Goal: Information Seeking & Learning: Learn about a topic

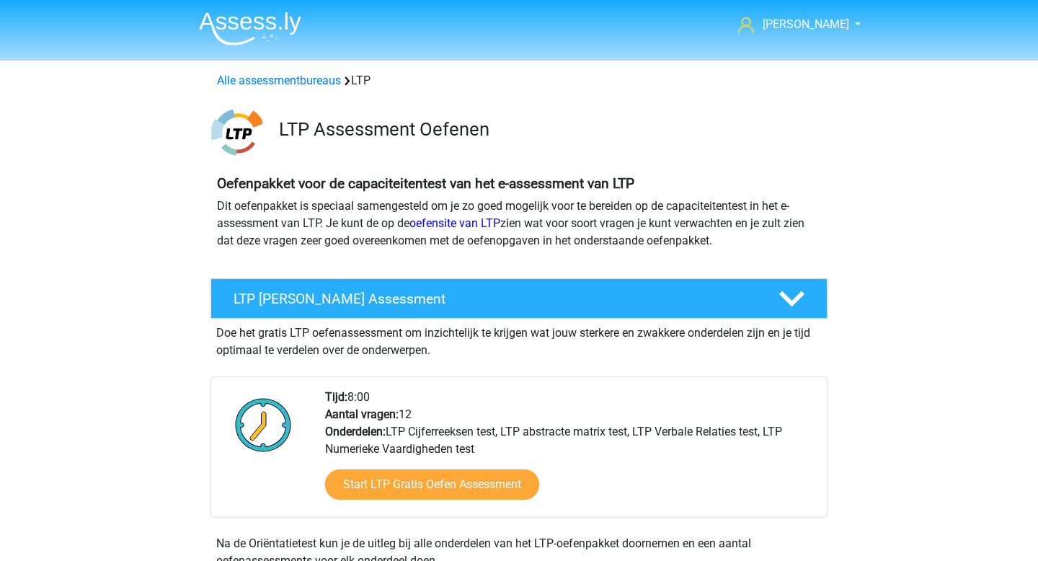
scroll to position [1069, 0]
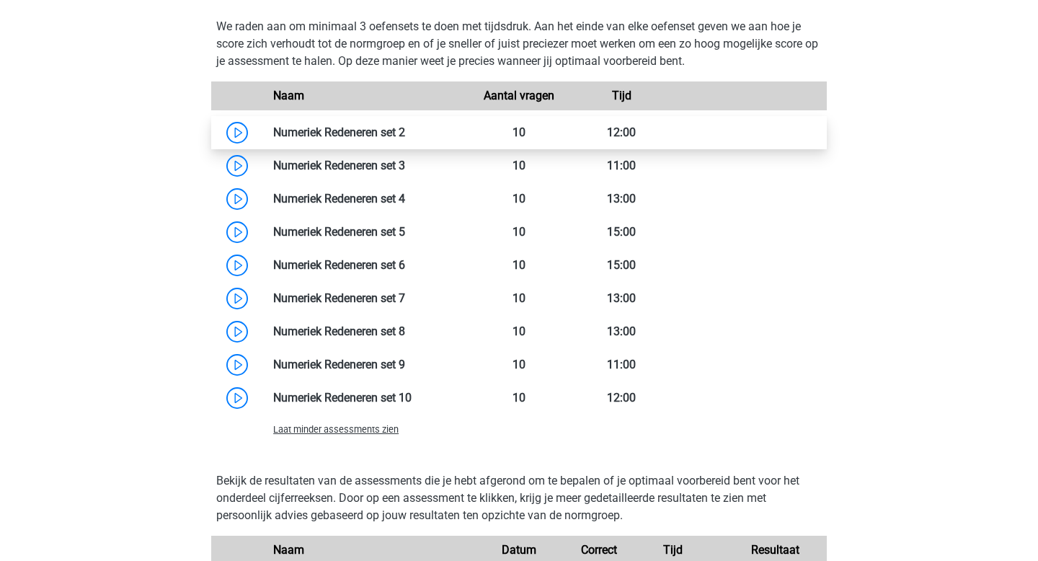
click at [405, 129] on link at bounding box center [405, 132] width 0 height 14
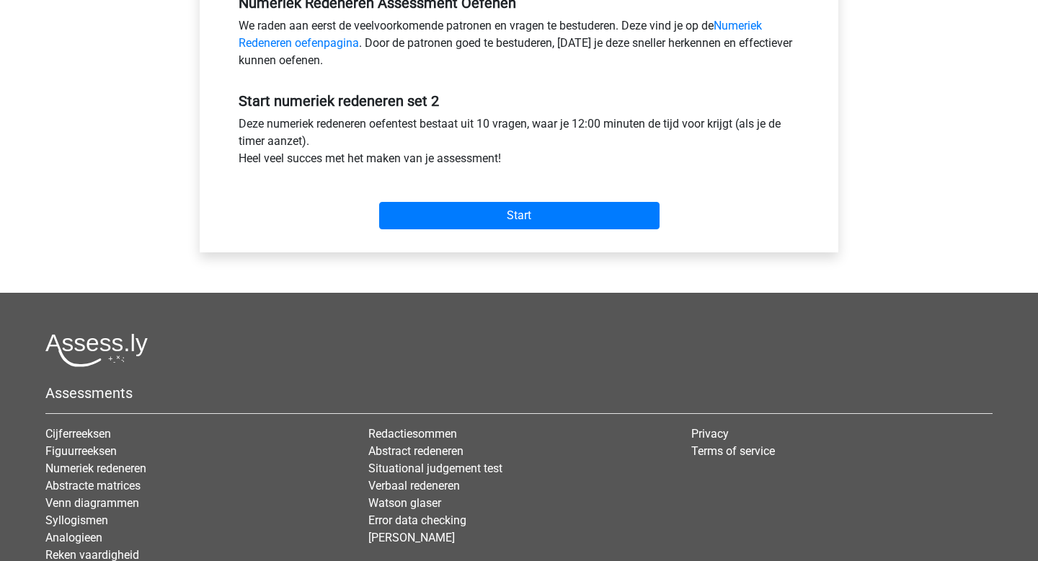
scroll to position [441, 0]
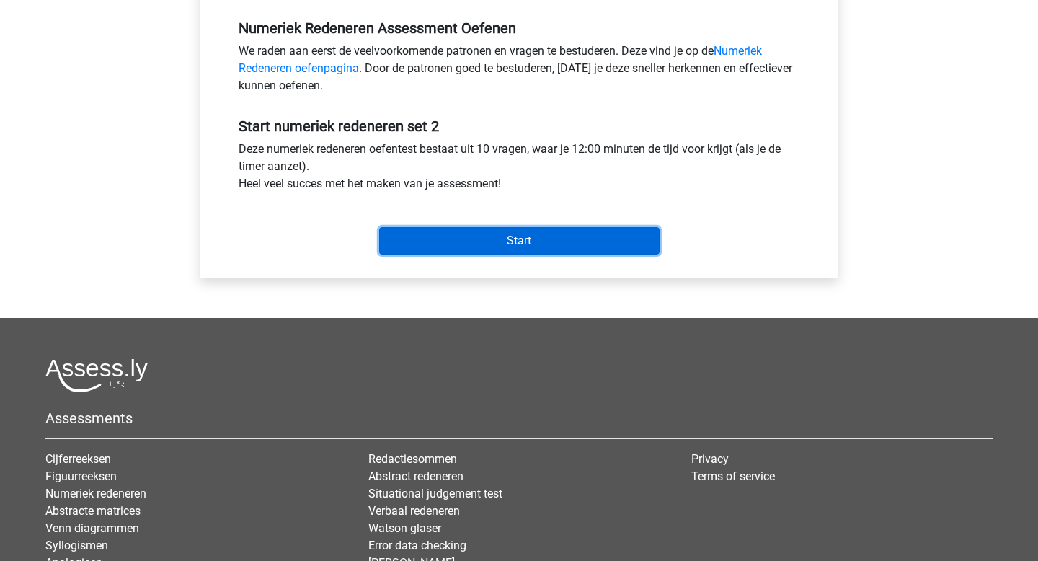
click at [487, 242] on input "Start" at bounding box center [519, 240] width 281 height 27
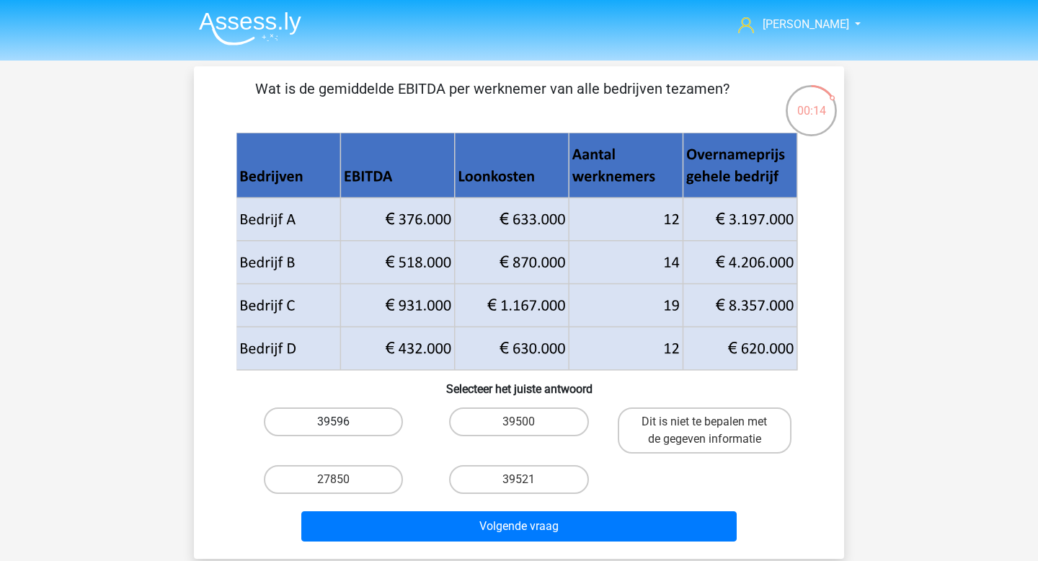
click at [368, 420] on label "39596" at bounding box center [333, 421] width 139 height 29
click at [343, 422] on input "39596" at bounding box center [338, 426] width 9 height 9
radio input "true"
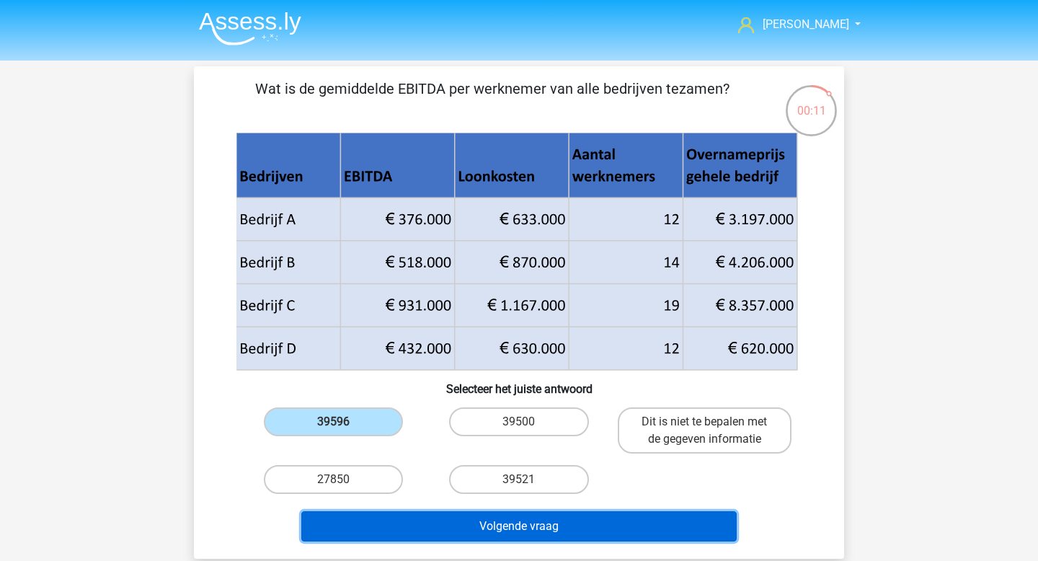
click at [541, 528] on button "Volgende vraag" at bounding box center [519, 526] width 436 height 30
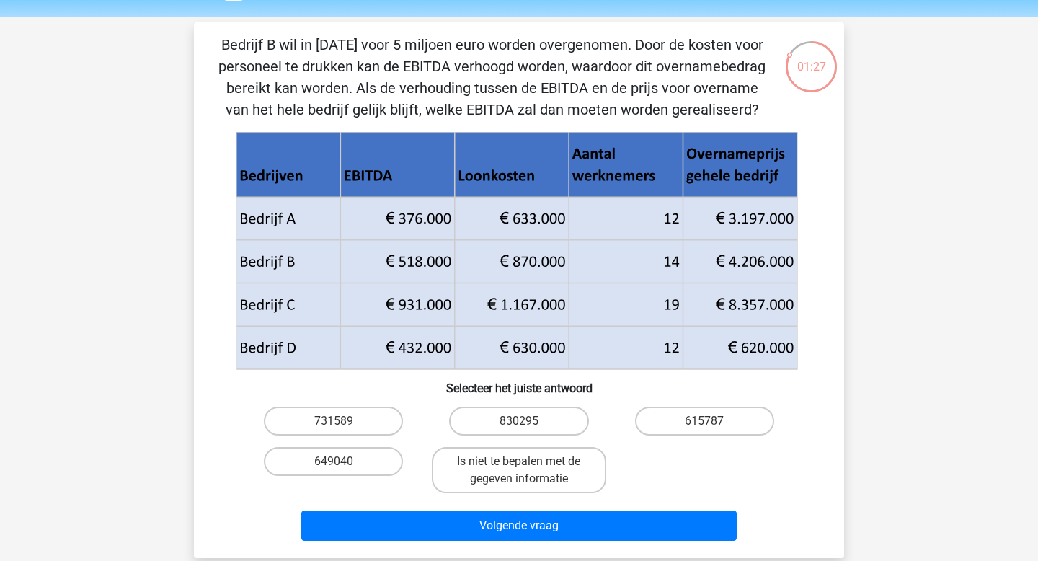
scroll to position [51, 0]
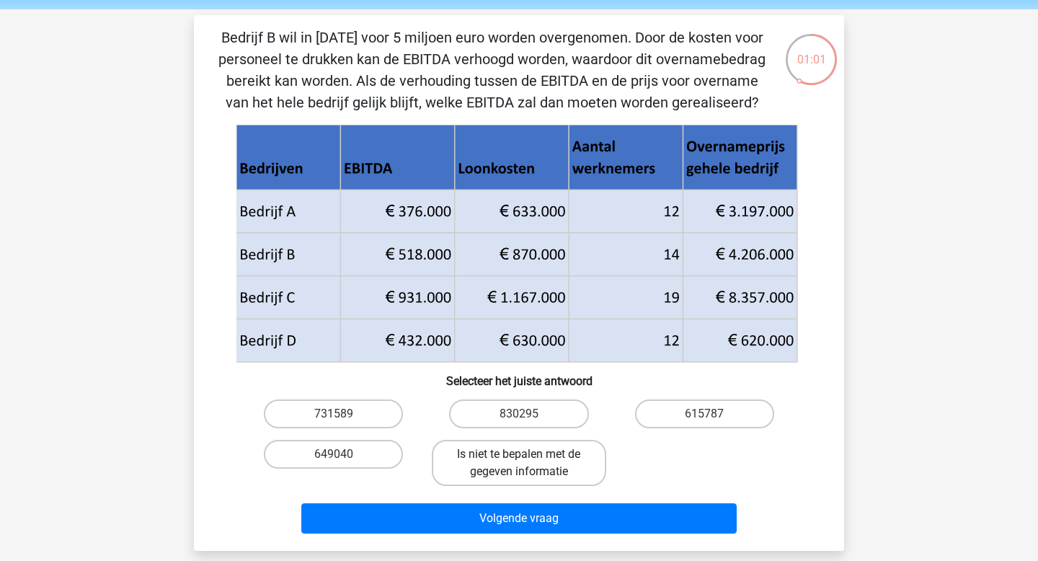
click at [539, 467] on label "Is niet te bepalen met de gegeven informatie" at bounding box center [519, 463] width 174 height 46
click at [529, 464] on input "Is niet te bepalen met de gegeven informatie" at bounding box center [523, 458] width 9 height 9
radio input "true"
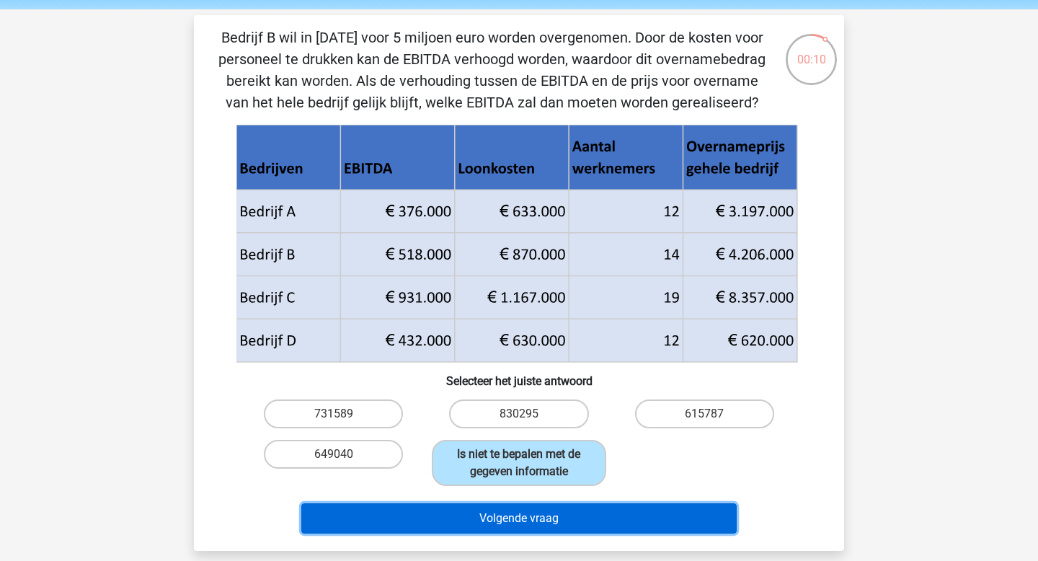
click at [507, 511] on button "Volgende vraag" at bounding box center [519, 518] width 436 height 30
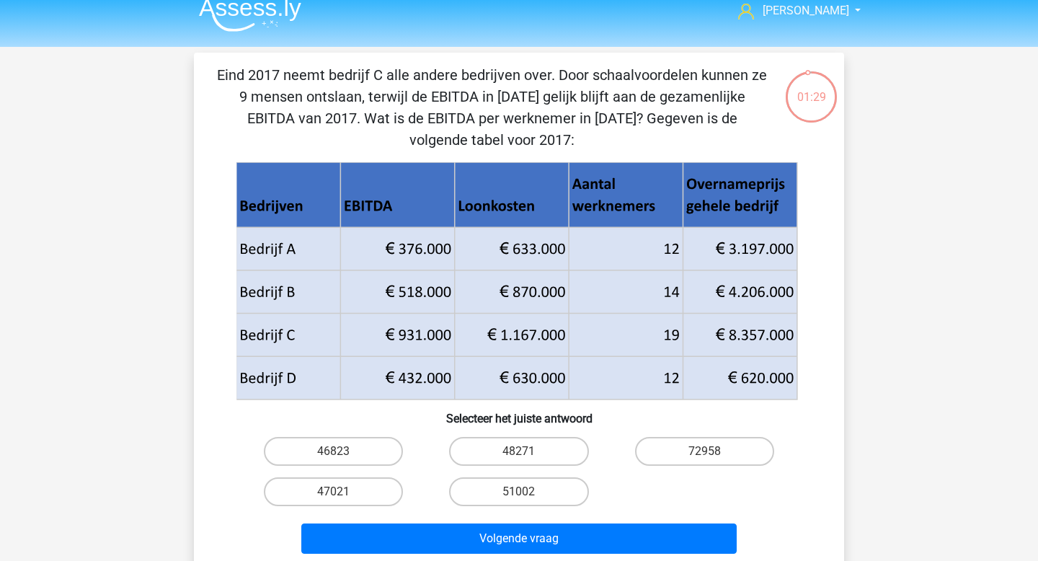
scroll to position [0, 0]
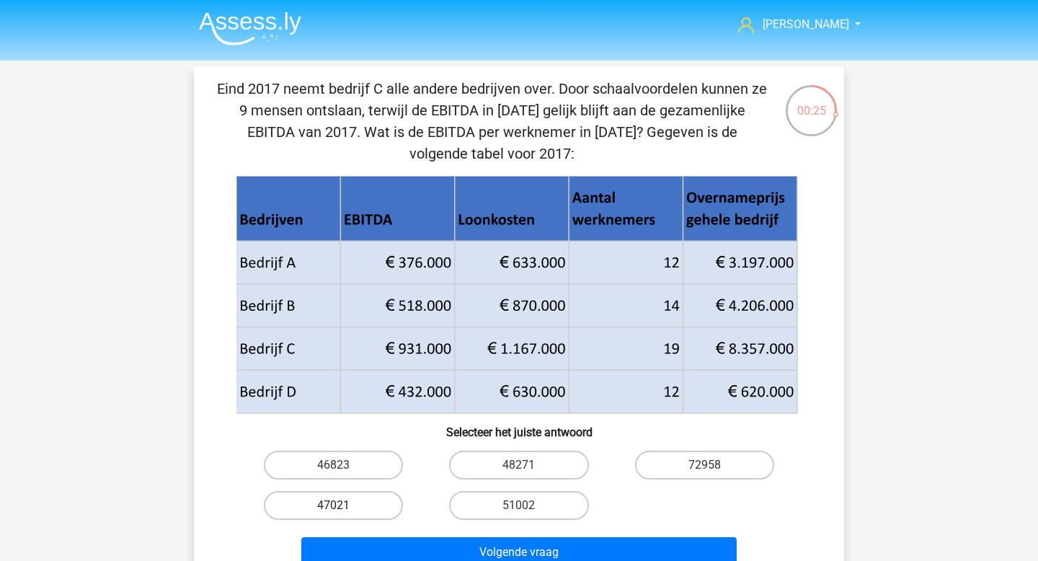
click at [331, 508] on label "47021" at bounding box center [333, 505] width 139 height 29
click at [334, 508] on input "47021" at bounding box center [338, 510] width 9 height 9
radio input "true"
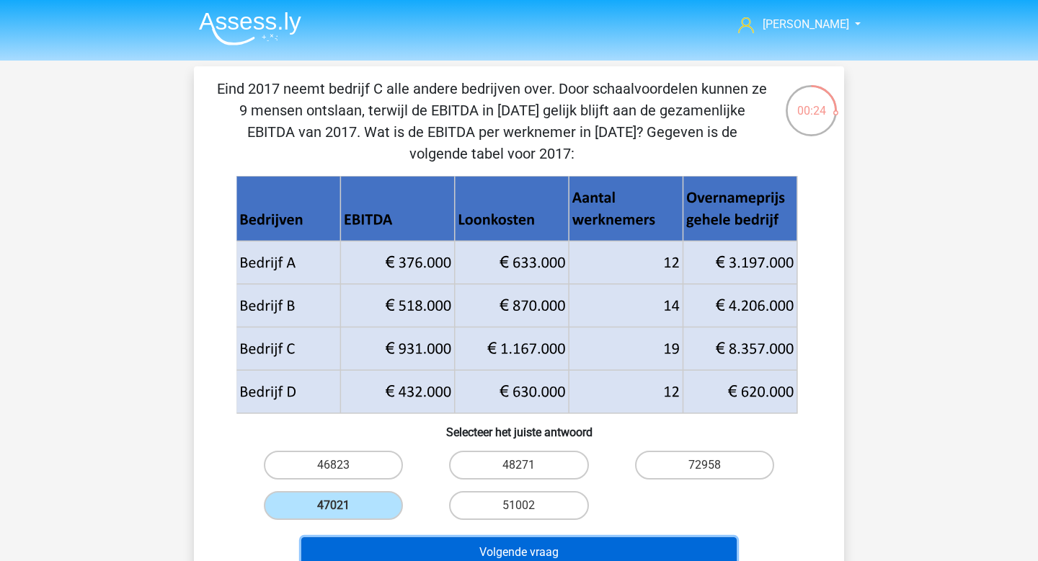
click at [388, 547] on button "Volgende vraag" at bounding box center [519, 552] width 436 height 30
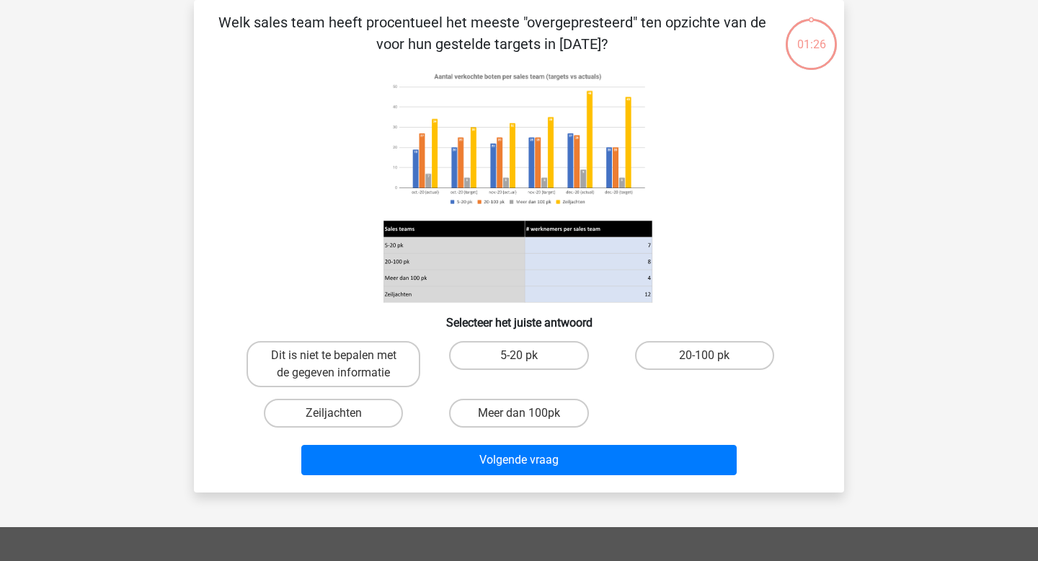
scroll to position [35, 0]
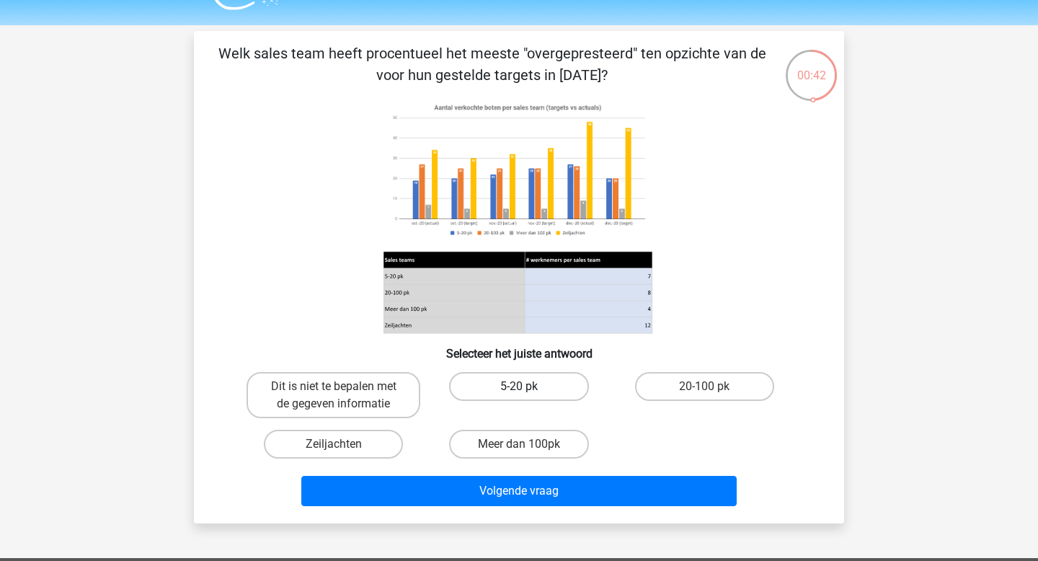
click at [499, 392] on label "5-20 pk" at bounding box center [518, 386] width 139 height 29
click at [519, 392] on input "5-20 pk" at bounding box center [523, 391] width 9 height 9
radio input "true"
click at [537, 446] on label "Meer dan 100pk" at bounding box center [518, 444] width 139 height 29
click at [529, 446] on input "Meer dan 100pk" at bounding box center [523, 448] width 9 height 9
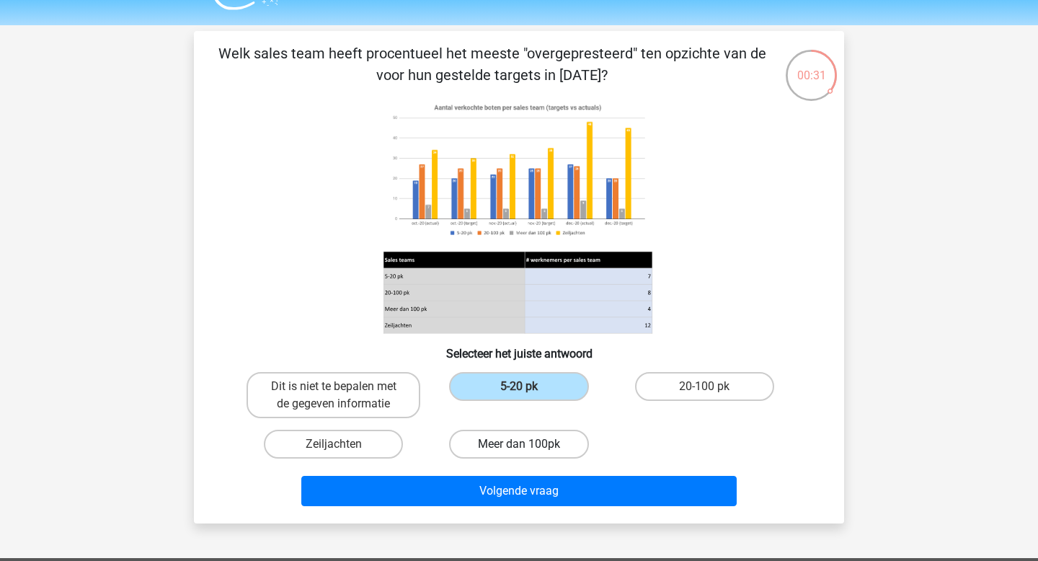
radio input "true"
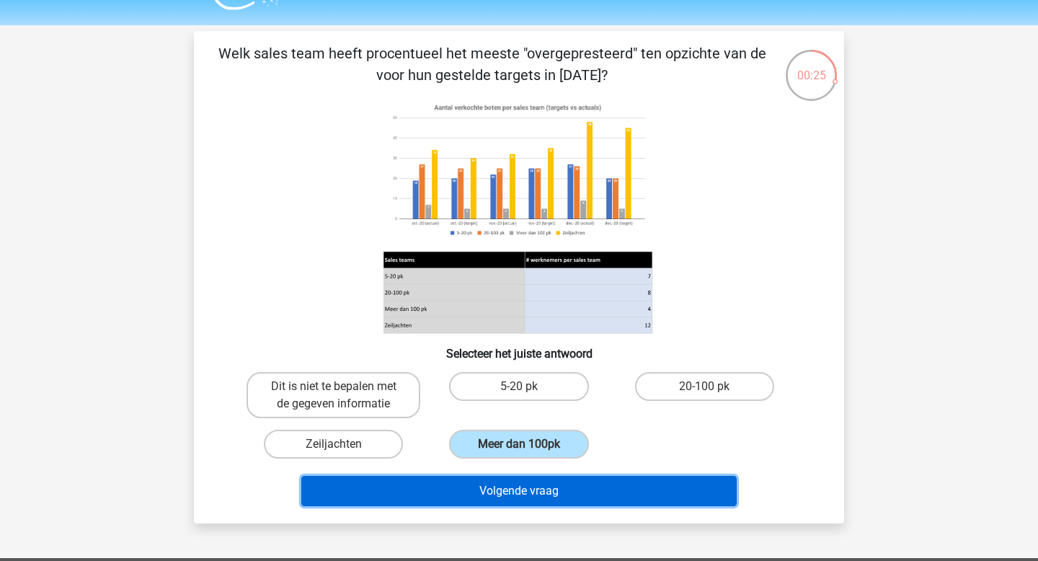
click at [626, 483] on button "Volgende vraag" at bounding box center [519, 491] width 436 height 30
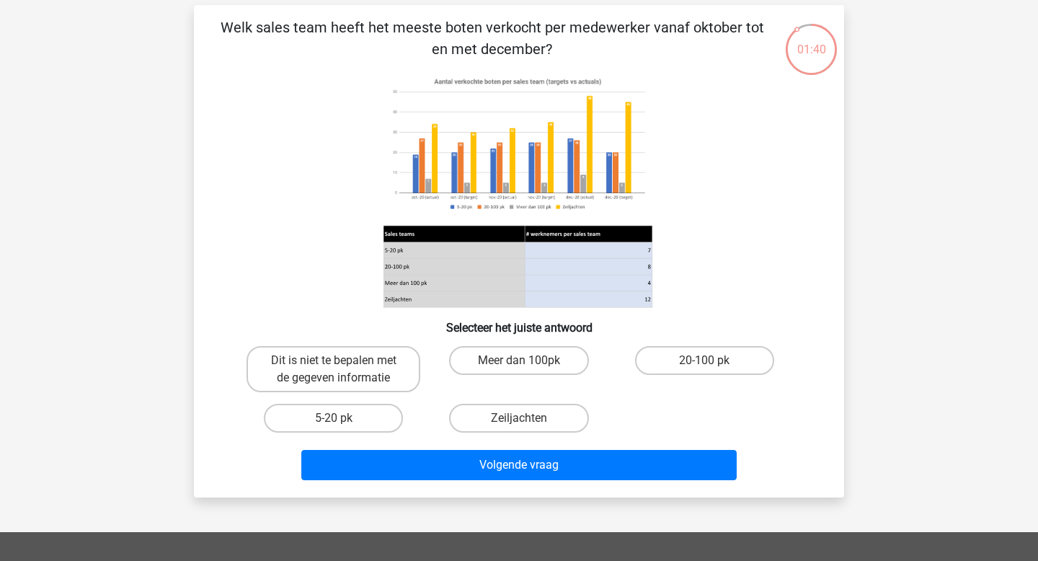
scroll to position [56, 0]
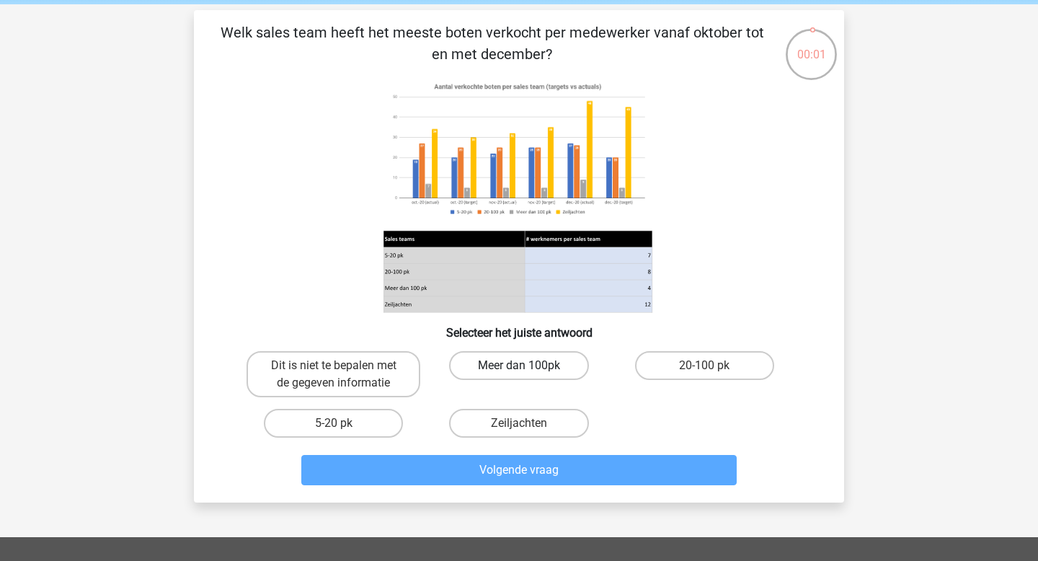
click at [538, 361] on label "Meer dan 100pk" at bounding box center [518, 365] width 139 height 29
click at [529, 366] on input "Meer dan 100pk" at bounding box center [523, 370] width 9 height 9
radio input "true"
click at [679, 363] on label "20-100 pk" at bounding box center [704, 365] width 139 height 29
click at [705, 366] on input "20-100 pk" at bounding box center [709, 370] width 9 height 9
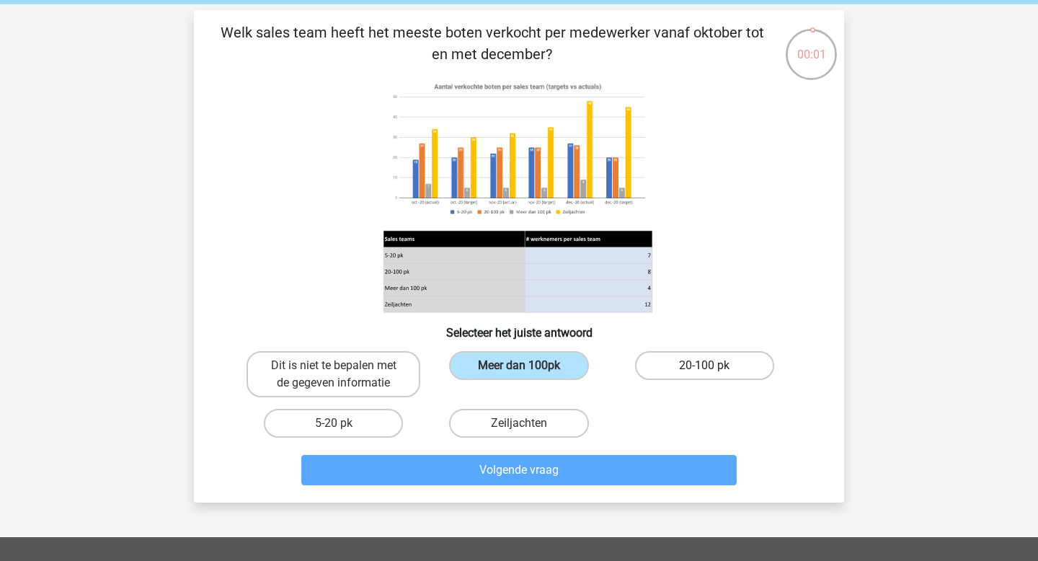
radio input "true"
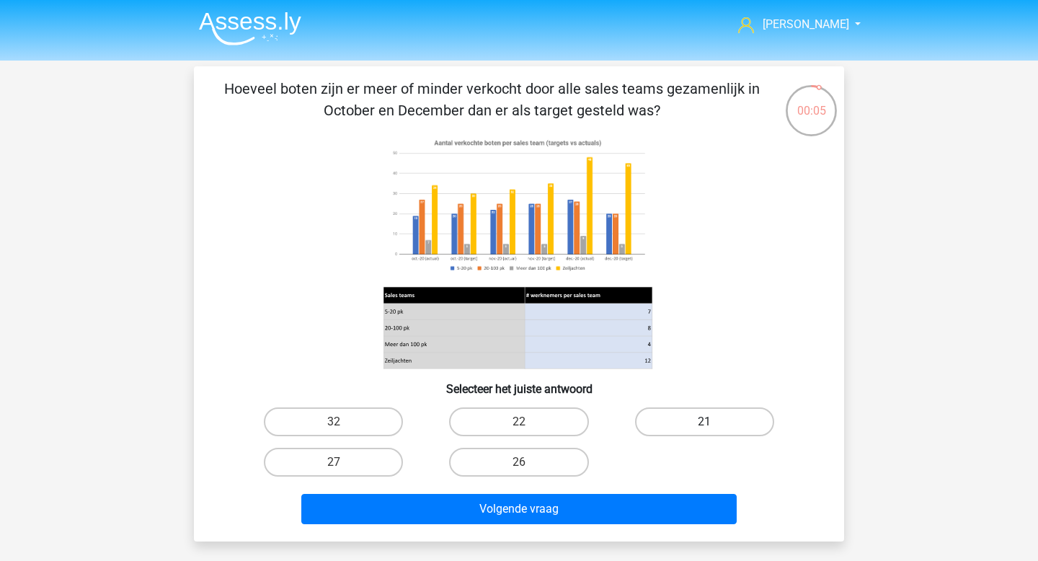
click at [669, 418] on label "21" at bounding box center [704, 421] width 139 height 29
click at [705, 422] on input "21" at bounding box center [709, 426] width 9 height 9
radio input "true"
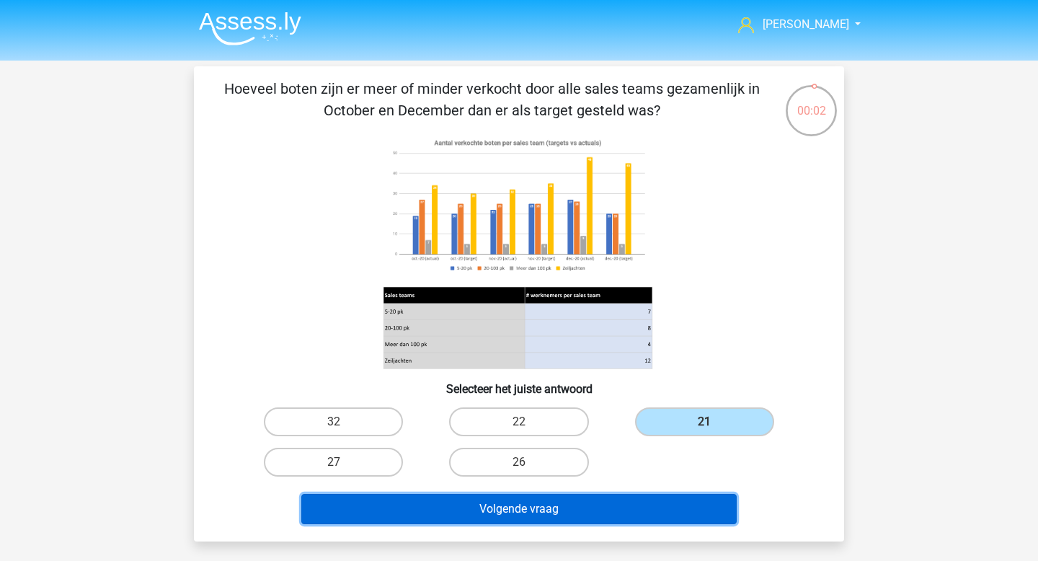
click at [576, 510] on button "Volgende vraag" at bounding box center [519, 509] width 436 height 30
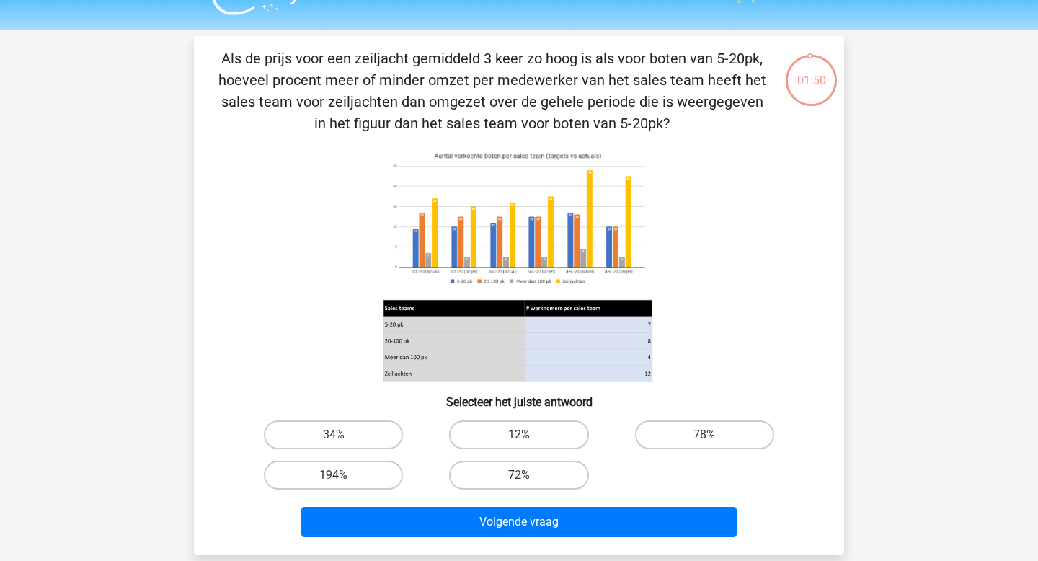
scroll to position [1, 0]
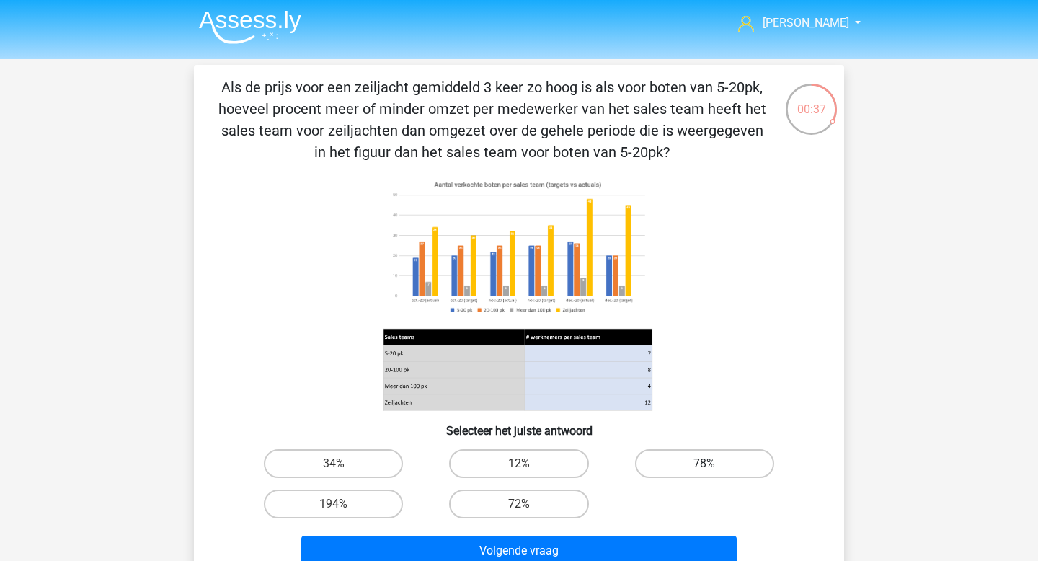
click at [694, 475] on label "78%" at bounding box center [704, 463] width 139 height 29
click at [705, 473] on input "78%" at bounding box center [709, 468] width 9 height 9
radio input "true"
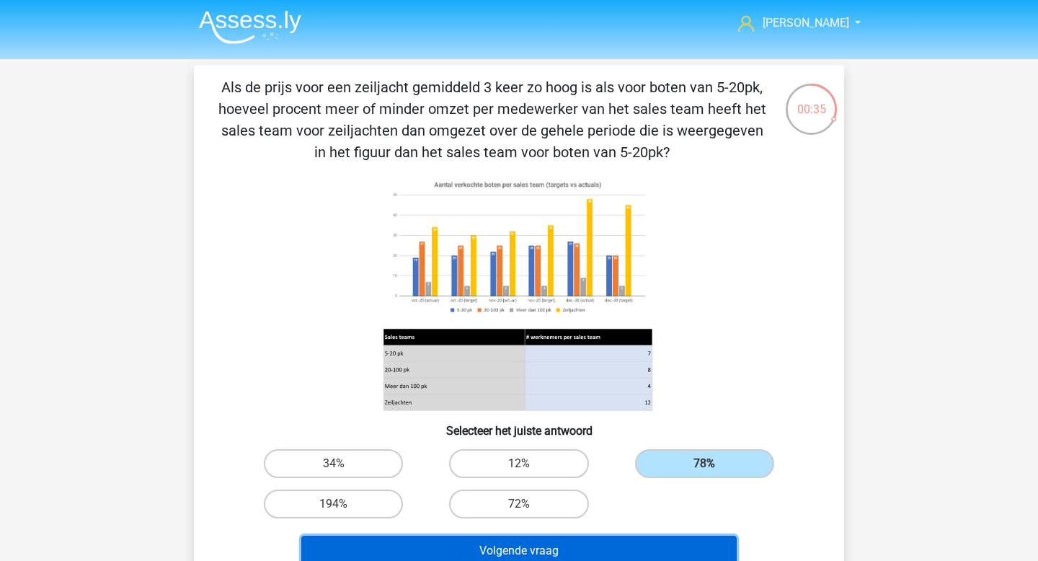
click at [582, 551] on button "Volgende vraag" at bounding box center [519, 551] width 436 height 30
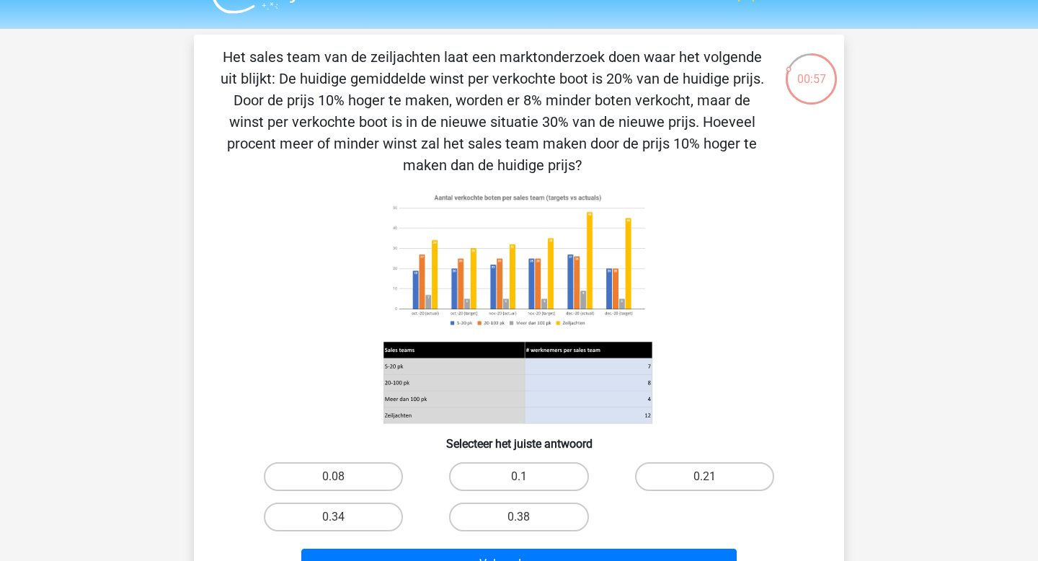
scroll to position [31, 0]
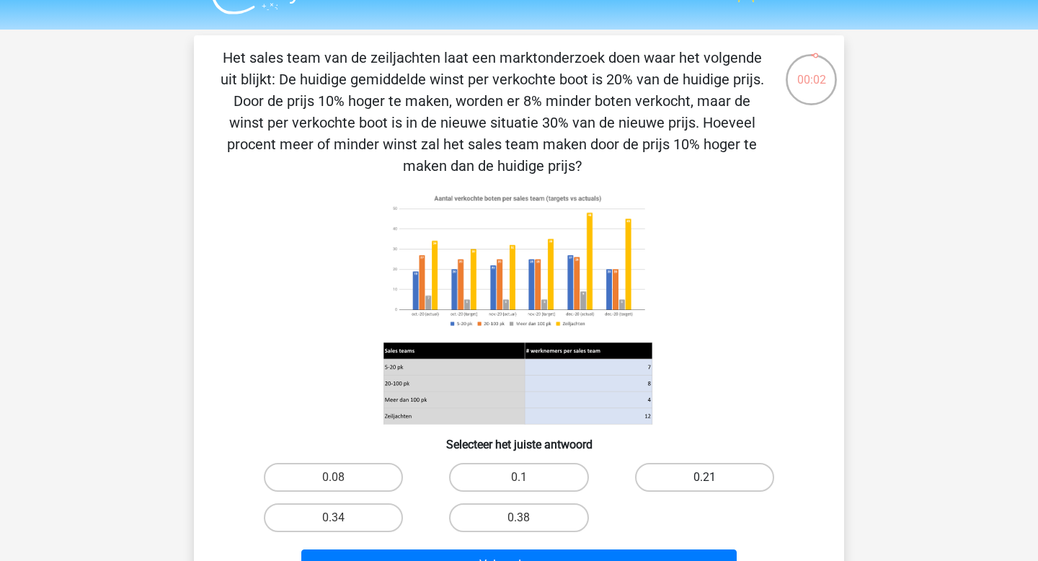
click at [771, 471] on label "0.21" at bounding box center [704, 477] width 139 height 29
click at [714, 477] on input "0.21" at bounding box center [709, 481] width 9 height 9
radio input "true"
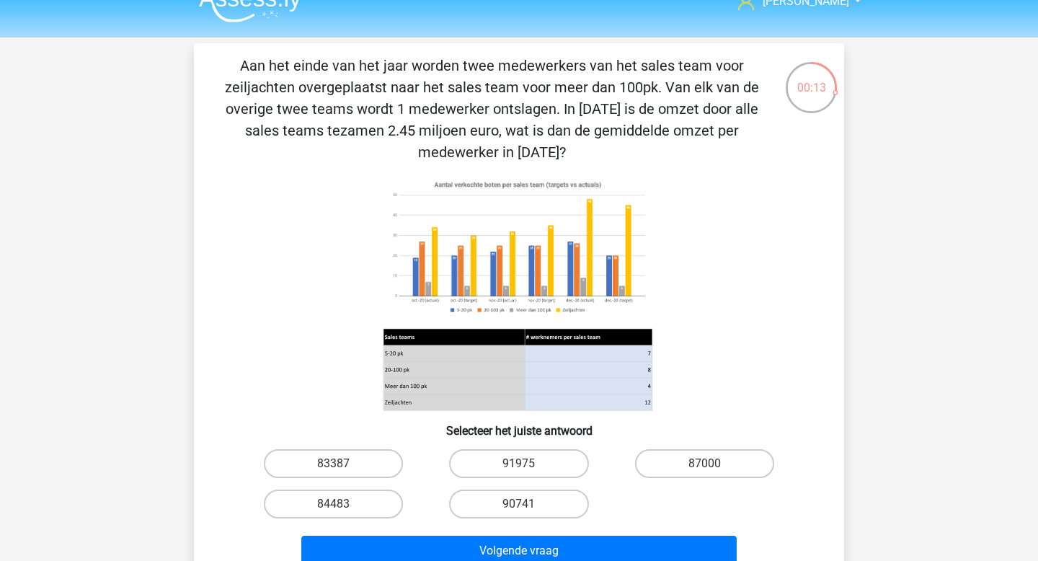
scroll to position [25, 0]
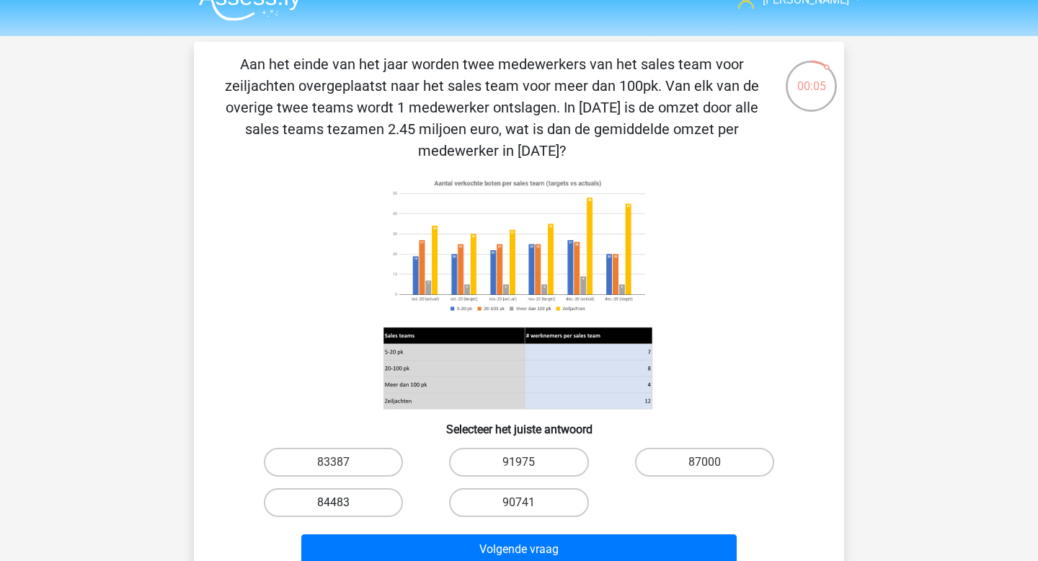
click at [354, 496] on label "84483" at bounding box center [333, 502] width 139 height 29
click at [343, 503] on input "84483" at bounding box center [338, 507] width 9 height 9
radio input "true"
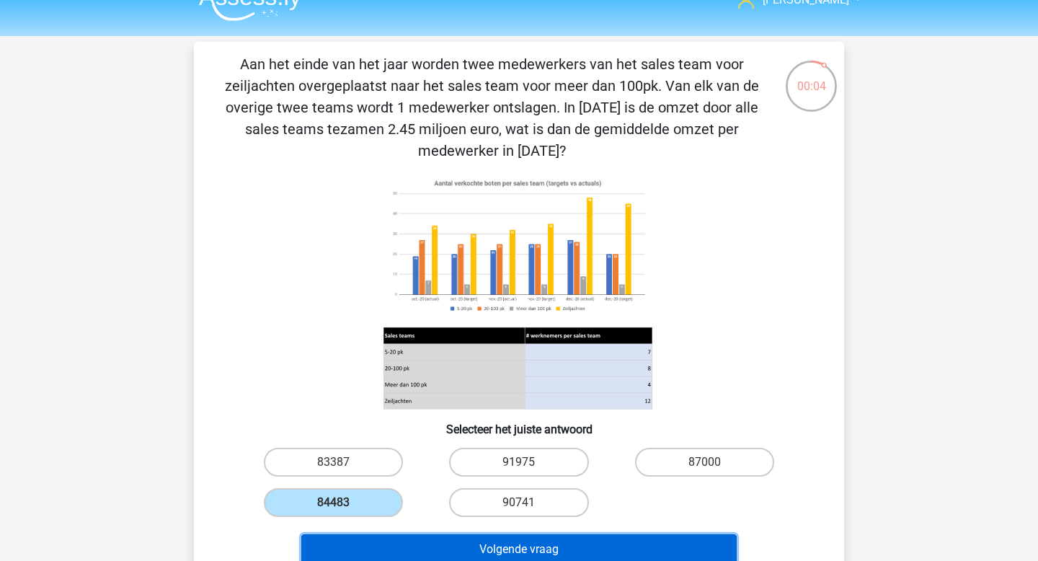
click at [399, 551] on button "Volgende vraag" at bounding box center [519, 549] width 436 height 30
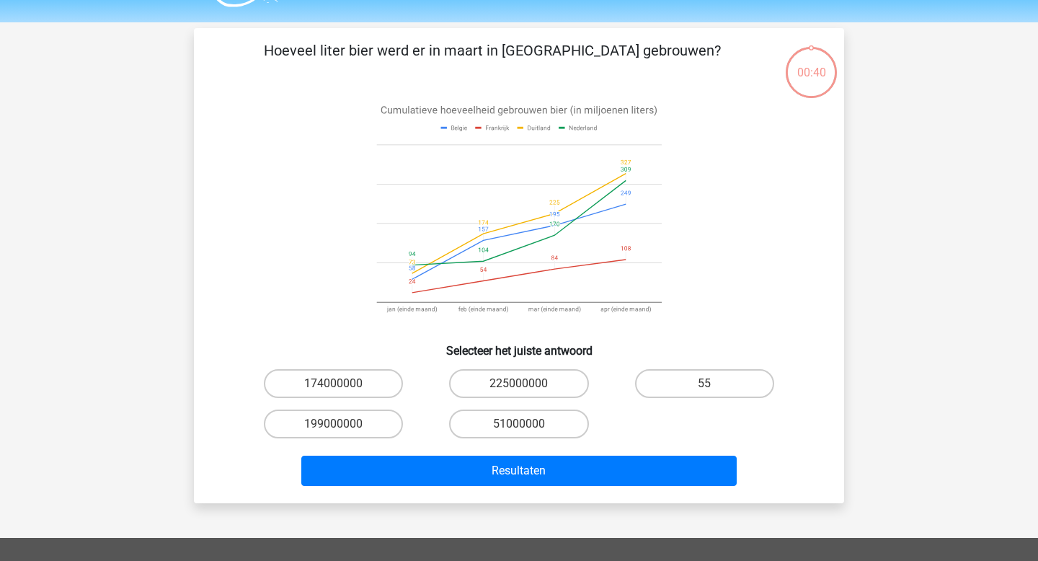
scroll to position [33, 0]
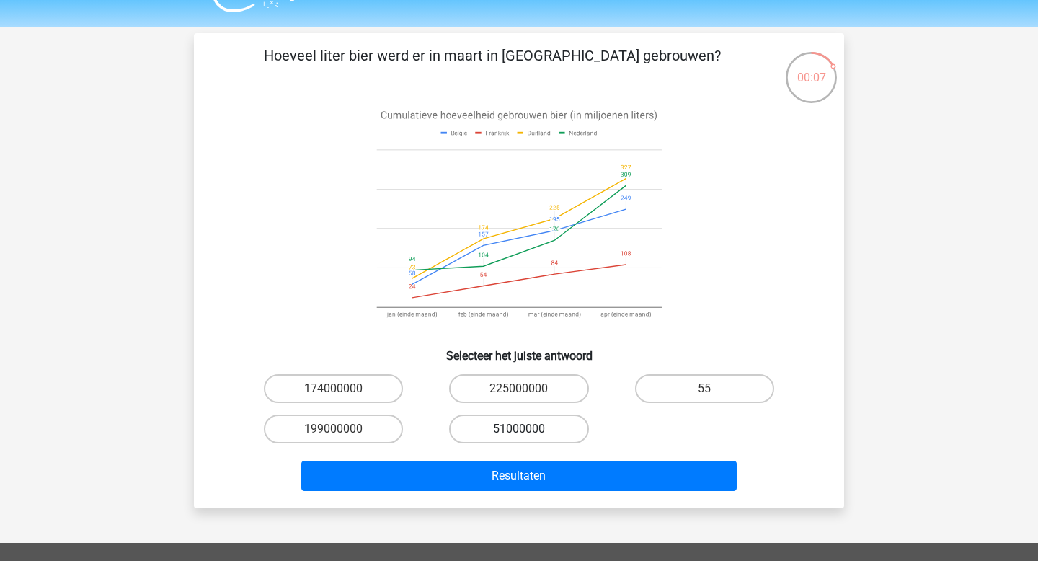
click at [541, 436] on label "51000000" at bounding box center [518, 429] width 139 height 29
click at [529, 436] on input "51000000" at bounding box center [523, 433] width 9 height 9
radio input "true"
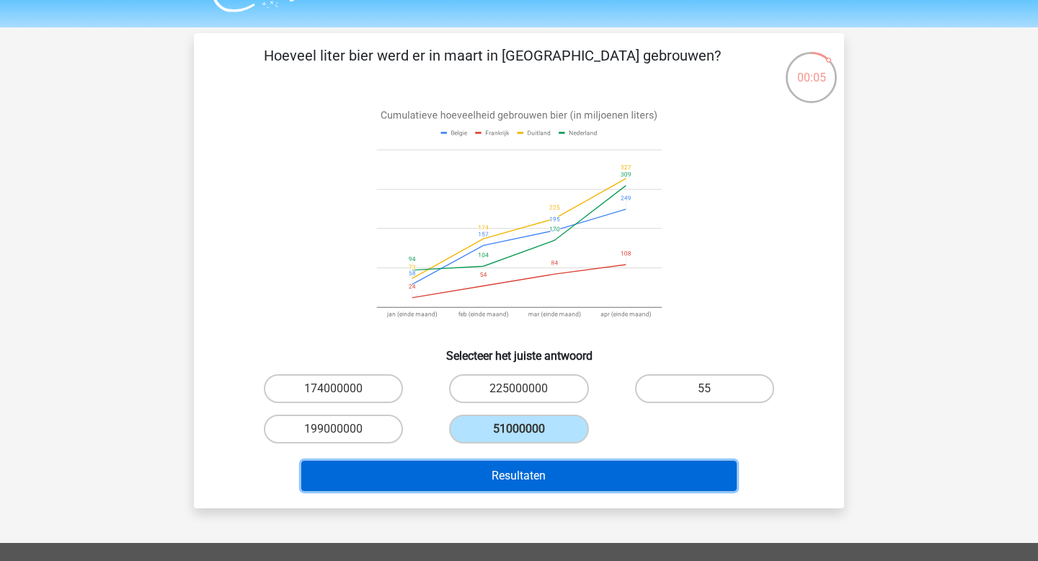
click at [535, 485] on button "Resultaten" at bounding box center [519, 476] width 436 height 30
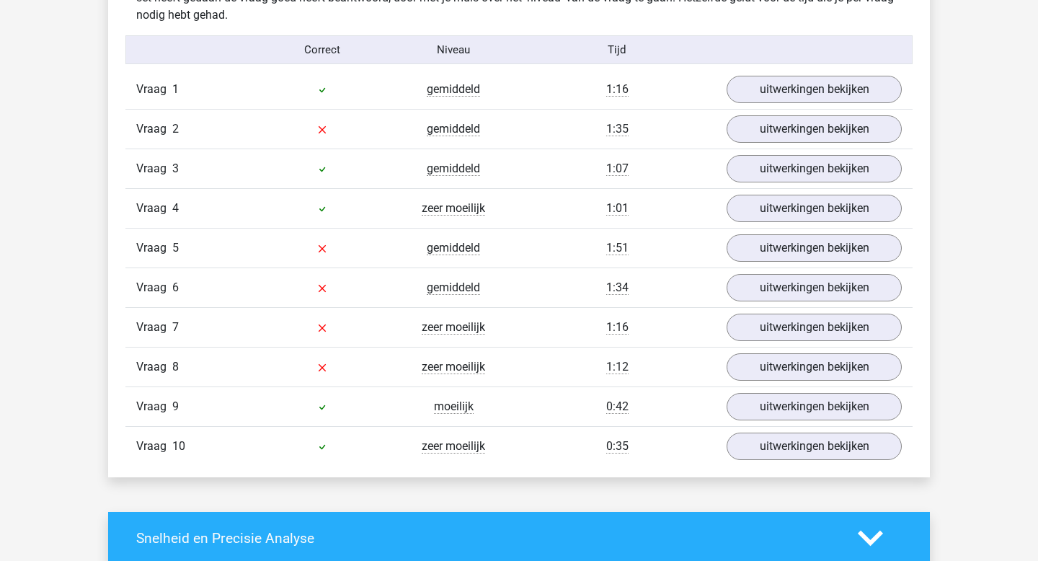
scroll to position [892, 0]
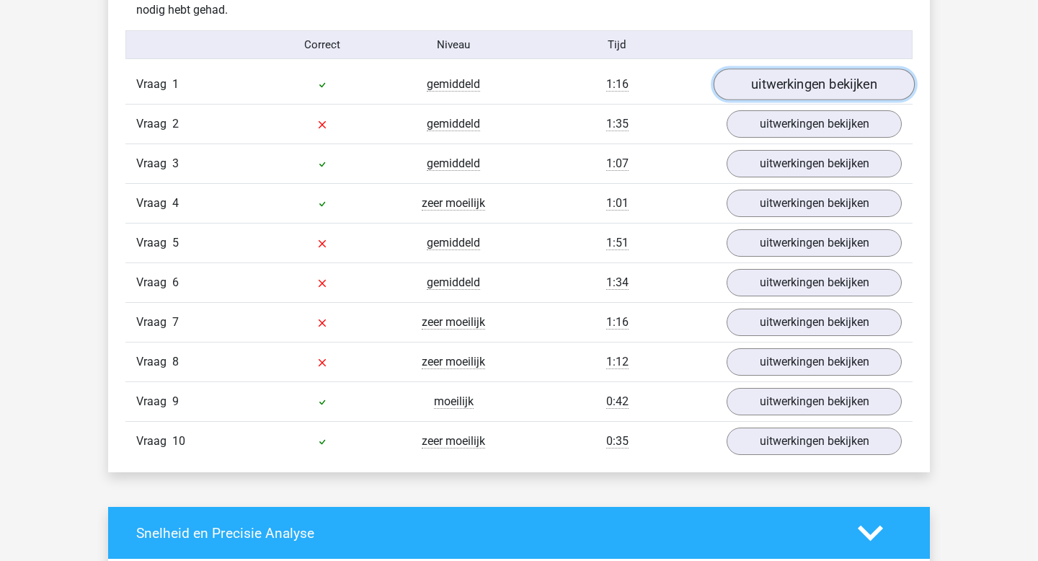
click at [812, 87] on link "uitwerkingen bekijken" at bounding box center [814, 85] width 201 height 32
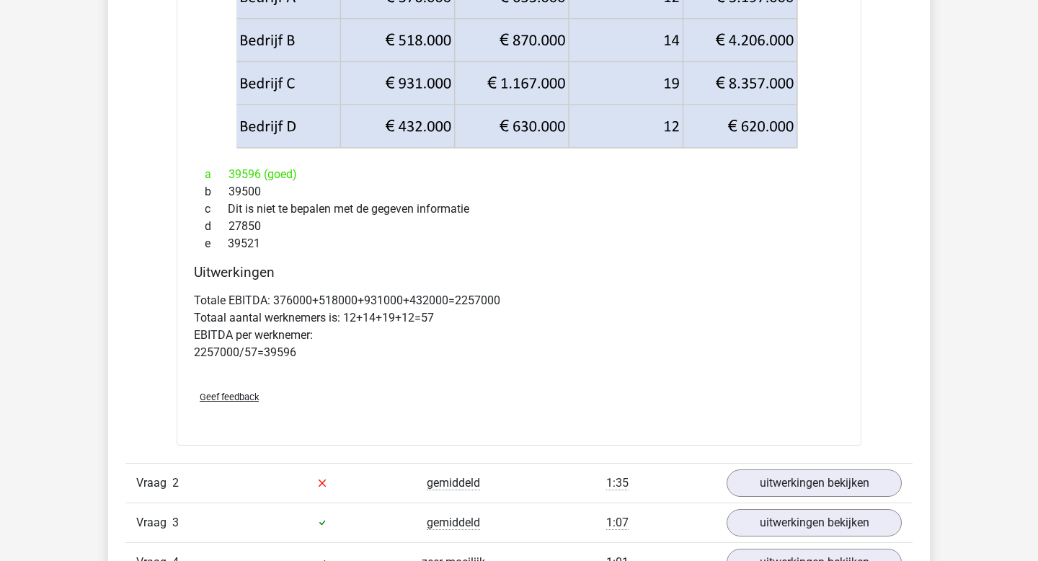
scroll to position [1152, 0]
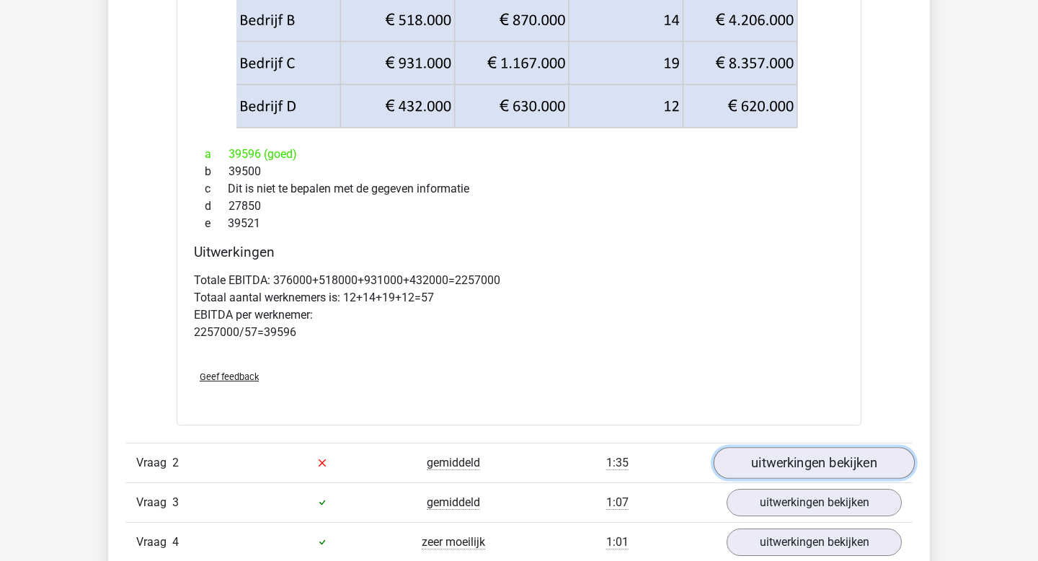
click at [820, 462] on link "uitwerkingen bekijken" at bounding box center [814, 463] width 201 height 32
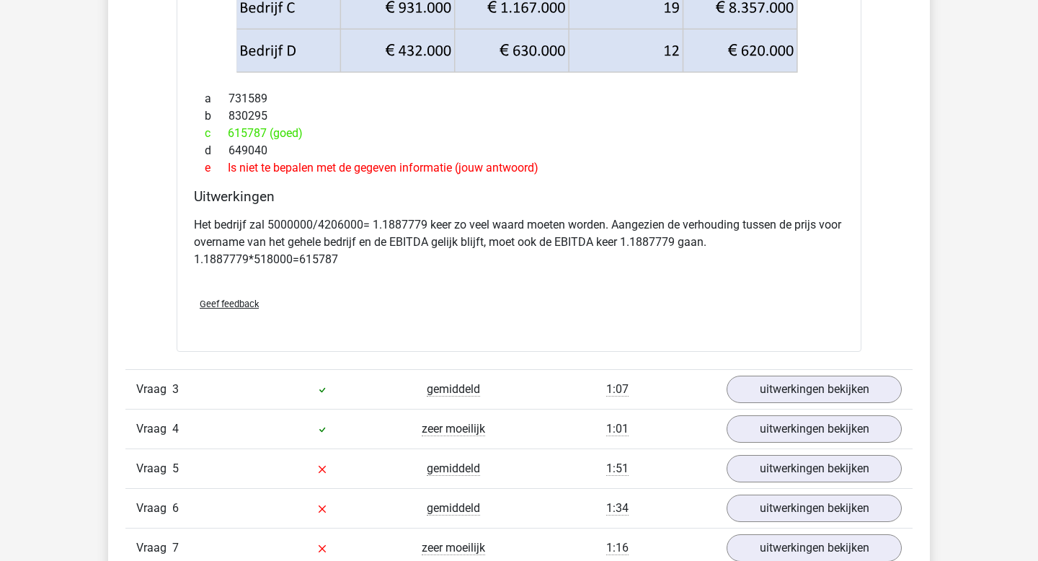
scroll to position [1915, 0]
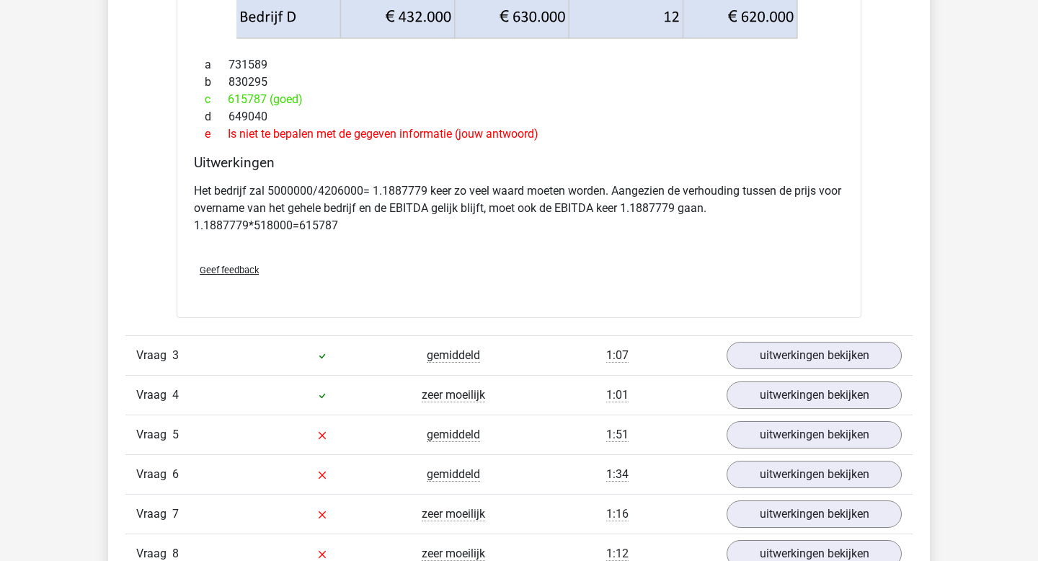
click at [751, 375] on div "Vraag 4 zeer moeilijk 1:01 uitwerkingen bekijken" at bounding box center [518, 395] width 787 height 40
click at [757, 372] on div "Vraag 3 gemiddeld 1:07 uitwerkingen bekijken" at bounding box center [518, 355] width 787 height 40
click at [759, 364] on link "uitwerkingen bekijken" at bounding box center [814, 356] width 201 height 32
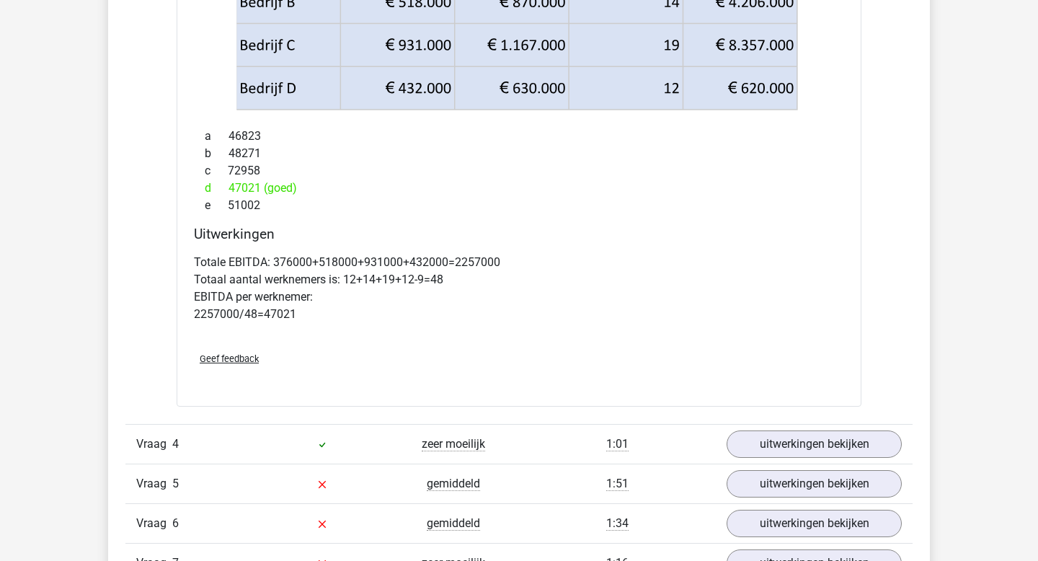
scroll to position [2507, 0]
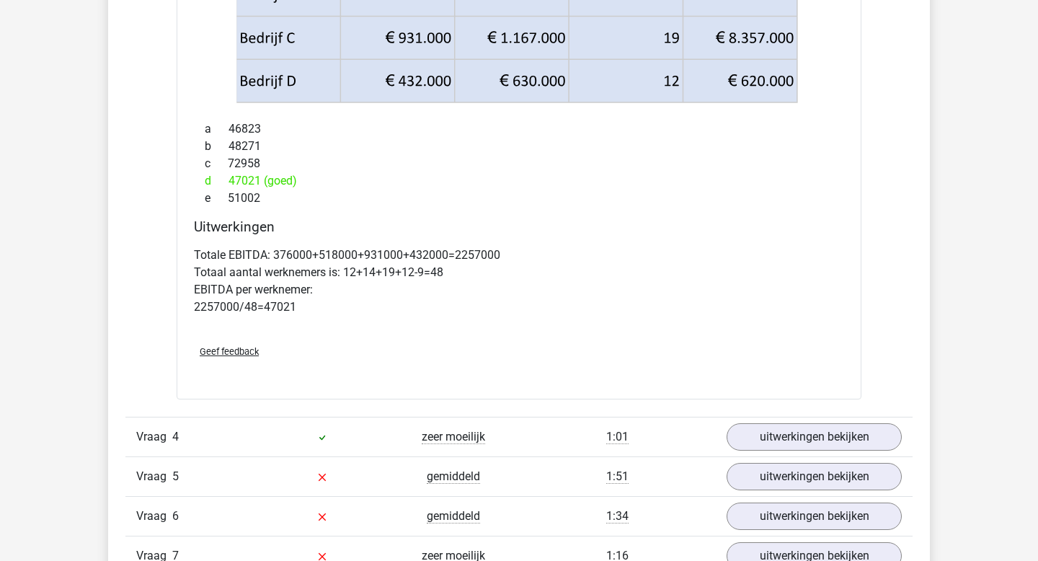
click at [795, 418] on div "Vraag 4 zeer moeilijk 1:01 uitwerkingen bekijken" at bounding box center [518, 437] width 787 height 40
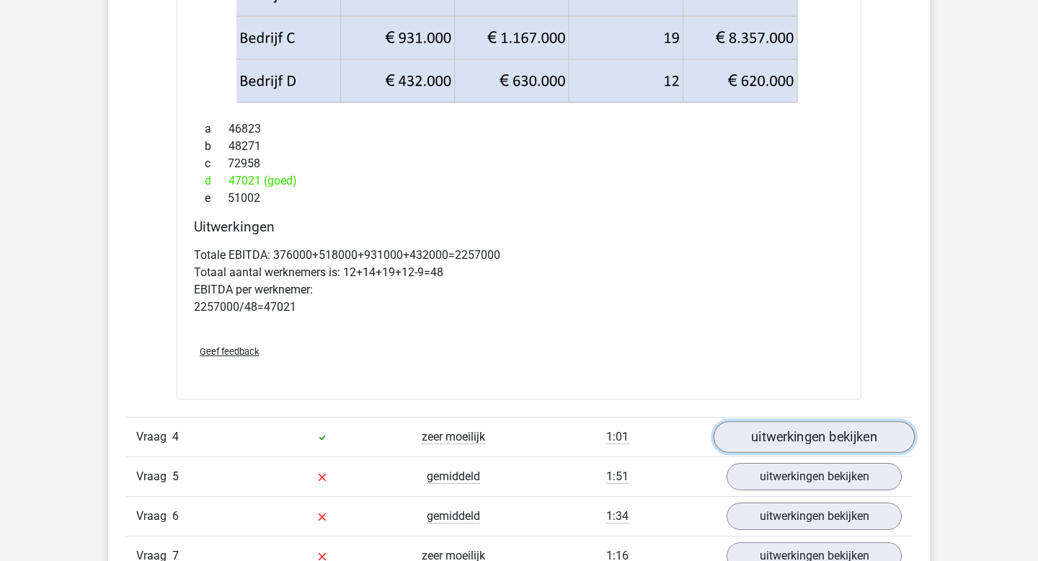
click at [795, 427] on link "uitwerkingen bekijken" at bounding box center [814, 437] width 201 height 32
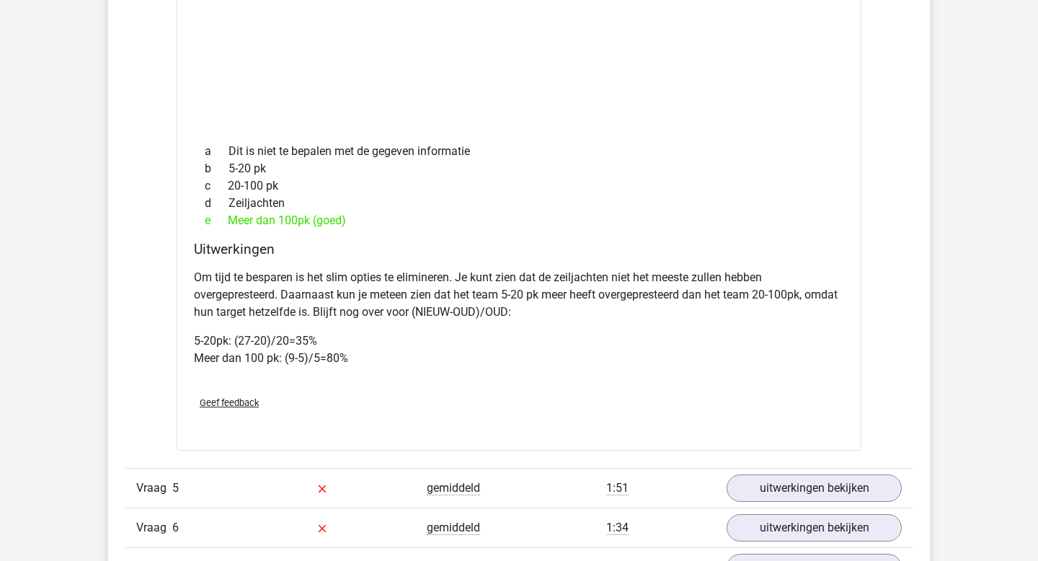
scroll to position [3125, 0]
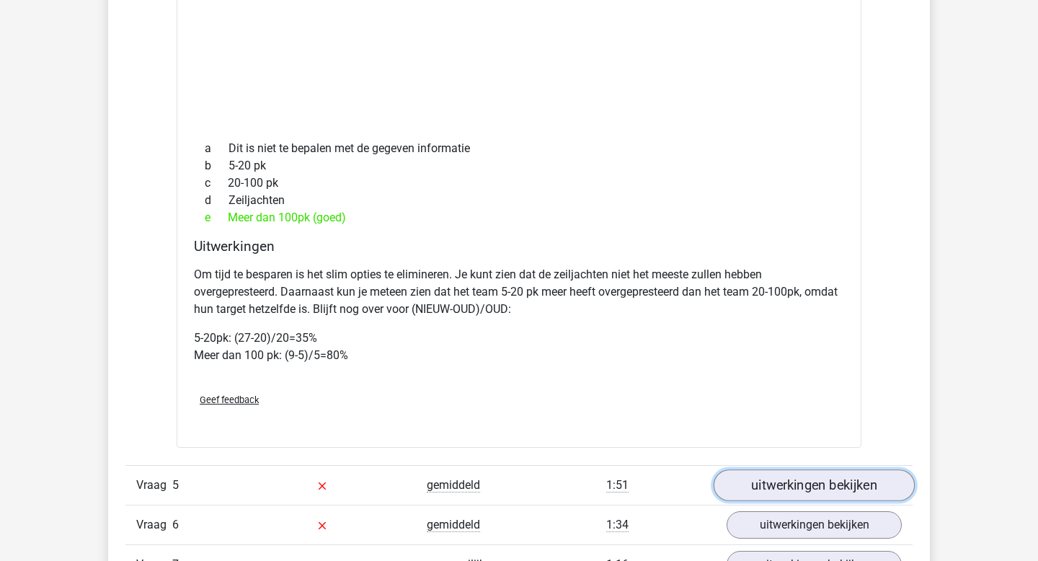
click at [806, 493] on link "uitwerkingen bekijken" at bounding box center [814, 485] width 201 height 32
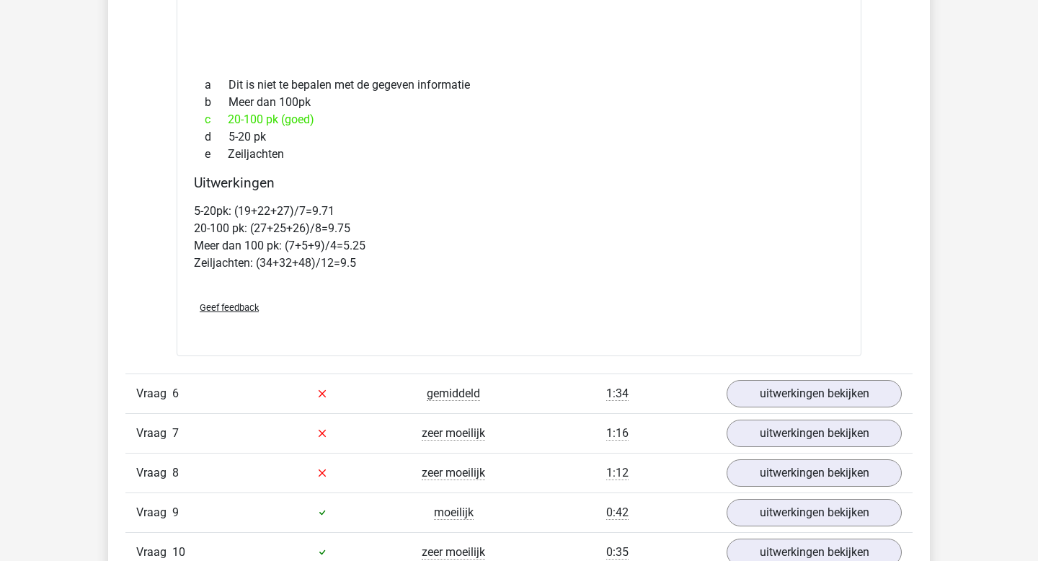
scroll to position [3999, 0]
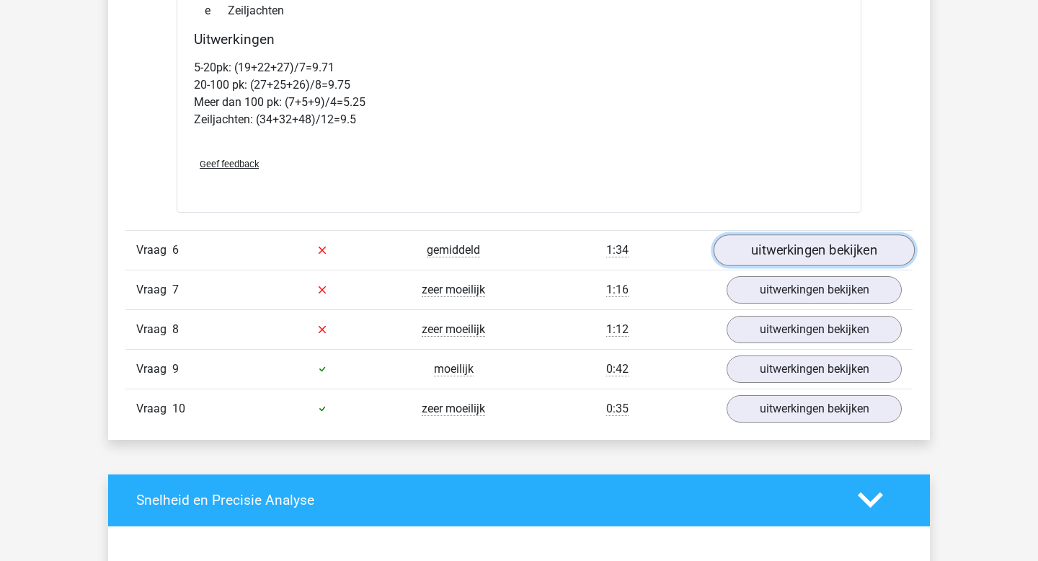
click at [840, 266] on link "uitwerkingen bekijken" at bounding box center [814, 250] width 201 height 32
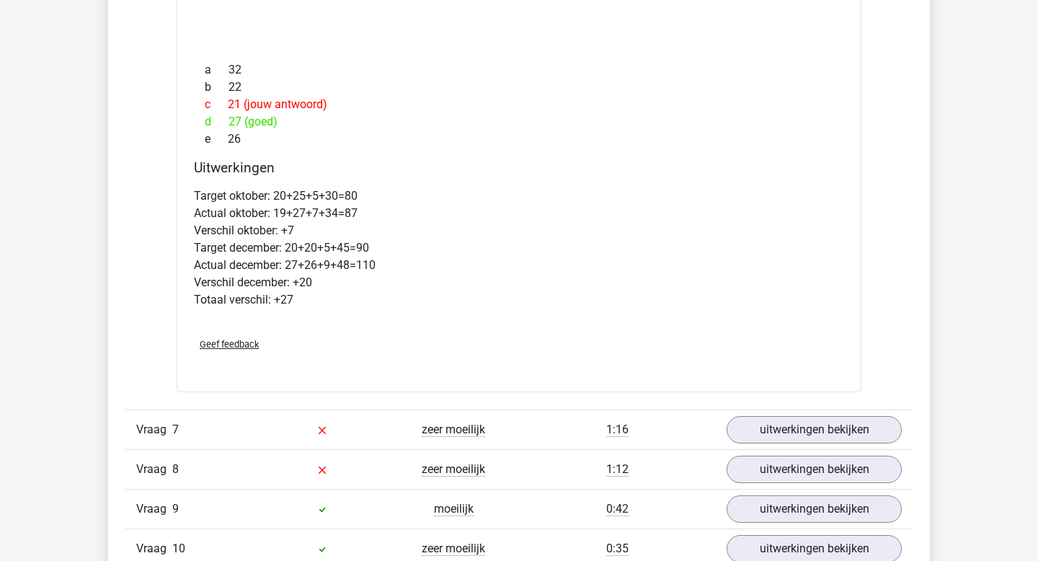
scroll to position [4683, 0]
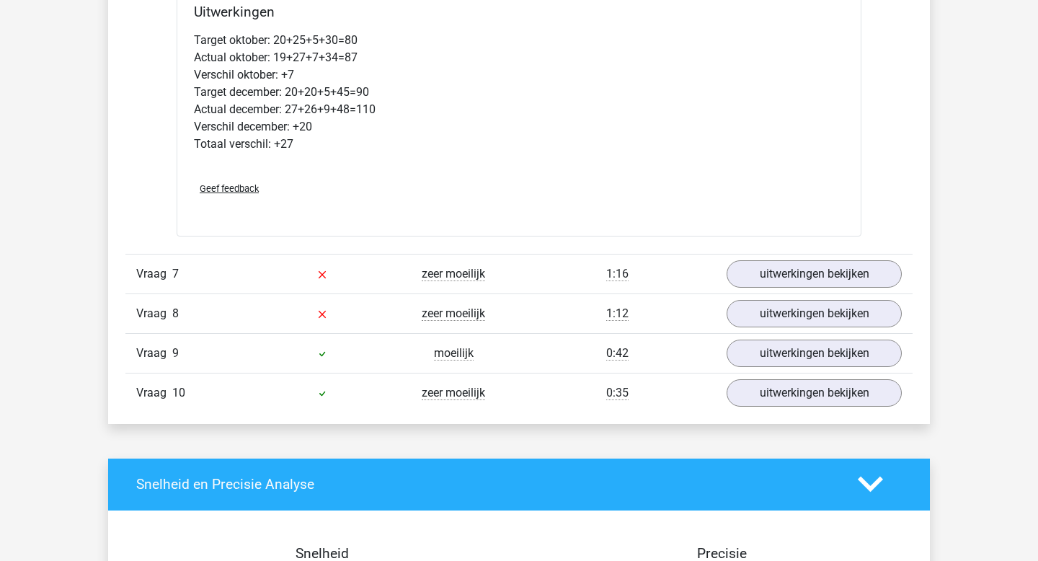
click at [772, 294] on div "Vraag 7 zeer moeilijk 1:16 uitwerkingen bekijken" at bounding box center [518, 274] width 787 height 40
click at [775, 294] on div "Vraag 7 zeer moeilijk 1:16 uitwerkingen bekijken" at bounding box center [518, 274] width 787 height 40
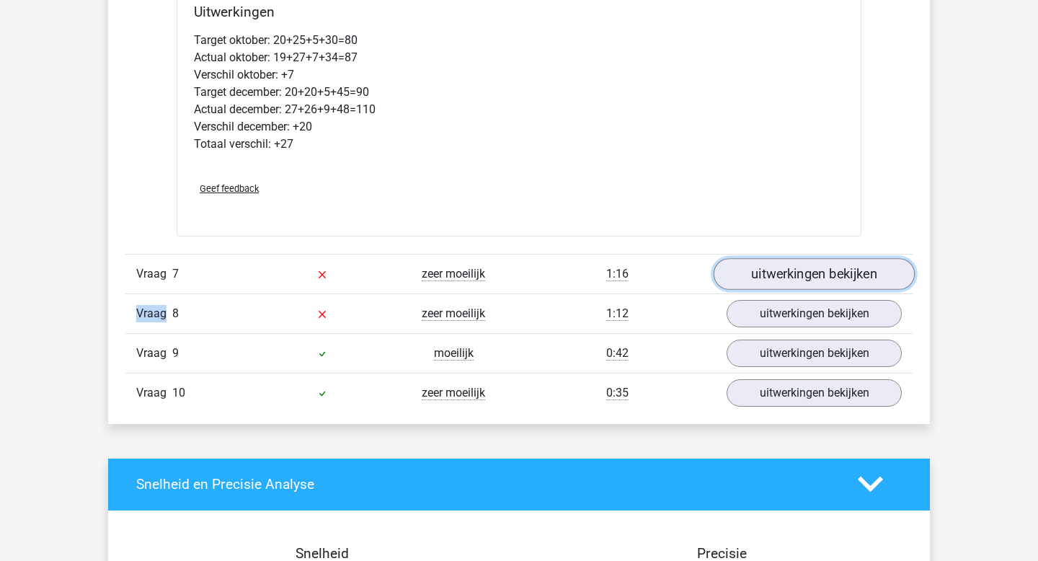
click at [782, 287] on link "uitwerkingen bekijken" at bounding box center [814, 274] width 201 height 32
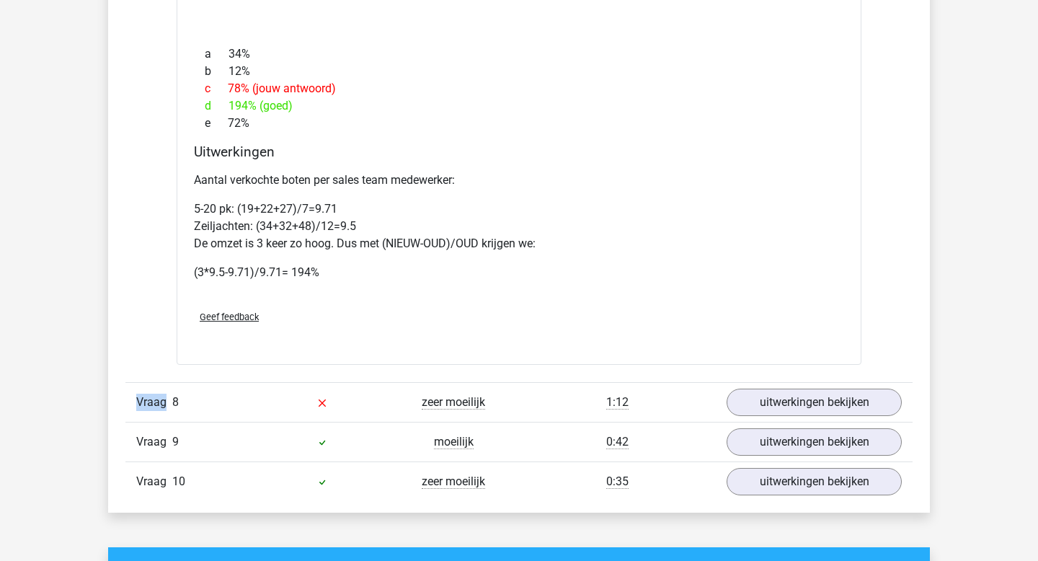
scroll to position [5314, 0]
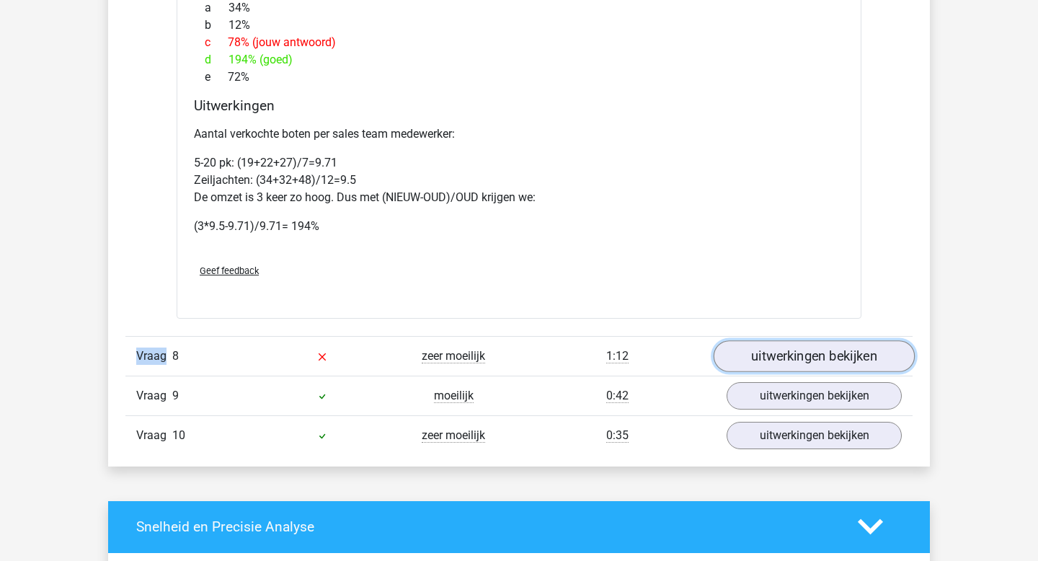
click at [829, 372] on link "uitwerkingen bekijken" at bounding box center [814, 356] width 201 height 32
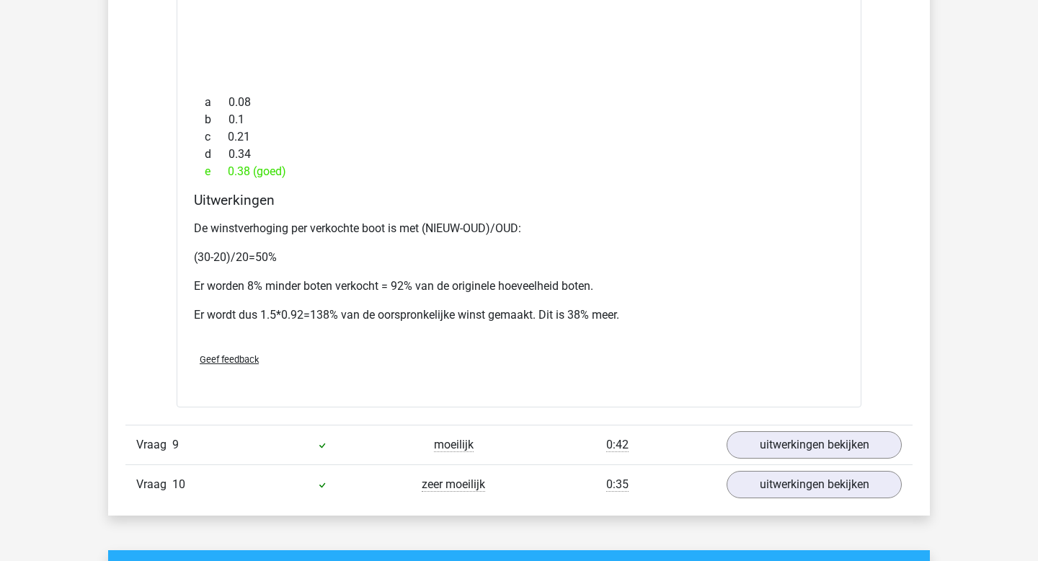
scroll to position [6017, 0]
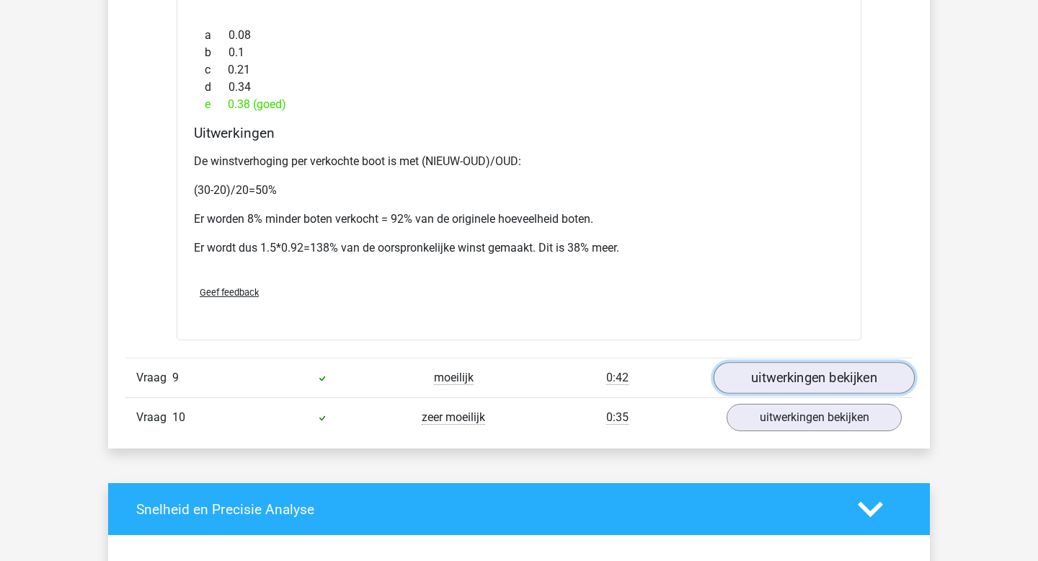
click at [769, 385] on link "uitwerkingen bekijken" at bounding box center [814, 378] width 201 height 32
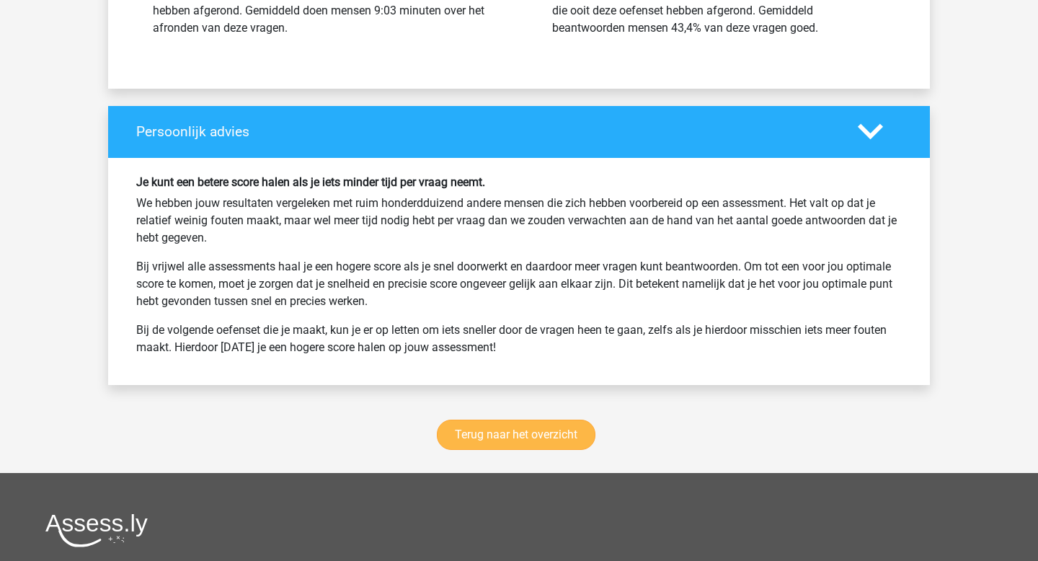
scroll to position [7512, 0]
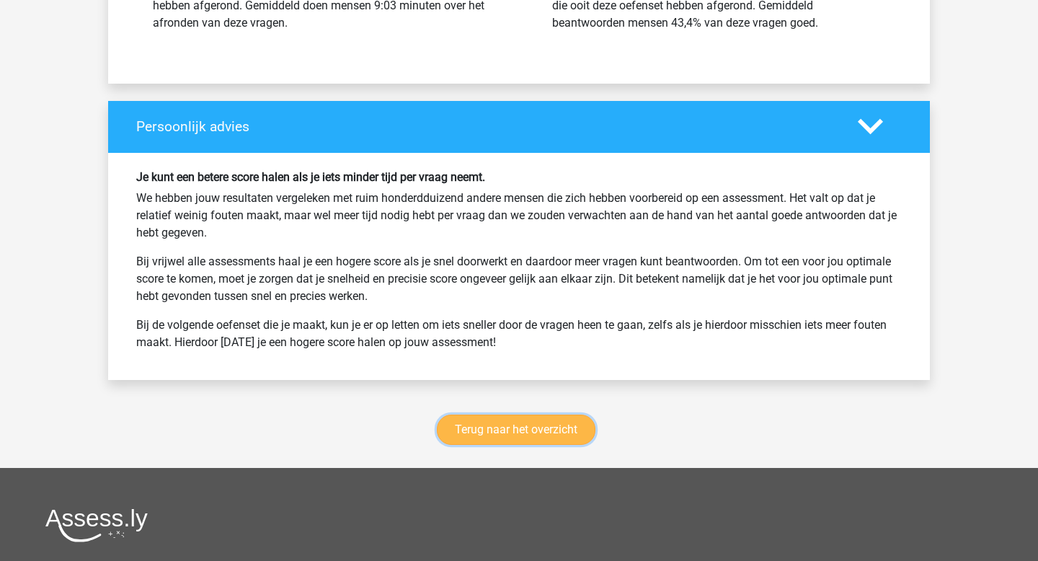
click at [500, 443] on link "Terug naar het overzicht" at bounding box center [516, 430] width 159 height 30
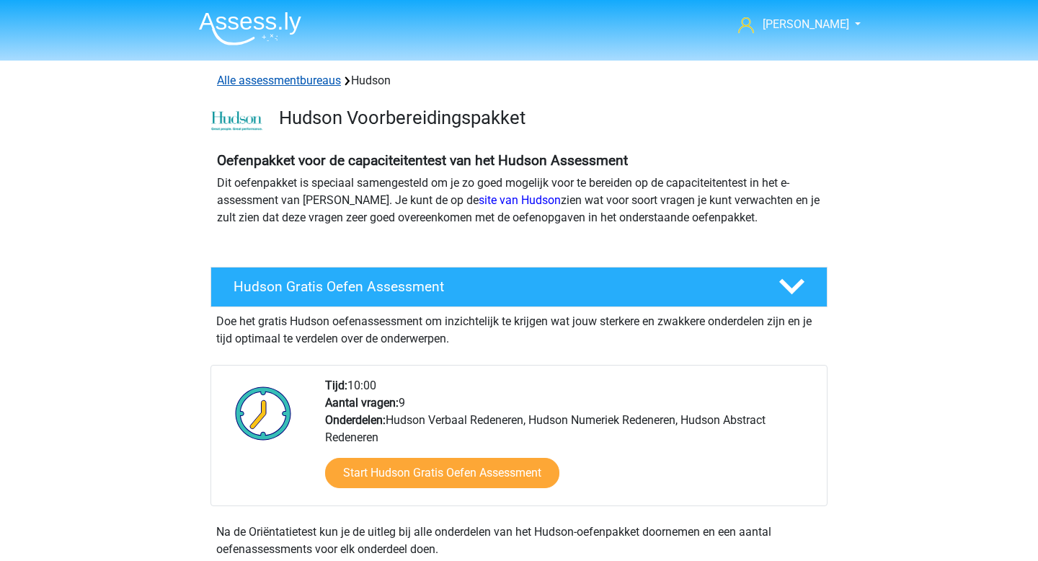
click at [270, 83] on link "Alle assessmentbureaus" at bounding box center [279, 81] width 124 height 14
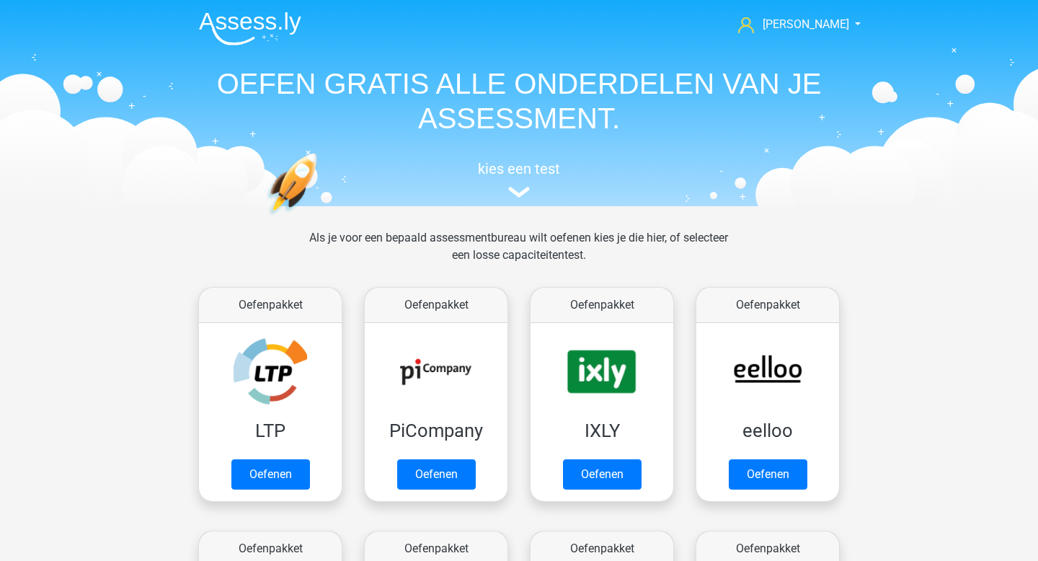
scroll to position [229, 0]
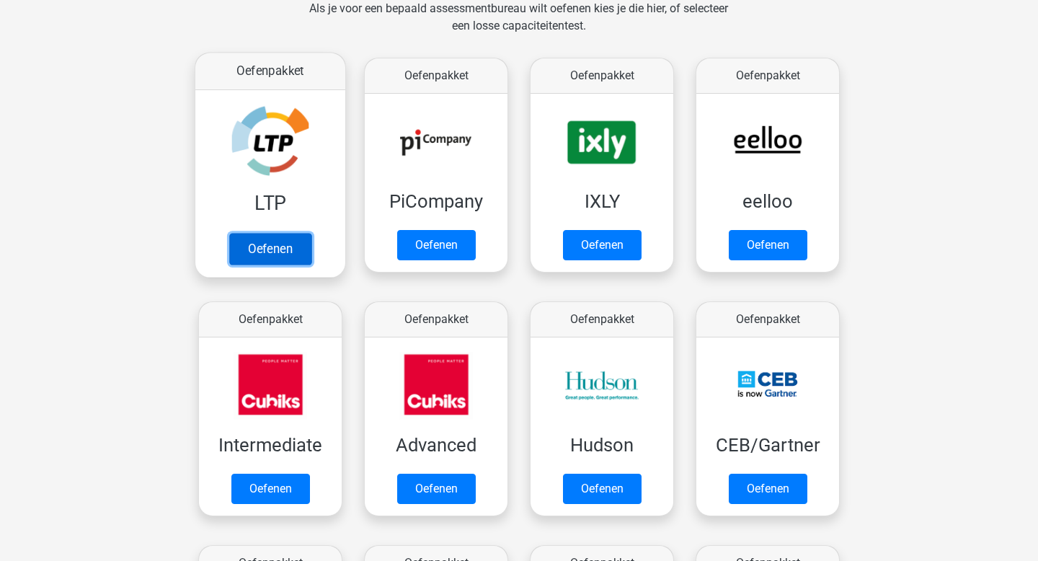
click at [257, 247] on link "Oefenen" at bounding box center [270, 249] width 82 height 32
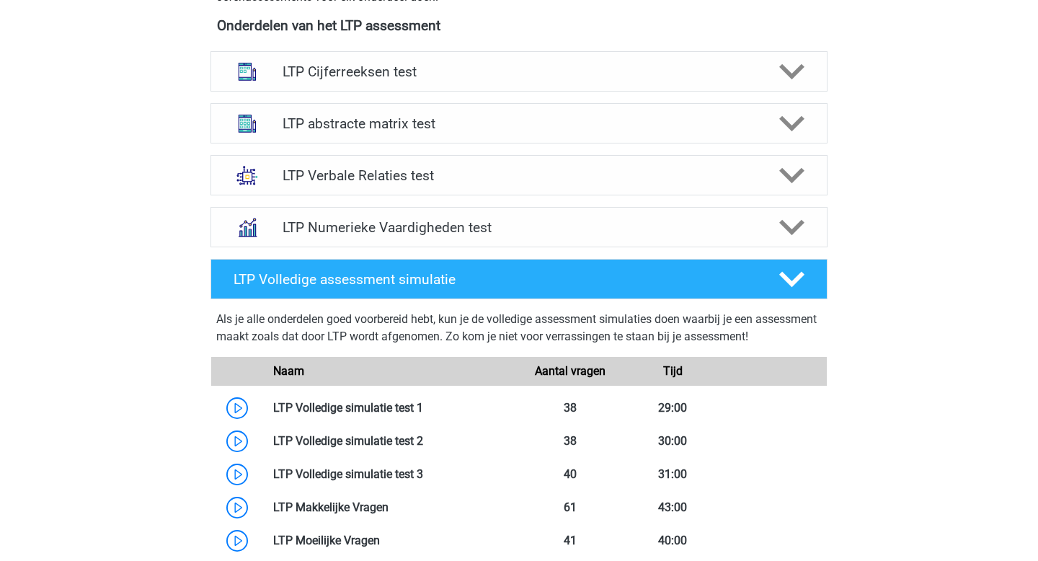
scroll to position [526, 0]
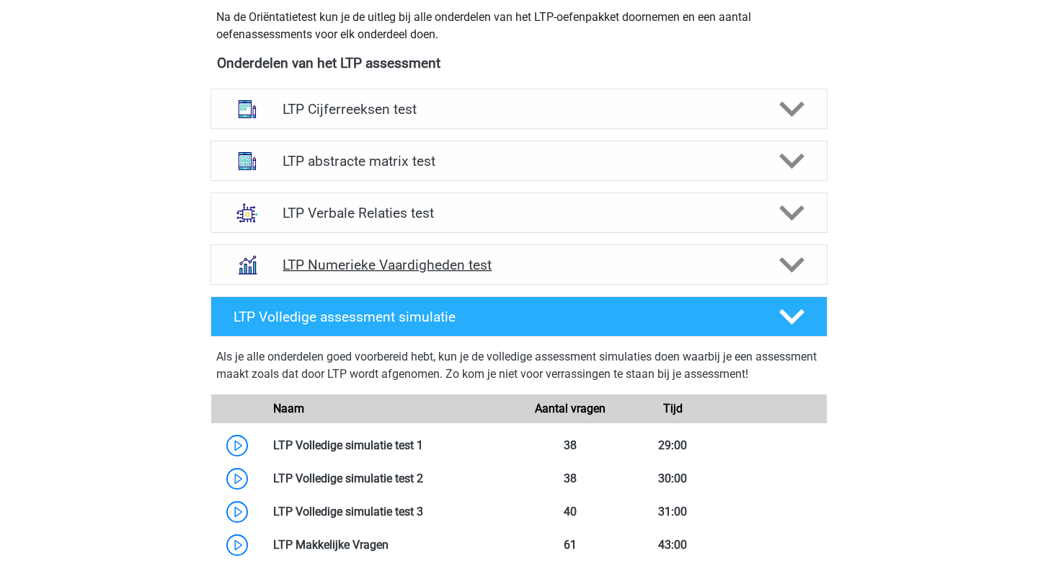
click at [582, 270] on h4 "LTP Numerieke Vaardigheden test" at bounding box center [519, 265] width 472 height 17
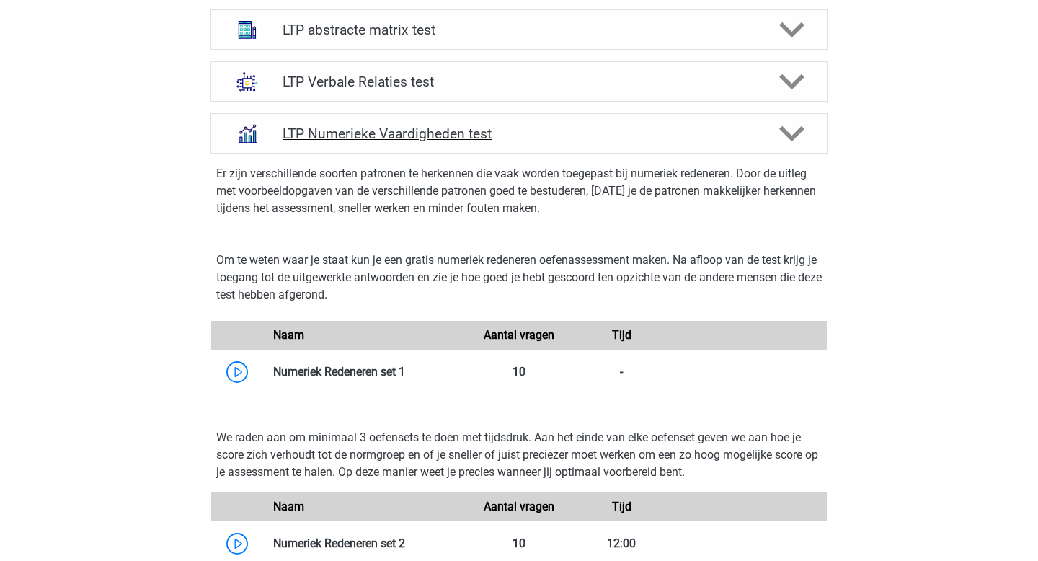
scroll to position [948, 0]
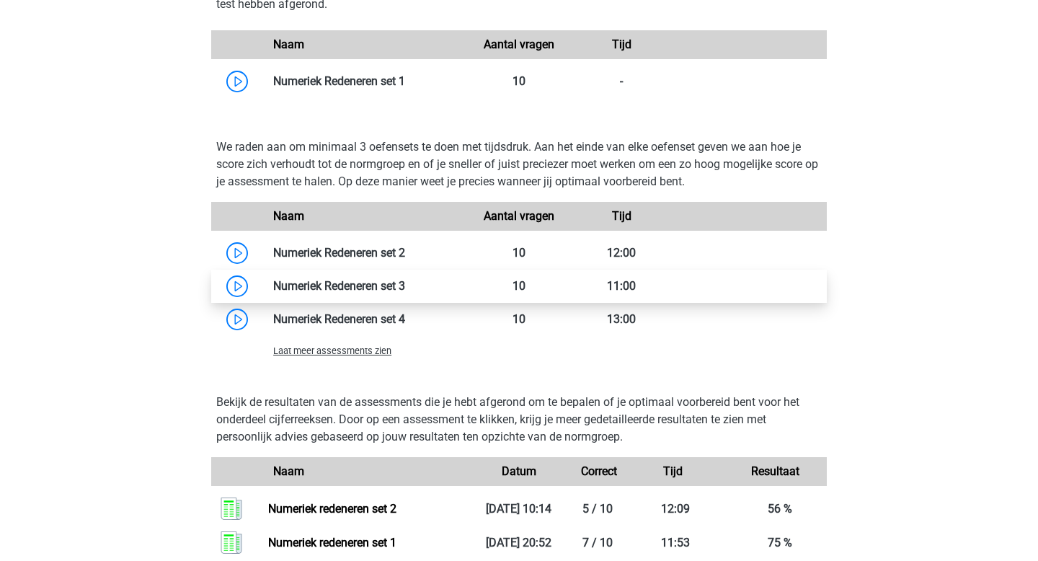
click at [405, 282] on link at bounding box center [405, 286] width 0 height 14
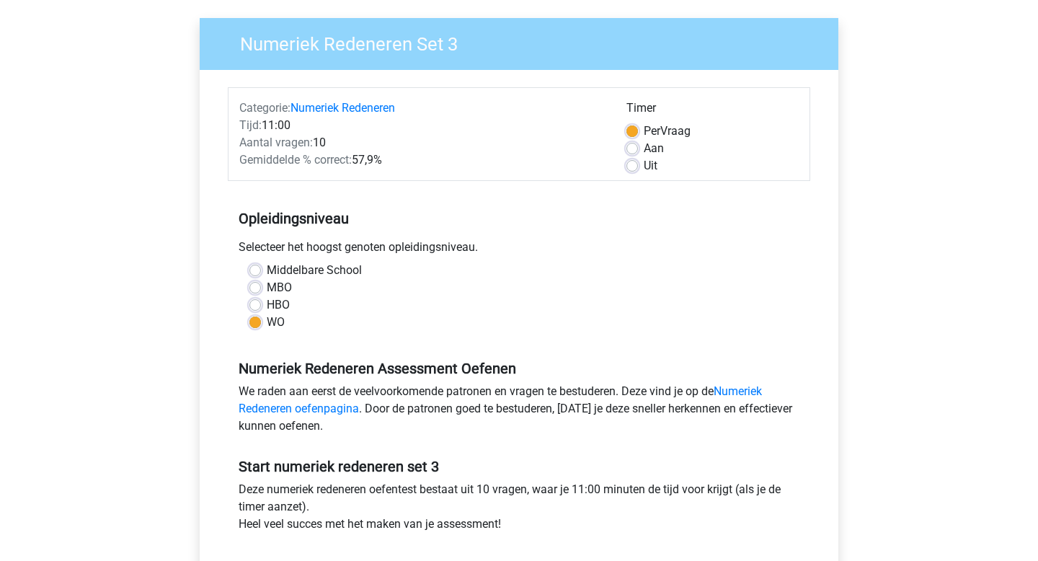
scroll to position [314, 0]
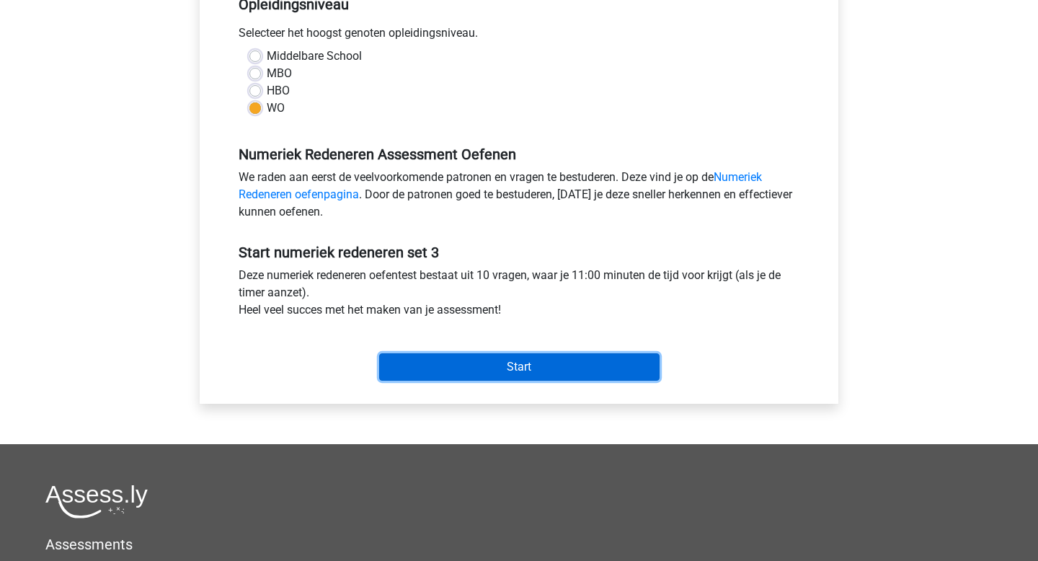
click at [585, 369] on input "Start" at bounding box center [519, 366] width 281 height 27
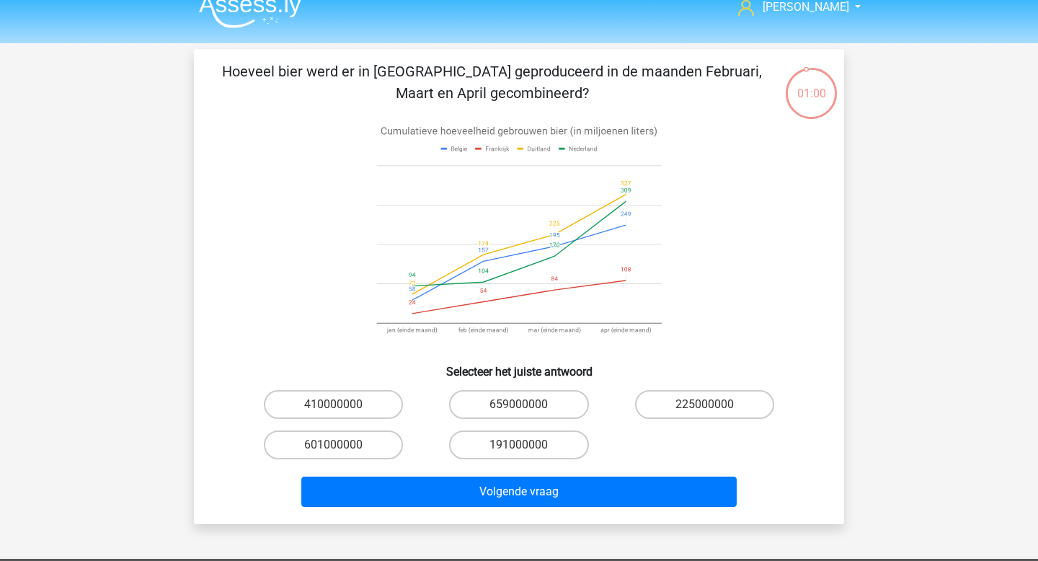
scroll to position [17, 0]
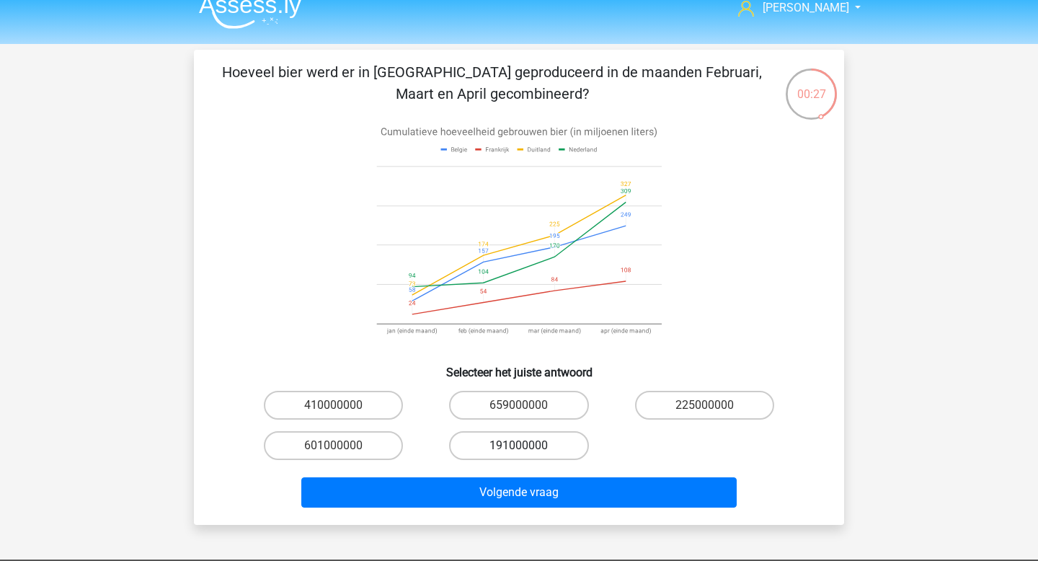
click at [539, 448] on label "191000000" at bounding box center [518, 445] width 139 height 29
click at [529, 448] on input "191000000" at bounding box center [523, 450] width 9 height 9
radio input "true"
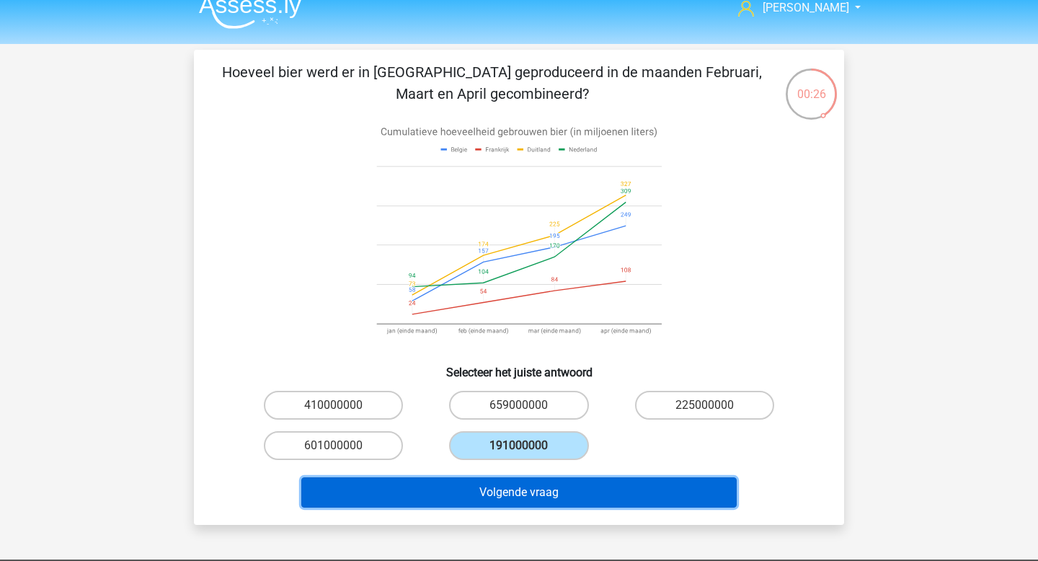
click at [542, 500] on button "Volgende vraag" at bounding box center [519, 492] width 436 height 30
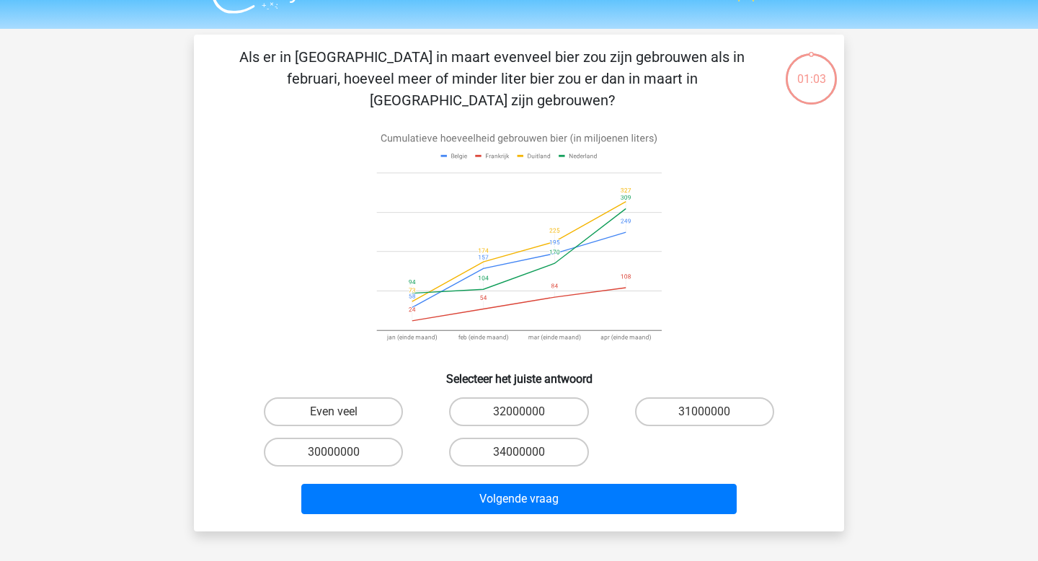
scroll to position [29, 0]
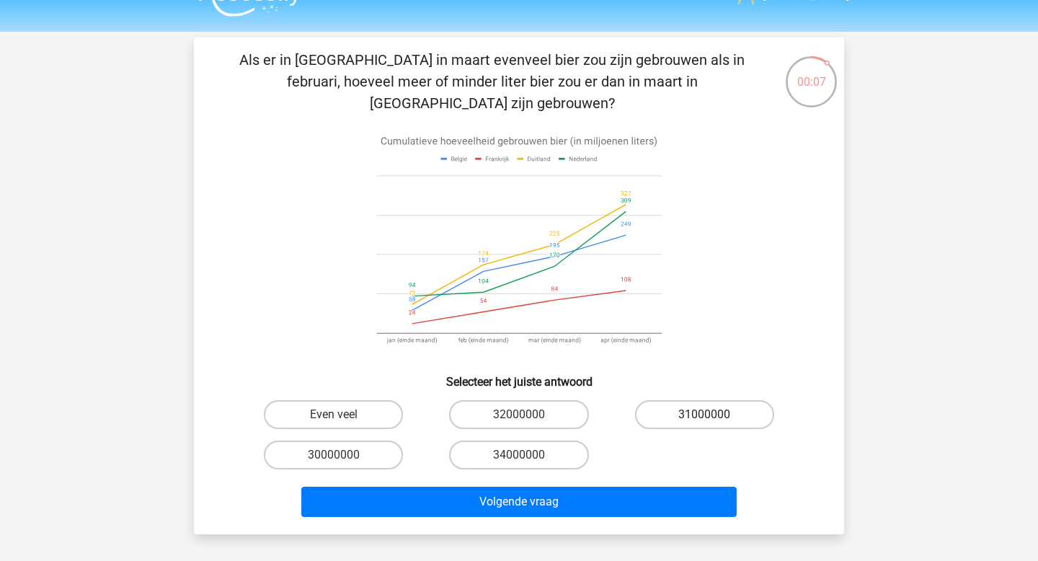
click at [678, 400] on label "31000000" at bounding box center [704, 414] width 139 height 29
click at [705, 415] on input "31000000" at bounding box center [709, 419] width 9 height 9
radio input "true"
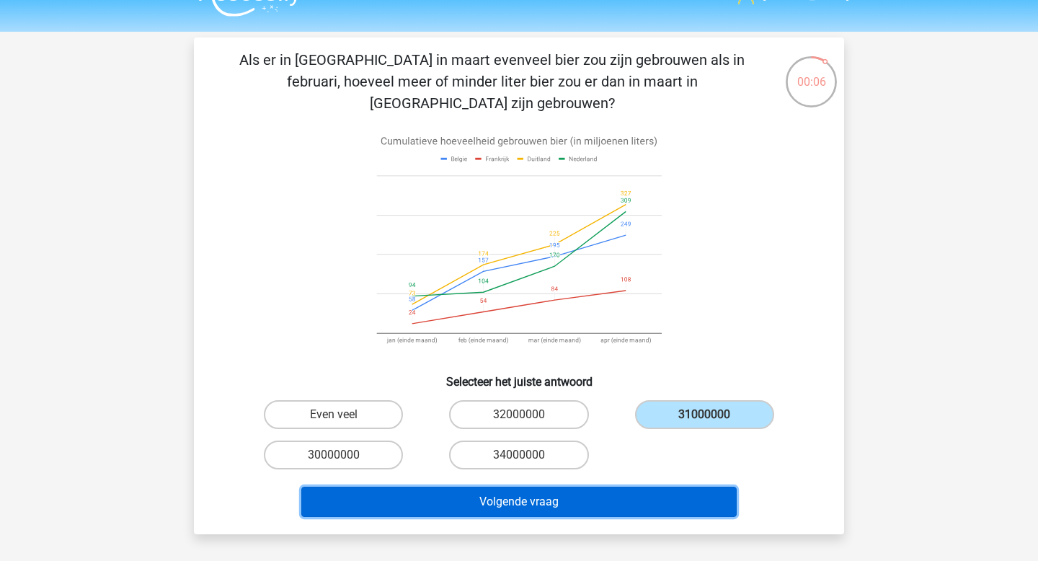
click at [608, 490] on button "Volgende vraag" at bounding box center [519, 502] width 436 height 30
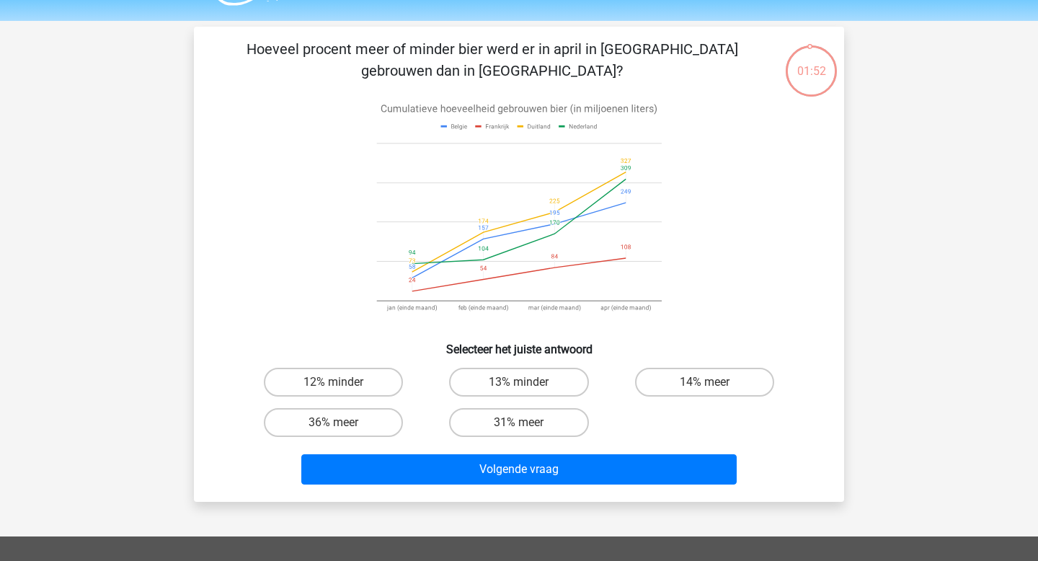
scroll to position [28, 0]
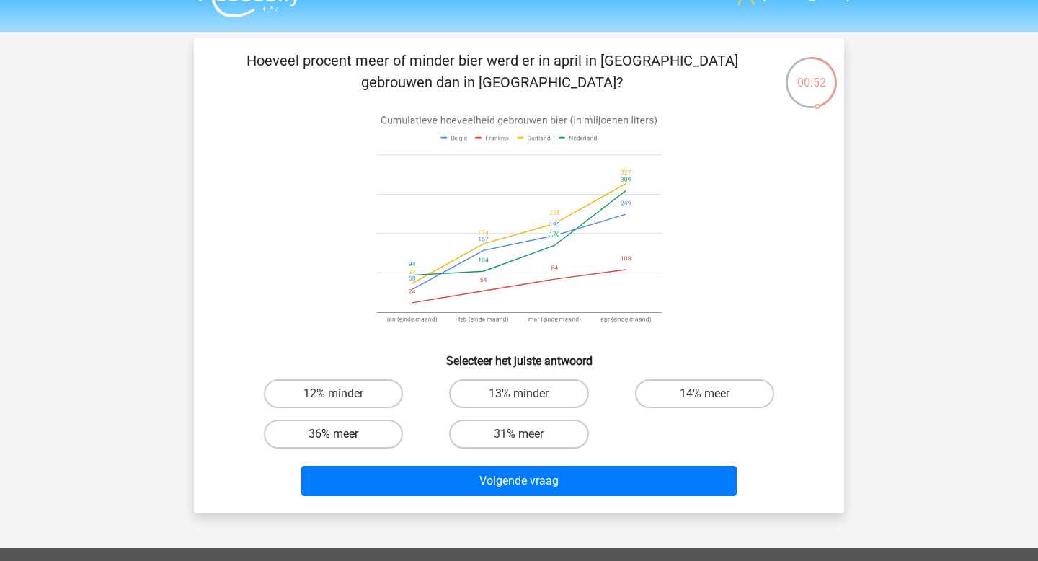
click at [345, 431] on label "36% meer" at bounding box center [333, 434] width 139 height 29
click at [343, 434] on input "36% meer" at bounding box center [338, 438] width 9 height 9
radio input "true"
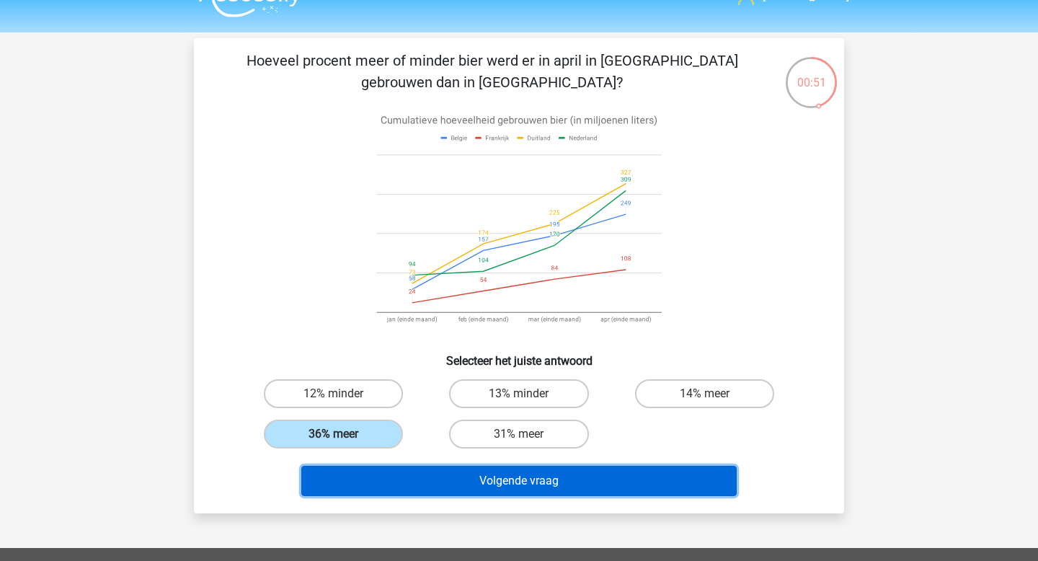
click at [415, 477] on button "Volgende vraag" at bounding box center [519, 481] width 436 height 30
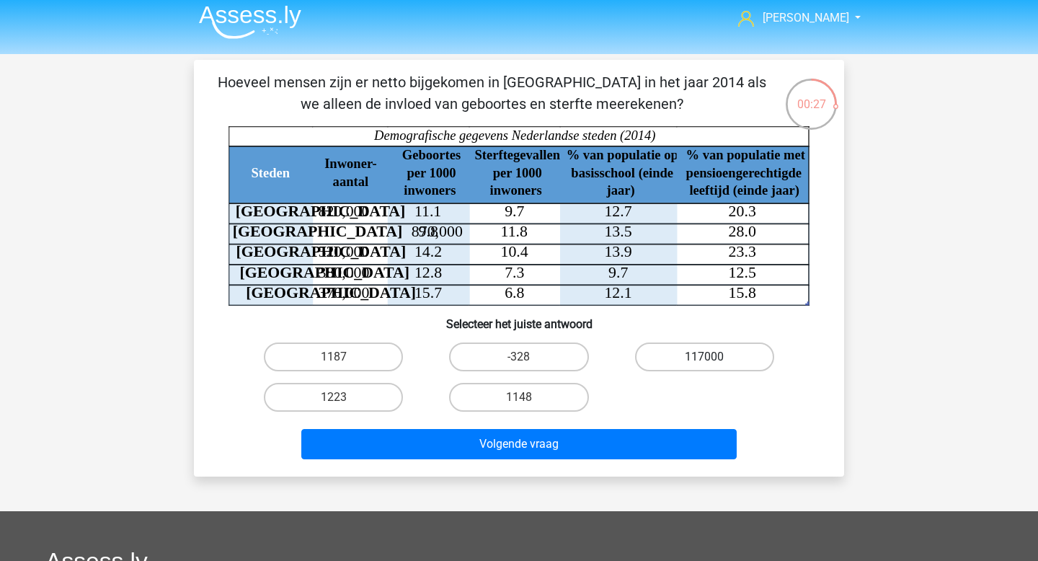
scroll to position [14, 0]
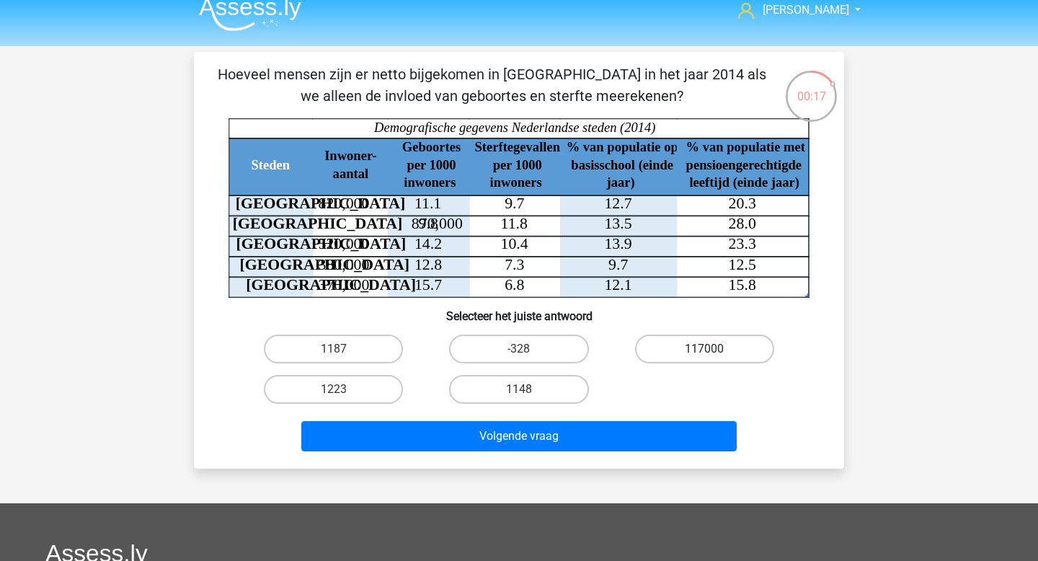
click at [645, 346] on label "117000" at bounding box center [704, 349] width 139 height 29
click at [705, 349] on input "117000" at bounding box center [709, 353] width 9 height 9
radio input "true"
click at [556, 379] on label "1148" at bounding box center [518, 389] width 139 height 29
click at [529, 389] on input "1148" at bounding box center [523, 393] width 9 height 9
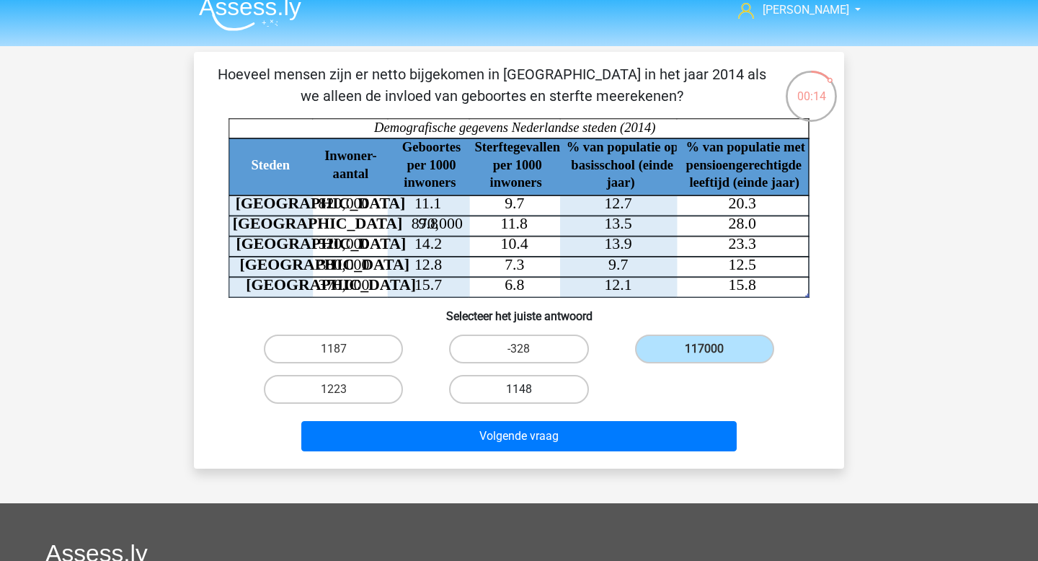
radio input "true"
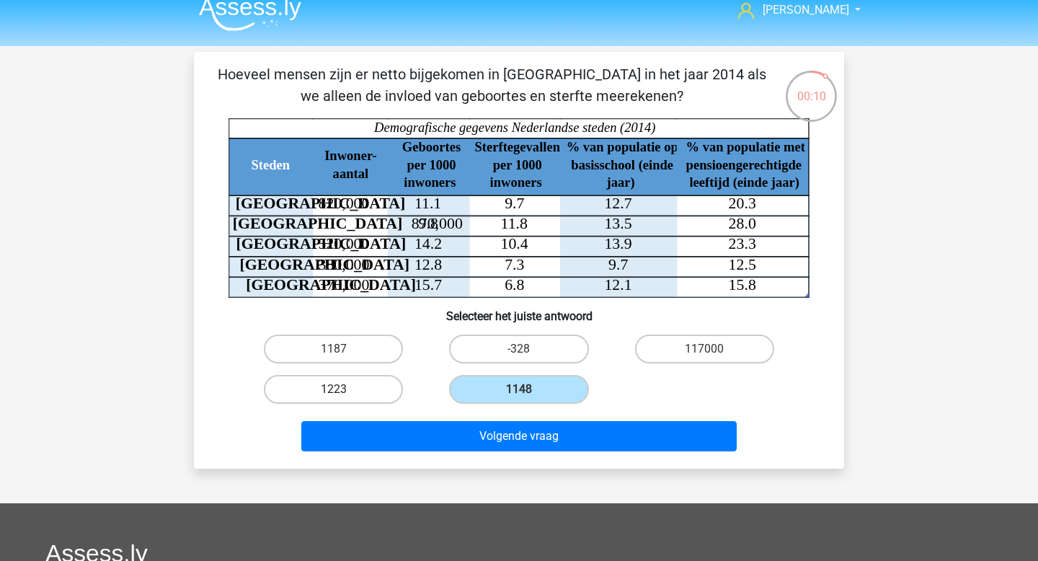
click at [368, 384] on label "1223" at bounding box center [333, 389] width 139 height 29
click at [343, 389] on input "1223" at bounding box center [338, 393] width 9 height 9
radio input "true"
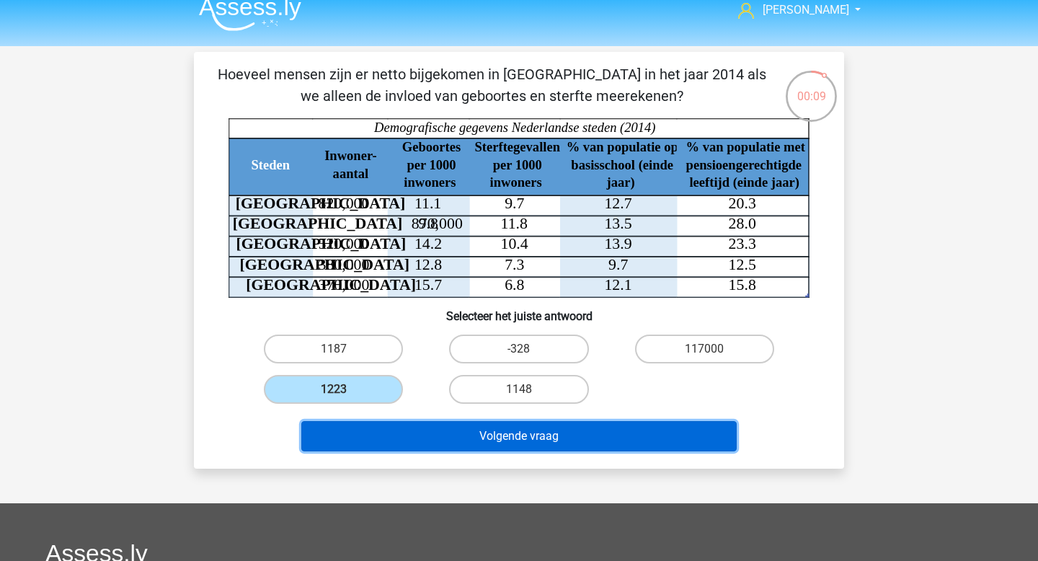
click at [432, 434] on button "Volgende vraag" at bounding box center [519, 436] width 436 height 30
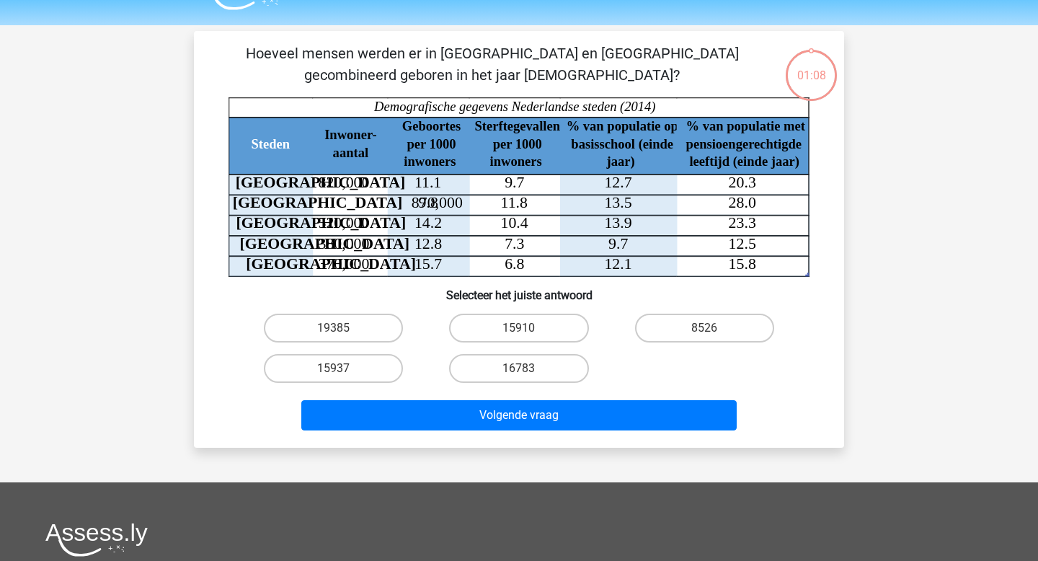
scroll to position [35, 0]
click at [361, 334] on label "19385" at bounding box center [333, 328] width 139 height 29
click at [343, 334] on input "19385" at bounding box center [338, 333] width 9 height 9
radio input "true"
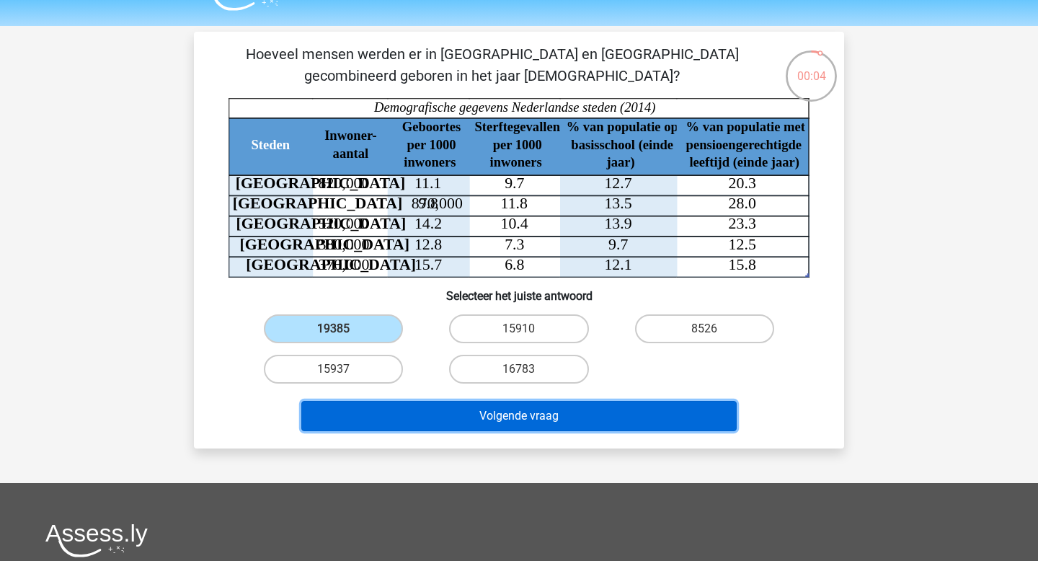
click at [490, 421] on button "Volgende vraag" at bounding box center [519, 416] width 436 height 30
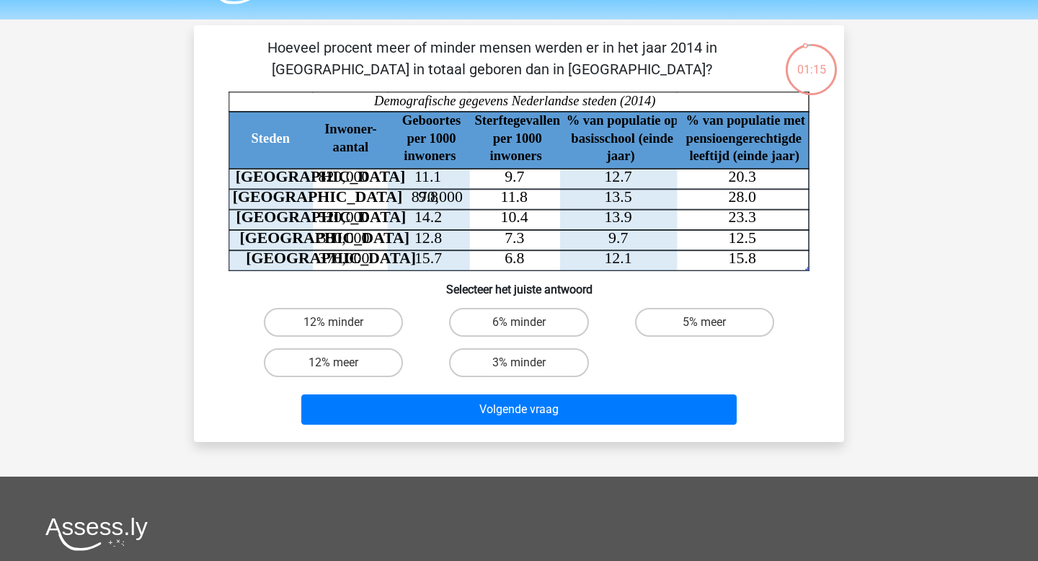
scroll to position [37, 0]
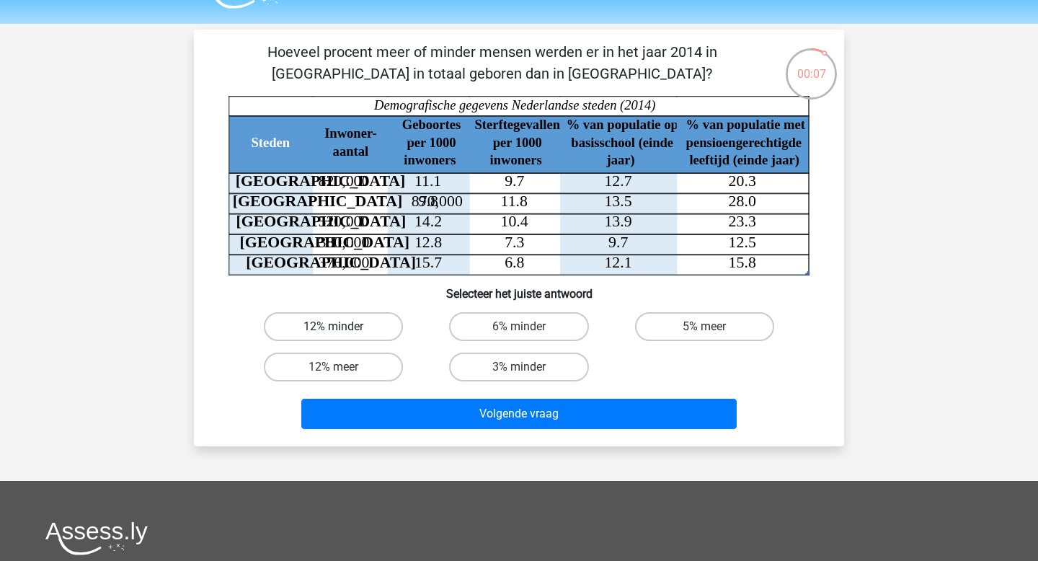
click at [358, 335] on label "12% minder" at bounding box center [333, 326] width 139 height 29
click at [343, 335] on input "12% minder" at bounding box center [338, 331] width 9 height 9
radio input "true"
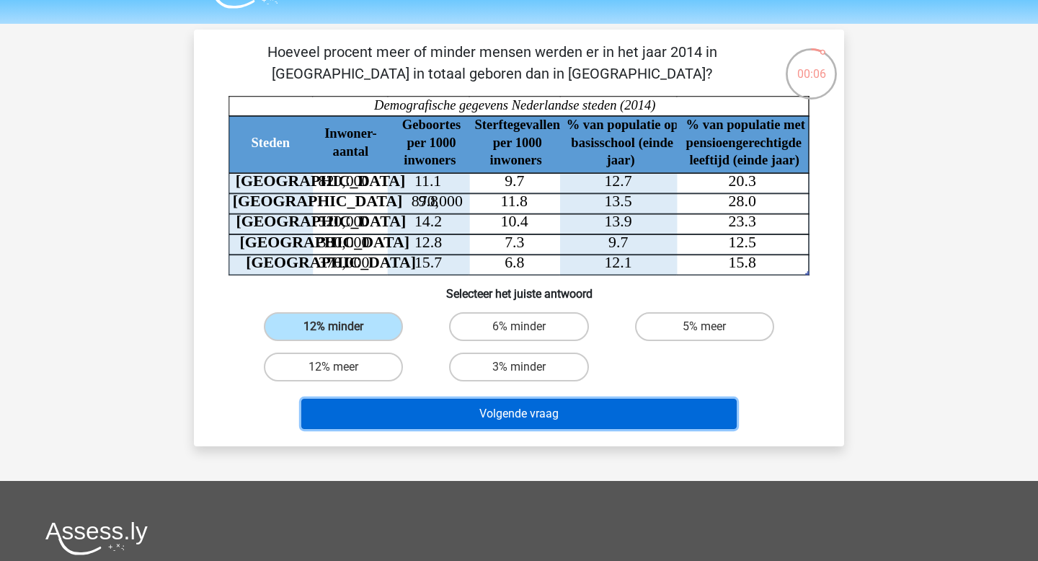
click at [413, 408] on button "Volgende vraag" at bounding box center [519, 414] width 436 height 30
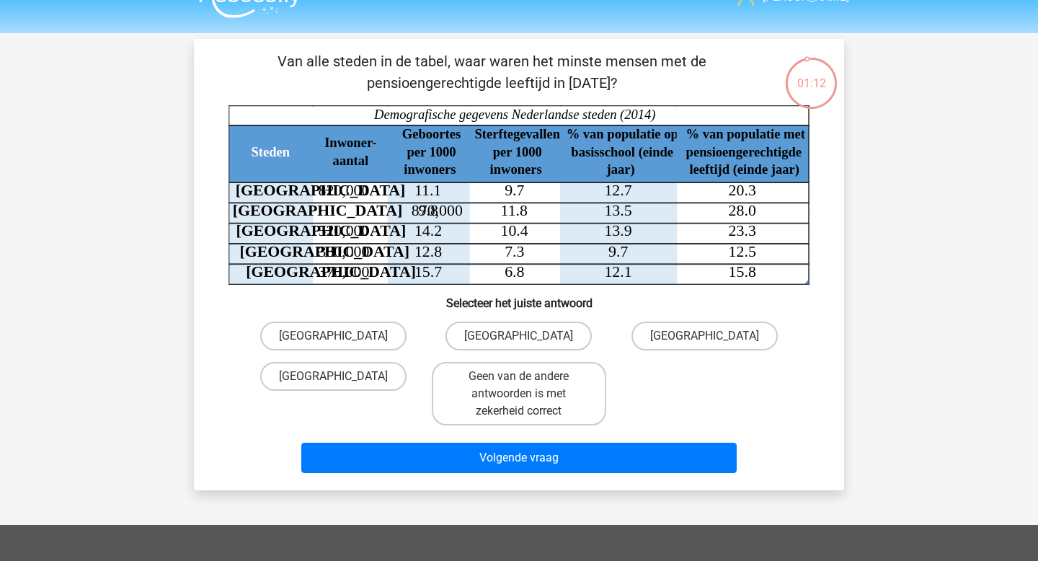
scroll to position [0, 0]
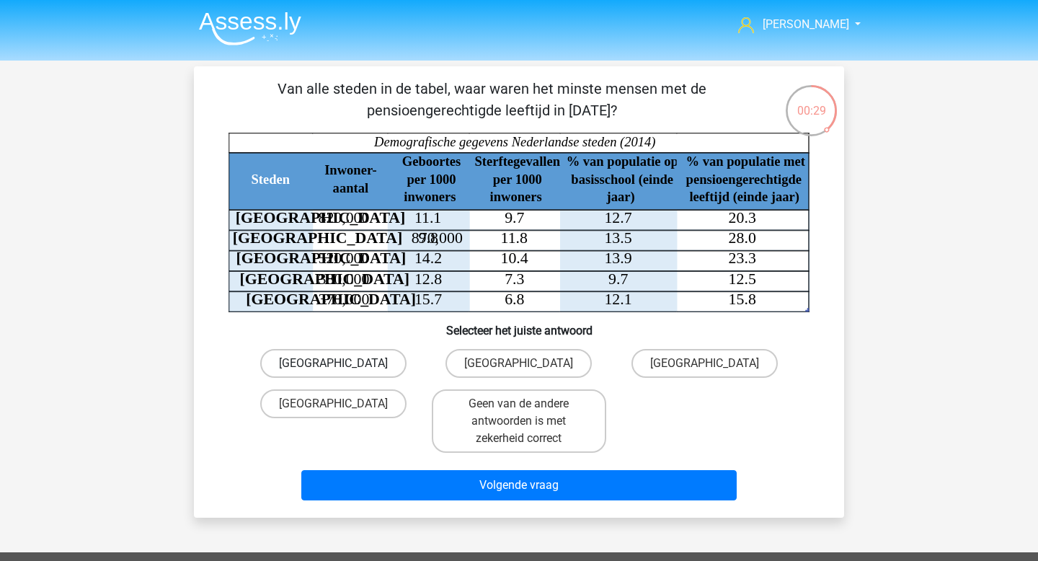
click at [308, 373] on label "Den Haag" at bounding box center [333, 363] width 146 height 29
click at [334, 373] on input "Den Haag" at bounding box center [338, 367] width 9 height 9
radio input "true"
click at [488, 371] on label "Amsterdam" at bounding box center [519, 363] width 146 height 29
click at [519, 371] on input "Amsterdam" at bounding box center [523, 367] width 9 height 9
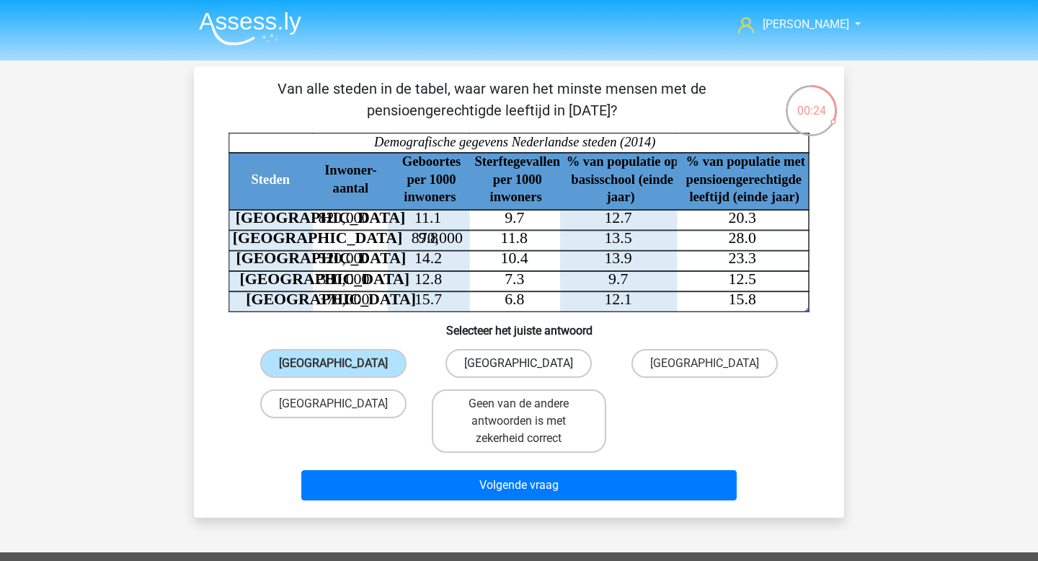
radio input "true"
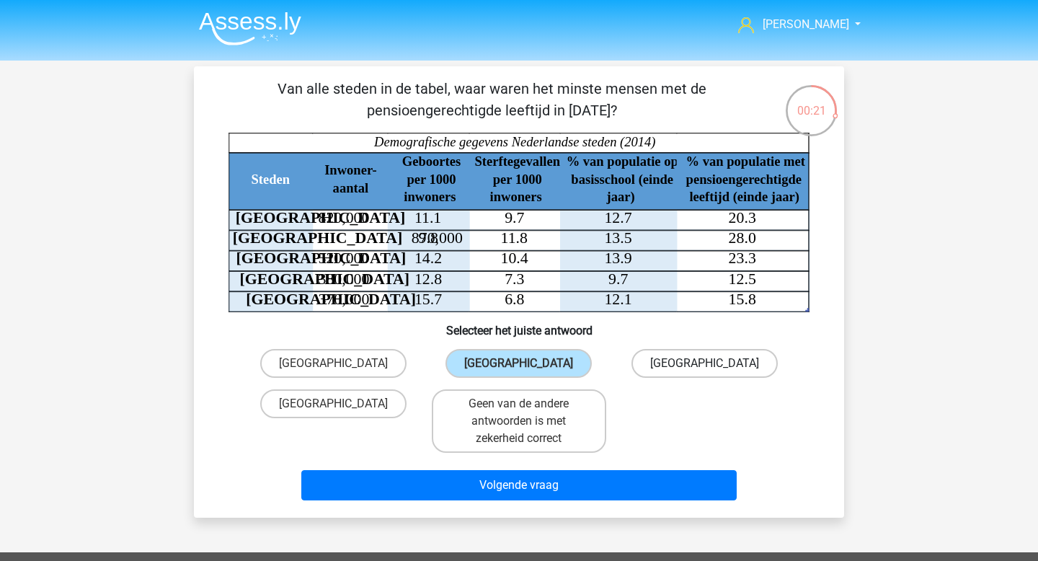
click at [692, 376] on label "Eindhoven" at bounding box center [705, 363] width 146 height 29
click at [705, 373] on input "Eindhoven" at bounding box center [709, 367] width 9 height 9
radio input "true"
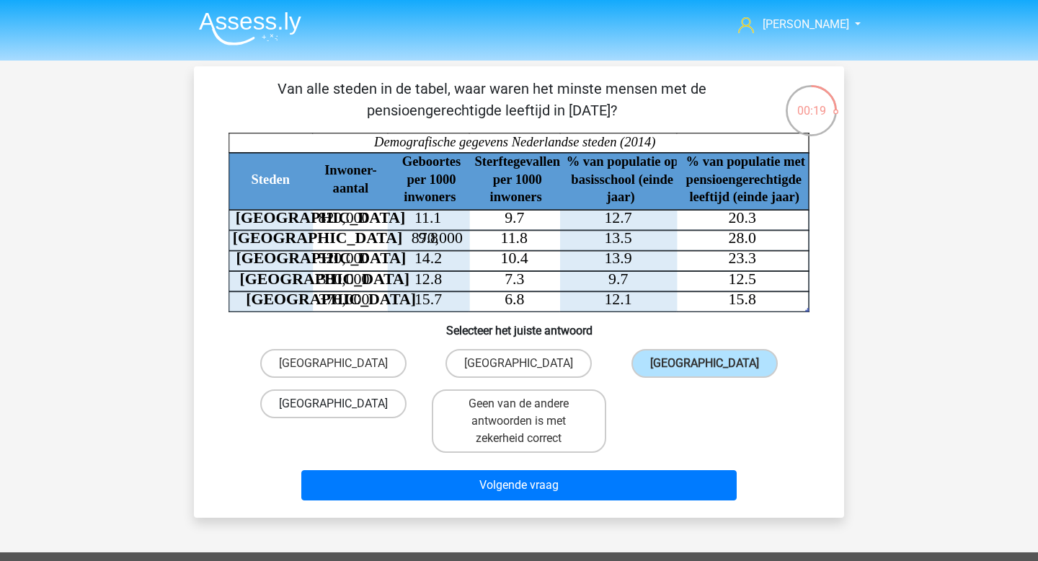
click at [364, 394] on label "Utrecht" at bounding box center [333, 403] width 146 height 29
click at [343, 404] on input "Utrecht" at bounding box center [338, 408] width 9 height 9
radio input "true"
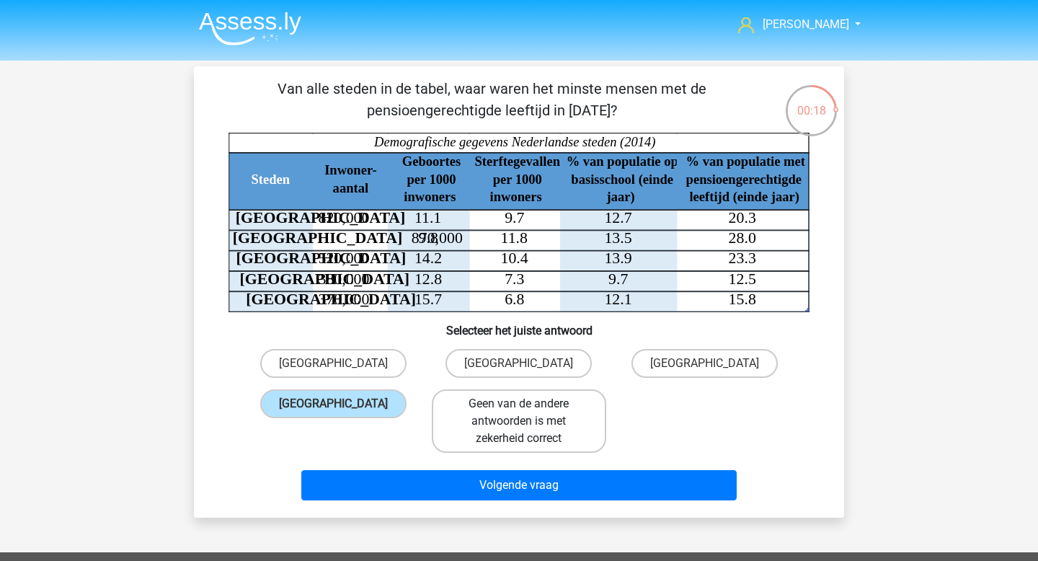
click at [457, 409] on label "Geen van de andere antwoorden is met zekerheid correct" at bounding box center [519, 420] width 174 height 63
click at [519, 409] on input "Geen van de andere antwoorden is met zekerheid correct" at bounding box center [523, 408] width 9 height 9
radio input "true"
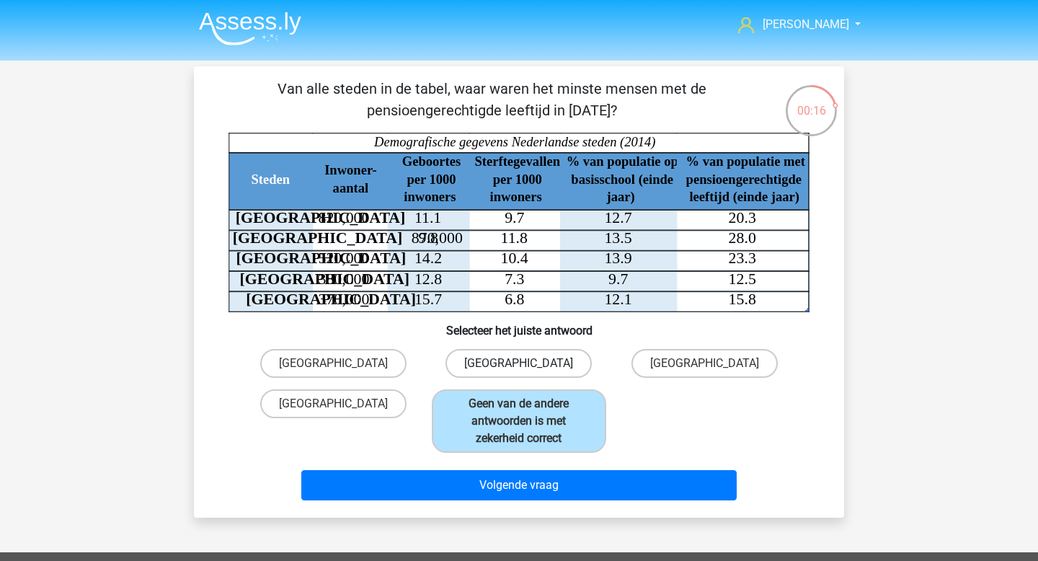
click at [490, 354] on label "Amsterdam" at bounding box center [519, 363] width 146 height 29
click at [519, 363] on input "Amsterdam" at bounding box center [523, 367] width 9 height 9
radio input "true"
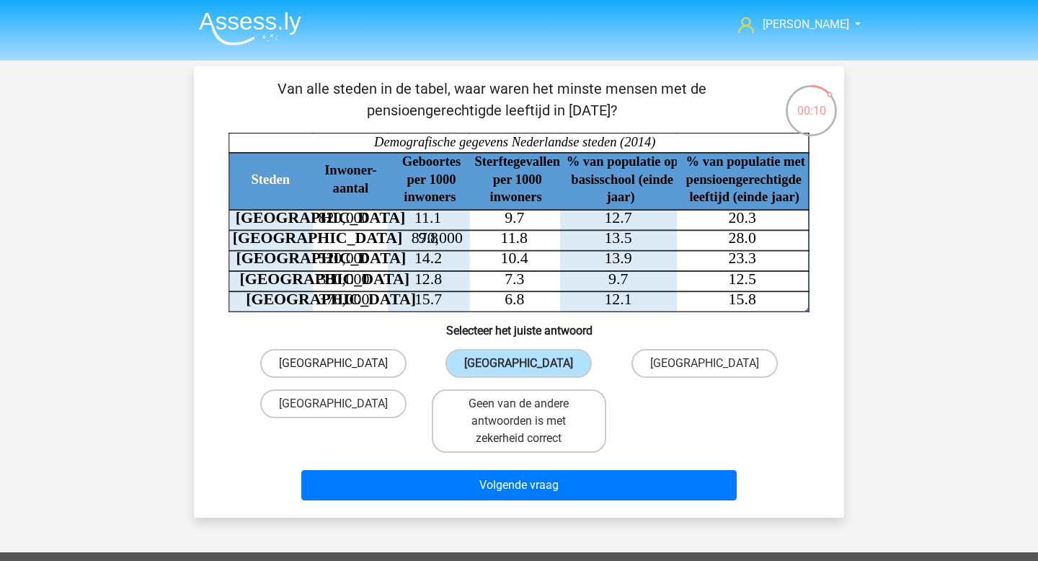
click at [358, 366] on label "Den Haag" at bounding box center [333, 363] width 146 height 29
click at [343, 366] on input "Den Haag" at bounding box center [338, 367] width 9 height 9
radio input "true"
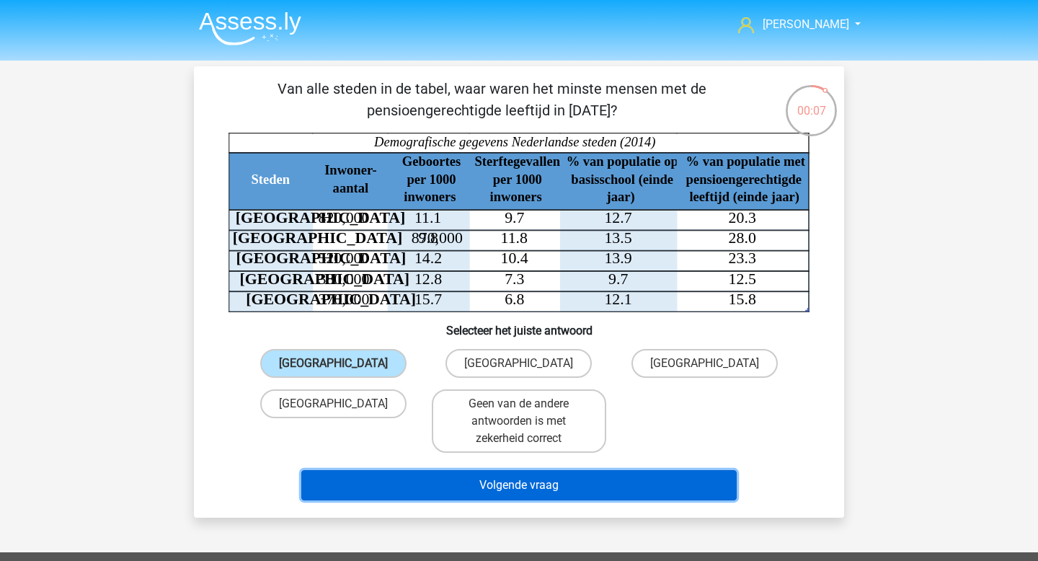
click at [414, 493] on button "Volgende vraag" at bounding box center [519, 485] width 436 height 30
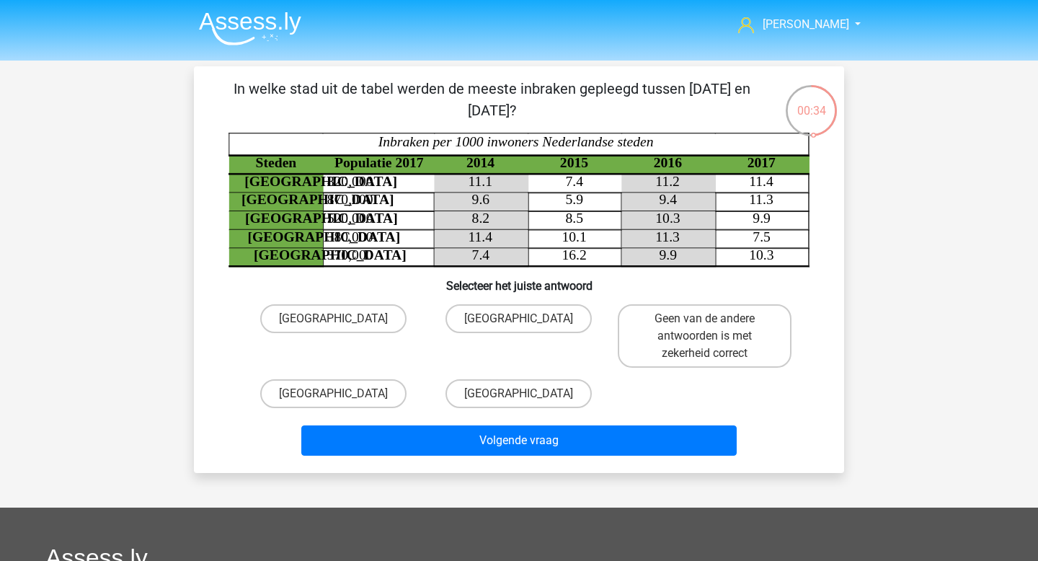
click at [521, 327] on input "Amsterdam" at bounding box center [523, 323] width 9 height 9
radio input "true"
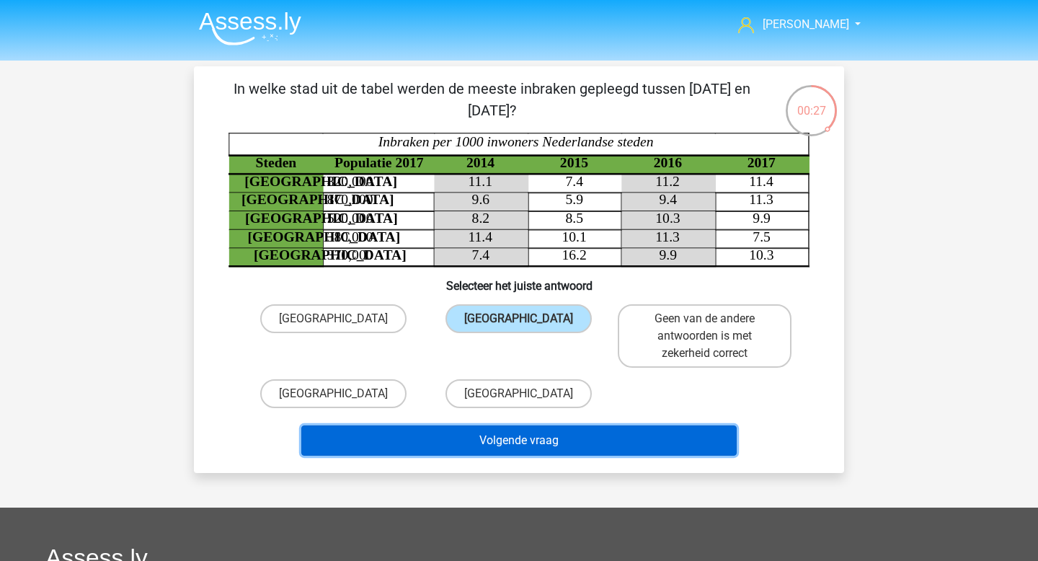
click at [474, 445] on button "Volgende vraag" at bounding box center [519, 440] width 436 height 30
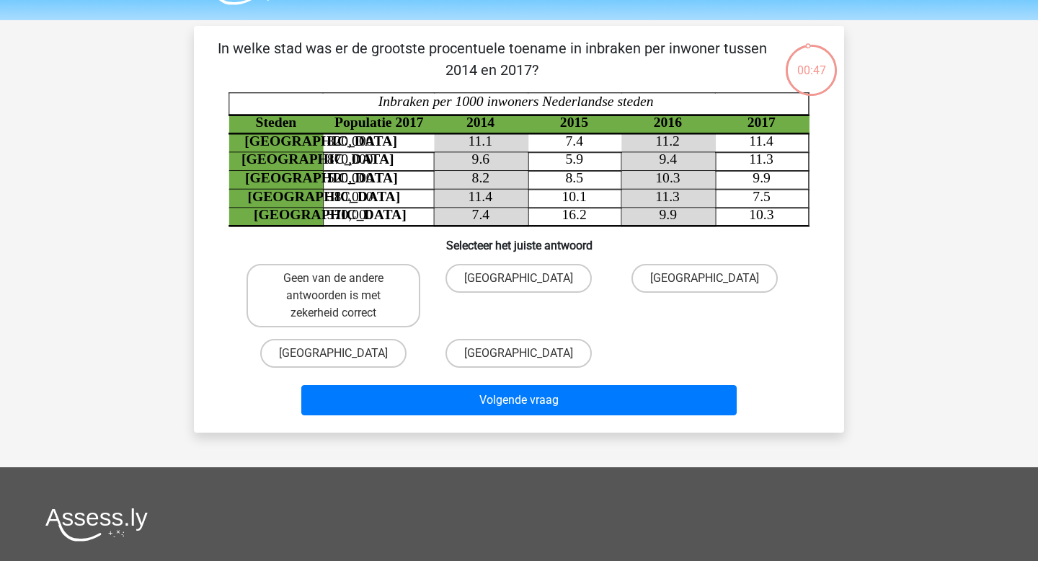
scroll to position [37, 0]
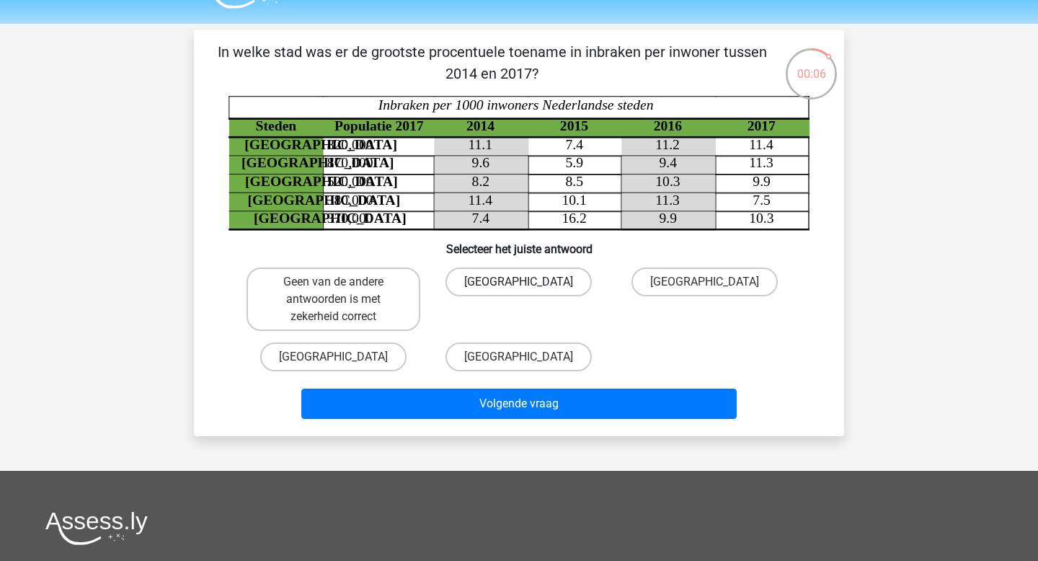
click at [552, 283] on label "Utrecht" at bounding box center [519, 282] width 146 height 29
click at [529, 283] on input "Utrecht" at bounding box center [523, 286] width 9 height 9
radio input "true"
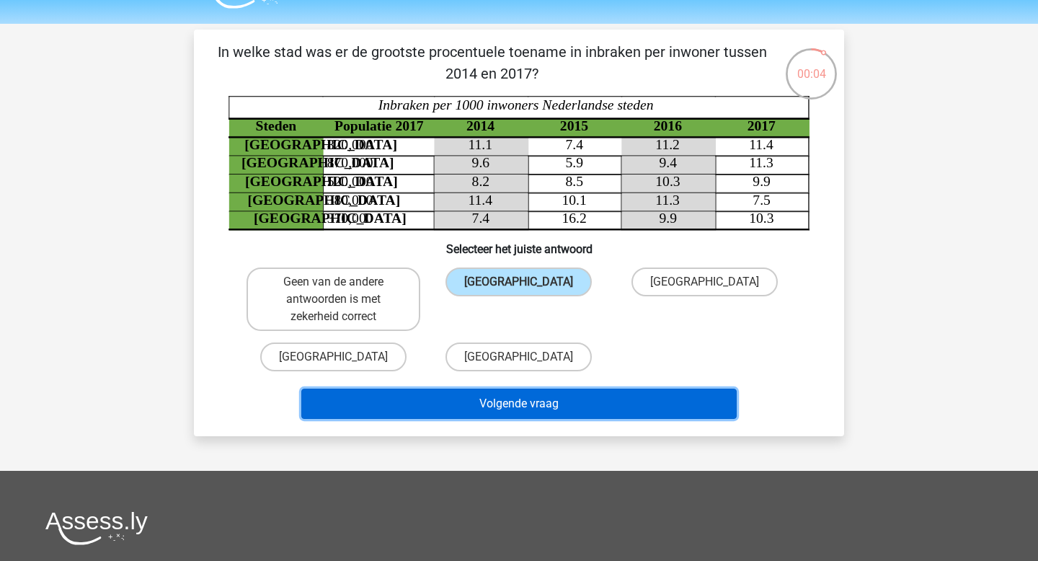
click at [520, 407] on button "Volgende vraag" at bounding box center [519, 404] width 436 height 30
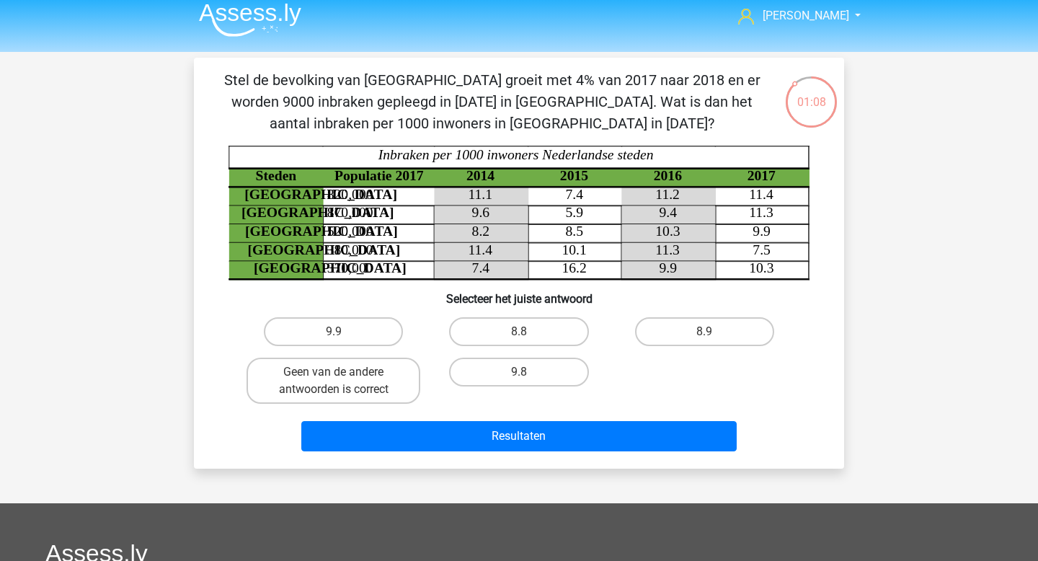
scroll to position [4, 0]
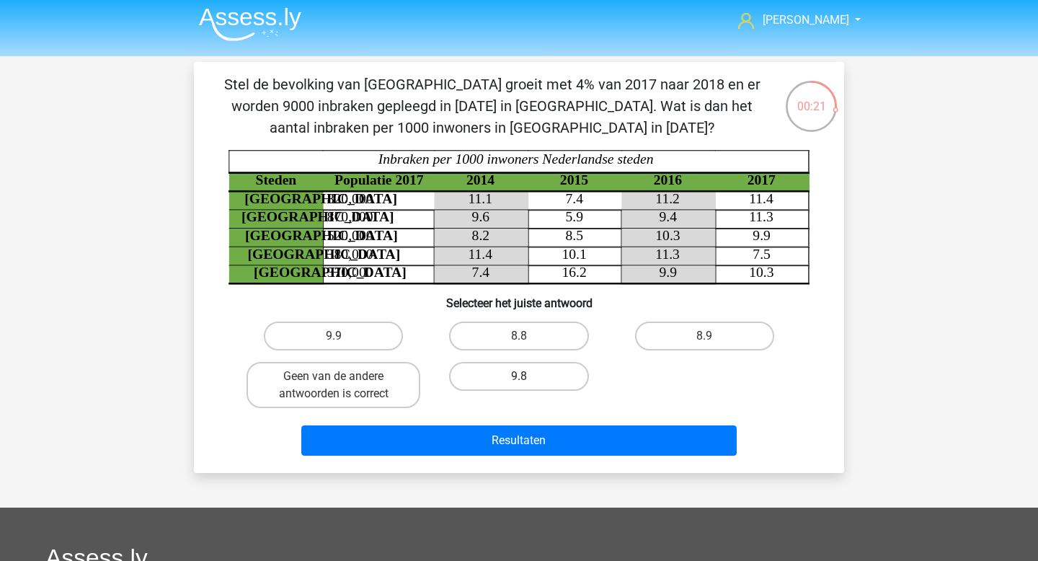
click at [544, 367] on label "9.8" at bounding box center [518, 376] width 139 height 29
click at [529, 376] on input "9.8" at bounding box center [523, 380] width 9 height 9
radio input "true"
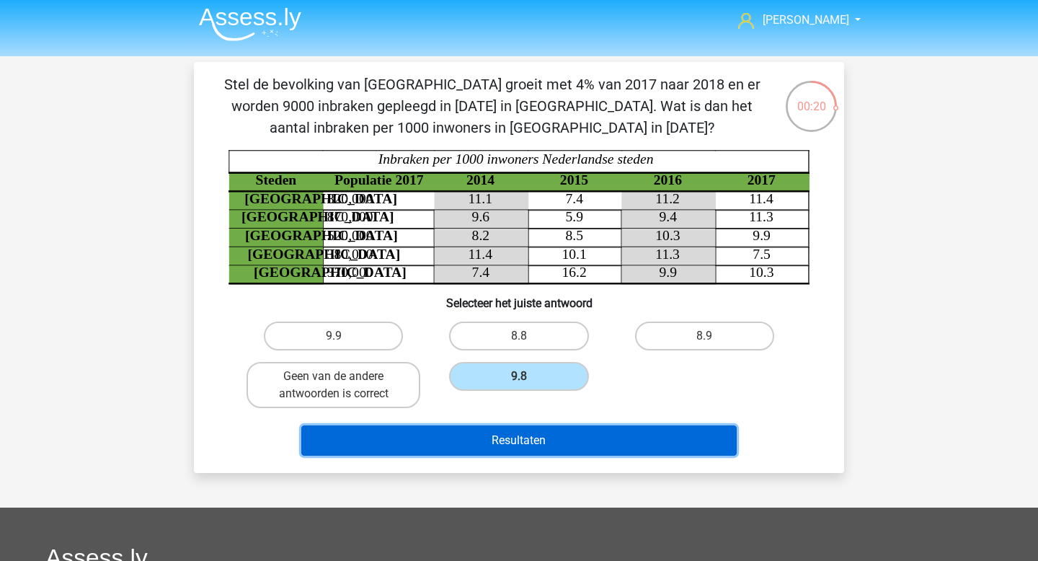
click at [513, 446] on button "Resultaten" at bounding box center [519, 440] width 436 height 30
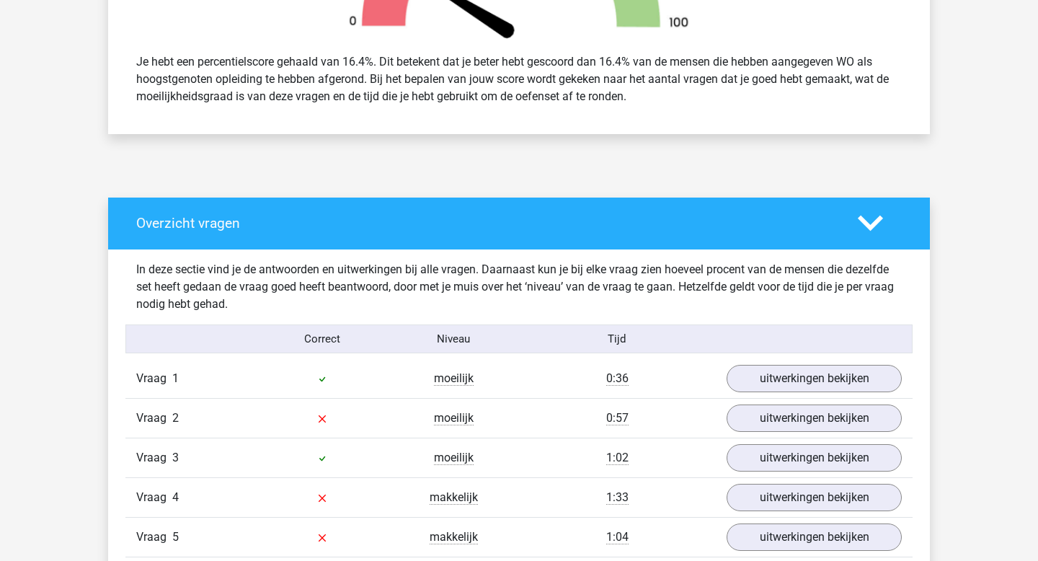
scroll to position [601, 0]
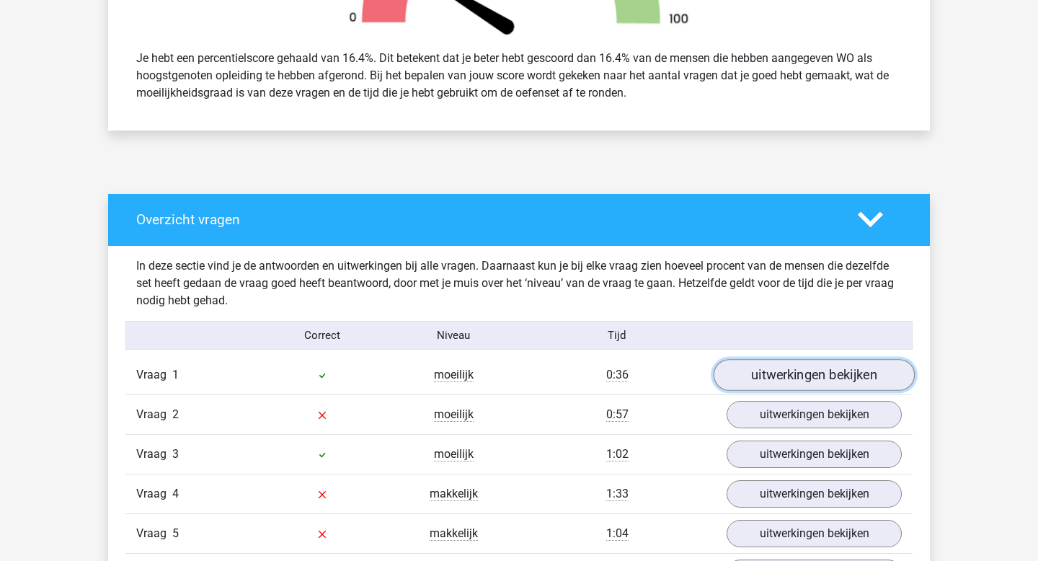
click at [787, 378] on link "uitwerkingen bekijken" at bounding box center [814, 376] width 201 height 32
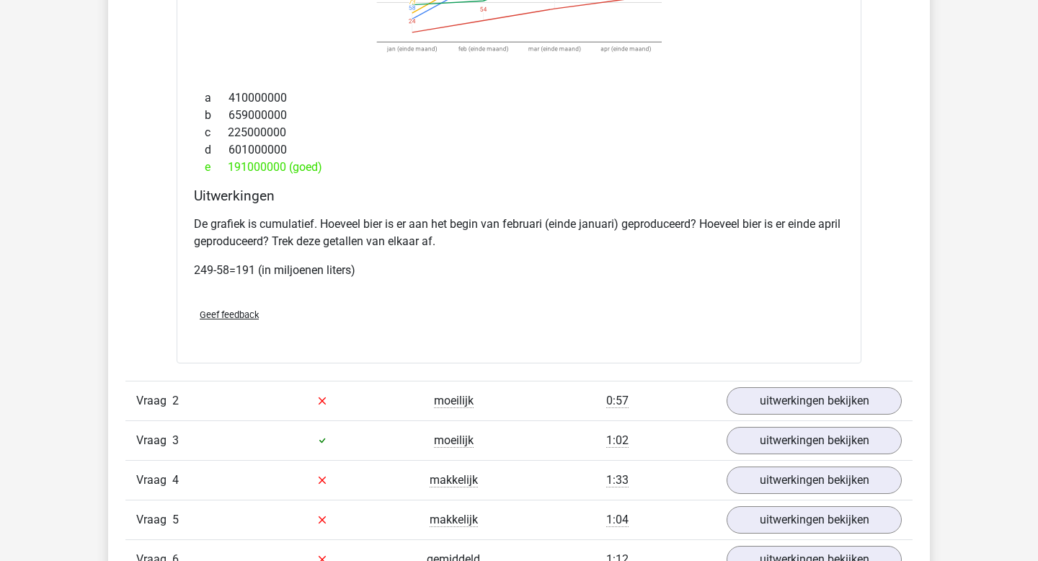
scroll to position [1214, 0]
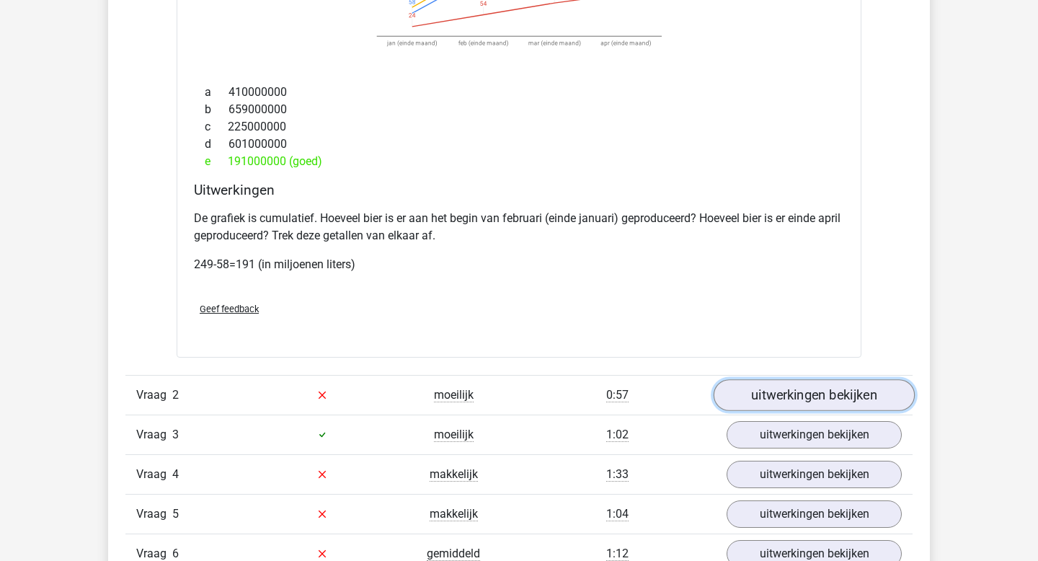
click at [794, 392] on link "uitwerkingen bekijken" at bounding box center [814, 395] width 201 height 32
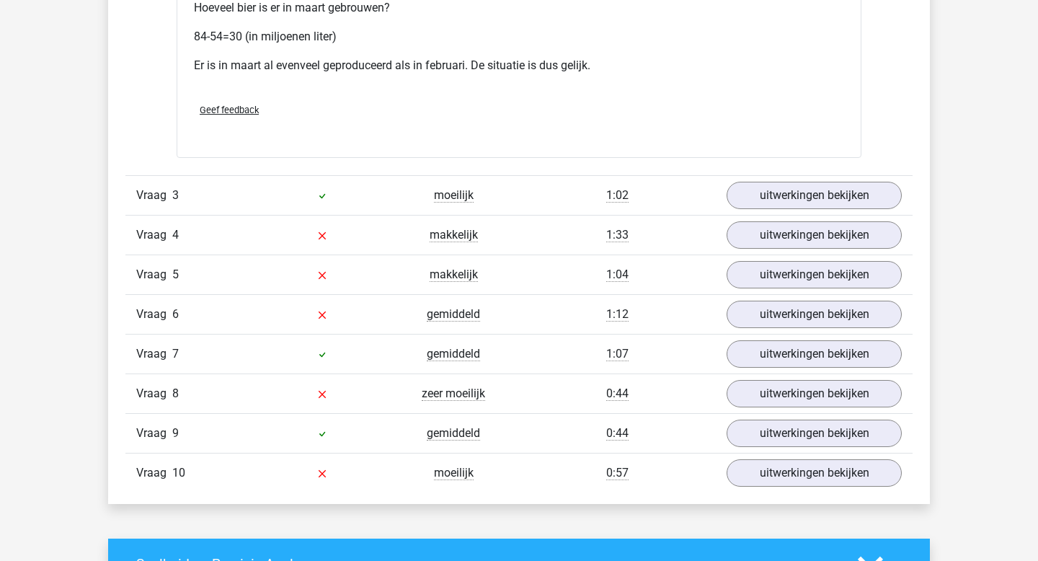
scroll to position [2204, 0]
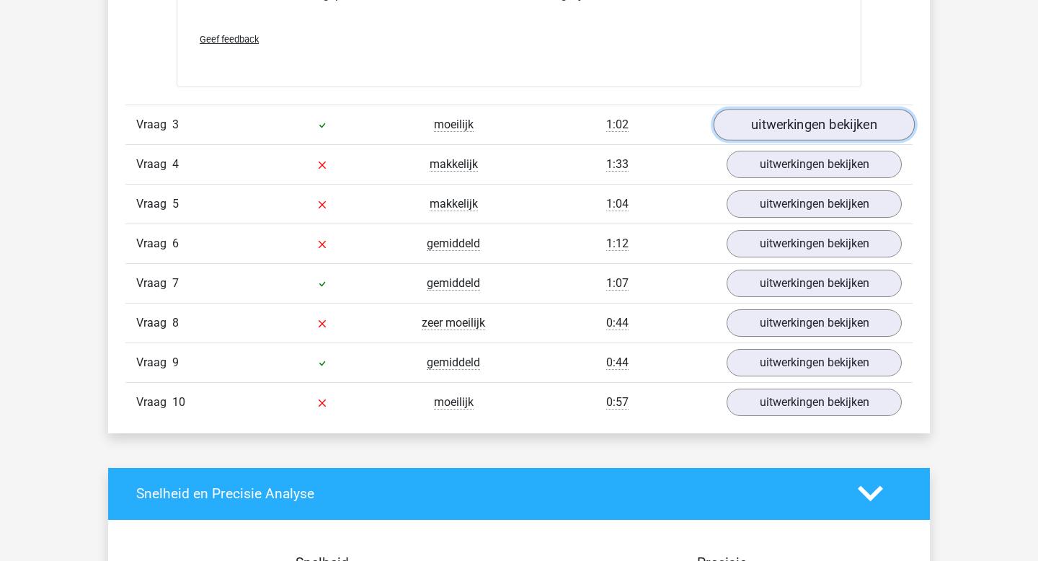
click at [760, 125] on link "uitwerkingen bekijken" at bounding box center [814, 125] width 201 height 32
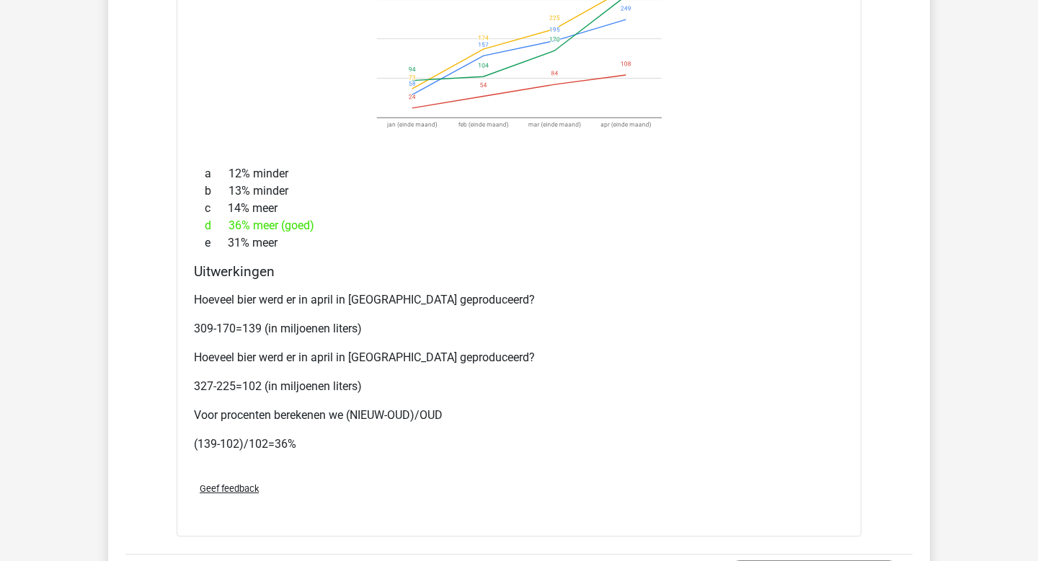
scroll to position [2481, 0]
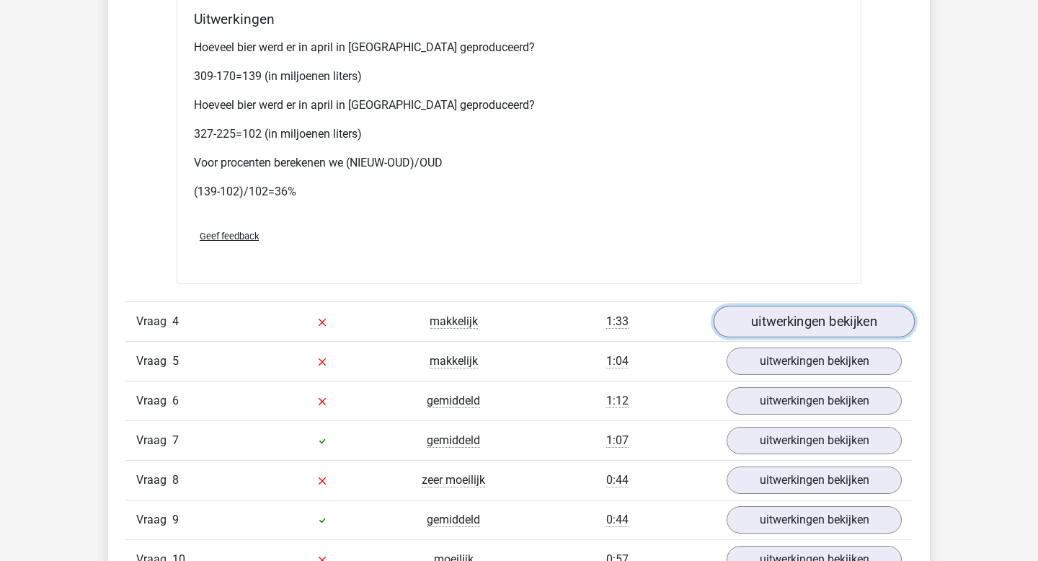
click at [803, 324] on link "uitwerkingen bekijken" at bounding box center [814, 322] width 201 height 32
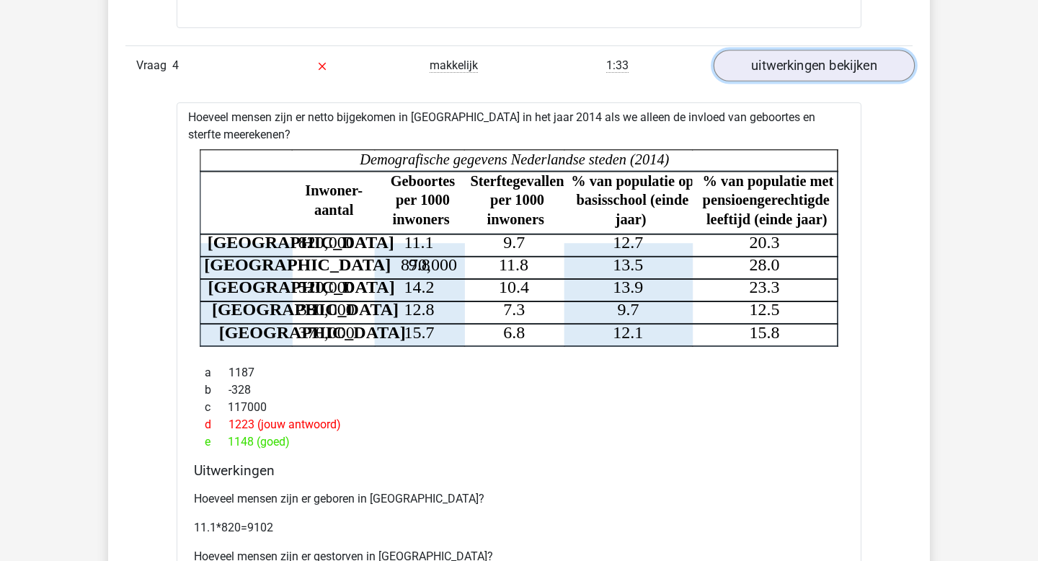
scroll to position [3009, 0]
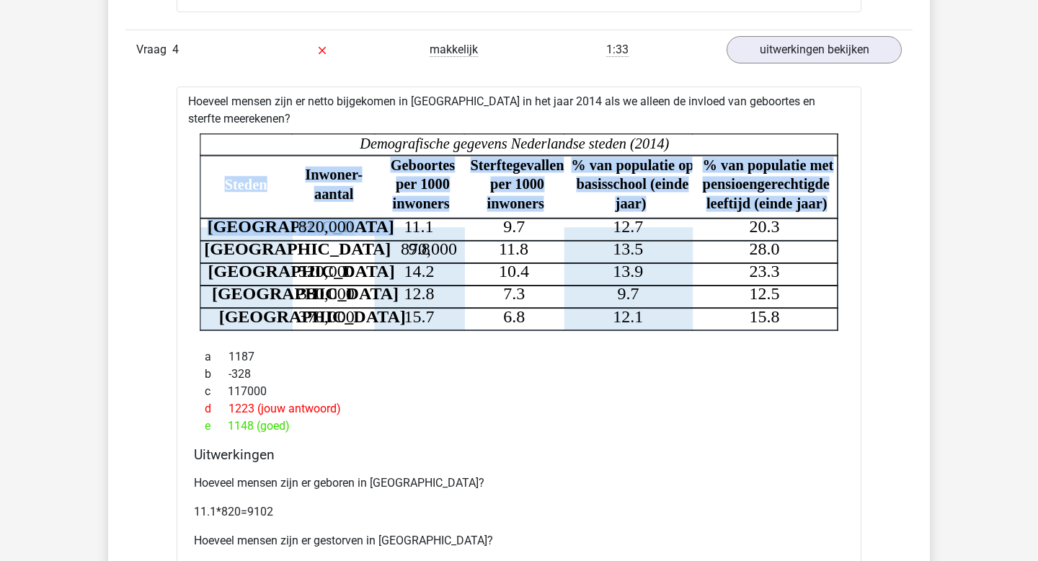
drag, startPoint x: 436, startPoint y: 228, endPoint x: 353, endPoint y: 227, distance: 82.9
click at [353, 227] on icon "Steden Inwoner- aantal Geboortes per 1000 inwoners Sterftegevallen per 1000 inw…" at bounding box center [519, 232] width 639 height 198
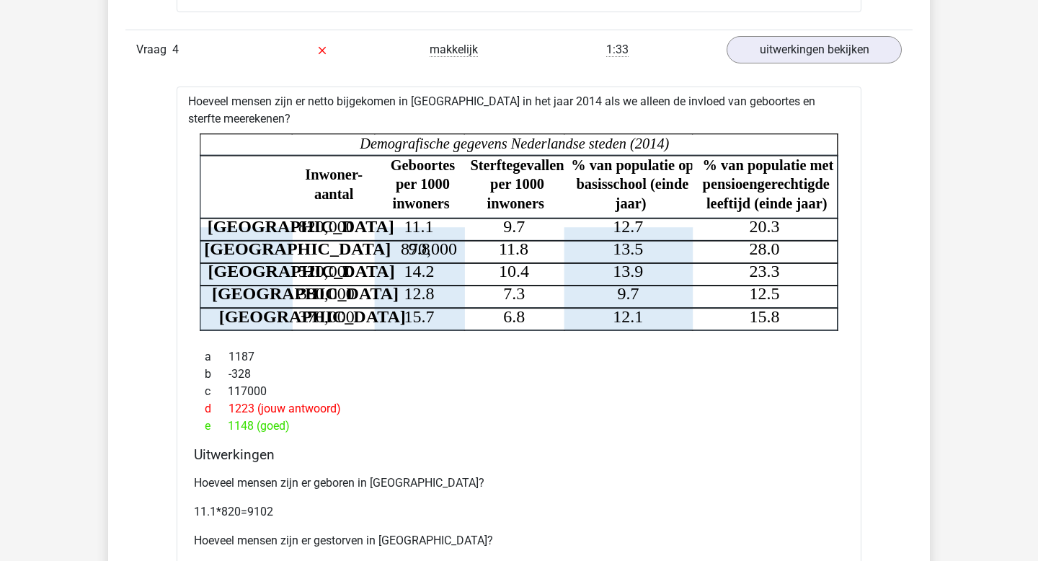
click at [453, 244] on icon at bounding box center [446, 274] width 493 height 112
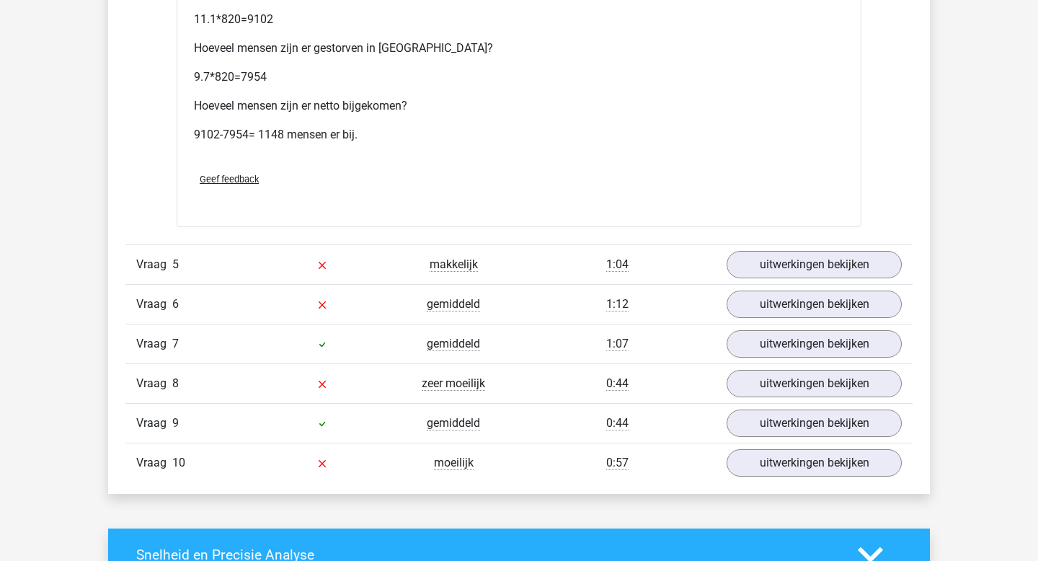
scroll to position [3579, 0]
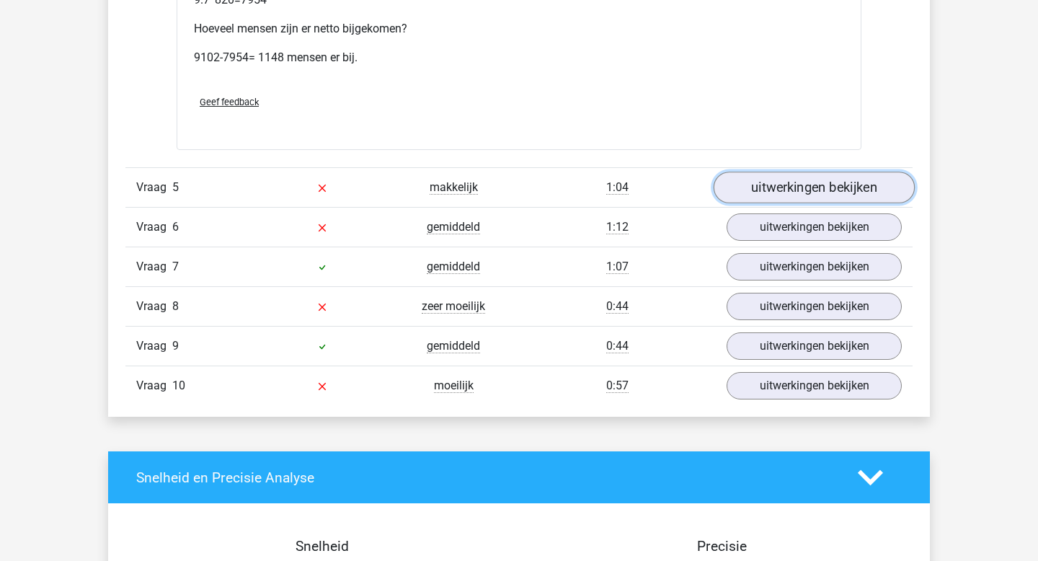
click at [892, 180] on link "uitwerkingen bekijken" at bounding box center [814, 188] width 201 height 32
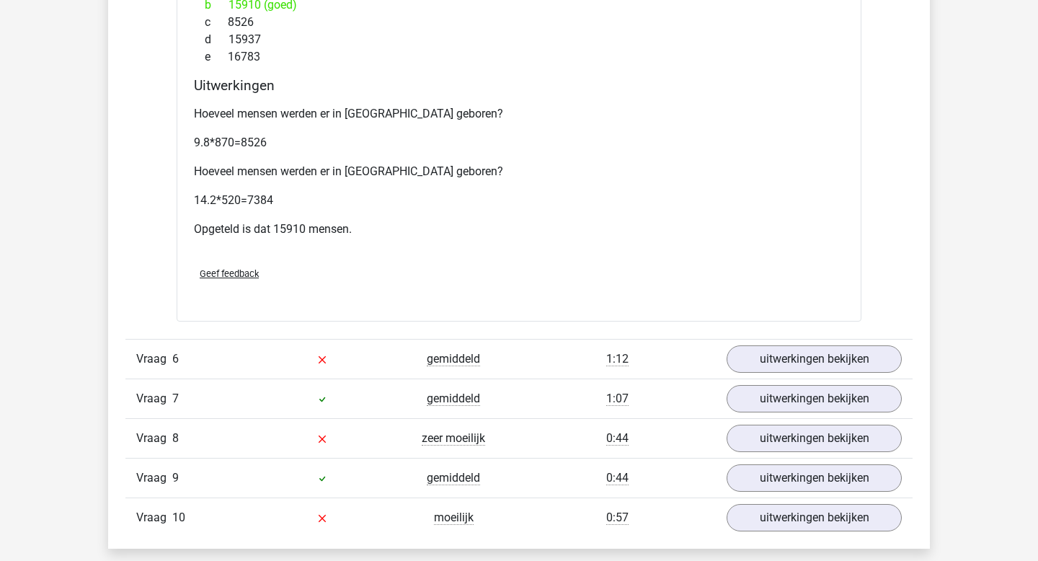
scroll to position [4178, 0]
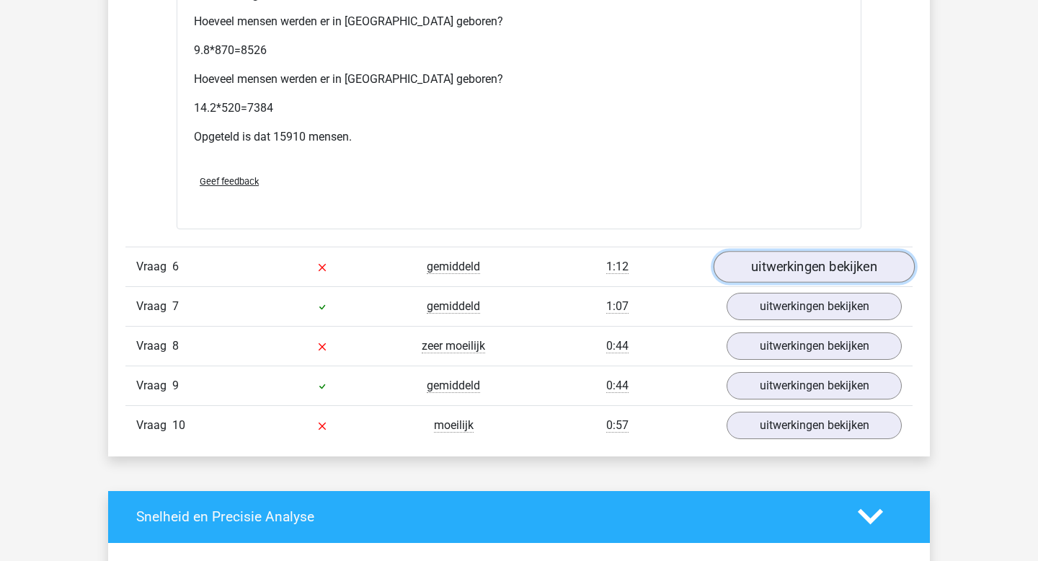
click at [752, 253] on link "uitwerkingen bekijken" at bounding box center [814, 267] width 201 height 32
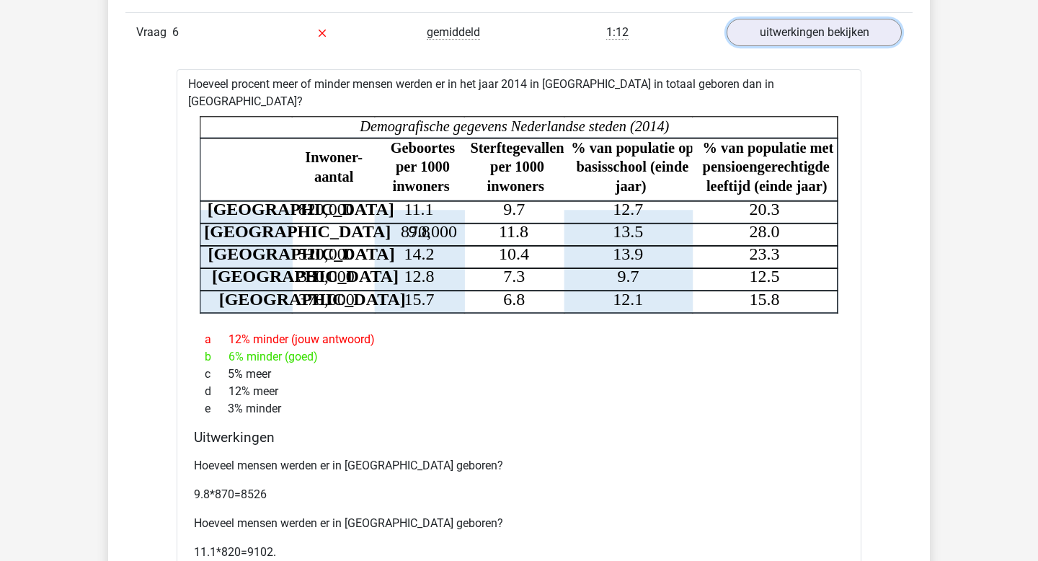
scroll to position [4414, 0]
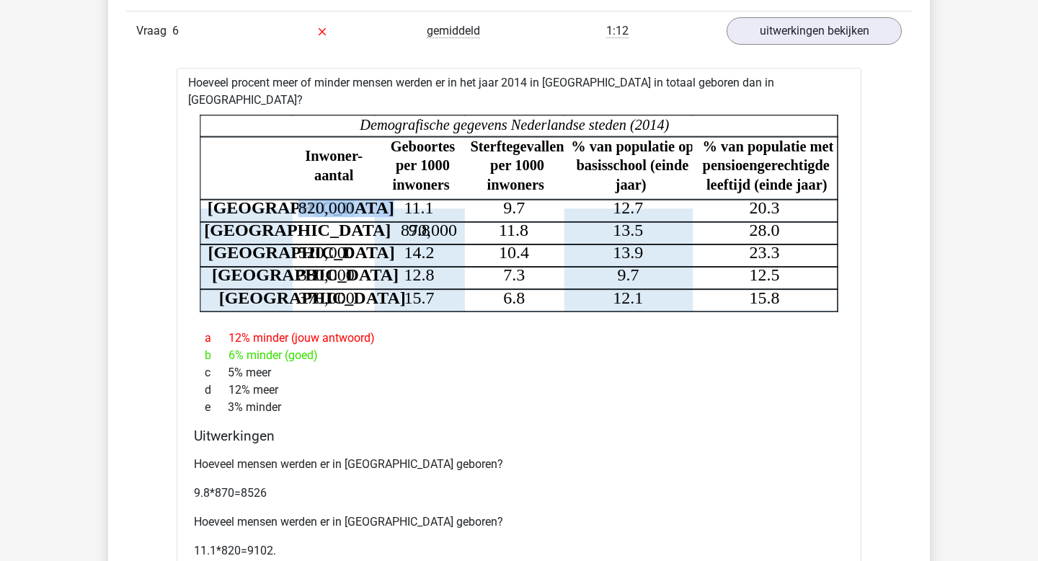
drag, startPoint x: 291, startPoint y: 174, endPoint x: 356, endPoint y: 169, distance: 65.0
click at [356, 169] on icon "Steden Inwoner- aantal Geboortes per 1000 inwoners Sterftegevallen per 1000 inw…" at bounding box center [519, 214] width 639 height 198
drag, startPoint x: 443, startPoint y: 175, endPoint x: 396, endPoint y: 175, distance: 46.9
click at [396, 199] on icon at bounding box center [446, 255] width 493 height 112
click at [414, 198] on tspan "11.1" at bounding box center [419, 207] width 30 height 19
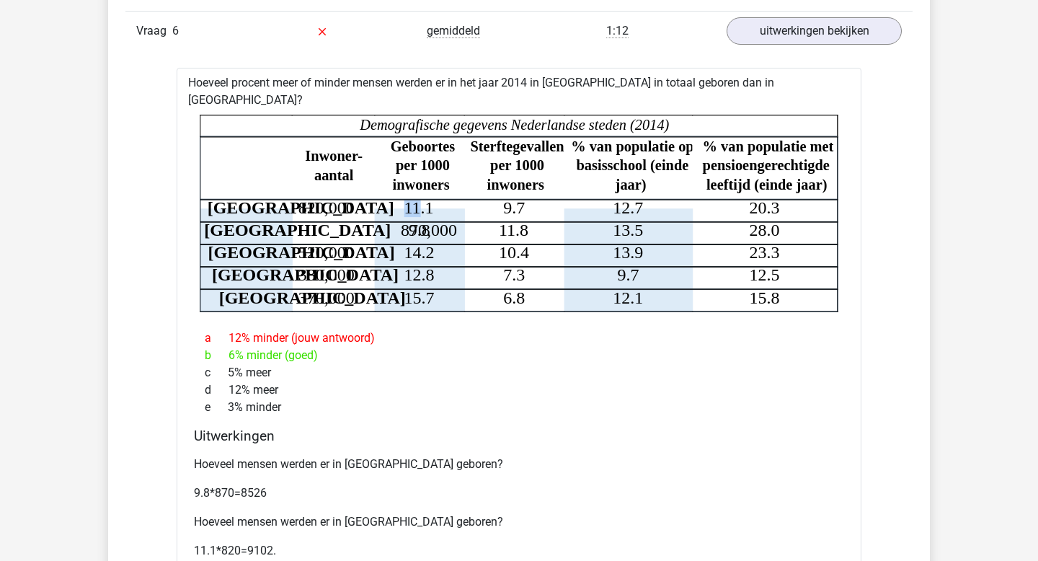
drag, startPoint x: 393, startPoint y: 173, endPoint x: 423, endPoint y: 173, distance: 29.6
click at [423, 173] on icon "Steden Inwoner- aantal Geboortes per 1000 inwoners Sterftegevallen per 1000 inw…" at bounding box center [519, 214] width 639 height 198
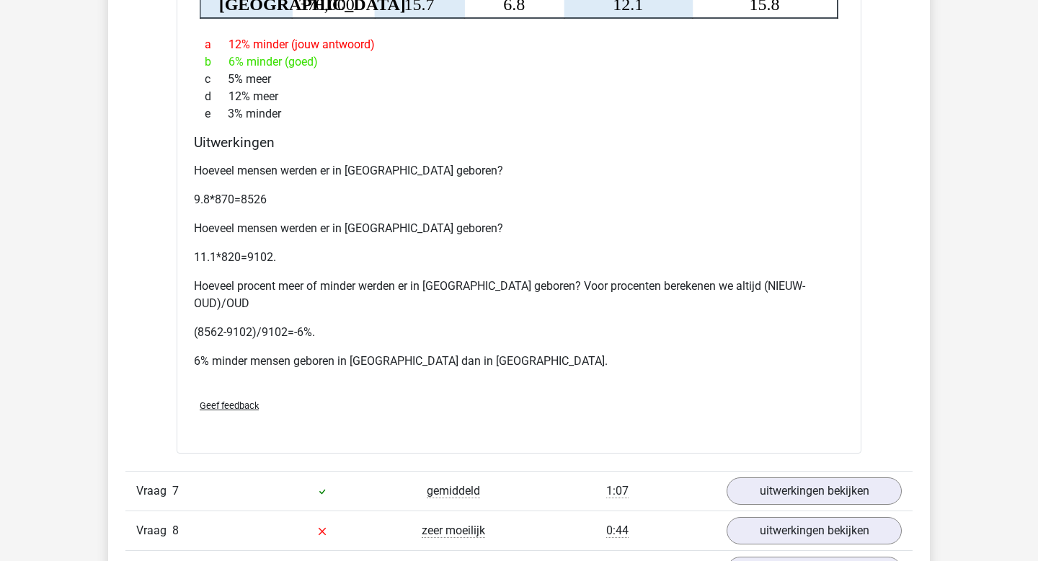
scroll to position [4786, 0]
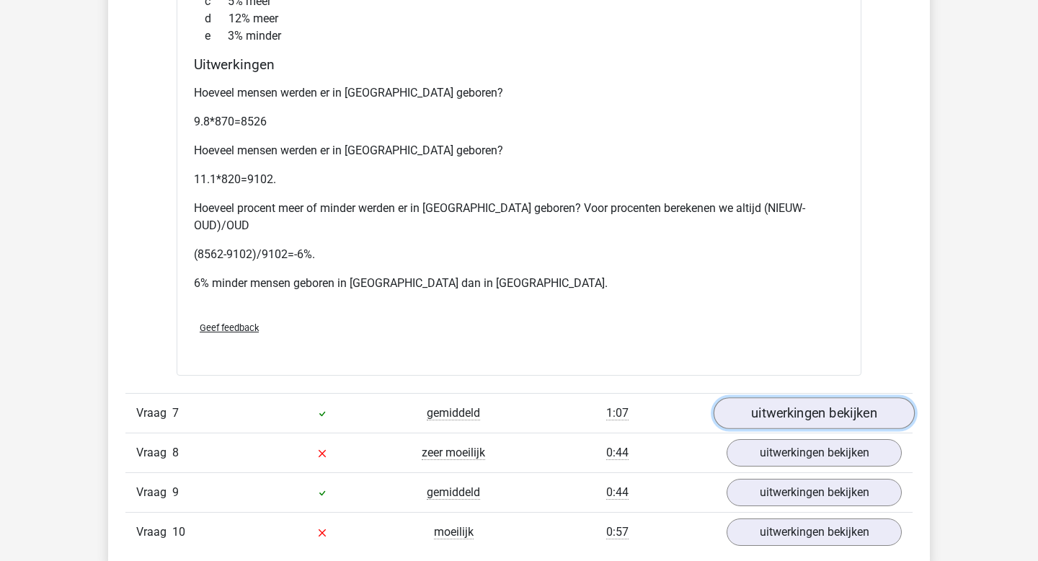
click at [792, 397] on link "uitwerkingen bekijken" at bounding box center [814, 413] width 201 height 32
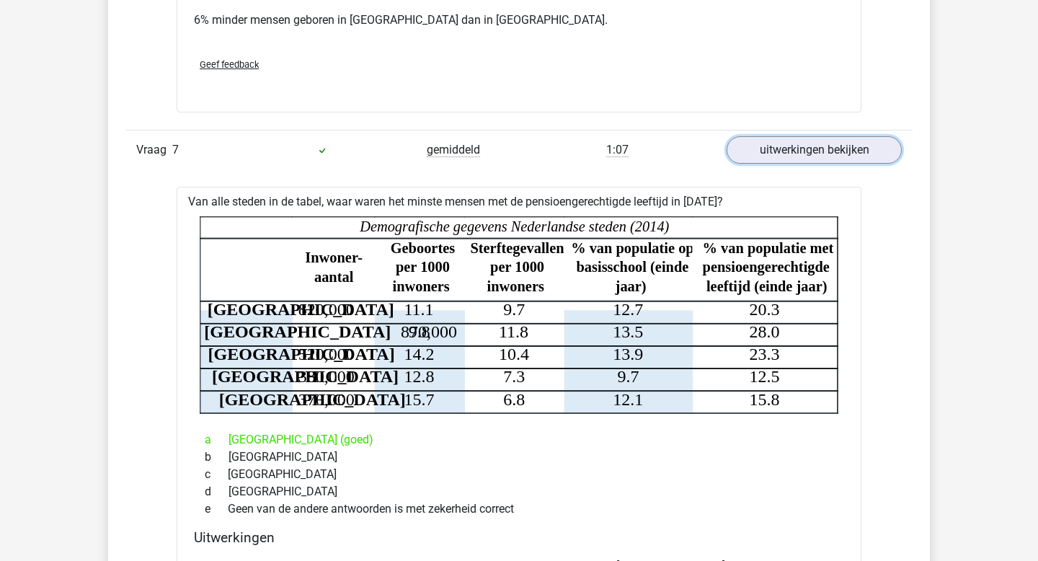
scroll to position [5049, 0]
drag, startPoint x: 407, startPoint y: 335, endPoint x: 658, endPoint y: 316, distance: 251.7
click at [658, 316] on icon "Steden Inwoner- aantal Geboortes per 1000 inwoners Sterftegevallen per 1000 inw…" at bounding box center [519, 315] width 639 height 198
click at [679, 346] on icon at bounding box center [446, 356] width 493 height 112
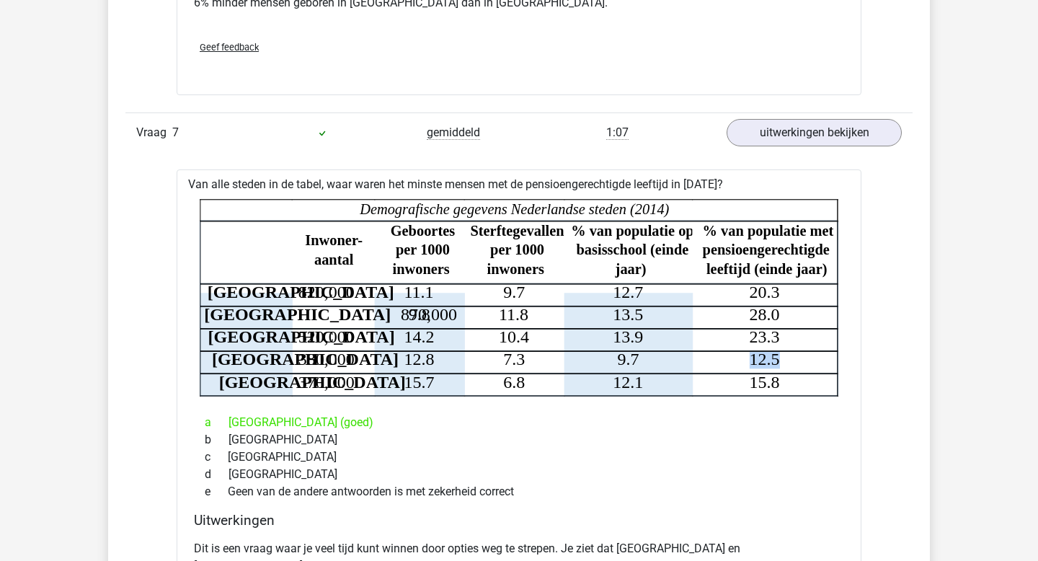
drag, startPoint x: 790, startPoint y: 301, endPoint x: 716, endPoint y: 305, distance: 74.4
click at [716, 305] on icon "Steden Inwoner- aantal Geboortes per 1000 inwoners Sterftegevallen per 1000 inw…" at bounding box center [519, 298] width 639 height 198
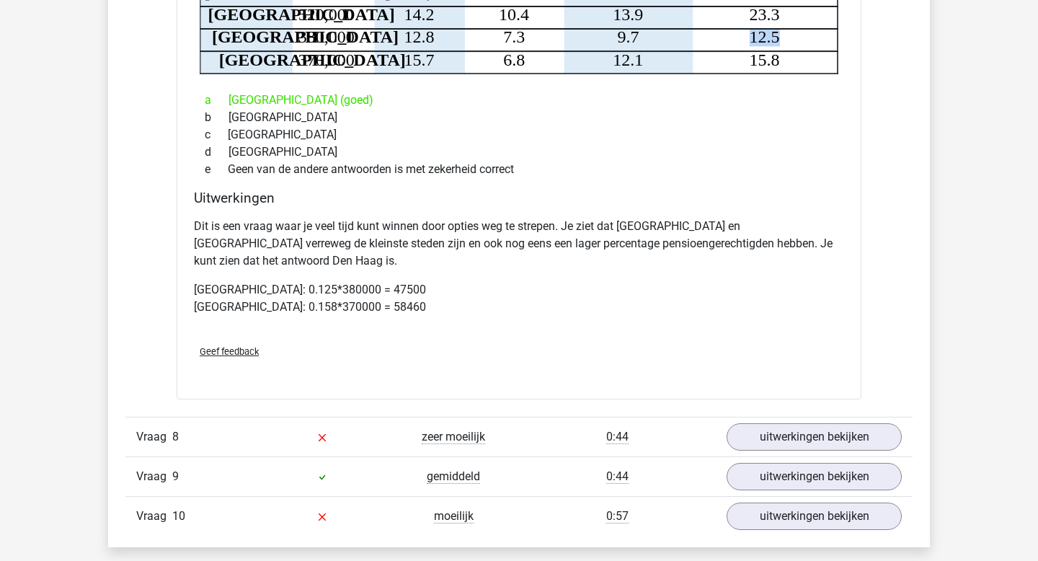
scroll to position [5419, 0]
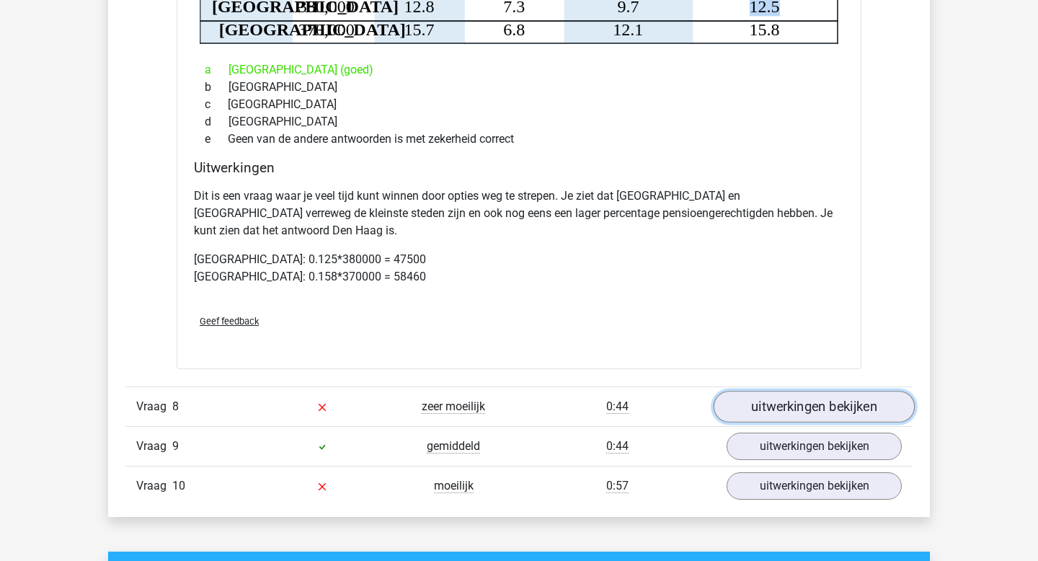
click at [757, 391] on link "uitwerkingen bekijken" at bounding box center [814, 407] width 201 height 32
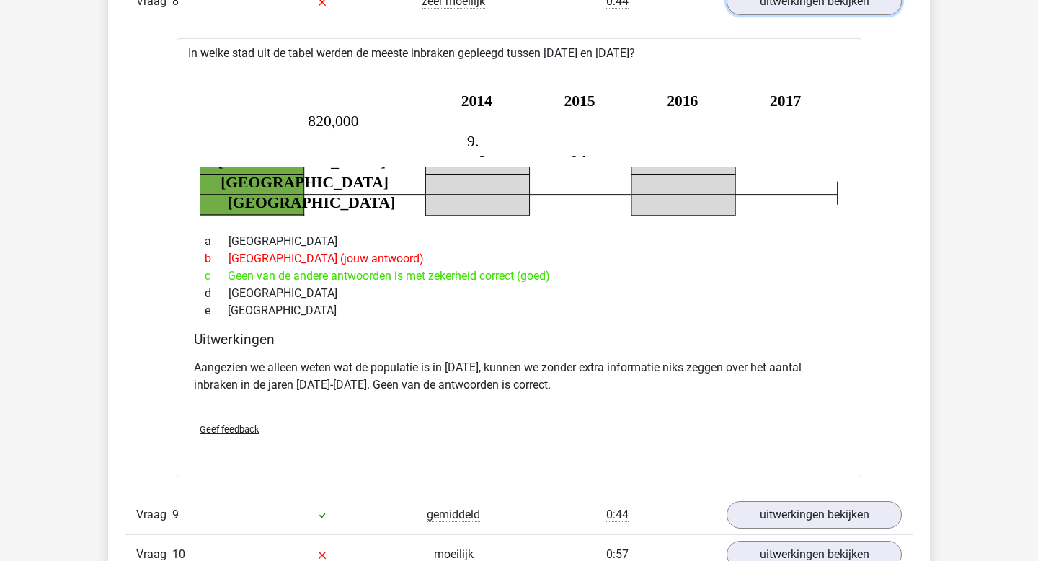
scroll to position [5929, 0]
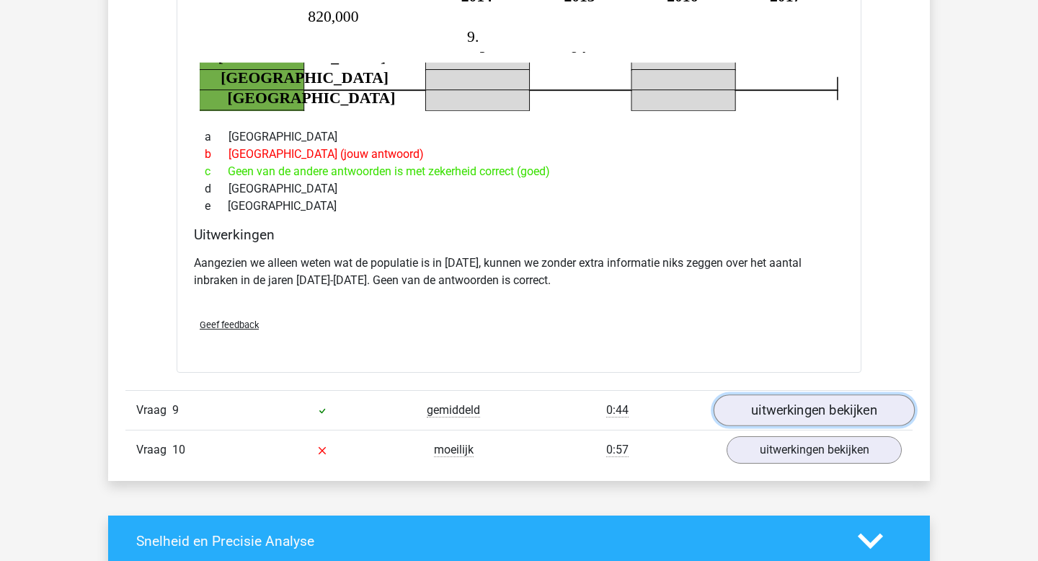
click at [815, 394] on link "uitwerkingen bekijken" at bounding box center [814, 410] width 201 height 32
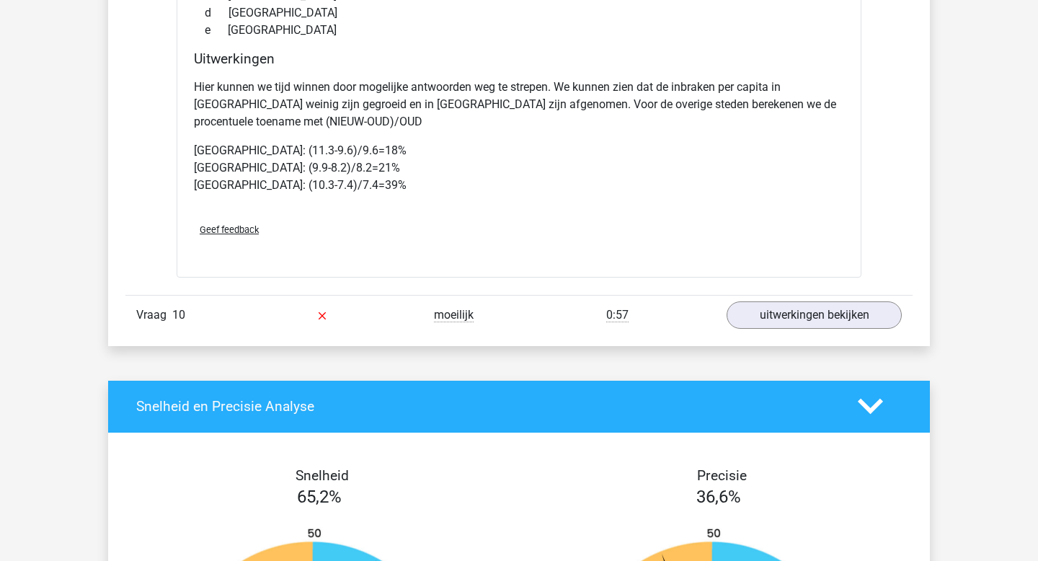
scroll to position [6634, 0]
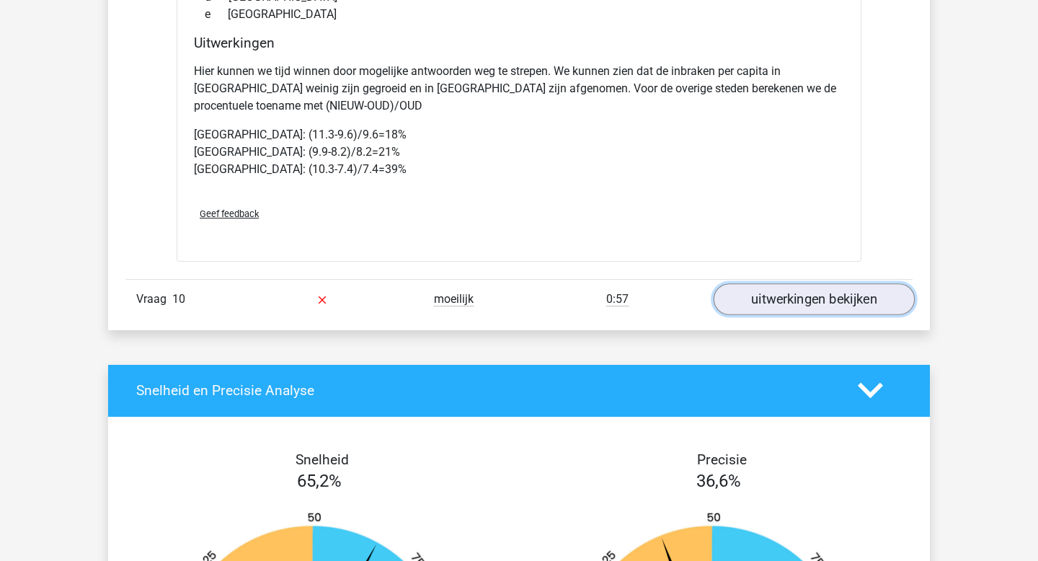
click at [767, 283] on link "uitwerkingen bekijken" at bounding box center [814, 299] width 201 height 32
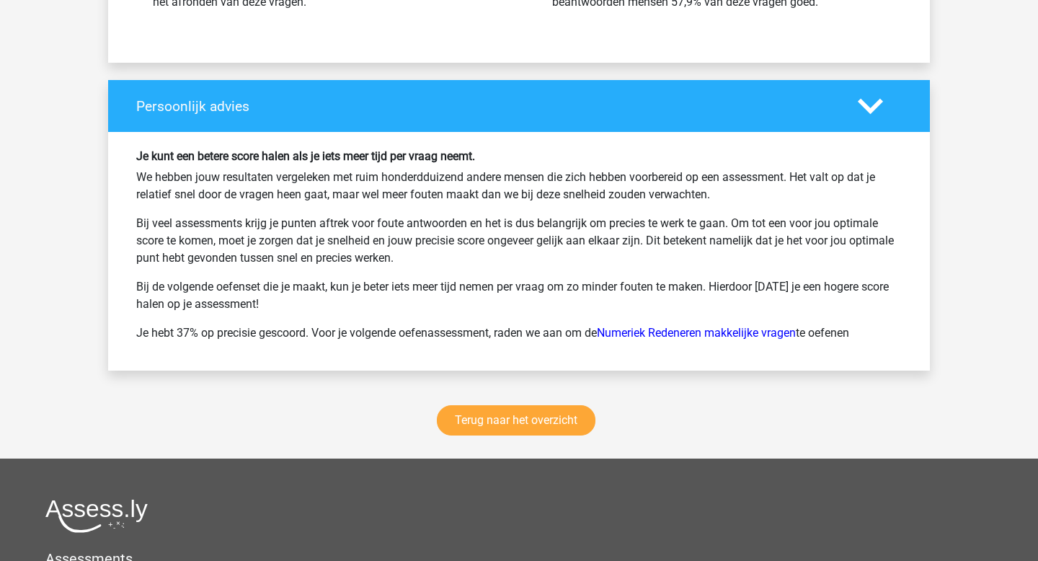
scroll to position [7990, 0]
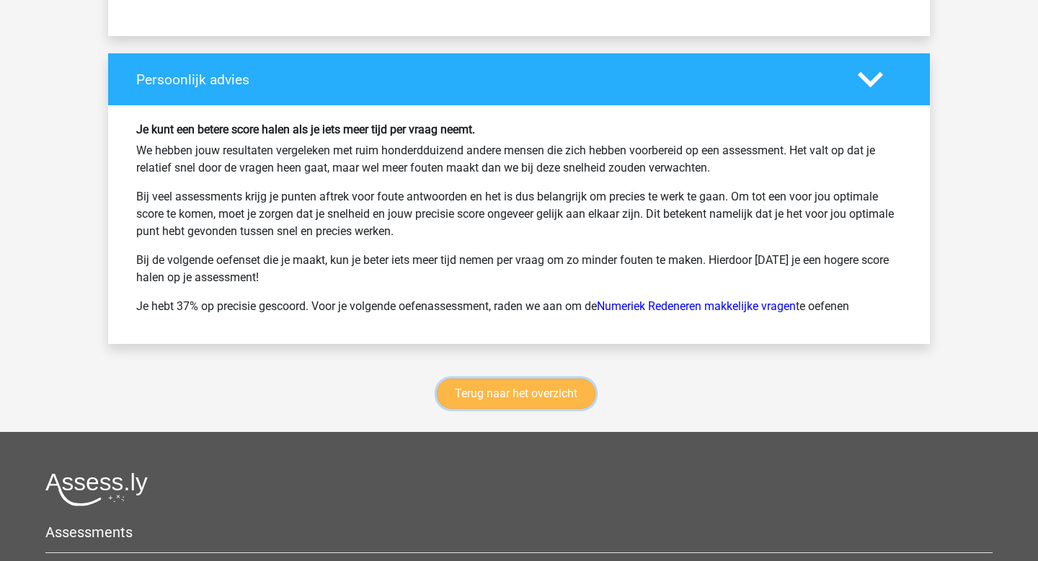
click at [551, 379] on link "Terug naar het overzicht" at bounding box center [516, 394] width 159 height 30
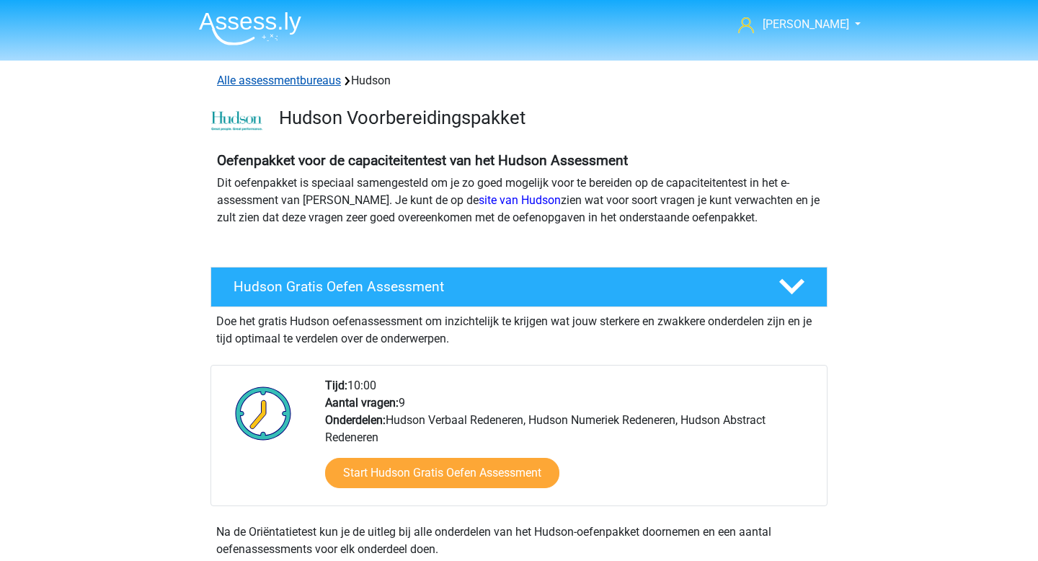
click at [241, 79] on link "Alle assessmentbureaus" at bounding box center [279, 81] width 124 height 14
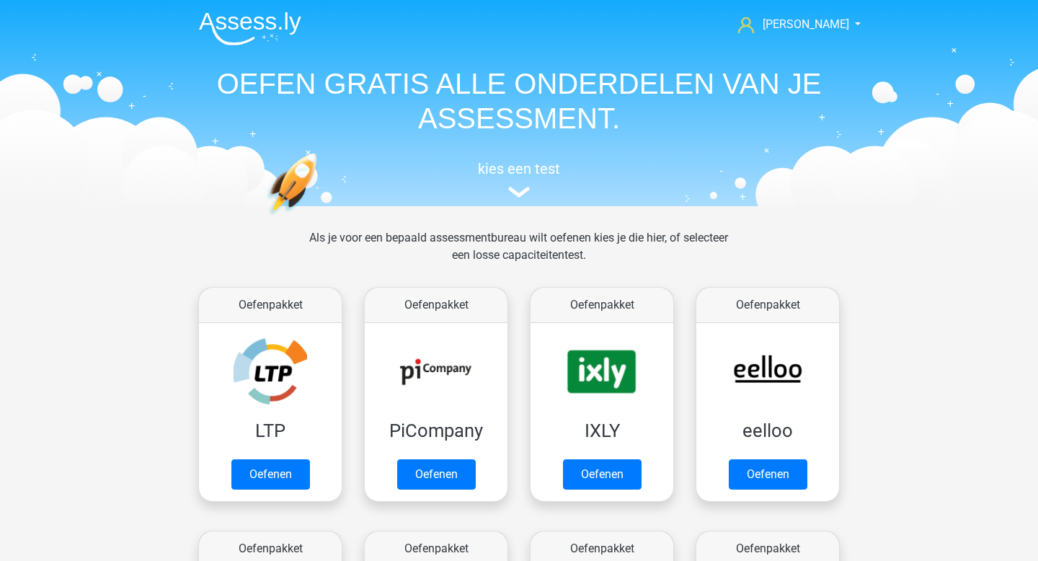
scroll to position [229, 0]
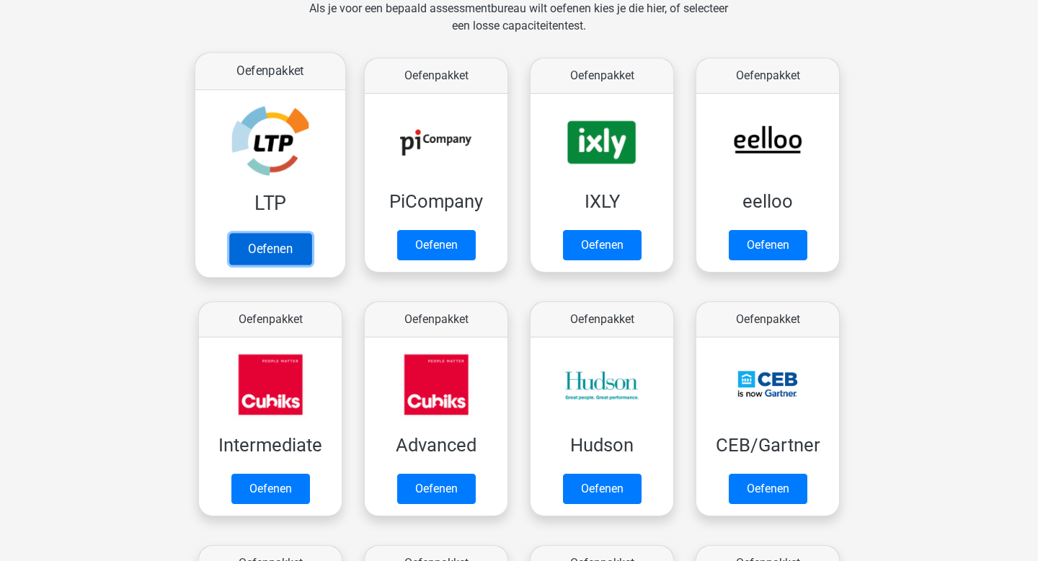
click at [273, 250] on link "Oefenen" at bounding box center [270, 249] width 82 height 32
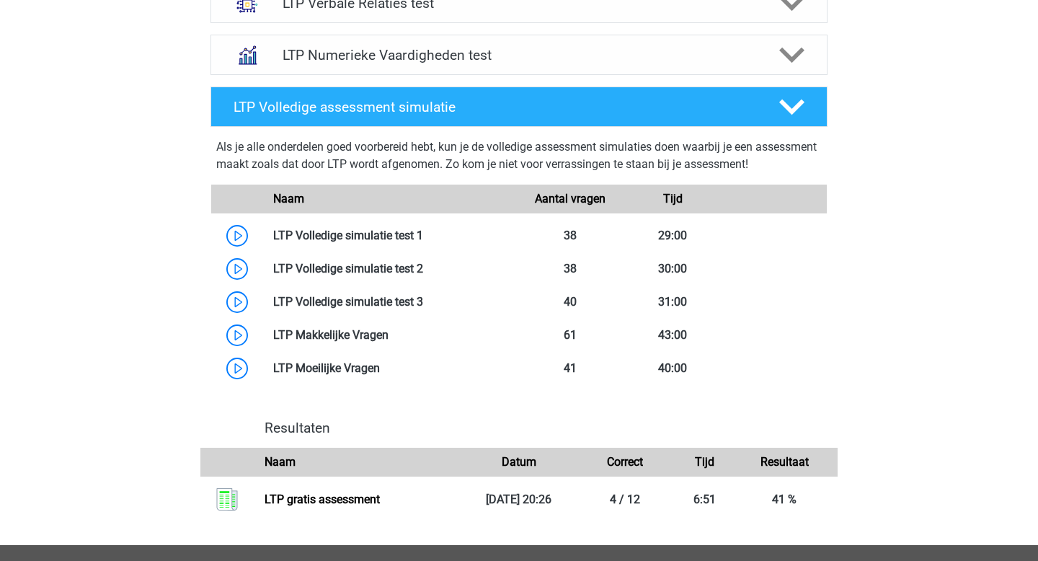
scroll to position [777, 0]
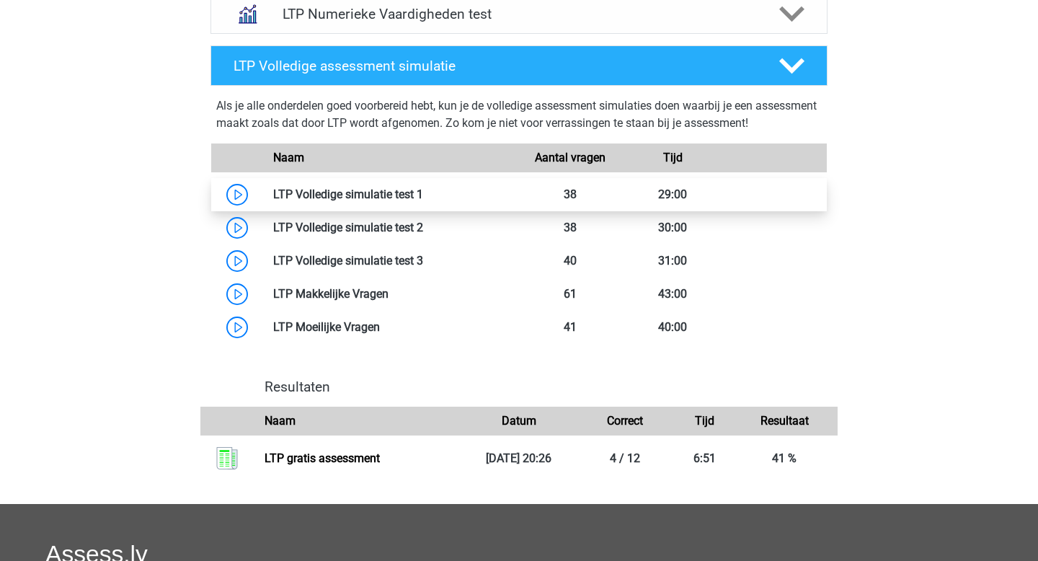
click at [423, 195] on link at bounding box center [423, 194] width 0 height 14
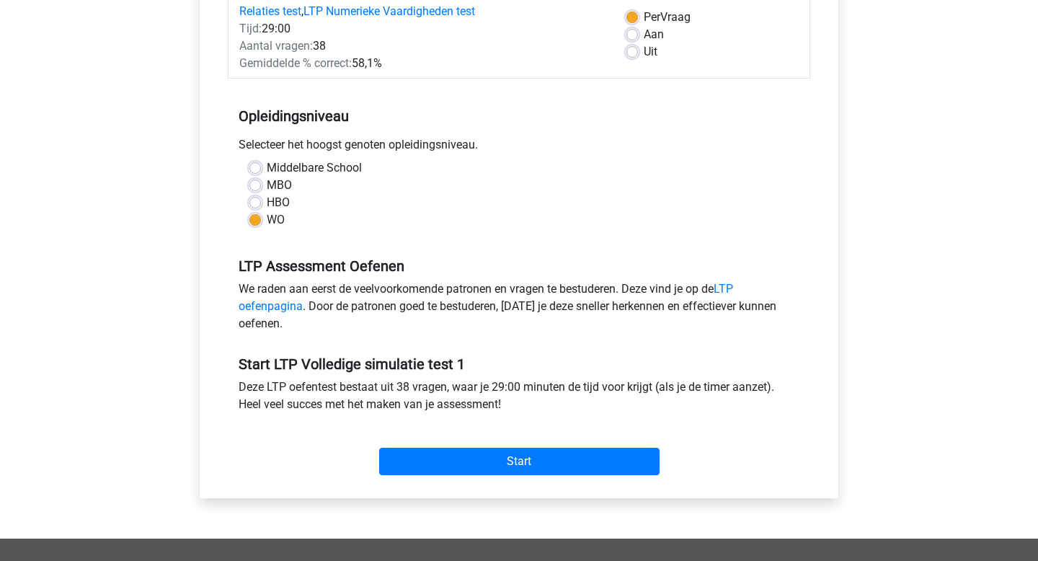
scroll to position [472, 0]
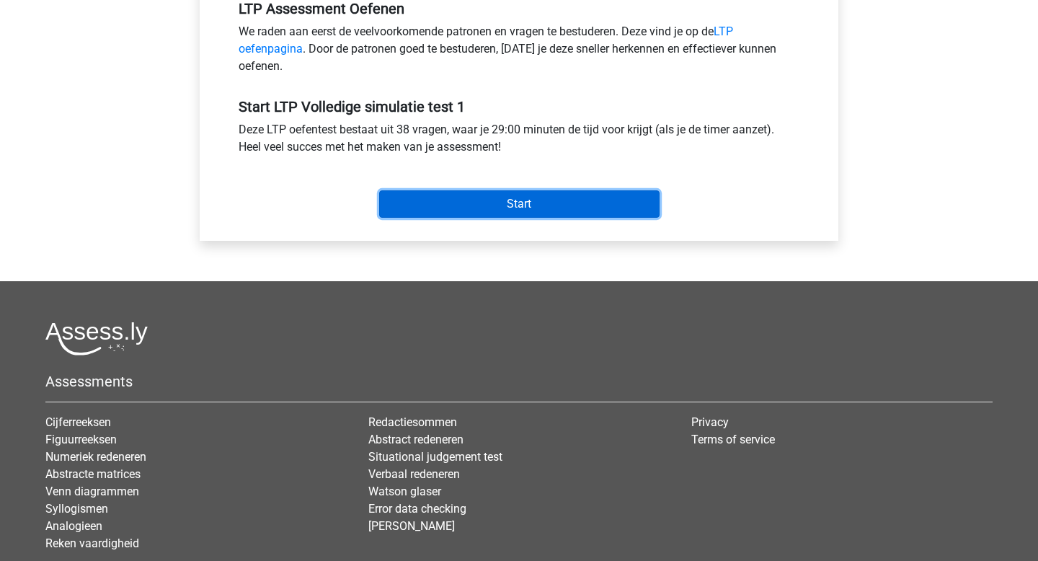
click at [512, 206] on input "Start" at bounding box center [519, 203] width 281 height 27
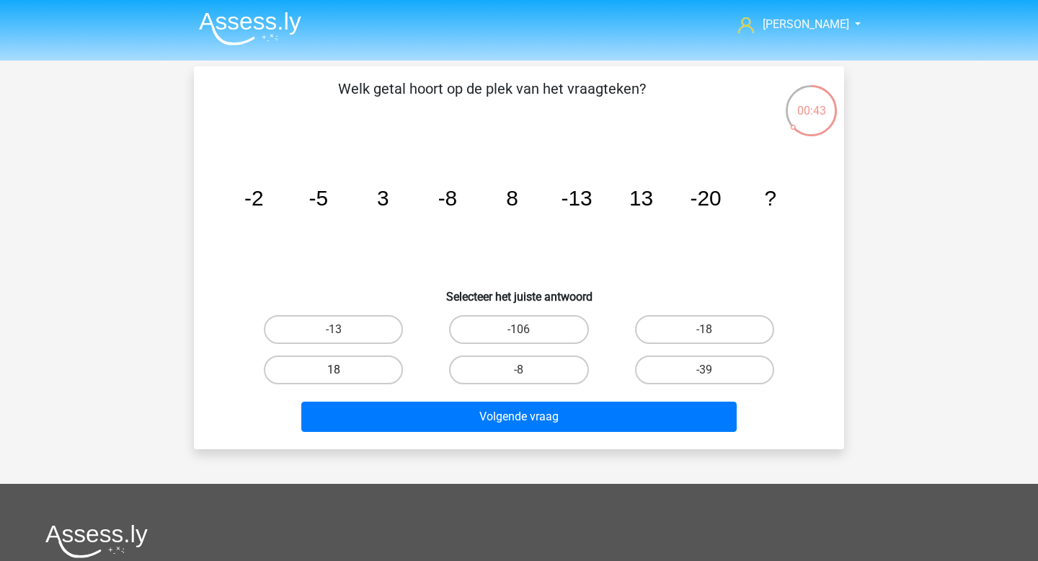
click at [330, 363] on label "18" at bounding box center [333, 370] width 139 height 29
click at [334, 370] on input "18" at bounding box center [338, 374] width 9 height 9
radio input "true"
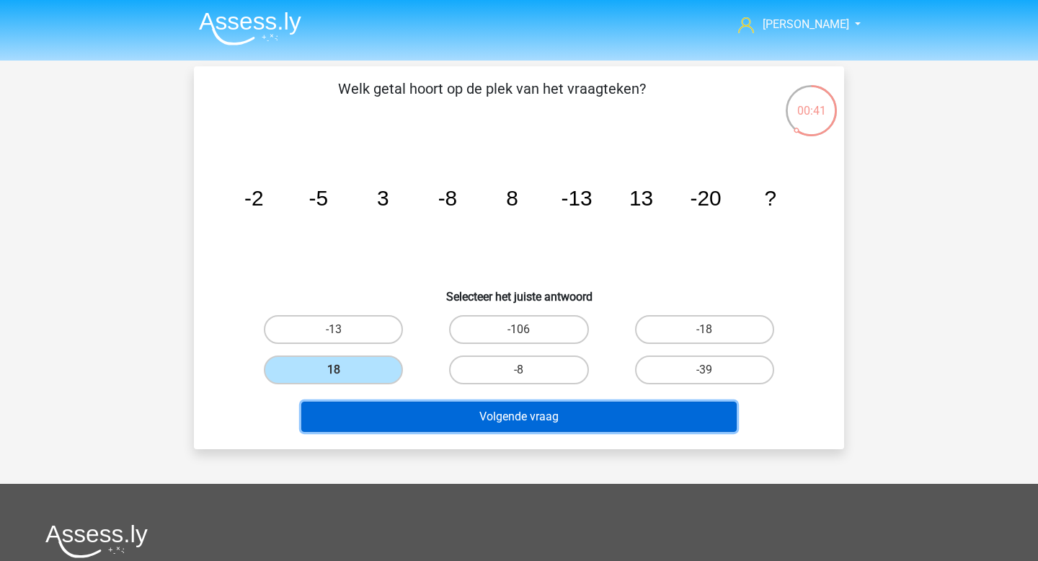
click at [462, 420] on button "Volgende vraag" at bounding box center [519, 417] width 436 height 30
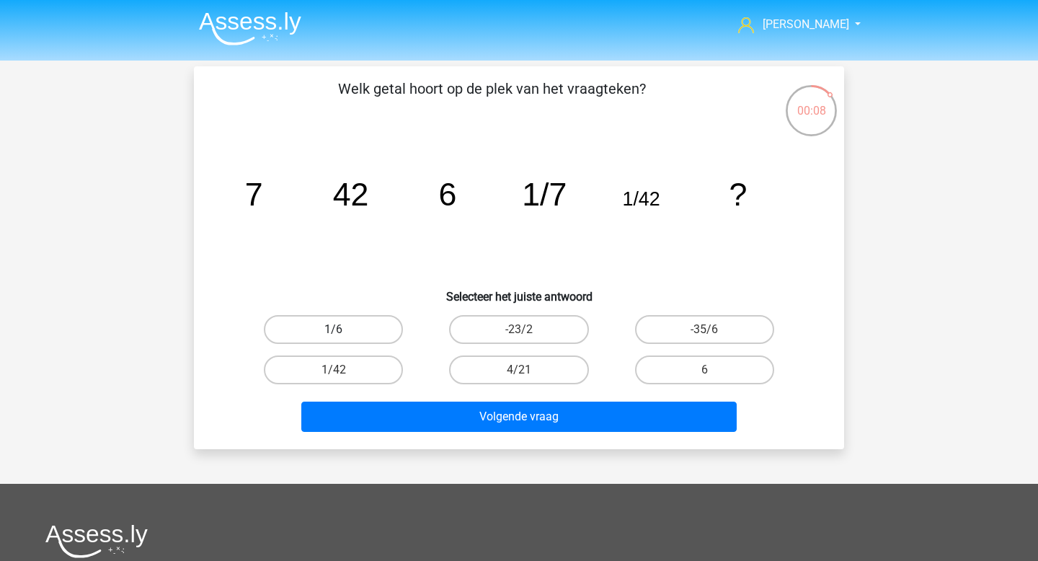
click at [320, 332] on label "1/6" at bounding box center [333, 329] width 139 height 29
click at [334, 332] on input "1/6" at bounding box center [338, 334] width 9 height 9
radio input "true"
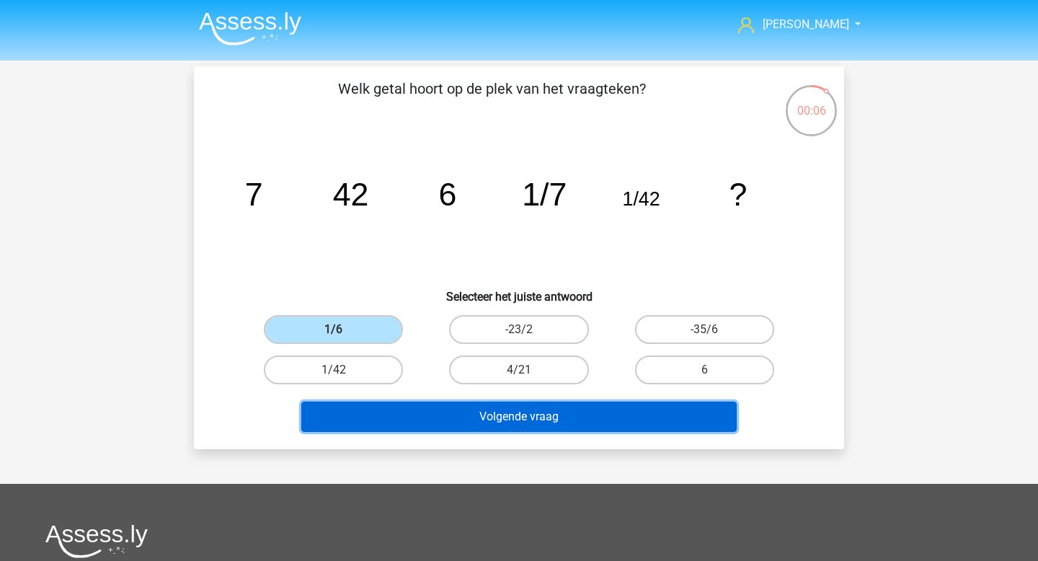
click at [456, 427] on button "Volgende vraag" at bounding box center [519, 417] width 436 height 30
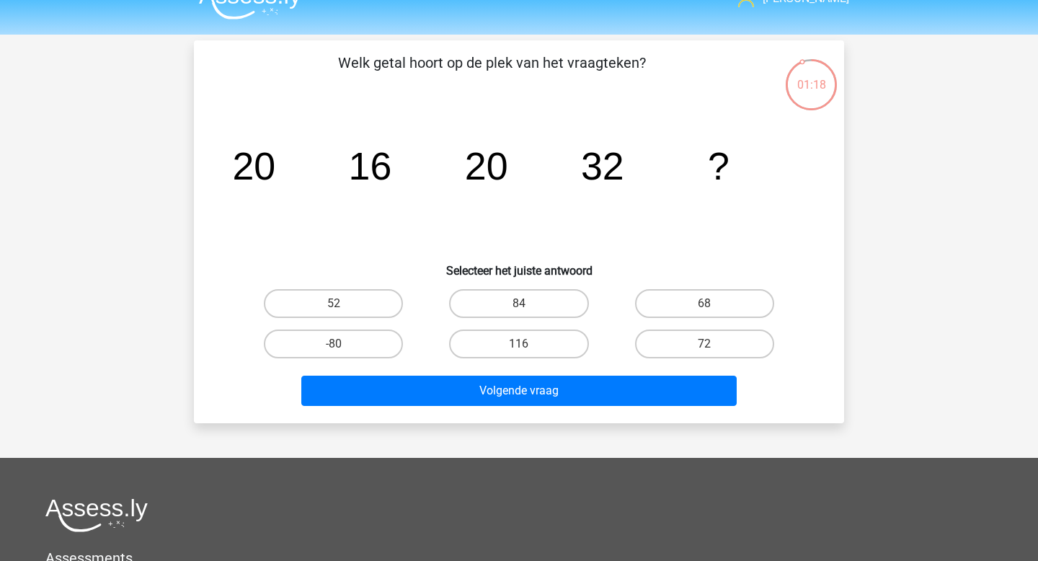
scroll to position [21, 0]
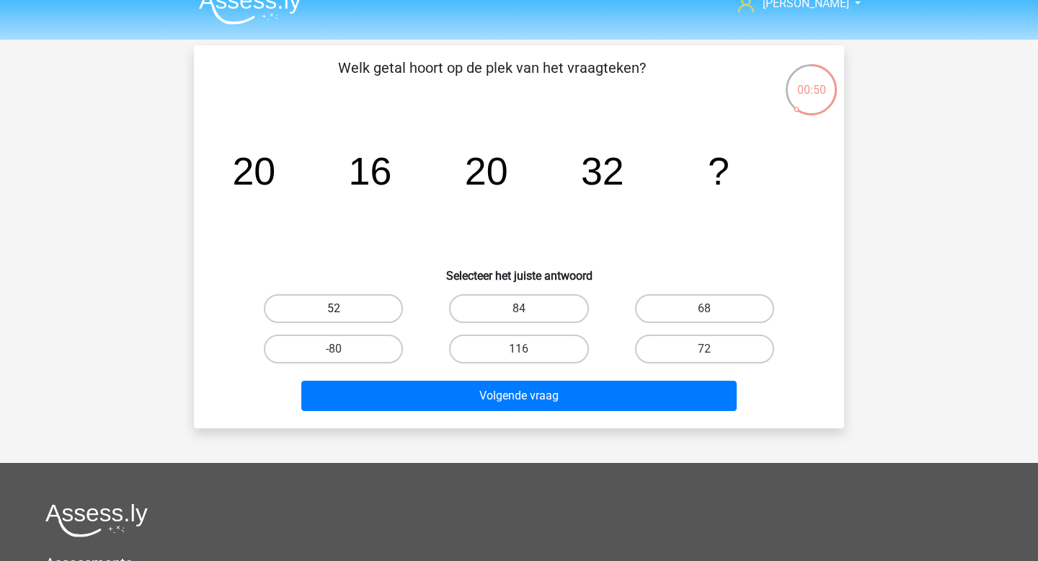
click at [358, 309] on label "52" at bounding box center [333, 308] width 139 height 29
click at [343, 309] on input "52" at bounding box center [338, 313] width 9 height 9
radio input "true"
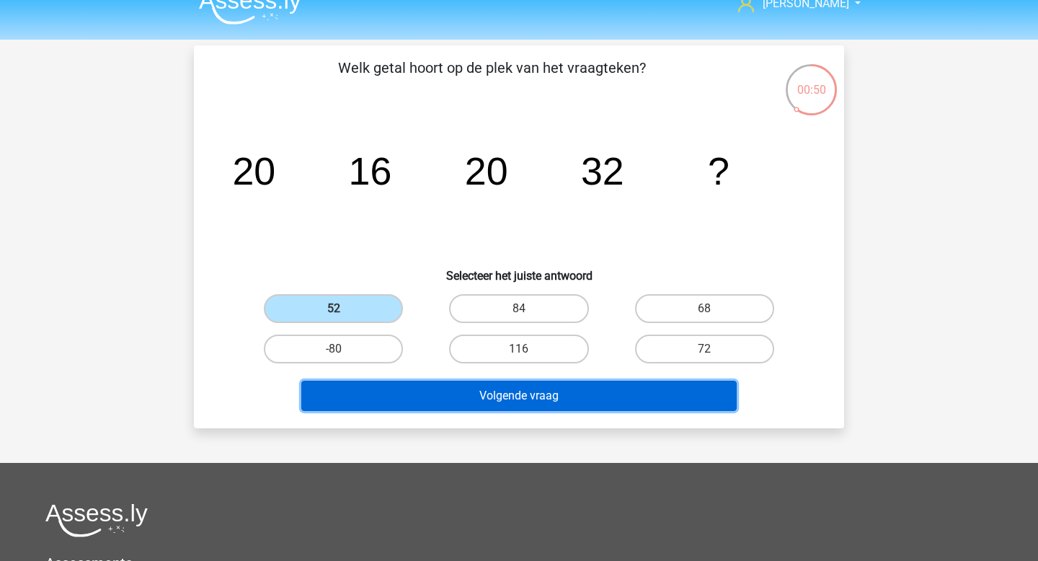
click at [393, 388] on button "Volgende vraag" at bounding box center [519, 396] width 436 height 30
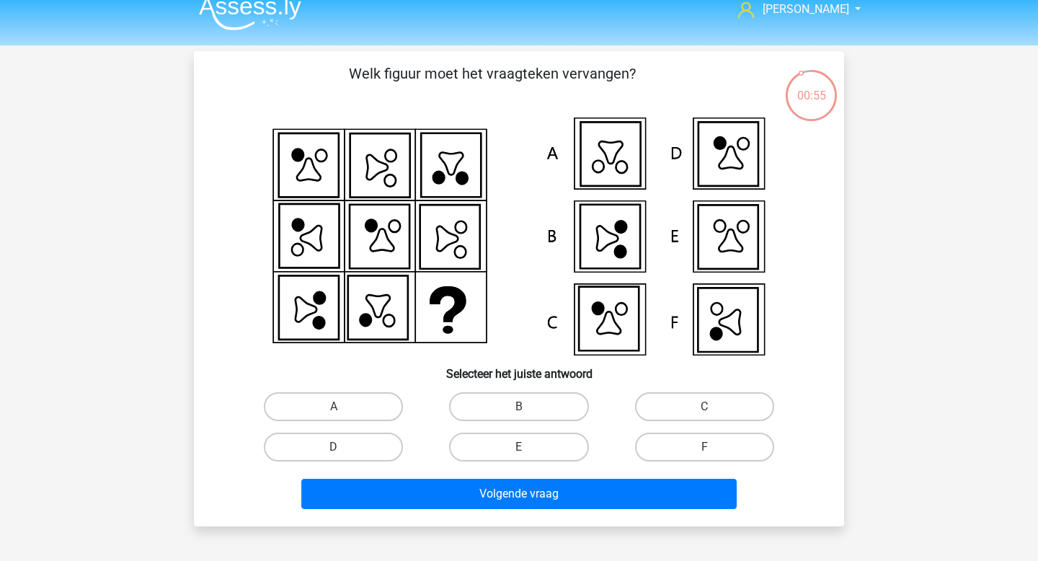
scroll to position [17, 0]
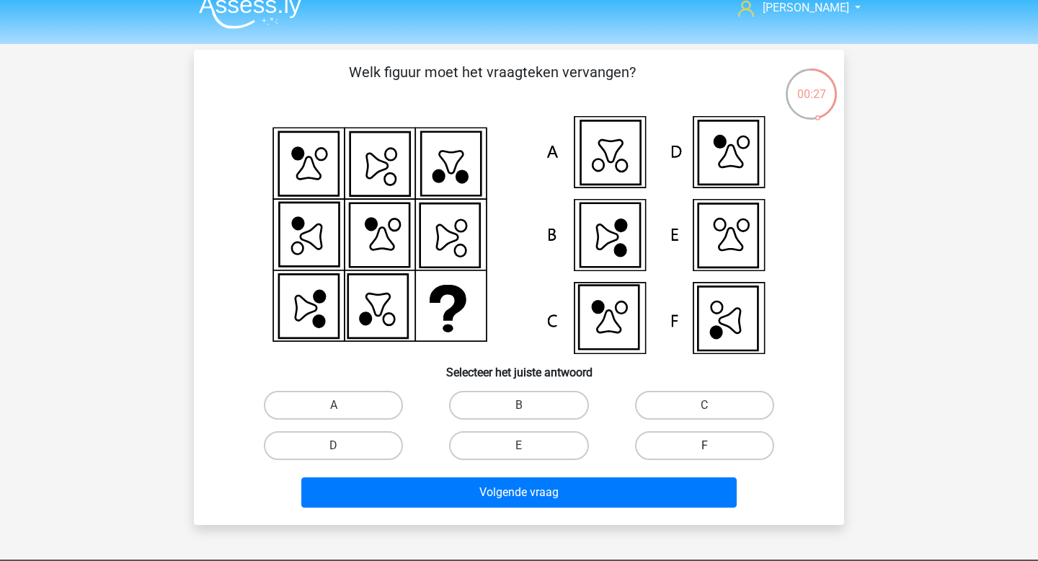
click at [679, 446] on label "F" at bounding box center [704, 445] width 139 height 29
click at [705, 446] on input "F" at bounding box center [709, 450] width 9 height 9
radio input "true"
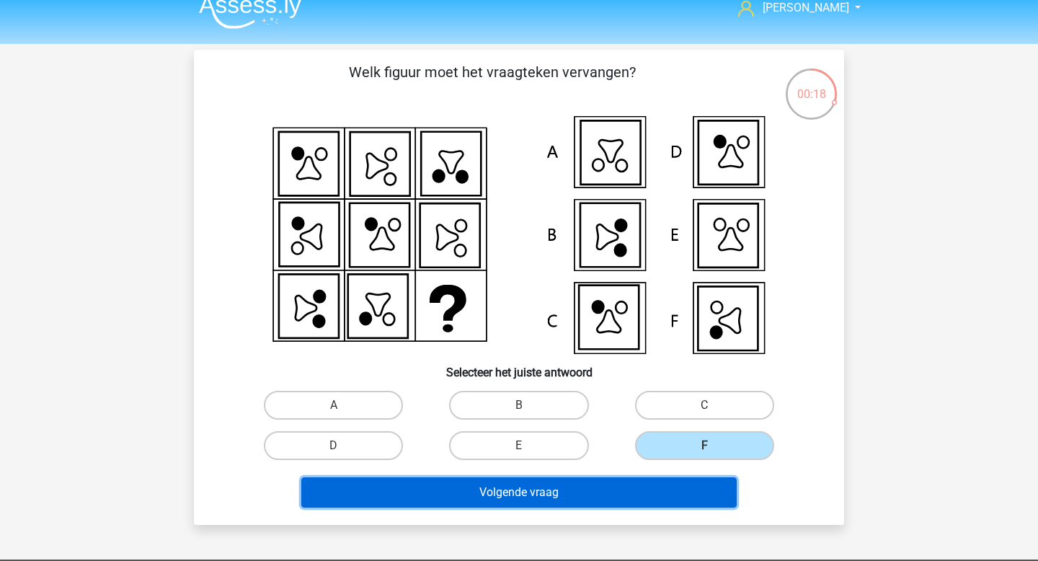
click at [488, 491] on button "Volgende vraag" at bounding box center [519, 492] width 436 height 30
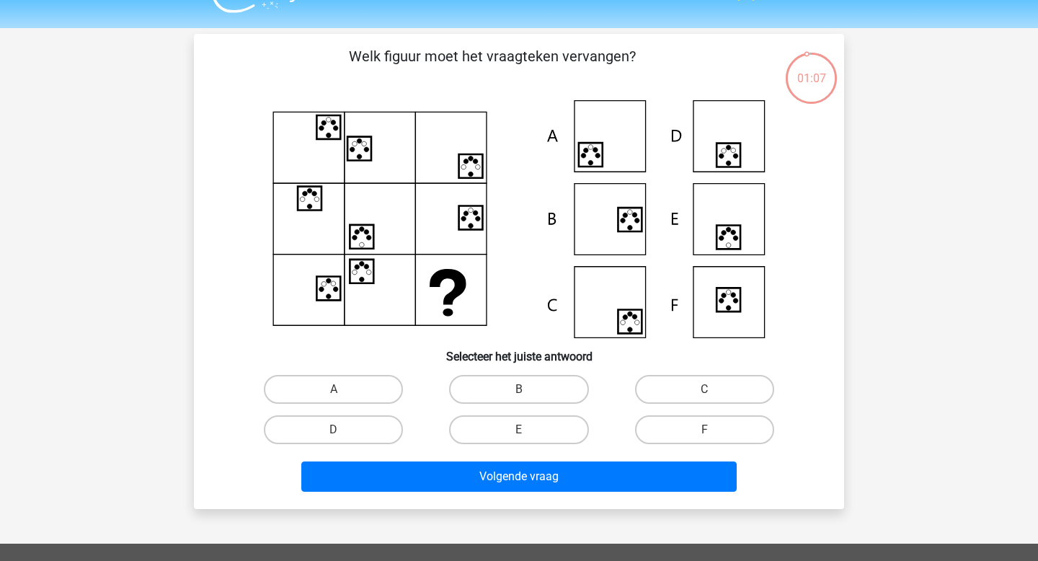
scroll to position [36, 0]
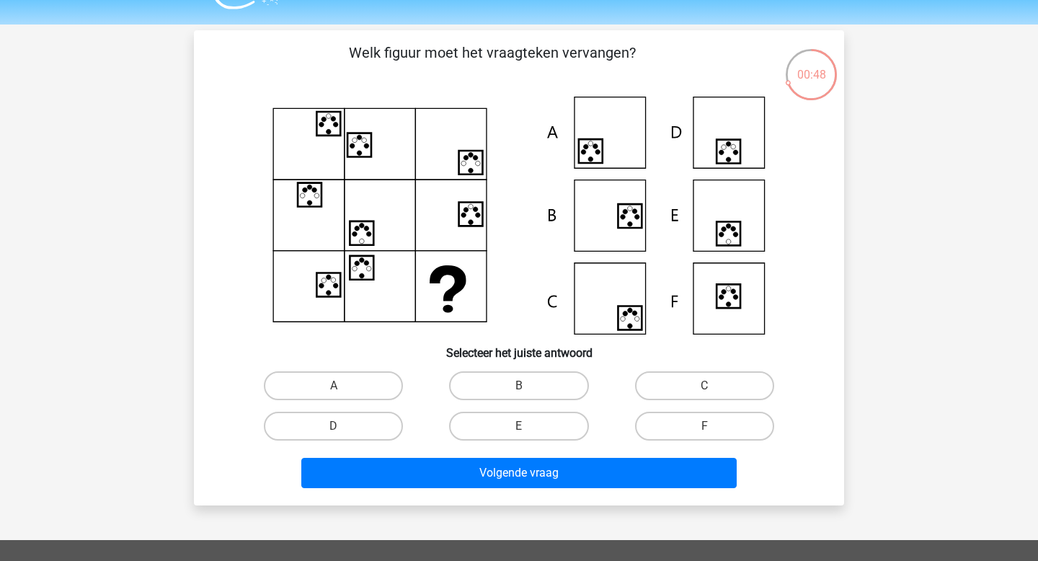
click at [696, 401] on div "C" at bounding box center [704, 386] width 185 height 40
click at [697, 398] on label "C" at bounding box center [704, 385] width 139 height 29
click at [705, 395] on input "C" at bounding box center [709, 390] width 9 height 9
radio input "true"
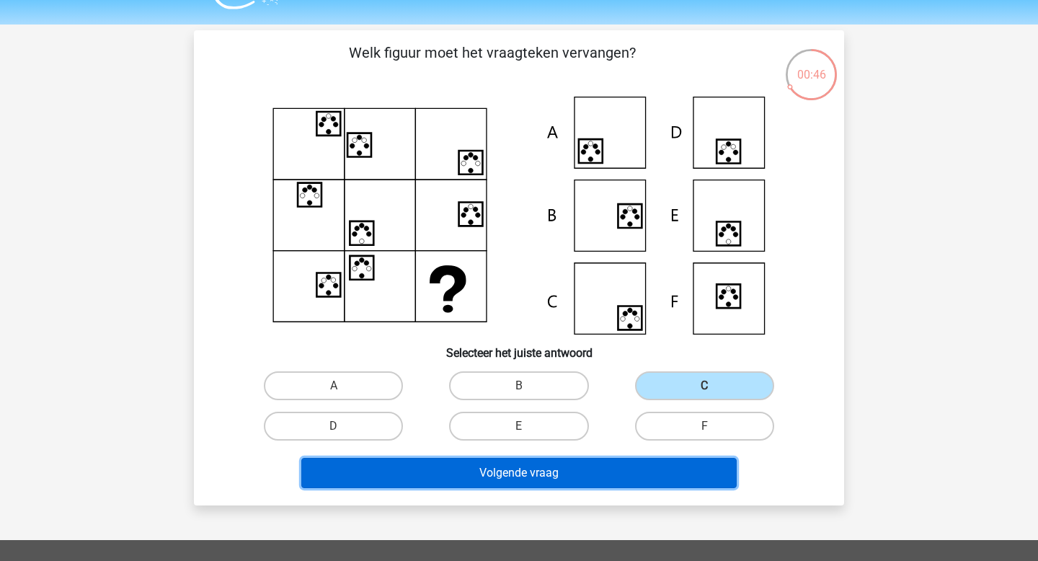
click at [586, 467] on button "Volgende vraag" at bounding box center [519, 473] width 436 height 30
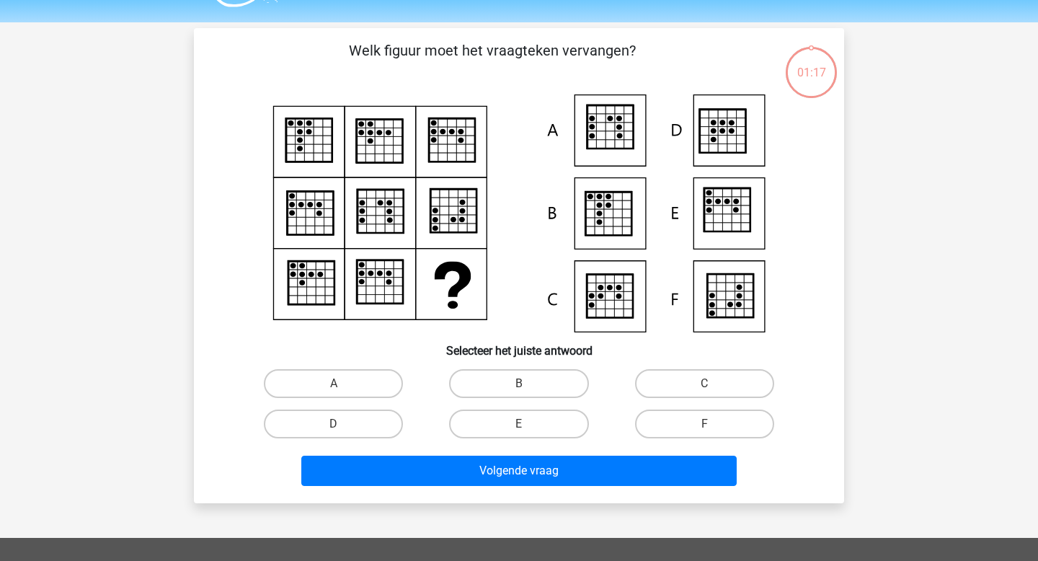
scroll to position [37, 0]
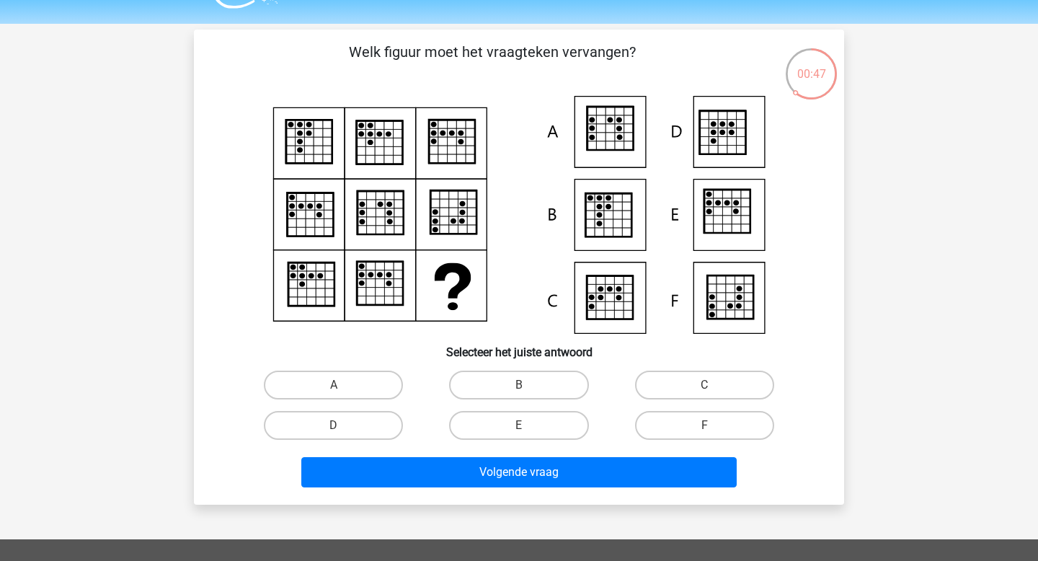
click at [612, 213] on icon at bounding box center [609, 215] width 46 height 43
click at [502, 391] on label "B" at bounding box center [518, 385] width 139 height 29
click at [519, 391] on input "B" at bounding box center [523, 389] width 9 height 9
radio input "true"
click at [530, 381] on label "B" at bounding box center [518, 385] width 139 height 29
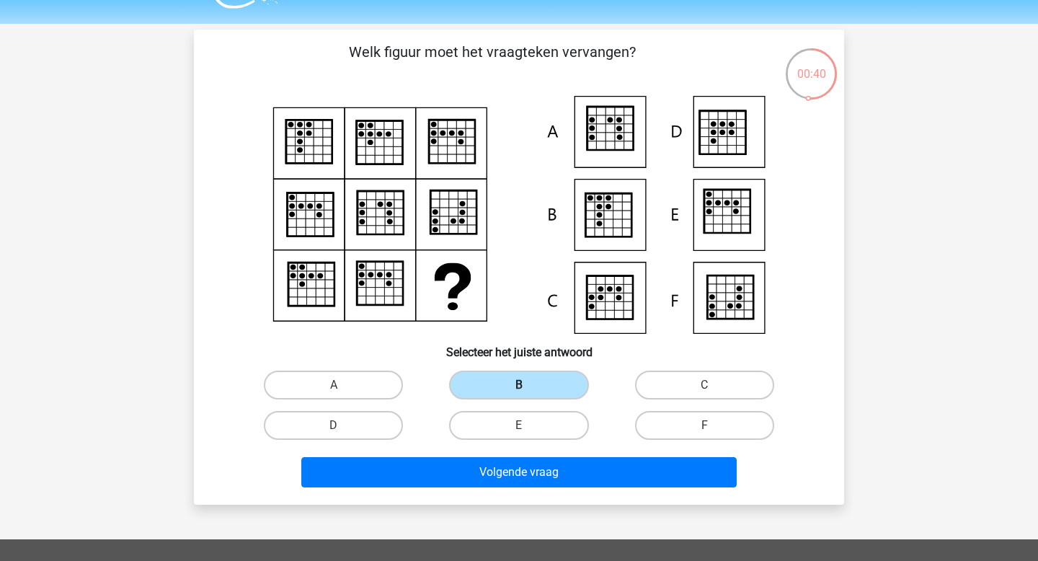
click at [529, 385] on input "B" at bounding box center [523, 389] width 9 height 9
click at [530, 381] on label "B" at bounding box center [518, 385] width 139 height 29
click at [529, 385] on input "B" at bounding box center [523, 389] width 9 height 9
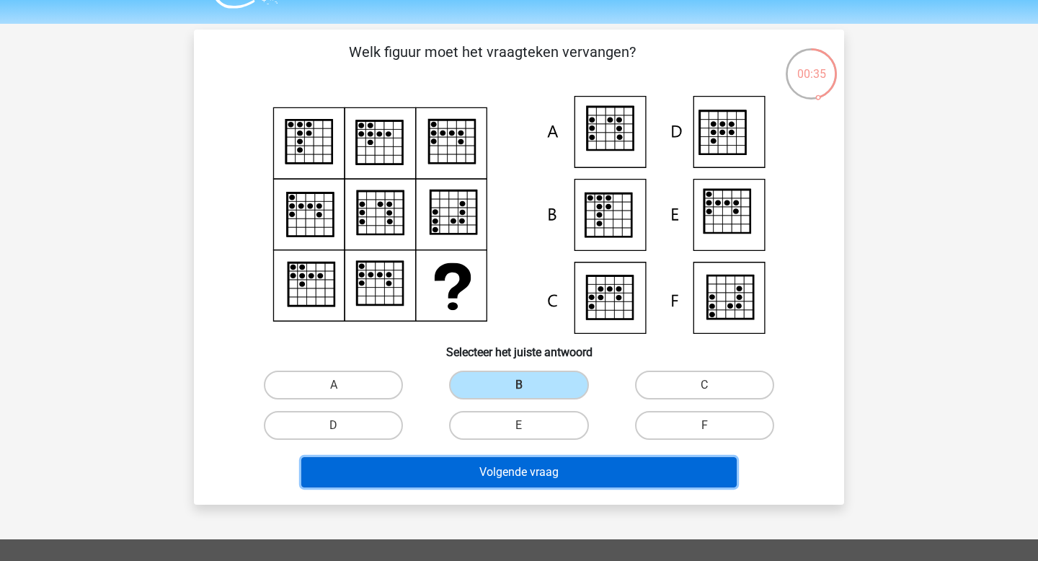
click at [541, 465] on button "Volgende vraag" at bounding box center [519, 472] width 436 height 30
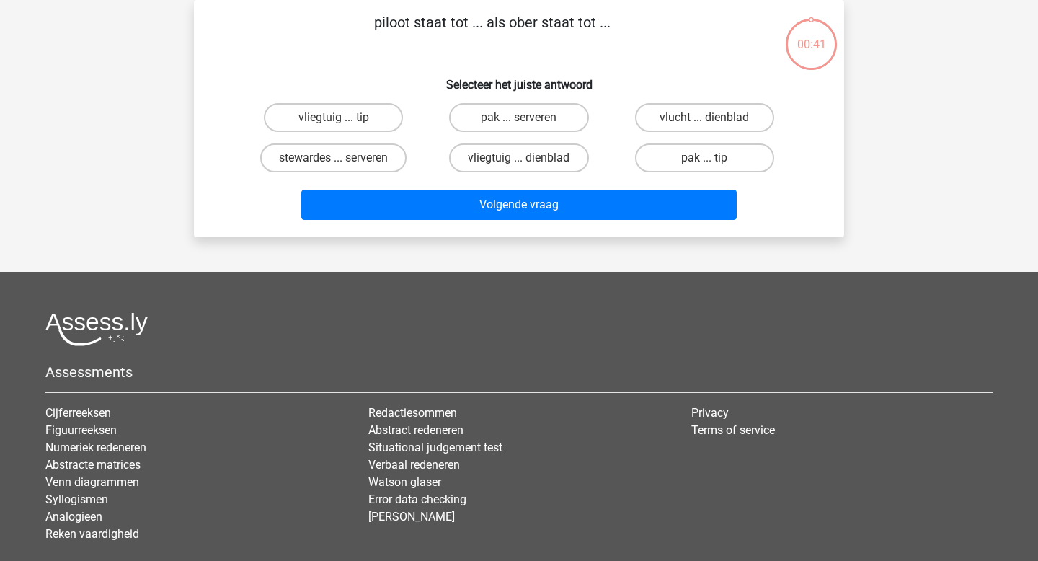
scroll to position [0, 0]
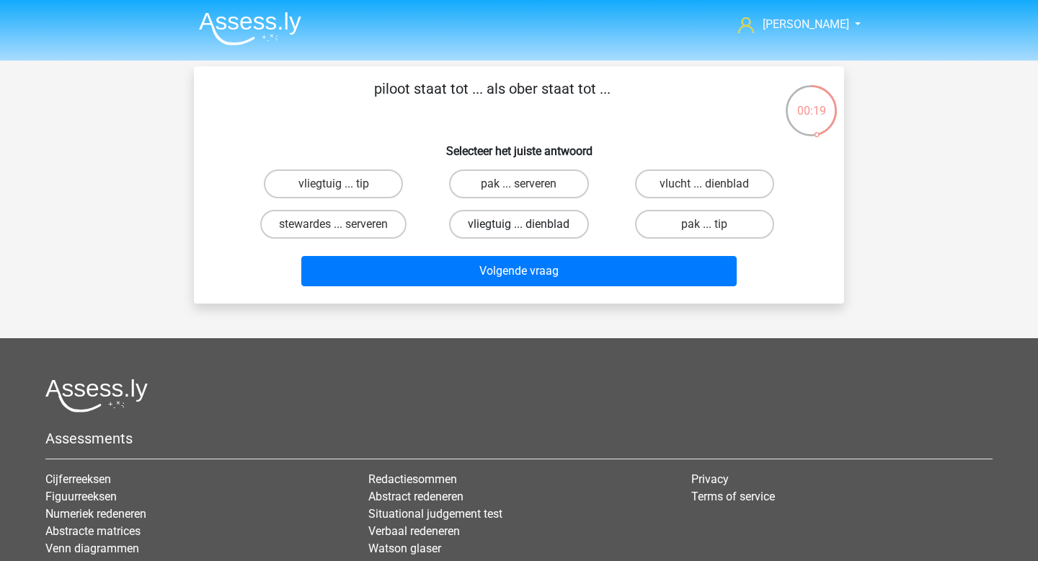
click at [482, 230] on label "vliegtuig ... dienblad" at bounding box center [518, 224] width 139 height 29
click at [519, 230] on input "vliegtuig ... dienblad" at bounding box center [523, 228] width 9 height 9
radio input "true"
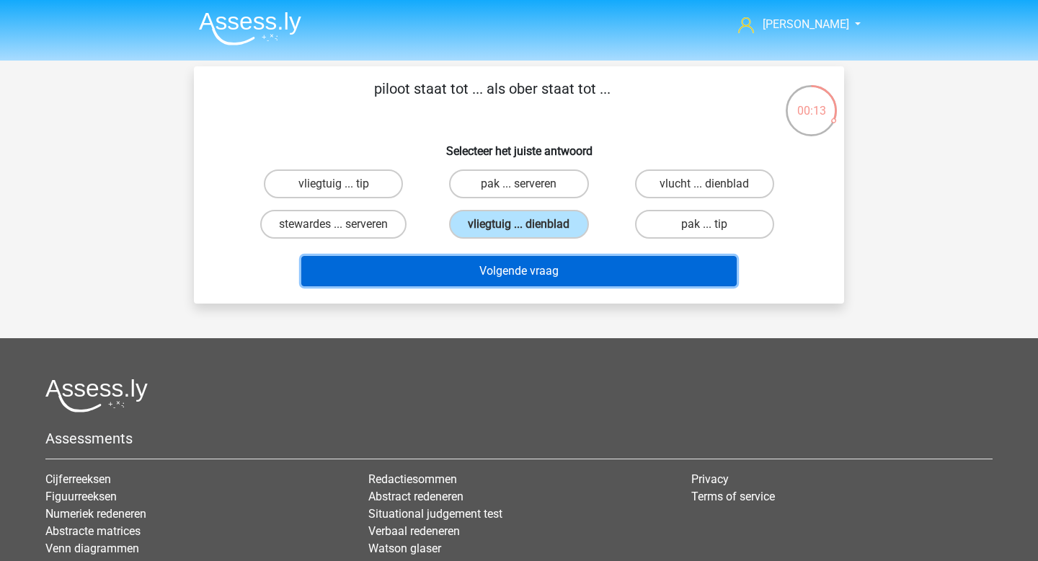
click at [475, 262] on button "Volgende vraag" at bounding box center [519, 271] width 436 height 30
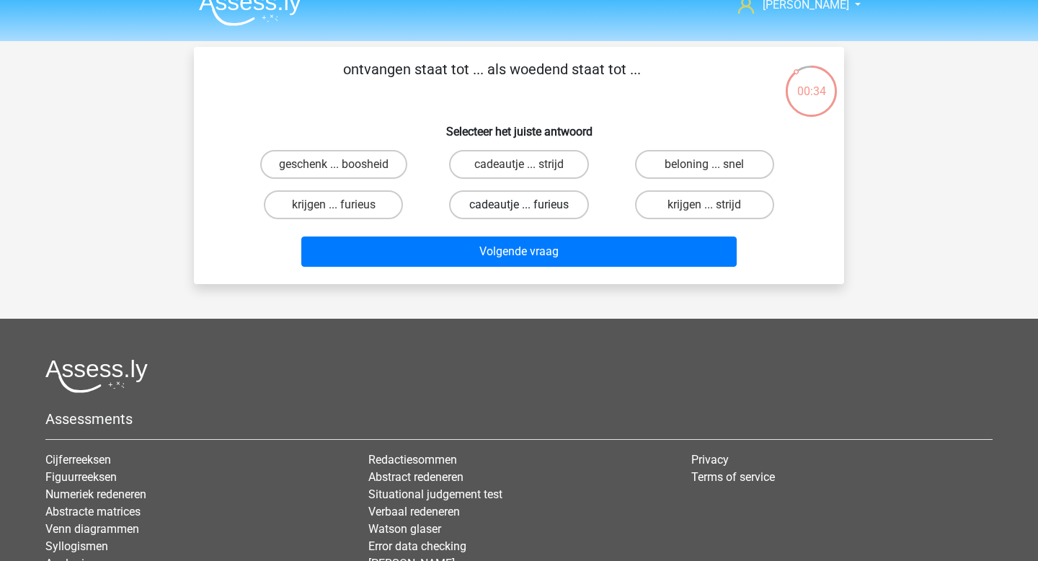
scroll to position [22, 0]
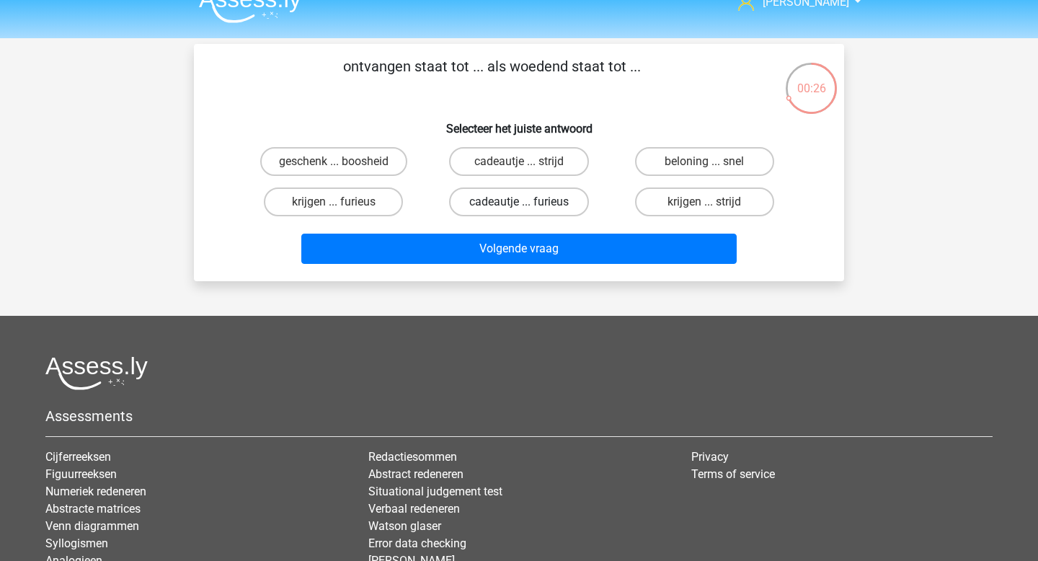
click at [562, 192] on label "cadeautje ... furieus" at bounding box center [518, 201] width 139 height 29
click at [529, 202] on input "cadeautje ... furieus" at bounding box center [523, 206] width 9 height 9
radio input "true"
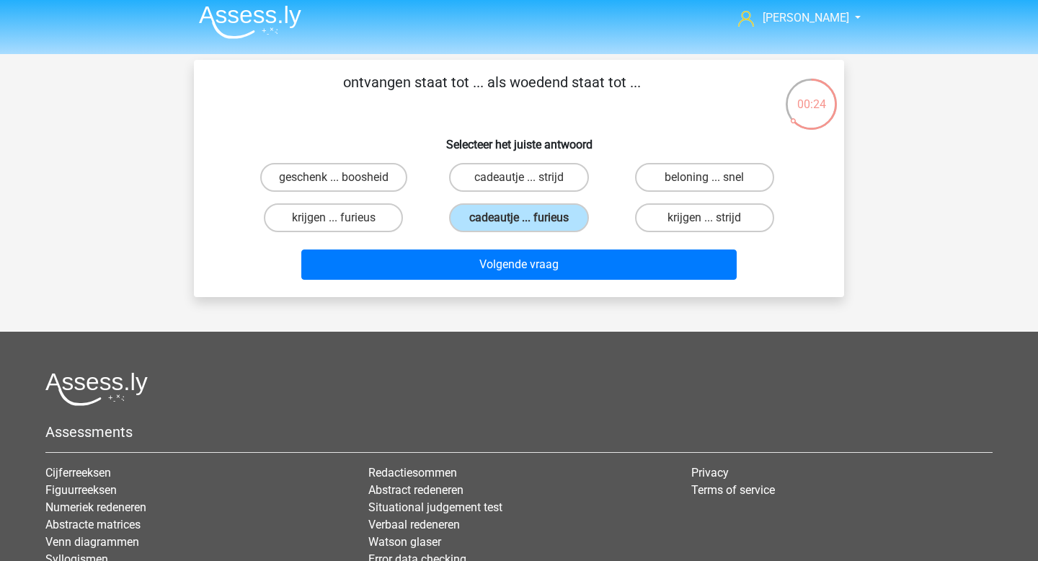
scroll to position [6, 0]
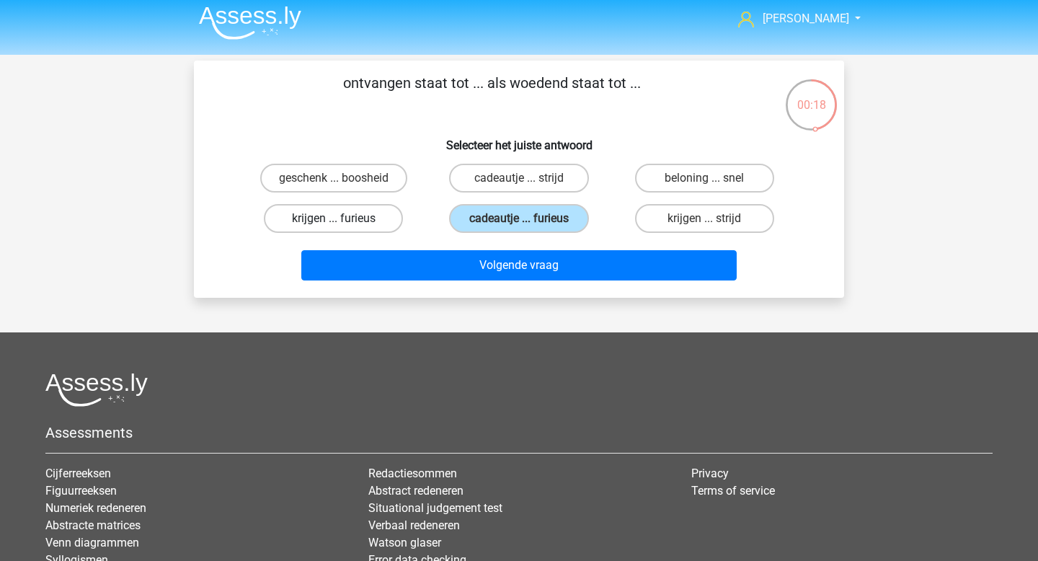
click at [326, 221] on label "krijgen ... furieus" at bounding box center [333, 218] width 139 height 29
click at [334, 221] on input "krijgen ... furieus" at bounding box center [338, 223] width 9 height 9
radio input "true"
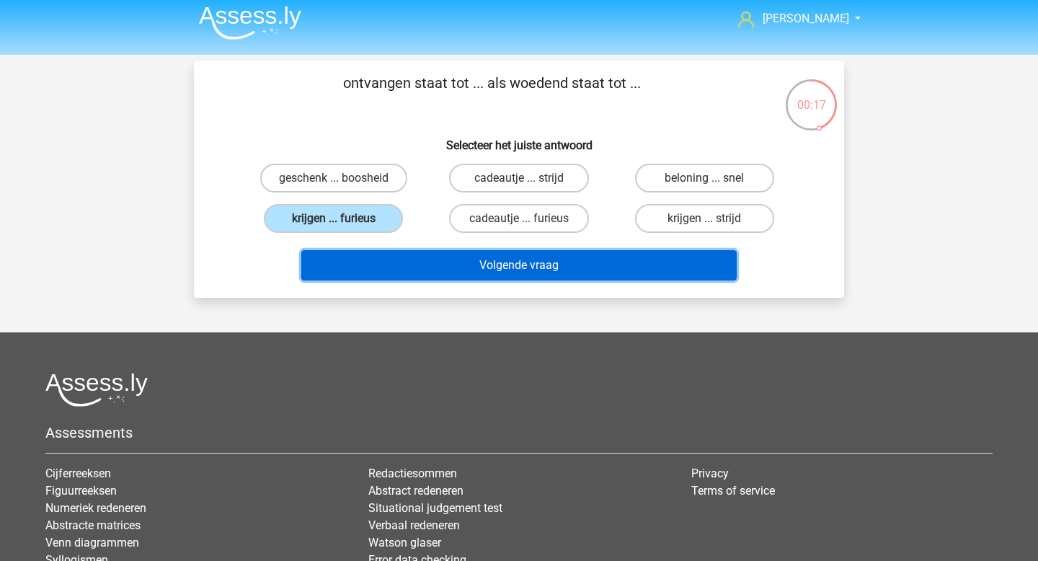
click at [414, 261] on button "Volgende vraag" at bounding box center [519, 265] width 436 height 30
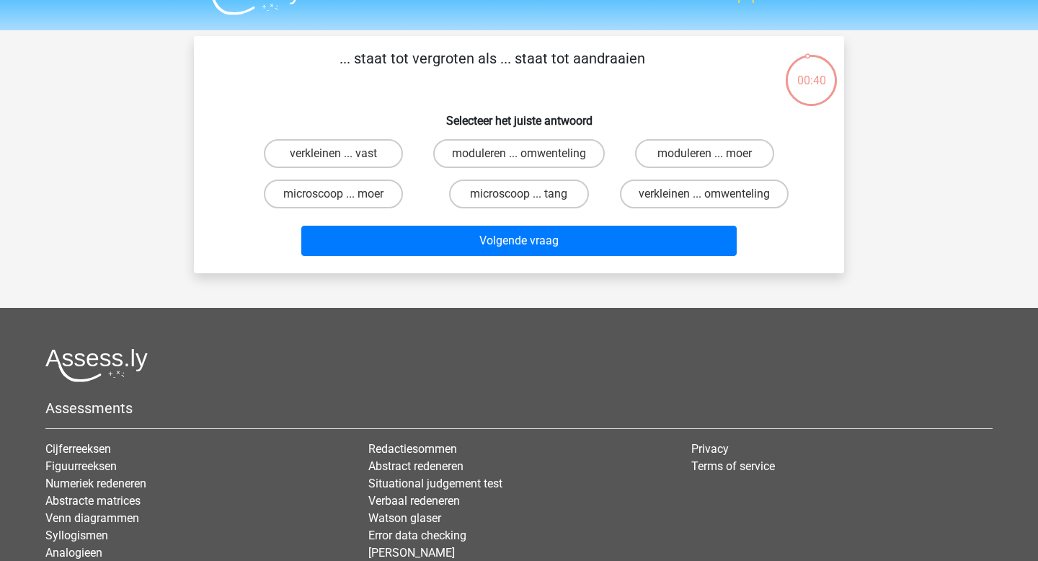
scroll to position [0, 0]
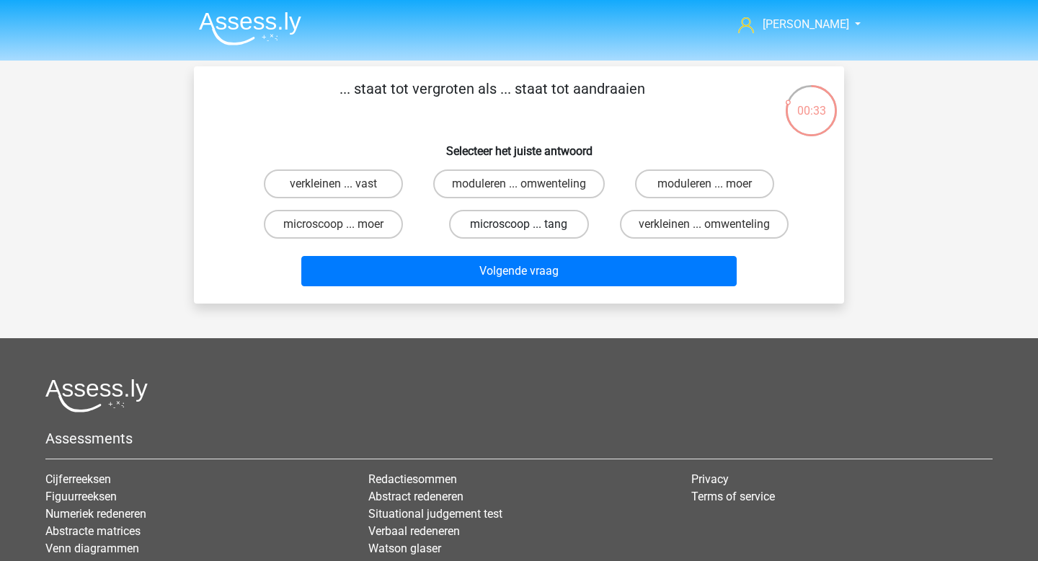
click at [552, 229] on label "microscoop ... tang" at bounding box center [518, 224] width 139 height 29
click at [529, 229] on input "microscoop ... tang" at bounding box center [523, 228] width 9 height 9
radio input "true"
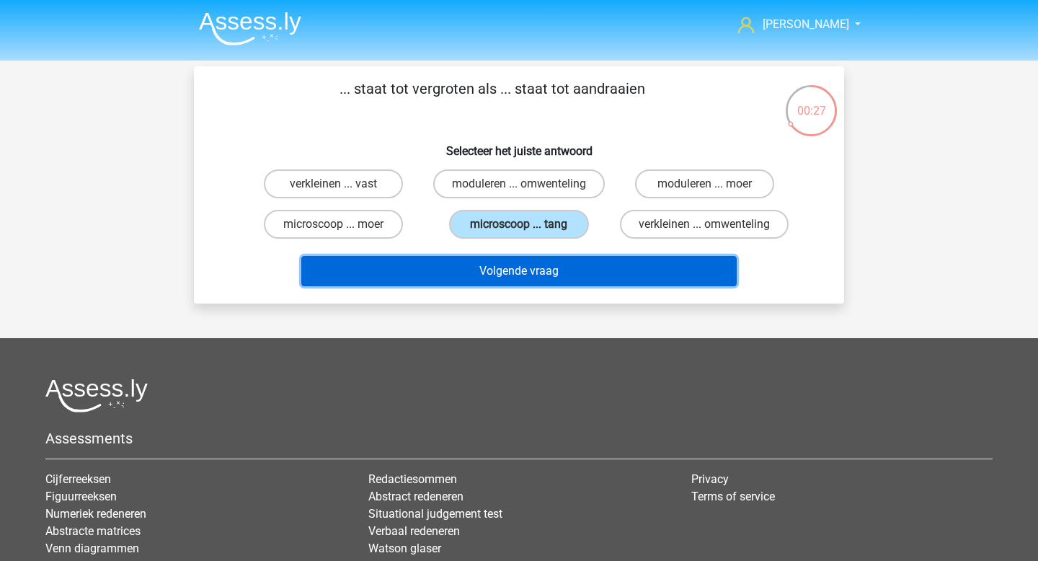
click at [687, 268] on button "Volgende vraag" at bounding box center [519, 271] width 436 height 30
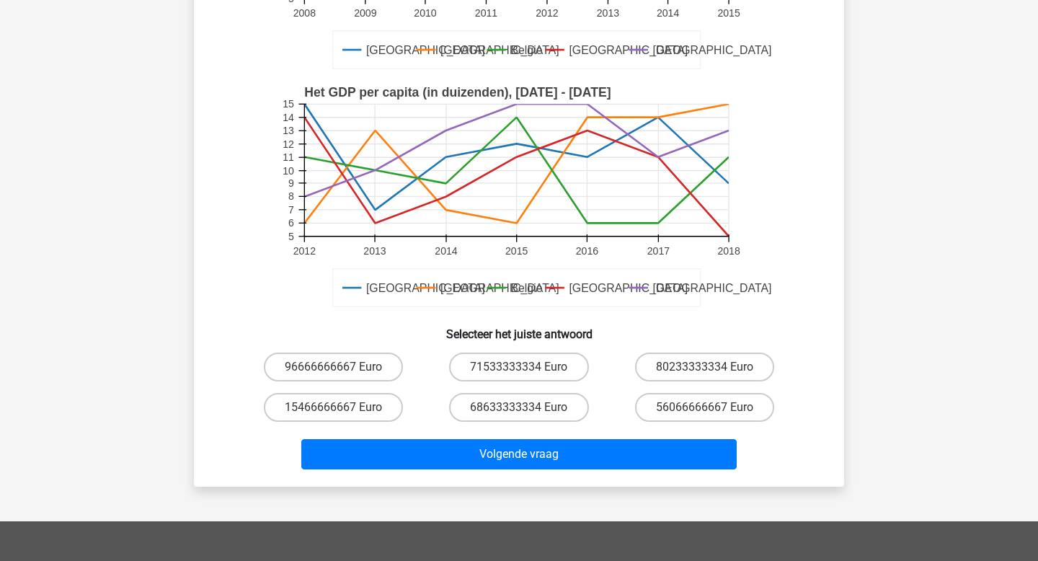
scroll to position [316, 0]
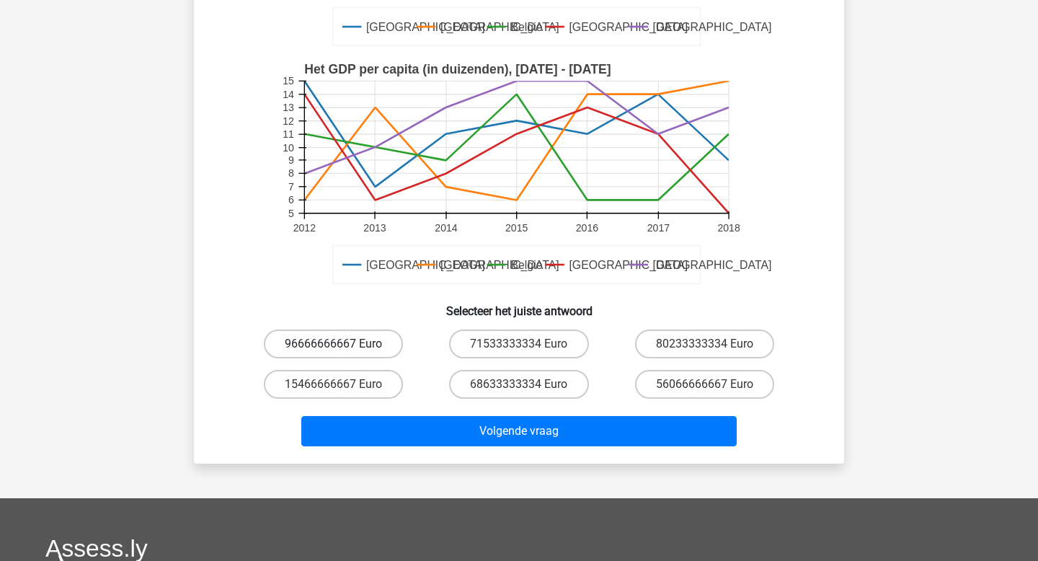
click at [376, 345] on label "96666666667 Euro" at bounding box center [333, 344] width 139 height 29
click at [343, 345] on input "96666666667 Euro" at bounding box center [338, 348] width 9 height 9
radio input "true"
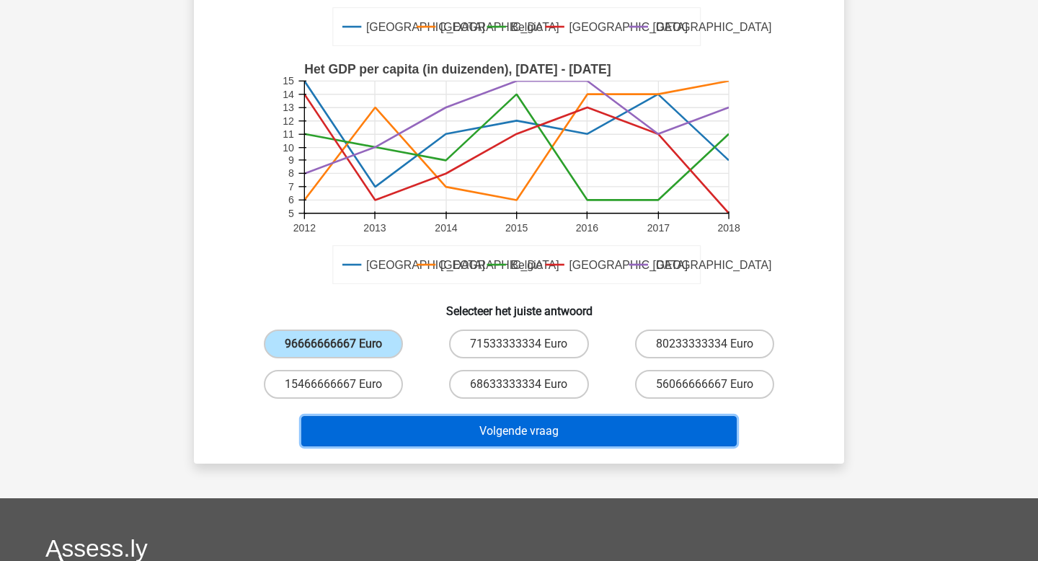
click at [412, 422] on button "Volgende vraag" at bounding box center [519, 431] width 436 height 30
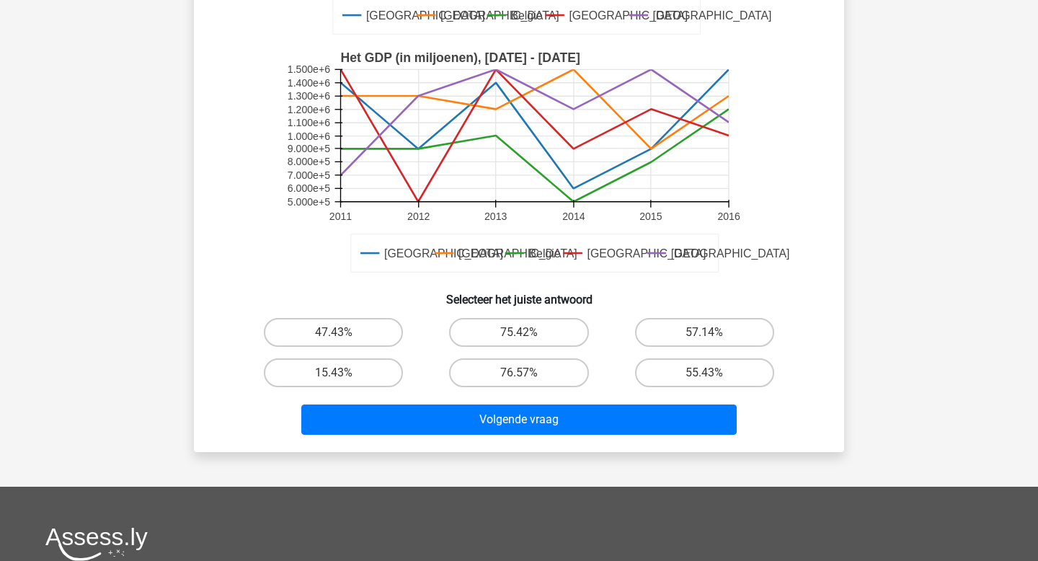
scroll to position [358, 0]
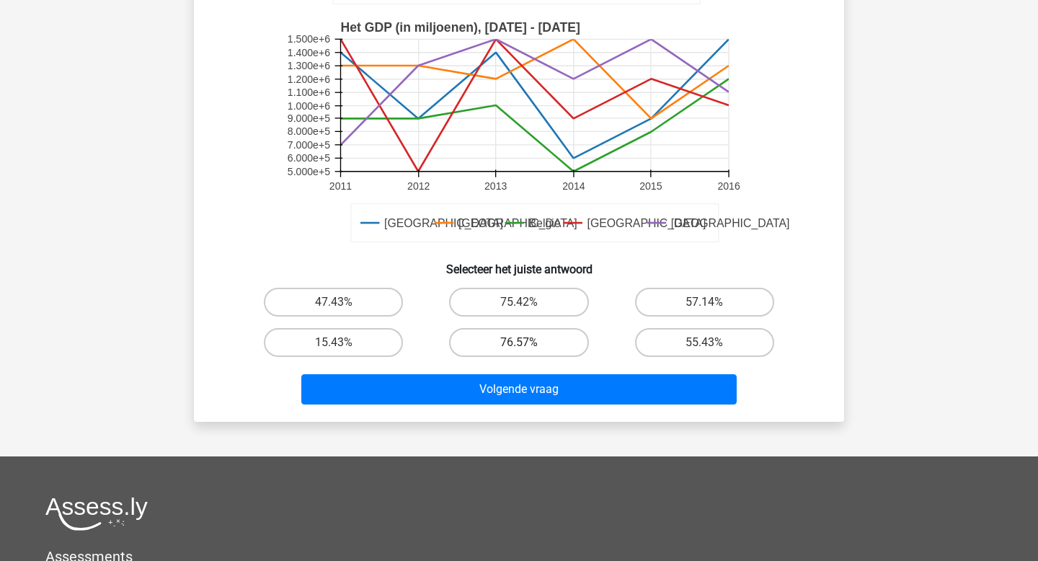
click at [562, 340] on label "76.57%" at bounding box center [518, 342] width 139 height 29
click at [529, 343] on input "76.57%" at bounding box center [523, 347] width 9 height 9
radio input "true"
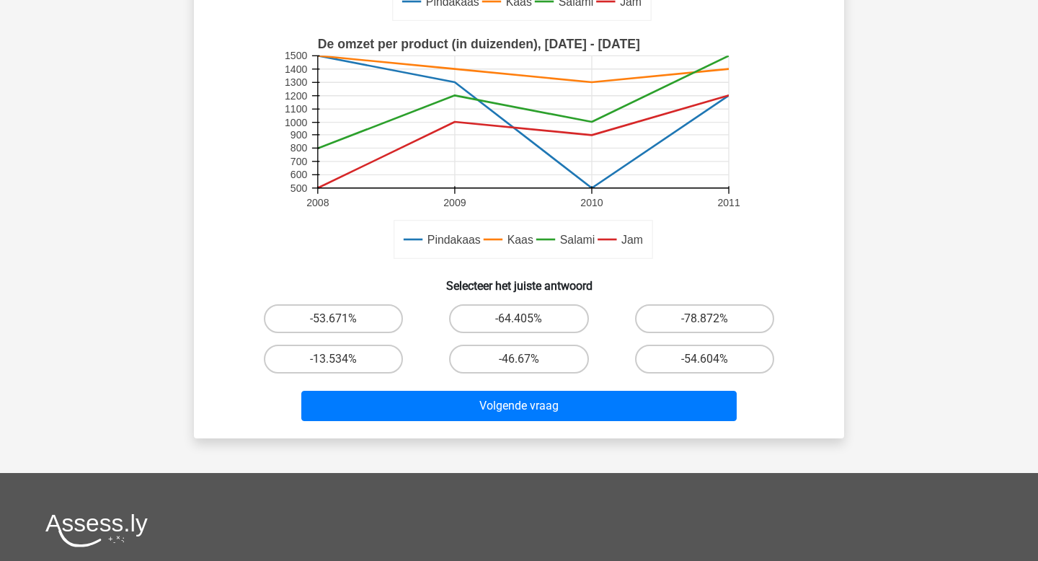
scroll to position [634, 0]
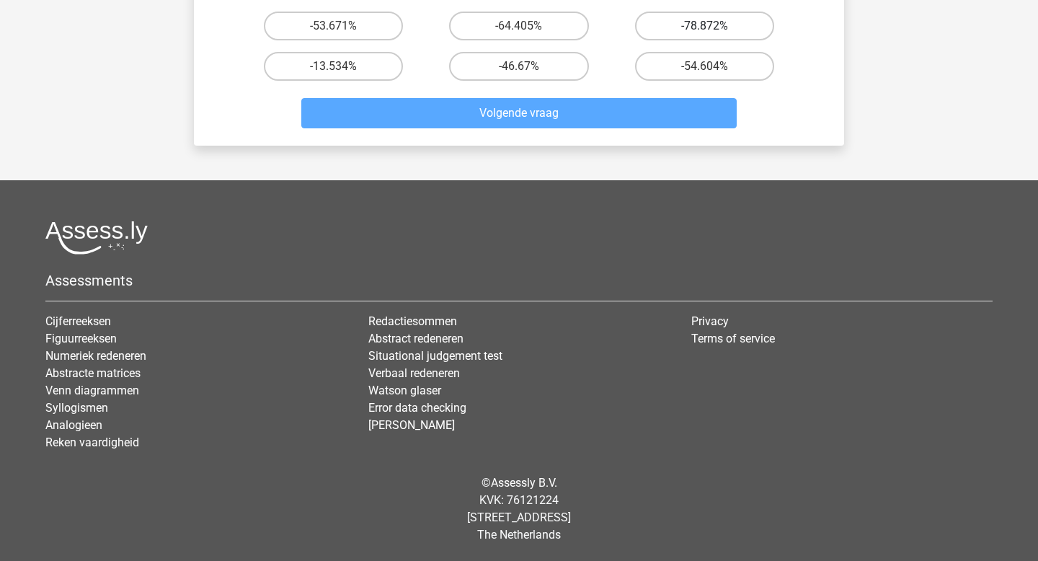
click at [728, 34] on label "-78.872%" at bounding box center [704, 26] width 139 height 29
click at [714, 34] on input "-78.872%" at bounding box center [709, 30] width 9 height 9
radio input "true"
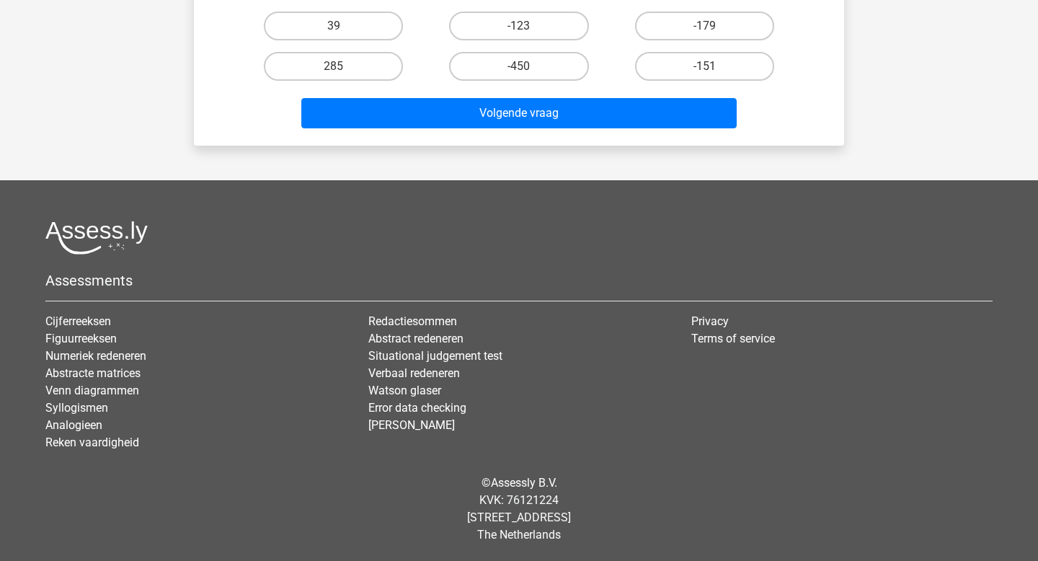
click at [648, 109] on button "Volgende vraag" at bounding box center [519, 113] width 436 height 30
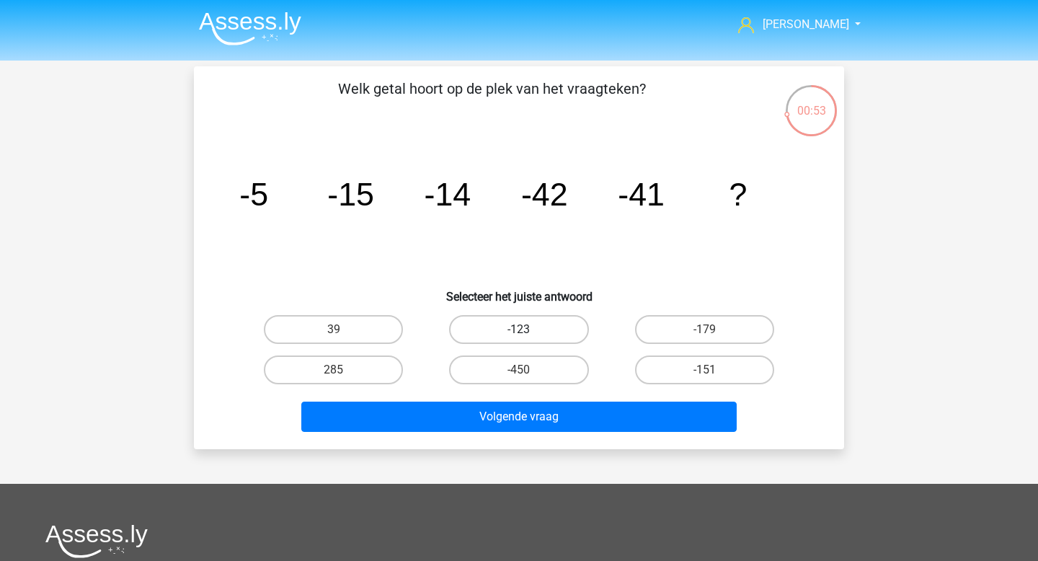
click at [537, 319] on label "-123" at bounding box center [518, 329] width 139 height 29
click at [529, 330] on input "-123" at bounding box center [523, 334] width 9 height 9
radio input "true"
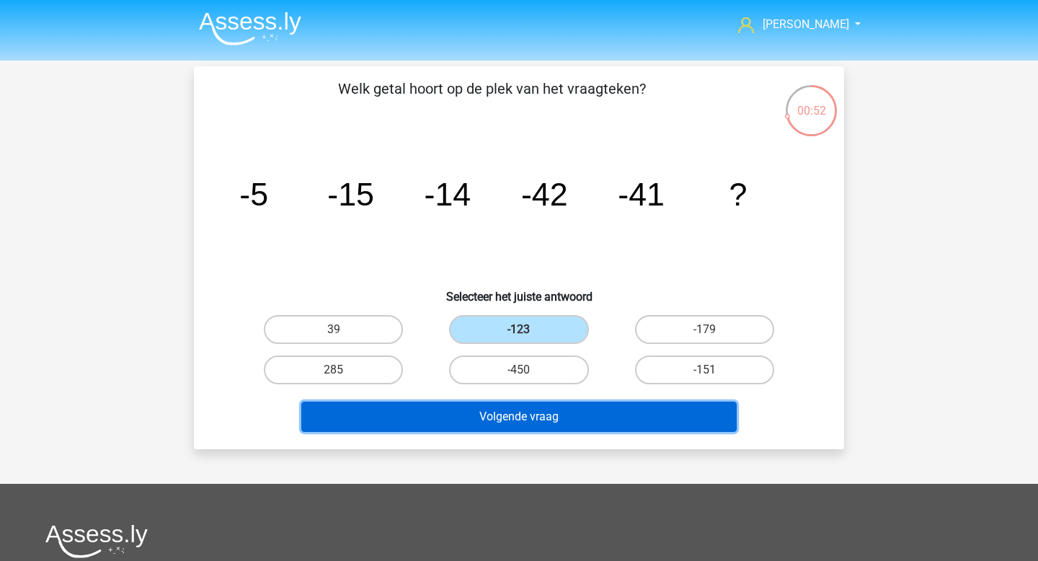
click at [521, 423] on button "Volgende vraag" at bounding box center [519, 417] width 436 height 30
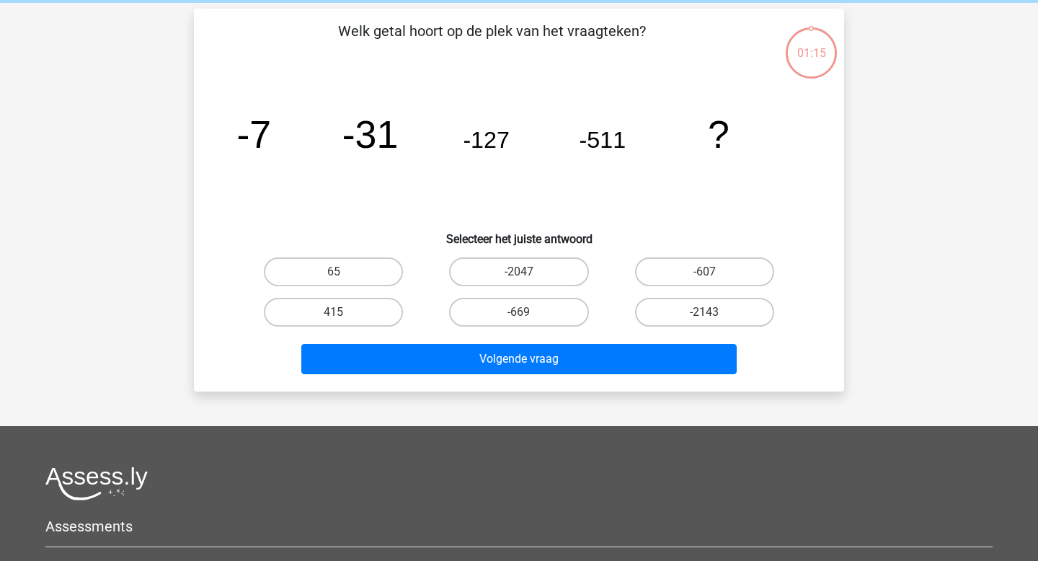
scroll to position [66, 0]
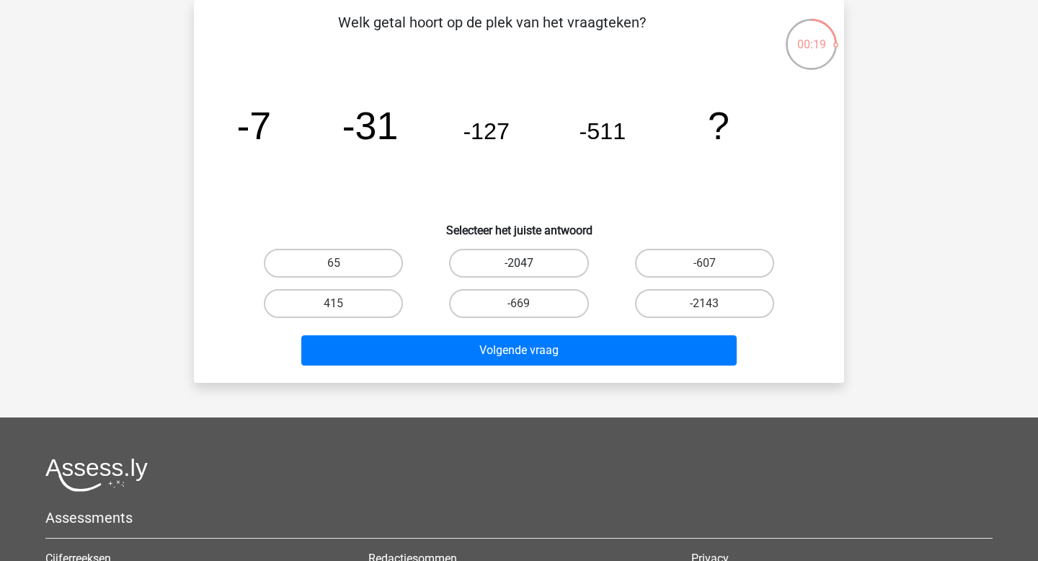
click at [563, 258] on label "-2047" at bounding box center [518, 263] width 139 height 29
click at [529, 263] on input "-2047" at bounding box center [523, 267] width 9 height 9
radio input "true"
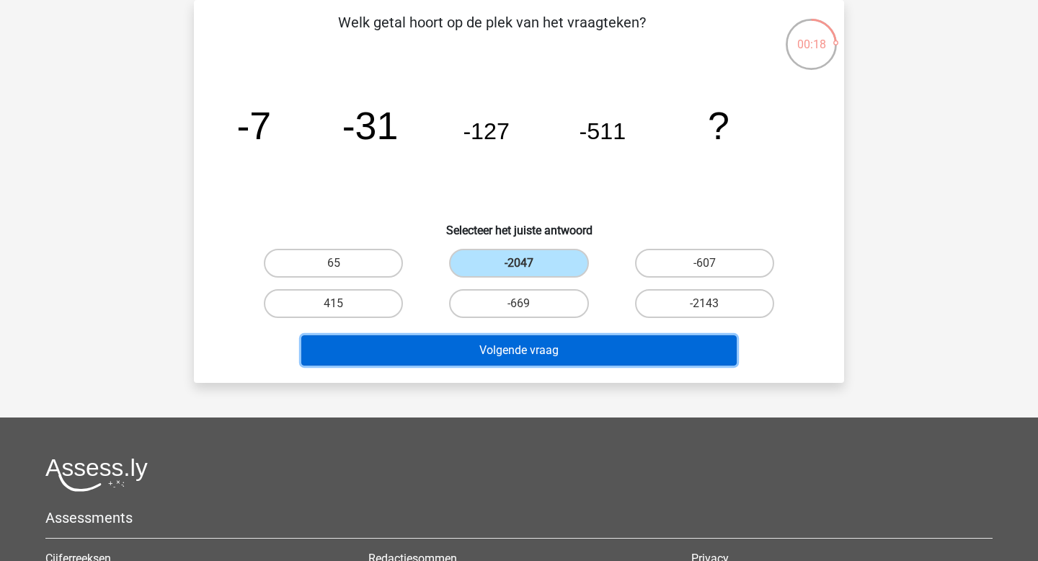
click at [493, 356] on button "Volgende vraag" at bounding box center [519, 350] width 436 height 30
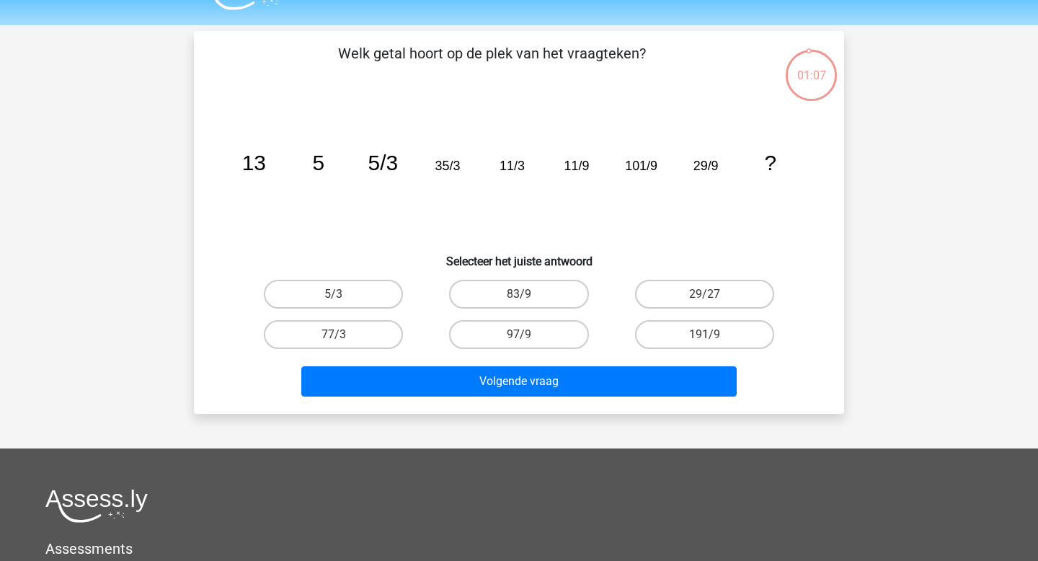
scroll to position [5, 0]
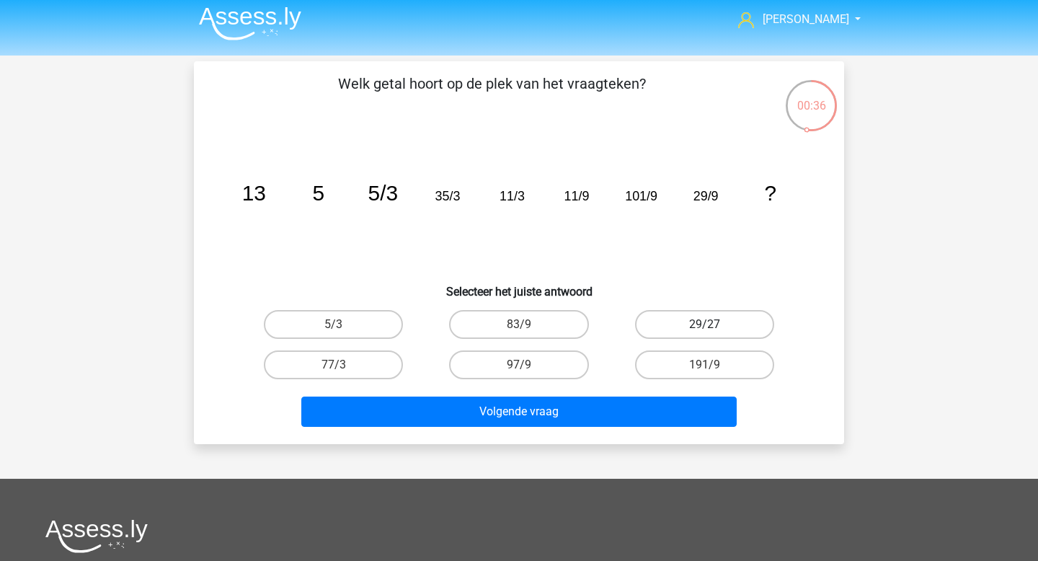
click at [703, 326] on label "29/27" at bounding box center [704, 324] width 139 height 29
click at [705, 326] on input "29/27" at bounding box center [709, 329] width 9 height 9
radio input "true"
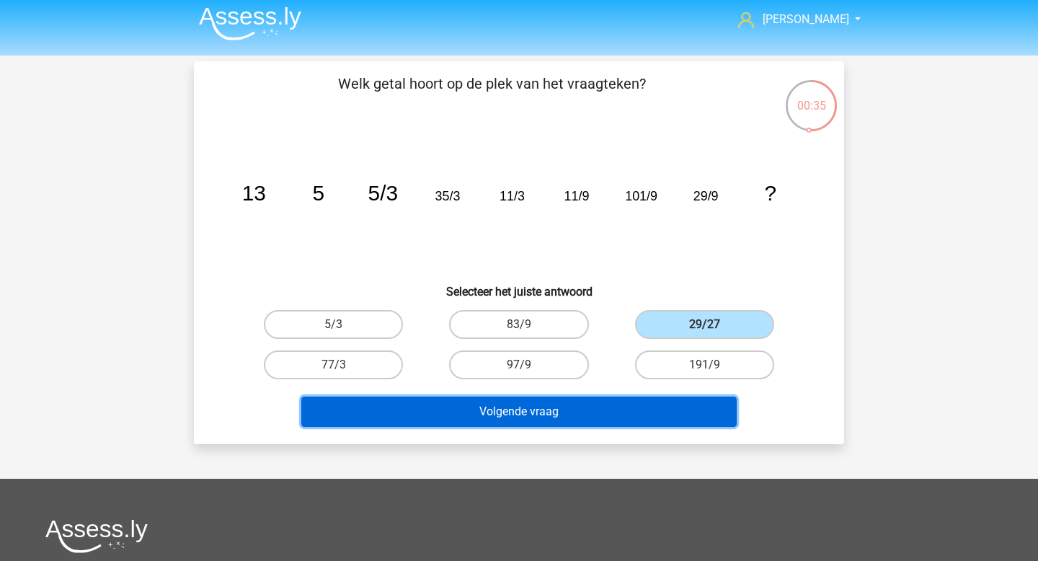
click at [606, 412] on button "Volgende vraag" at bounding box center [519, 412] width 436 height 30
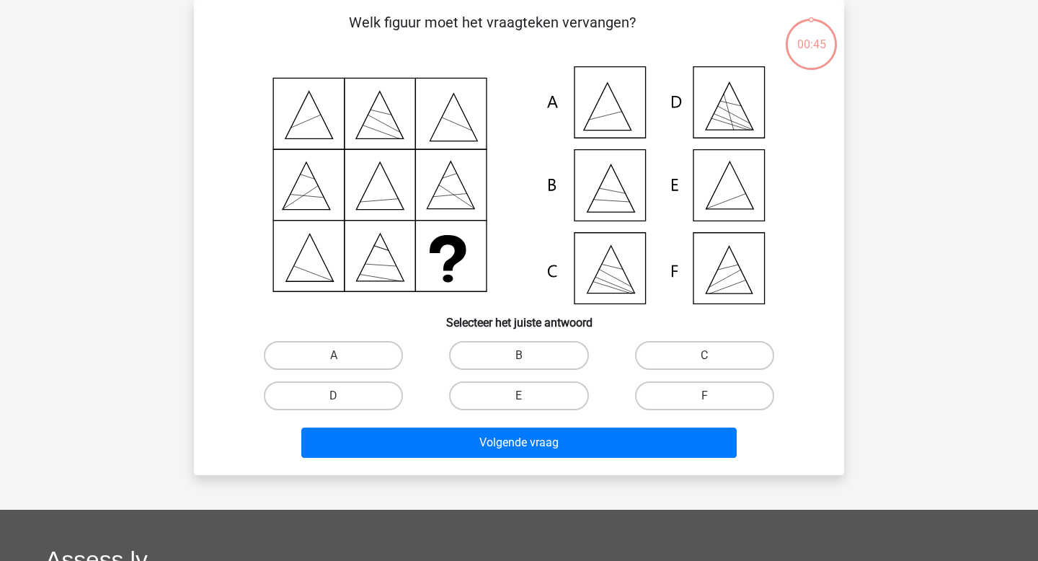
scroll to position [0, 0]
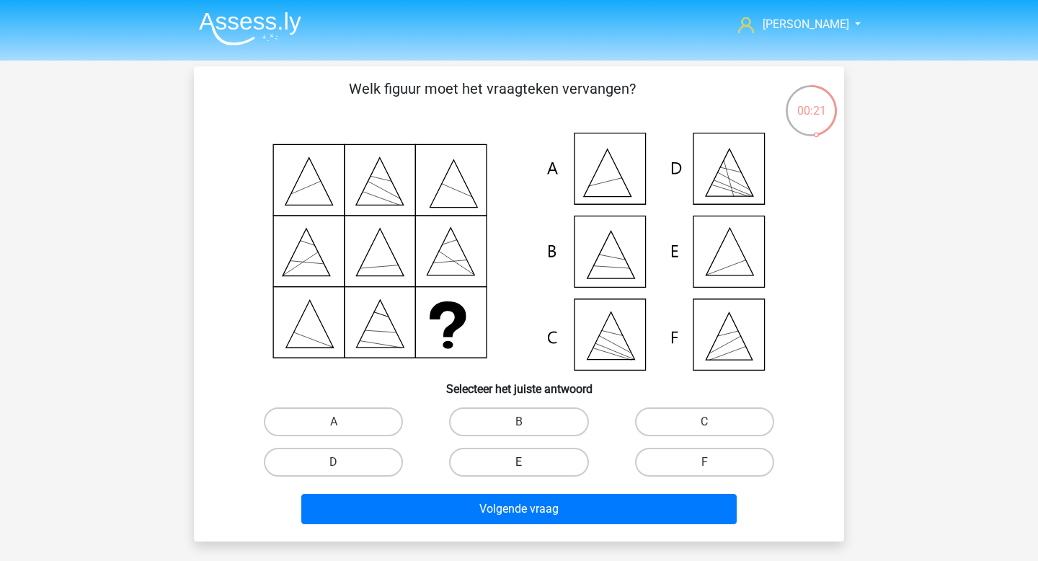
click at [542, 470] on label "E" at bounding box center [518, 462] width 139 height 29
click at [529, 470] on input "E" at bounding box center [523, 466] width 9 height 9
radio input "true"
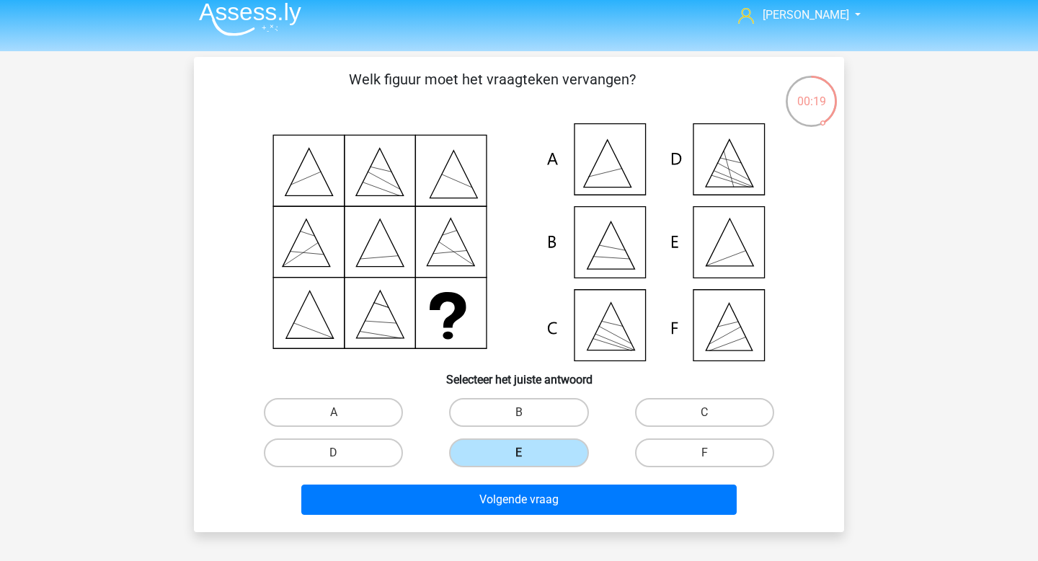
scroll to position [11, 0]
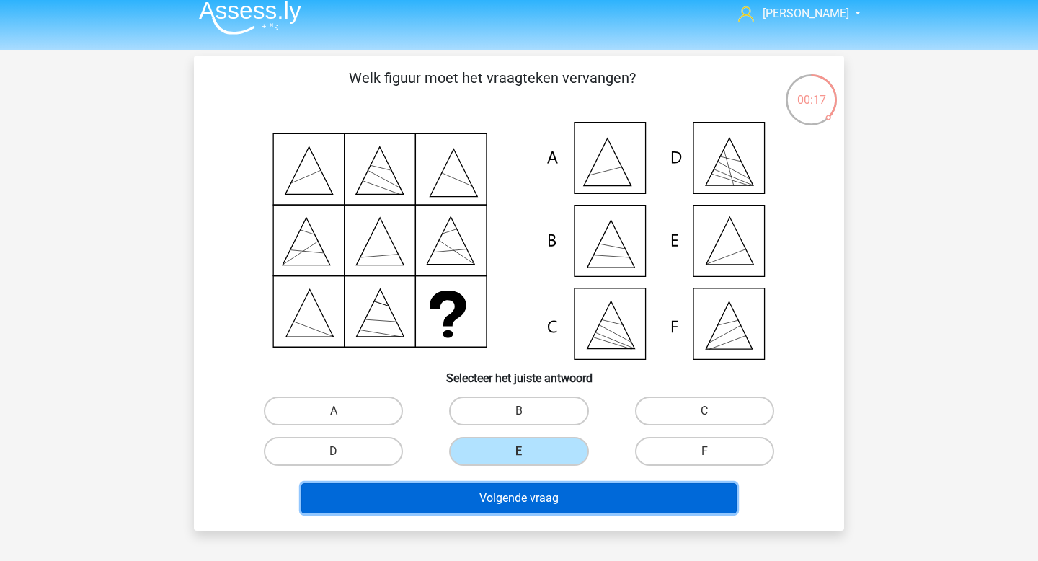
click at [520, 494] on button "Volgende vraag" at bounding box center [519, 498] width 436 height 30
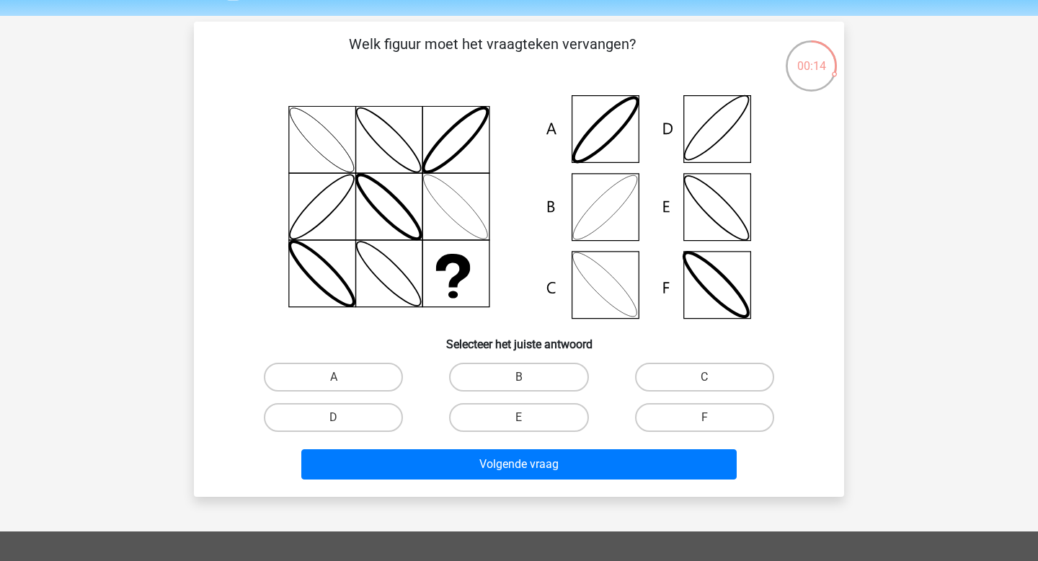
scroll to position [58, 0]
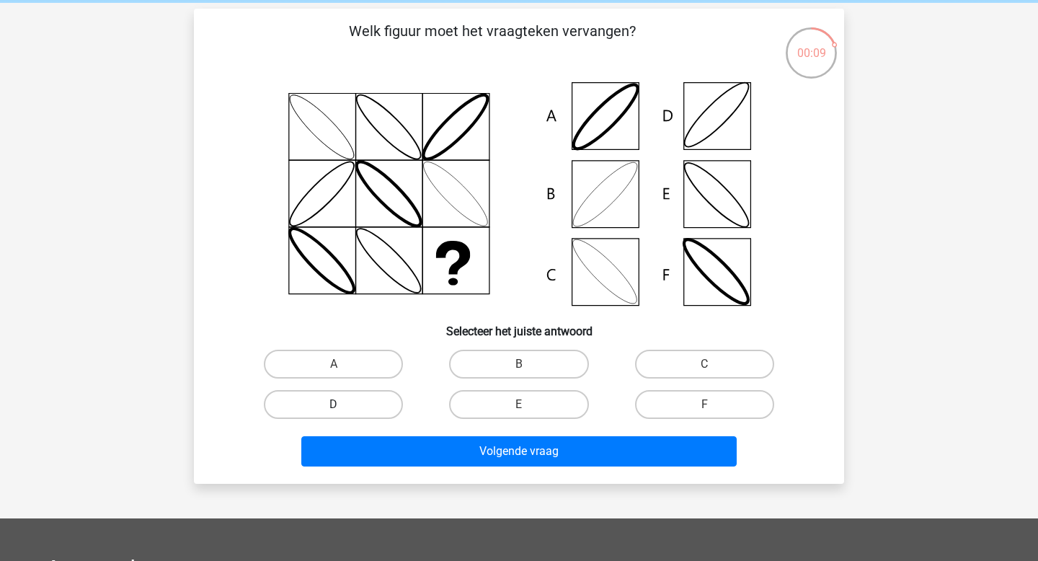
click at [367, 397] on label "D" at bounding box center [333, 404] width 139 height 29
click at [343, 405] on input "D" at bounding box center [338, 409] width 9 height 9
radio input "true"
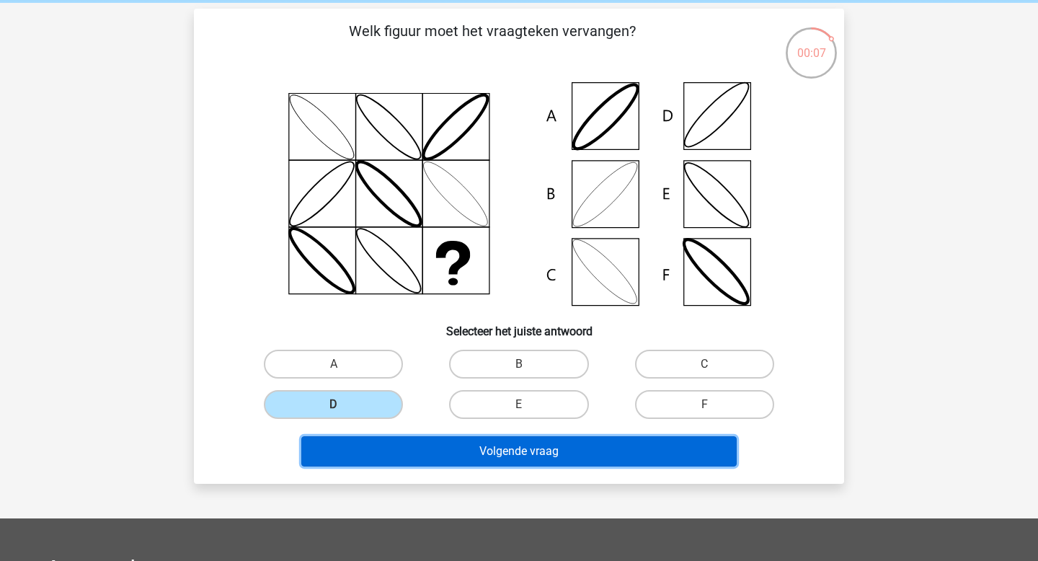
click at [379, 442] on button "Volgende vraag" at bounding box center [519, 451] width 436 height 30
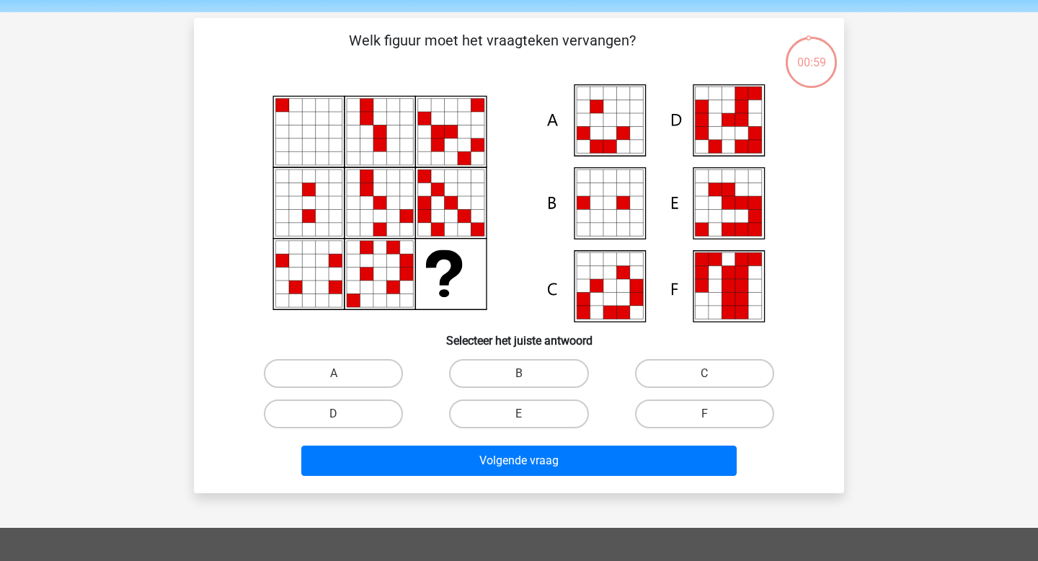
scroll to position [43, 0]
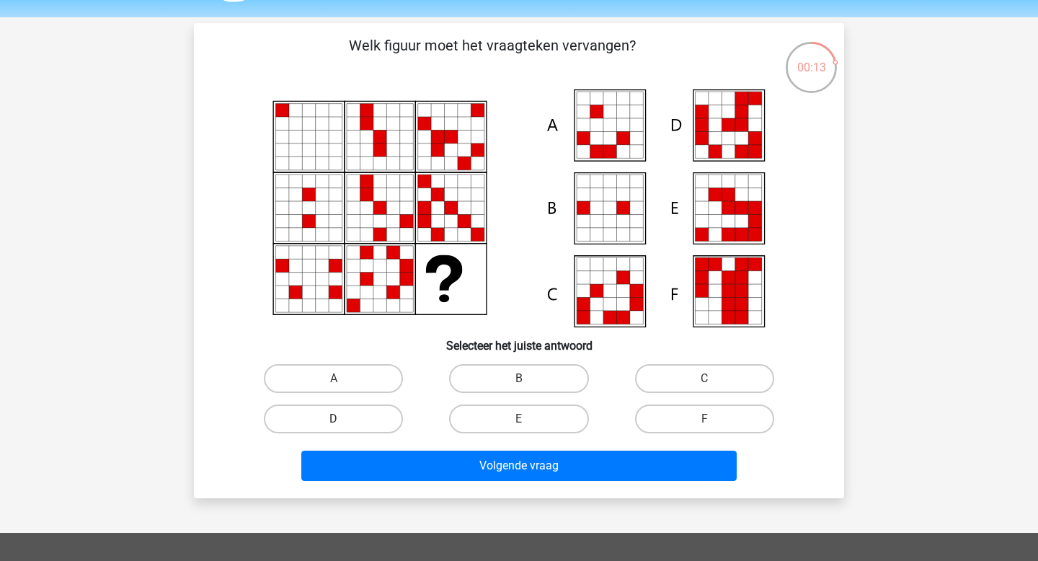
click at [383, 416] on label "D" at bounding box center [333, 419] width 139 height 29
click at [343, 419] on input "D" at bounding box center [338, 423] width 9 height 9
radio input "true"
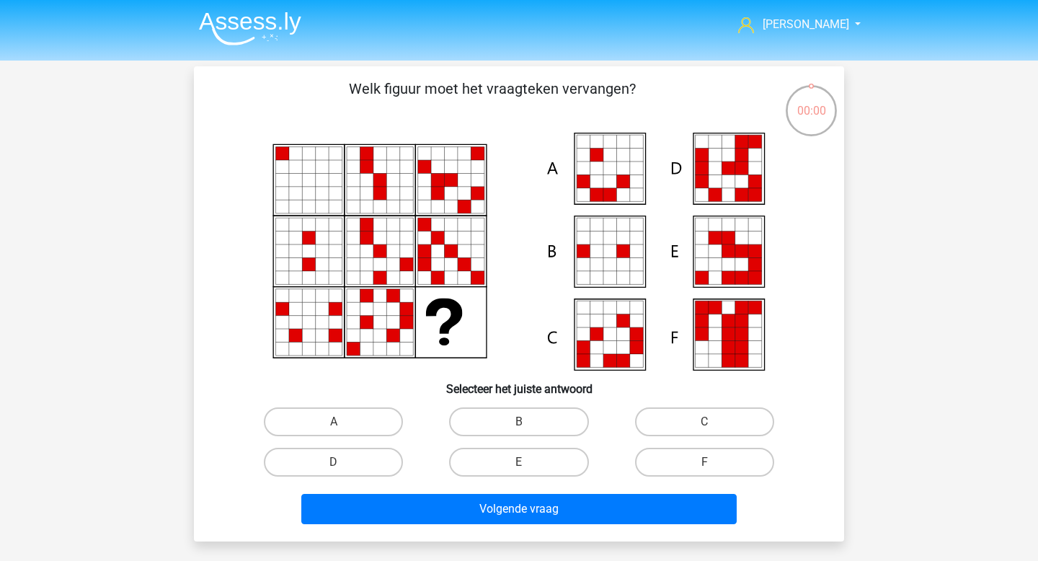
scroll to position [43, 0]
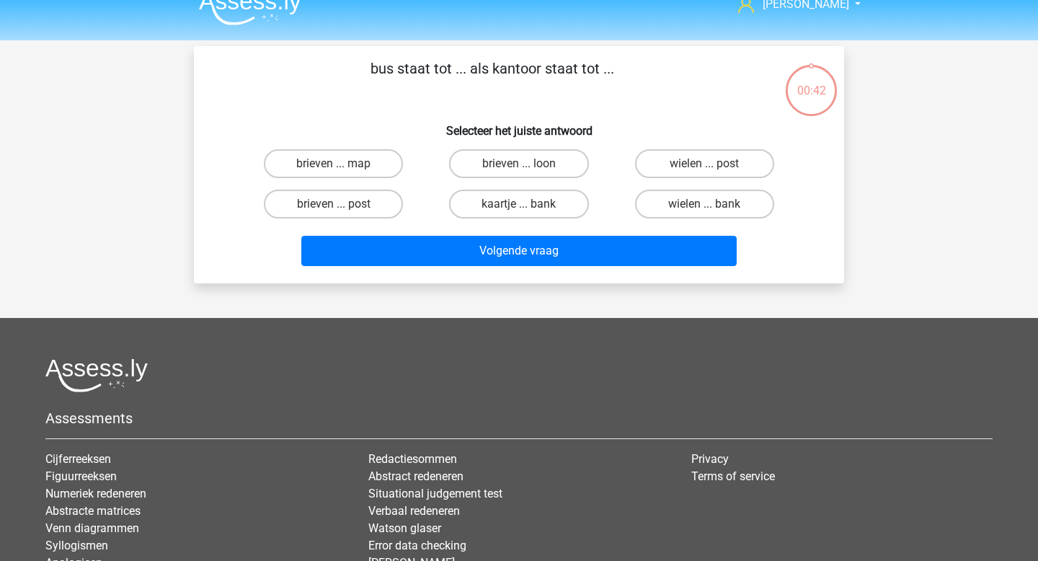
scroll to position [12, 0]
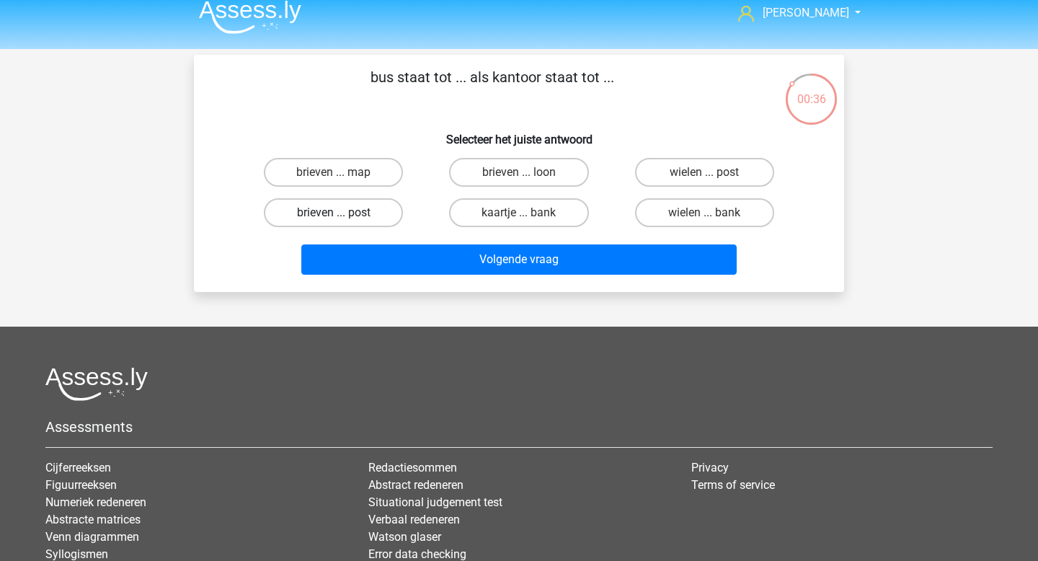
click at [377, 213] on label "brieven ... post" at bounding box center [333, 212] width 139 height 29
click at [343, 213] on input "brieven ... post" at bounding box center [338, 217] width 9 height 9
radio input "true"
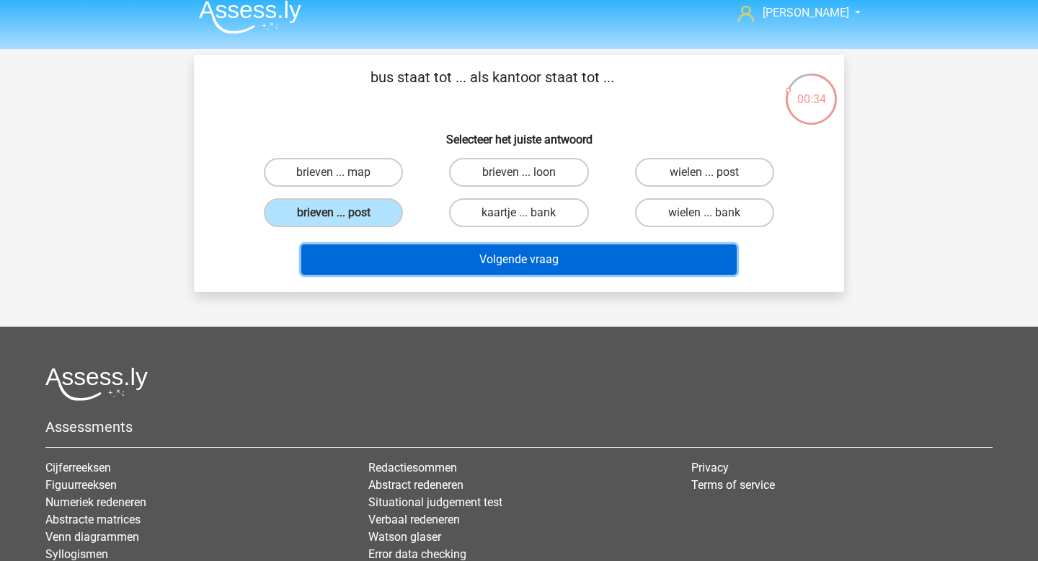
click at [537, 262] on button "Volgende vraag" at bounding box center [519, 259] width 436 height 30
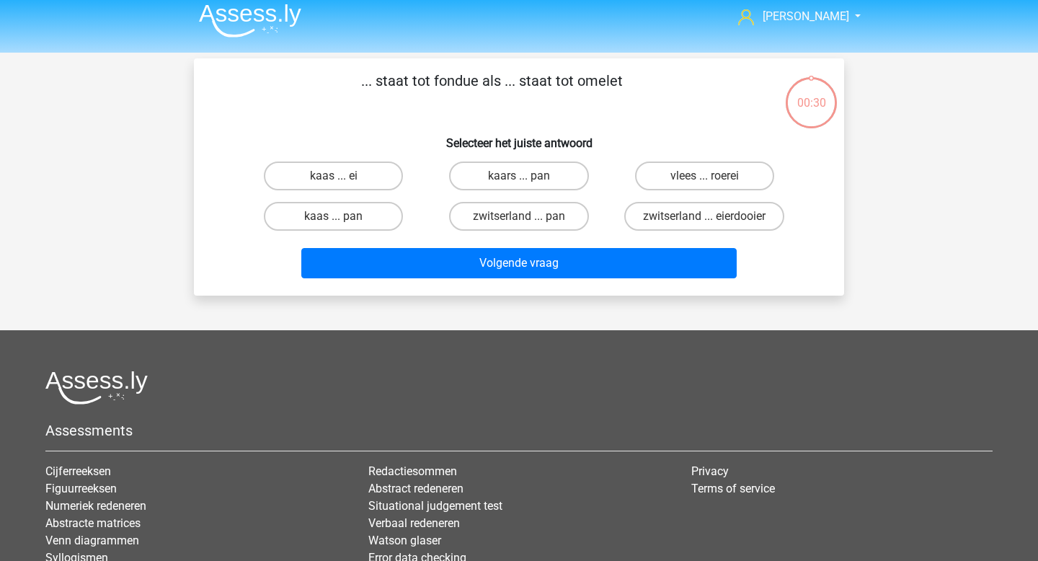
scroll to position [0, 0]
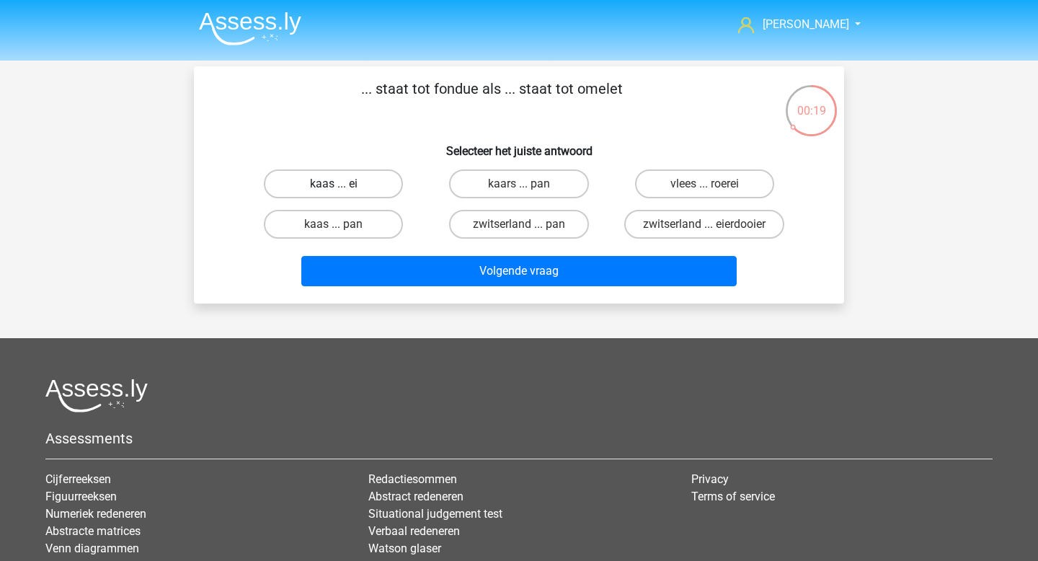
click at [315, 180] on label "kaas ... ei" at bounding box center [333, 183] width 139 height 29
click at [334, 184] on input "kaas ... ei" at bounding box center [338, 188] width 9 height 9
radio input "true"
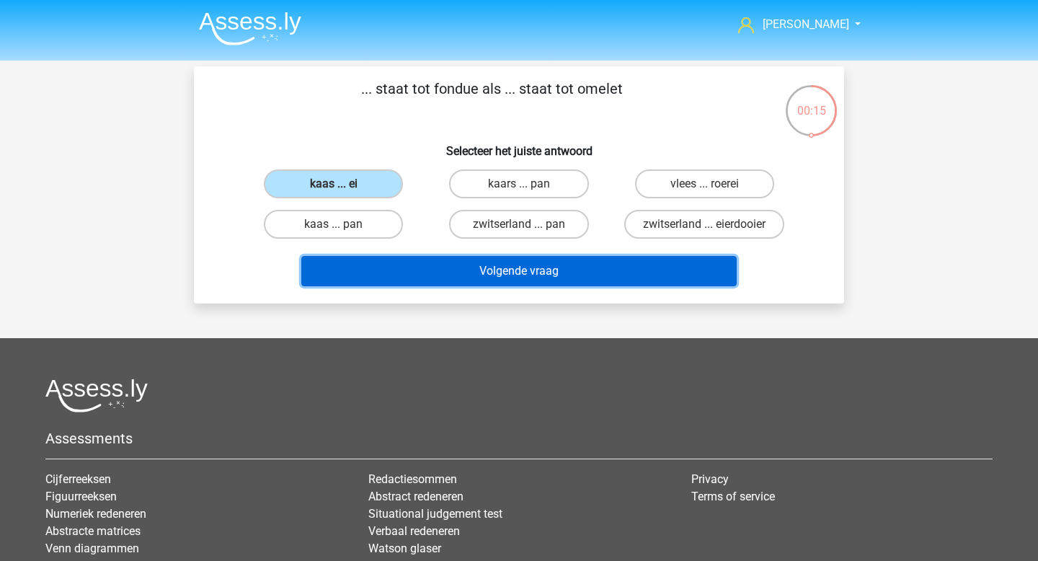
click at [418, 278] on button "Volgende vraag" at bounding box center [519, 271] width 436 height 30
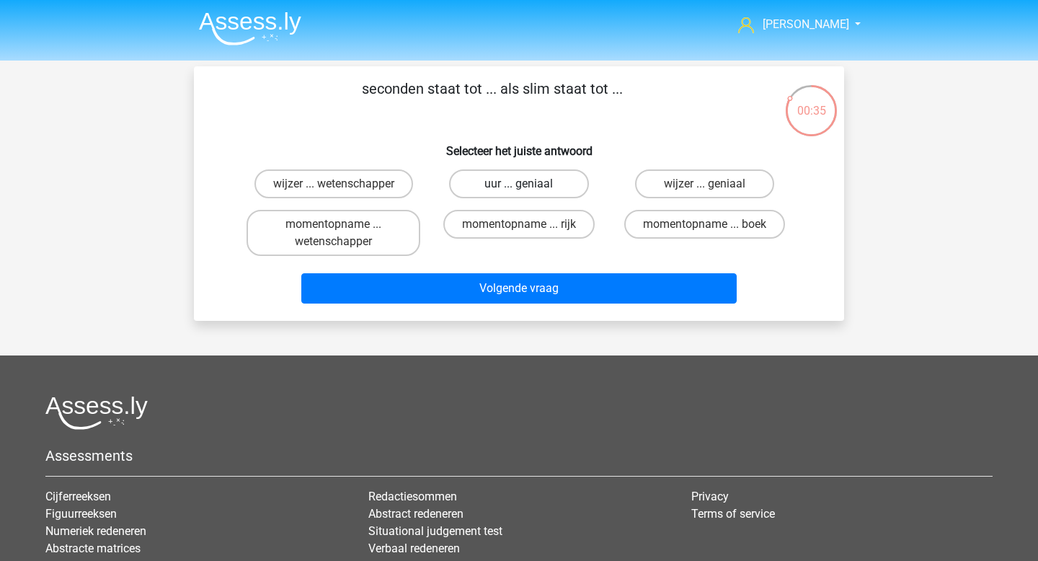
click at [547, 188] on label "uur ... geniaal" at bounding box center [518, 183] width 139 height 29
click at [529, 188] on input "uur ... geniaal" at bounding box center [523, 188] width 9 height 9
radio input "true"
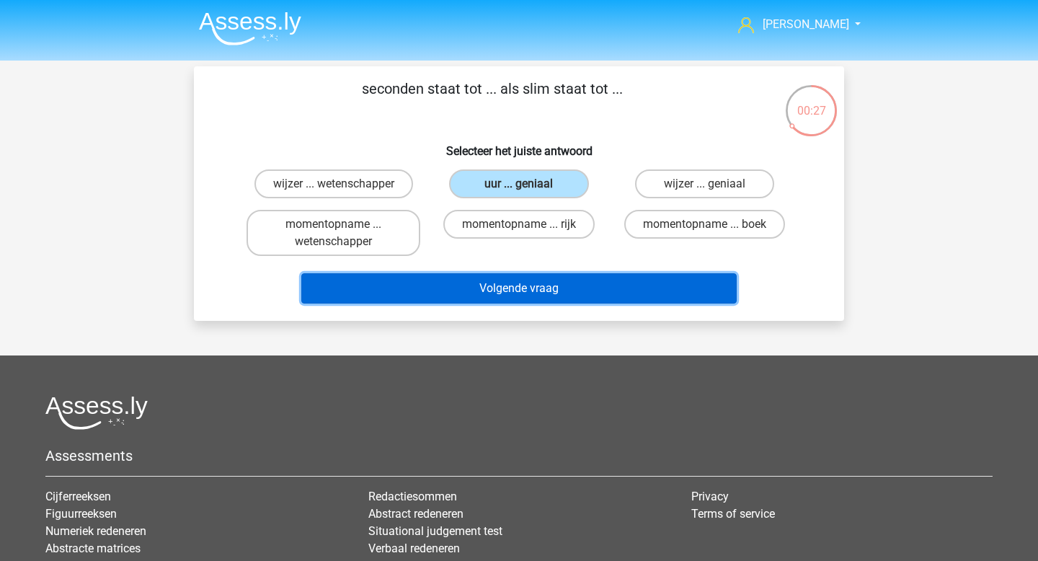
click at [552, 287] on button "Volgende vraag" at bounding box center [519, 288] width 436 height 30
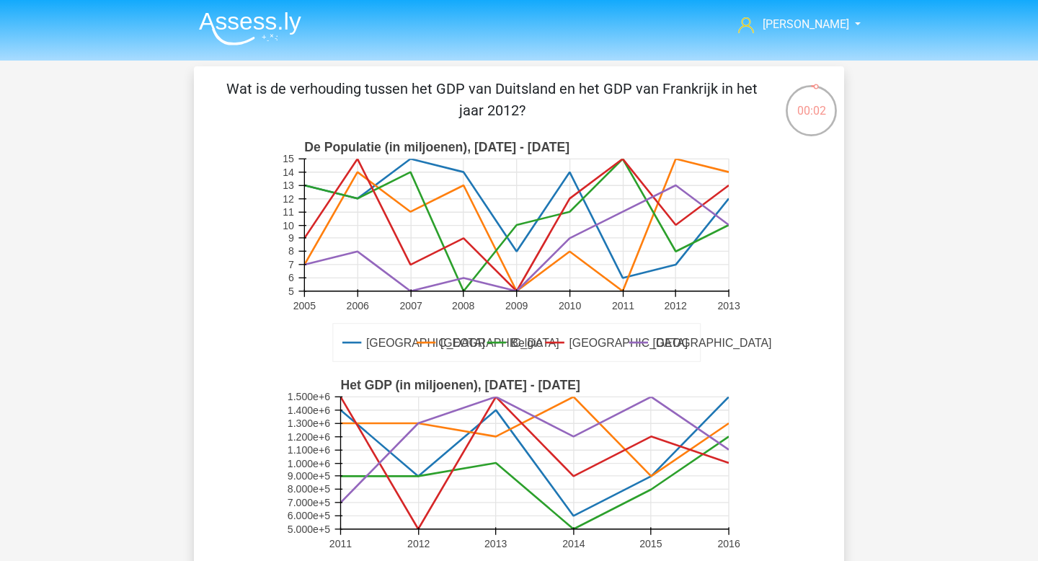
scroll to position [237, 0]
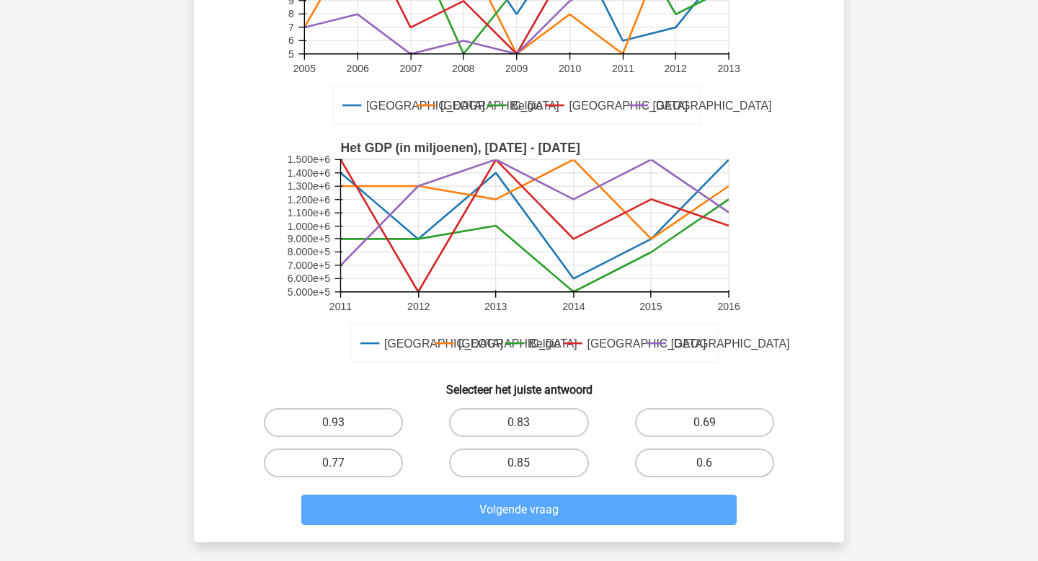
click at [521, 441] on div "0.83" at bounding box center [518, 422] width 185 height 40
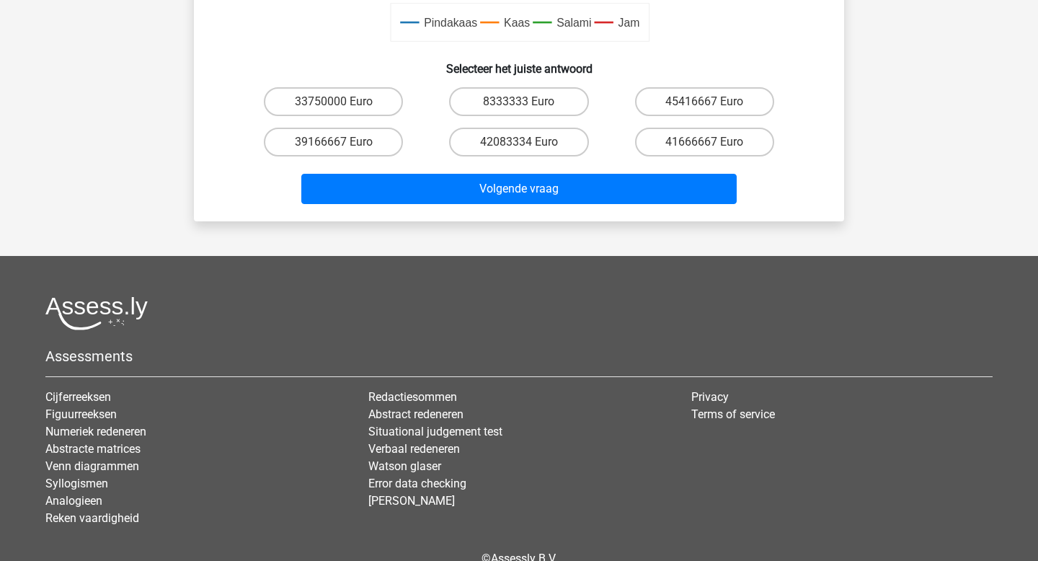
scroll to position [606, 0]
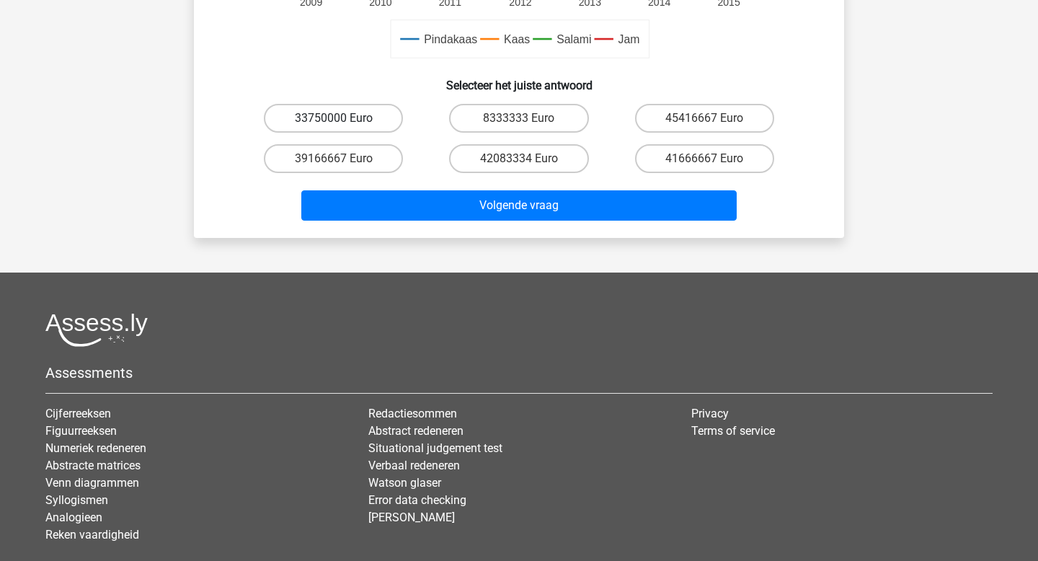
click at [325, 113] on label "33750000 Euro" at bounding box center [333, 118] width 139 height 29
click at [334, 118] on input "33750000 Euro" at bounding box center [338, 122] width 9 height 9
radio input "true"
click at [359, 162] on label "39166667 Euro" at bounding box center [333, 158] width 139 height 29
click at [343, 162] on input "39166667 Euro" at bounding box center [338, 163] width 9 height 9
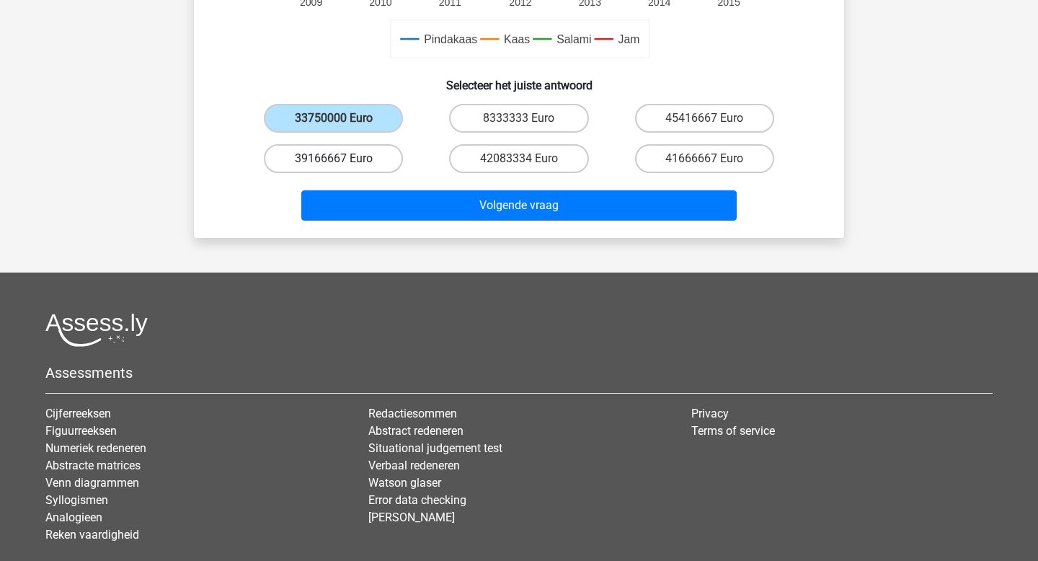
radio input "true"
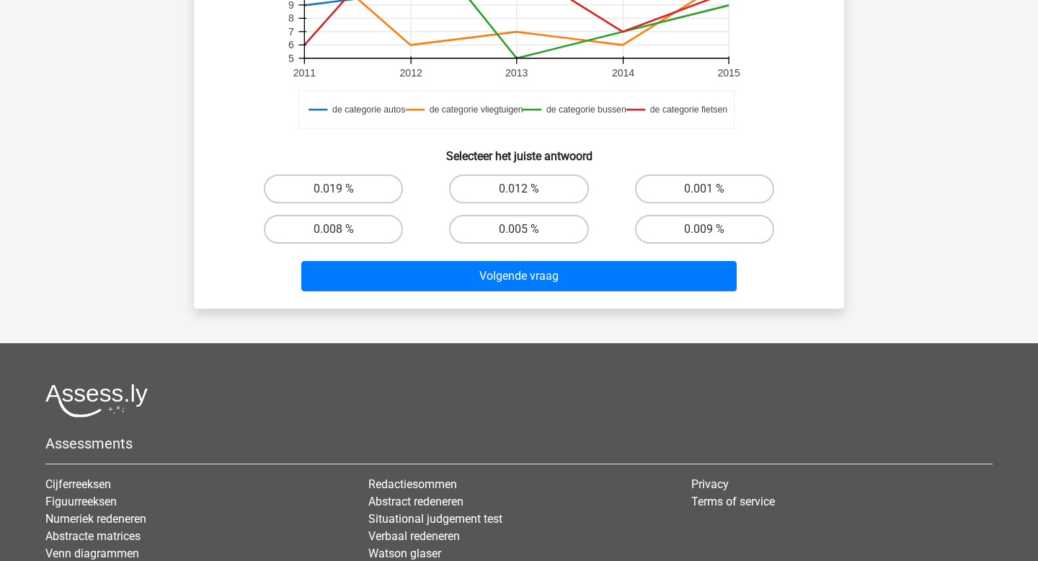
scroll to position [531, 0]
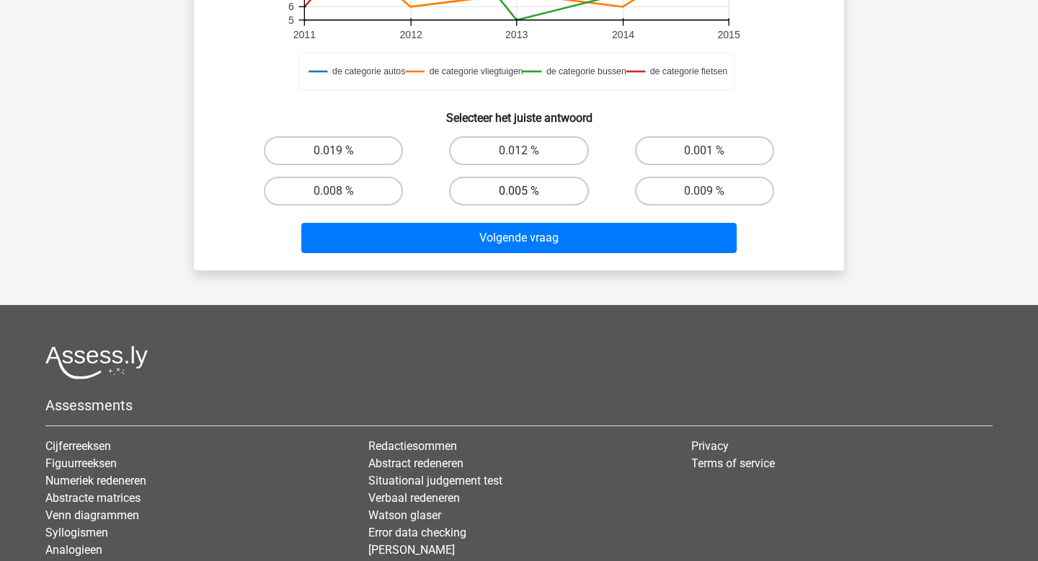
click at [506, 186] on label "0.005 %" at bounding box center [518, 191] width 139 height 29
click at [519, 191] on input "0.005 %" at bounding box center [523, 195] width 9 height 9
radio input "true"
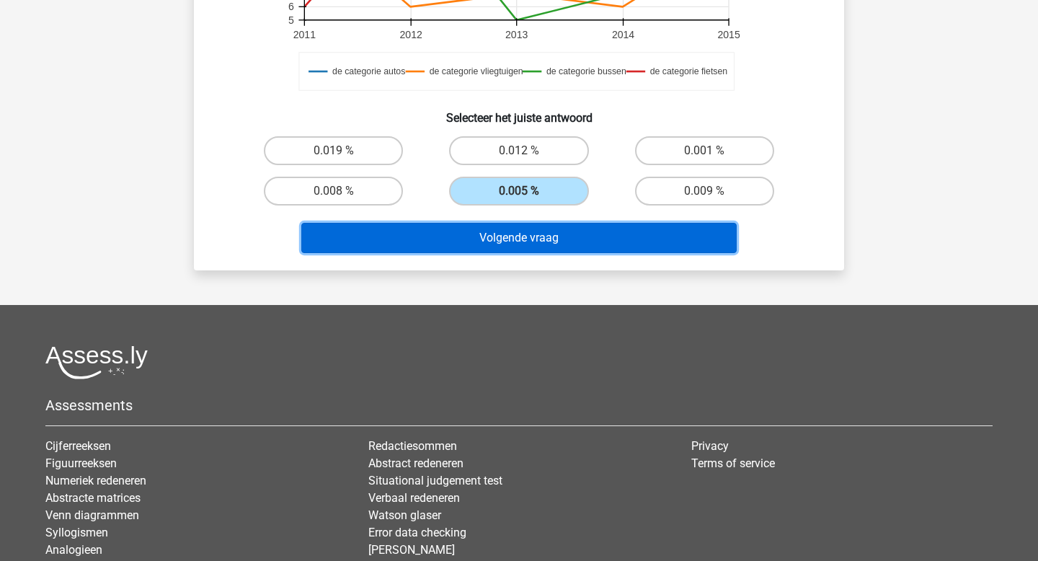
click at [504, 225] on button "Volgende vraag" at bounding box center [519, 238] width 436 height 30
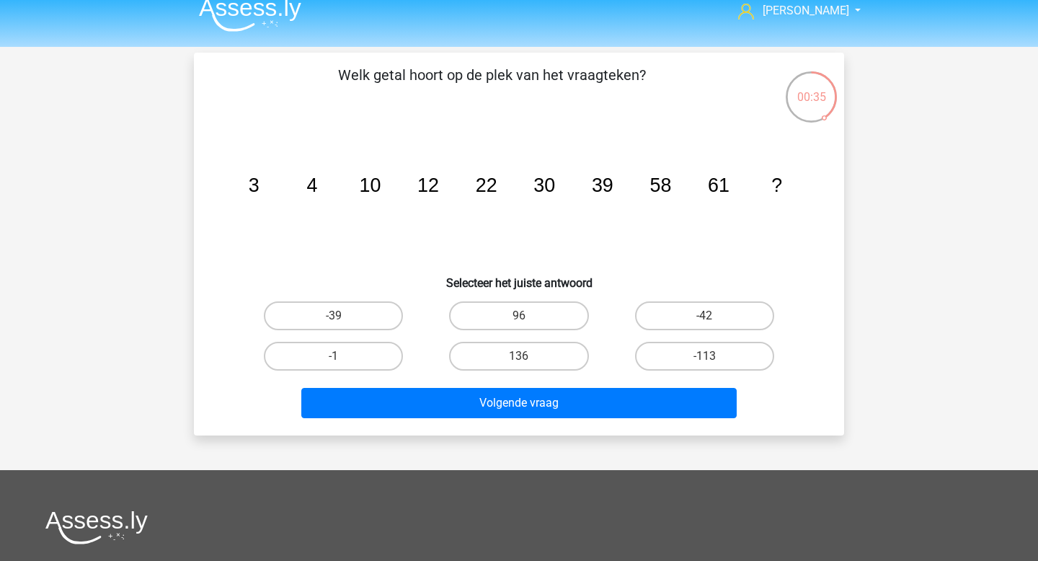
scroll to position [0, 0]
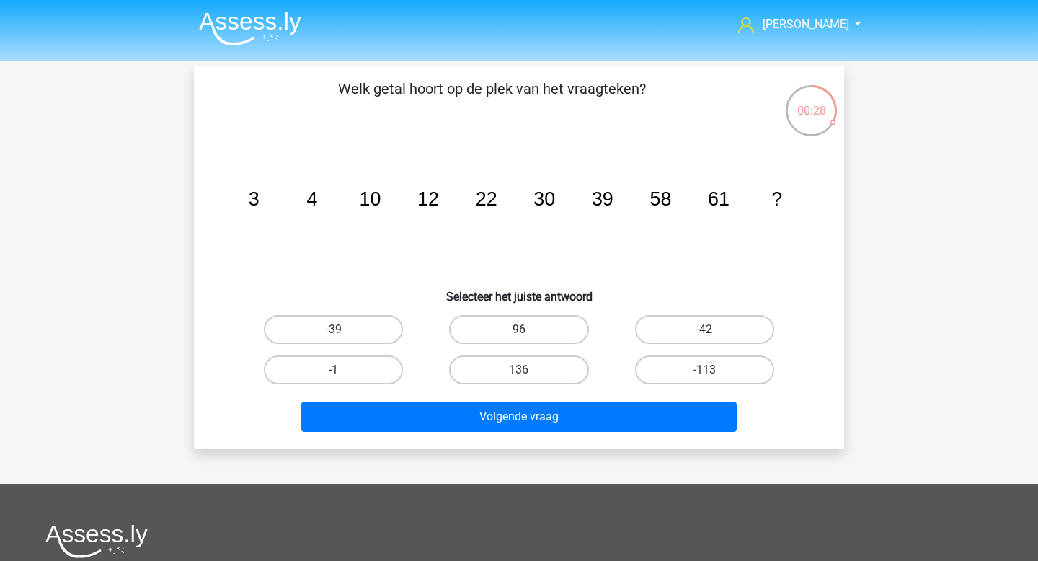
click at [531, 335] on label "96" at bounding box center [518, 329] width 139 height 29
click at [529, 335] on input "96" at bounding box center [523, 334] width 9 height 9
radio input "true"
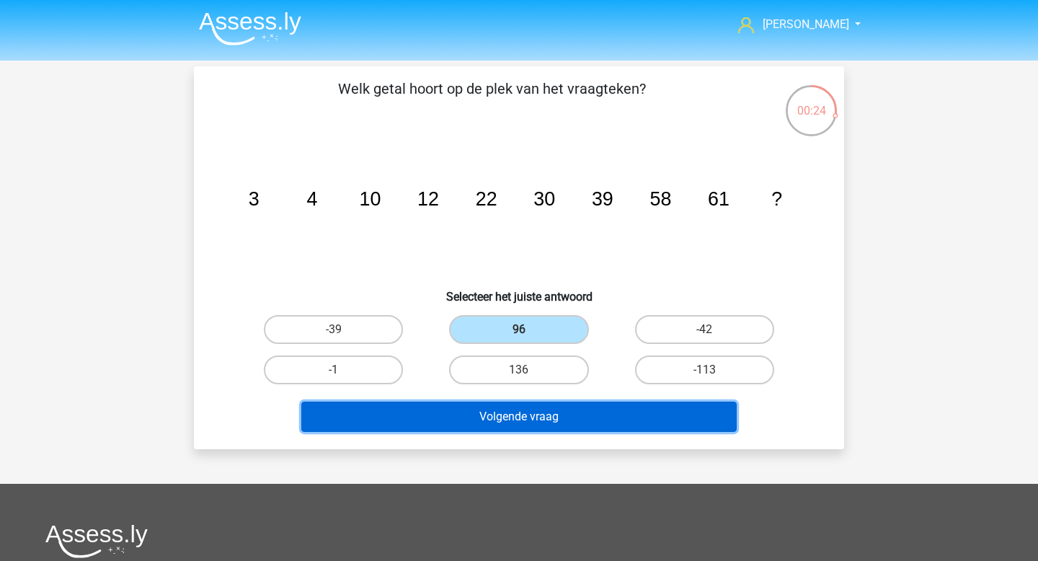
drag, startPoint x: 502, startPoint y: 416, endPoint x: 548, endPoint y: 221, distance: 200.1
click at [548, 221] on div "Welk getal hoort op de plek van het vraagteken? image/svg+xml 3 4 10 12 22 30 3…" at bounding box center [519, 258] width 639 height 360
click at [602, 411] on button "Volgende vraag" at bounding box center [519, 417] width 436 height 30
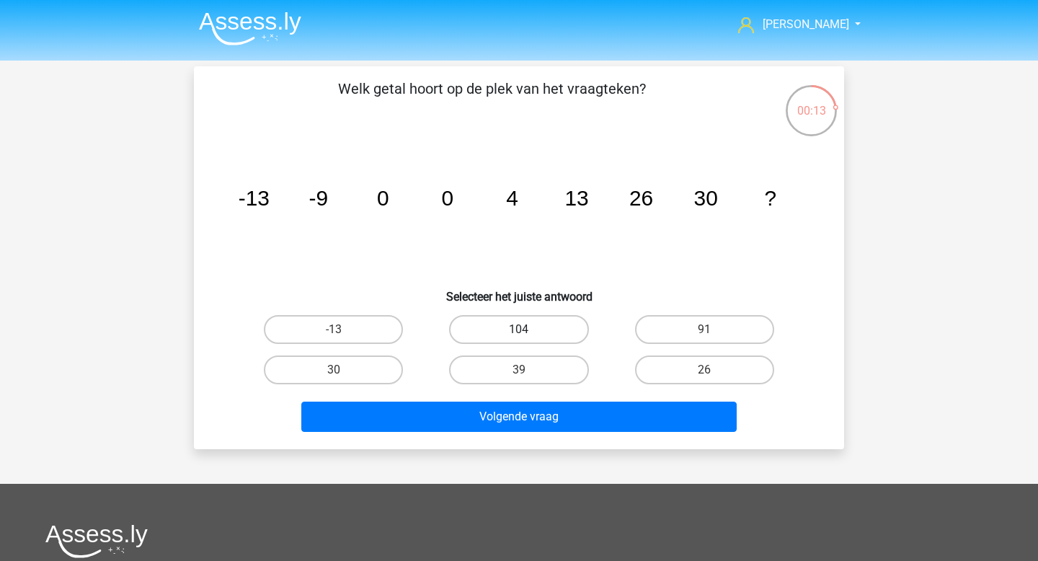
click at [544, 329] on label "104" at bounding box center [518, 329] width 139 height 29
click at [529, 330] on input "104" at bounding box center [523, 334] width 9 height 9
radio input "true"
click at [395, 367] on label "30" at bounding box center [333, 370] width 139 height 29
click at [343, 370] on input "30" at bounding box center [338, 374] width 9 height 9
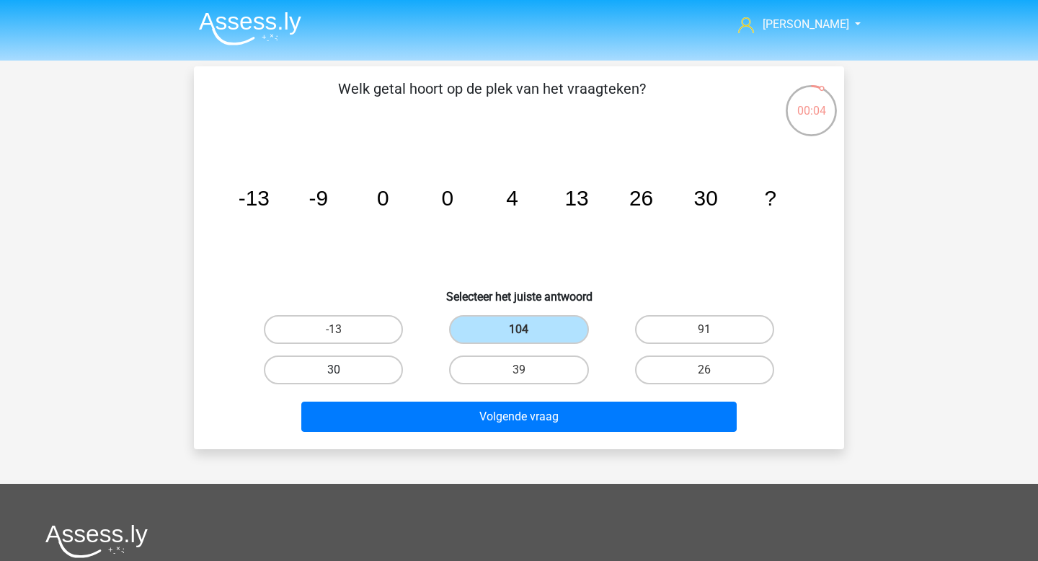
radio input "true"
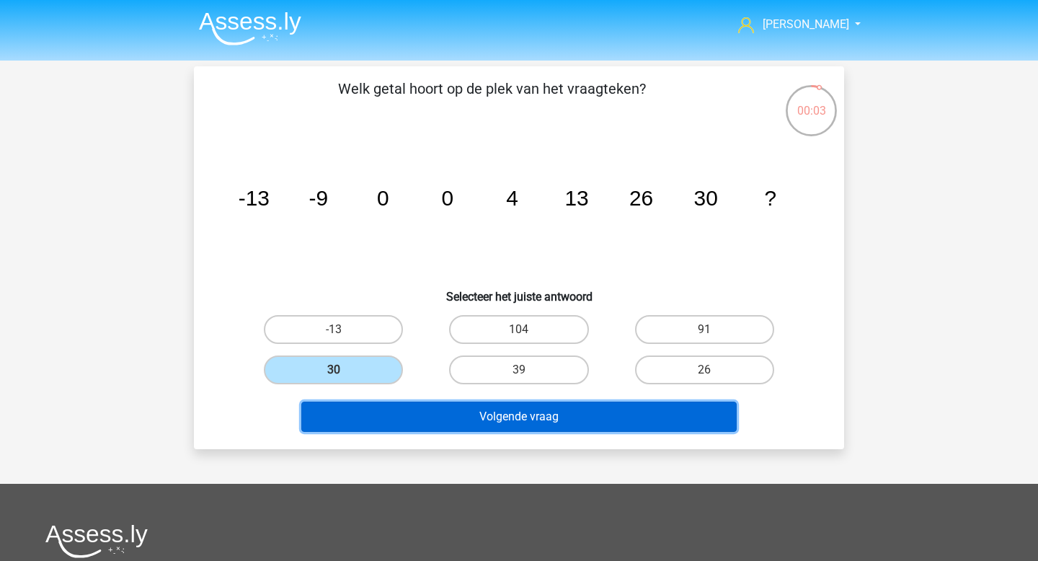
click at [437, 408] on button "Volgende vraag" at bounding box center [519, 417] width 436 height 30
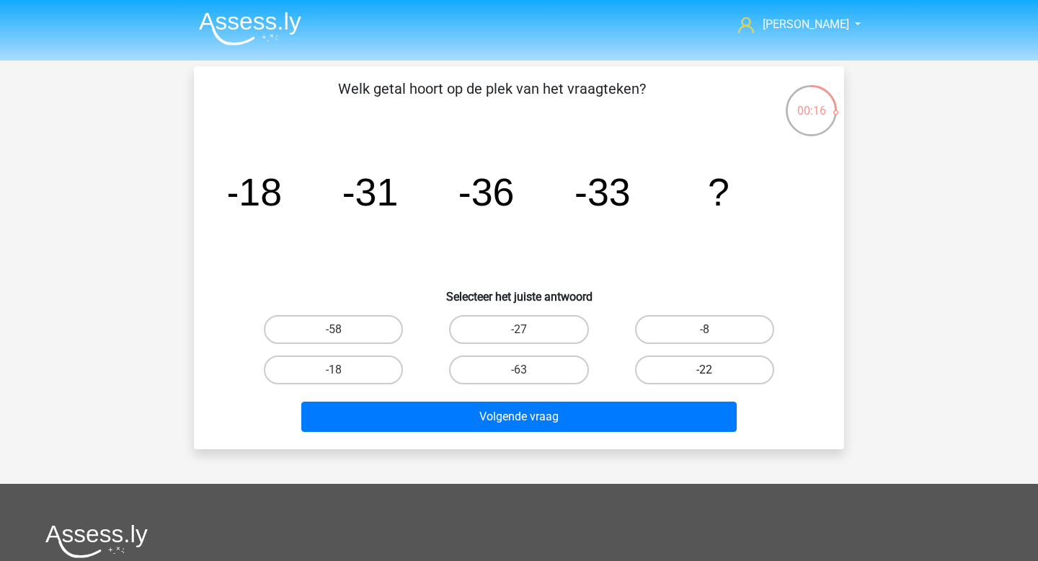
click at [708, 380] on label "-22" at bounding box center [704, 370] width 139 height 29
click at [708, 379] on input "-22" at bounding box center [709, 374] width 9 height 9
radio input "true"
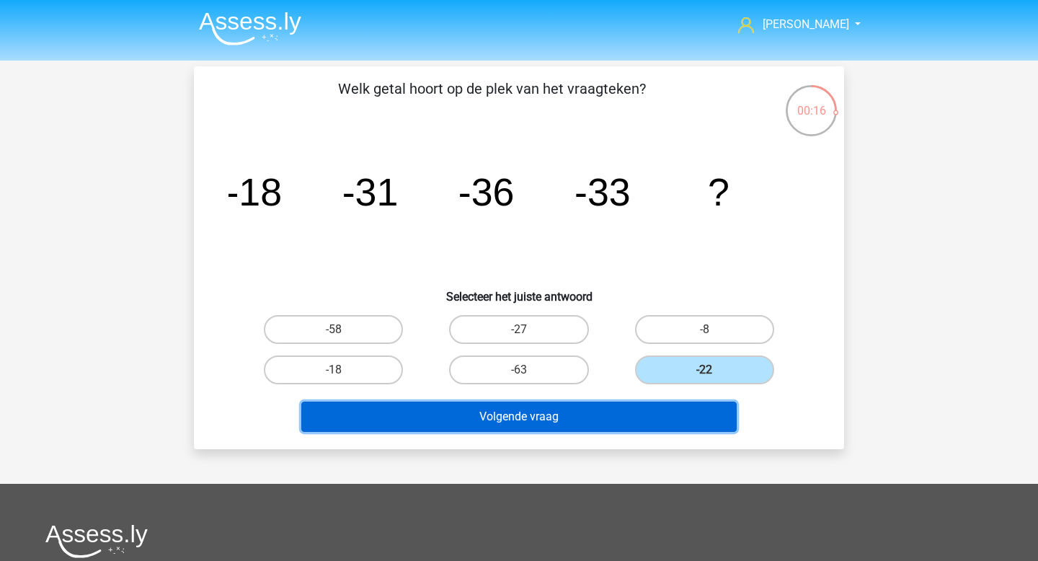
click at [662, 406] on button "Volgende vraag" at bounding box center [519, 417] width 436 height 30
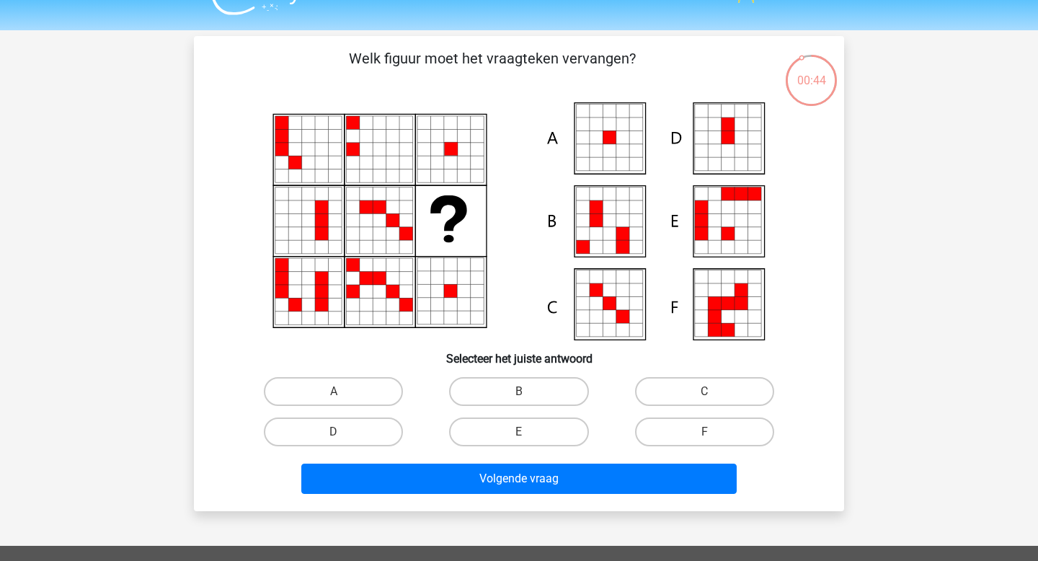
scroll to position [27, 0]
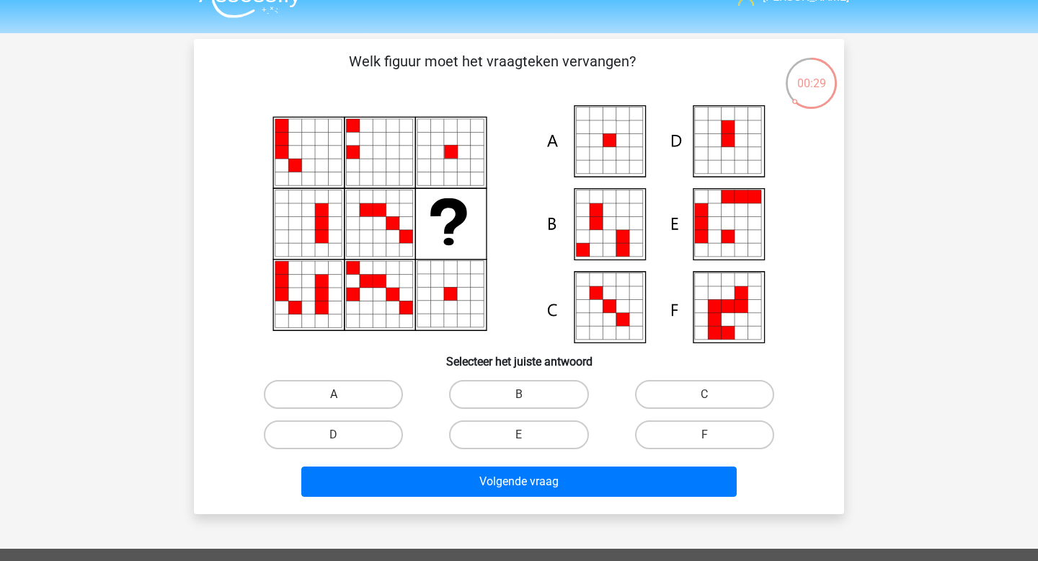
click at [366, 406] on label "A" at bounding box center [333, 394] width 139 height 29
click at [343, 404] on input "A" at bounding box center [338, 398] width 9 height 9
radio input "true"
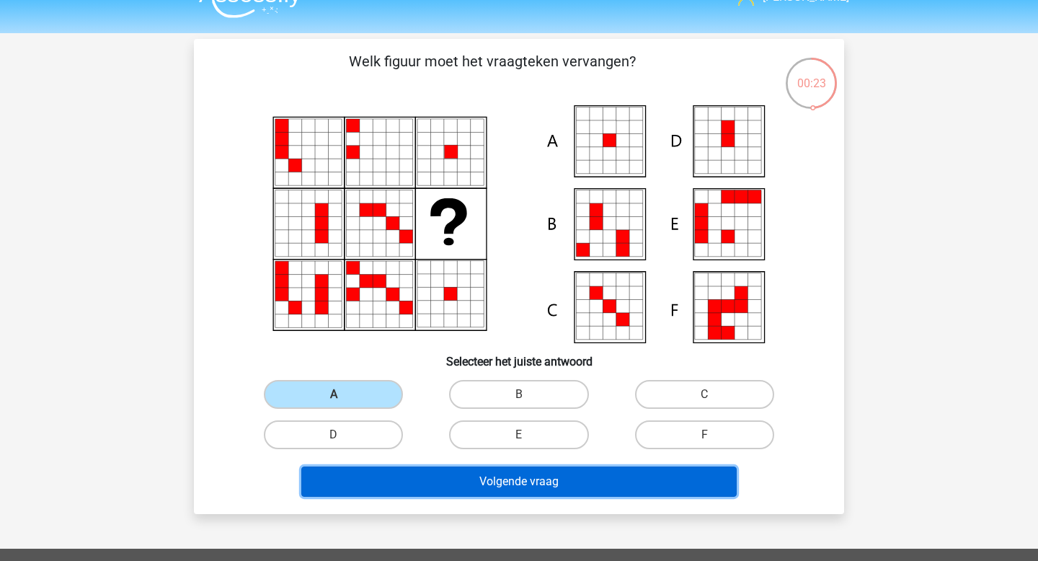
click at [360, 480] on button "Volgende vraag" at bounding box center [519, 482] width 436 height 30
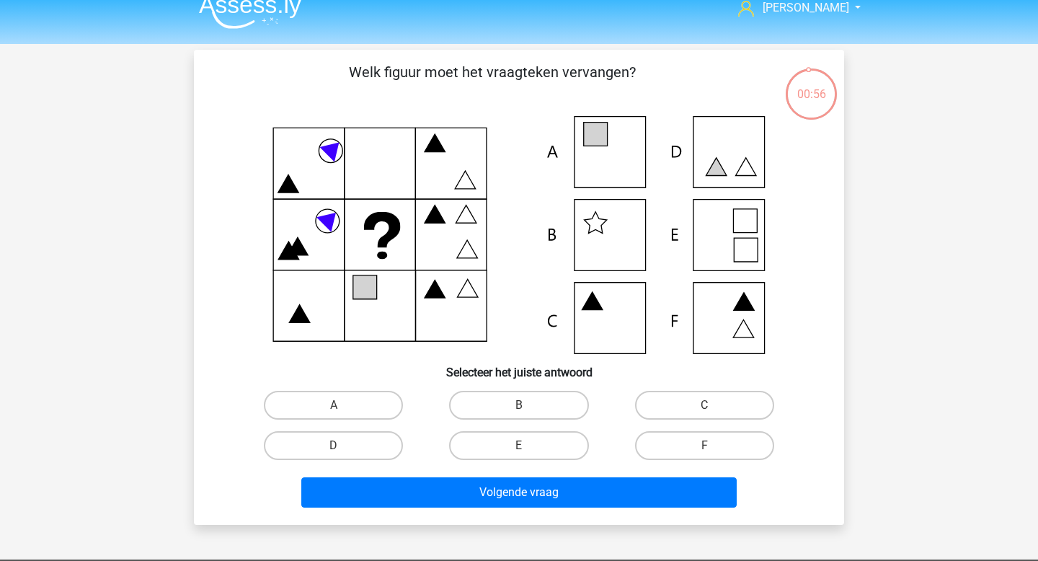
scroll to position [14, 0]
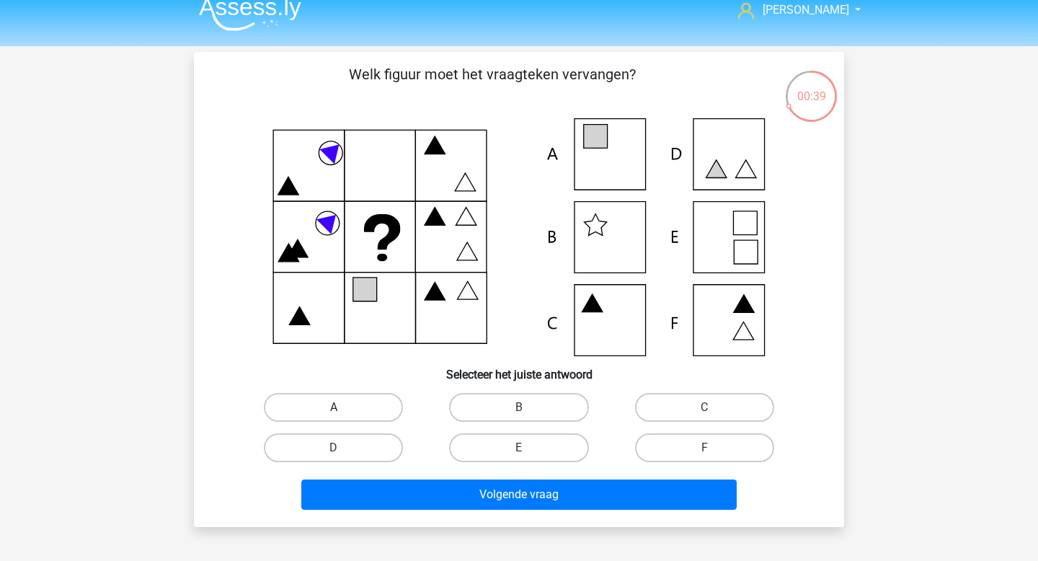
click at [352, 405] on label "A" at bounding box center [333, 407] width 139 height 29
click at [343, 407] on input "A" at bounding box center [338, 411] width 9 height 9
radio input "true"
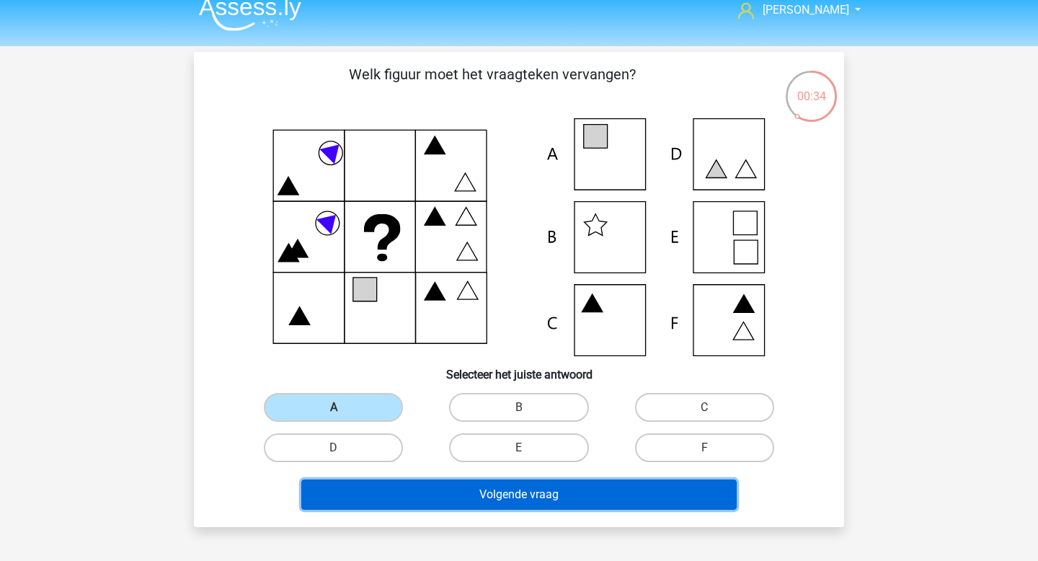
click at [487, 496] on button "Volgende vraag" at bounding box center [519, 495] width 436 height 30
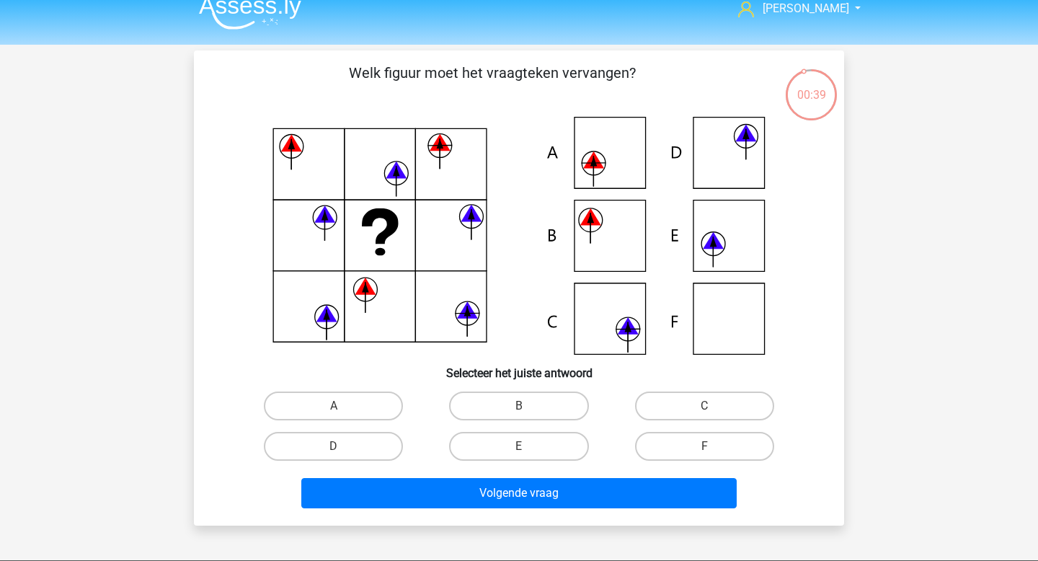
scroll to position [0, 0]
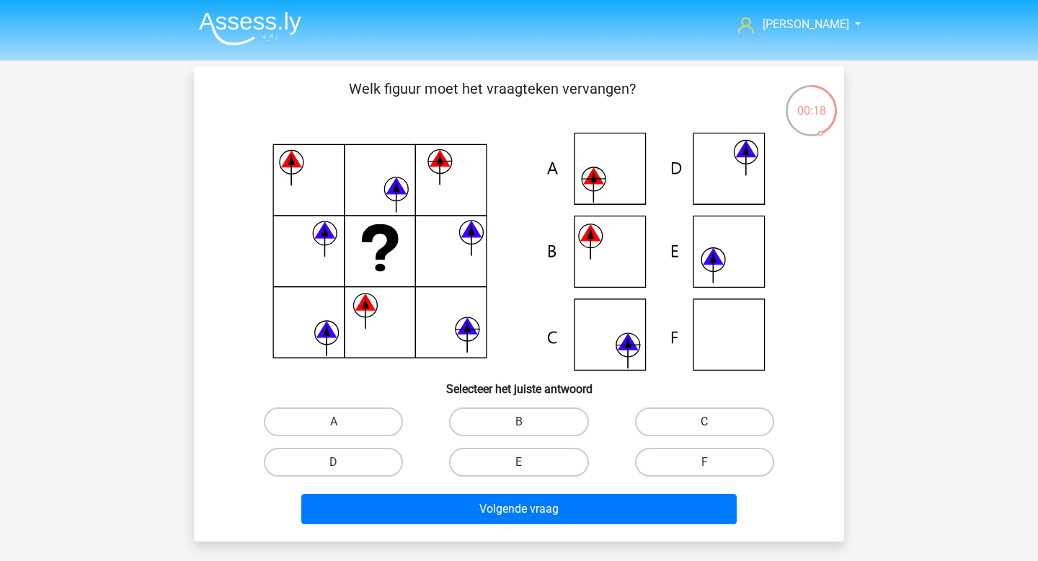
click at [668, 413] on label "C" at bounding box center [704, 421] width 139 height 29
click at [705, 422] on input "C" at bounding box center [709, 426] width 9 height 9
radio input "true"
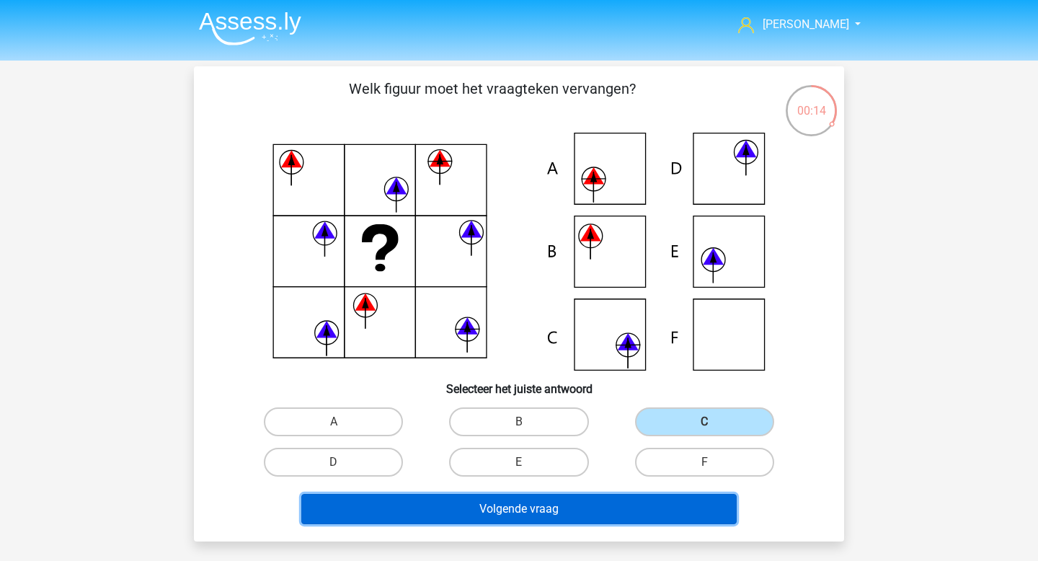
click at [578, 503] on button "Volgende vraag" at bounding box center [519, 509] width 436 height 30
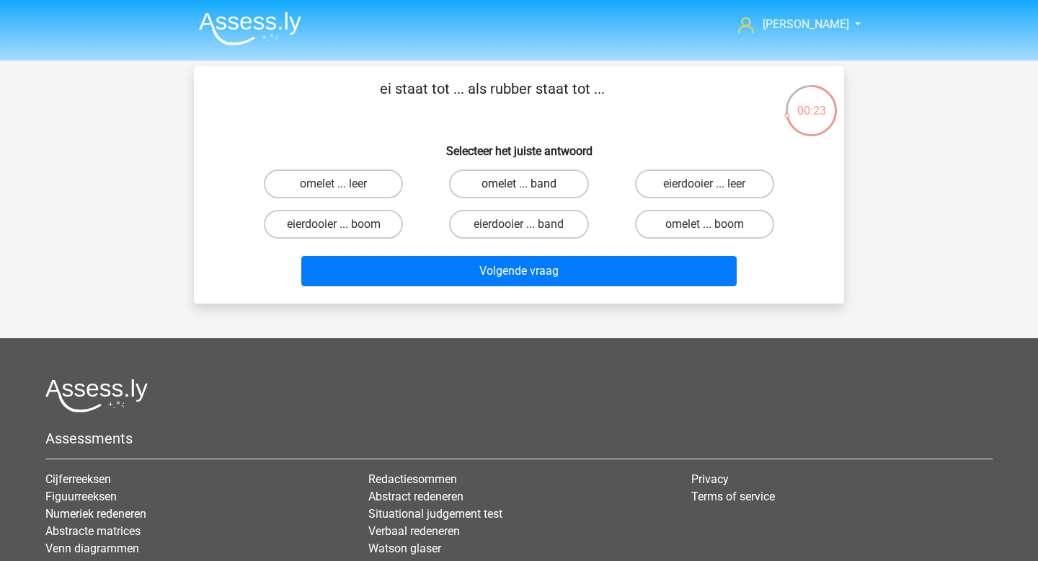
click at [557, 181] on label "omelet ... band" at bounding box center [518, 183] width 139 height 29
click at [529, 184] on input "omelet ... band" at bounding box center [523, 188] width 9 height 9
radio input "true"
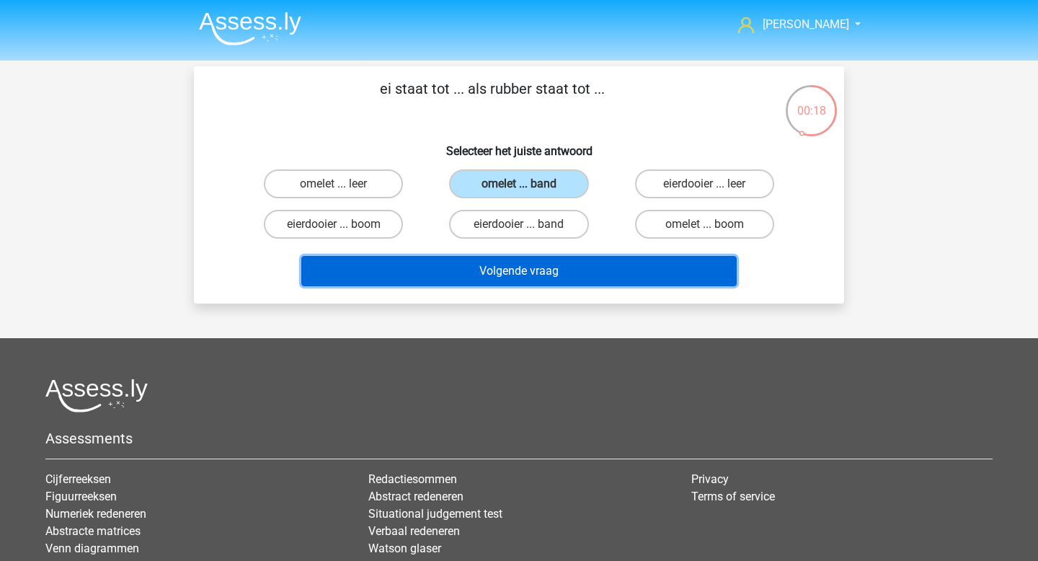
click at [548, 271] on button "Volgende vraag" at bounding box center [519, 271] width 436 height 30
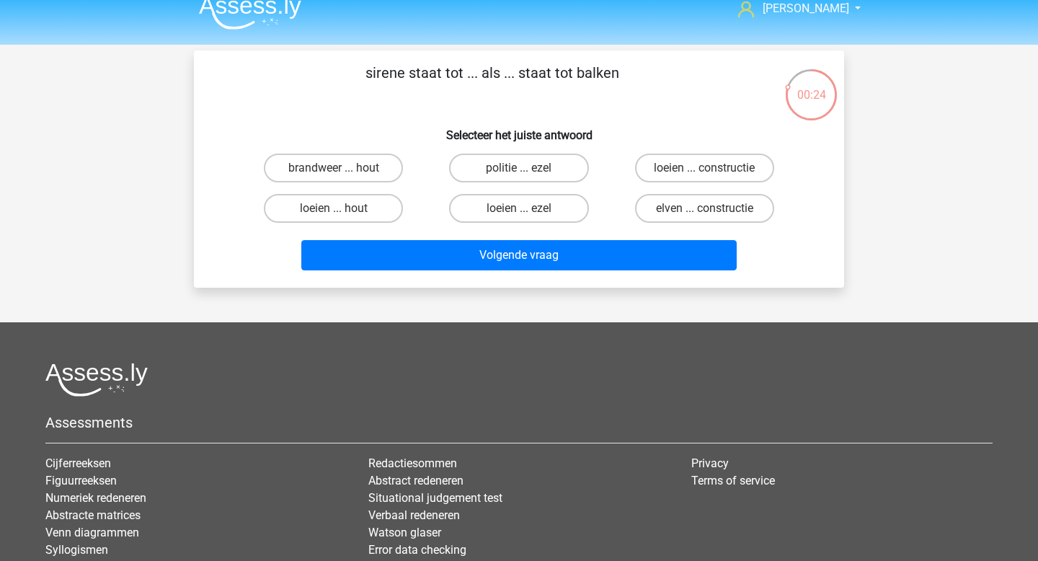
scroll to position [19, 0]
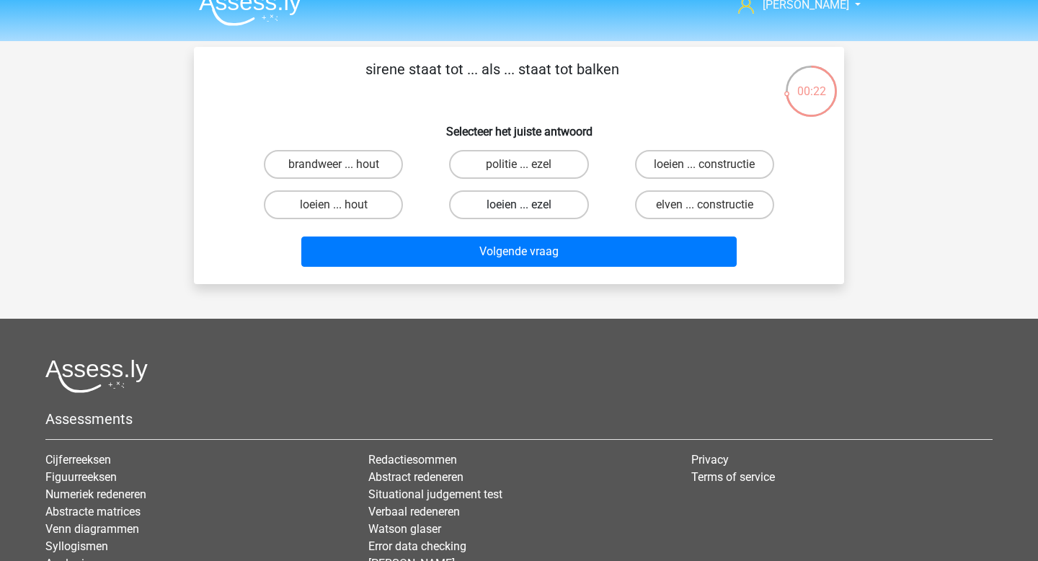
click at [565, 206] on label "loeien ... ezel" at bounding box center [518, 204] width 139 height 29
click at [529, 206] on input "loeien ... ezel" at bounding box center [523, 209] width 9 height 9
radio input "true"
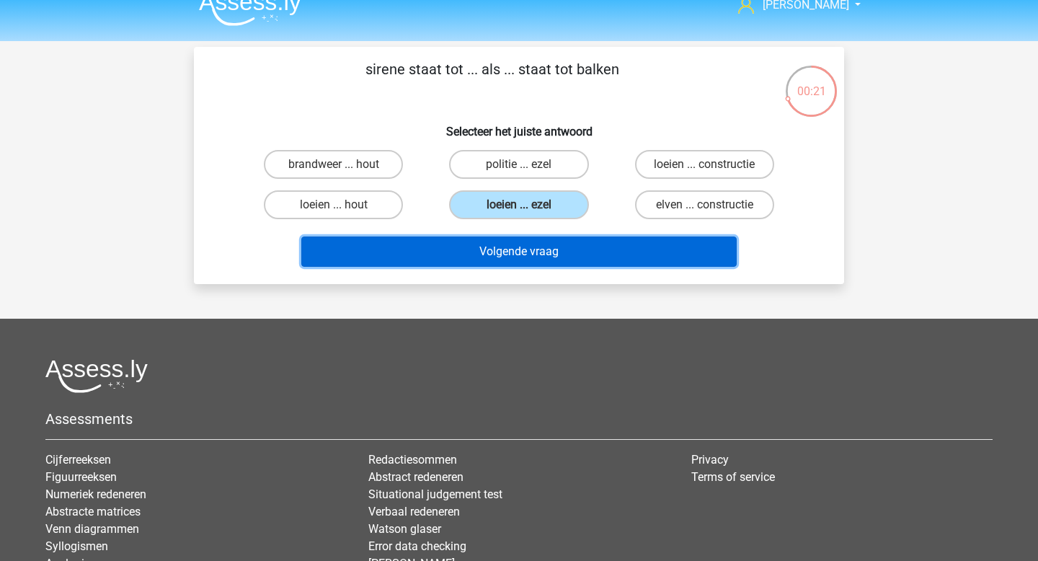
click at [542, 245] on button "Volgende vraag" at bounding box center [519, 252] width 436 height 30
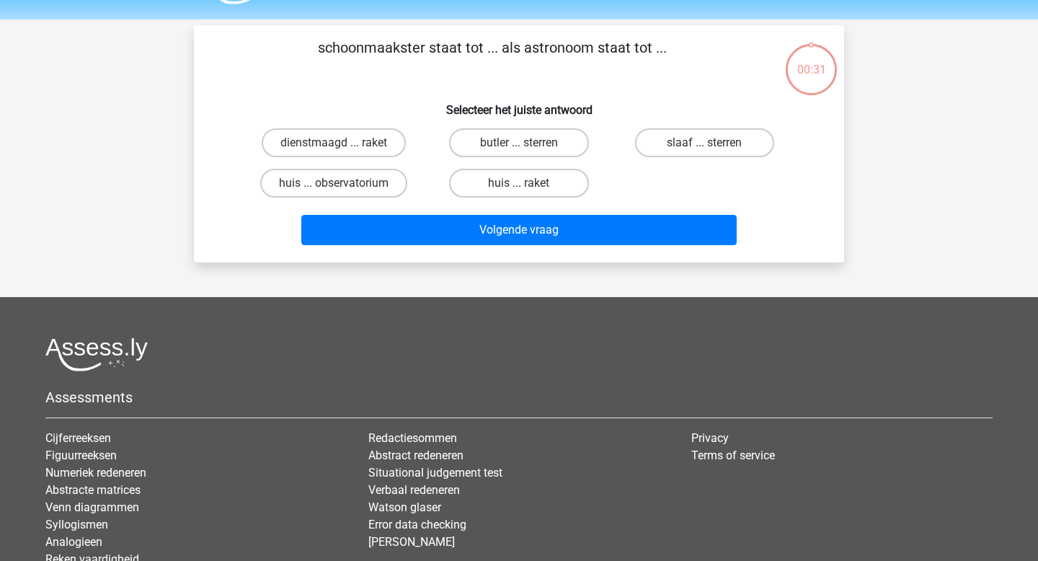
scroll to position [33, 0]
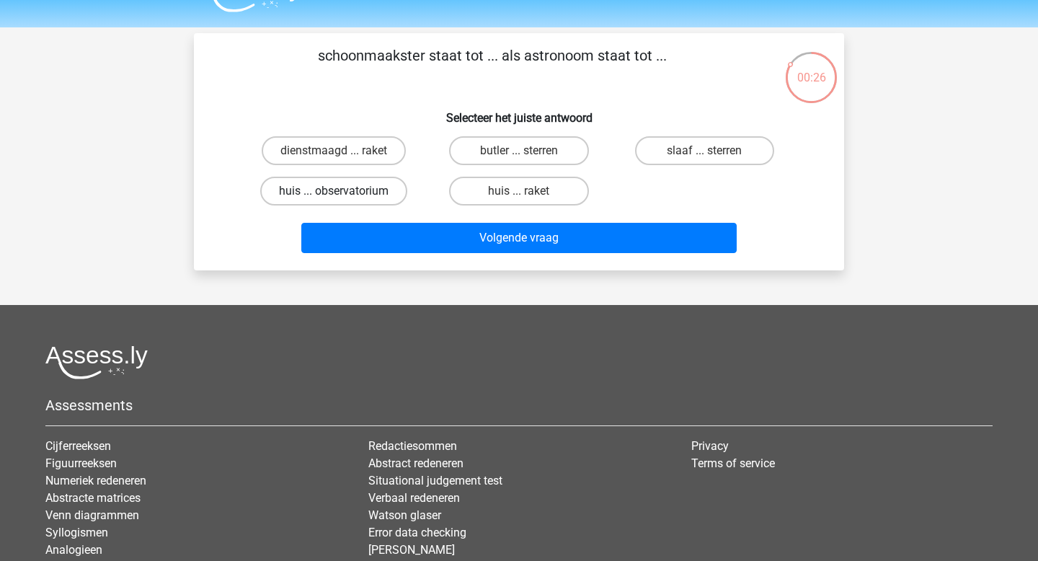
click at [372, 187] on label "huis ... observatorium" at bounding box center [333, 191] width 147 height 29
click at [343, 191] on input "huis ... observatorium" at bounding box center [338, 195] width 9 height 9
radio input "true"
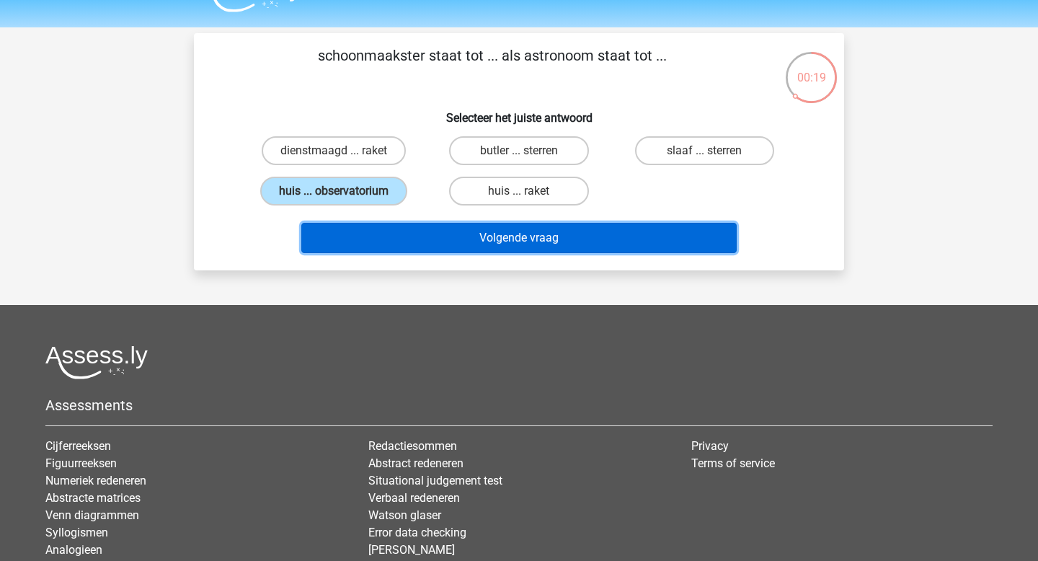
click at [547, 240] on button "Volgende vraag" at bounding box center [519, 238] width 436 height 30
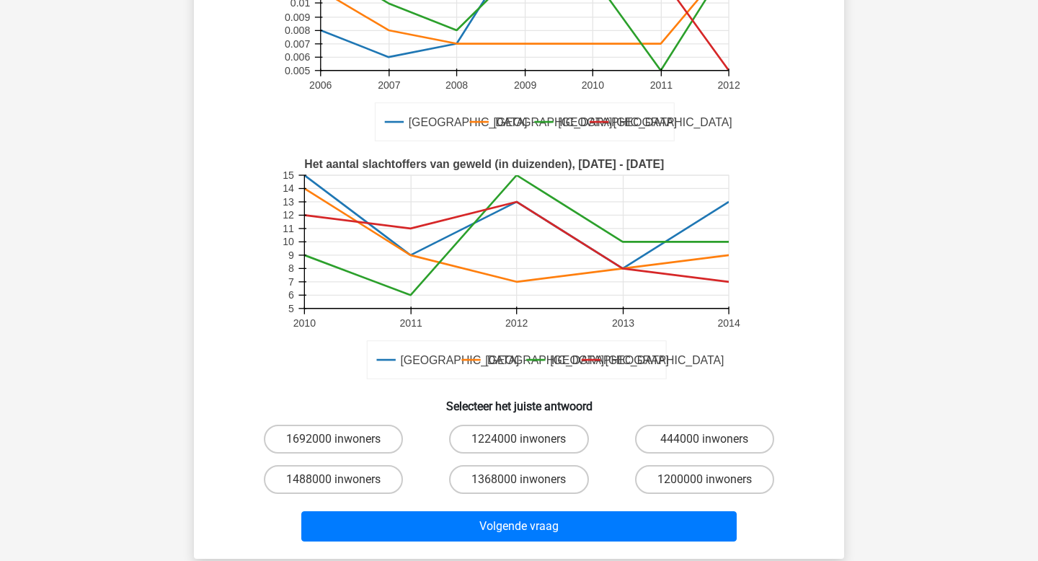
scroll to position [323, 0]
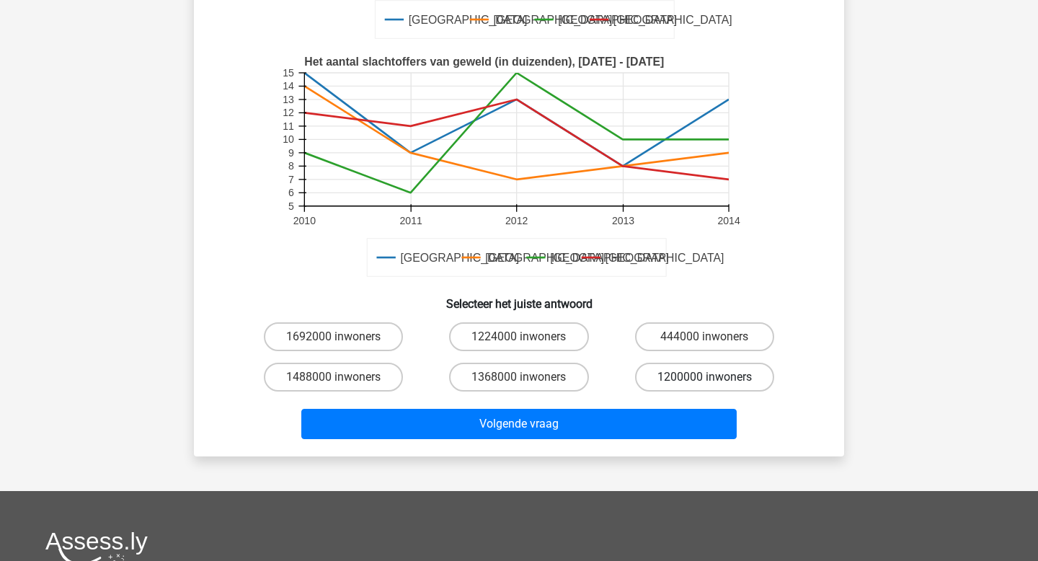
click at [683, 380] on label "1200000 inwoners" at bounding box center [704, 377] width 139 height 29
click at [705, 380] on input "1200000 inwoners" at bounding box center [709, 381] width 9 height 9
radio input "true"
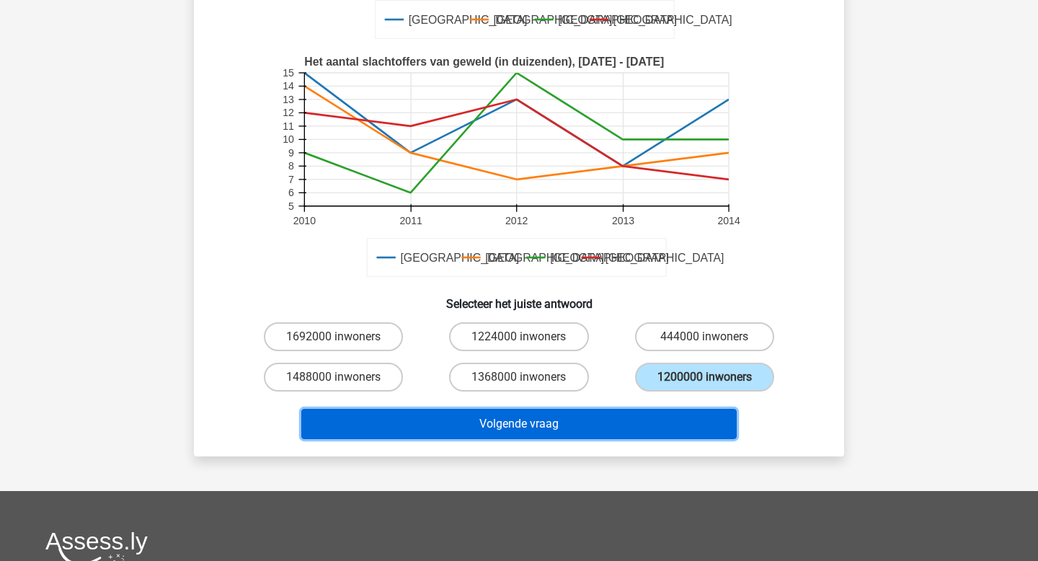
click at [537, 425] on button "Volgende vraag" at bounding box center [519, 424] width 436 height 30
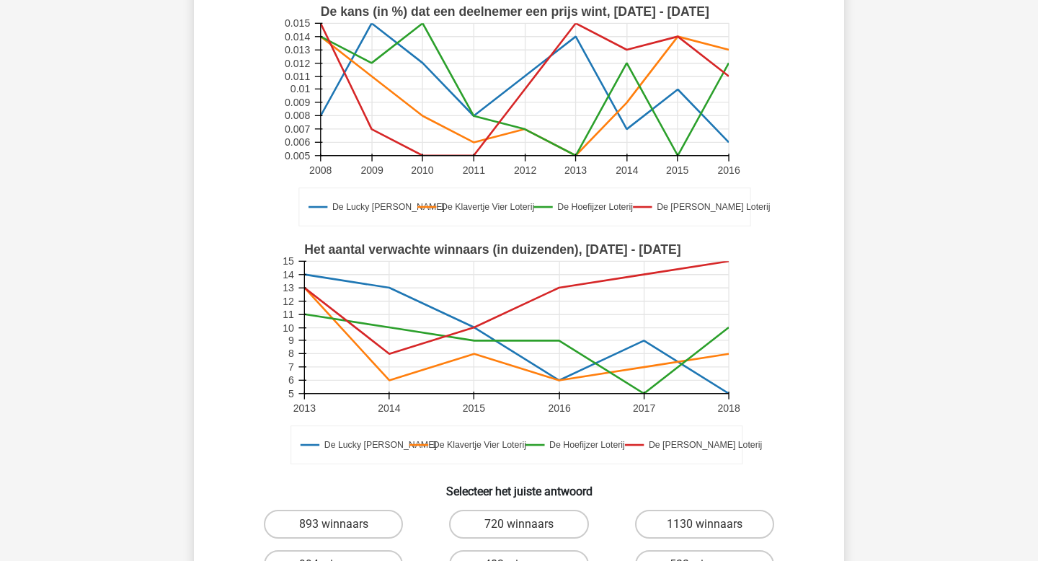
scroll to position [354, 0]
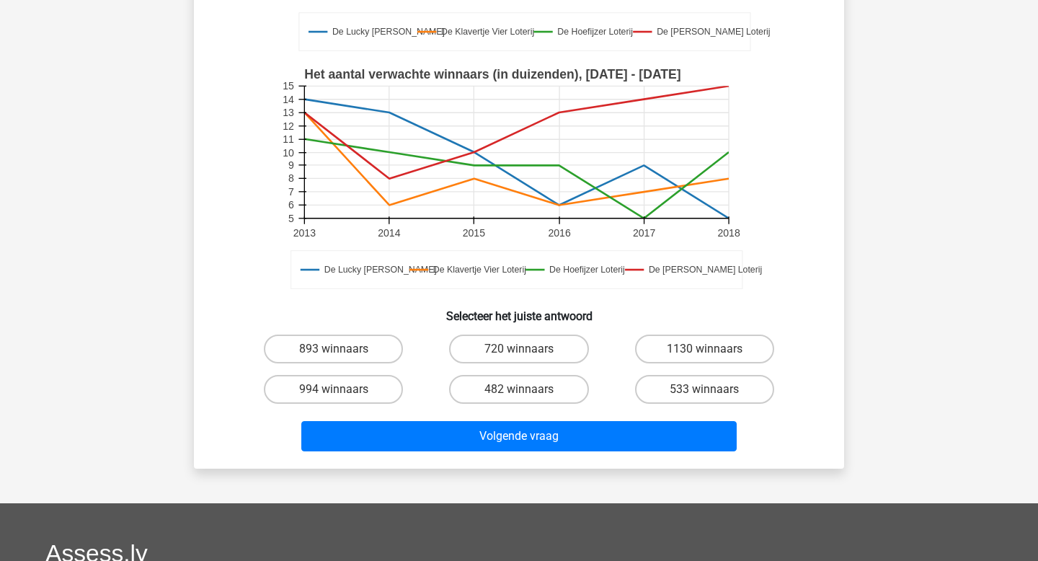
click at [526, 356] on input "720 winnaars" at bounding box center [523, 353] width 9 height 9
radio input "true"
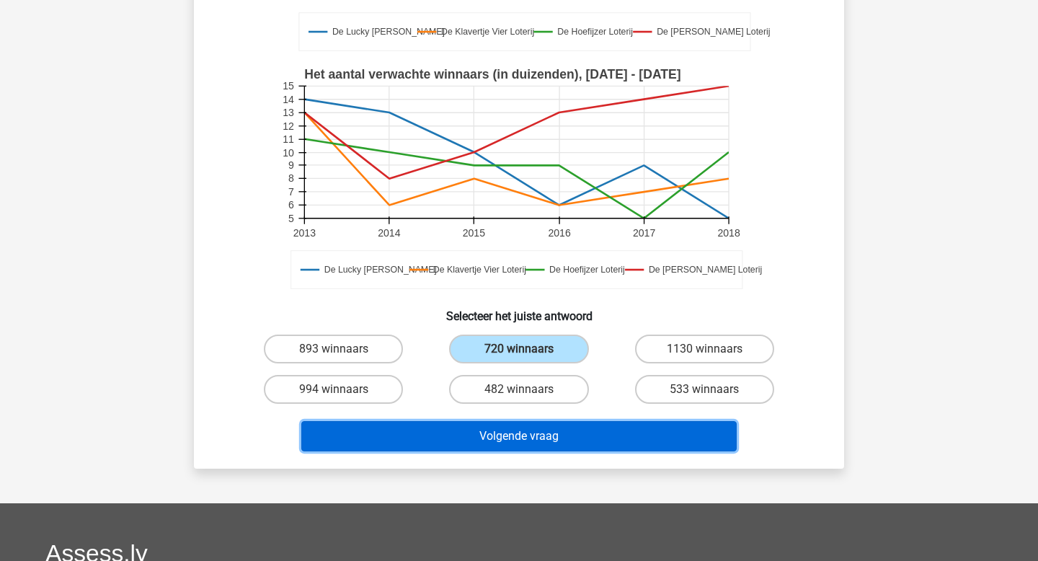
click at [542, 430] on button "Volgende vraag" at bounding box center [519, 436] width 436 height 30
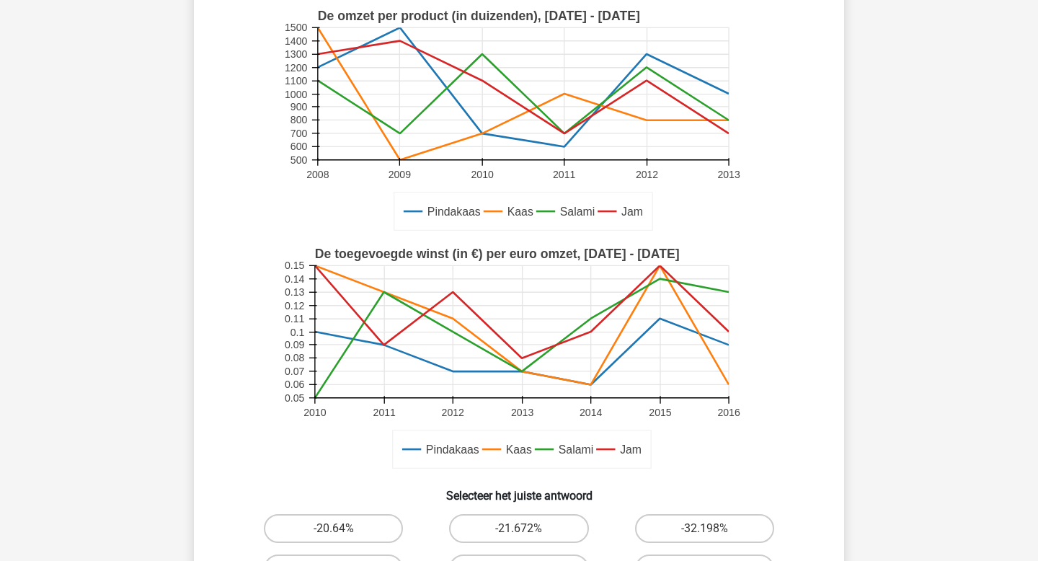
scroll to position [254, 0]
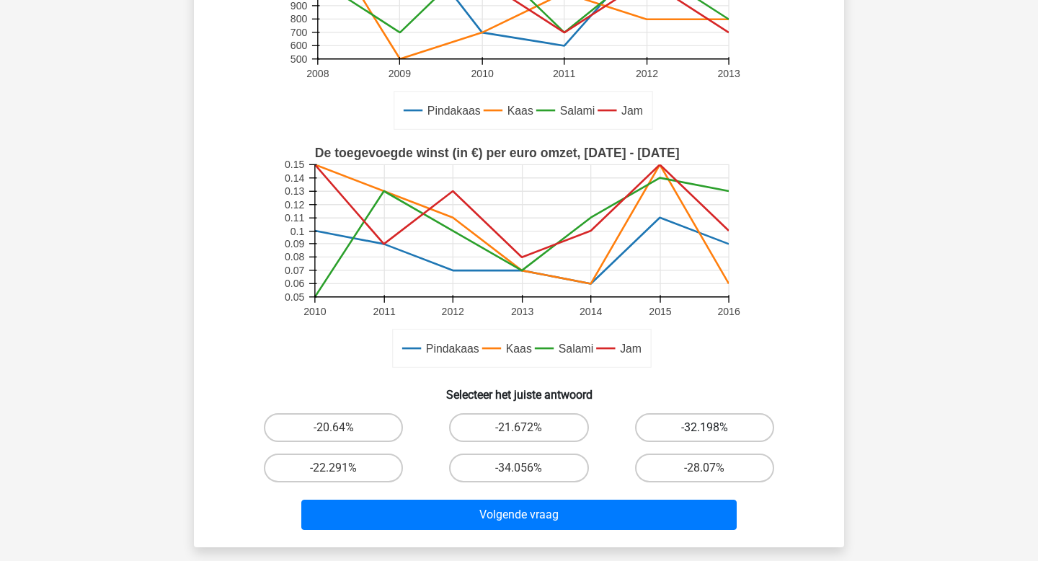
click at [709, 440] on label "-32.198%" at bounding box center [704, 427] width 139 height 29
click at [709, 437] on input "-32.198%" at bounding box center [709, 432] width 9 height 9
radio input "true"
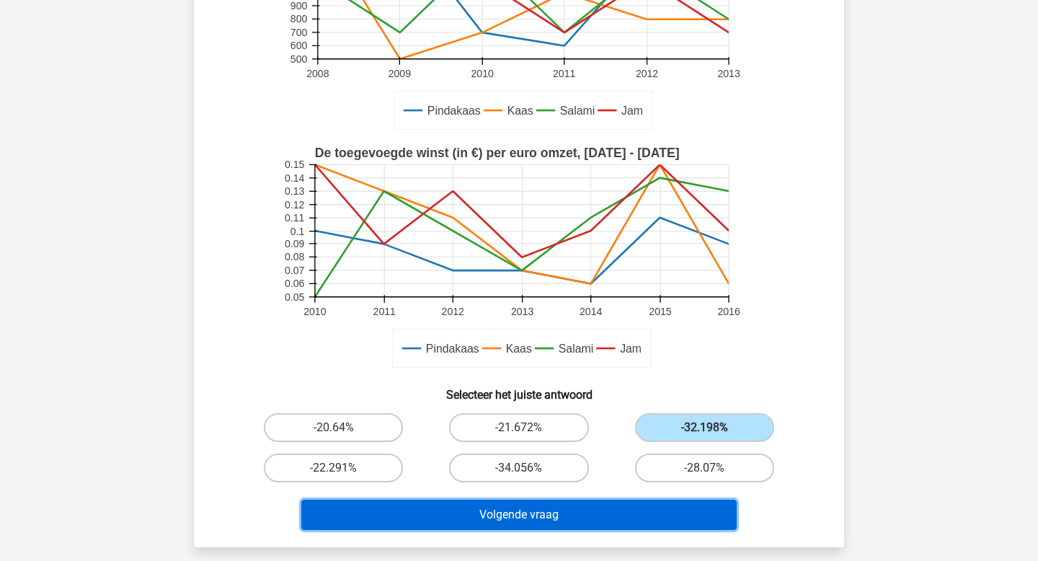
click at [552, 519] on button "Volgende vraag" at bounding box center [519, 515] width 436 height 30
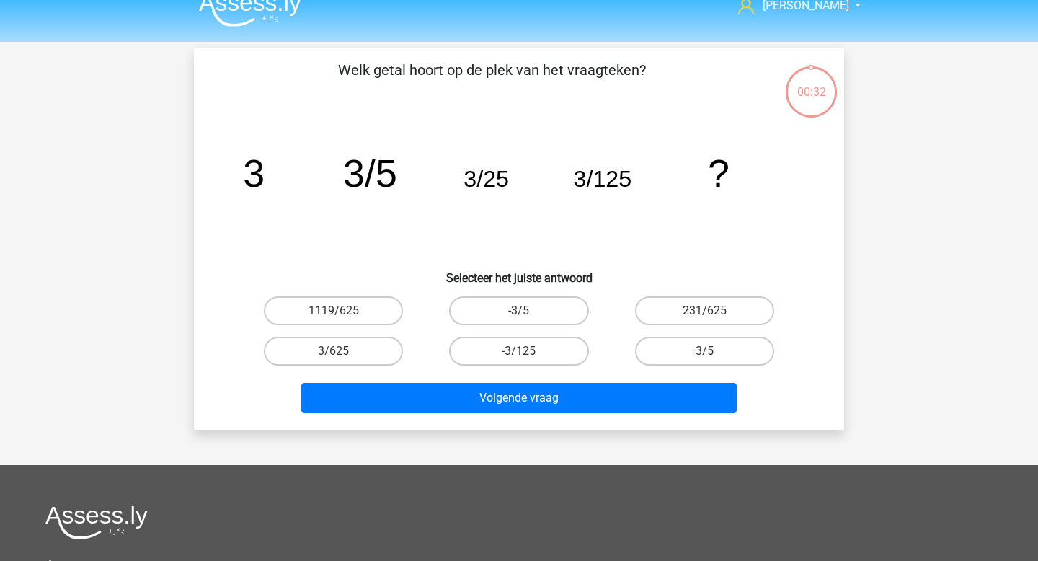
scroll to position [0, 0]
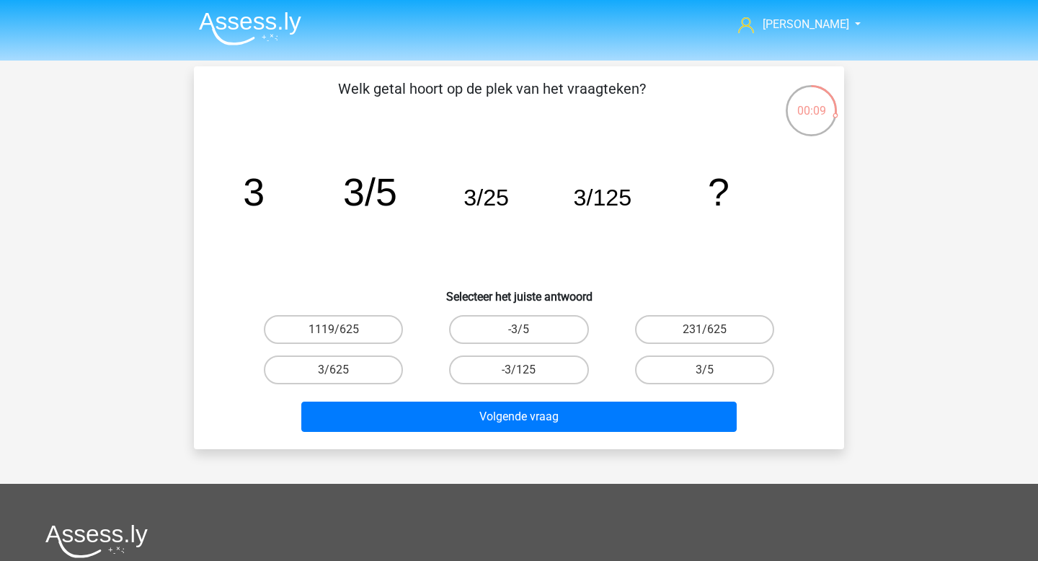
click at [338, 374] on input "3/625" at bounding box center [338, 374] width 9 height 9
radio input "true"
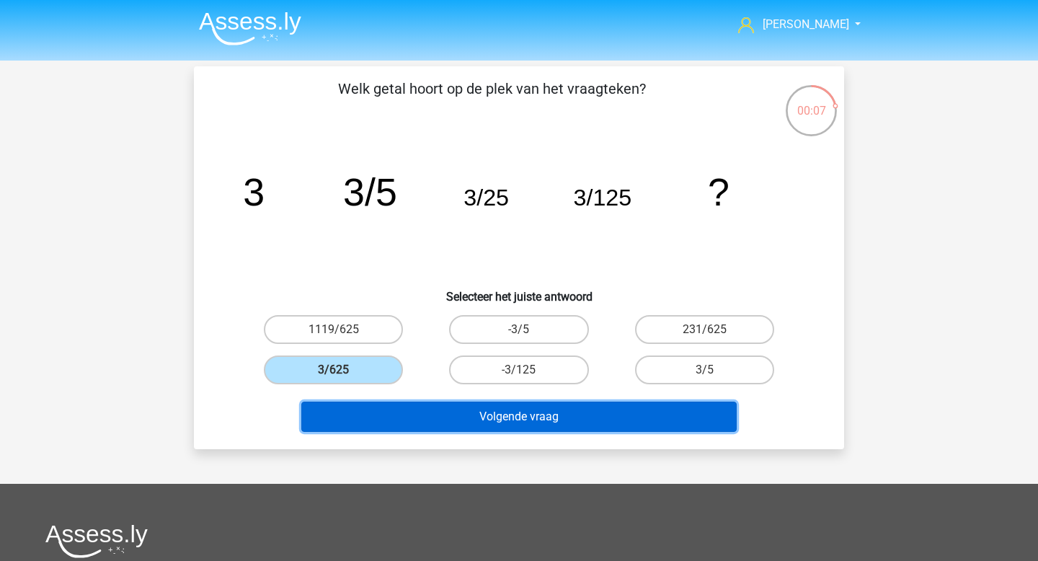
click at [527, 418] on button "Volgende vraag" at bounding box center [519, 417] width 436 height 30
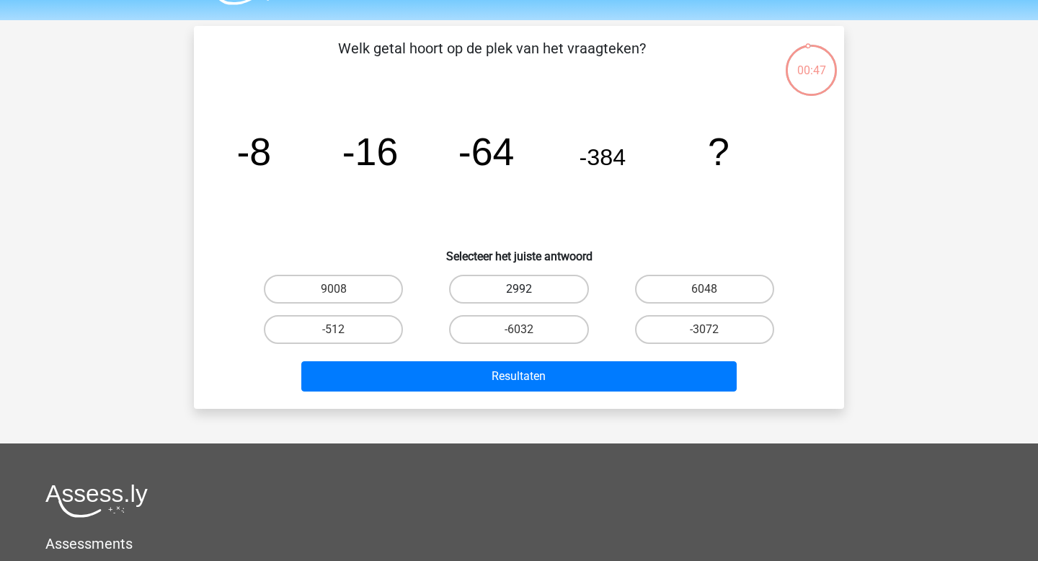
scroll to position [37, 0]
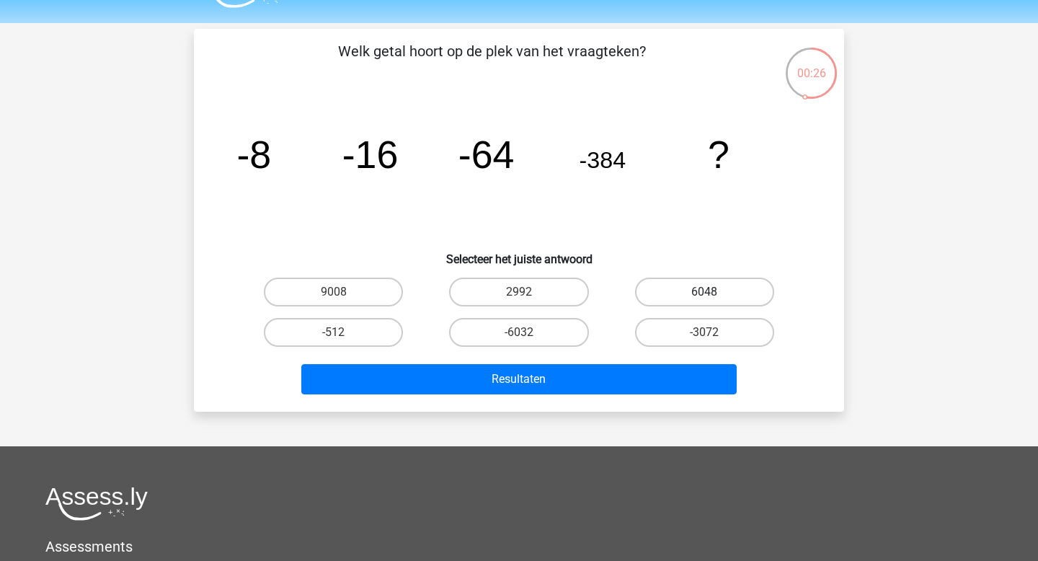
click at [701, 304] on label "6048" at bounding box center [704, 292] width 139 height 29
click at [705, 301] on input "6048" at bounding box center [709, 296] width 9 height 9
radio input "true"
click at [701, 320] on label "-3072" at bounding box center [704, 332] width 139 height 29
click at [705, 332] on input "-3072" at bounding box center [709, 336] width 9 height 9
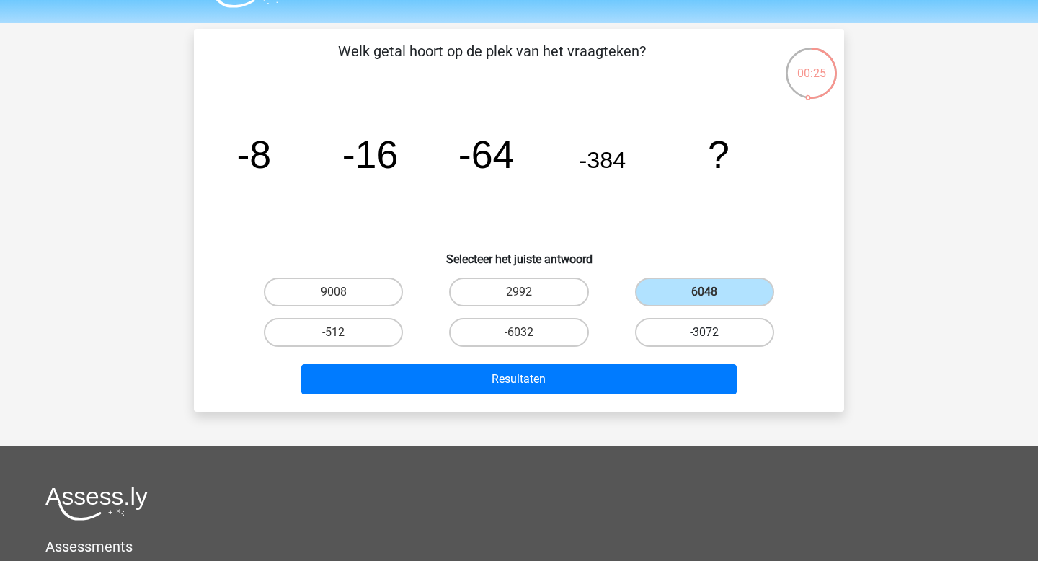
radio input "true"
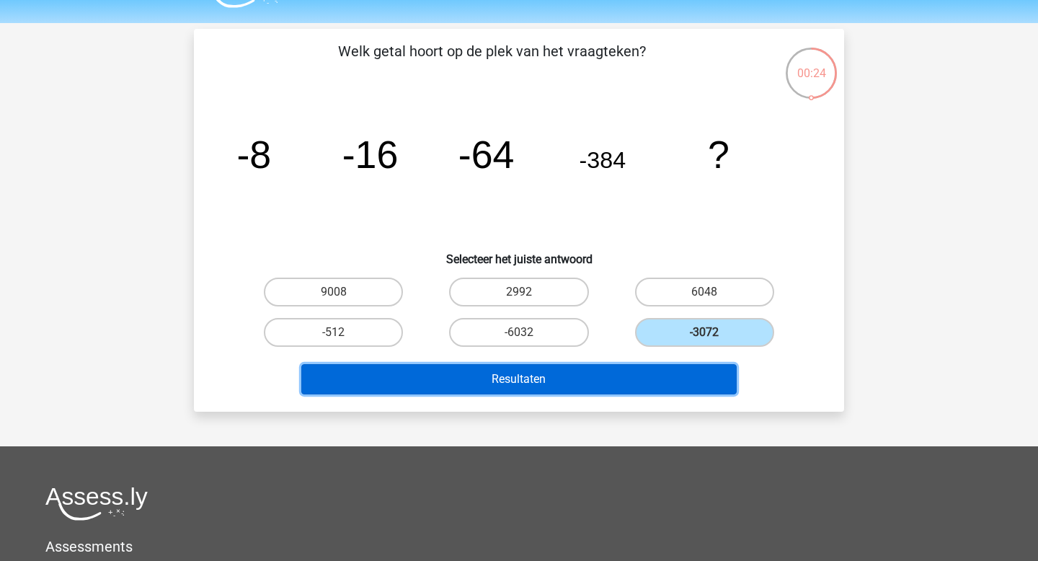
click at [645, 379] on button "Resultaten" at bounding box center [519, 379] width 436 height 30
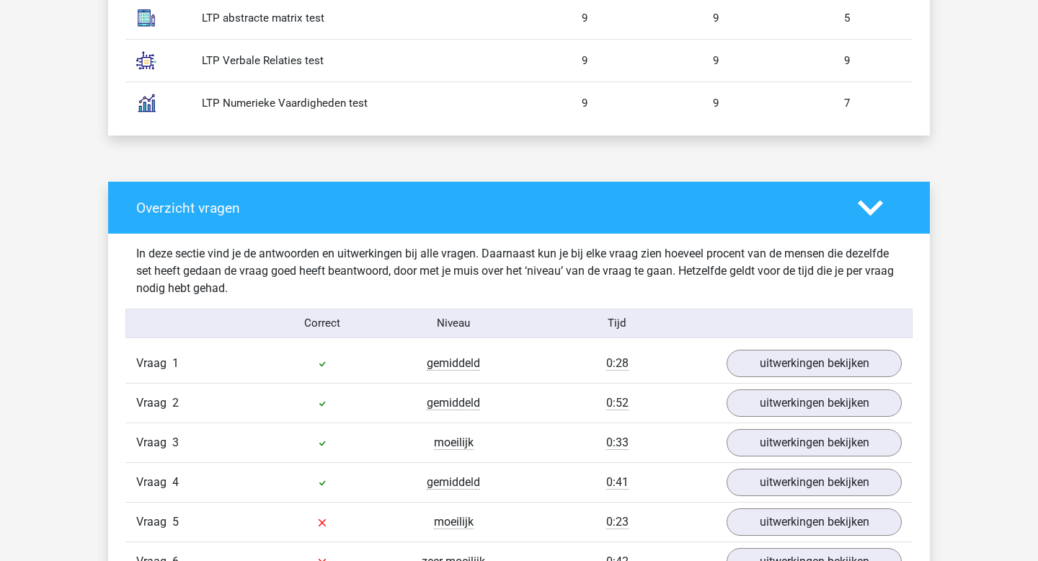
scroll to position [976, 0]
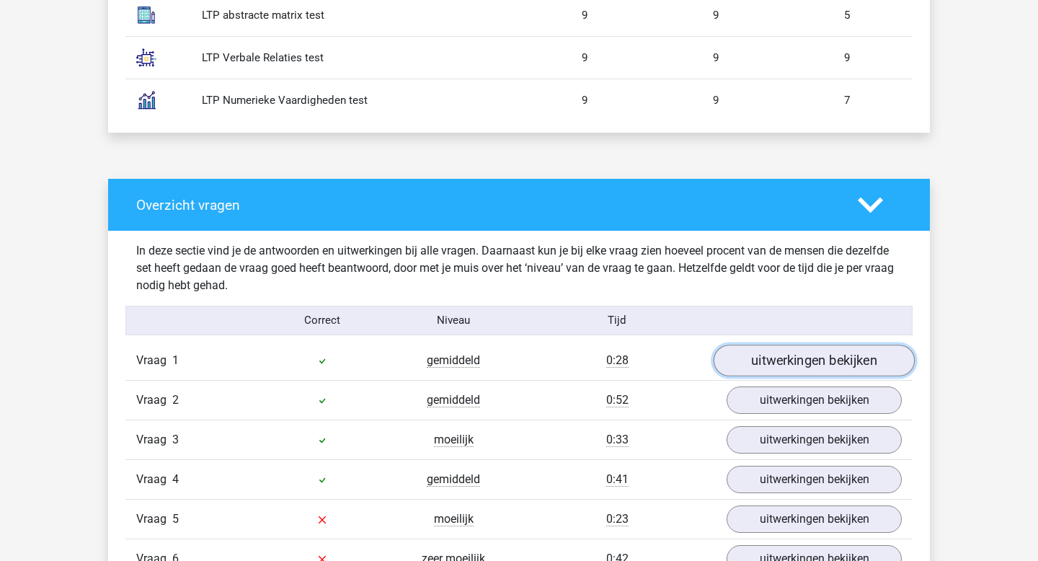
click at [767, 374] on link "uitwerkingen bekijken" at bounding box center [814, 361] width 201 height 32
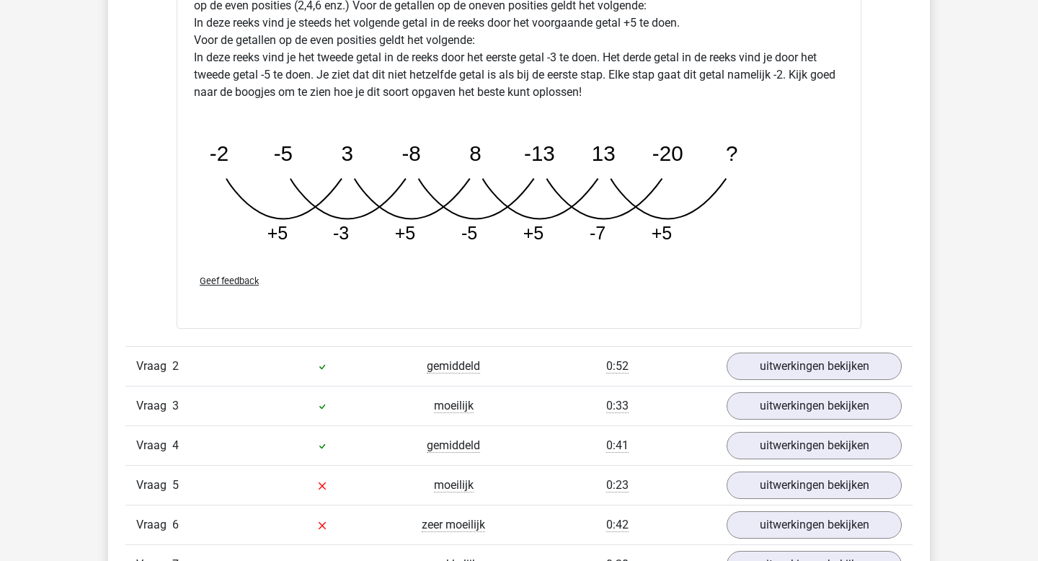
scroll to position [1830, 0]
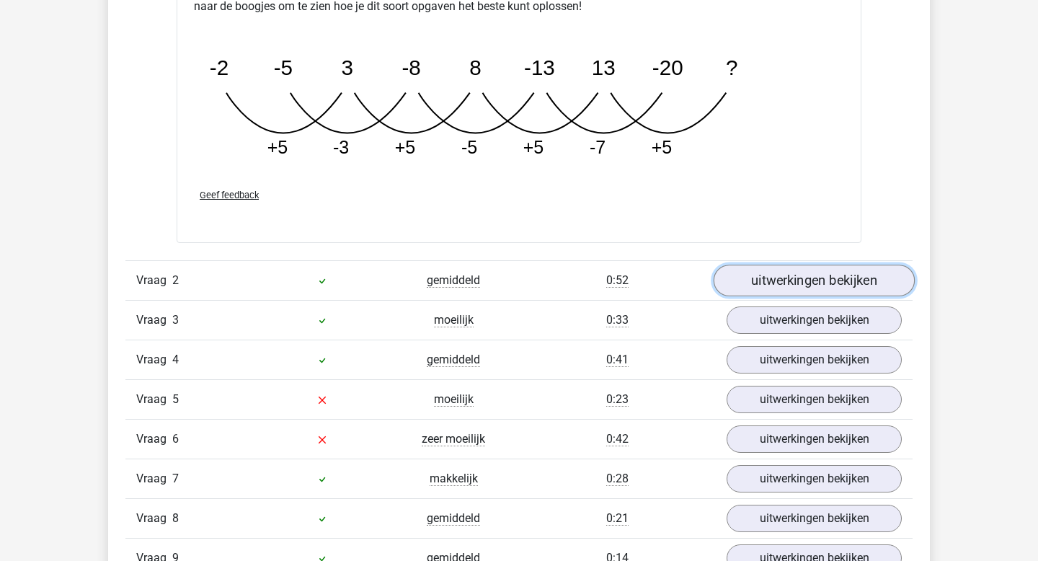
click at [787, 273] on link "uitwerkingen bekijken" at bounding box center [814, 281] width 201 height 32
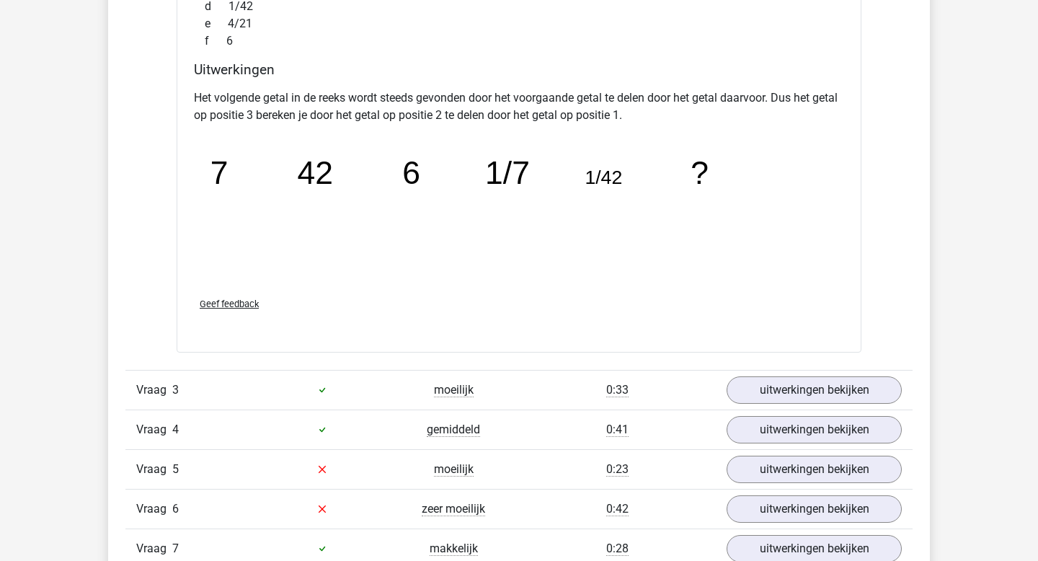
scroll to position [2422, 0]
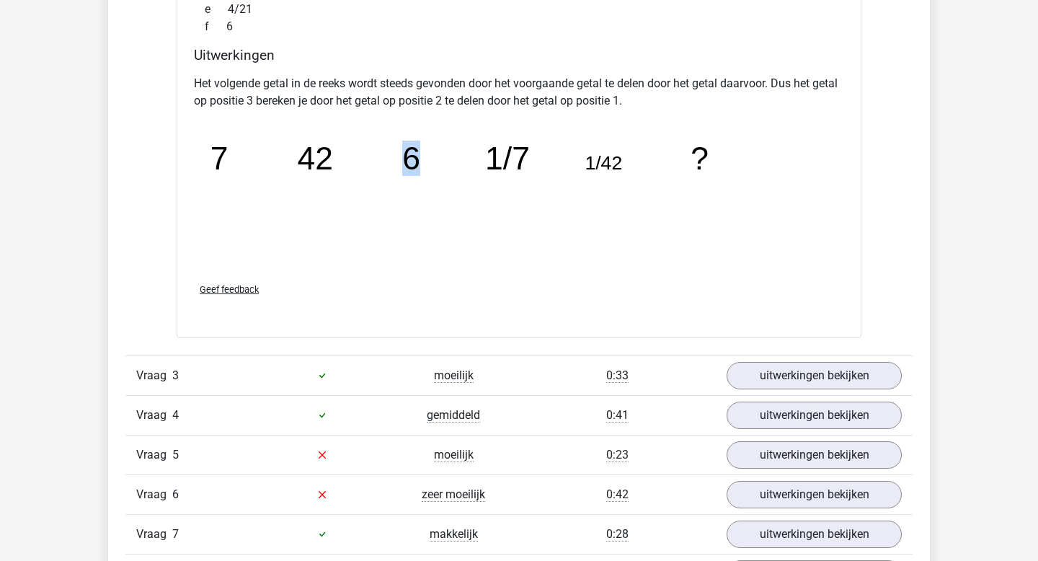
drag, startPoint x: 410, startPoint y: 161, endPoint x: 440, endPoint y: 164, distance: 29.8
click at [440, 164] on icon "image/svg+xml 7 42 6 1/7 1/42 ?" at bounding box center [482, 193] width 577 height 144
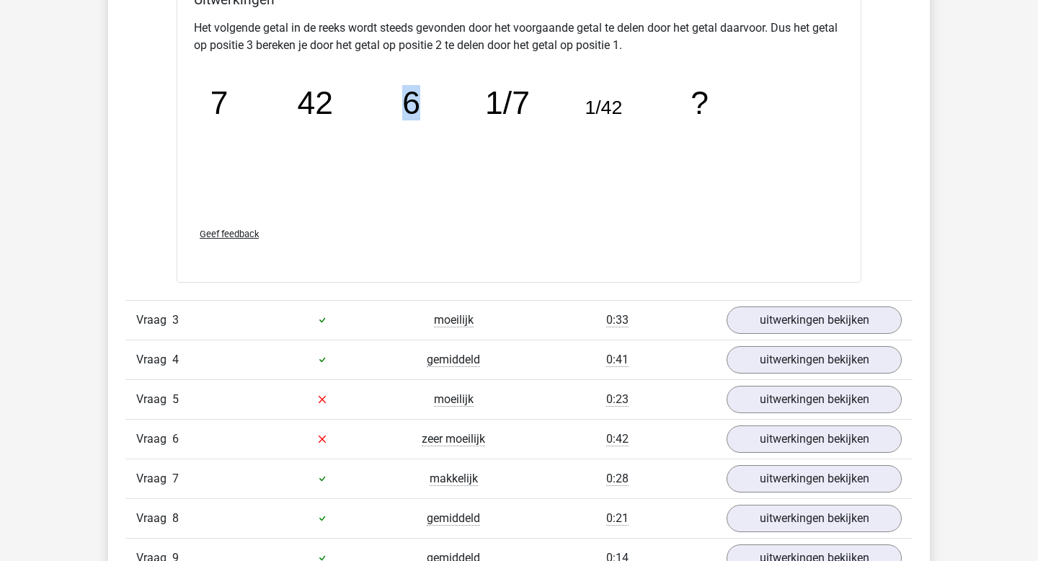
scroll to position [2492, 0]
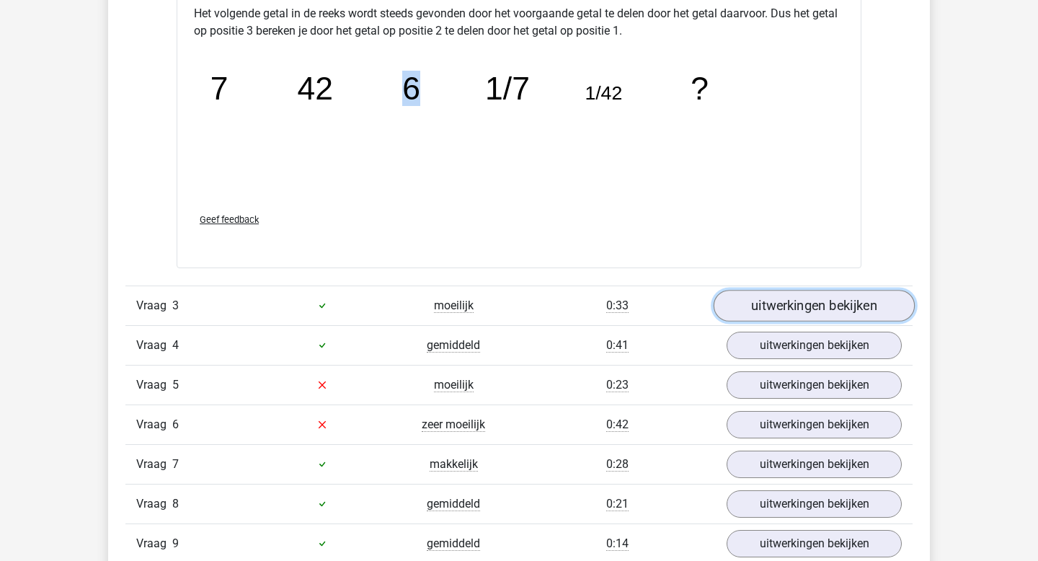
click at [761, 301] on link "uitwerkingen bekijken" at bounding box center [814, 306] width 201 height 32
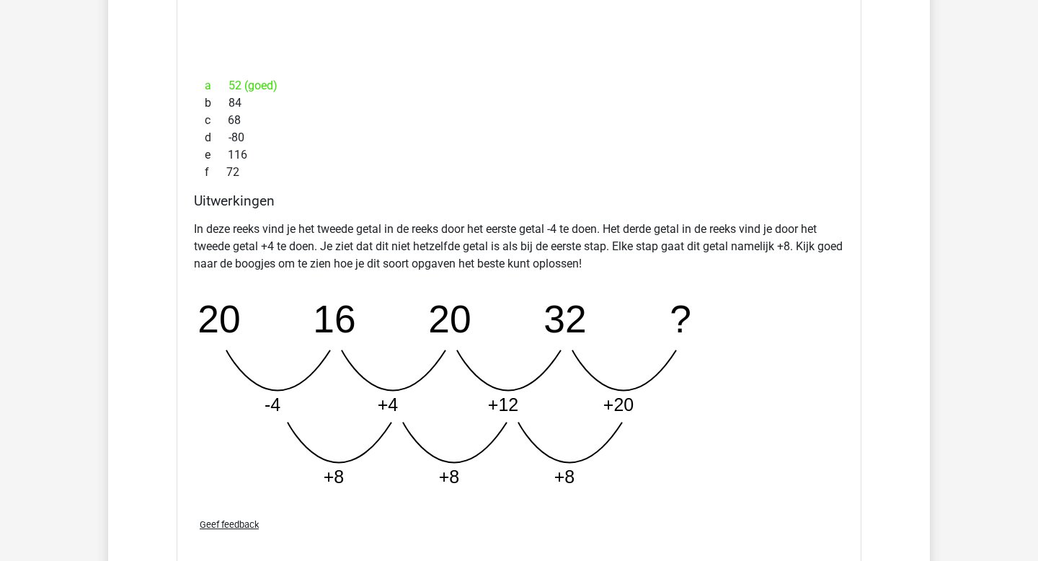
scroll to position [3315, 0]
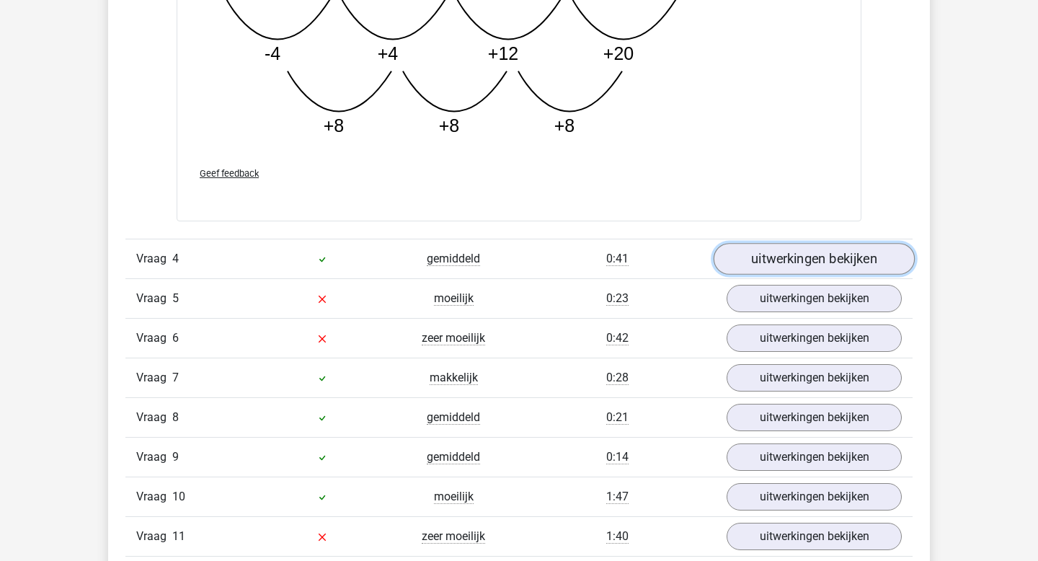
click at [767, 250] on link "uitwerkingen bekijken" at bounding box center [814, 259] width 201 height 32
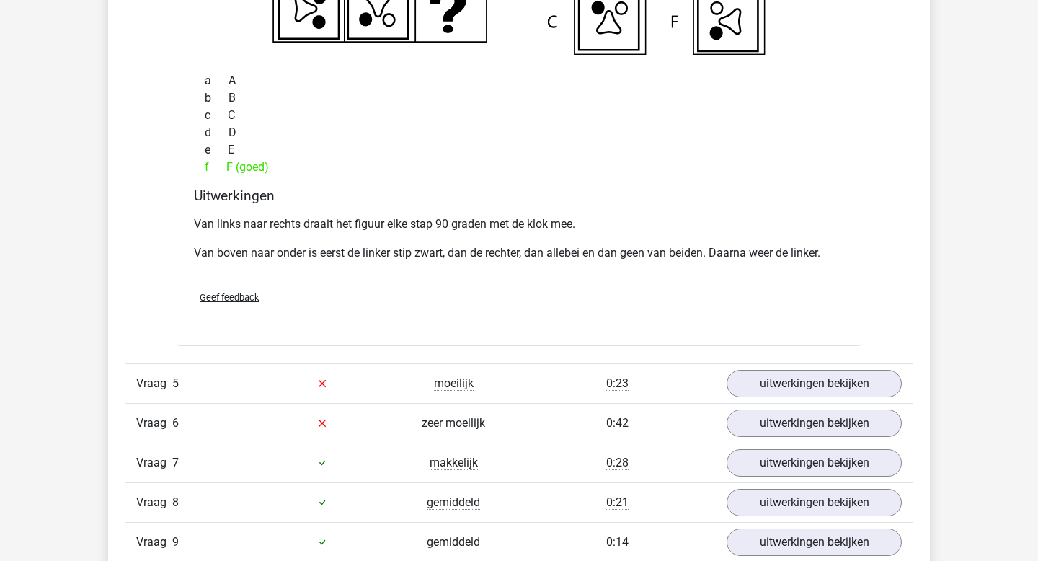
scroll to position [3929, 0]
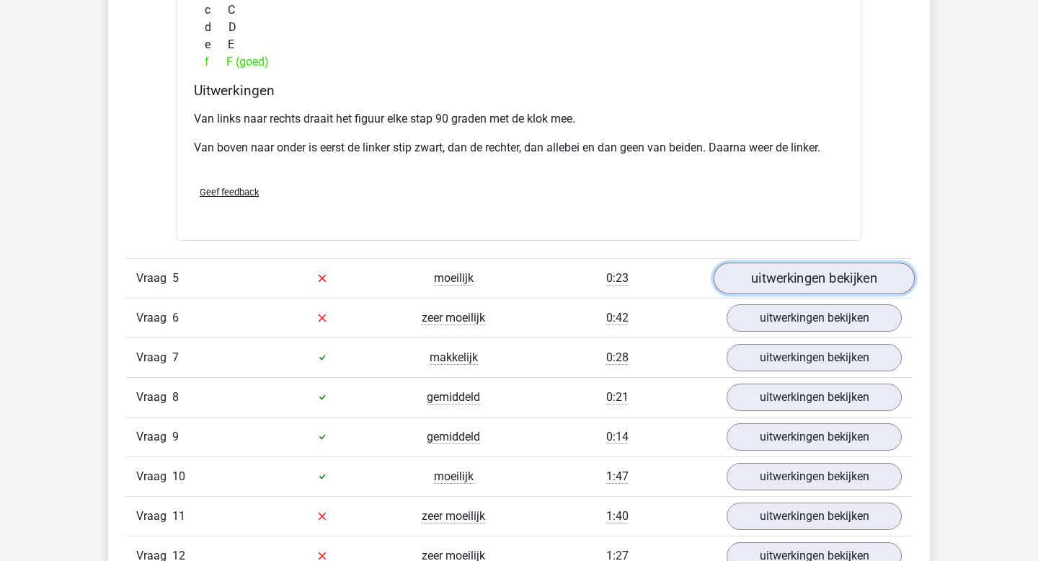
click at [826, 289] on link "uitwerkingen bekijken" at bounding box center [814, 278] width 201 height 32
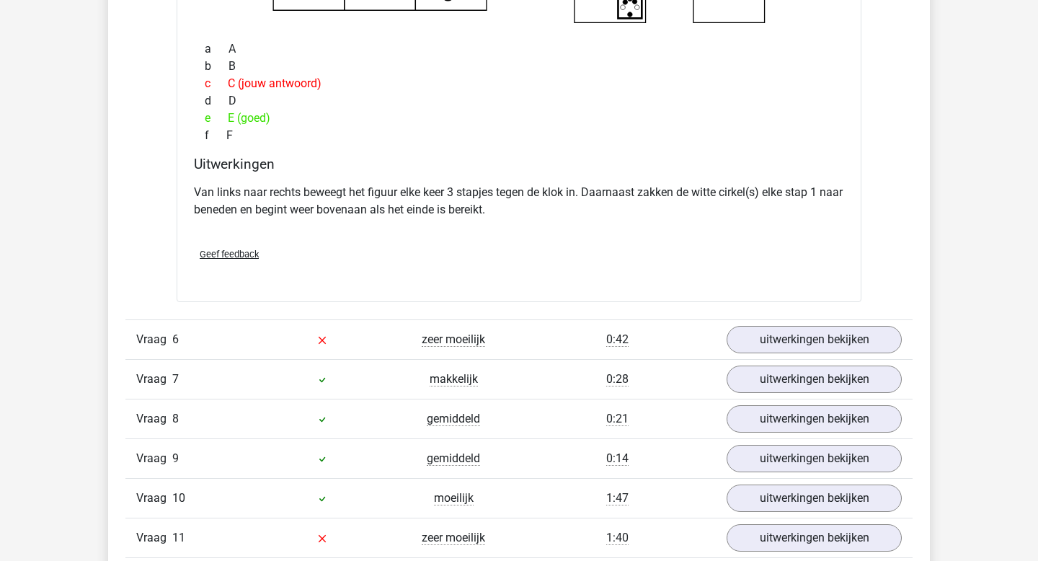
scroll to position [4494, 0]
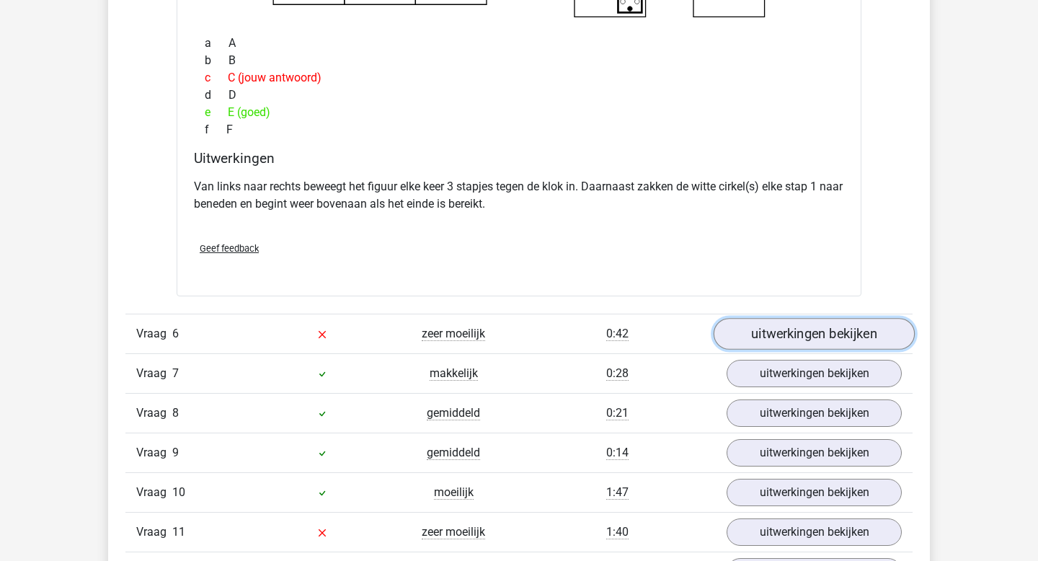
click at [819, 332] on link "uitwerkingen bekijken" at bounding box center [814, 334] width 201 height 32
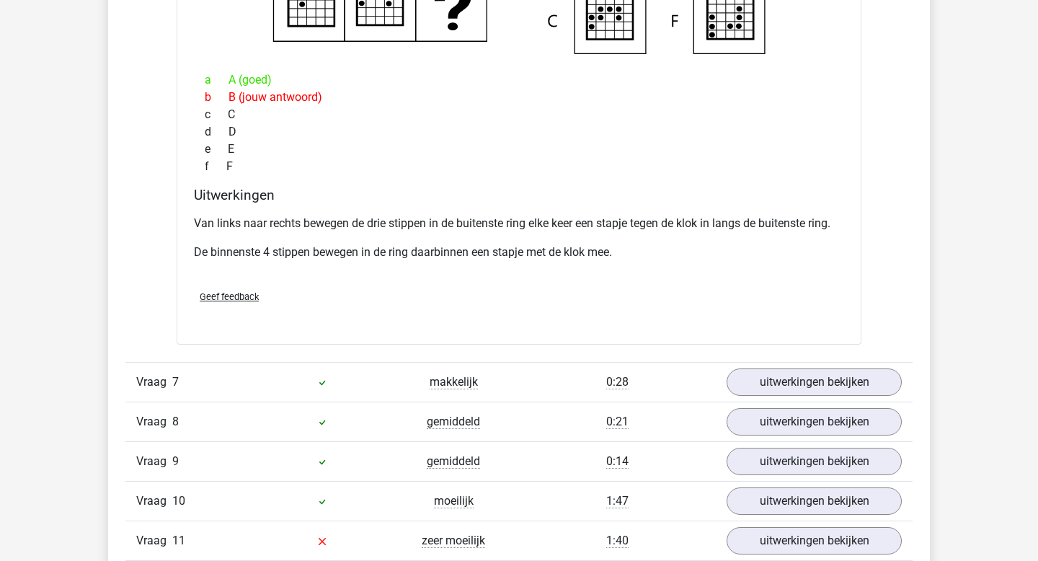
scroll to position [5091, 0]
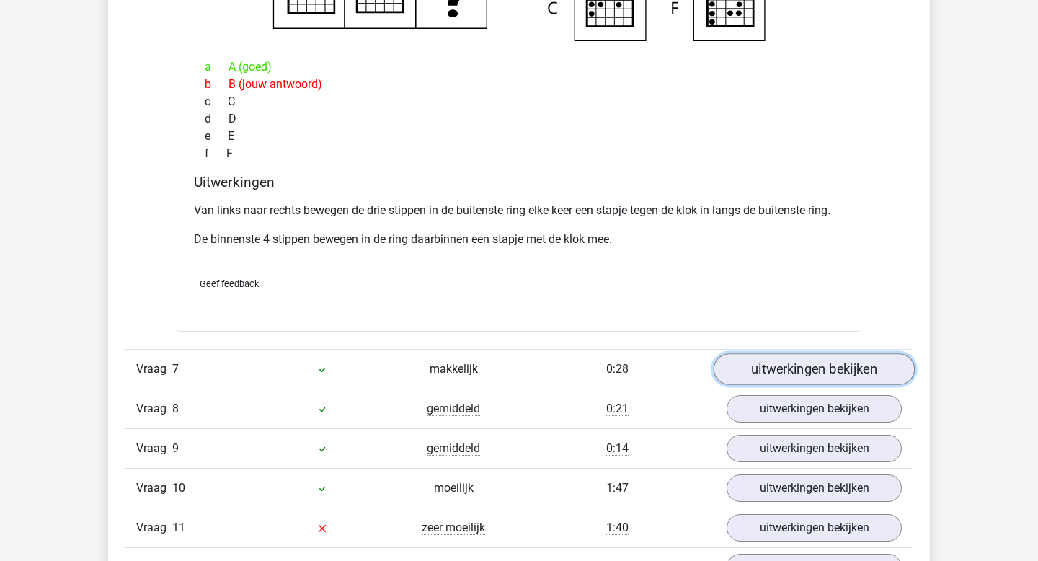
click at [800, 356] on link "uitwerkingen bekijken" at bounding box center [814, 369] width 201 height 32
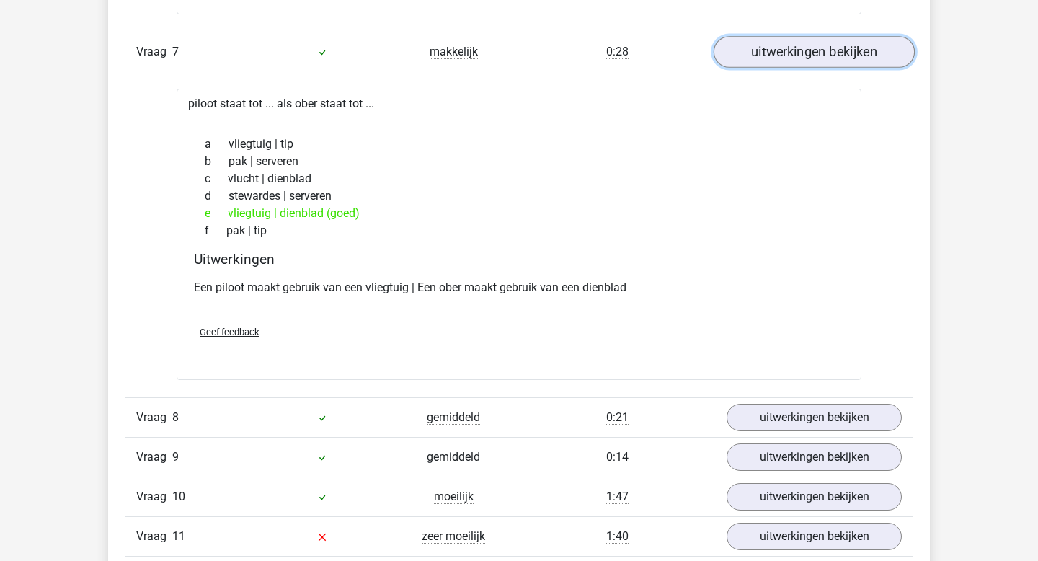
scroll to position [5423, 0]
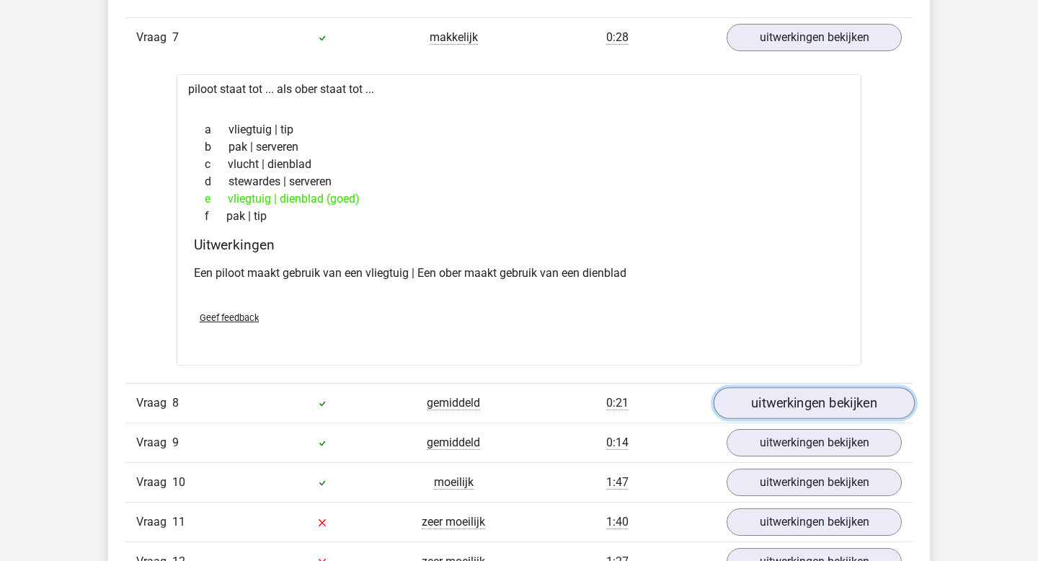
click at [795, 409] on link "uitwerkingen bekijken" at bounding box center [814, 403] width 201 height 32
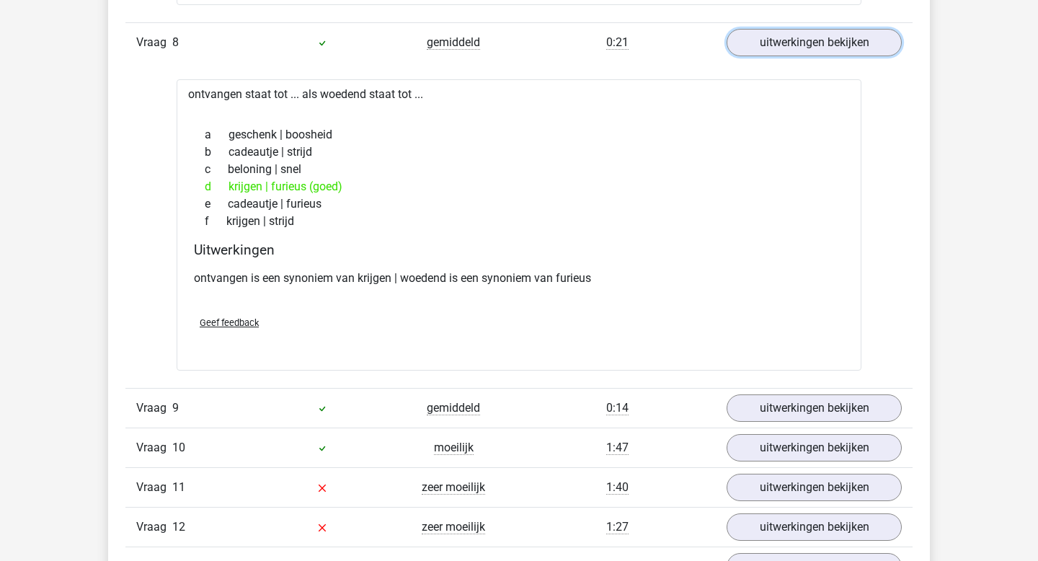
scroll to position [5874, 0]
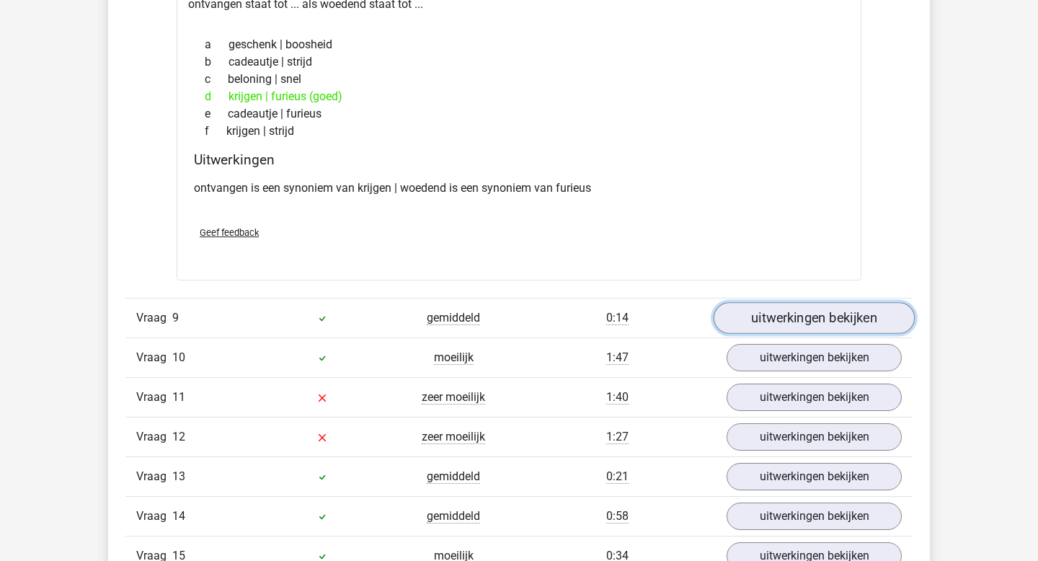
click at [816, 320] on link "uitwerkingen bekijken" at bounding box center [814, 319] width 201 height 32
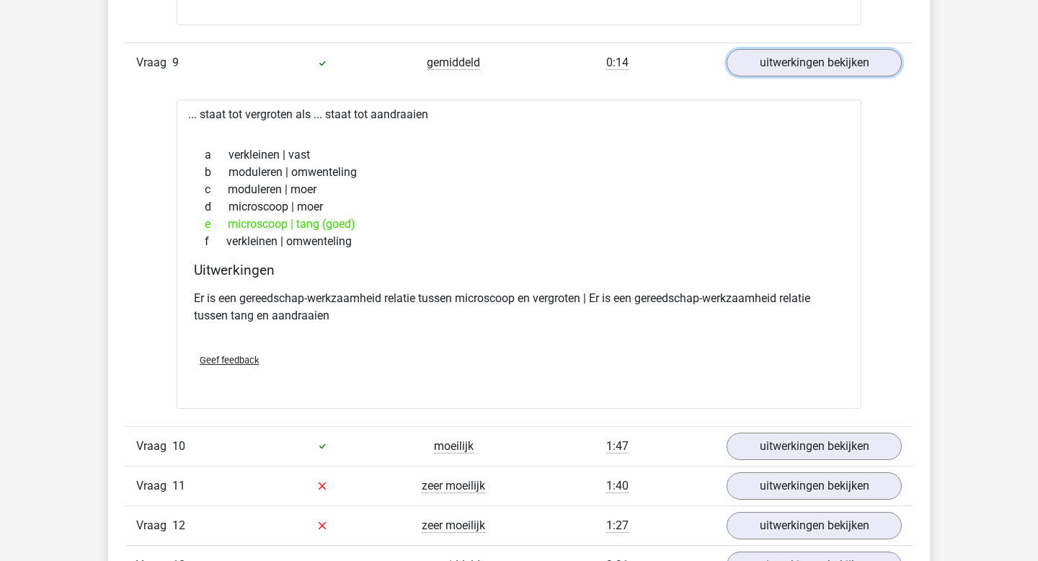
scroll to position [6130, 0]
click at [849, 461] on div "Vraag 10 moeilijk 1:47 uitwerkingen bekijken" at bounding box center [518, 445] width 787 height 40
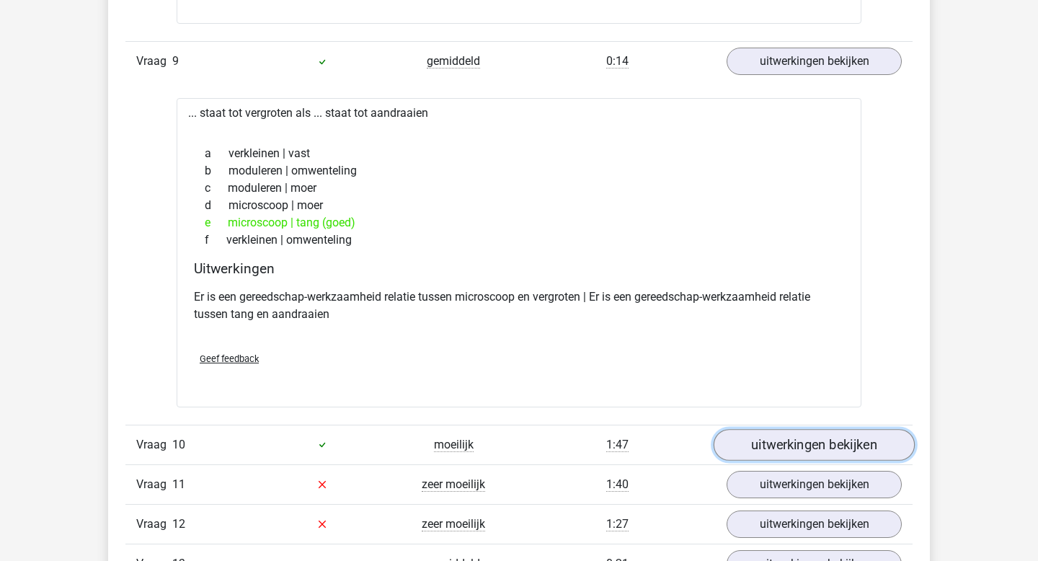
click at [849, 444] on link "uitwerkingen bekijken" at bounding box center [814, 445] width 201 height 32
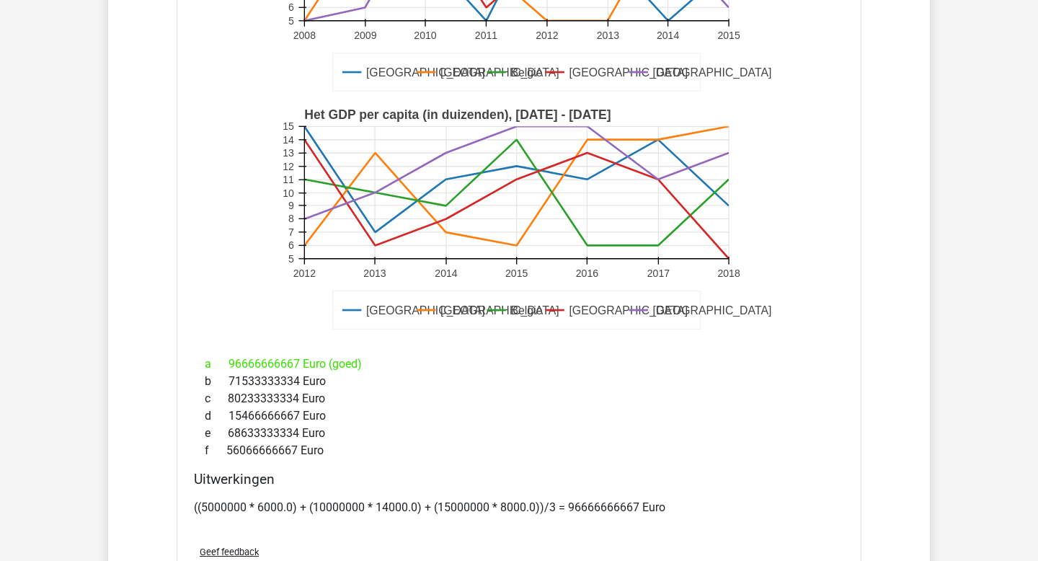
scroll to position [6963, 0]
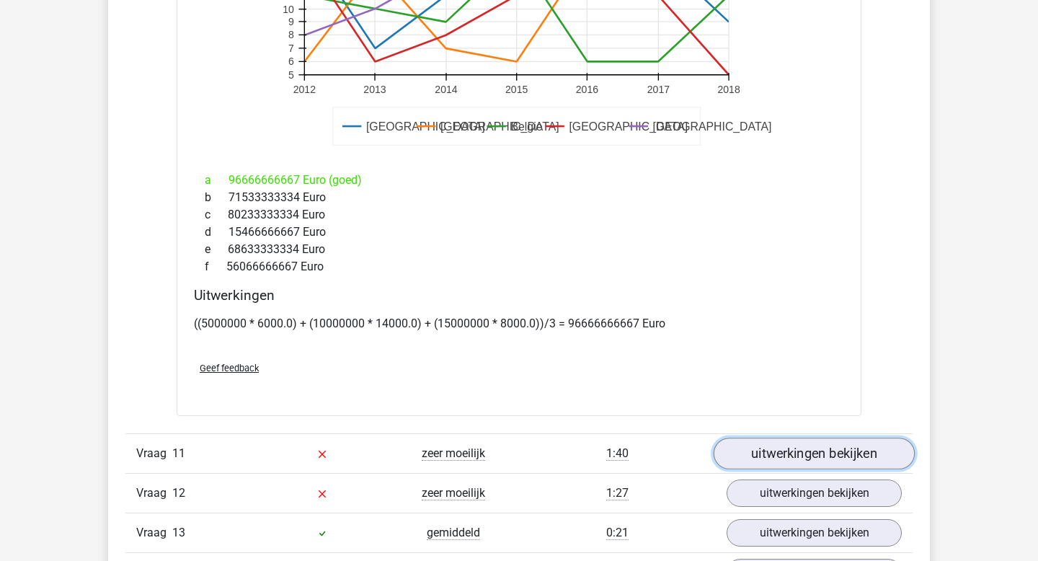
click at [754, 449] on link "uitwerkingen bekijken" at bounding box center [814, 454] width 201 height 32
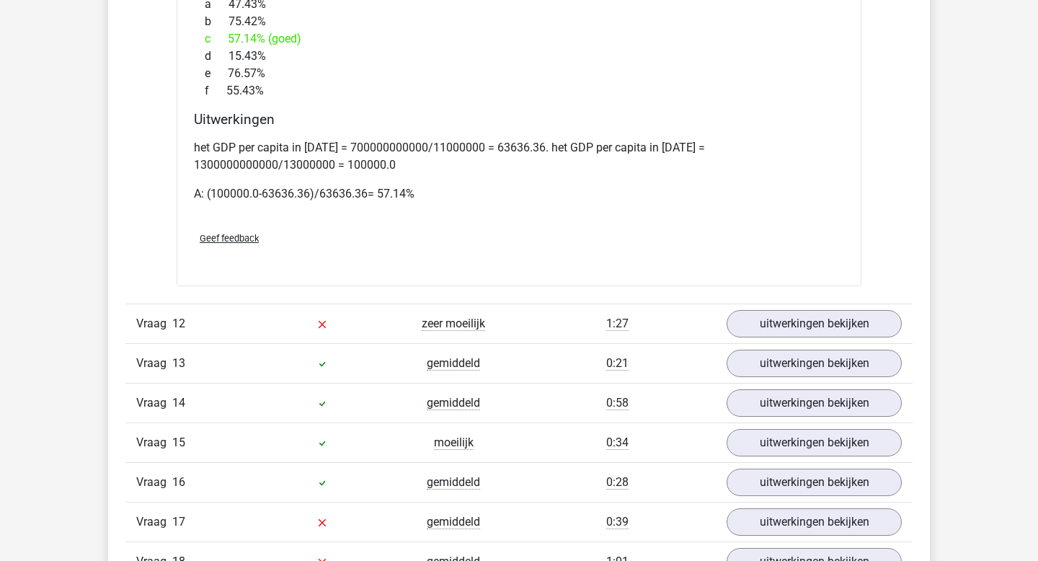
scroll to position [7997, 0]
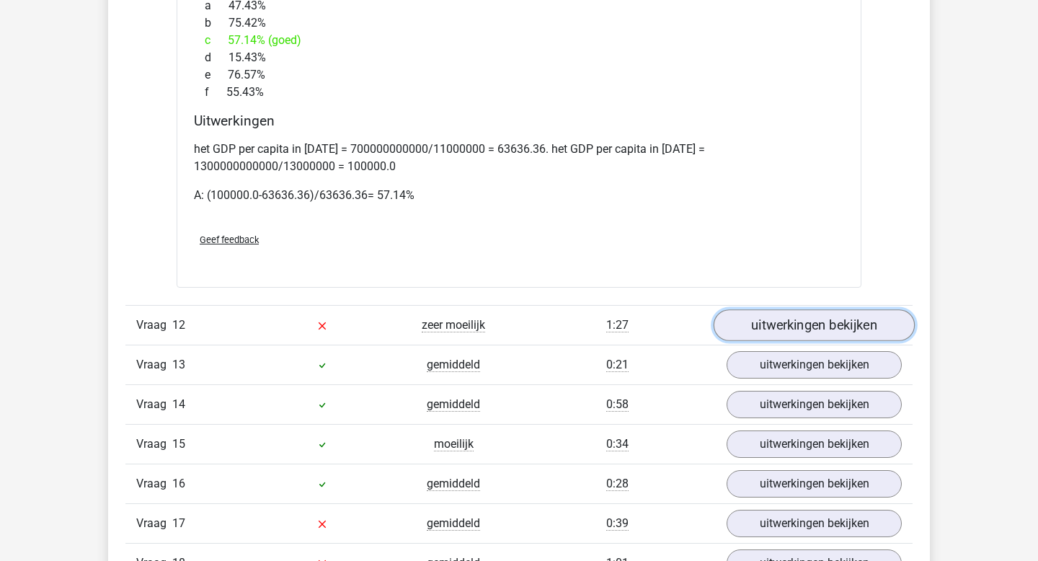
click at [828, 327] on link "uitwerkingen bekijken" at bounding box center [814, 325] width 201 height 32
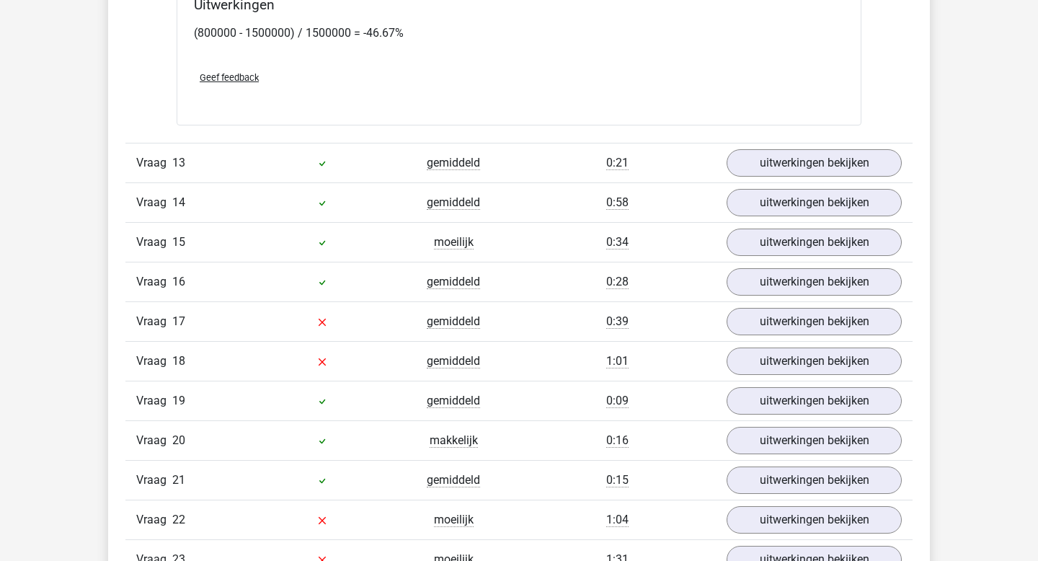
scroll to position [9014, 0]
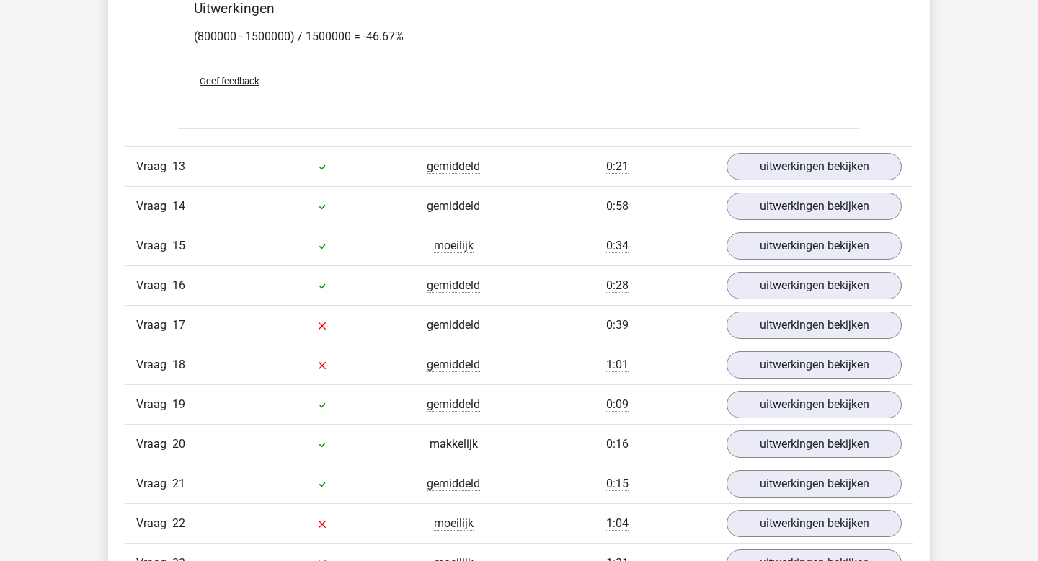
click at [769, 180] on div "Vraag 13 gemiddeld 0:21 uitwerkingen bekijken" at bounding box center [518, 166] width 787 height 40
click at [772, 159] on link "uitwerkingen bekijken" at bounding box center [814, 167] width 201 height 32
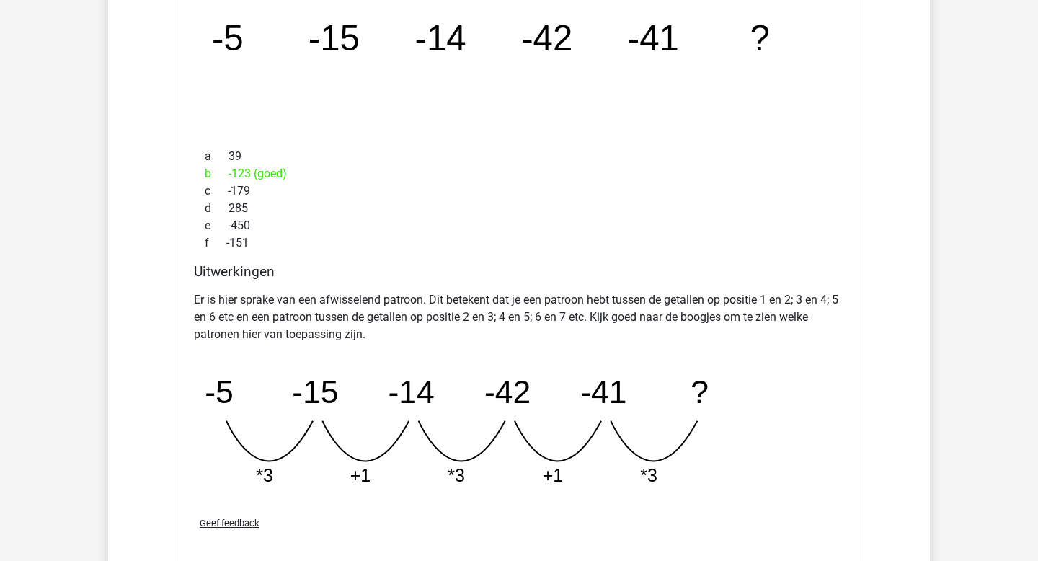
scroll to position [9289, 0]
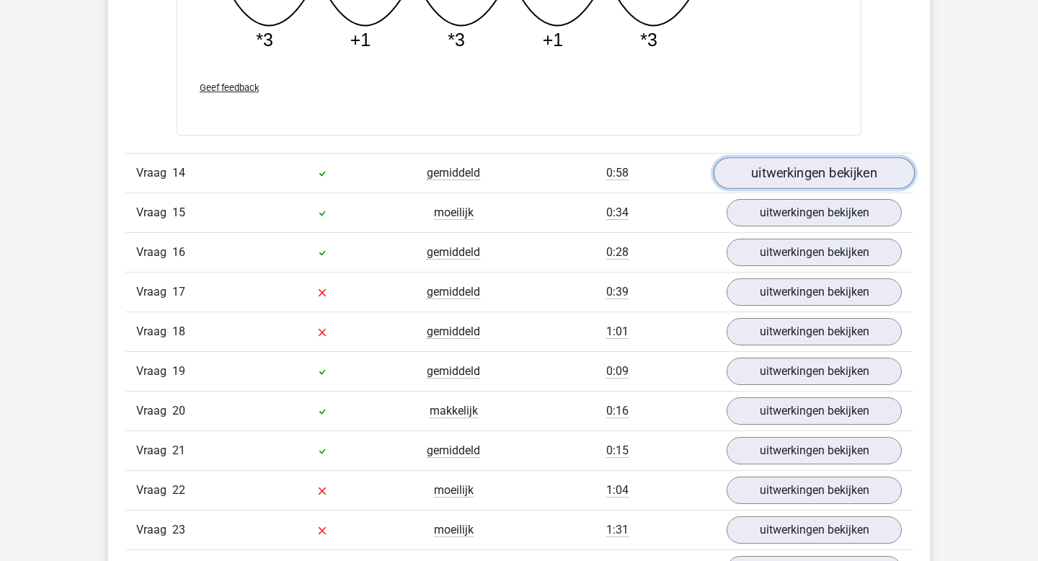
click at [760, 184] on link "uitwerkingen bekijken" at bounding box center [814, 173] width 201 height 32
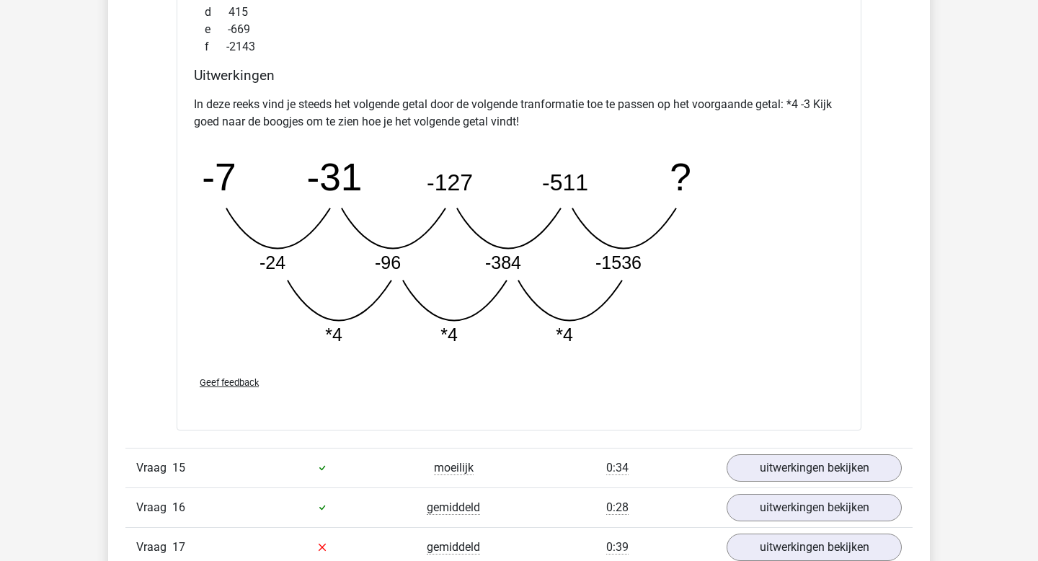
scroll to position [10401, 0]
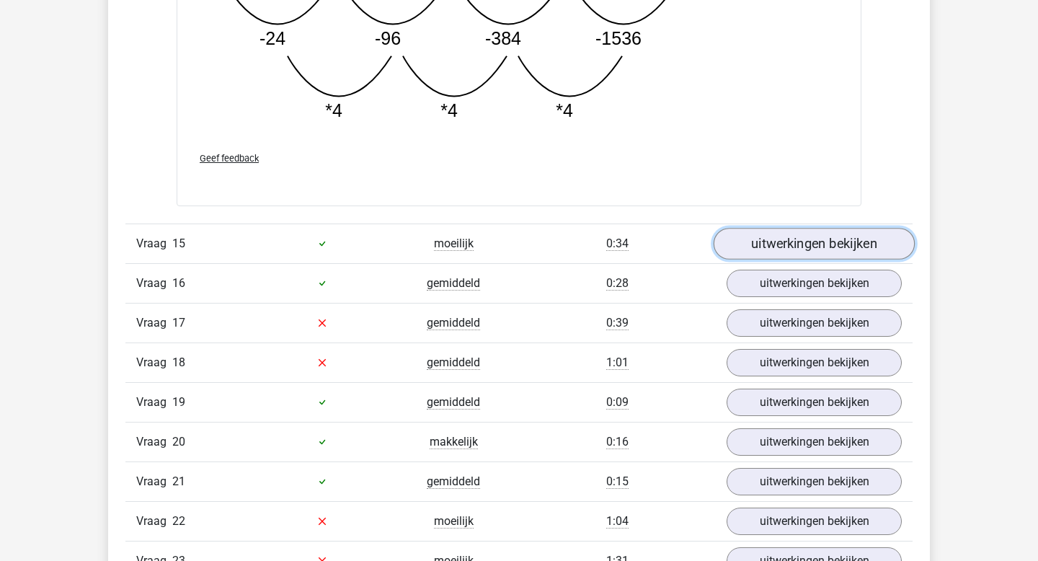
click at [820, 232] on link "uitwerkingen bekijken" at bounding box center [814, 244] width 201 height 32
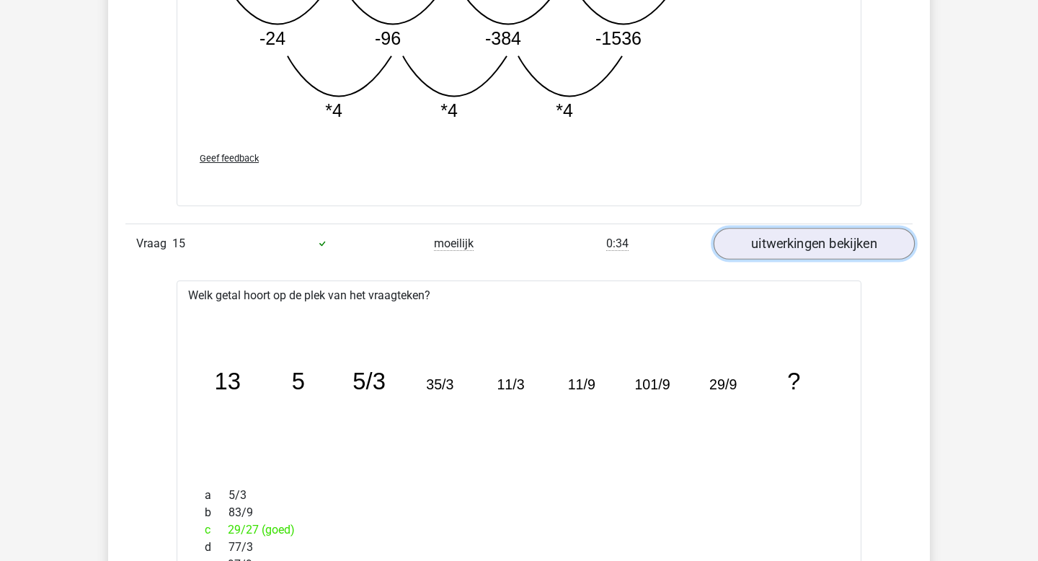
scroll to position [10643, 0]
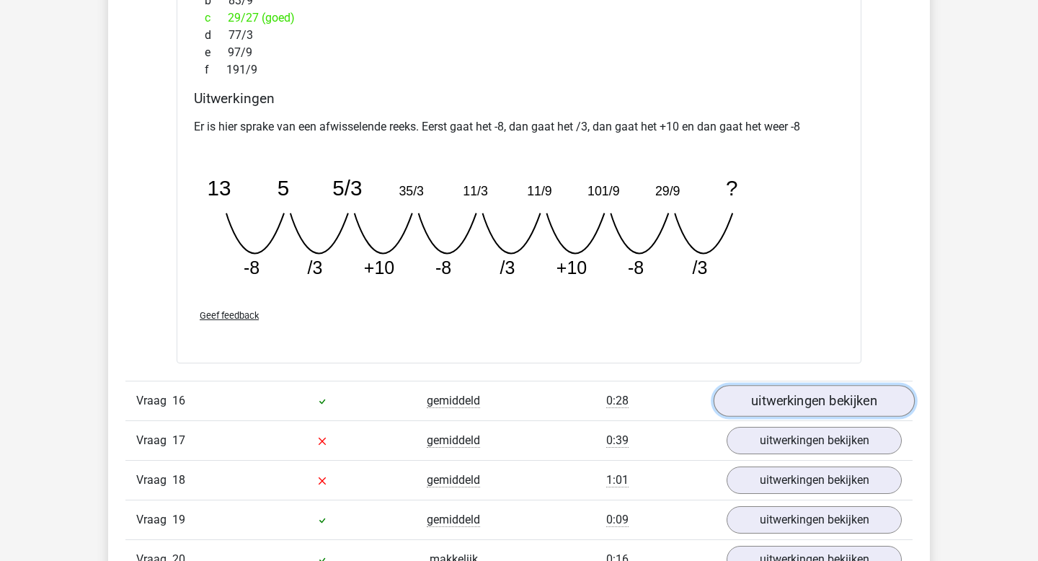
click at [836, 408] on link "uitwerkingen bekijken" at bounding box center [814, 402] width 201 height 32
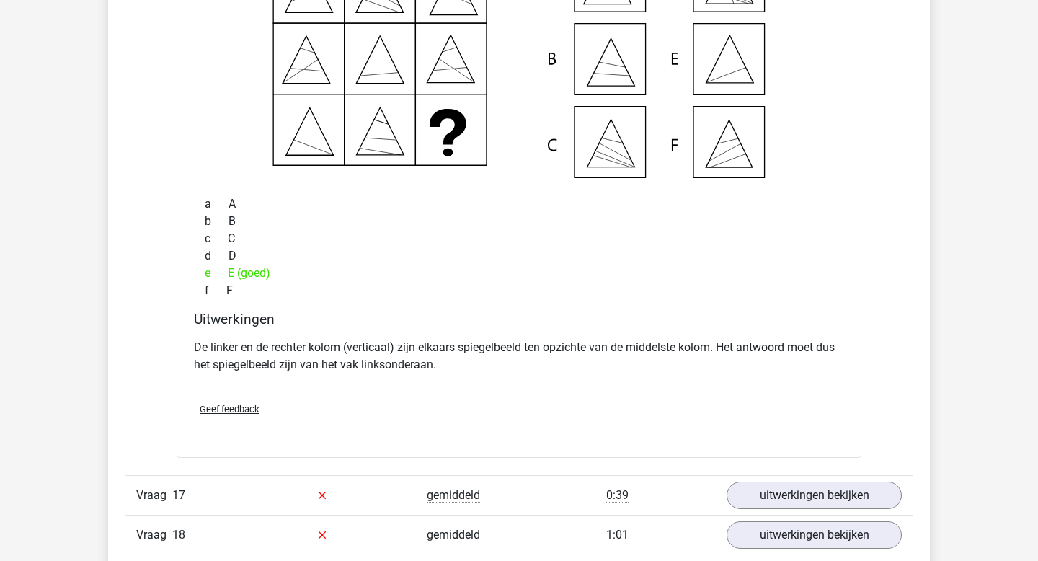
scroll to position [11528, 0]
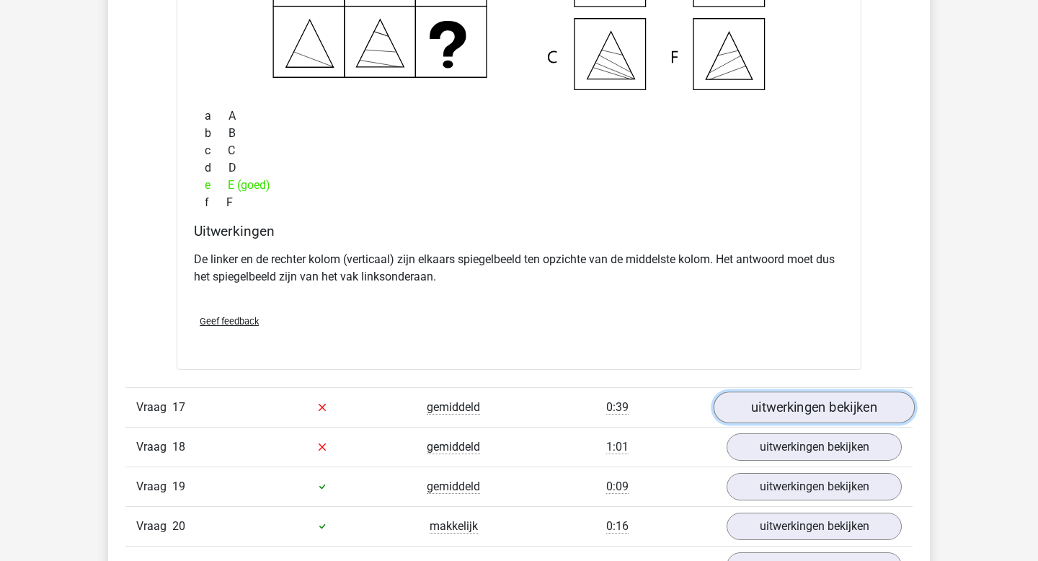
click at [828, 410] on link "uitwerkingen bekijken" at bounding box center [814, 408] width 201 height 32
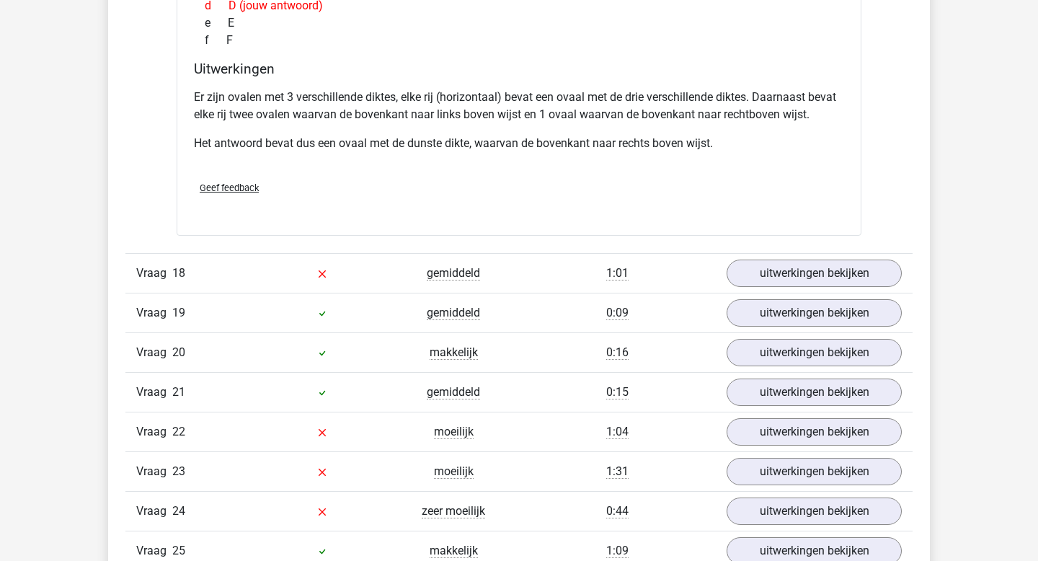
scroll to position [12337, 0]
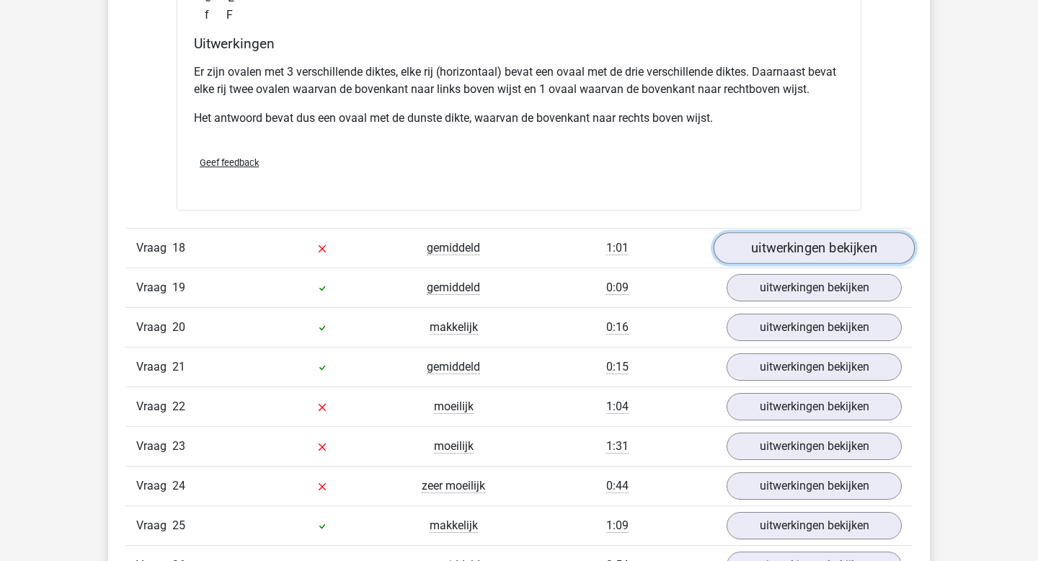
click at [788, 244] on link "uitwerkingen bekijken" at bounding box center [814, 248] width 201 height 32
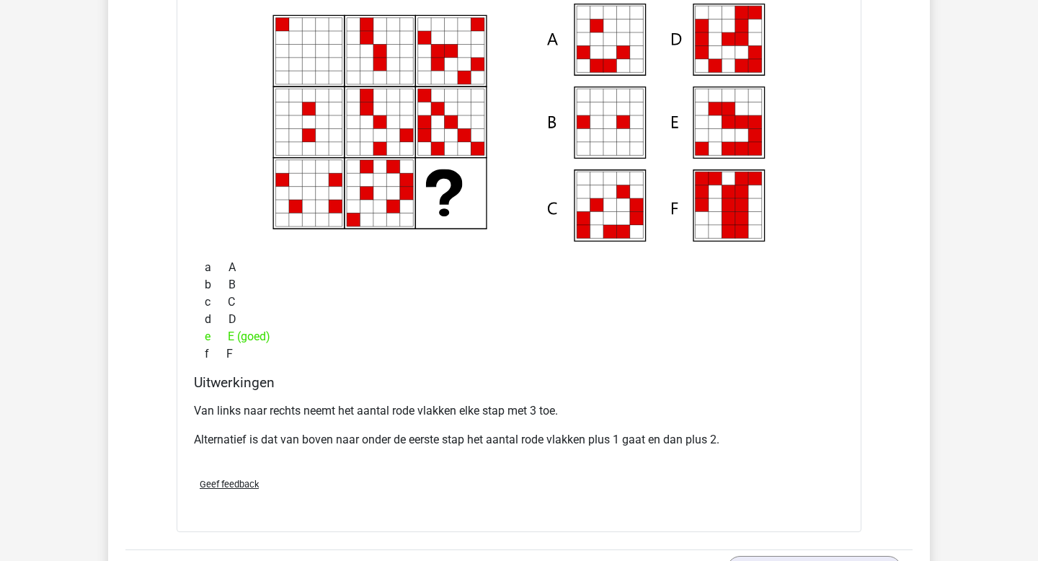
scroll to position [12996, 0]
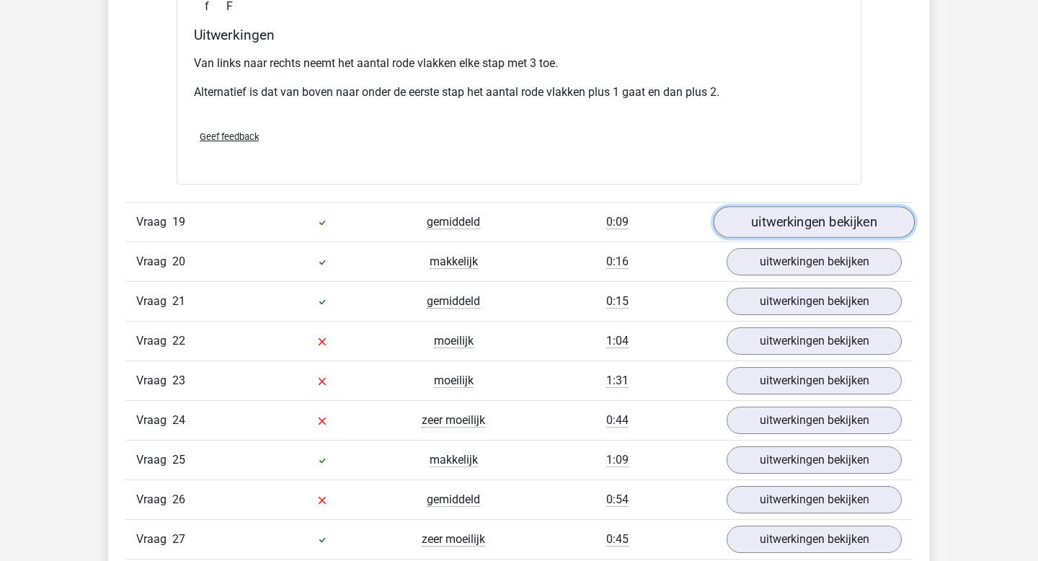
click at [798, 229] on link "uitwerkingen bekijken" at bounding box center [814, 222] width 201 height 32
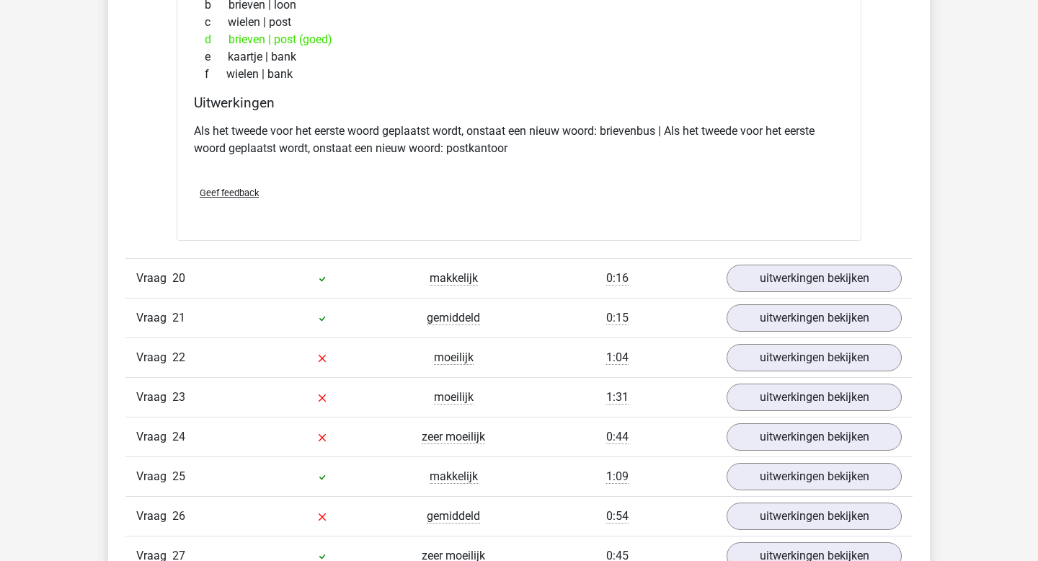
scroll to position [13405, 0]
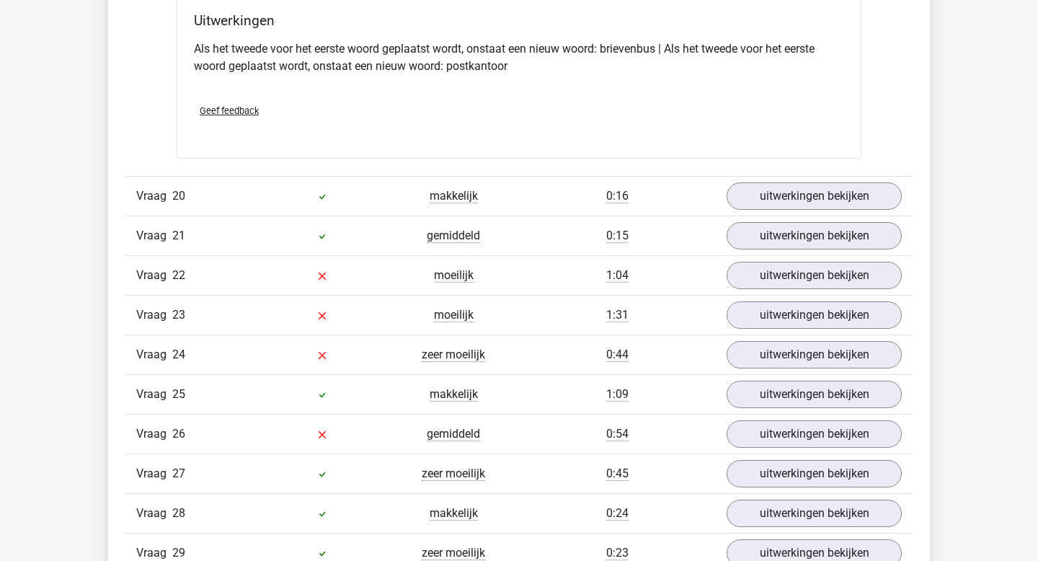
click at [802, 211] on div "Vraag 20 makkelijk 0:16 uitwerkingen bekijken" at bounding box center [518, 196] width 787 height 40
click at [802, 193] on link "uitwerkingen bekijken" at bounding box center [814, 196] width 201 height 32
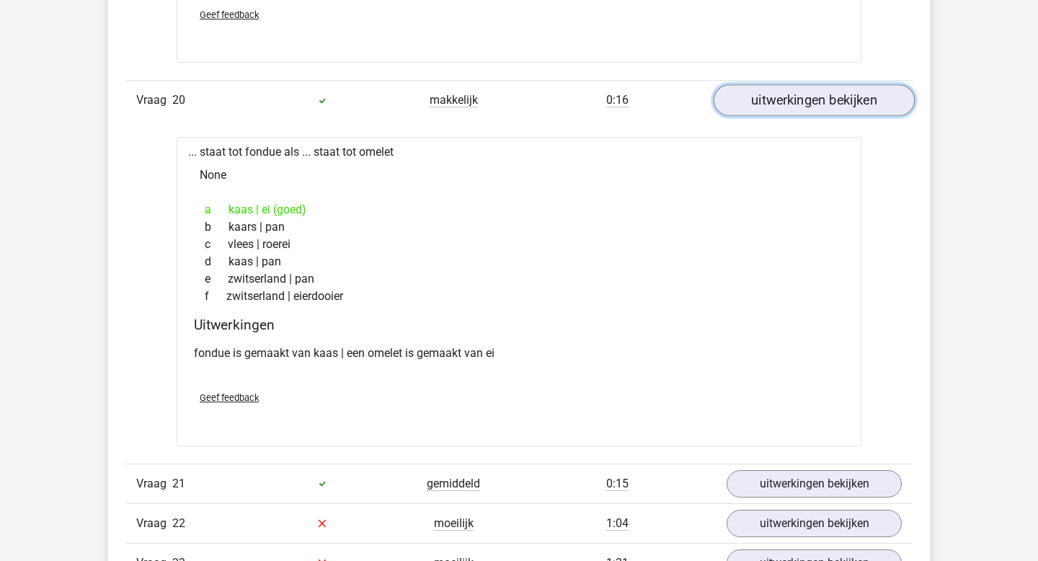
scroll to position [13591, 0]
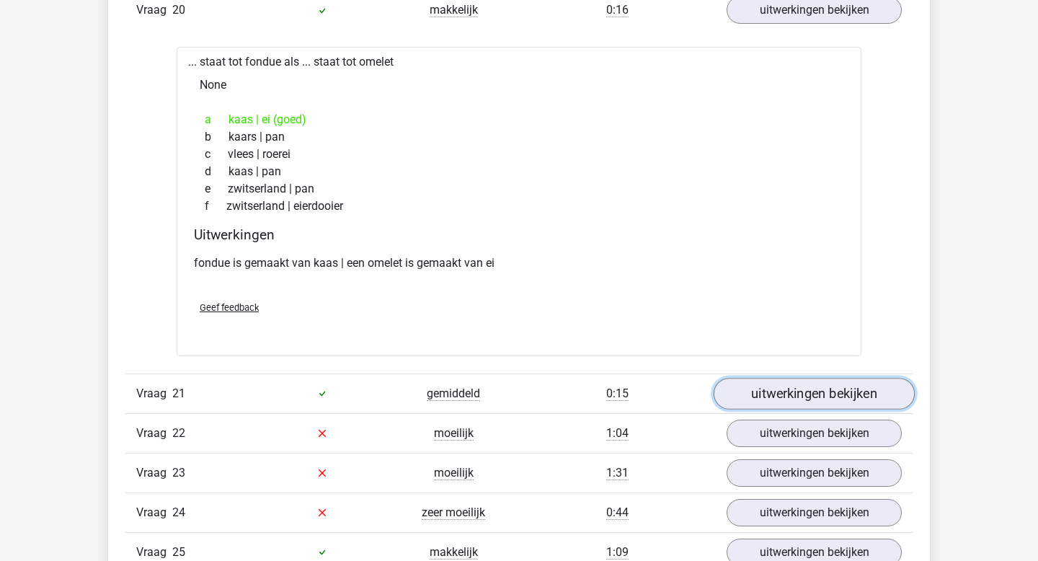
click at [821, 387] on link "uitwerkingen bekijken" at bounding box center [814, 394] width 201 height 32
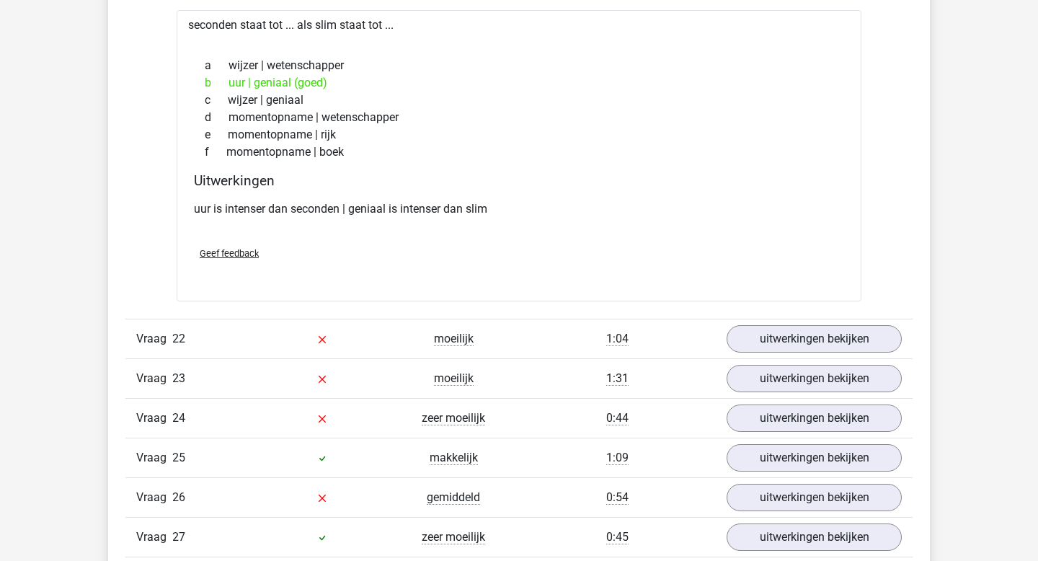
scroll to position [14057, 0]
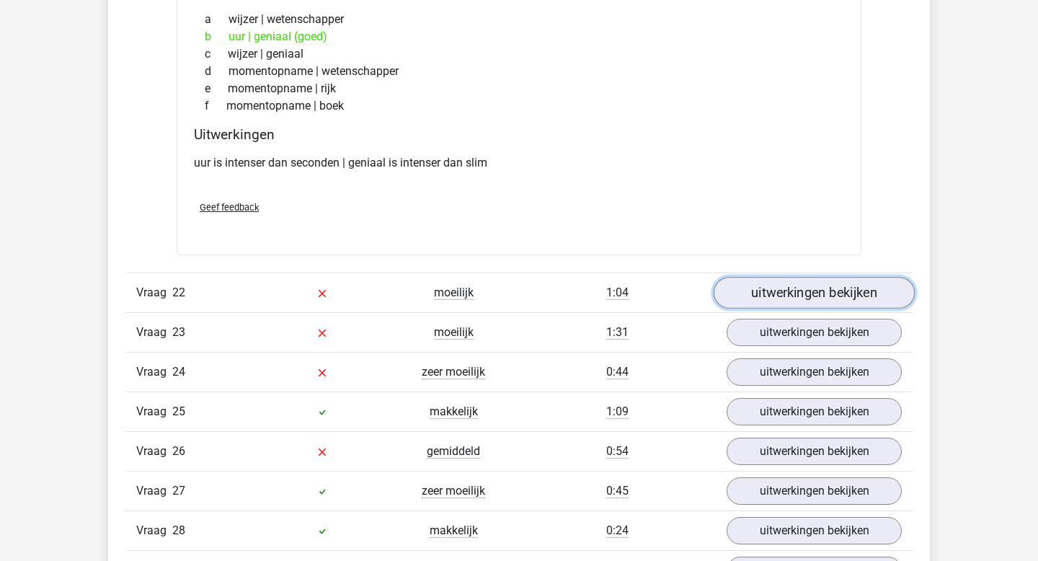
click at [805, 296] on link "uitwerkingen bekijken" at bounding box center [814, 293] width 201 height 32
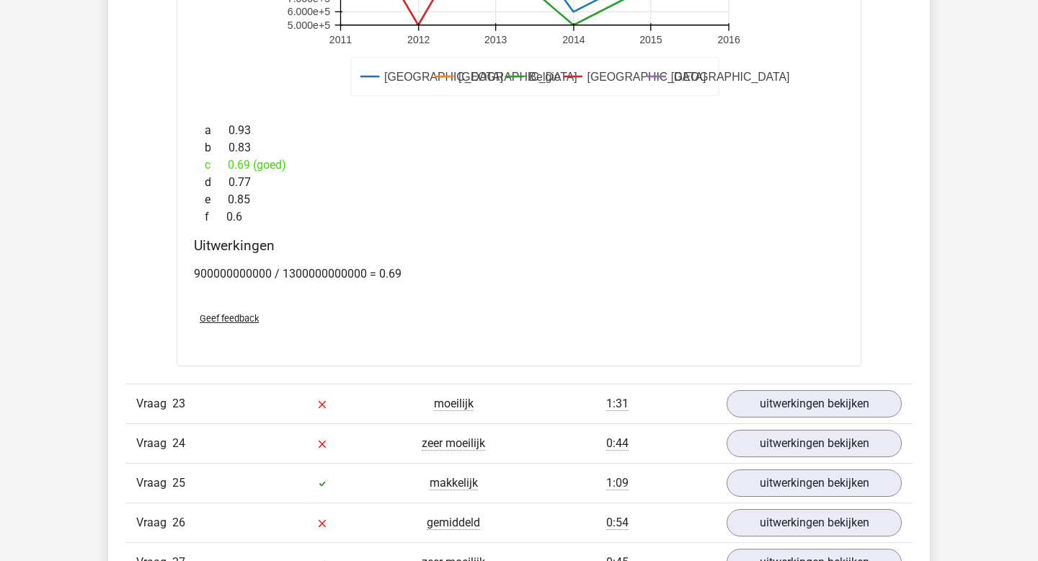
scroll to position [14853, 0]
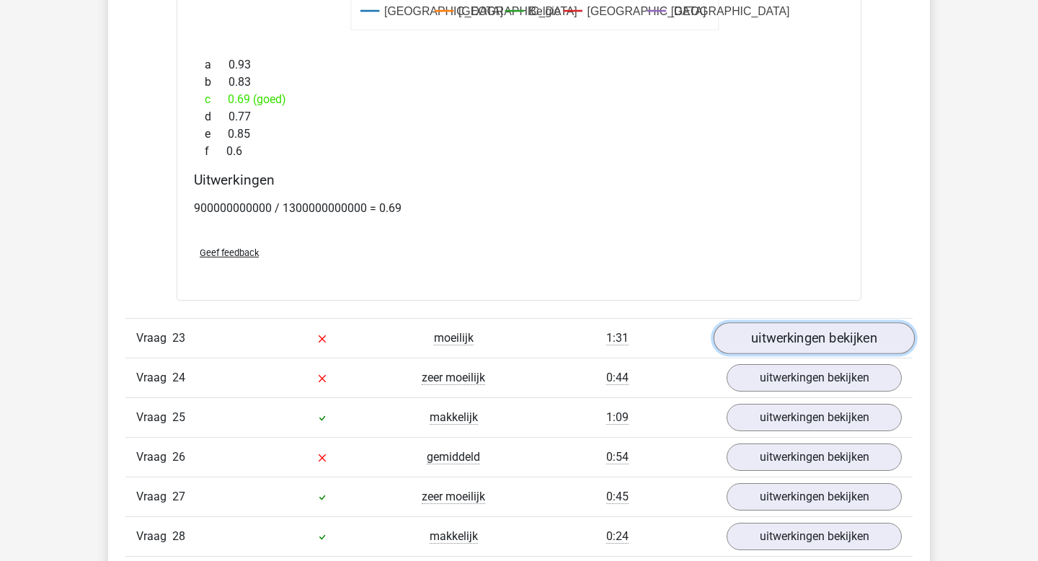
click at [860, 346] on link "uitwerkingen bekijken" at bounding box center [814, 338] width 201 height 32
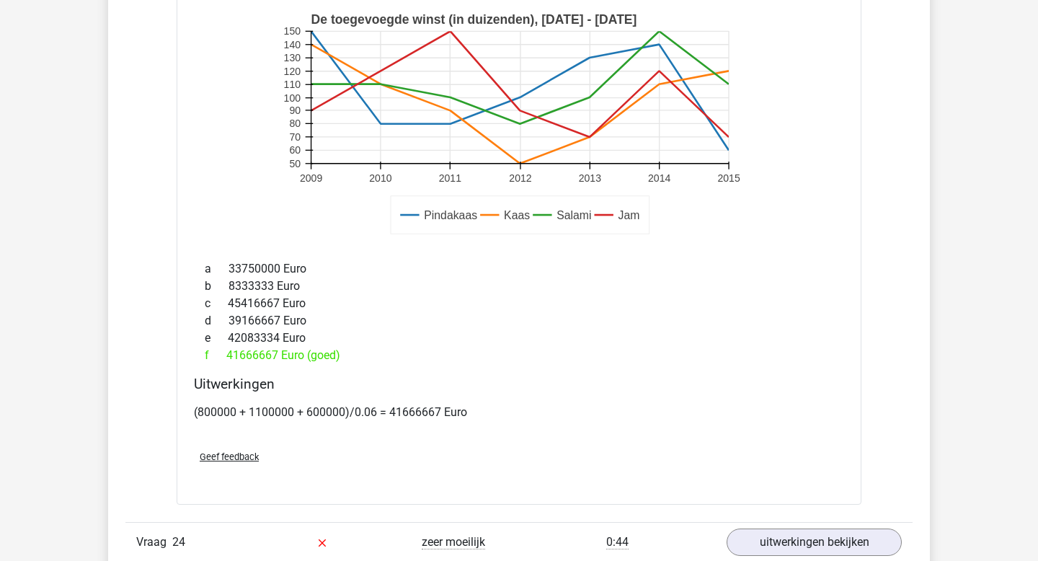
scroll to position [15744, 0]
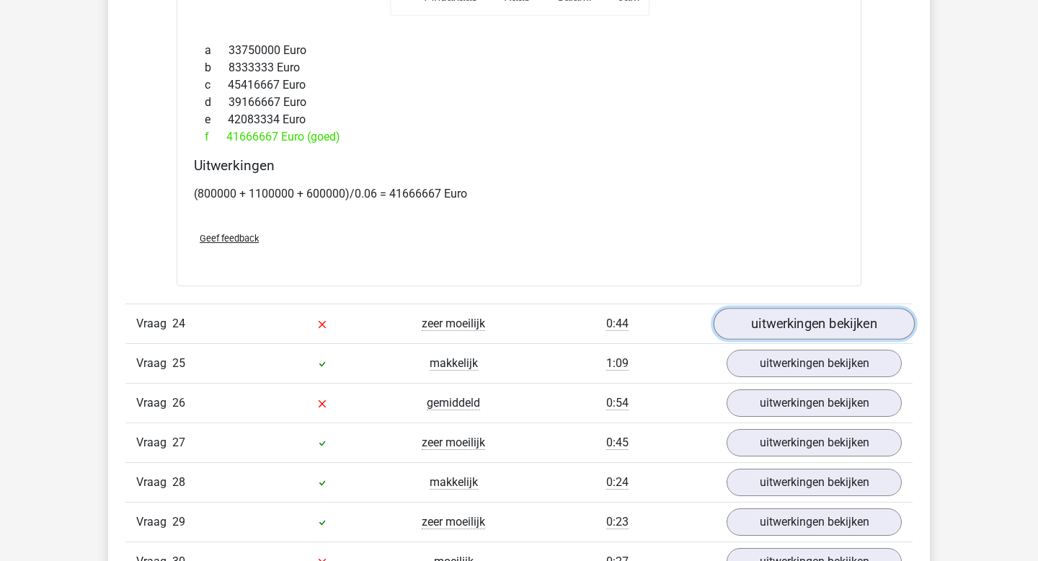
click at [790, 313] on link "uitwerkingen bekijken" at bounding box center [814, 324] width 201 height 32
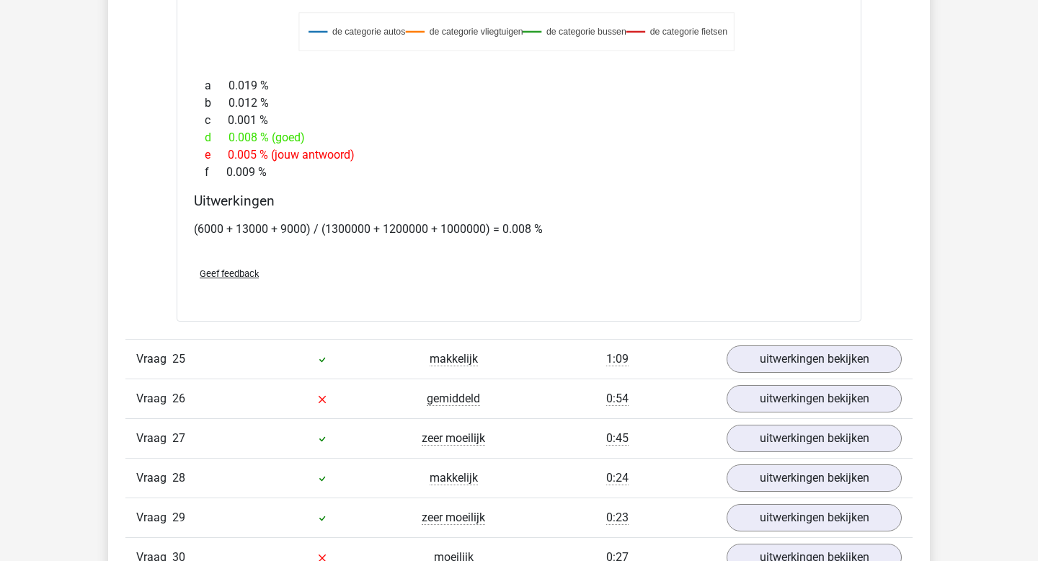
scroll to position [16569, 0]
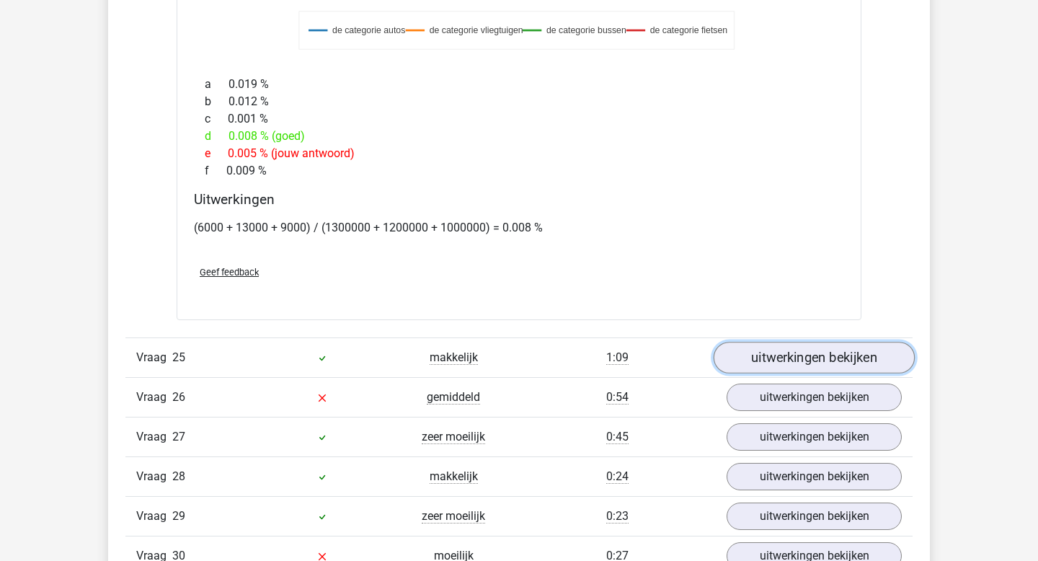
click at [754, 353] on link "uitwerkingen bekijken" at bounding box center [814, 359] width 201 height 32
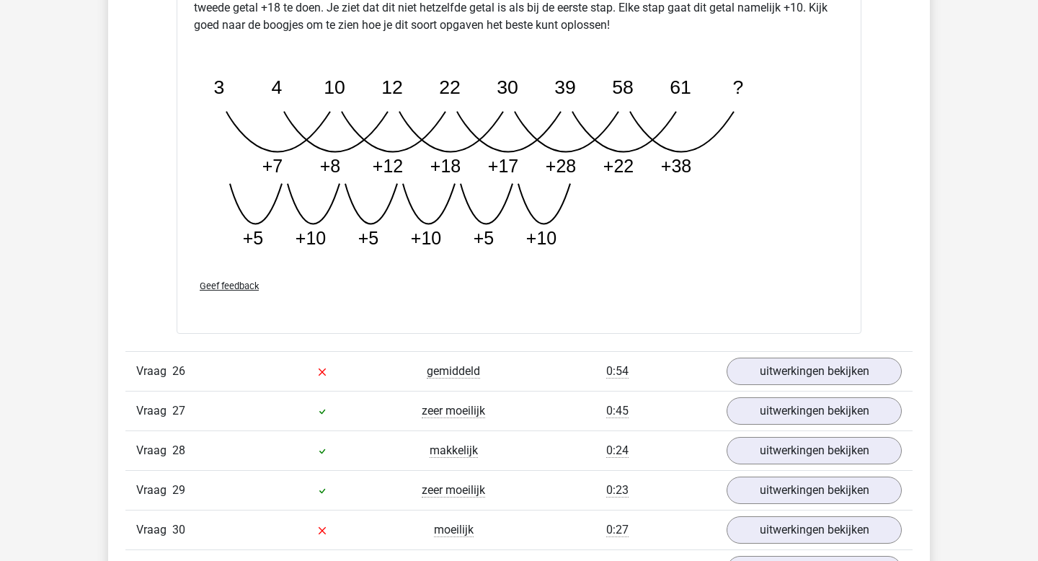
scroll to position [17450, 0]
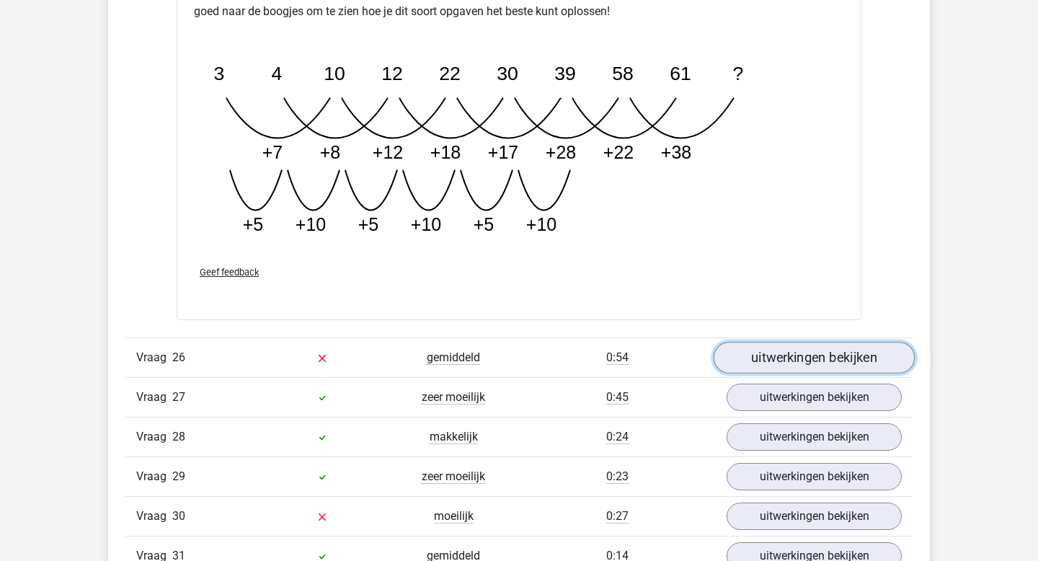
click at [731, 355] on link "uitwerkingen bekijken" at bounding box center [814, 358] width 201 height 32
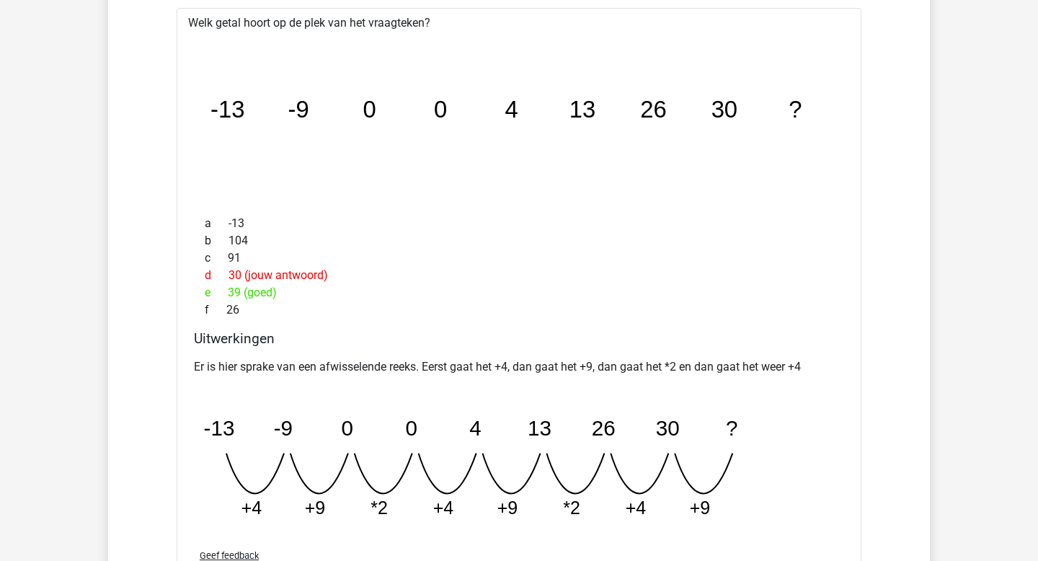
scroll to position [17838, 0]
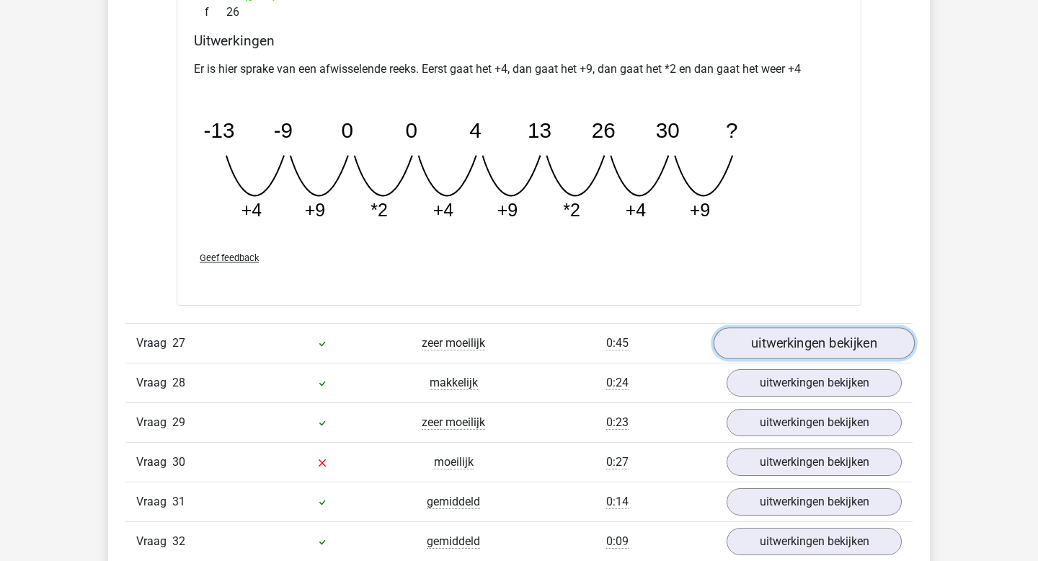
click at [741, 343] on link "uitwerkingen bekijken" at bounding box center [814, 343] width 201 height 32
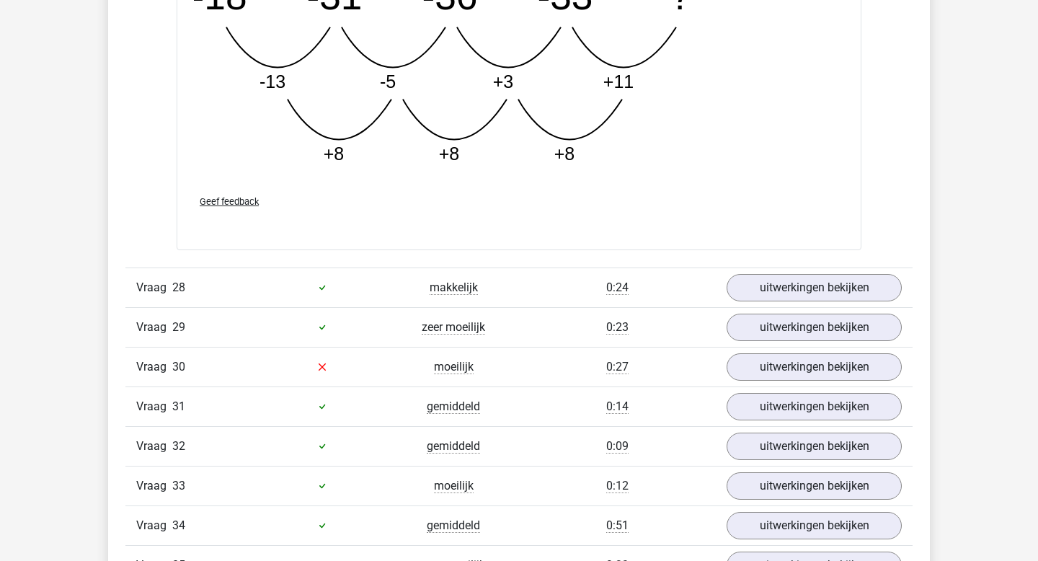
scroll to position [18988, 0]
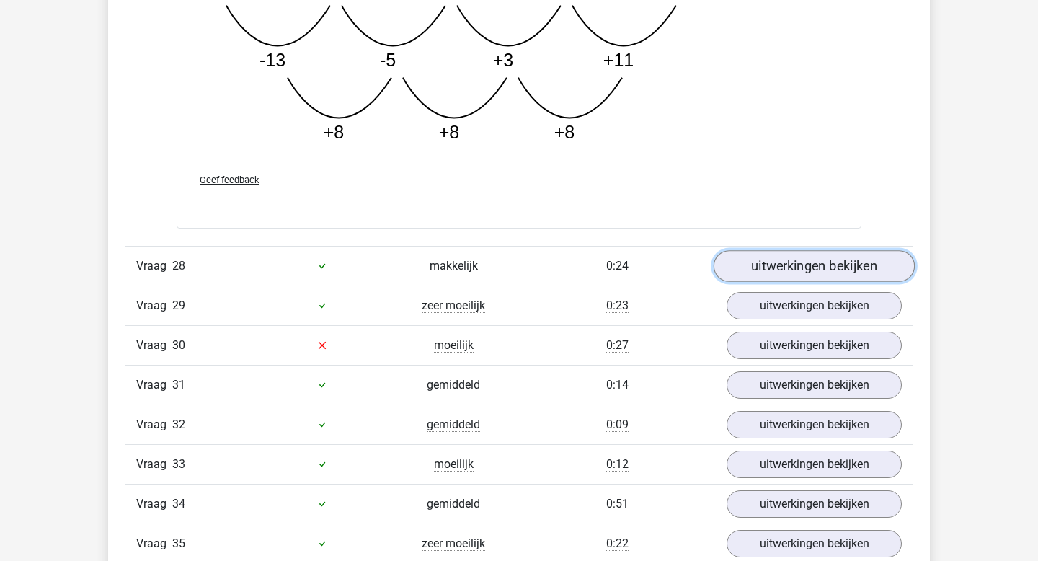
click at [782, 265] on link "uitwerkingen bekijken" at bounding box center [814, 266] width 201 height 32
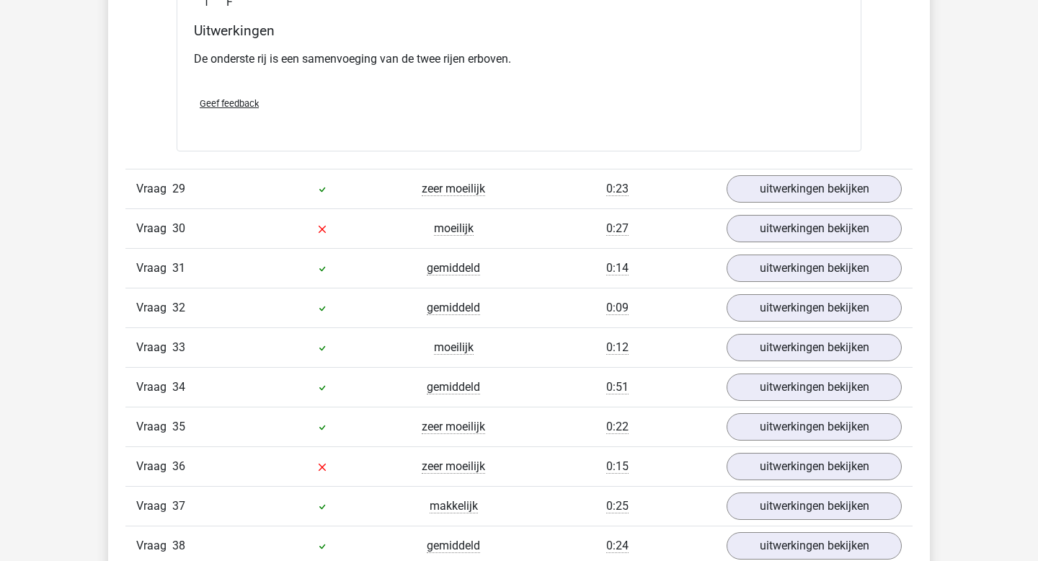
scroll to position [19662, 0]
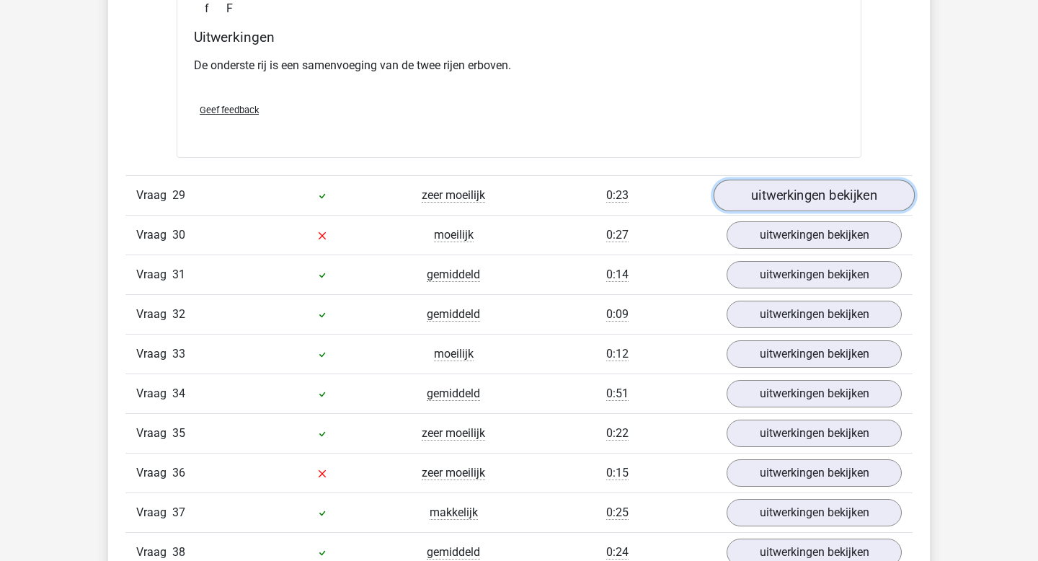
click at [797, 195] on link "uitwerkingen bekijken" at bounding box center [814, 196] width 201 height 32
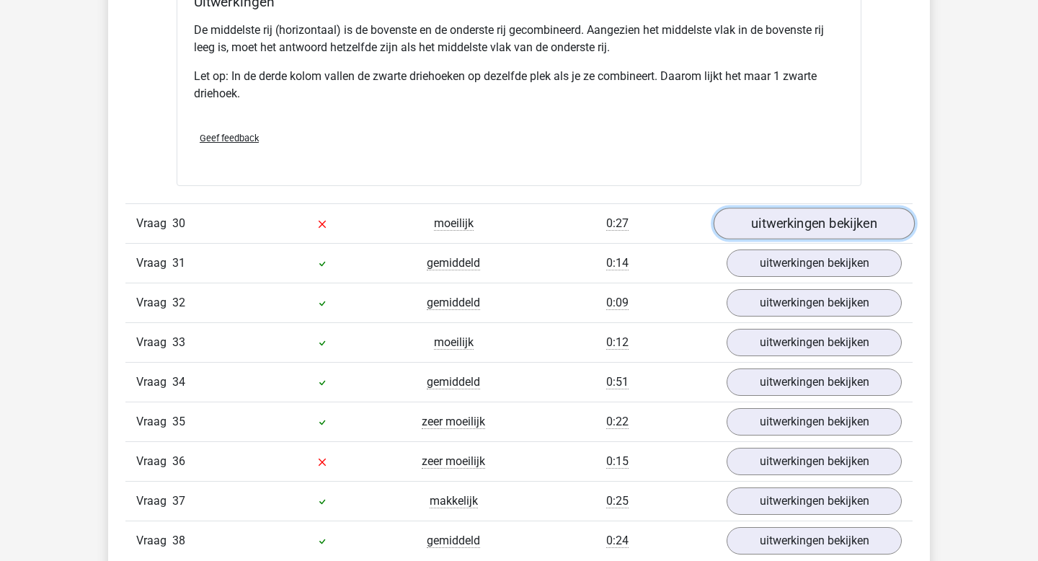
click at [795, 226] on link "uitwerkingen bekijken" at bounding box center [814, 224] width 201 height 32
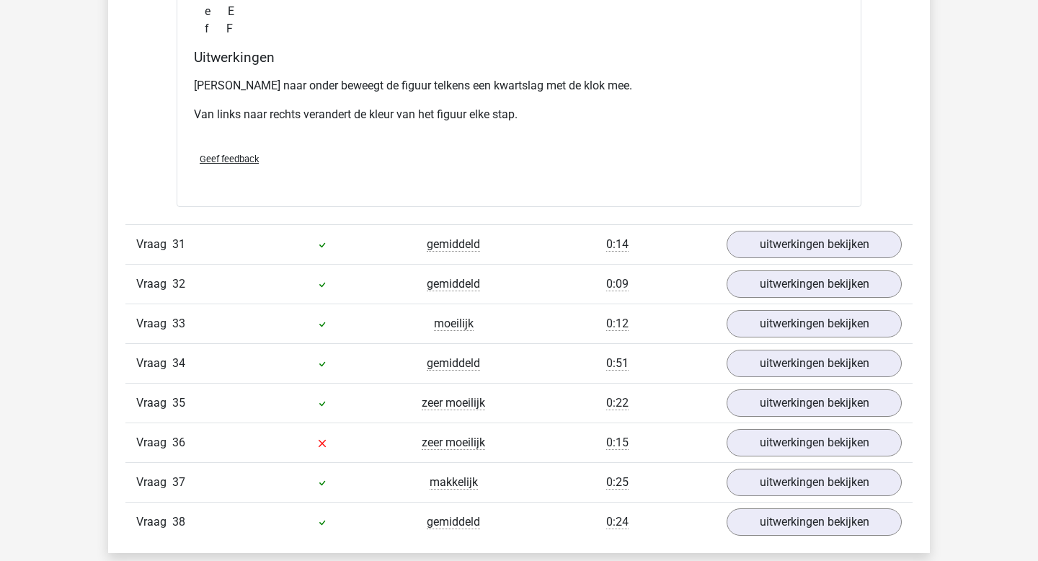
scroll to position [20999, 0]
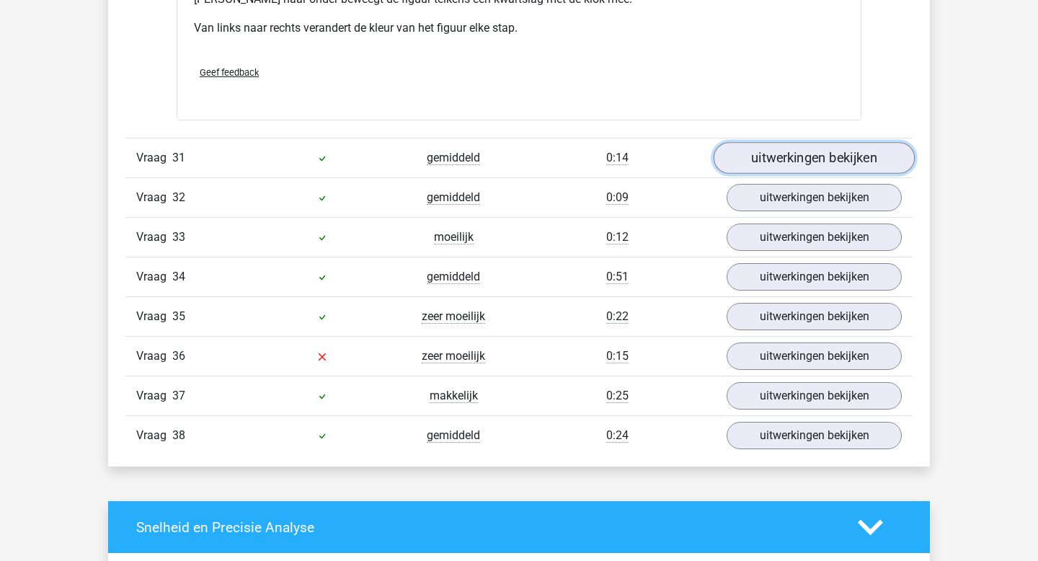
click at [796, 145] on link "uitwerkingen bekijken" at bounding box center [814, 158] width 201 height 32
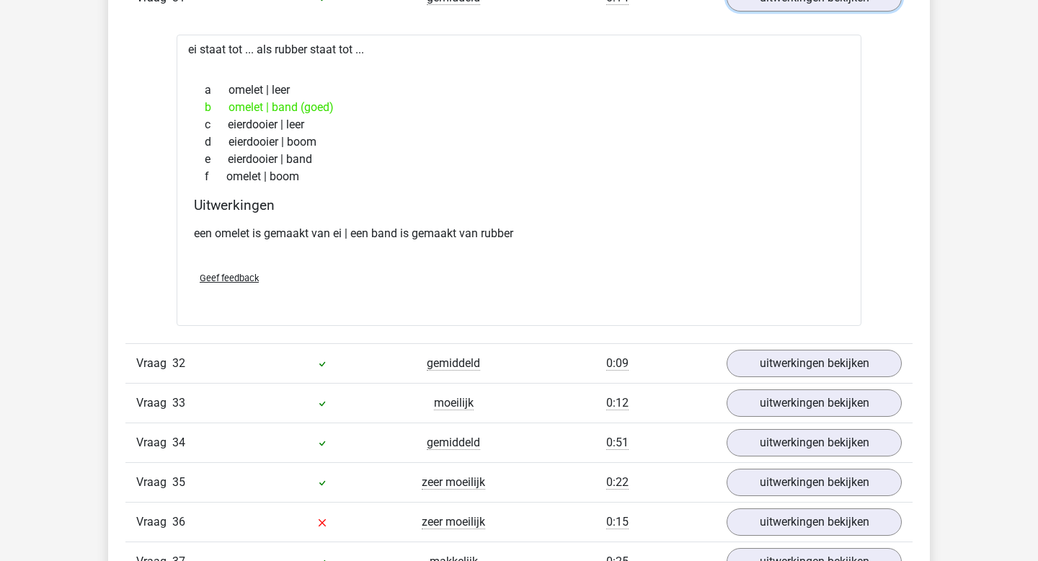
scroll to position [21155, 0]
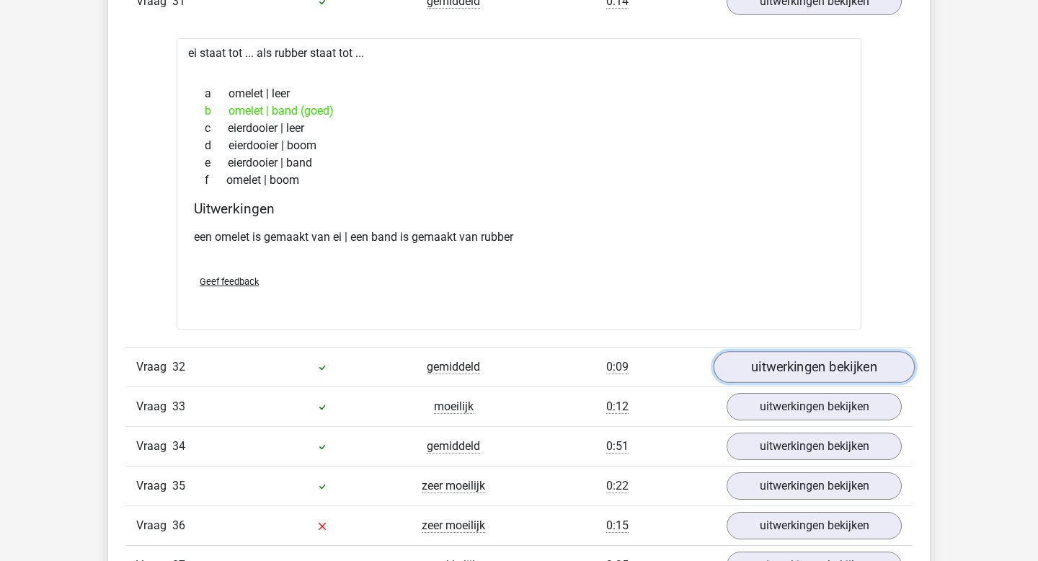
click at [850, 363] on link "uitwerkingen bekijken" at bounding box center [814, 368] width 201 height 32
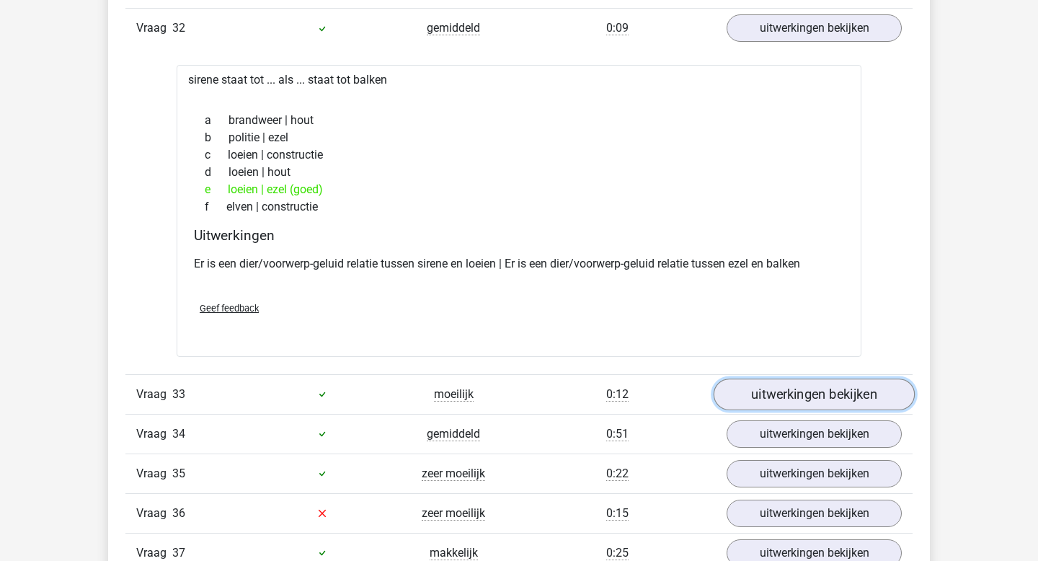
click at [825, 401] on link "uitwerkingen bekijken" at bounding box center [814, 395] width 201 height 32
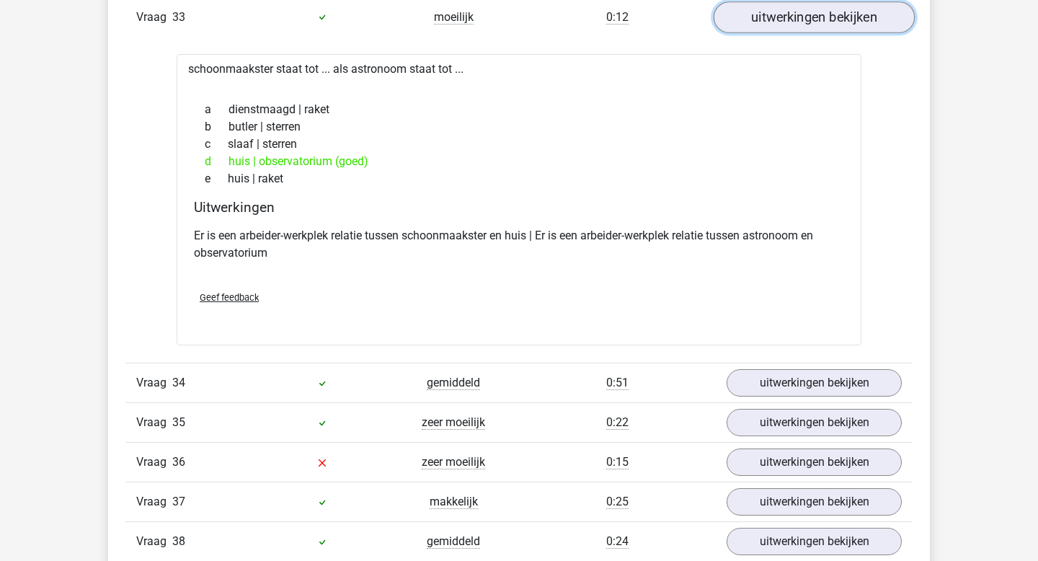
scroll to position [22017, 0]
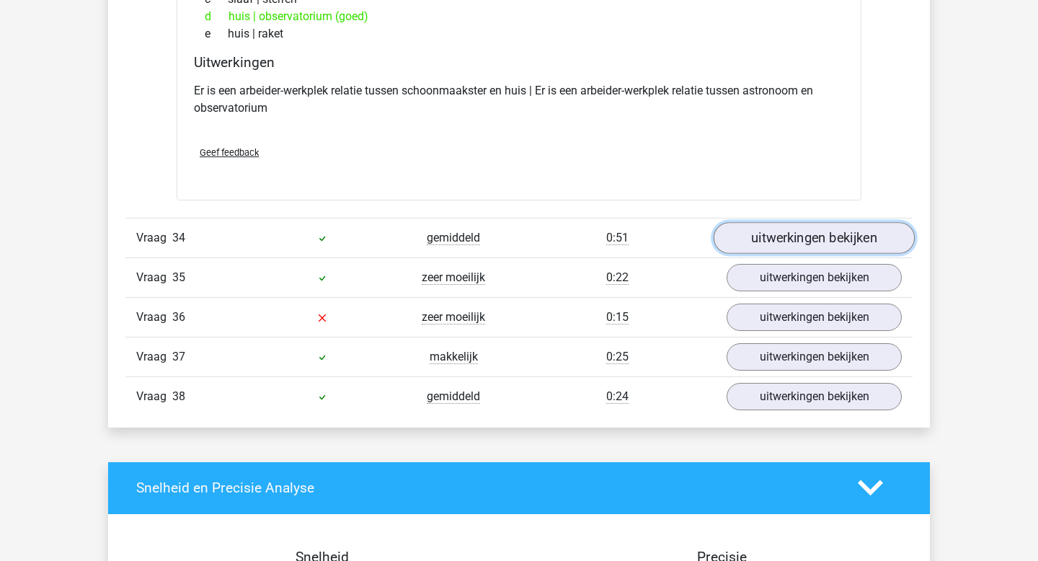
click at [815, 246] on link "uitwerkingen bekijken" at bounding box center [814, 238] width 201 height 32
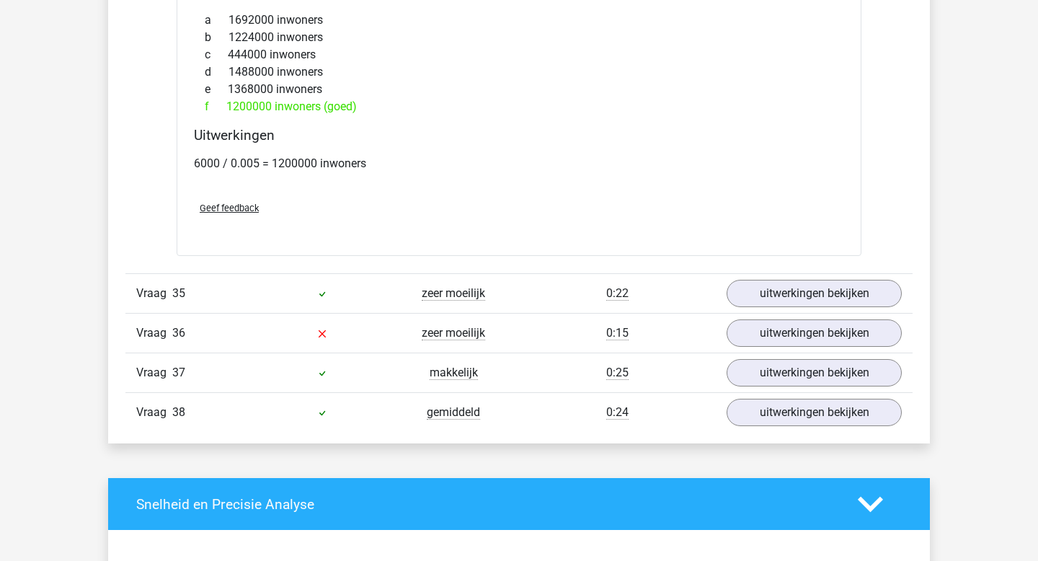
scroll to position [22897, 0]
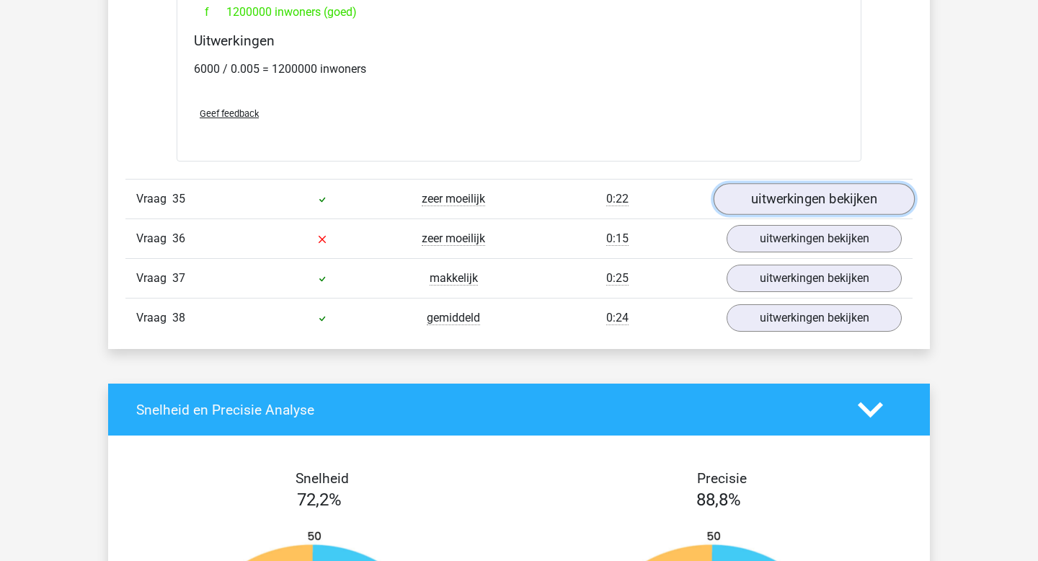
click at [777, 193] on link "uitwerkingen bekijken" at bounding box center [814, 199] width 201 height 32
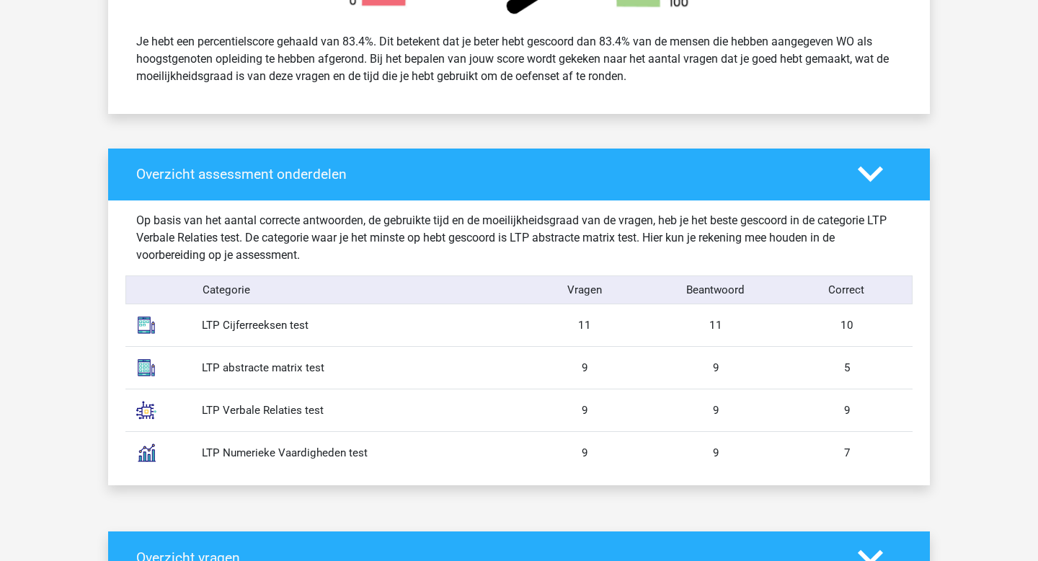
scroll to position [0, 0]
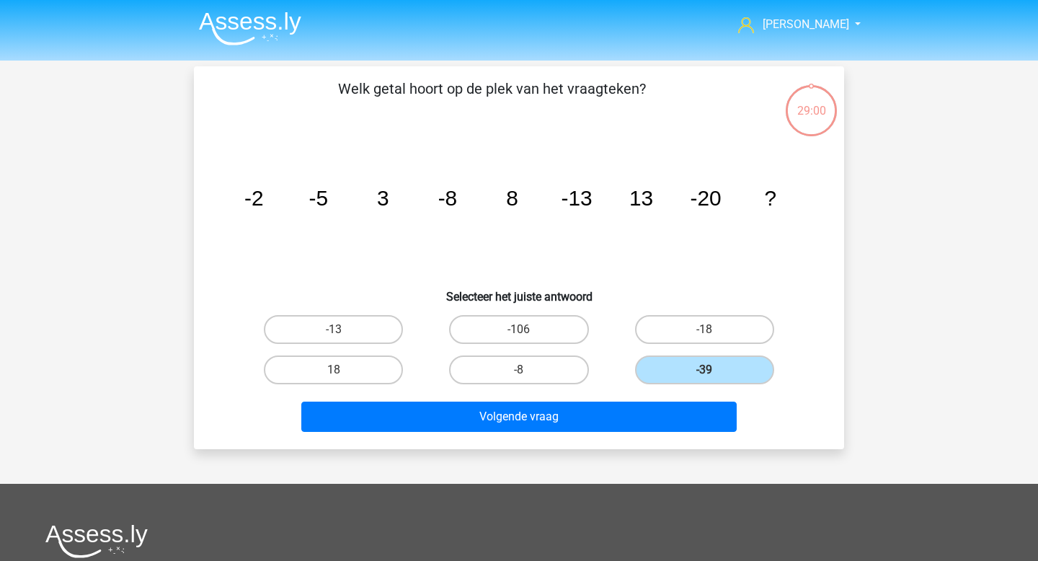
scroll to position [37, 0]
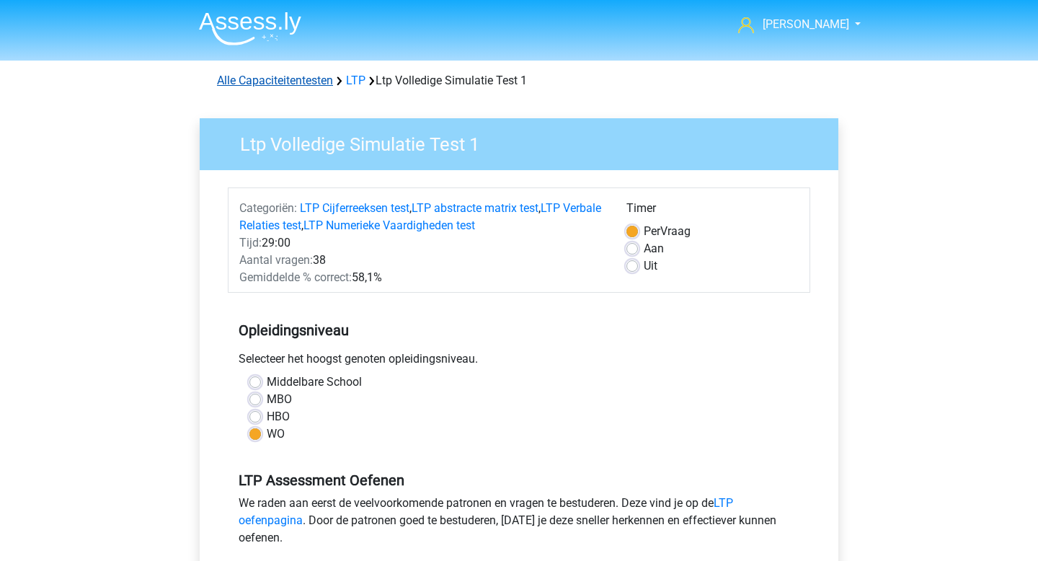
click at [279, 78] on link "Alle Capaciteitentesten" at bounding box center [275, 81] width 116 height 14
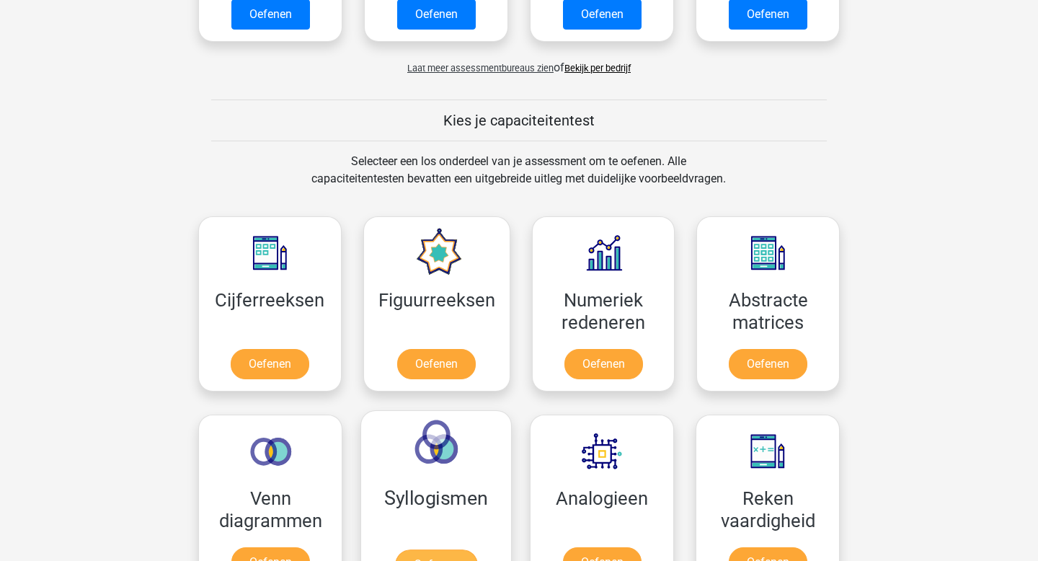
scroll to position [286, 0]
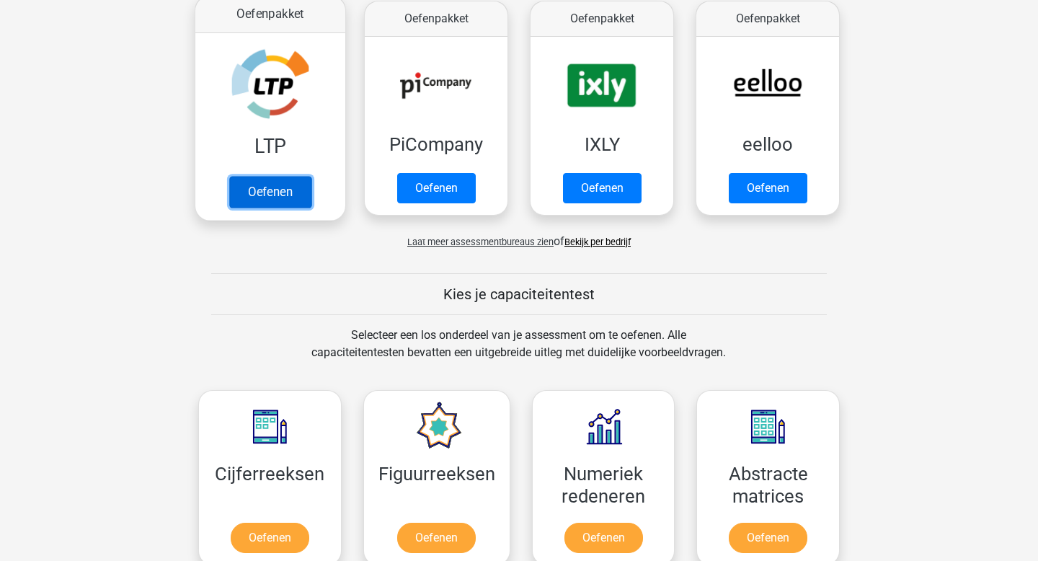
click at [291, 208] on link "Oefenen" at bounding box center [270, 192] width 82 height 32
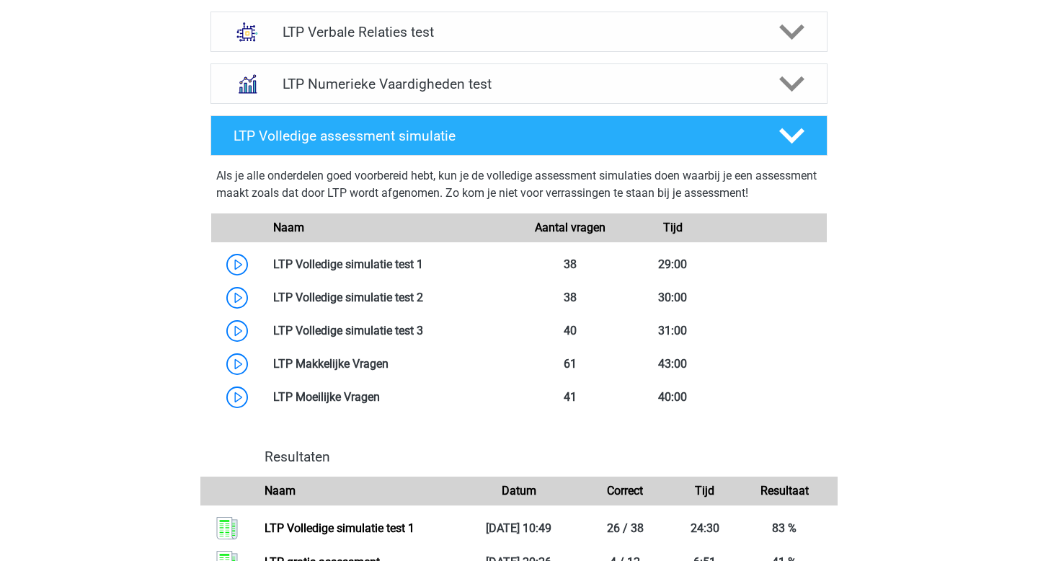
scroll to position [709, 0]
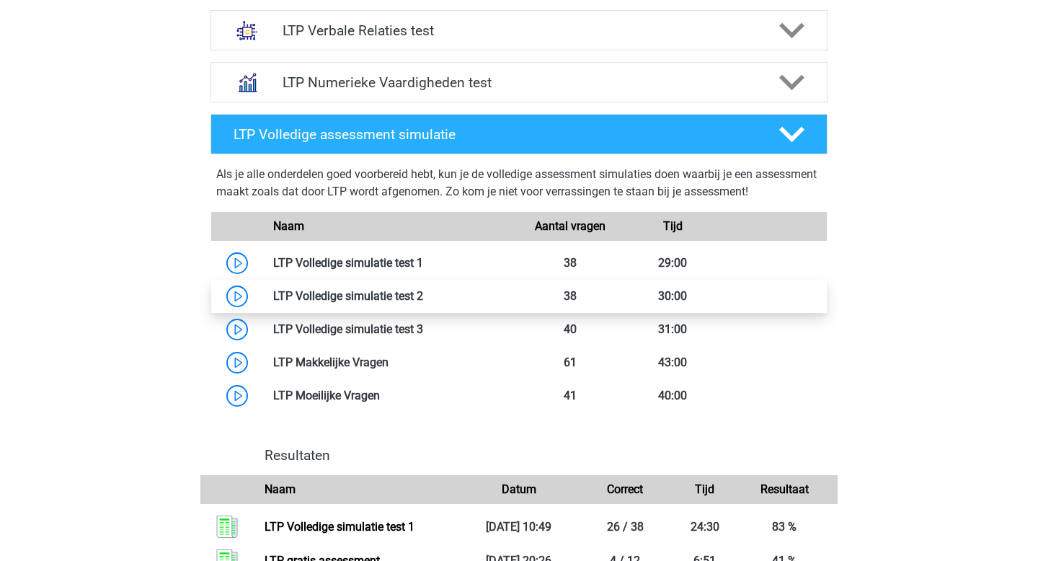
click at [423, 299] on link at bounding box center [423, 296] width 0 height 14
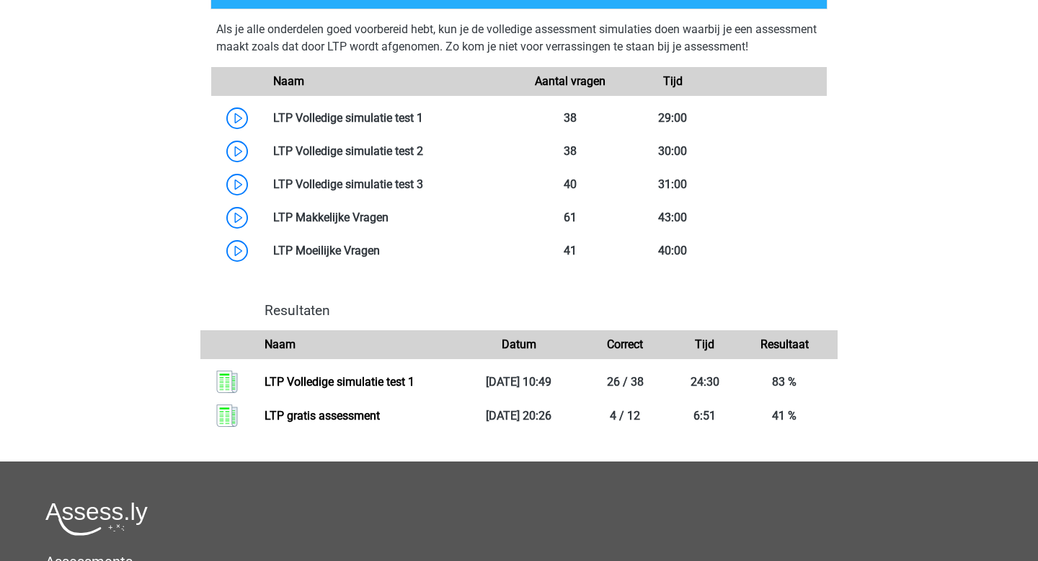
scroll to position [772, 0]
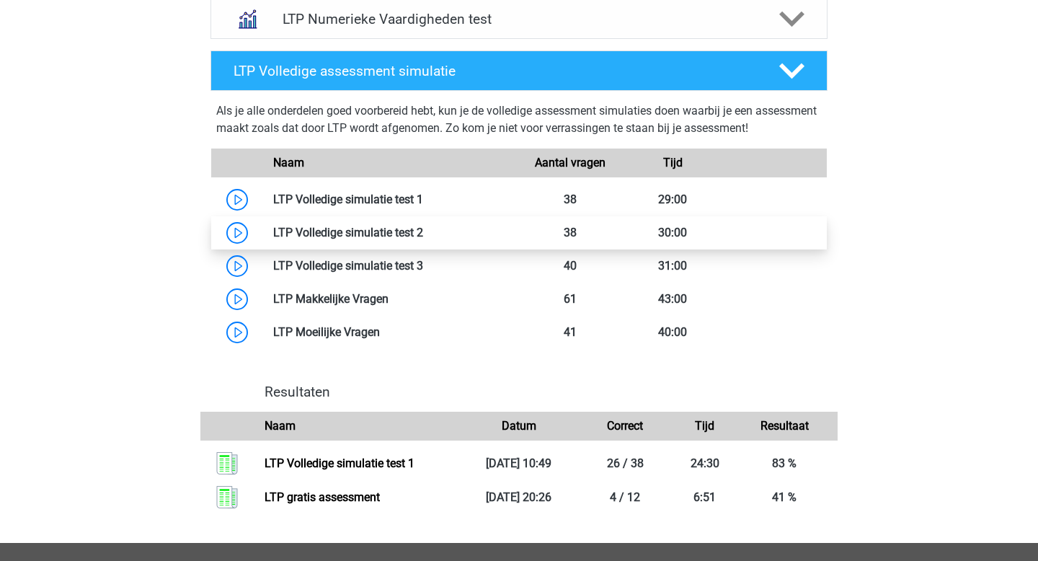
click at [423, 229] on link at bounding box center [423, 233] width 0 height 14
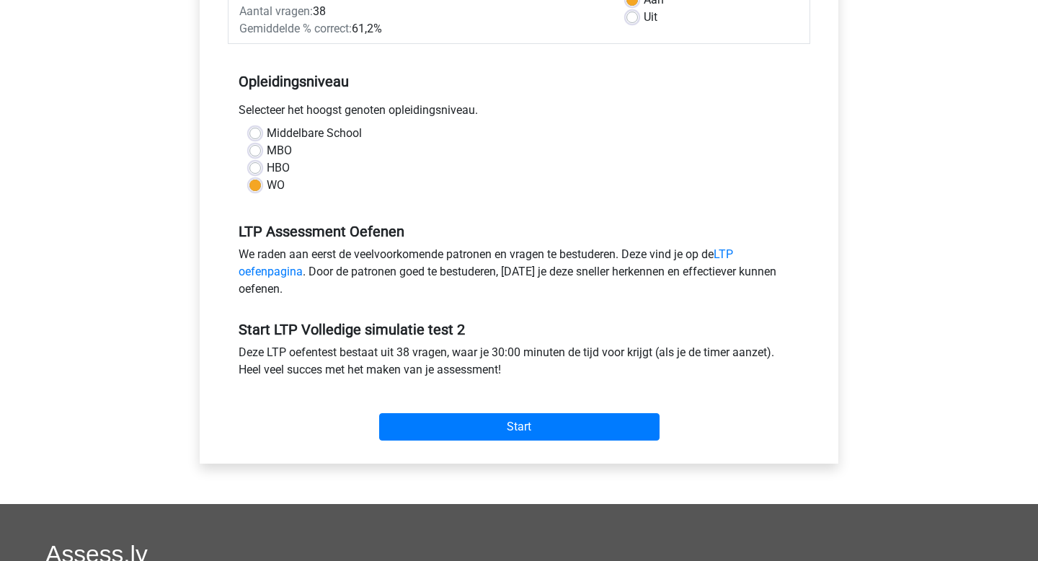
scroll to position [255, 0]
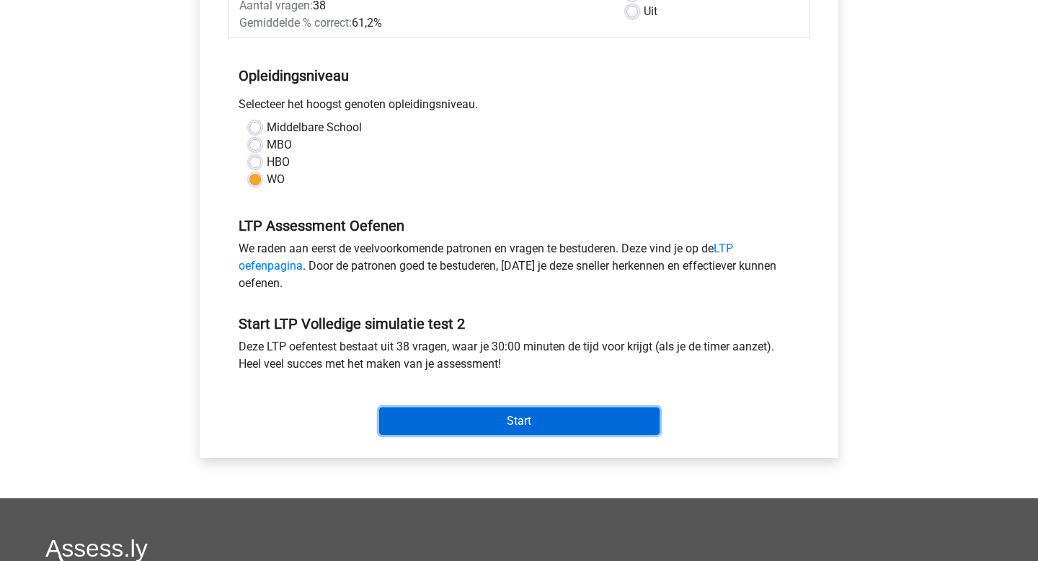
click at [555, 412] on input "Start" at bounding box center [519, 420] width 281 height 27
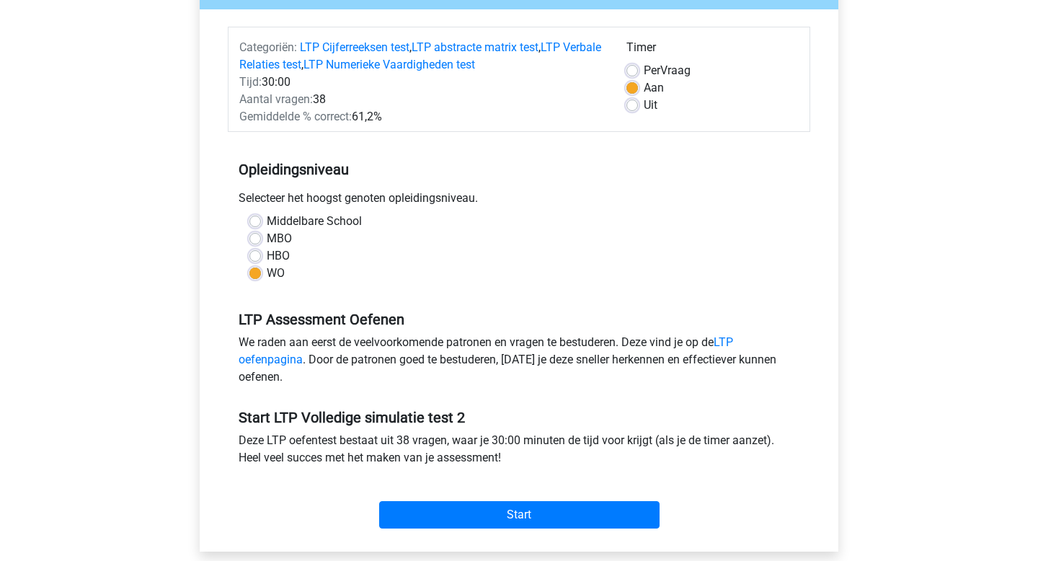
scroll to position [26, 0]
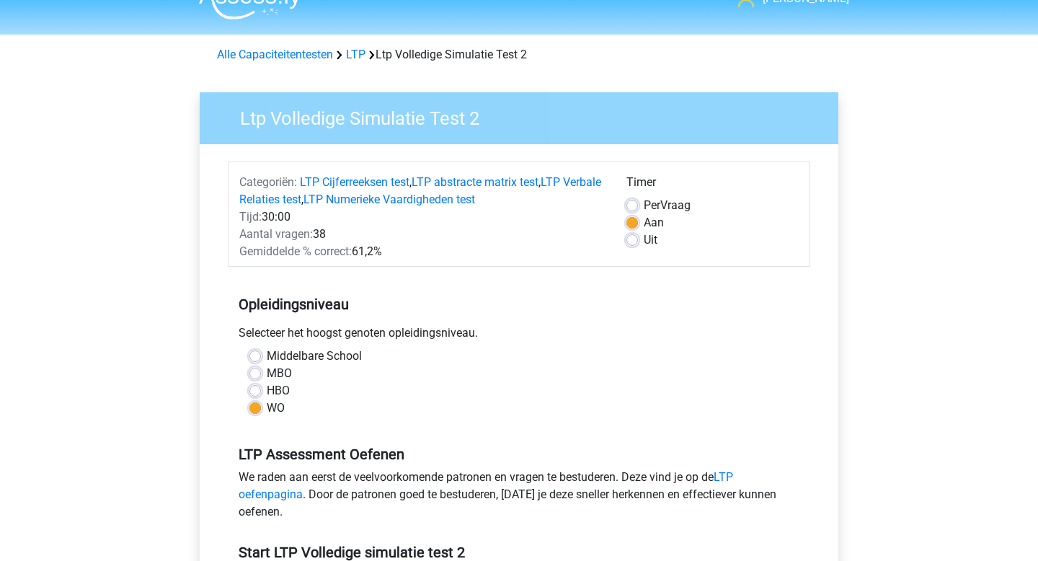
click at [644, 203] on label "Per Vraag" at bounding box center [667, 205] width 47 height 17
click at [630, 203] on input "Per Vraag" at bounding box center [633, 204] width 12 height 14
radio input "true"
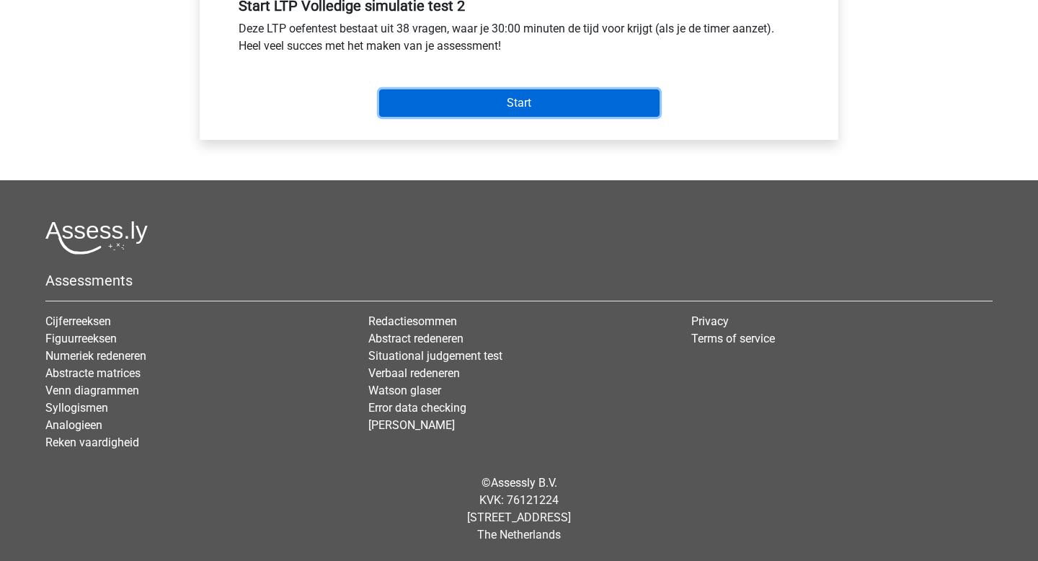
click at [534, 100] on input "Start" at bounding box center [519, 102] width 281 height 27
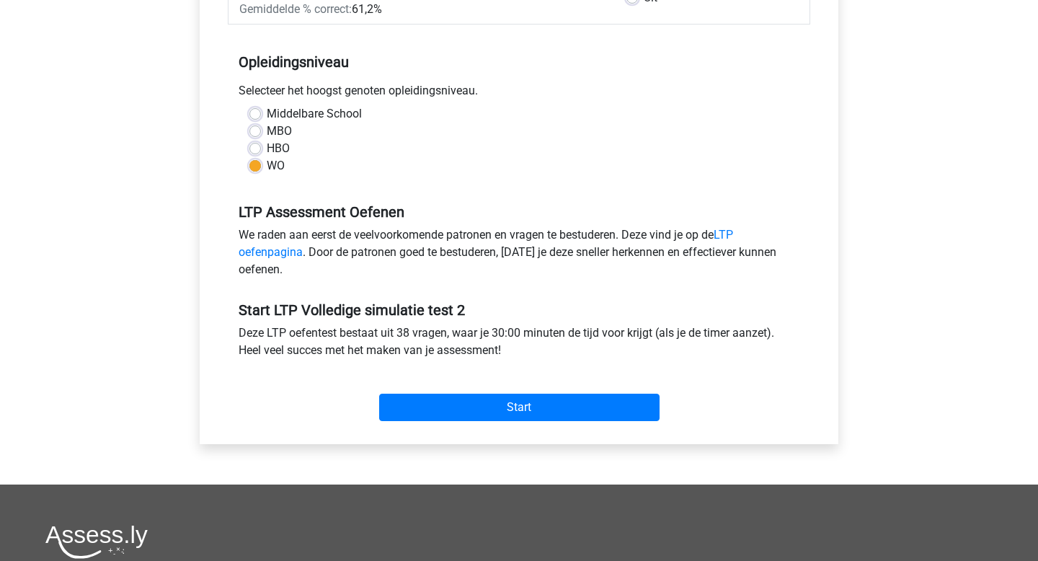
scroll to position [262, 0]
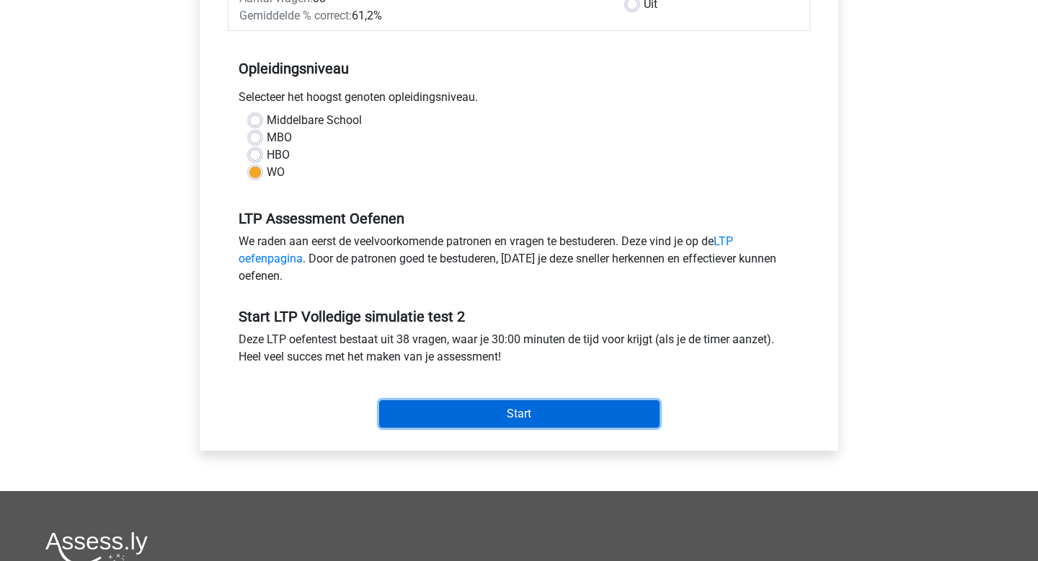
click at [555, 418] on input "Start" at bounding box center [519, 413] width 281 height 27
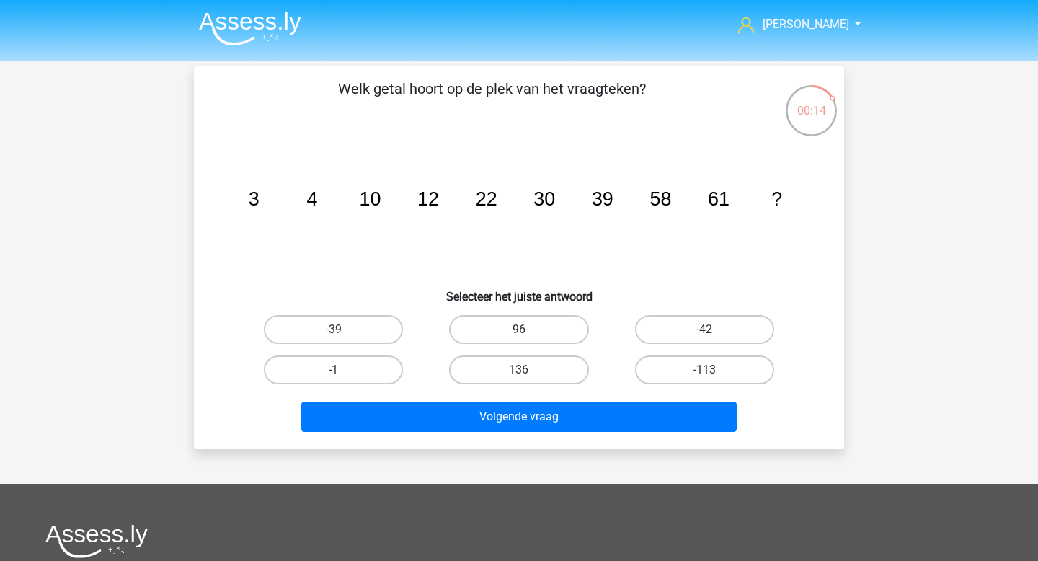
click at [547, 327] on label "96" at bounding box center [518, 329] width 139 height 29
click at [529, 330] on input "96" at bounding box center [523, 334] width 9 height 9
radio input "true"
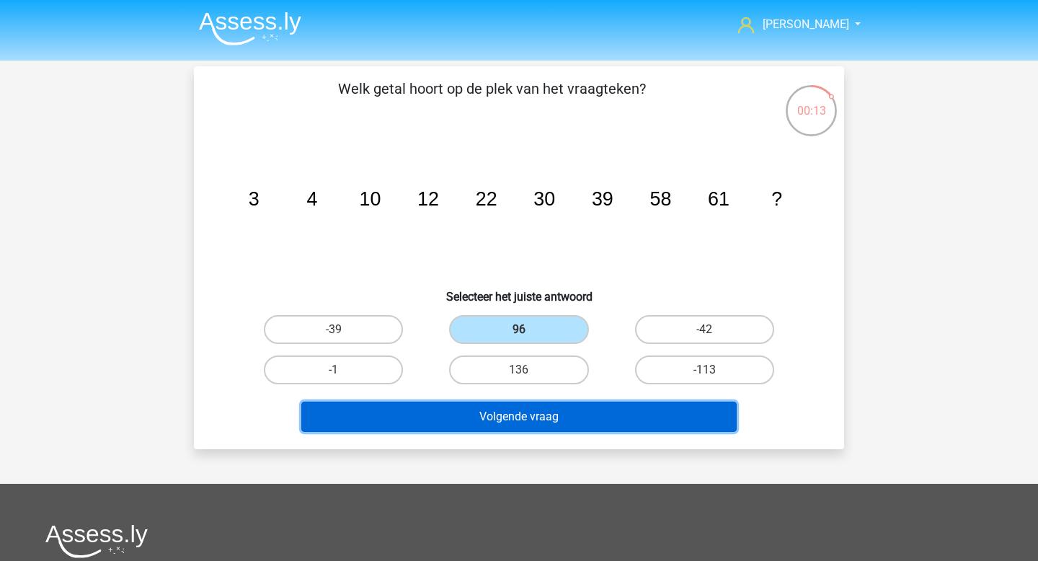
click at [568, 412] on button "Volgende vraag" at bounding box center [519, 417] width 436 height 30
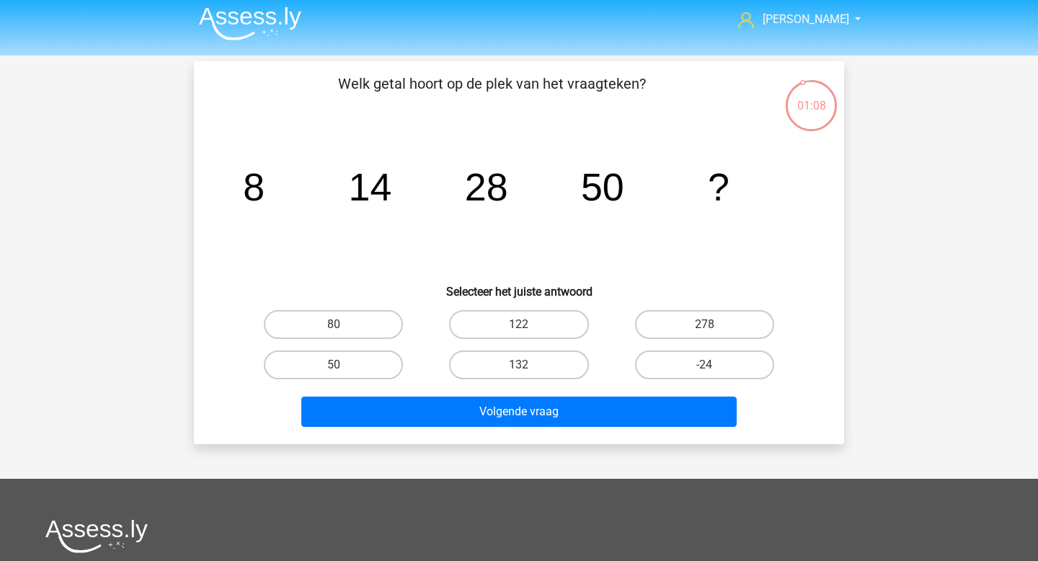
scroll to position [1, 0]
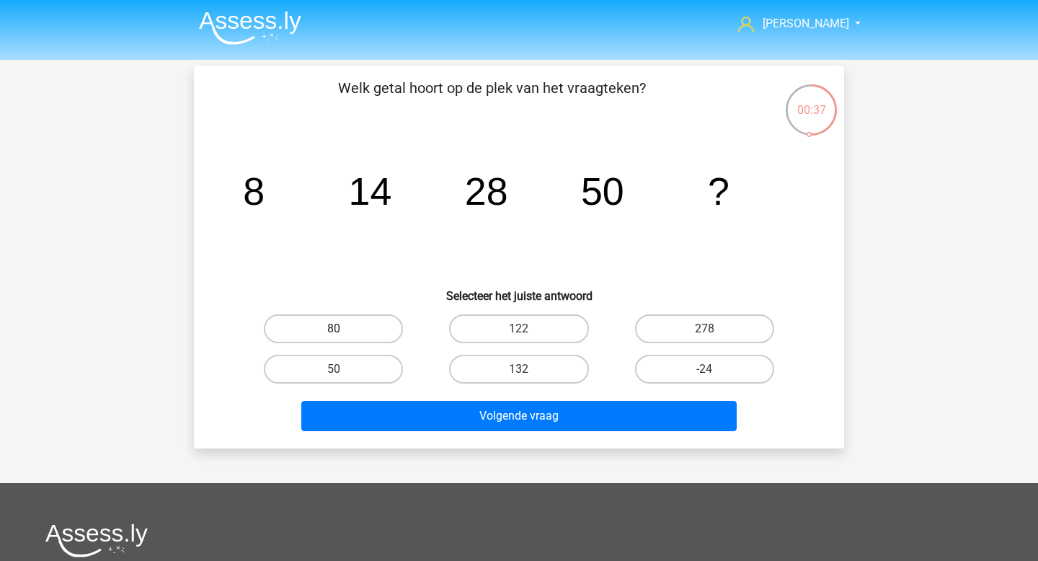
click at [308, 329] on label "80" at bounding box center [333, 328] width 139 height 29
click at [334, 329] on input "80" at bounding box center [338, 333] width 9 height 9
radio input "true"
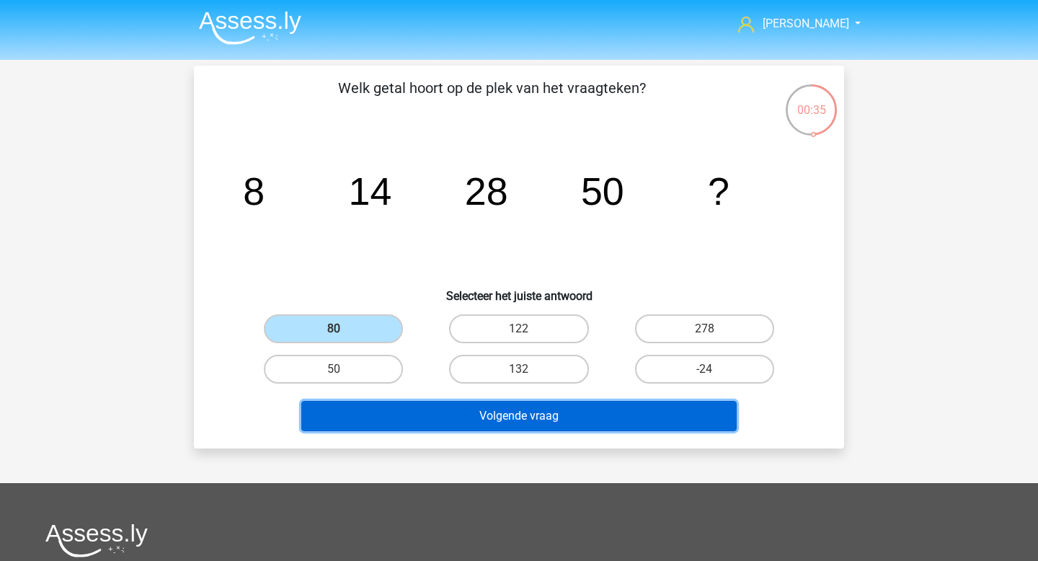
click at [498, 407] on button "Volgende vraag" at bounding box center [519, 416] width 436 height 30
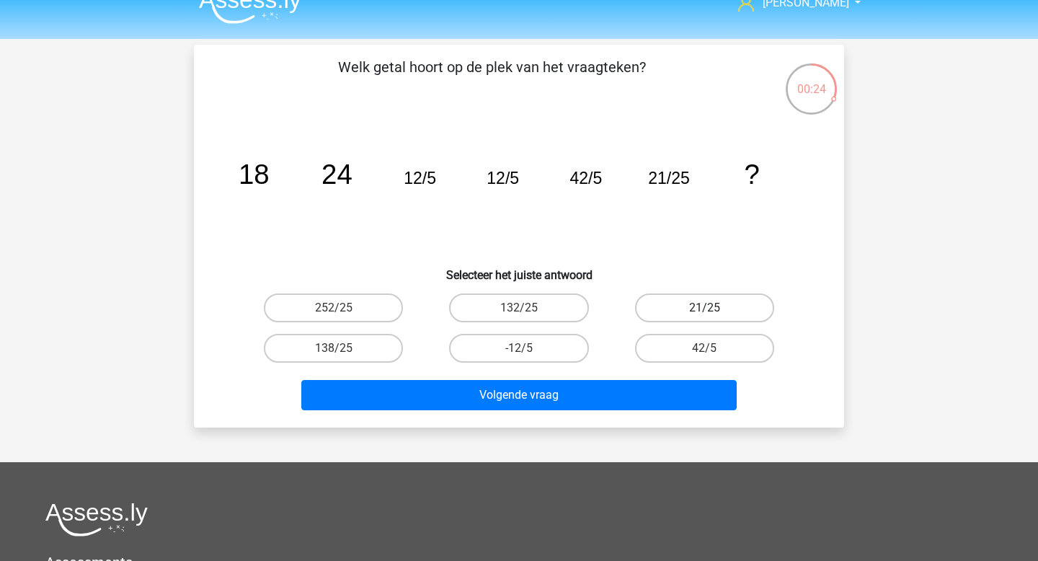
scroll to position [22, 0]
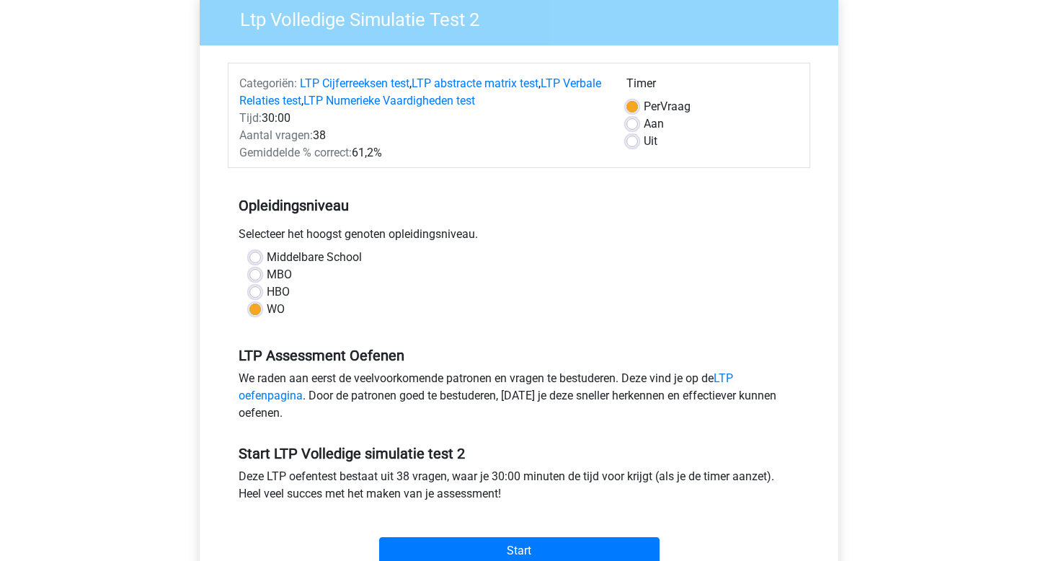
scroll to position [257, 0]
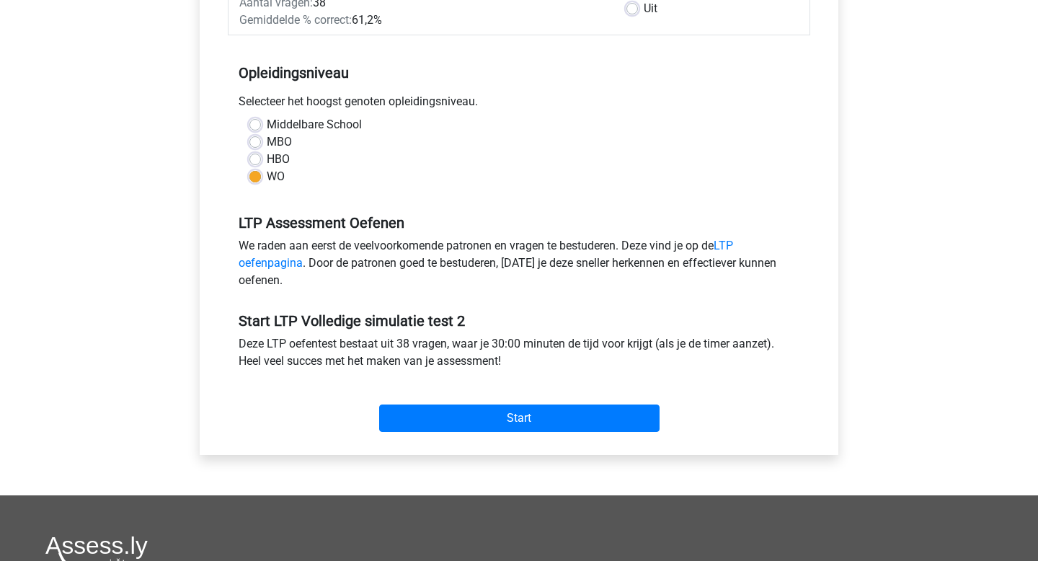
click at [519, 432] on div "Start" at bounding box center [519, 407] width 583 height 62
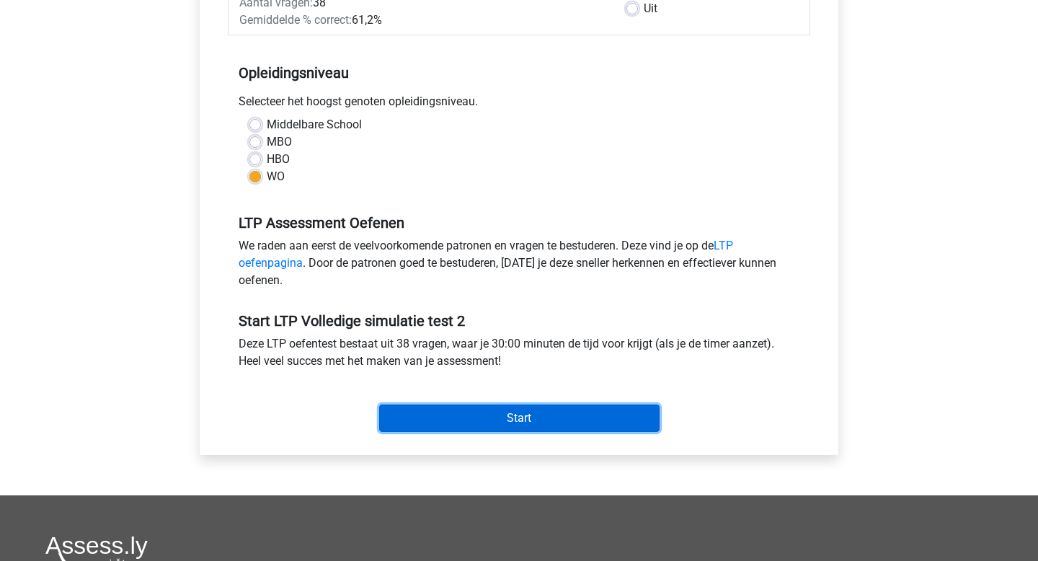
click at [519, 429] on input "Start" at bounding box center [519, 418] width 281 height 27
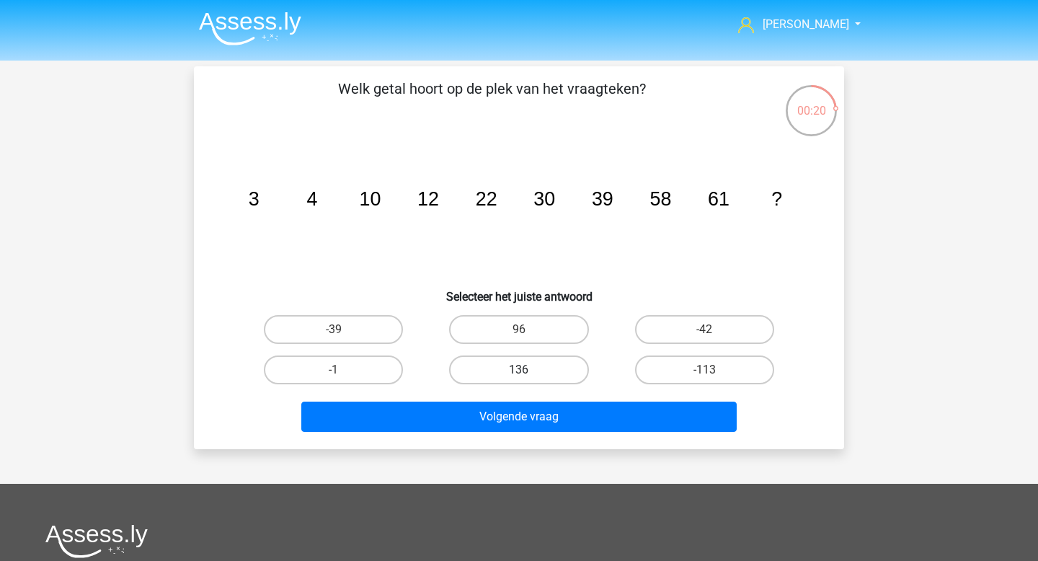
scroll to position [13, 0]
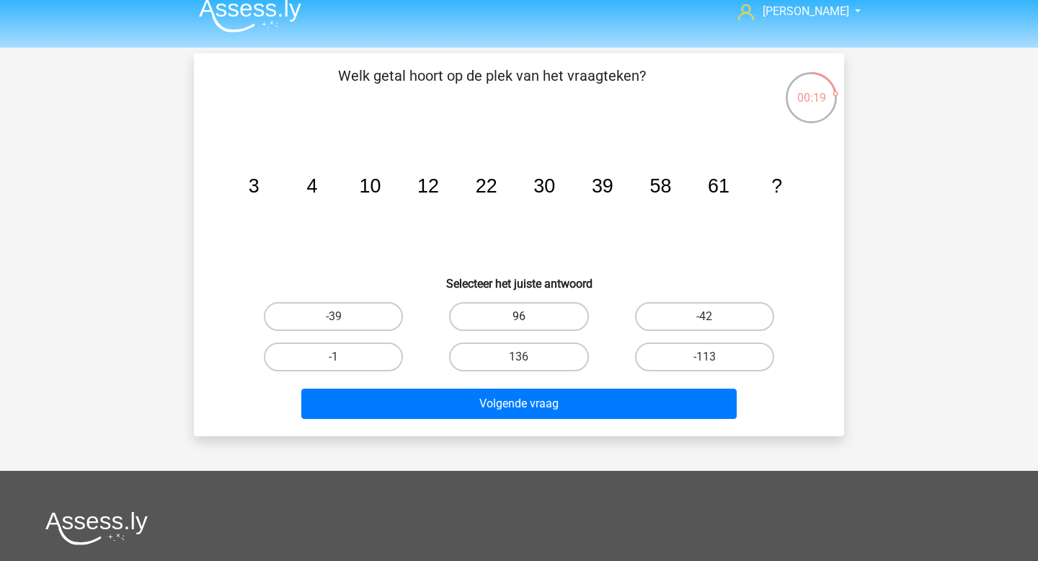
click at [523, 330] on label "96" at bounding box center [518, 316] width 139 height 29
click at [523, 326] on input "96" at bounding box center [523, 321] width 9 height 9
radio input "true"
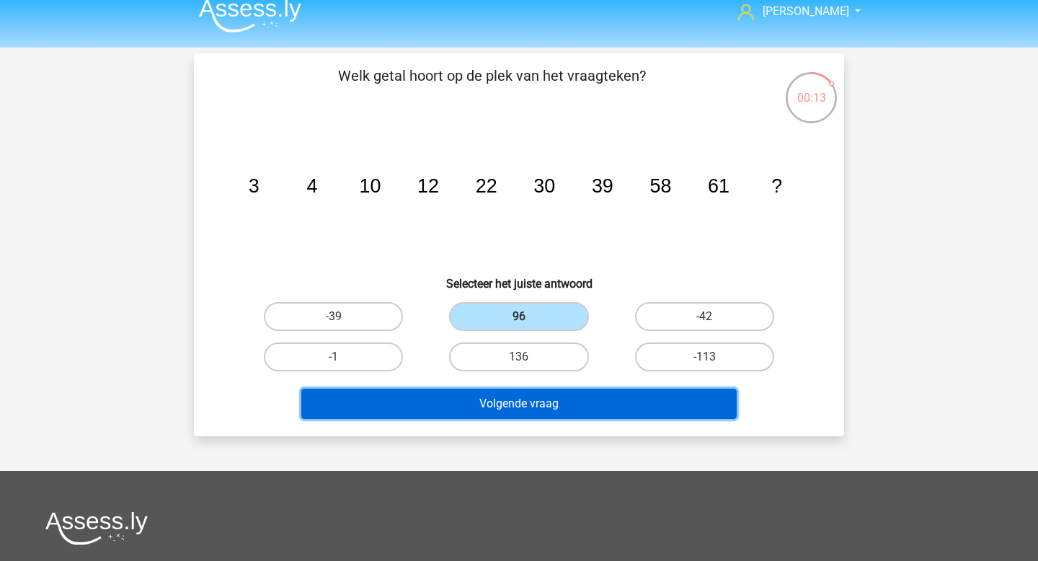
click at [502, 404] on button "Volgende vraag" at bounding box center [519, 404] width 436 height 30
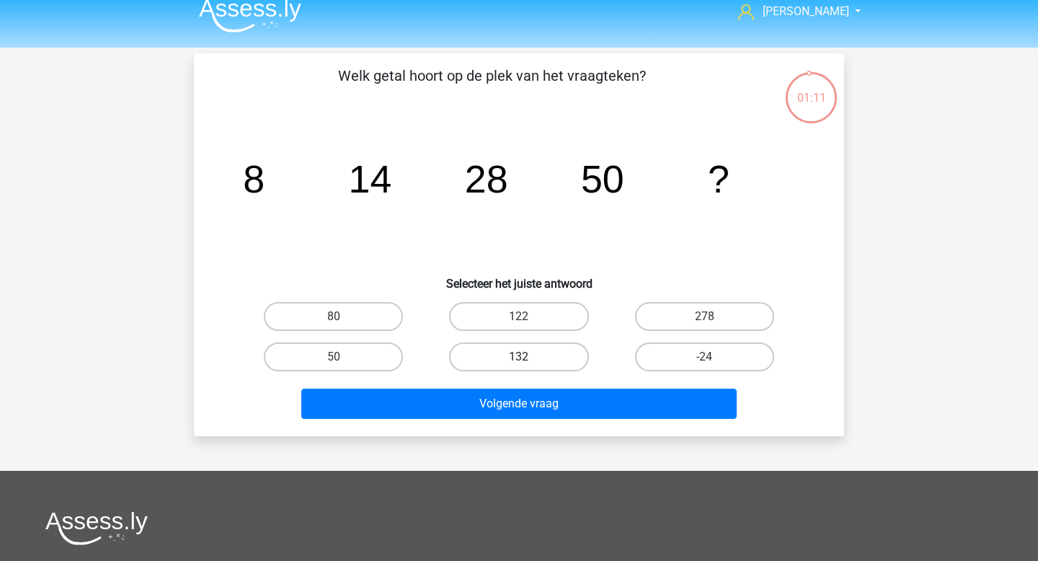
scroll to position [0, 0]
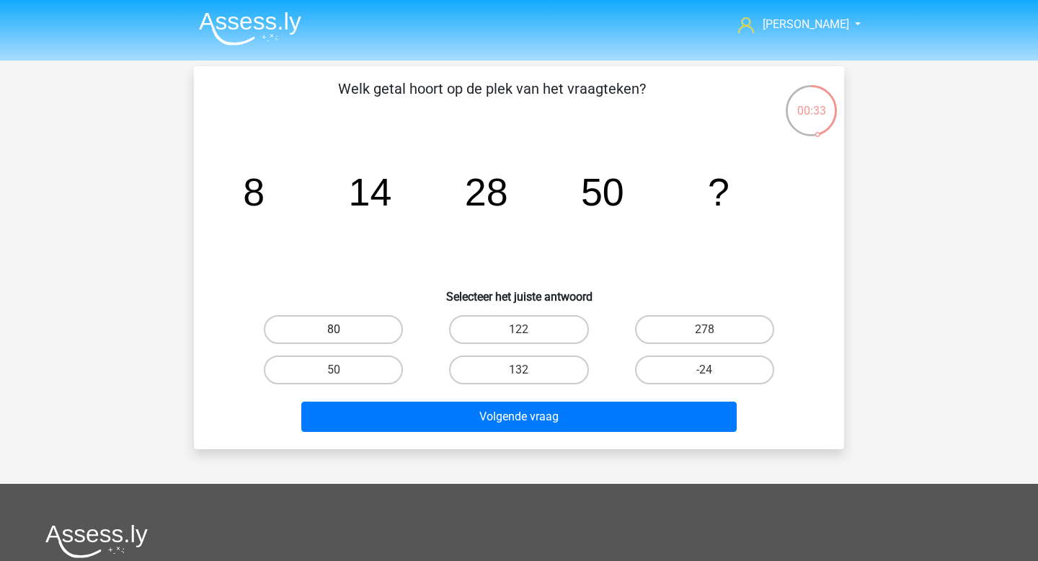
click at [358, 337] on label "80" at bounding box center [333, 329] width 139 height 29
click at [343, 337] on input "80" at bounding box center [338, 334] width 9 height 9
radio input "true"
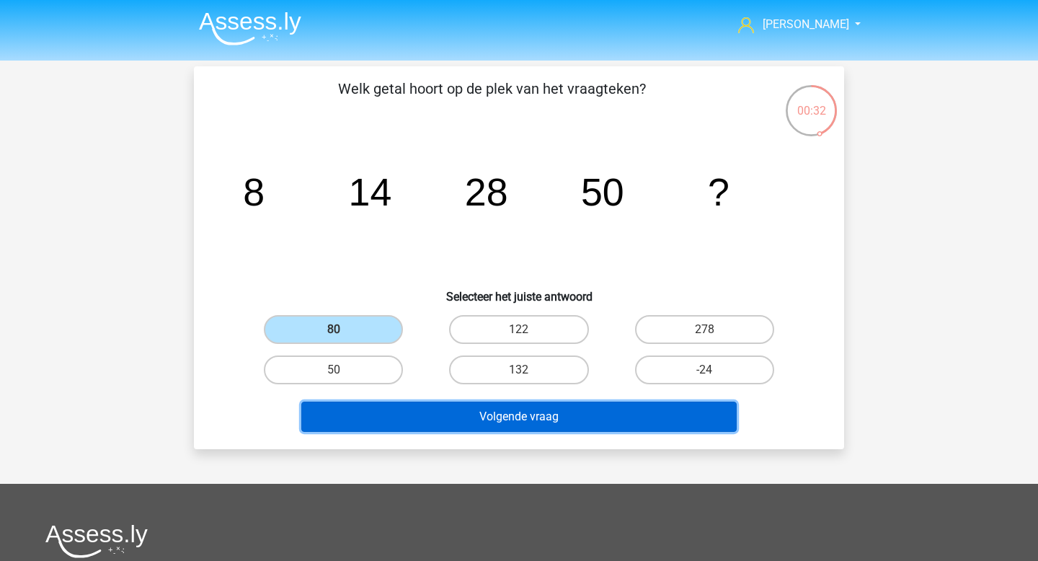
click at [371, 409] on button "Volgende vraag" at bounding box center [519, 417] width 436 height 30
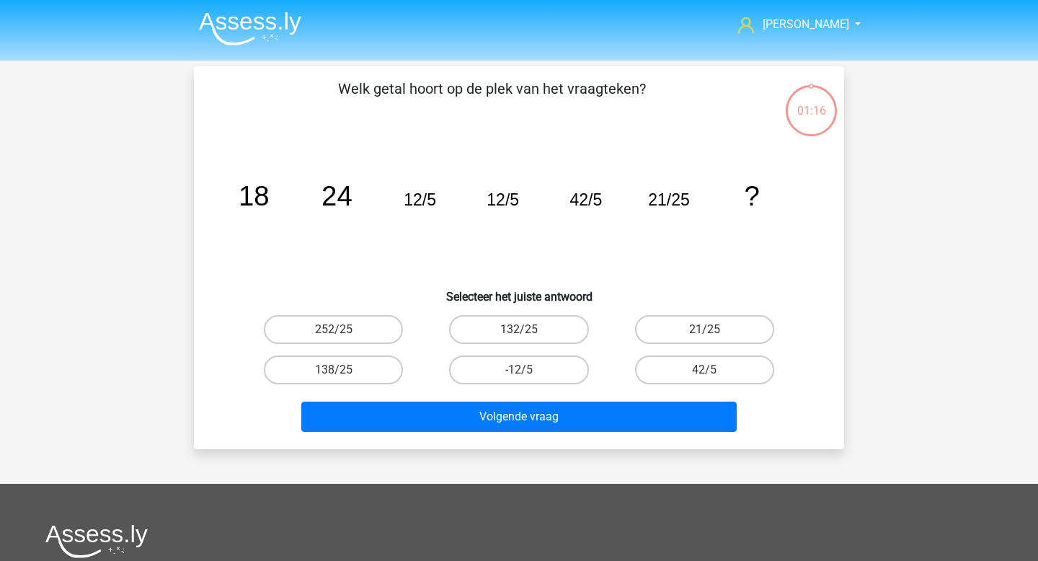
scroll to position [66, 0]
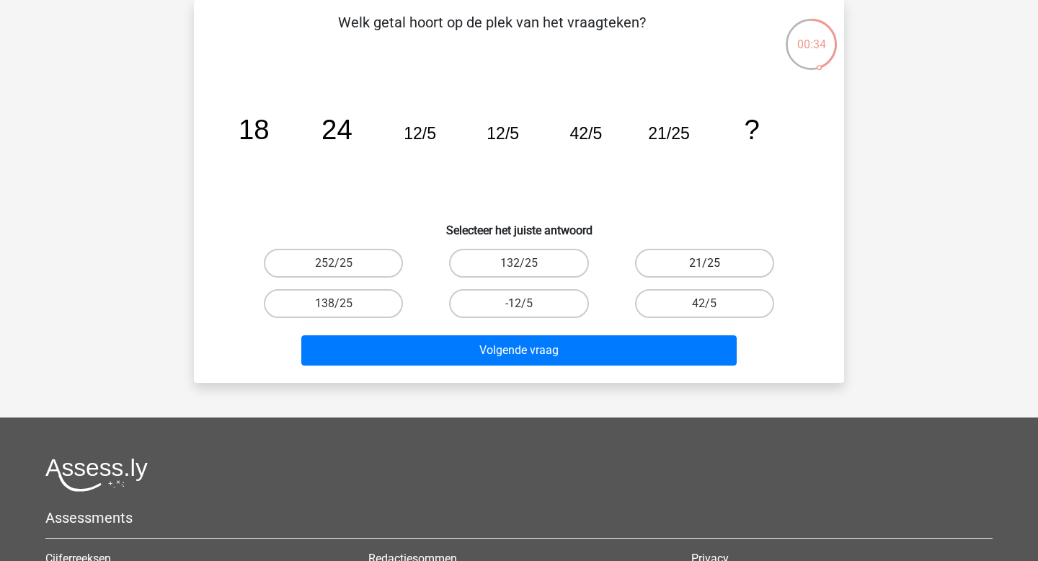
click at [686, 261] on label "21/25" at bounding box center [704, 263] width 139 height 29
click at [705, 263] on input "21/25" at bounding box center [709, 267] width 9 height 9
radio input "true"
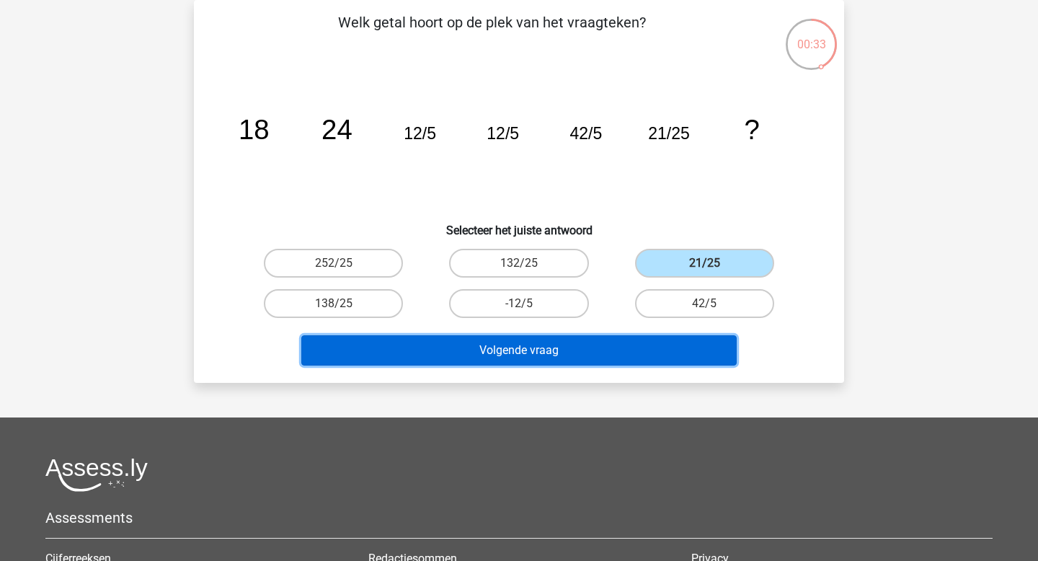
click at [575, 348] on button "Volgende vraag" at bounding box center [519, 350] width 436 height 30
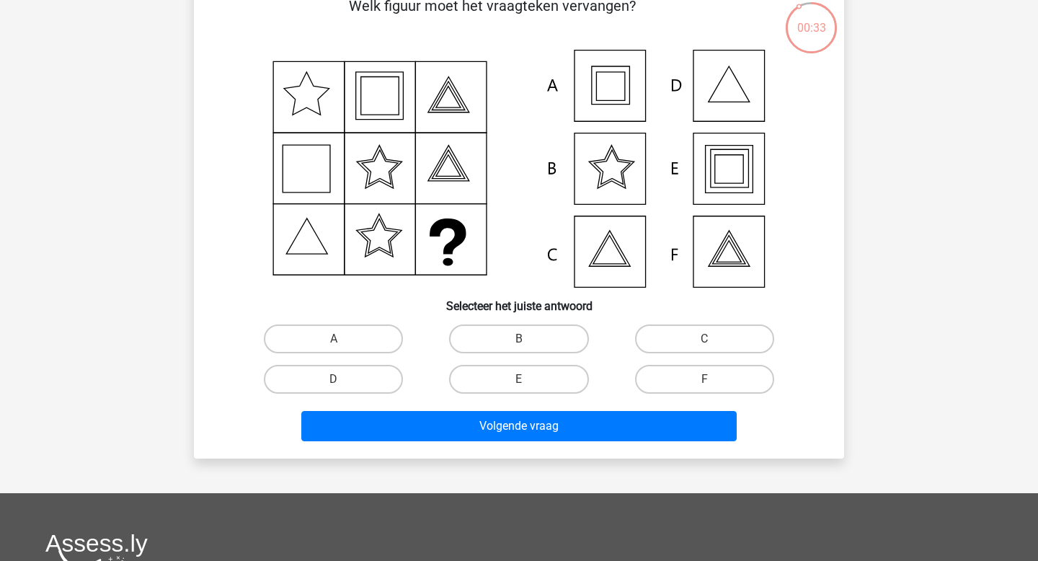
scroll to position [30, 0]
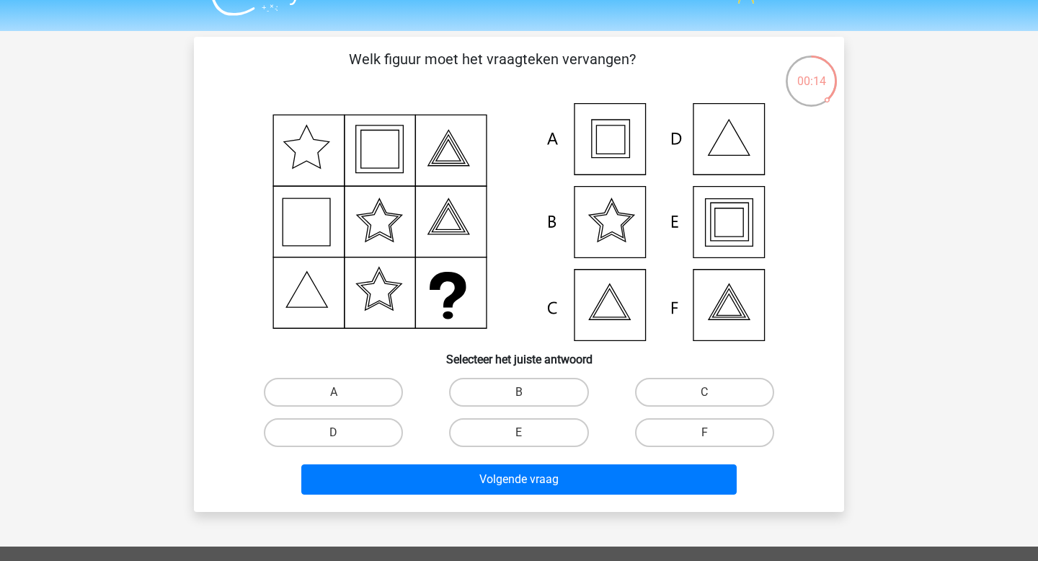
click at [513, 418] on div "E" at bounding box center [518, 432] width 185 height 40
click at [513, 432] on label "E" at bounding box center [518, 432] width 139 height 29
click at [519, 433] on input "E" at bounding box center [523, 437] width 9 height 9
radio input "true"
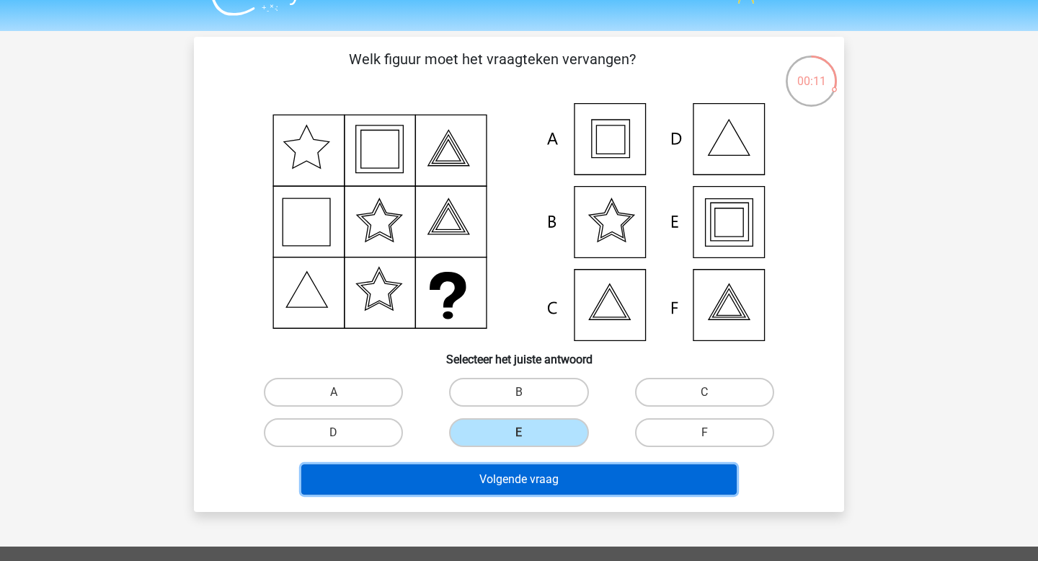
click at [505, 469] on button "Volgende vraag" at bounding box center [519, 479] width 436 height 30
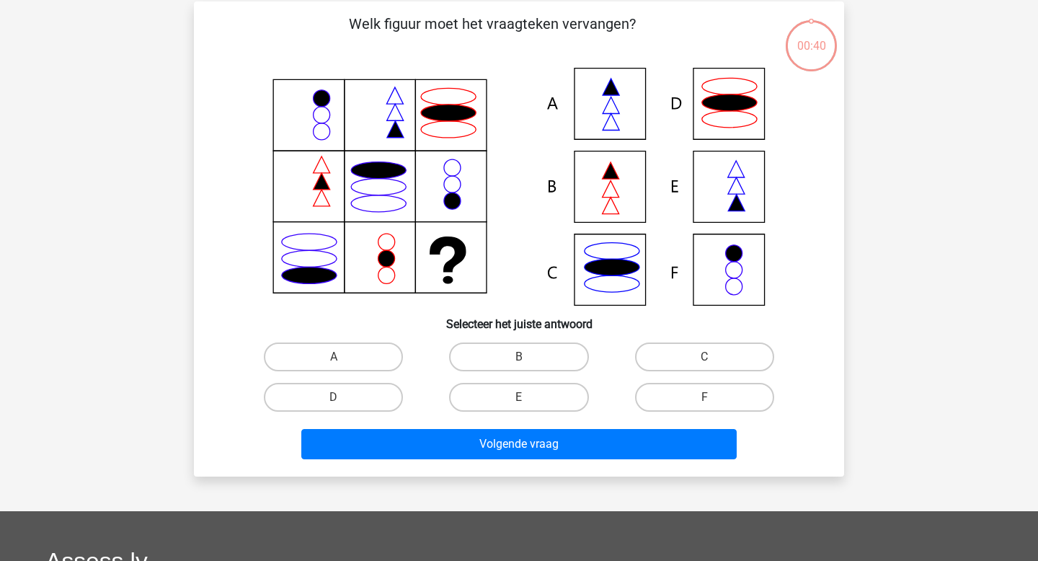
scroll to position [66, 0]
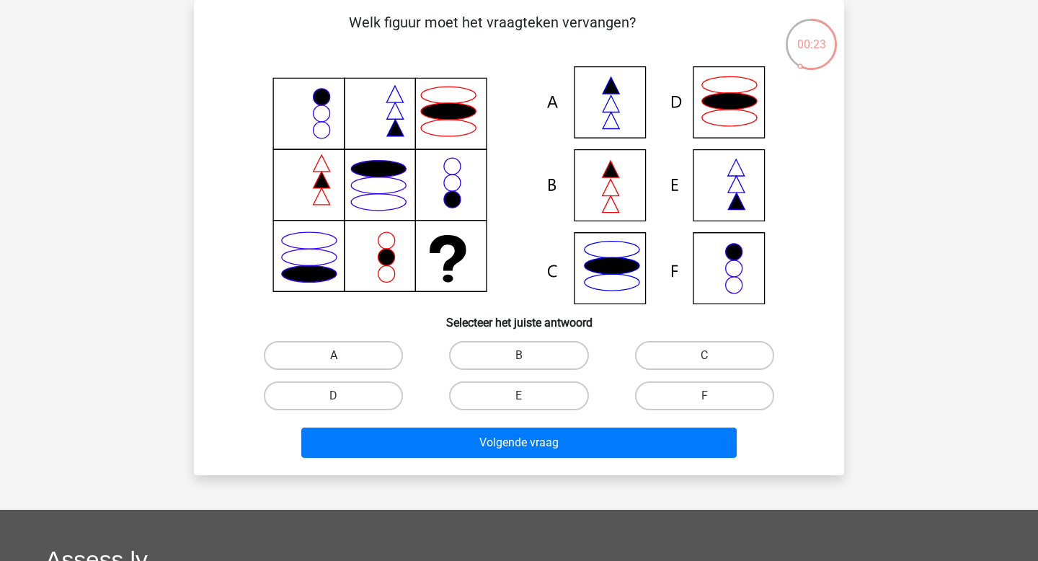
click at [387, 354] on label "A" at bounding box center [333, 355] width 139 height 29
click at [343, 356] on input "A" at bounding box center [338, 360] width 9 height 9
radio input "true"
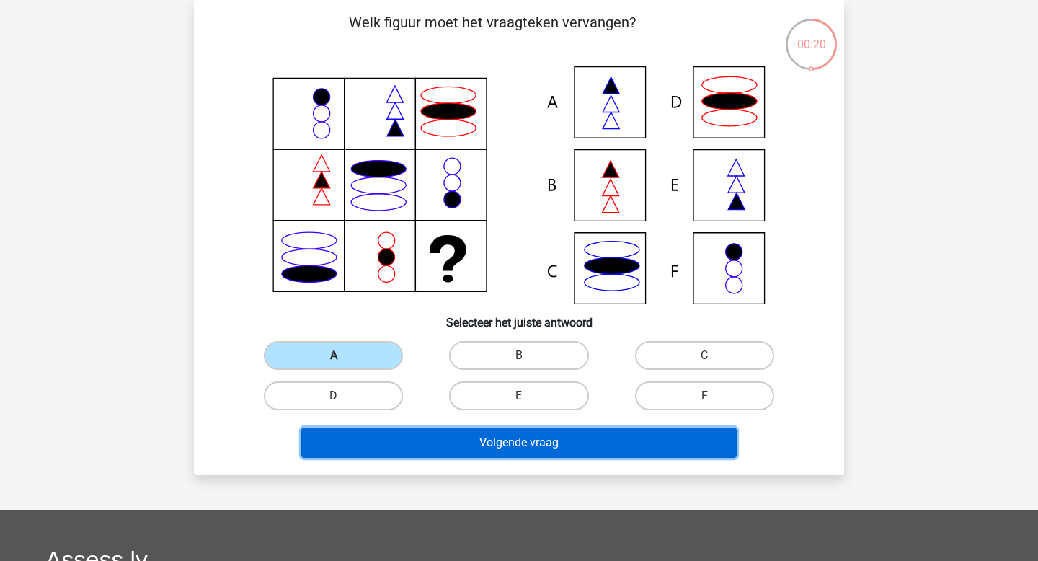
click at [459, 444] on button "Volgende vraag" at bounding box center [519, 443] width 436 height 30
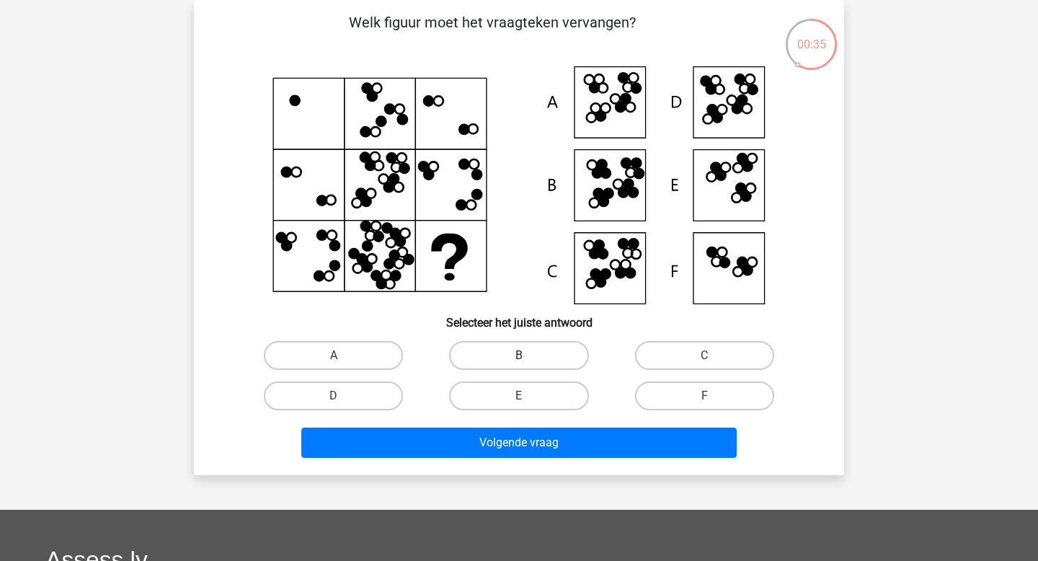
click at [540, 363] on label "B" at bounding box center [518, 355] width 139 height 29
click at [529, 363] on input "B" at bounding box center [523, 360] width 9 height 9
radio input "true"
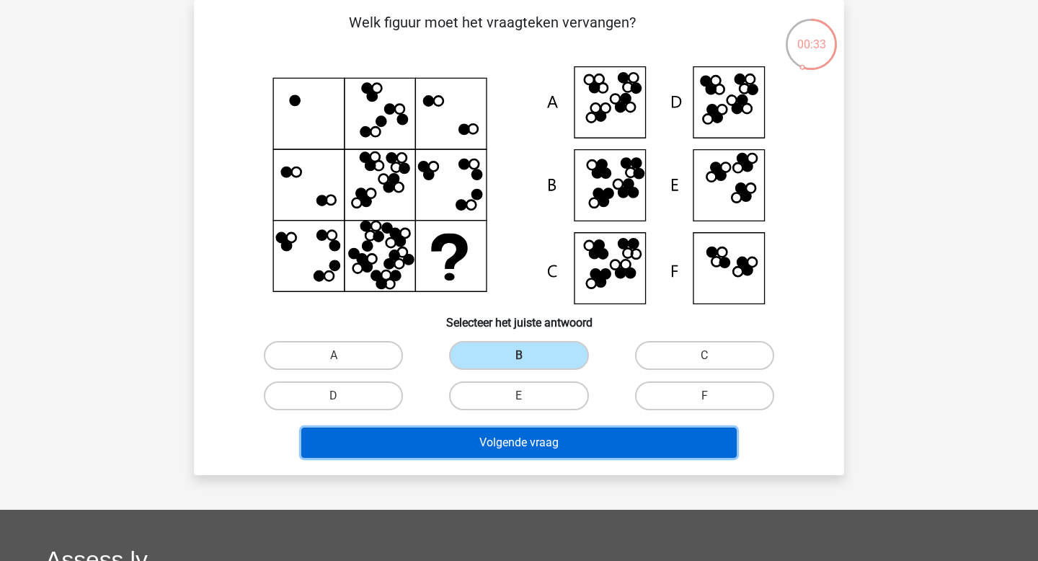
click at [538, 443] on button "Volgende vraag" at bounding box center [519, 443] width 436 height 30
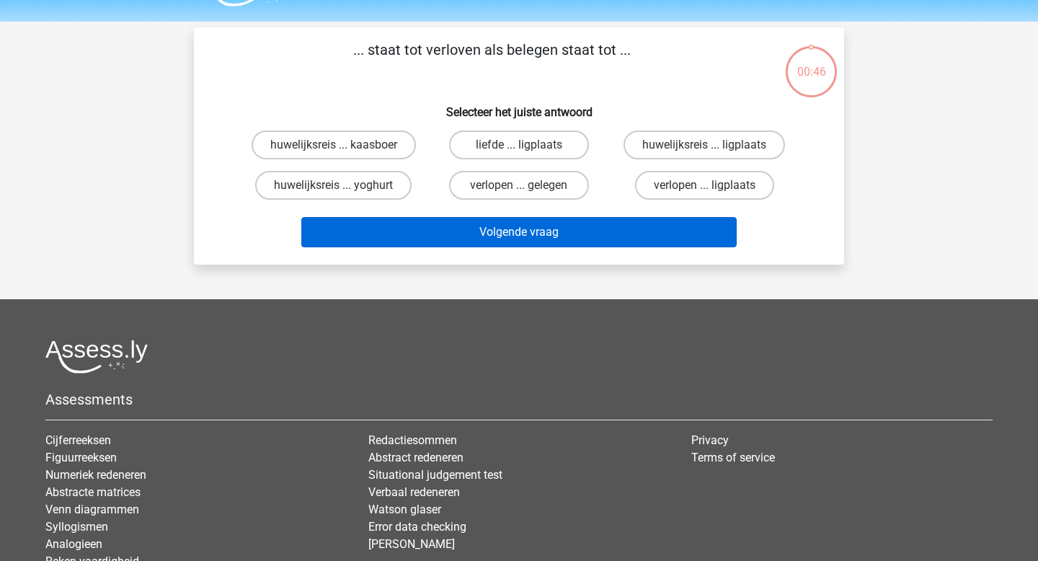
scroll to position [6, 0]
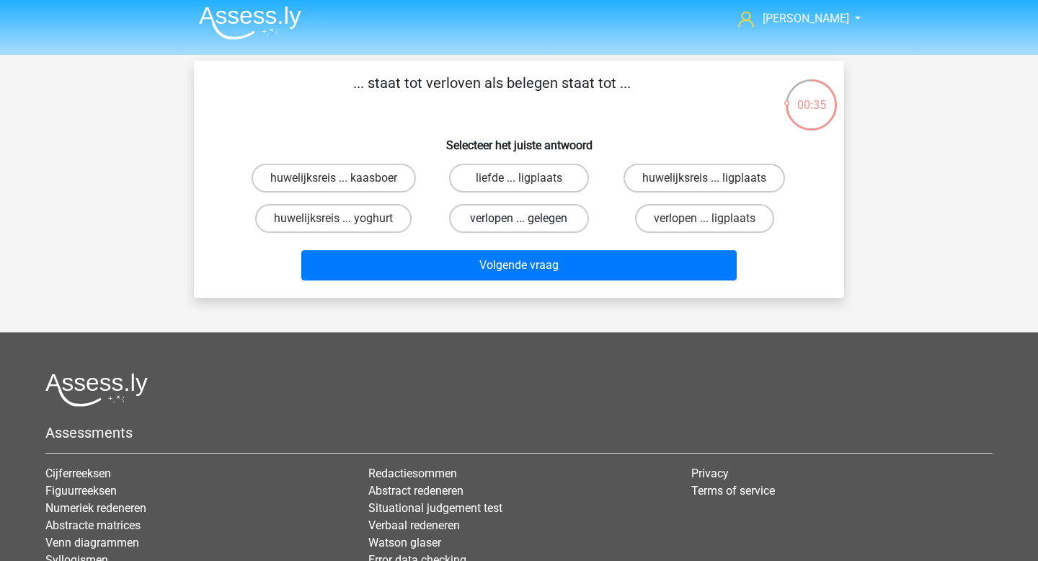
click at [488, 217] on label "verlopen ... gelegen" at bounding box center [518, 218] width 139 height 29
click at [519, 219] on input "verlopen ... gelegen" at bounding box center [523, 223] width 9 height 9
radio input "true"
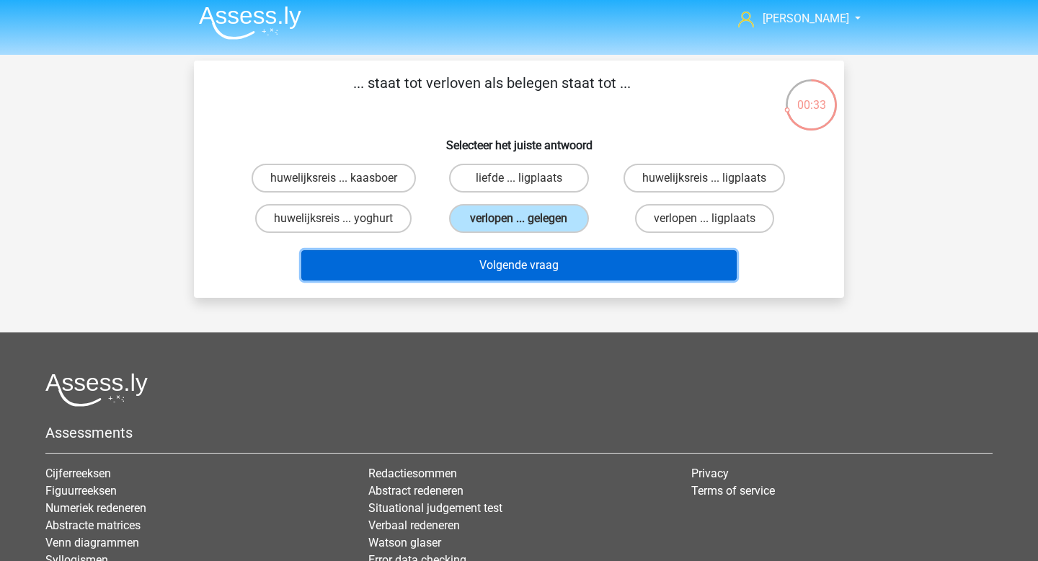
click at [569, 278] on button "Volgende vraag" at bounding box center [519, 265] width 436 height 30
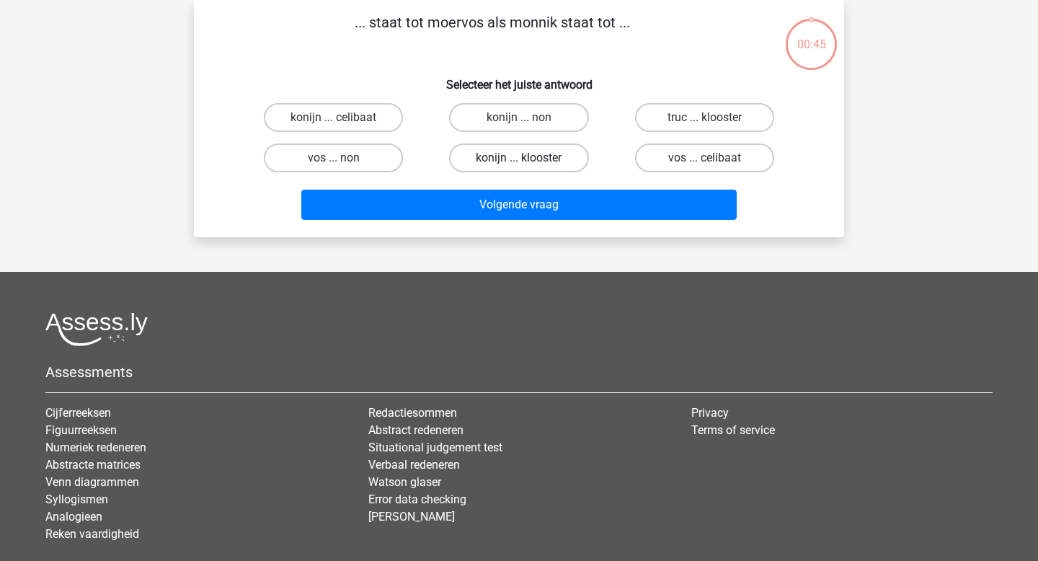
scroll to position [31, 0]
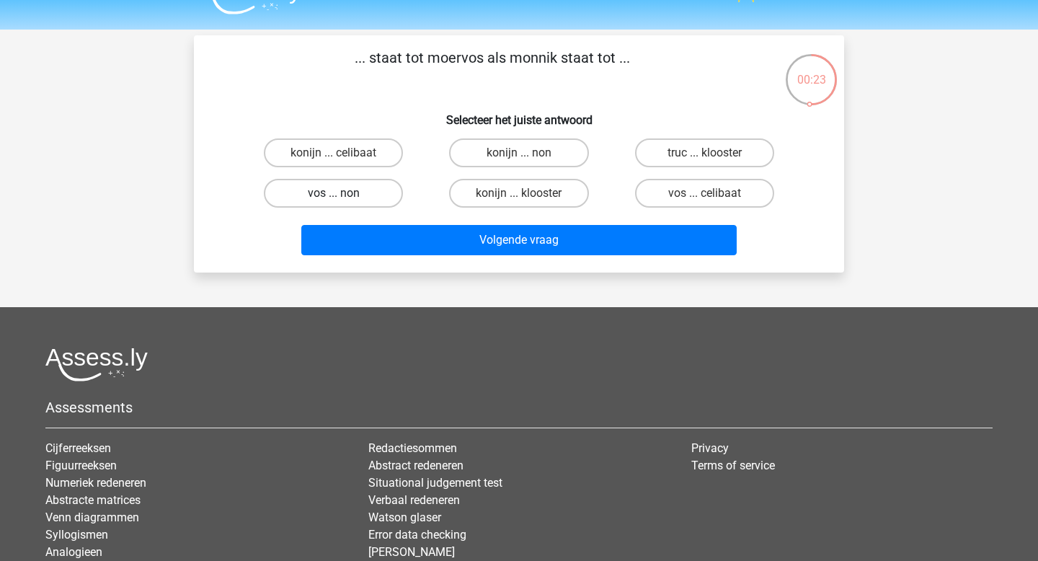
click at [353, 185] on label "vos ... non" at bounding box center [333, 193] width 139 height 29
click at [343, 193] on input "vos ... non" at bounding box center [338, 197] width 9 height 9
radio input "true"
click at [710, 198] on input "vos ... celibaat" at bounding box center [709, 197] width 9 height 9
radio input "true"
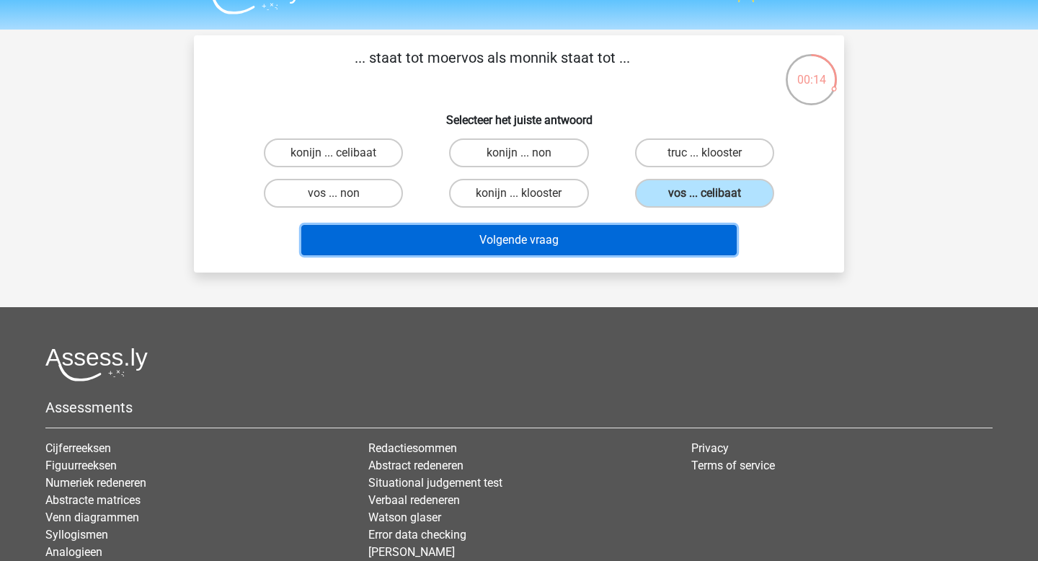
drag, startPoint x: 681, startPoint y: 239, endPoint x: 937, endPoint y: -88, distance: 415.2
click at [937, 0] on html "Jens jensr106@gmail.com" at bounding box center [519, 328] width 1038 height 719
click at [612, 247] on button "Volgende vraag" at bounding box center [519, 240] width 436 height 30
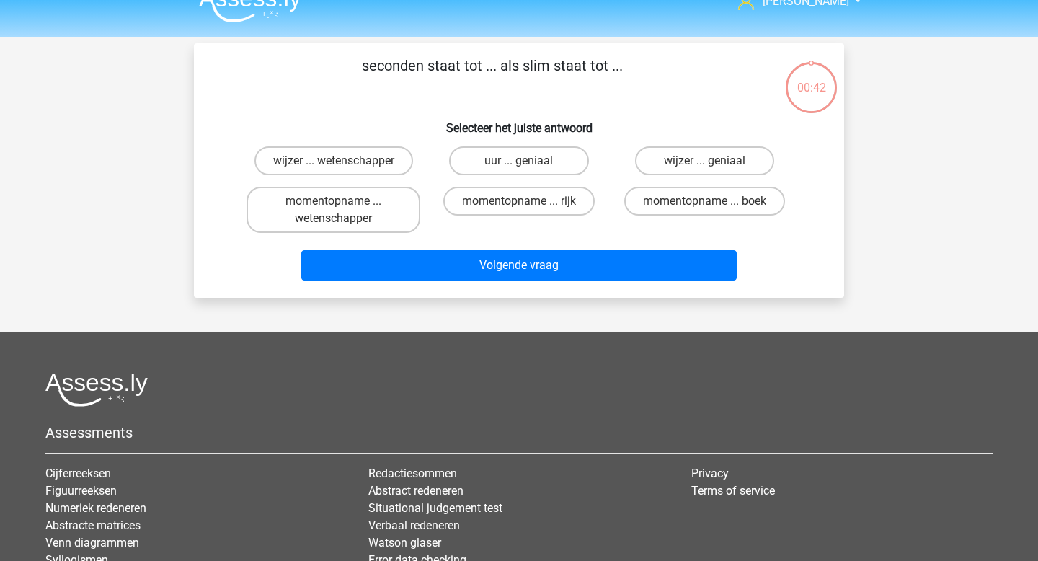
scroll to position [14, 0]
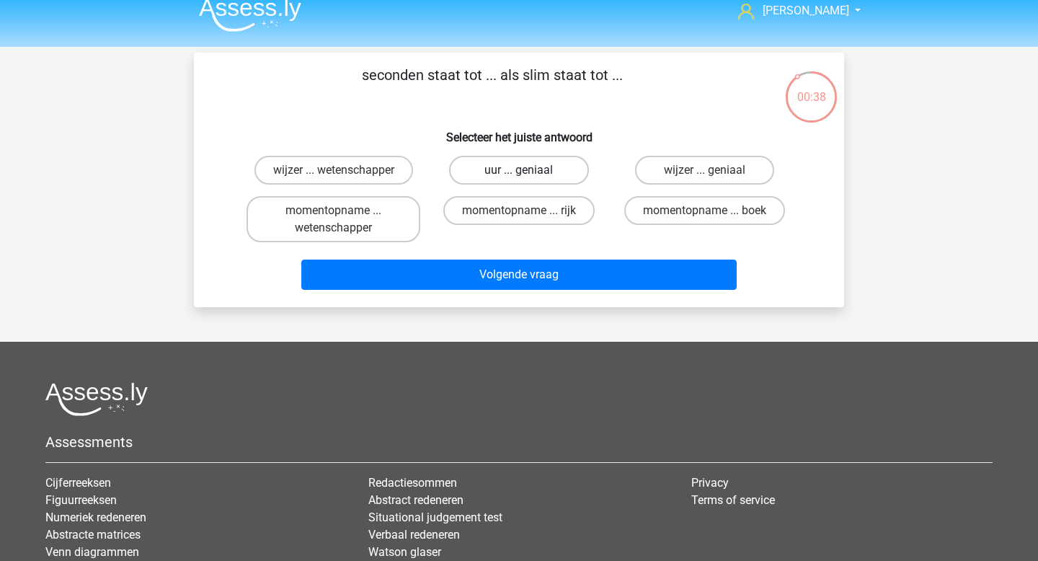
click at [503, 168] on label "uur ... geniaal" at bounding box center [518, 170] width 139 height 29
click at [519, 170] on input "uur ... geniaal" at bounding box center [523, 174] width 9 height 9
radio input "true"
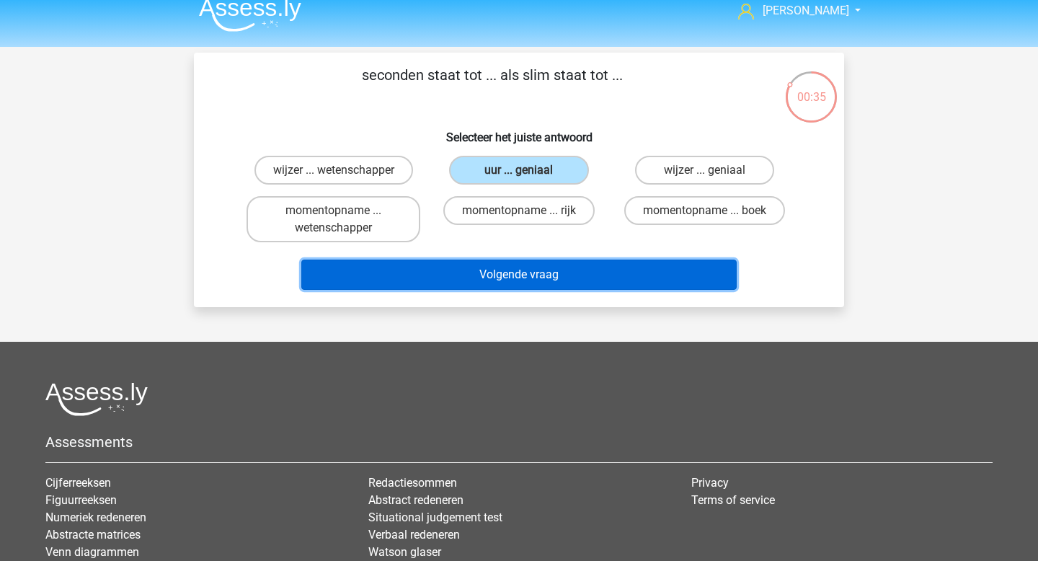
click at [544, 269] on button "Volgende vraag" at bounding box center [519, 275] width 436 height 30
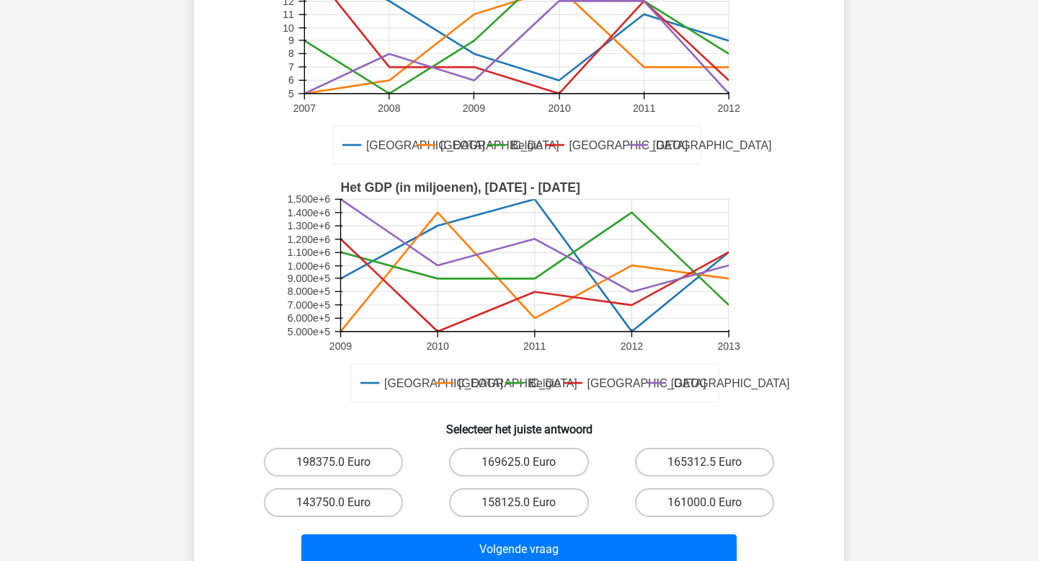
scroll to position [228, 0]
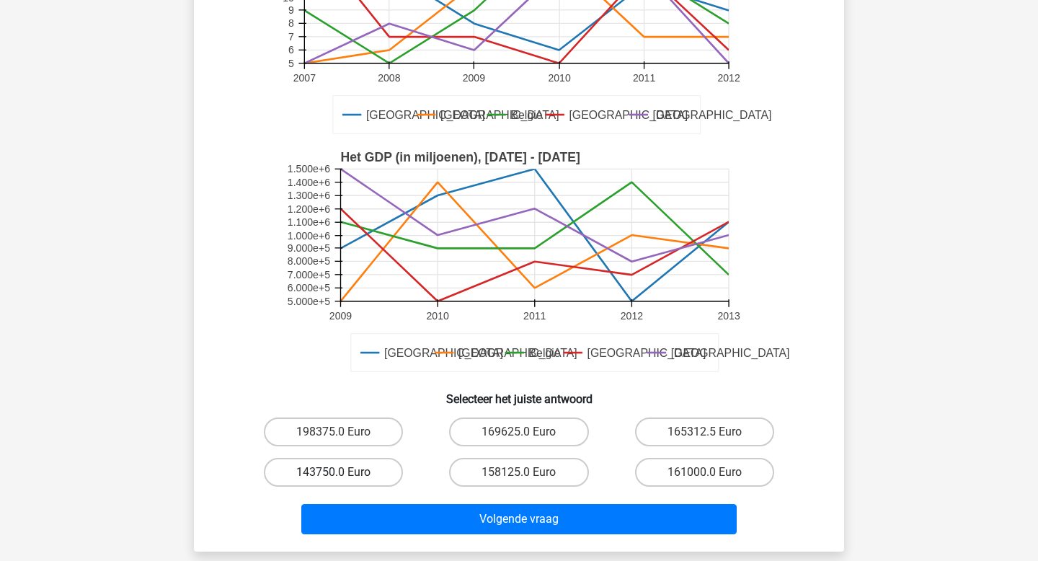
click at [347, 479] on label "143750.0 Euro" at bounding box center [333, 472] width 139 height 29
click at [343, 479] on input "143750.0 Euro" at bounding box center [338, 476] width 9 height 9
radio input "true"
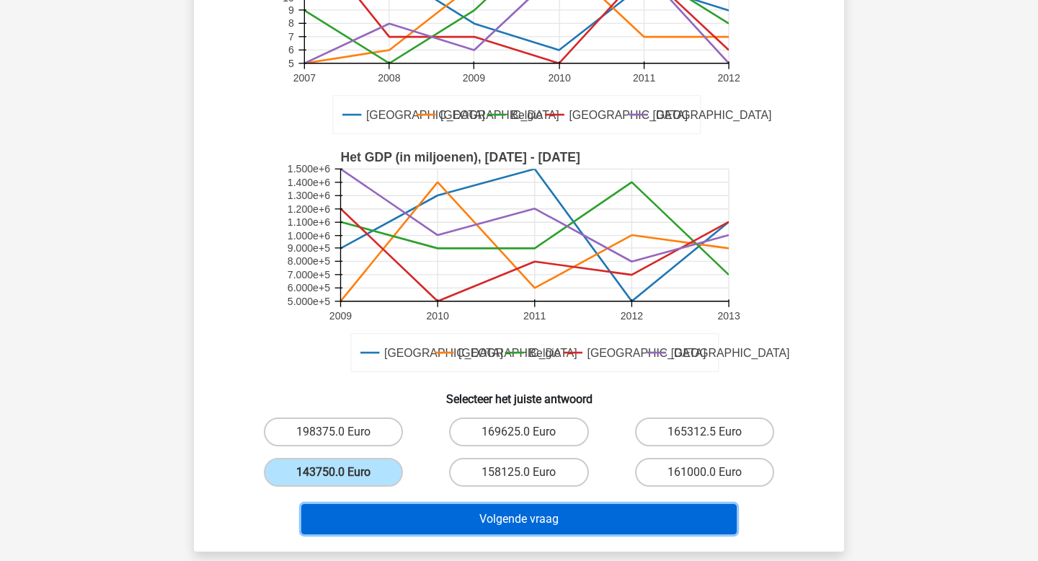
click at [407, 516] on button "Volgende vraag" at bounding box center [519, 519] width 436 height 30
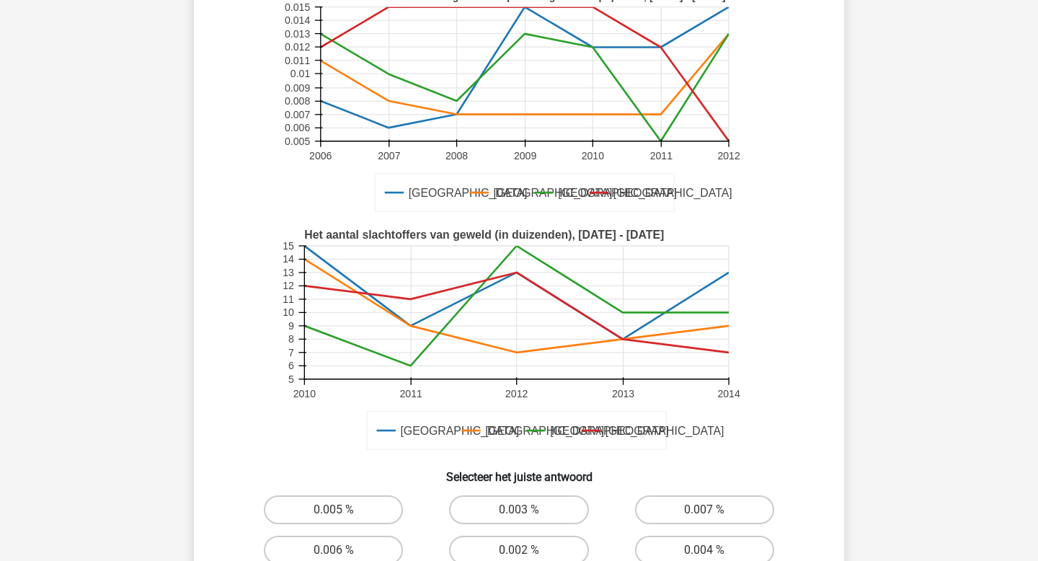
scroll to position [221, 0]
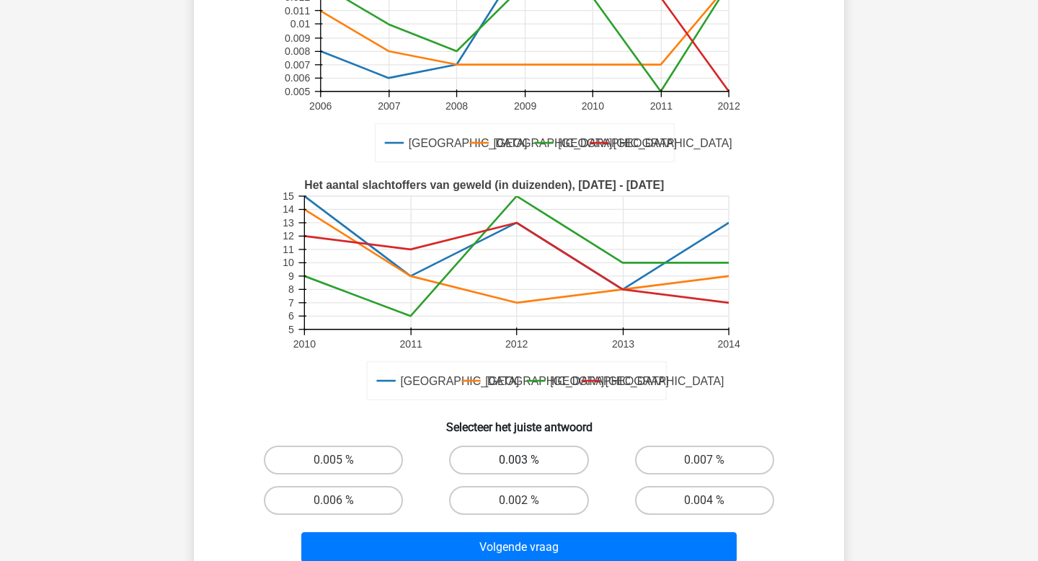
click at [523, 472] on label "0.003 %" at bounding box center [518, 460] width 139 height 29
click at [523, 469] on input "0.003 %" at bounding box center [523, 464] width 9 height 9
radio input "true"
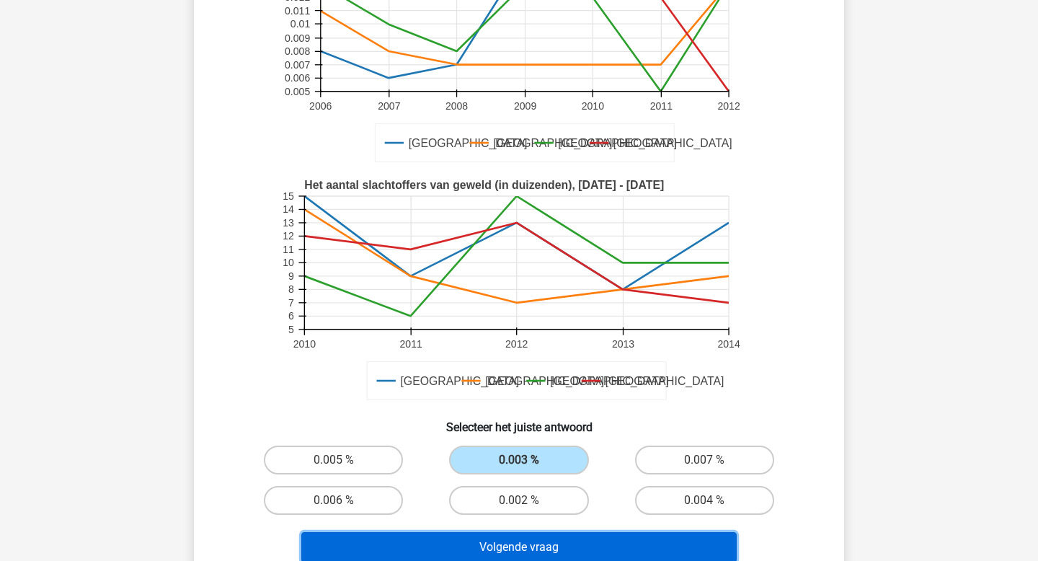
click at [557, 545] on button "Volgende vraag" at bounding box center [519, 547] width 436 height 30
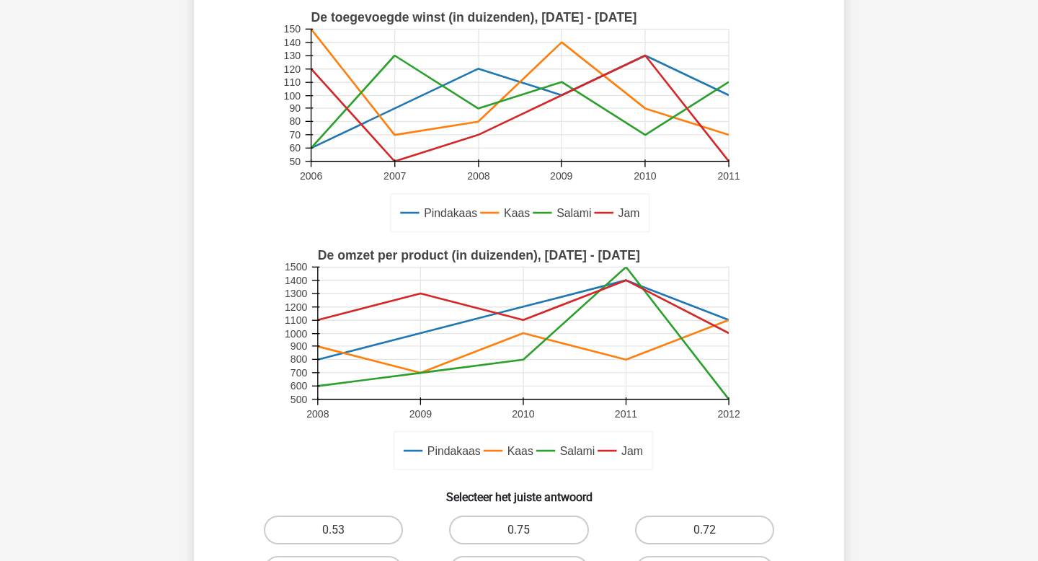
scroll to position [232, 0]
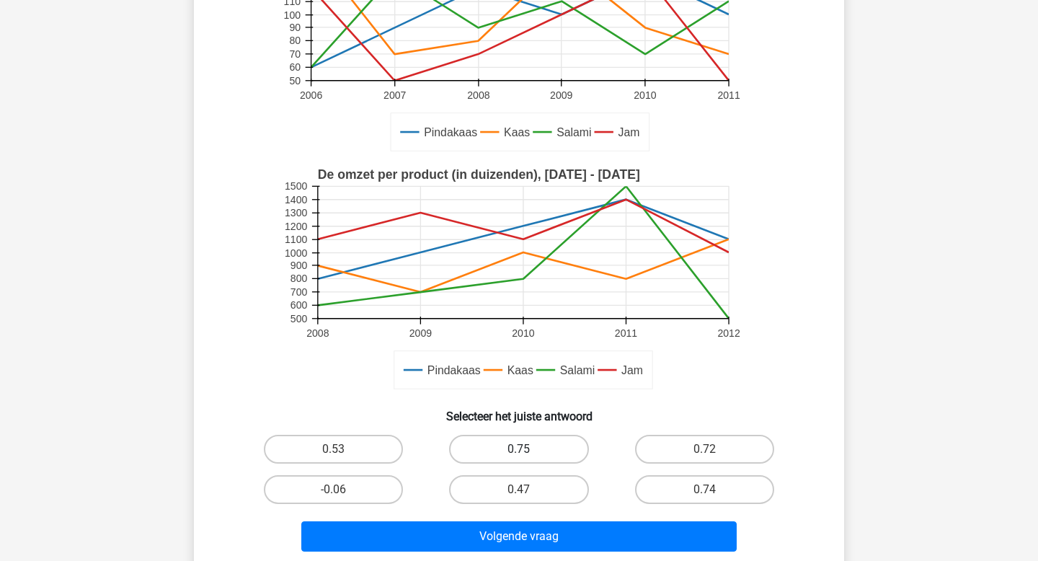
click at [534, 445] on label "0.75" at bounding box center [518, 449] width 139 height 29
click at [529, 449] on input "0.75" at bounding box center [523, 453] width 9 height 9
radio input "true"
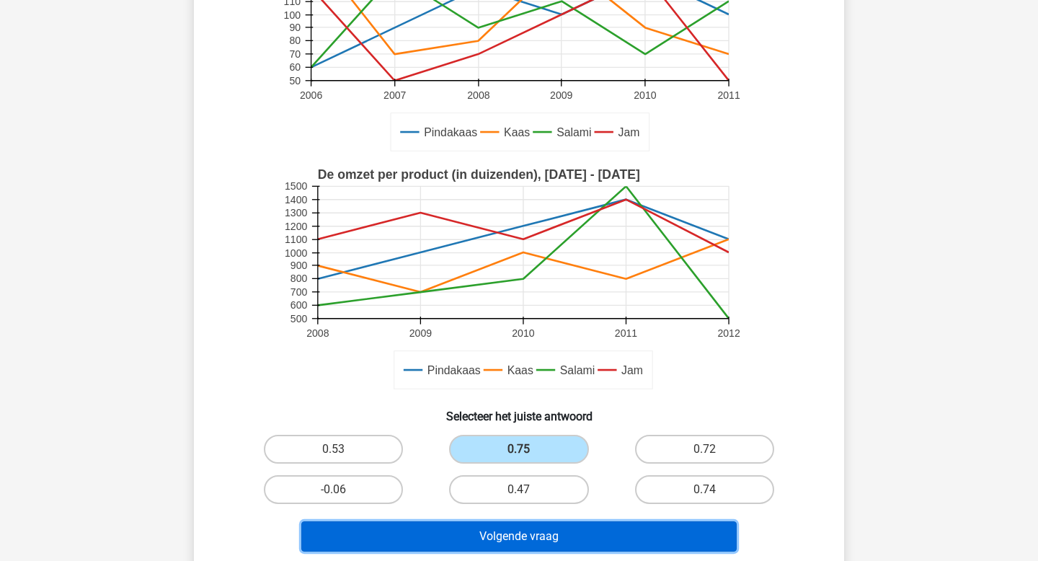
click at [519, 537] on button "Volgende vraag" at bounding box center [519, 536] width 436 height 30
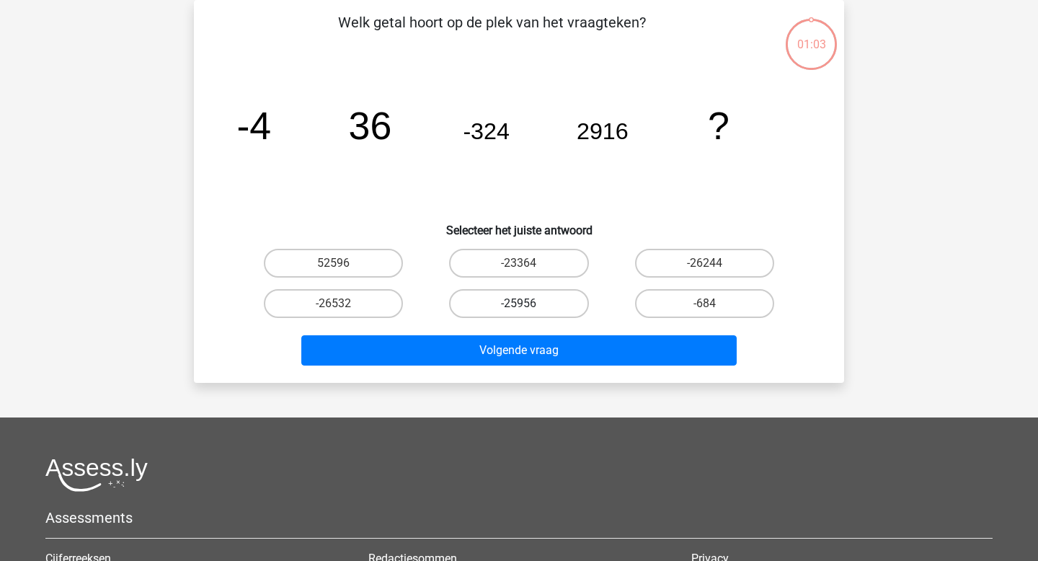
scroll to position [0, 0]
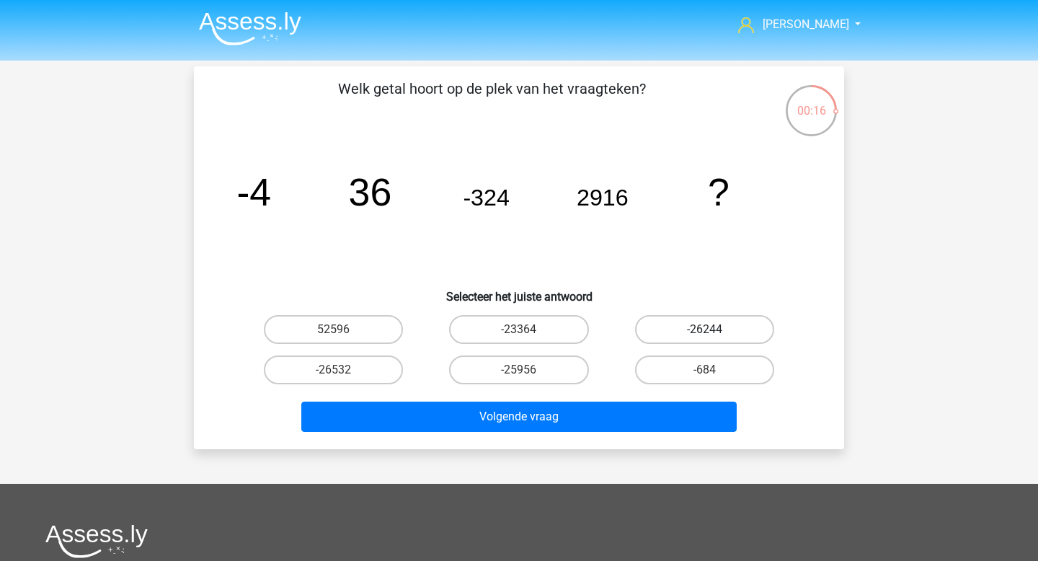
click at [685, 335] on label "-26244" at bounding box center [704, 329] width 139 height 29
click at [705, 335] on input "-26244" at bounding box center [709, 334] width 9 height 9
radio input "true"
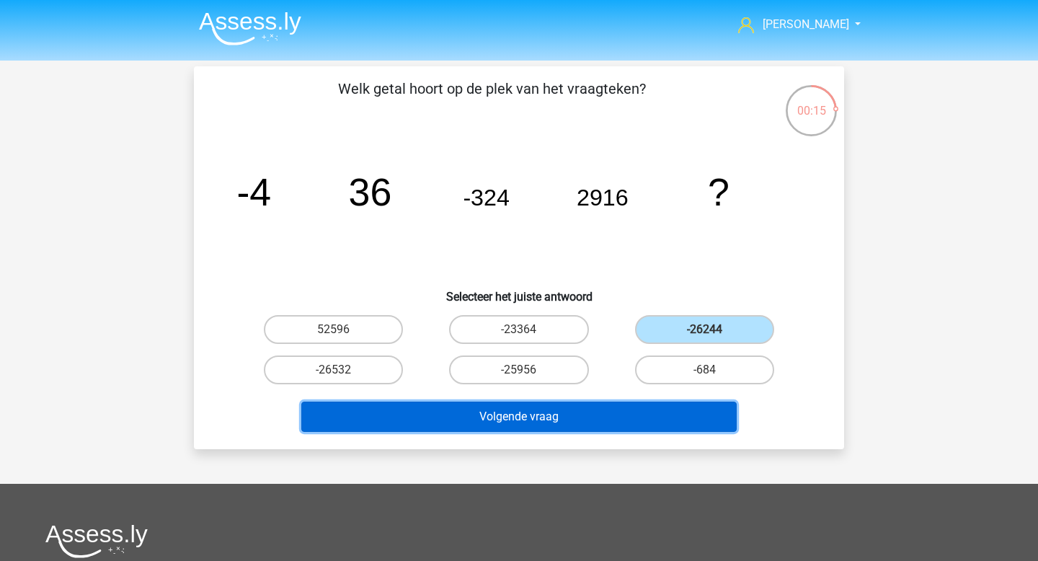
click at [601, 416] on button "Volgende vraag" at bounding box center [519, 417] width 436 height 30
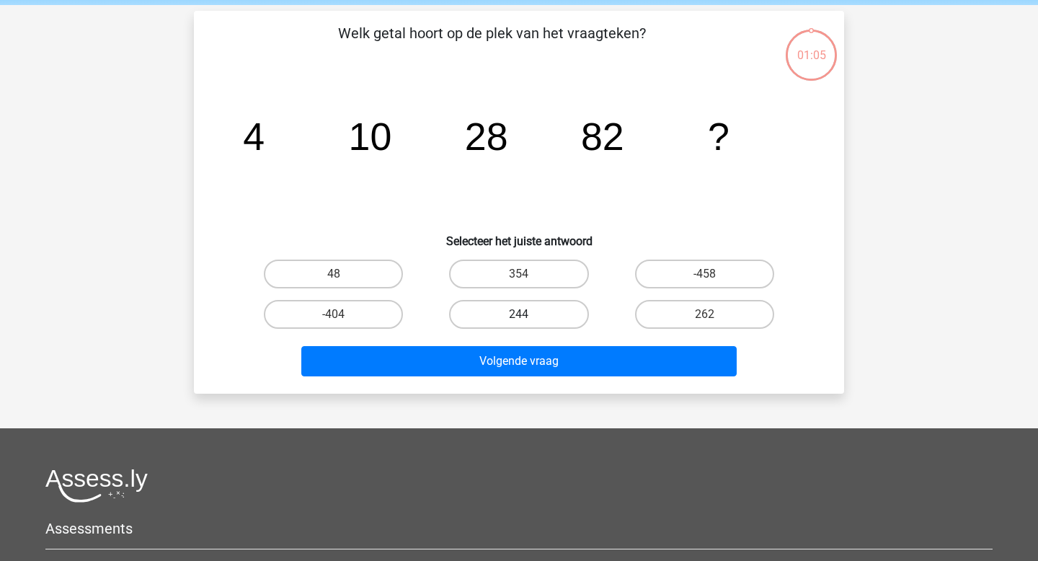
scroll to position [55, 0]
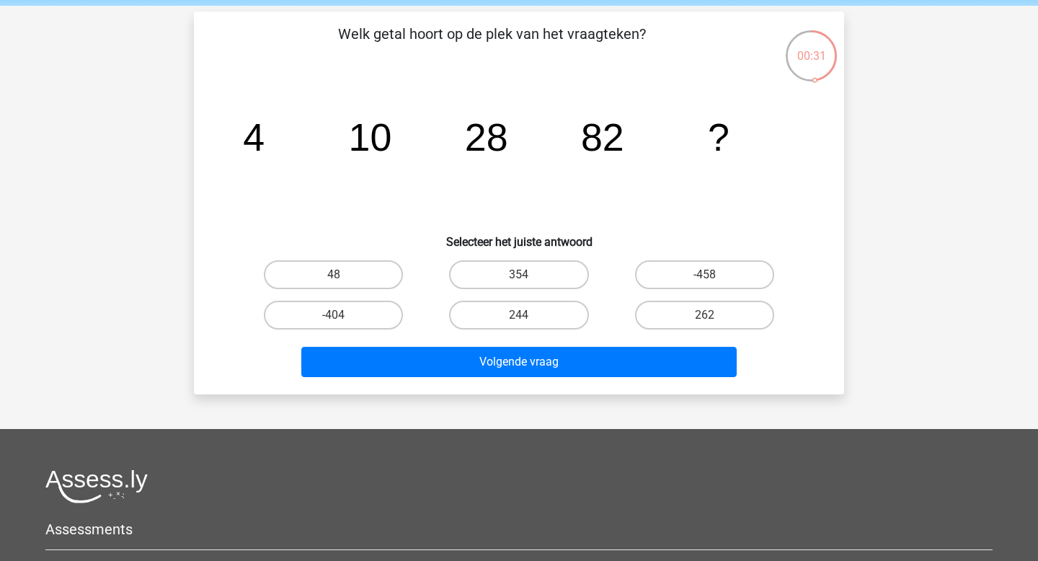
click at [521, 318] on input "244" at bounding box center [523, 319] width 9 height 9
radio input "true"
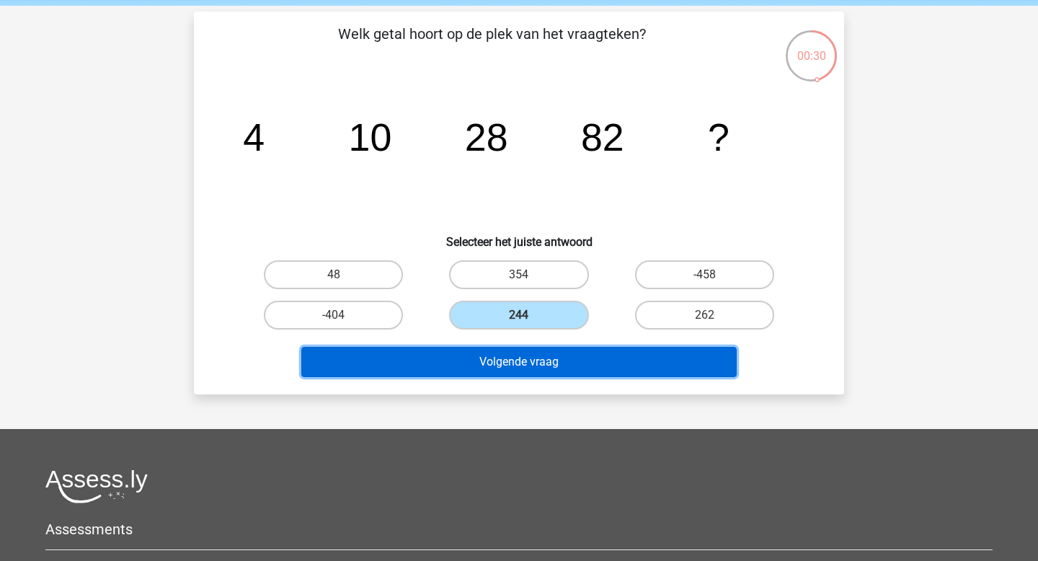
click at [521, 371] on button "Volgende vraag" at bounding box center [519, 362] width 436 height 30
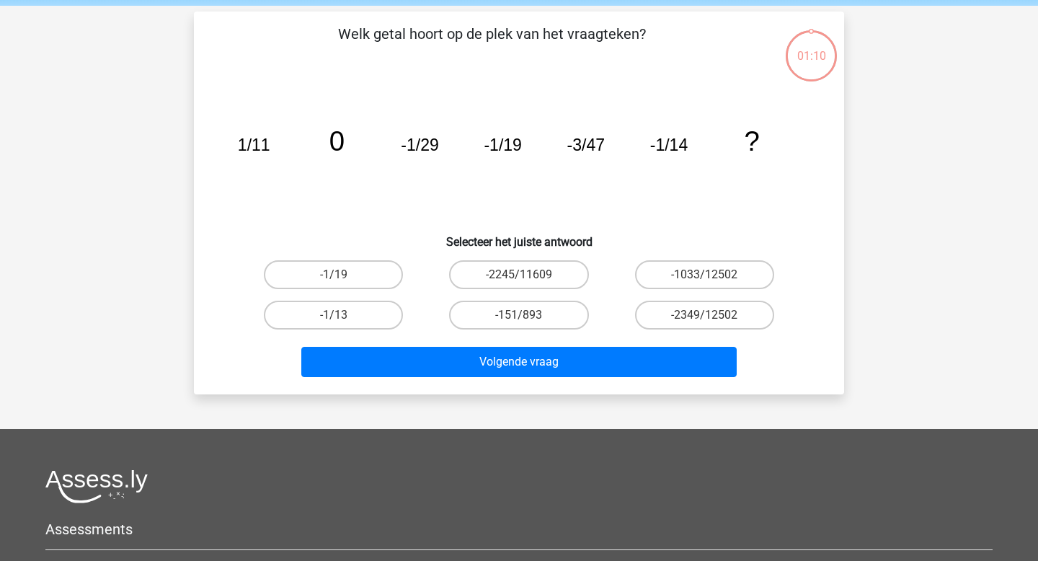
scroll to position [66, 0]
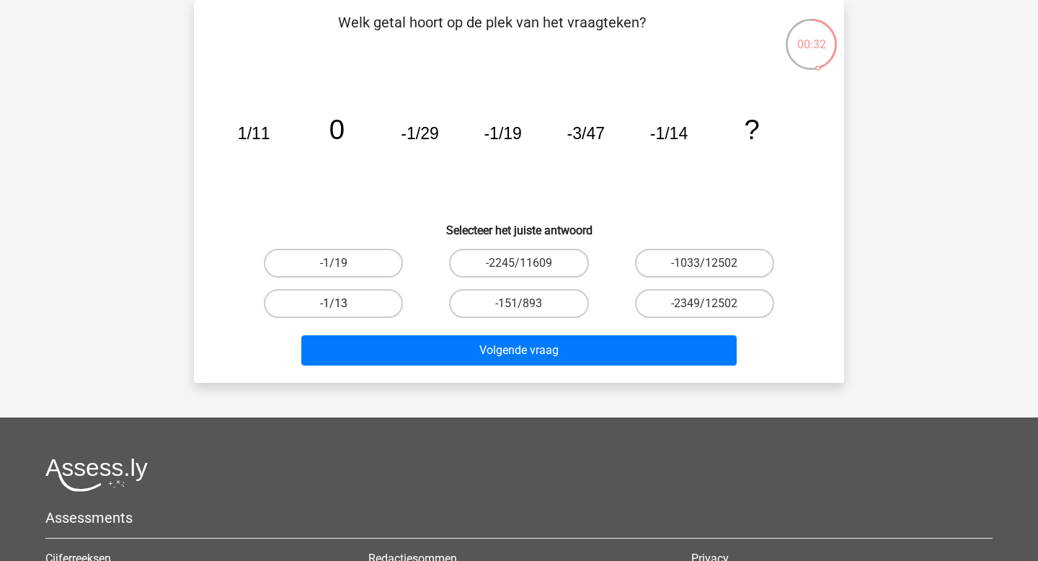
click at [344, 300] on label "-1/13" at bounding box center [333, 303] width 139 height 29
click at [343, 304] on input "-1/13" at bounding box center [338, 308] width 9 height 9
radio input "true"
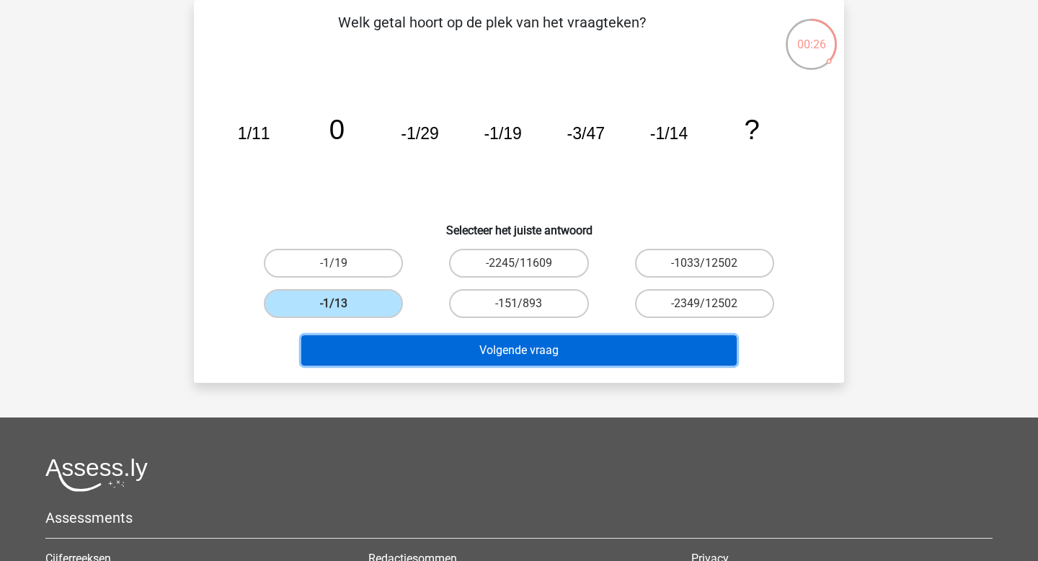
click at [394, 345] on button "Volgende vraag" at bounding box center [519, 350] width 436 height 30
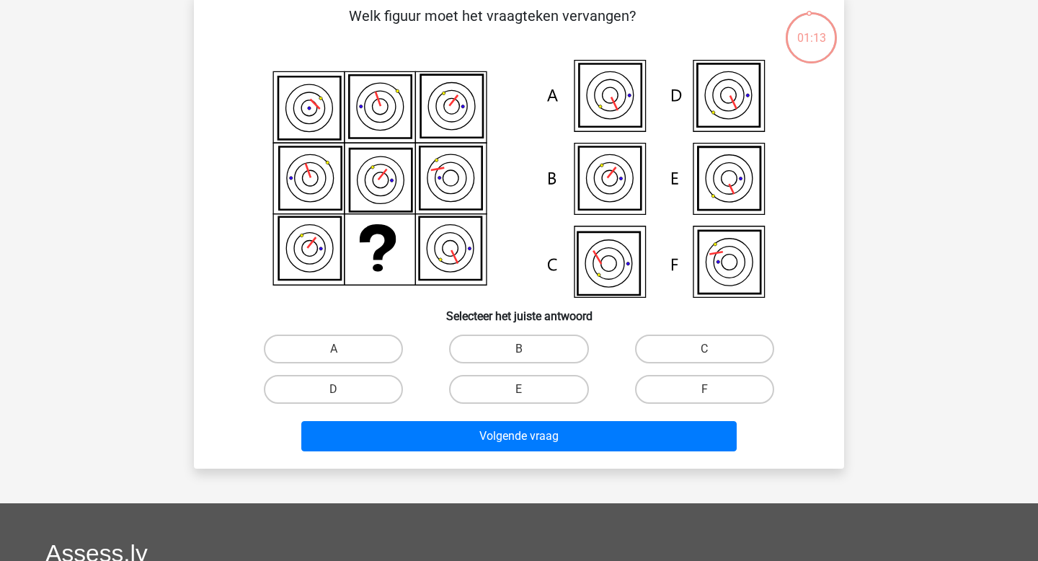
scroll to position [47, 0]
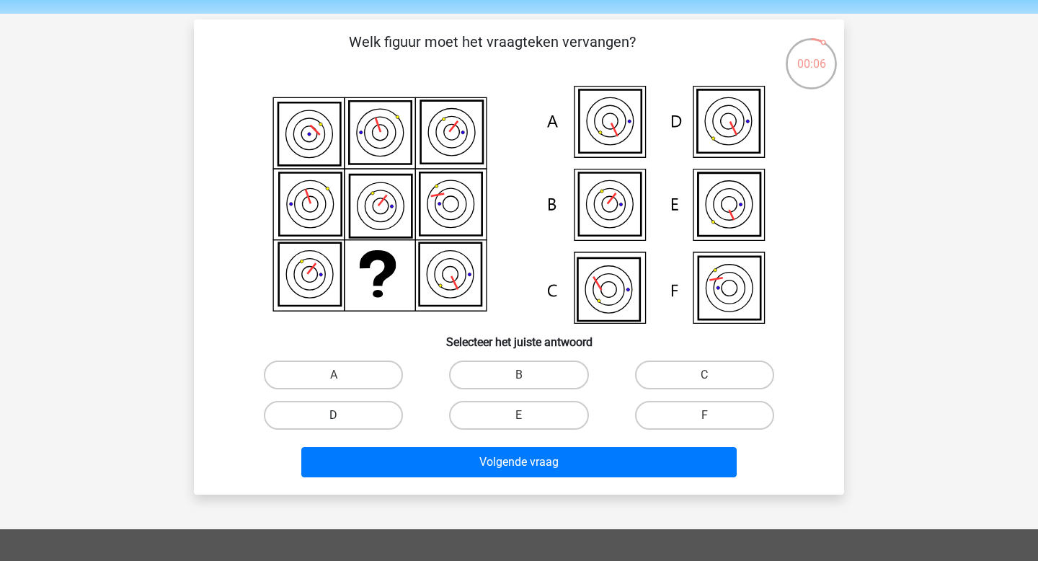
click at [344, 414] on label "D" at bounding box center [333, 415] width 139 height 29
click at [343, 415] on input "D" at bounding box center [338, 419] width 9 height 9
radio input "true"
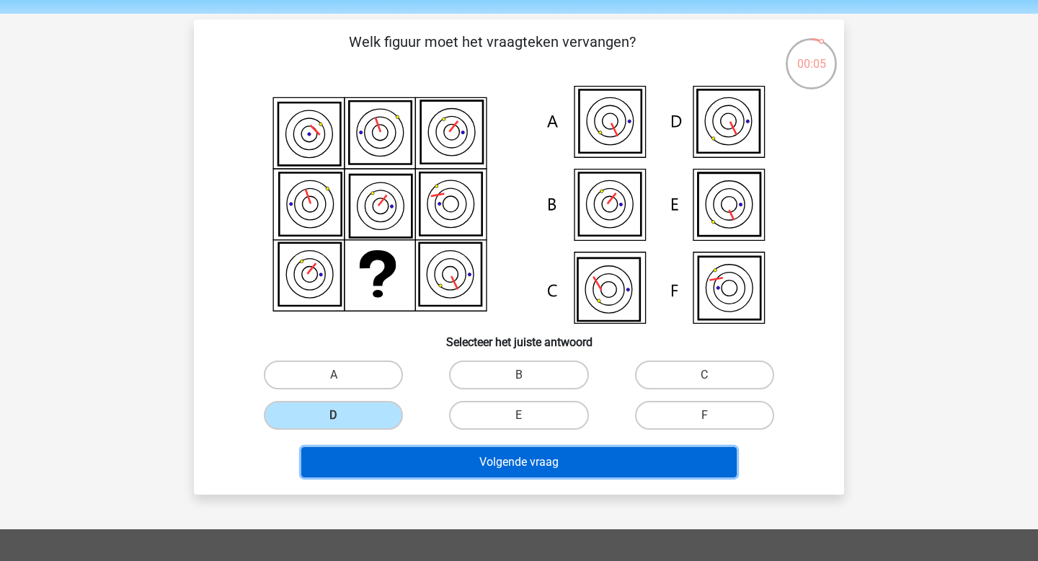
click at [402, 459] on button "Volgende vraag" at bounding box center [519, 462] width 436 height 30
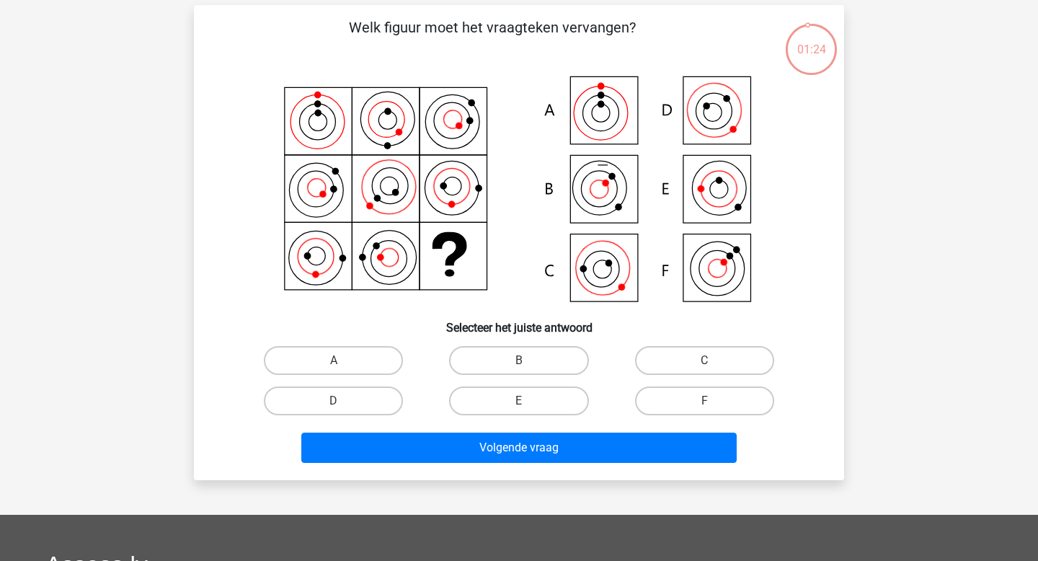
scroll to position [62, 0]
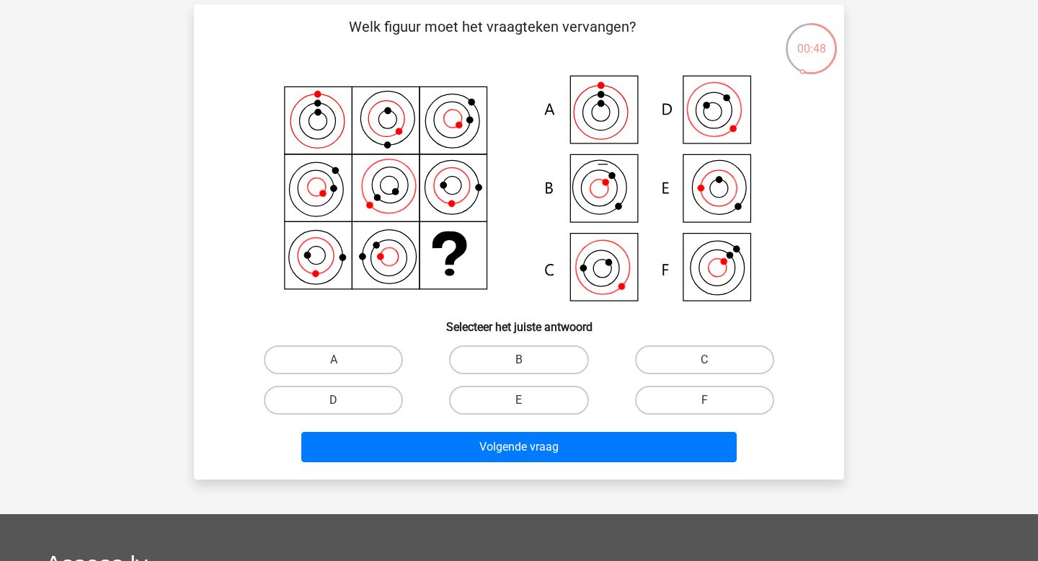
click at [611, 268] on icon at bounding box center [519, 190] width 581 height 238
click at [662, 357] on label "C" at bounding box center [704, 359] width 139 height 29
click at [705, 360] on input "C" at bounding box center [709, 364] width 9 height 9
radio input "true"
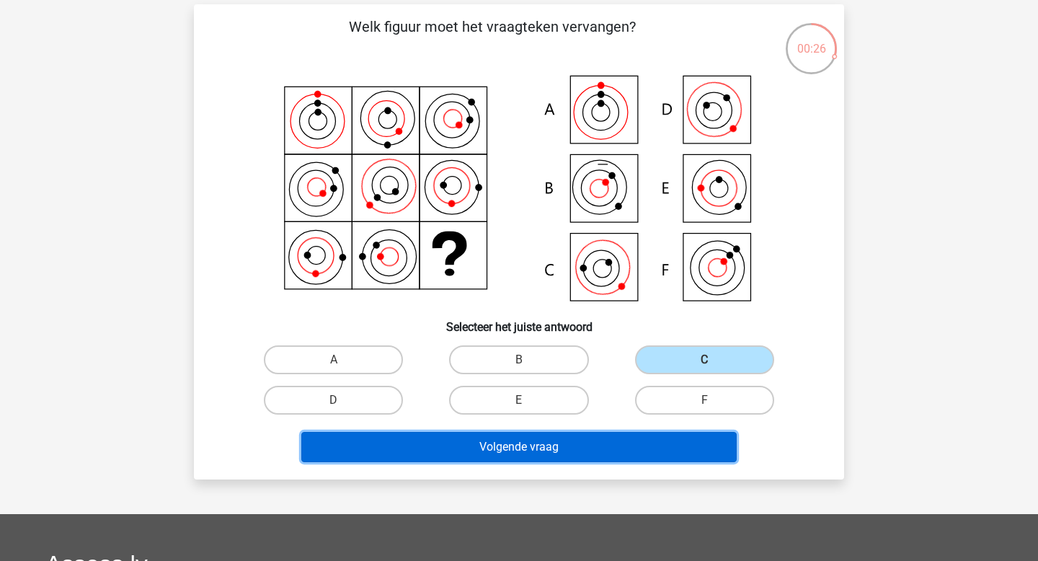
click at [582, 452] on button "Volgende vraag" at bounding box center [519, 447] width 436 height 30
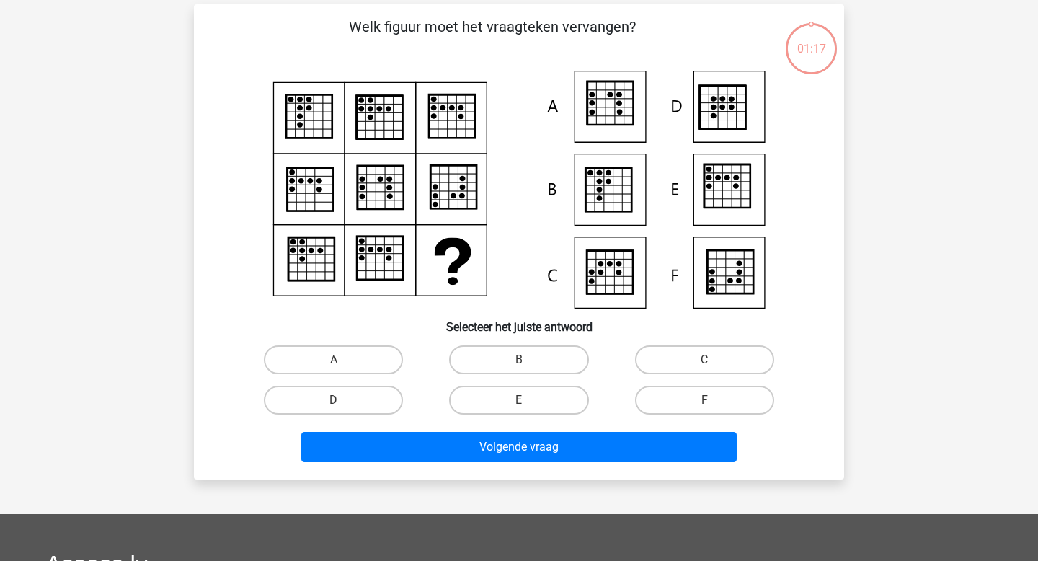
scroll to position [66, 0]
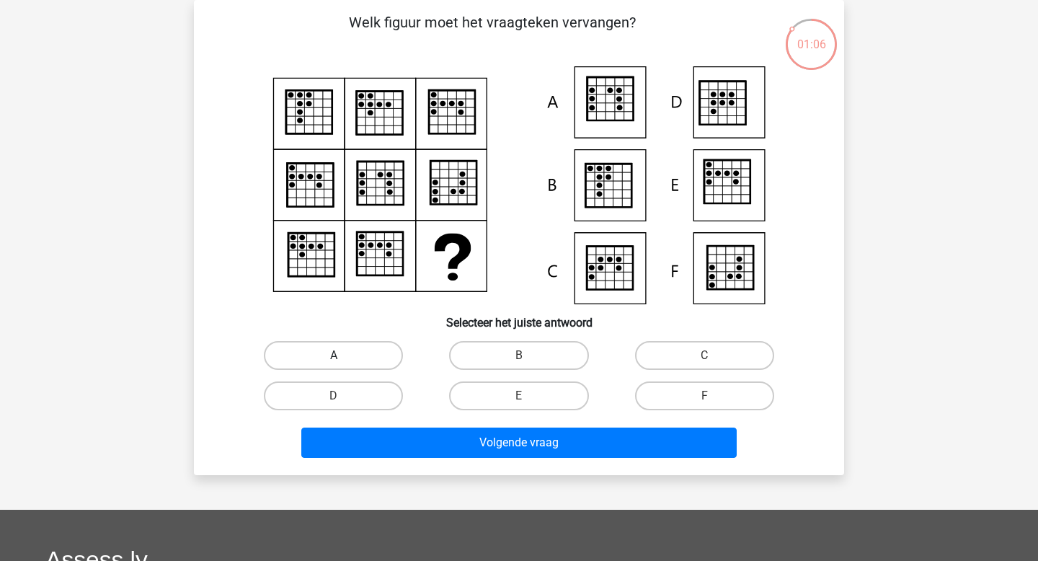
click at [369, 344] on label "A" at bounding box center [333, 355] width 139 height 29
click at [343, 356] on input "A" at bounding box center [338, 360] width 9 height 9
radio input "true"
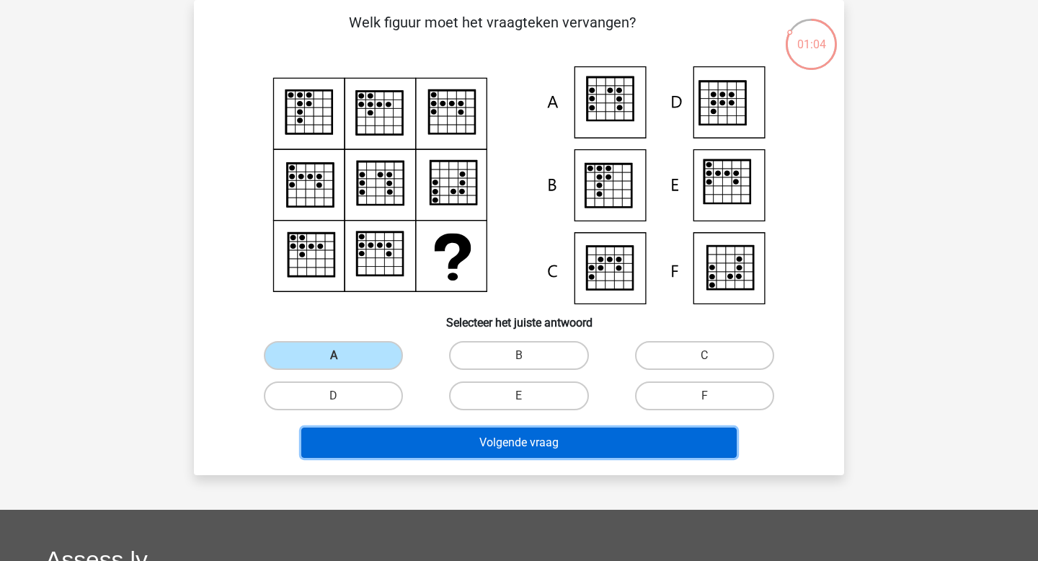
click at [461, 444] on button "Volgende vraag" at bounding box center [519, 443] width 436 height 30
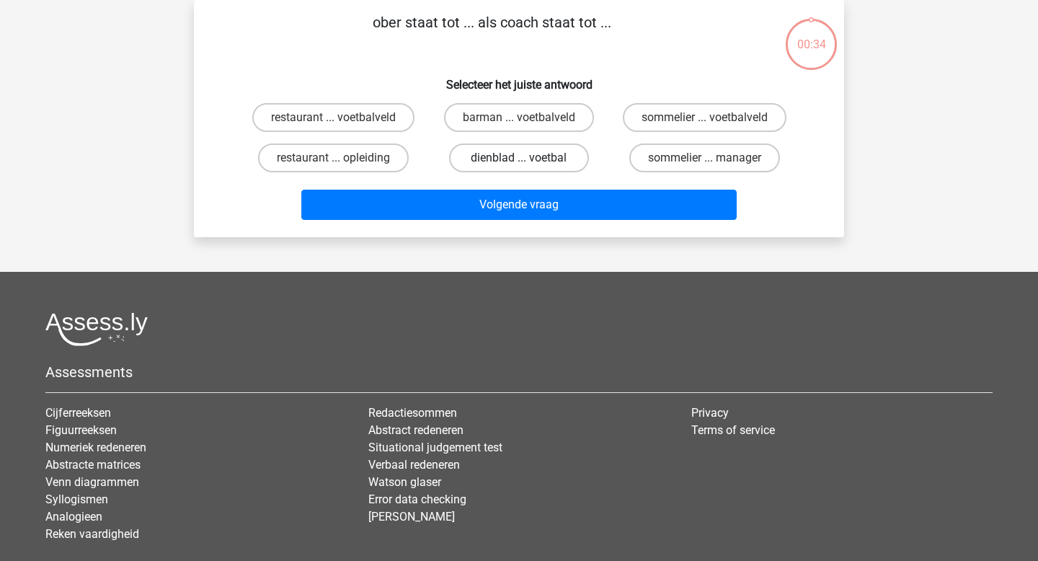
scroll to position [0, 0]
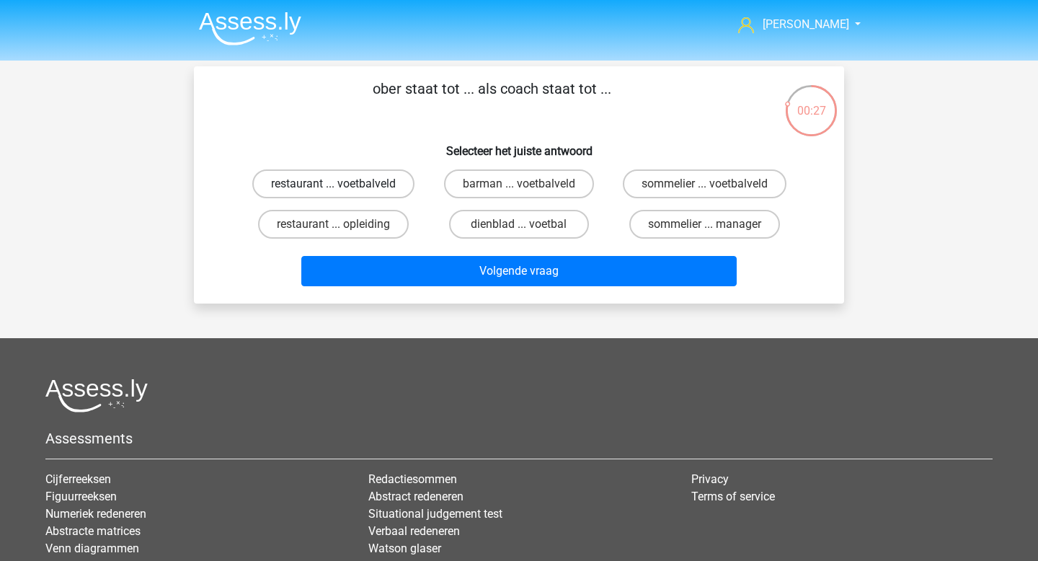
click at [389, 193] on label "restaurant ... voetbalveld" at bounding box center [333, 183] width 162 height 29
click at [343, 193] on input "restaurant ... voetbalveld" at bounding box center [338, 188] width 9 height 9
radio input "true"
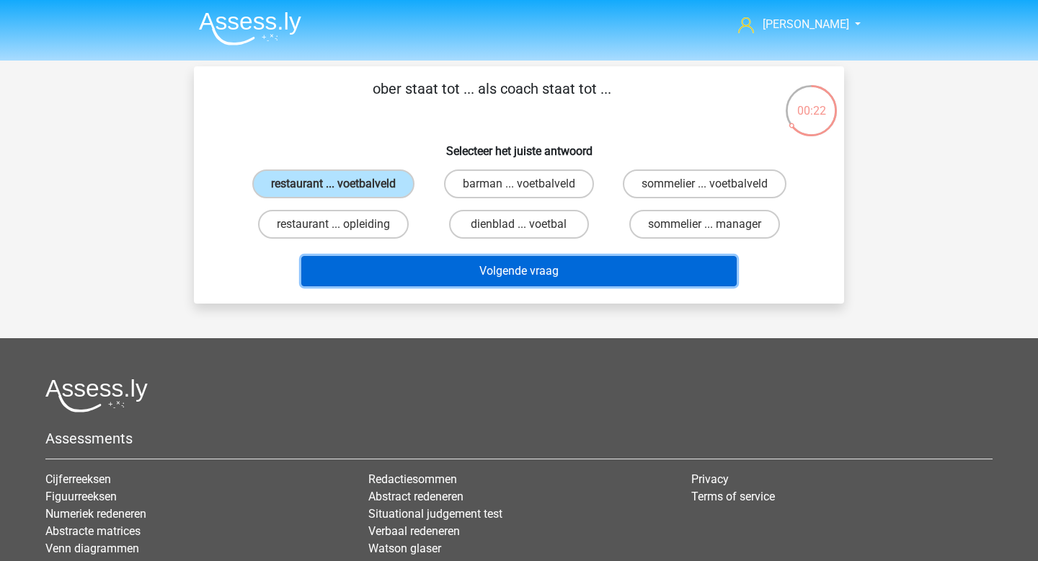
click at [448, 260] on button "Volgende vraag" at bounding box center [519, 271] width 436 height 30
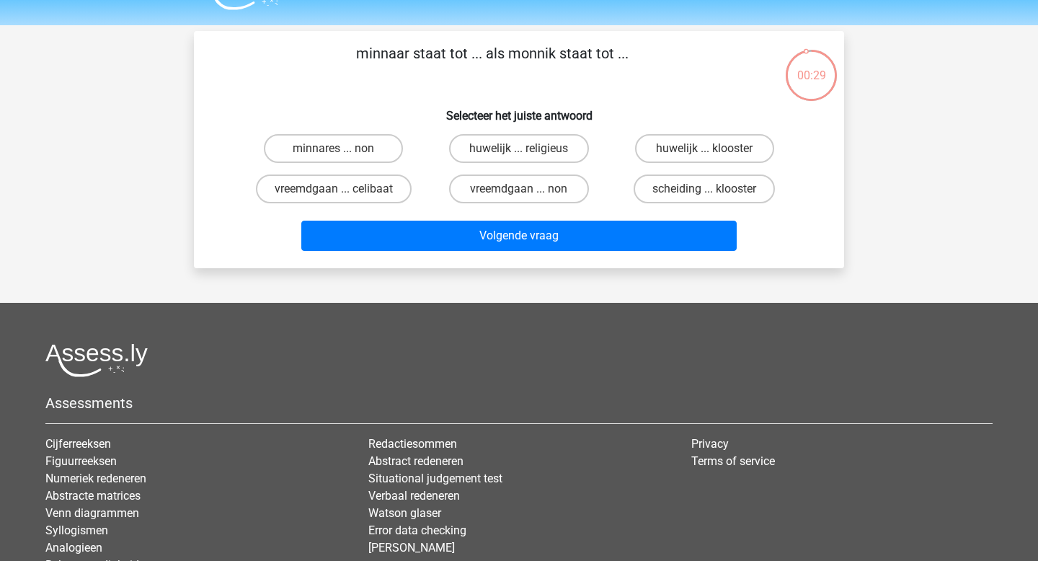
scroll to position [32, 0]
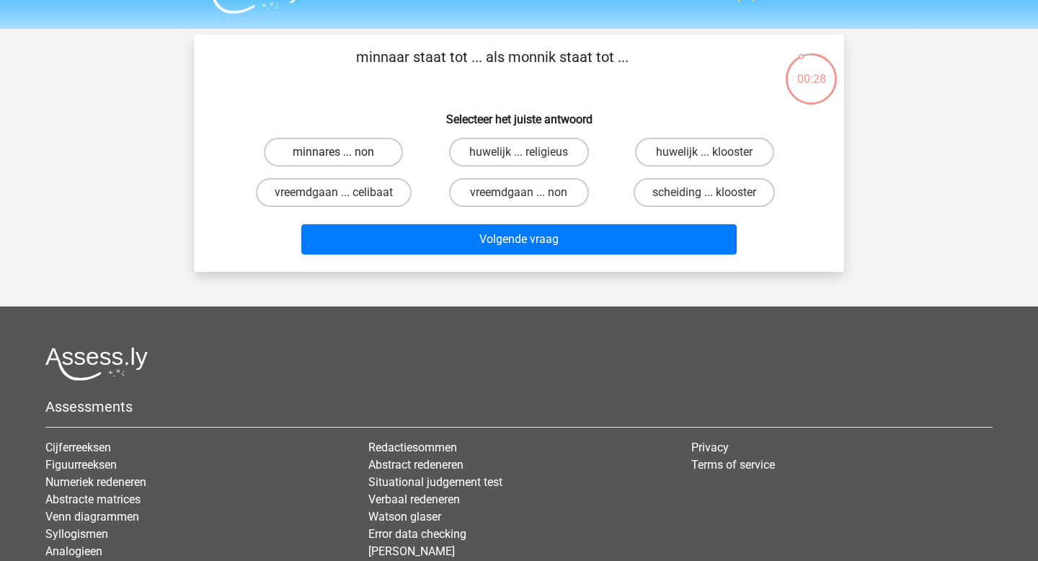
click at [371, 162] on label "minnares ... non" at bounding box center [333, 152] width 139 height 29
click at [343, 162] on input "minnares ... non" at bounding box center [338, 156] width 9 height 9
radio input "true"
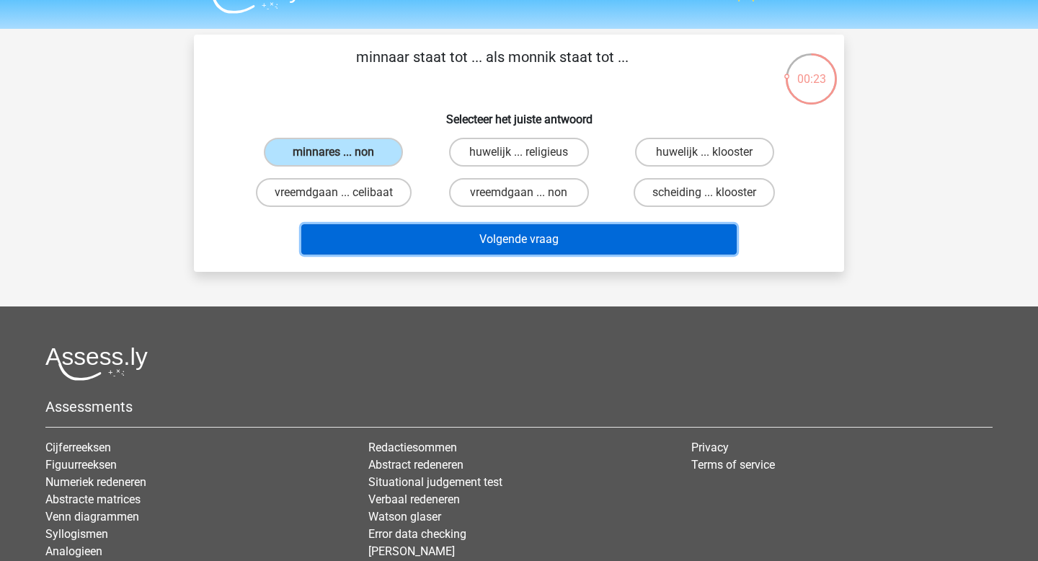
click at [591, 244] on button "Volgende vraag" at bounding box center [519, 239] width 436 height 30
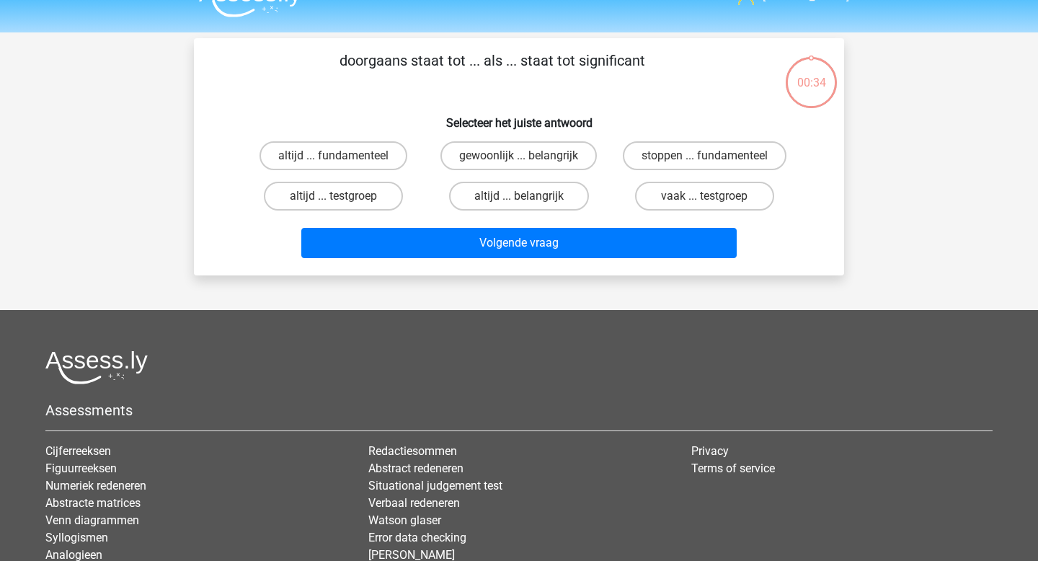
scroll to position [26, 0]
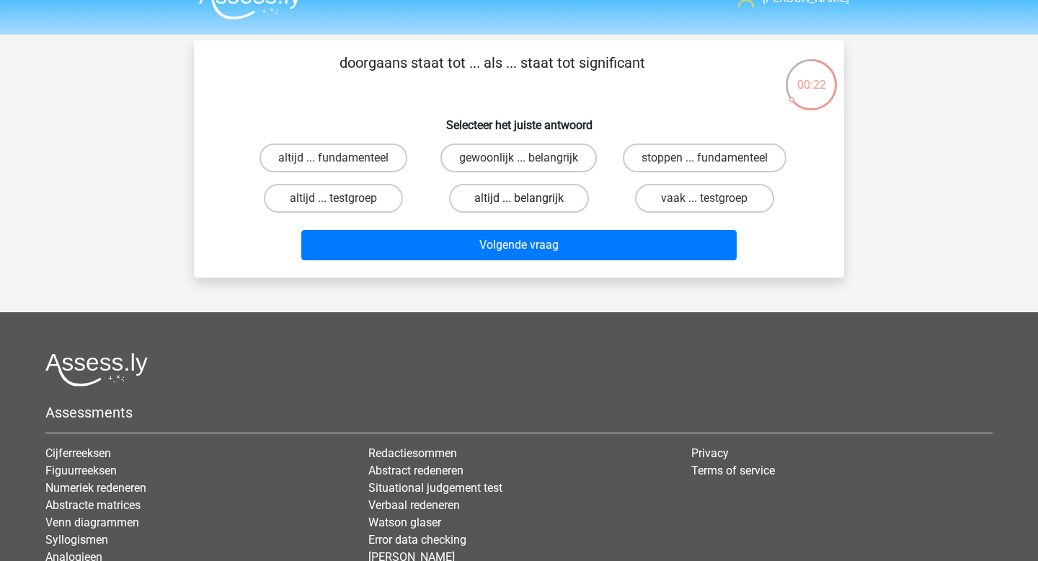
click at [532, 208] on label "altijd ... belangrijk" at bounding box center [518, 198] width 139 height 29
click at [529, 208] on input "altijd ... belangrijk" at bounding box center [523, 202] width 9 height 9
radio input "true"
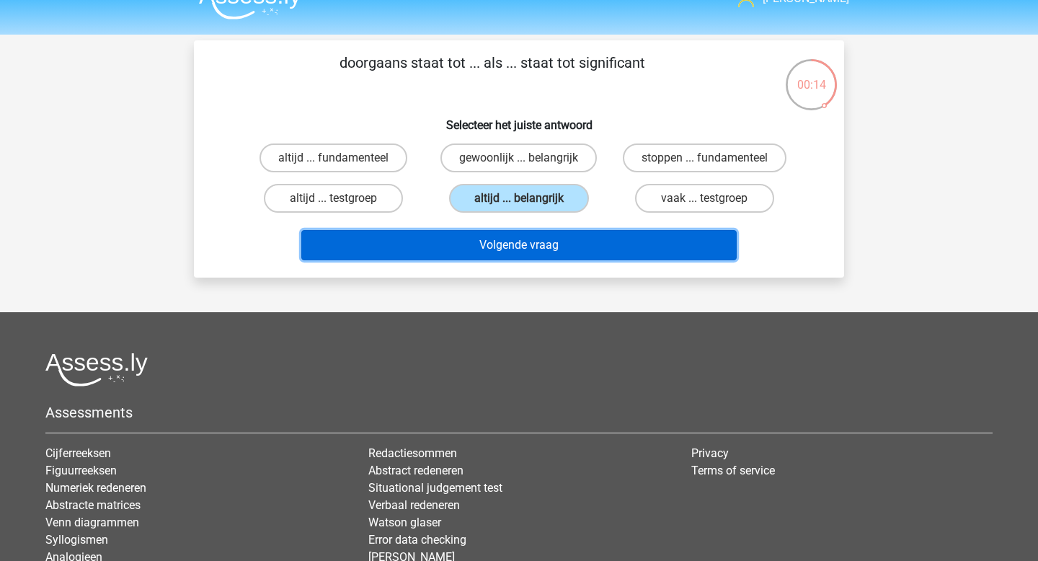
click at [534, 254] on button "Volgende vraag" at bounding box center [519, 245] width 436 height 30
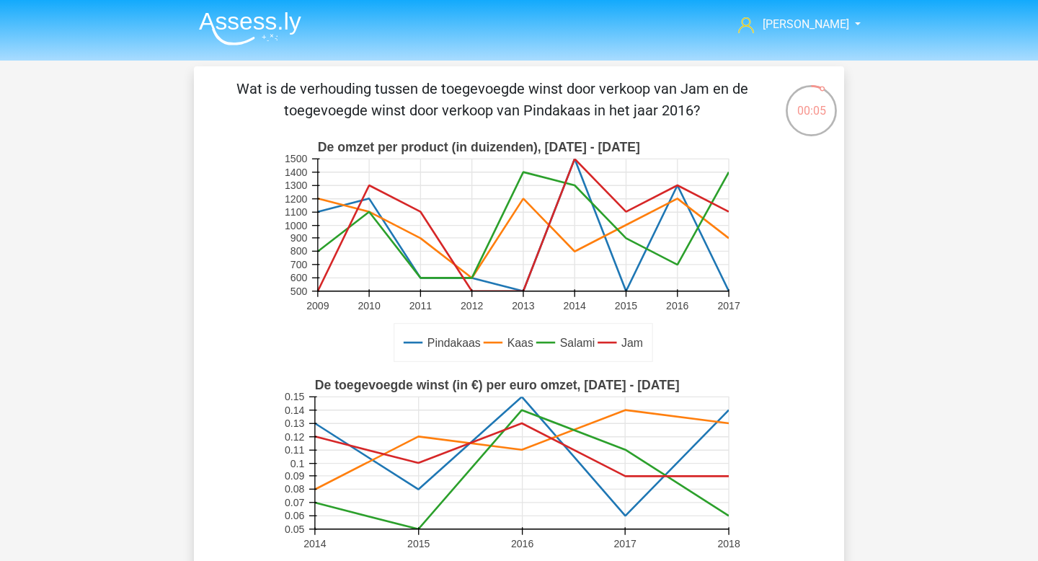
scroll to position [286, 0]
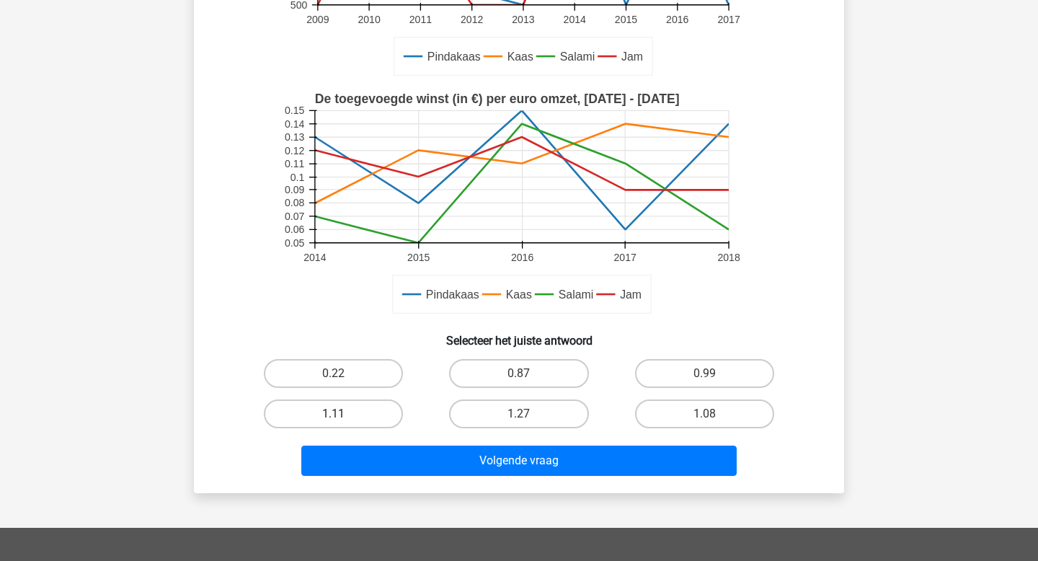
click at [388, 406] on label "1.11" at bounding box center [333, 414] width 139 height 29
click at [343, 414] on input "1.11" at bounding box center [338, 418] width 9 height 9
radio input "true"
click at [672, 415] on label "1.08" at bounding box center [704, 414] width 139 height 29
click at [705, 415] on input "1.08" at bounding box center [709, 418] width 9 height 9
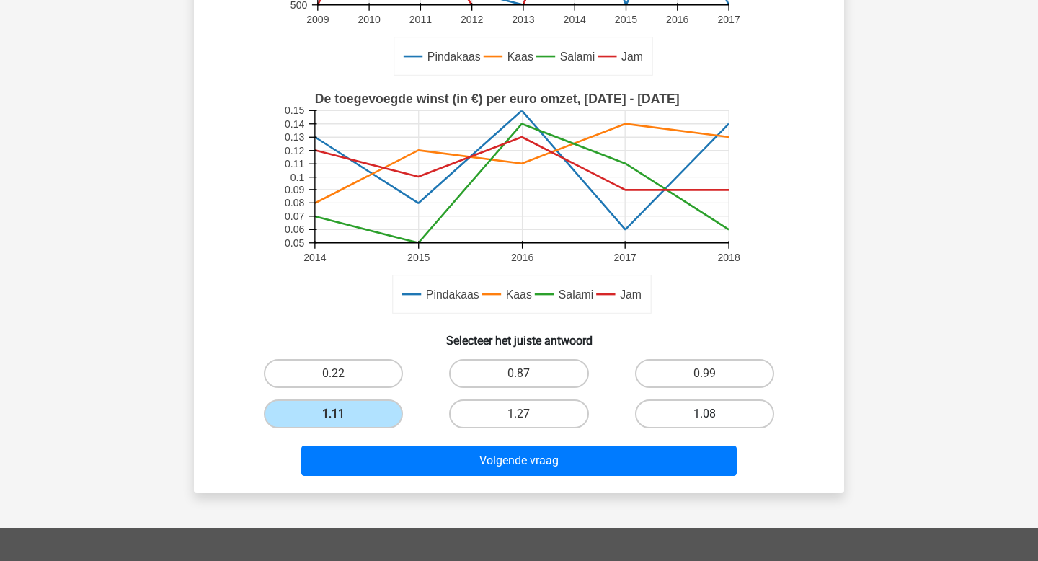
radio input "true"
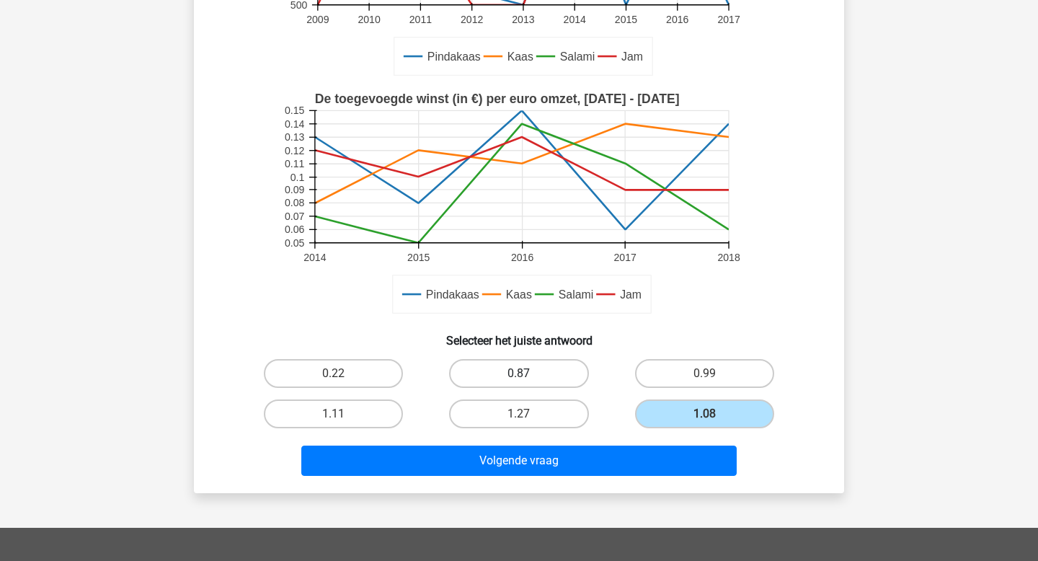
click at [533, 374] on label "0.87" at bounding box center [518, 373] width 139 height 29
click at [529, 374] on input "0.87" at bounding box center [523, 378] width 9 height 9
radio input "true"
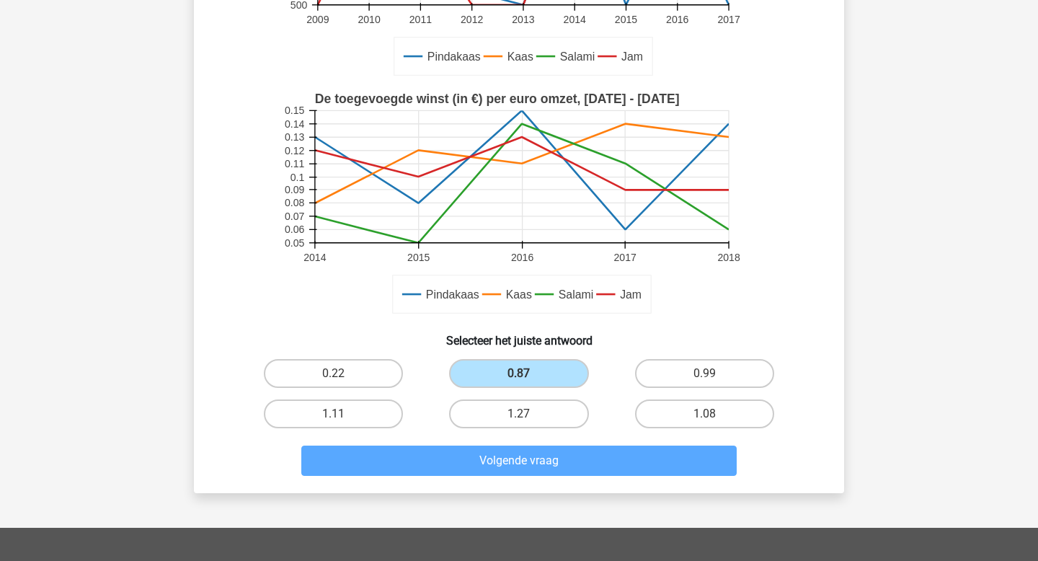
click at [547, 443] on div "Volgende vraag" at bounding box center [519, 458] width 604 height 48
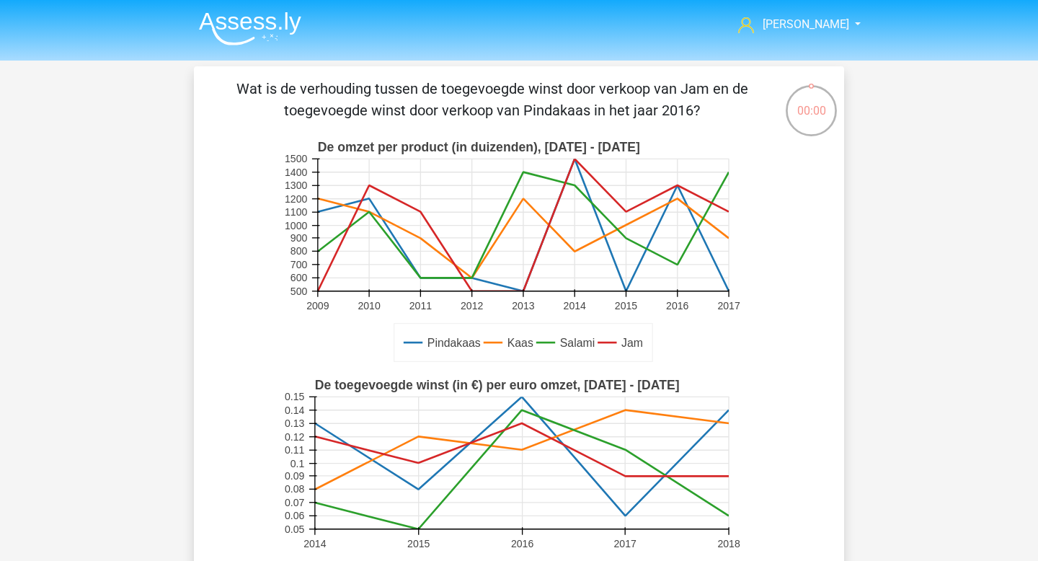
scroll to position [286, 0]
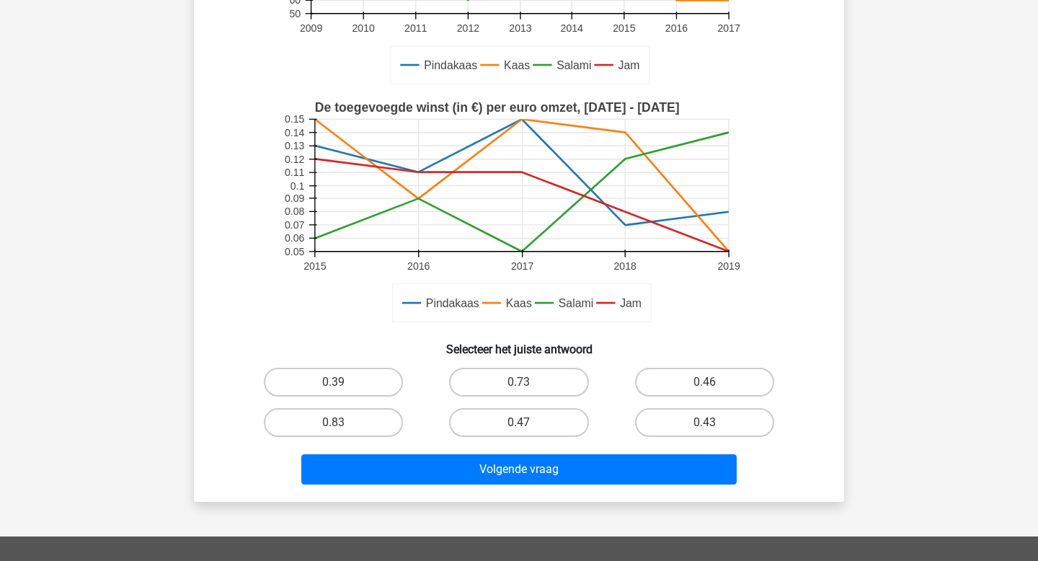
scroll to position [281, 0]
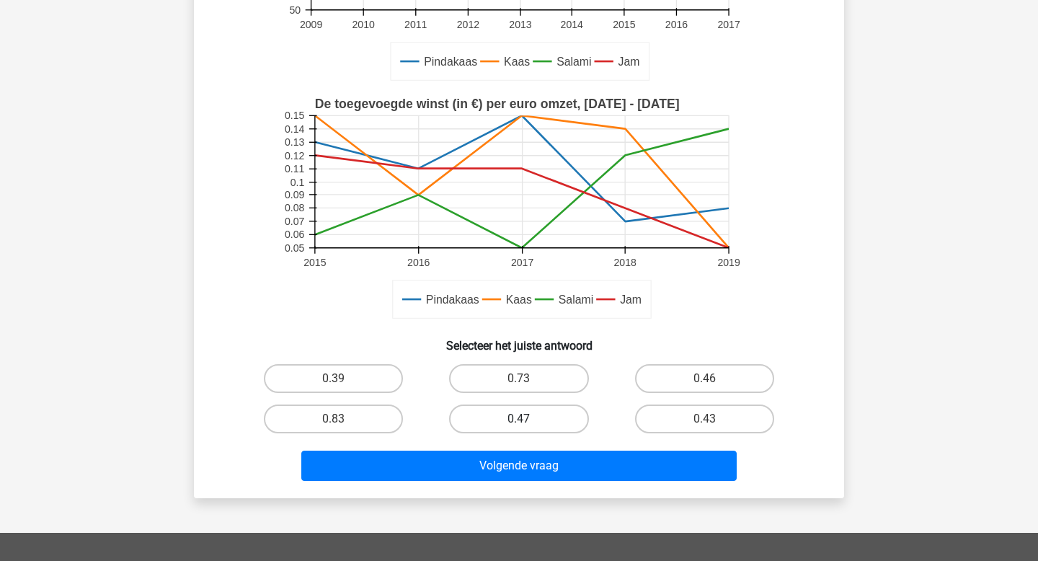
click at [506, 420] on label "0.47" at bounding box center [518, 419] width 139 height 29
click at [519, 420] on input "0.47" at bounding box center [523, 423] width 9 height 9
radio input "true"
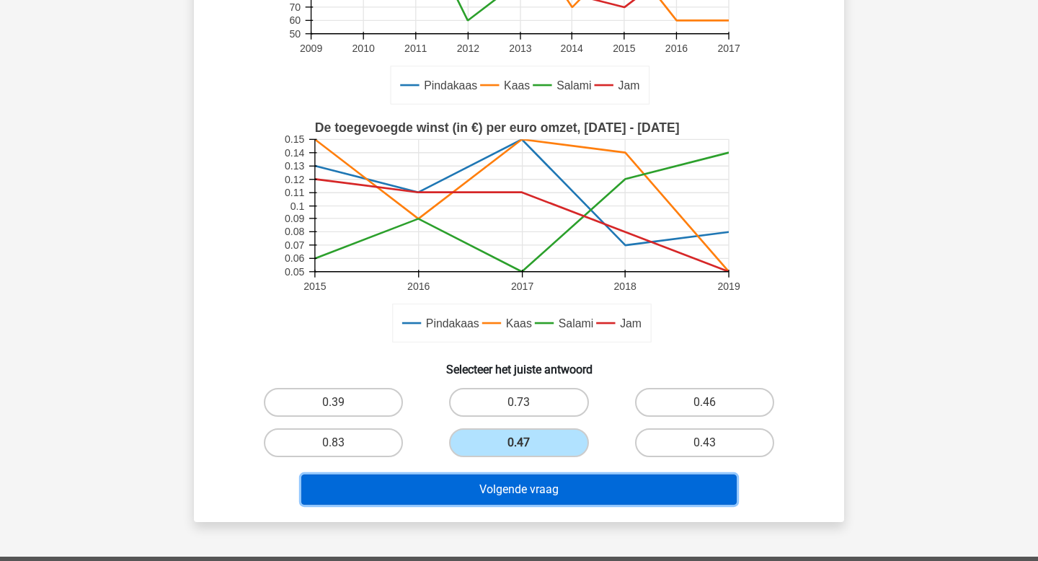
click at [540, 478] on button "Volgende vraag" at bounding box center [519, 490] width 436 height 30
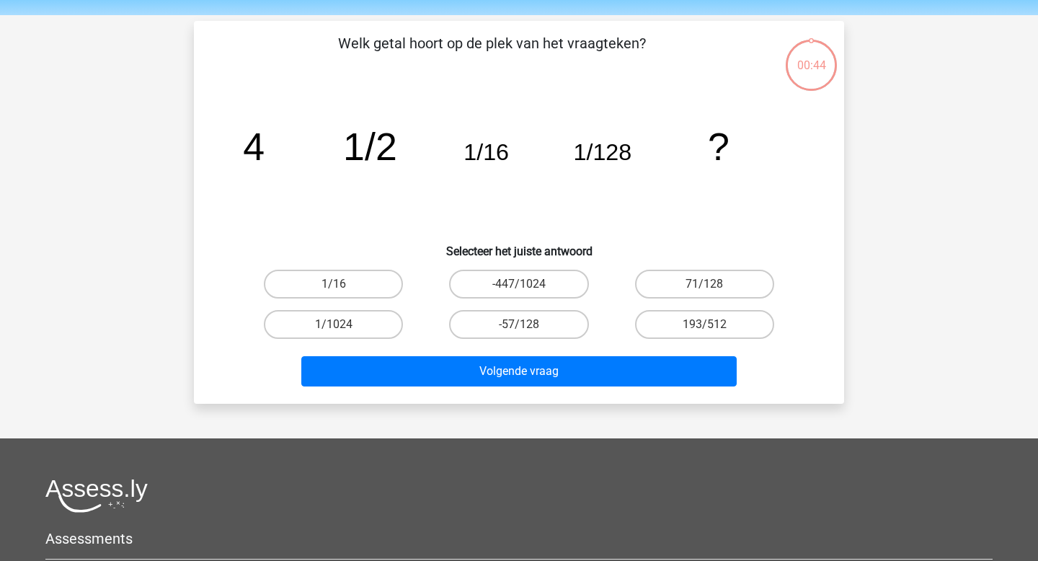
scroll to position [37, 0]
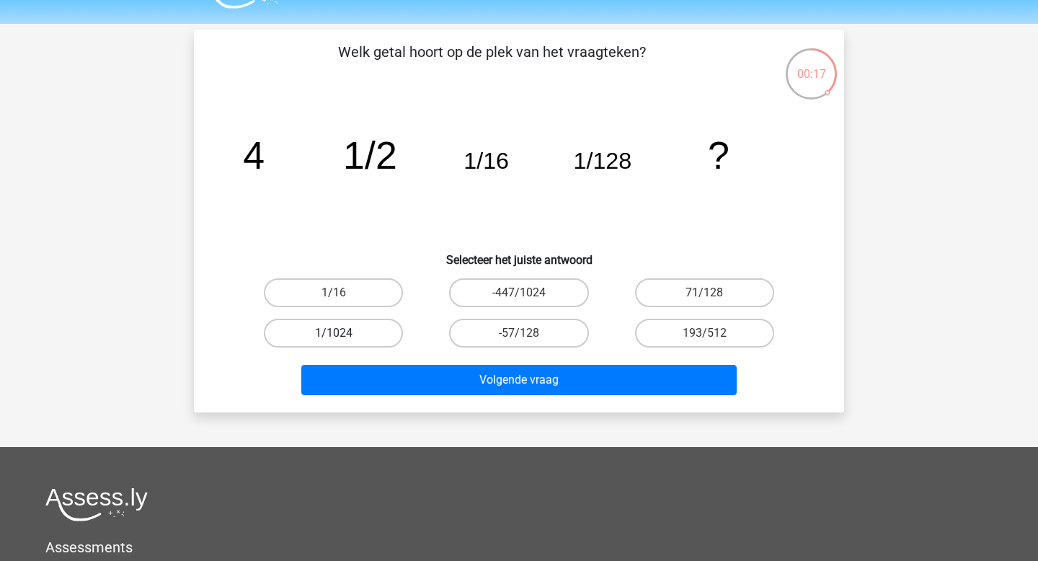
click at [366, 327] on label "1/1024" at bounding box center [333, 333] width 139 height 29
click at [343, 333] on input "1/1024" at bounding box center [338, 337] width 9 height 9
radio input "true"
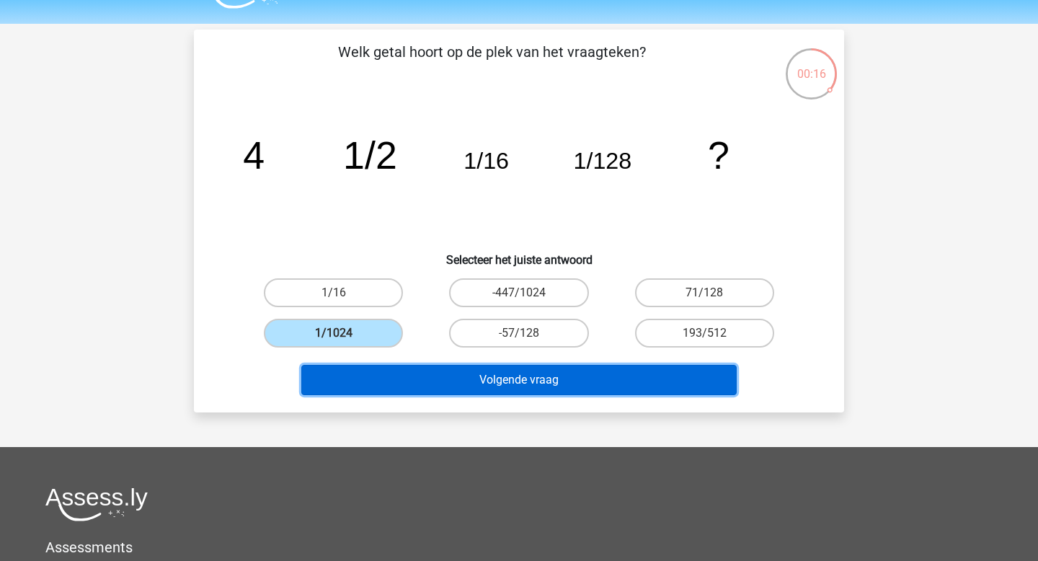
click at [383, 378] on button "Volgende vraag" at bounding box center [519, 380] width 436 height 30
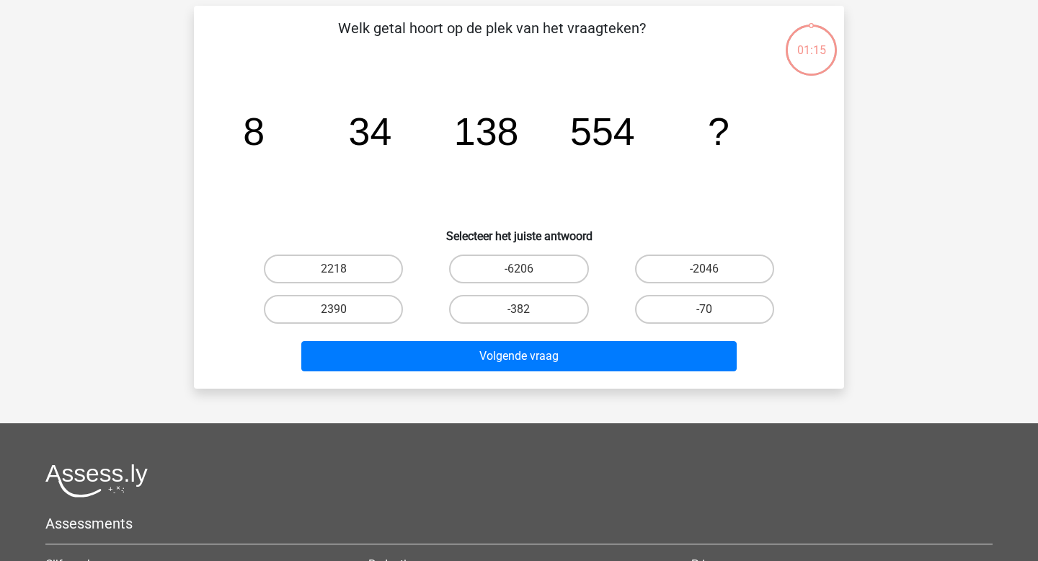
scroll to position [60, 0]
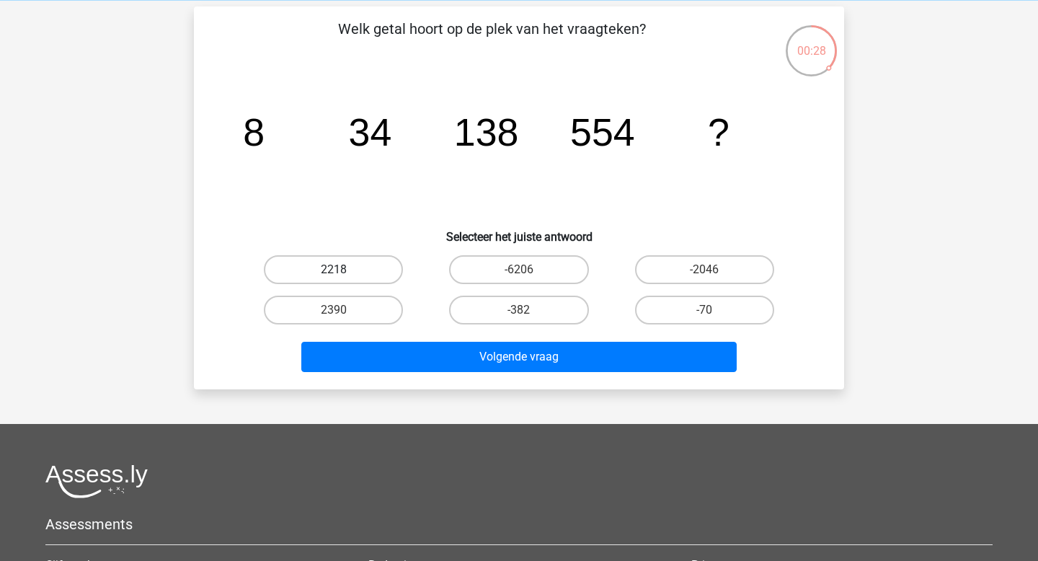
click at [359, 278] on label "2218" at bounding box center [333, 269] width 139 height 29
click at [343, 278] on input "2218" at bounding box center [338, 274] width 9 height 9
radio input "true"
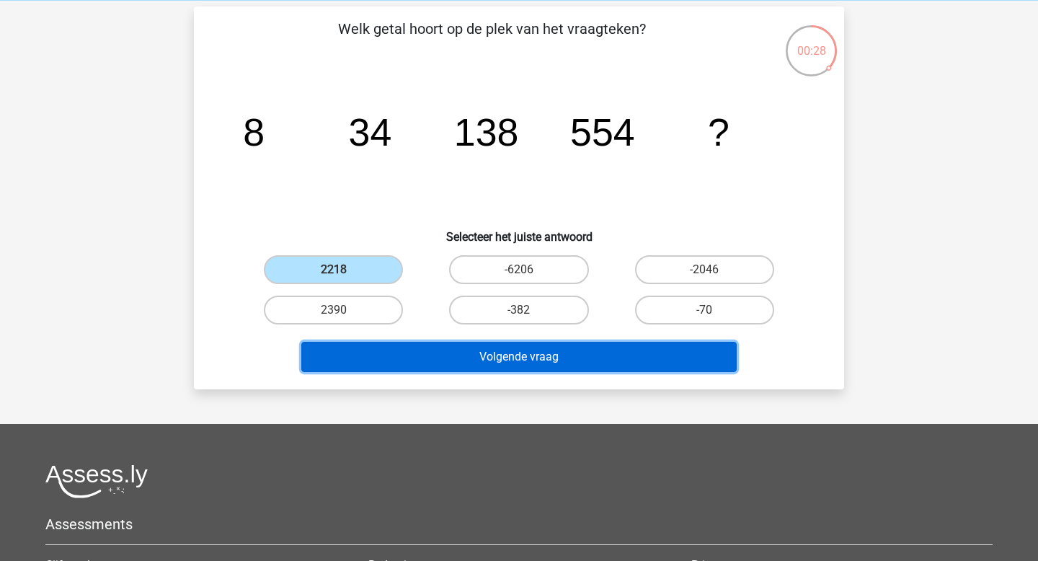
click at [407, 363] on button "Volgende vraag" at bounding box center [519, 357] width 436 height 30
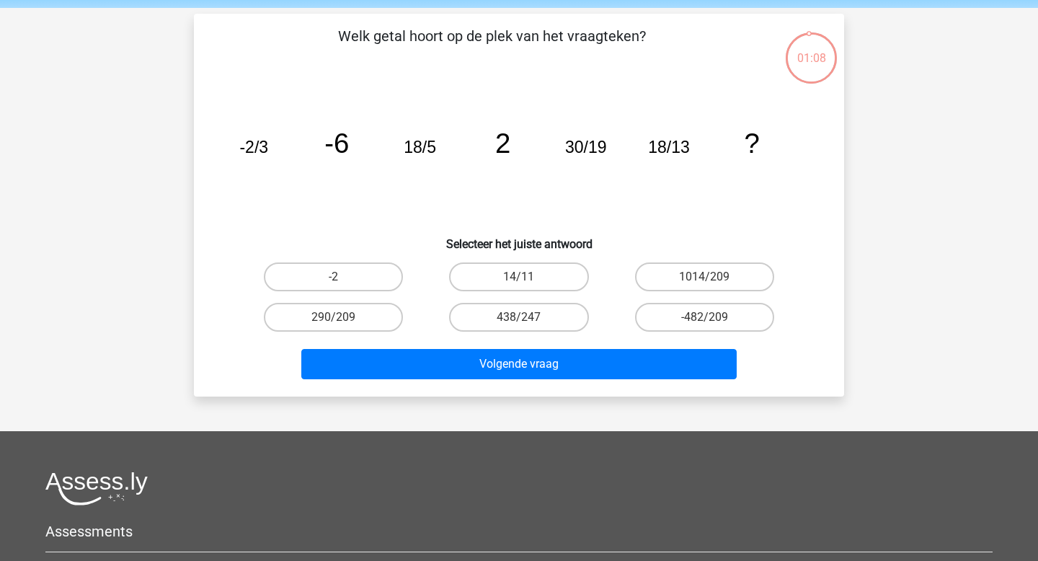
scroll to position [36, 0]
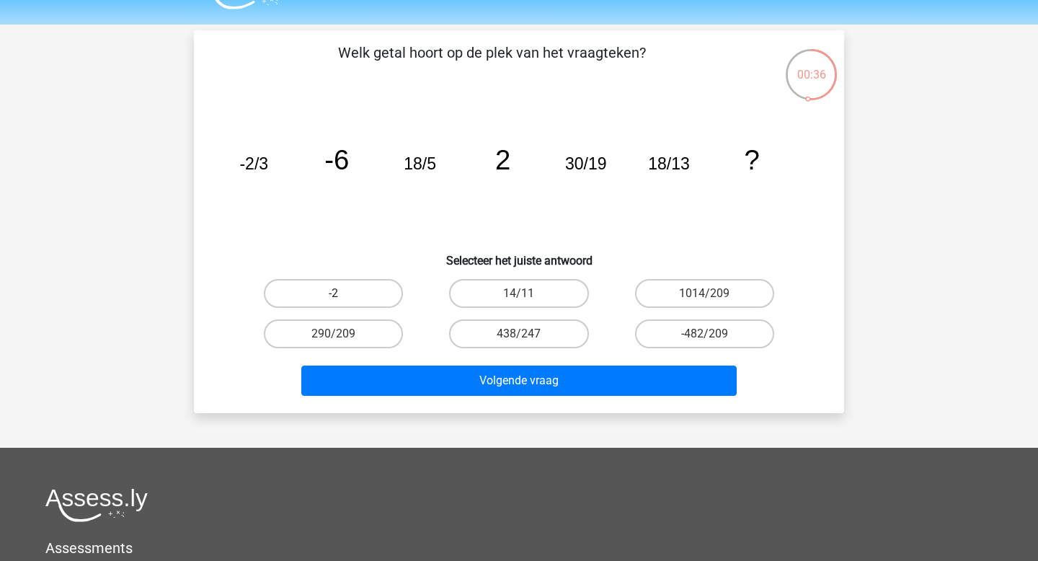
click at [363, 300] on label "-2" at bounding box center [333, 293] width 139 height 29
click at [343, 300] on input "-2" at bounding box center [338, 298] width 9 height 9
radio input "true"
click at [525, 294] on input "14/11" at bounding box center [523, 298] width 9 height 9
radio input "true"
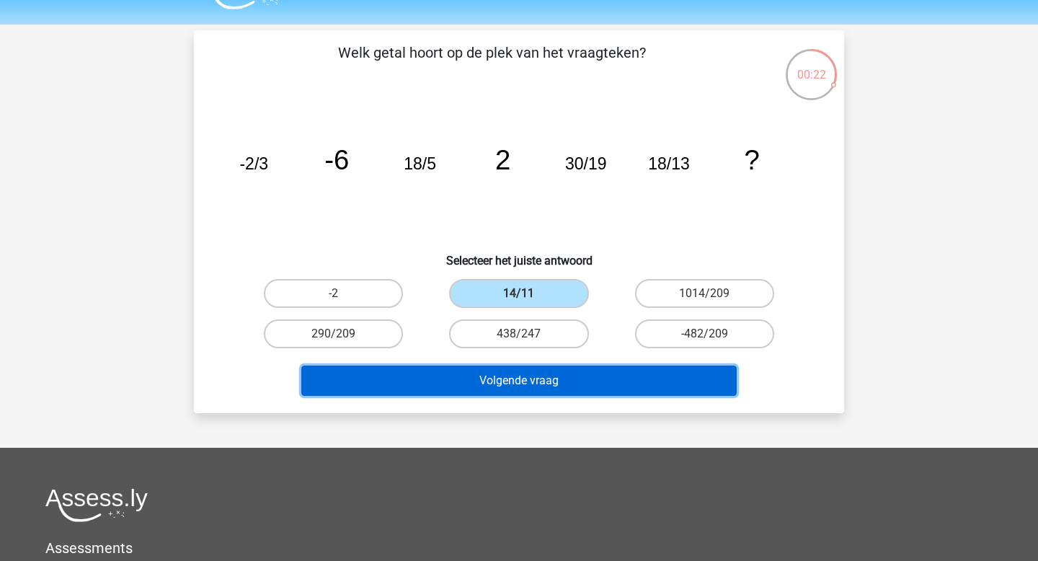
click at [577, 371] on button "Volgende vraag" at bounding box center [519, 381] width 436 height 30
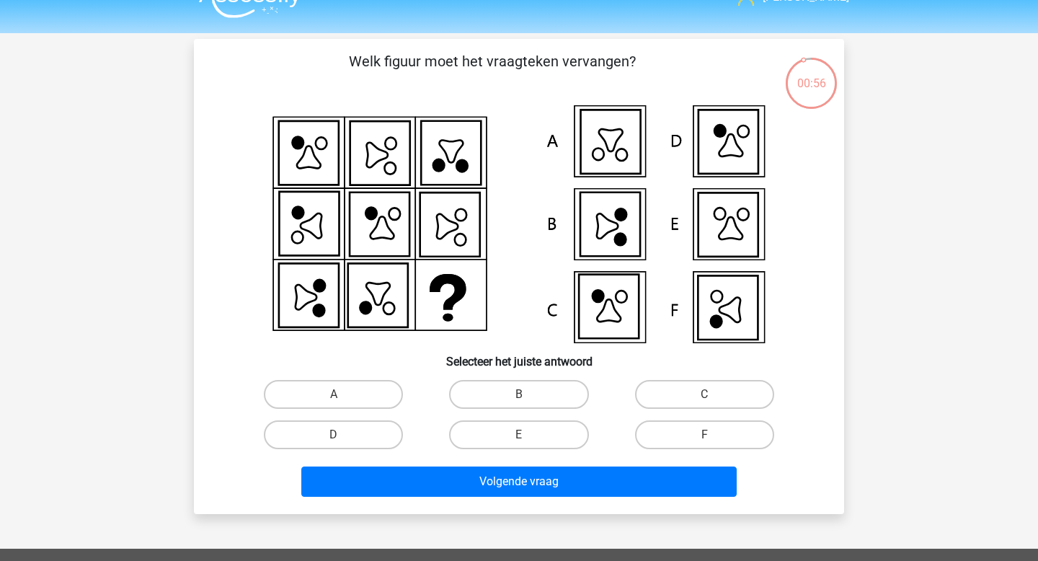
scroll to position [32, 0]
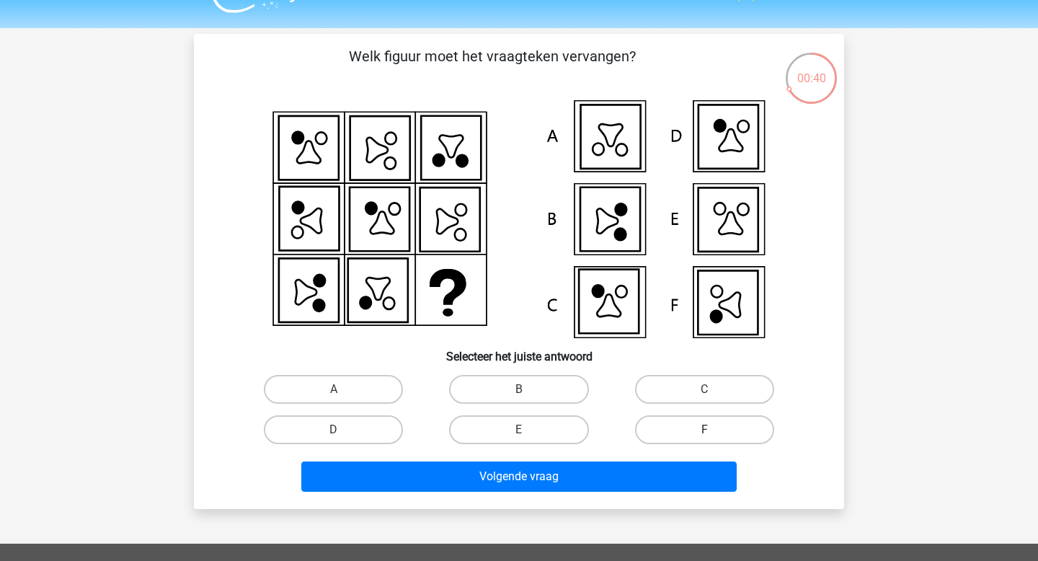
click at [666, 429] on label "F" at bounding box center [704, 429] width 139 height 29
click at [705, 430] on input "F" at bounding box center [709, 434] width 9 height 9
radio input "true"
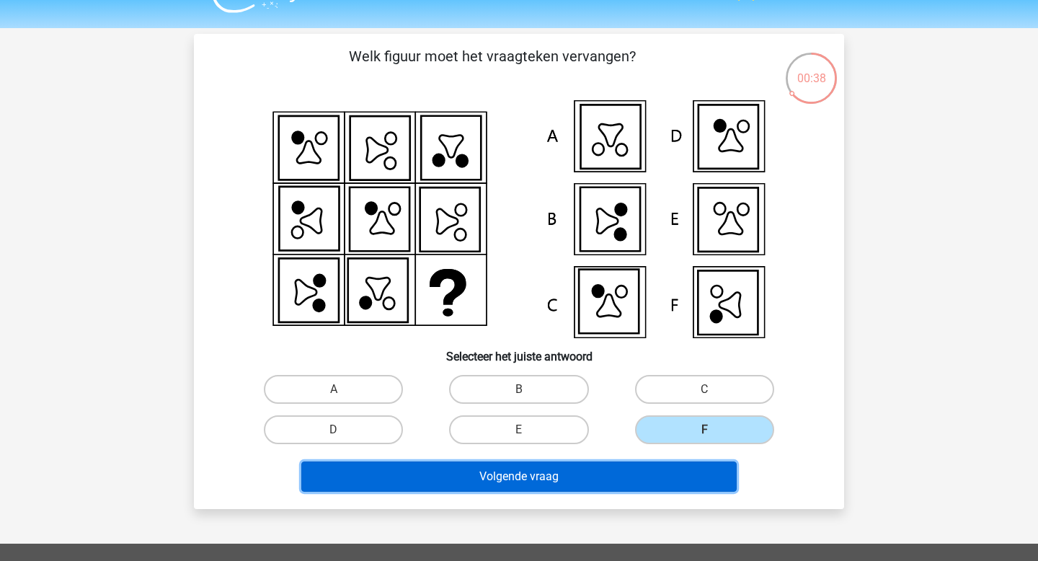
click at [607, 471] on button "Volgende vraag" at bounding box center [519, 477] width 436 height 30
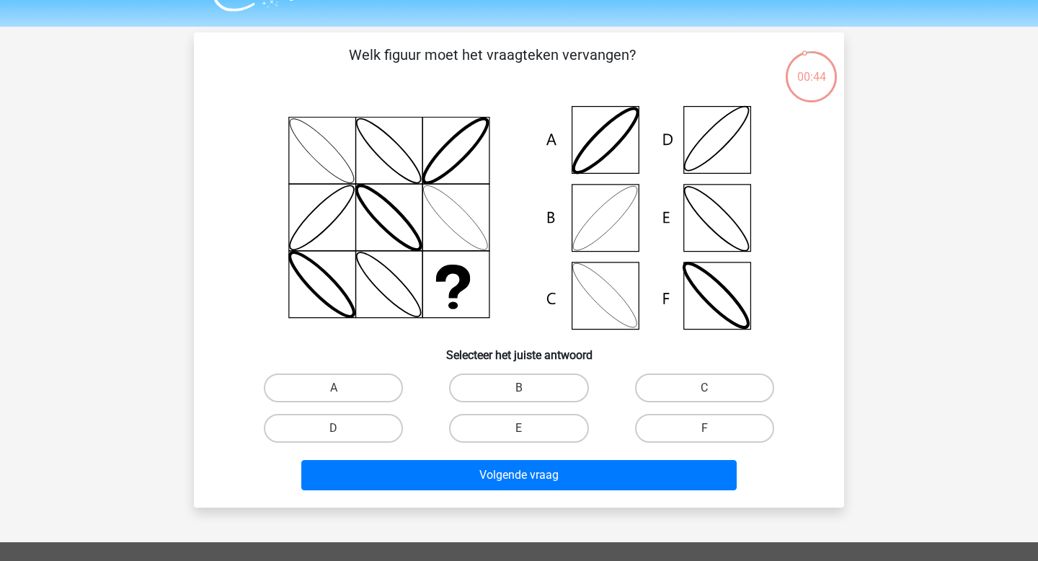
scroll to position [35, 0]
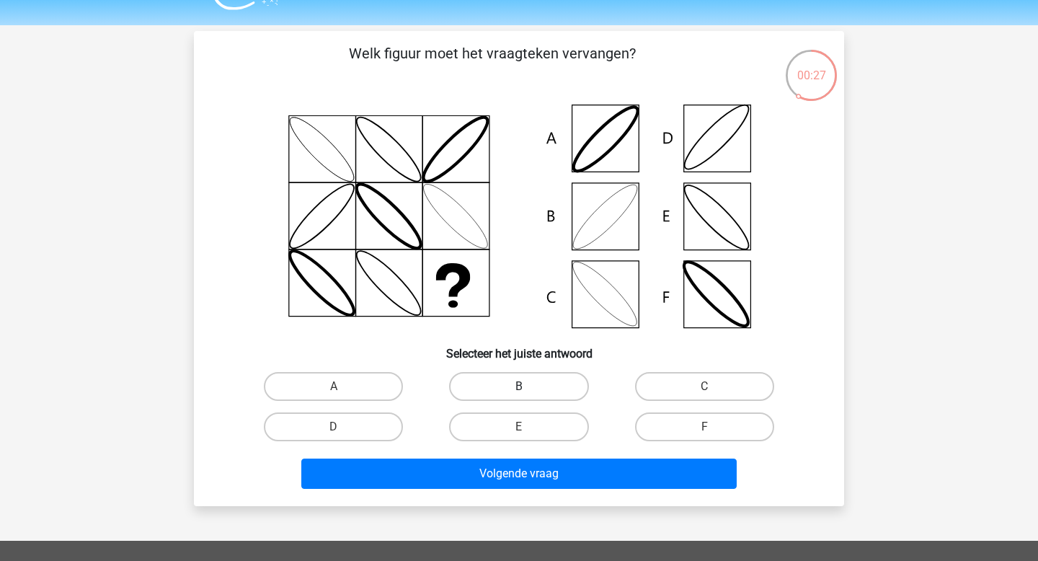
click at [524, 375] on label "B" at bounding box center [518, 386] width 139 height 29
click at [524, 387] on input "B" at bounding box center [523, 391] width 9 height 9
radio input "true"
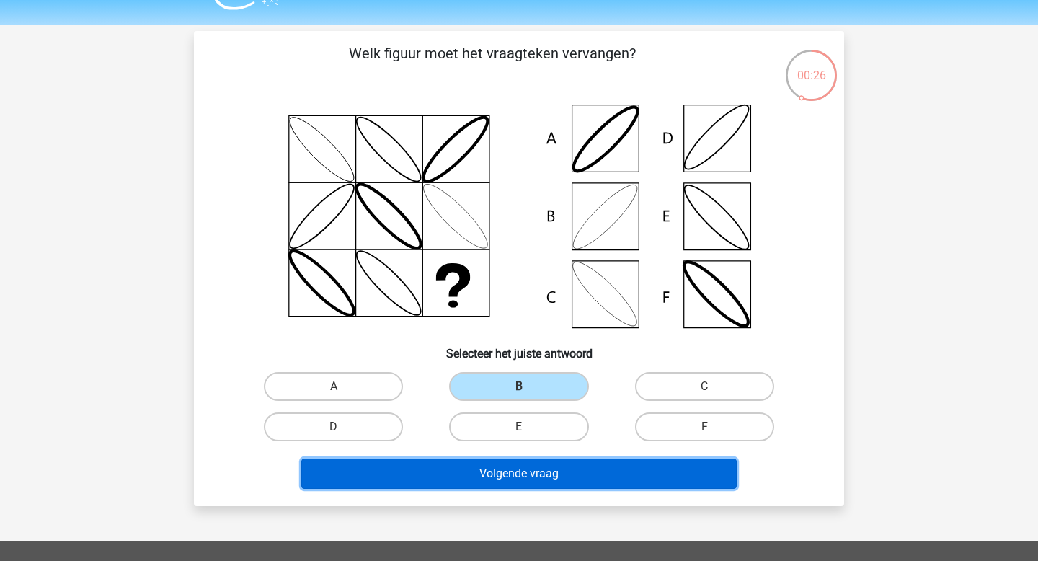
click at [521, 477] on button "Volgende vraag" at bounding box center [519, 474] width 436 height 30
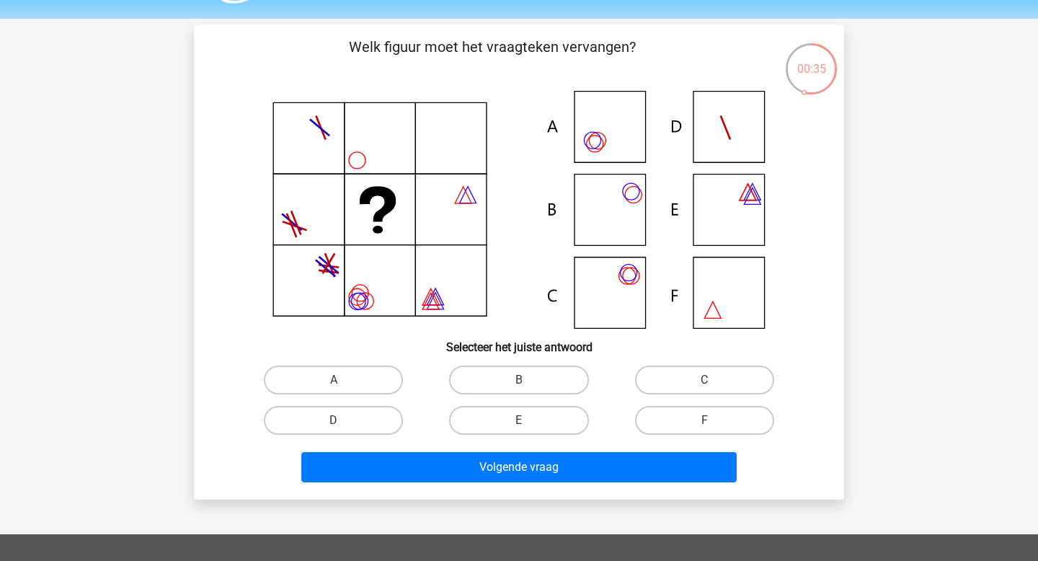
scroll to position [43, 0]
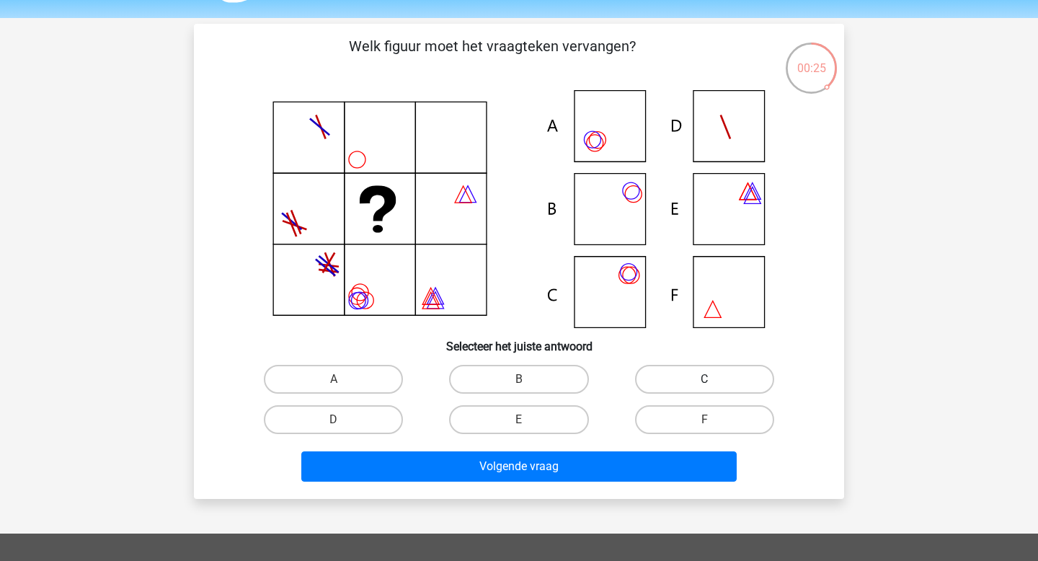
click at [668, 378] on label "C" at bounding box center [704, 379] width 139 height 29
click at [705, 379] on input "C" at bounding box center [709, 383] width 9 height 9
radio input "true"
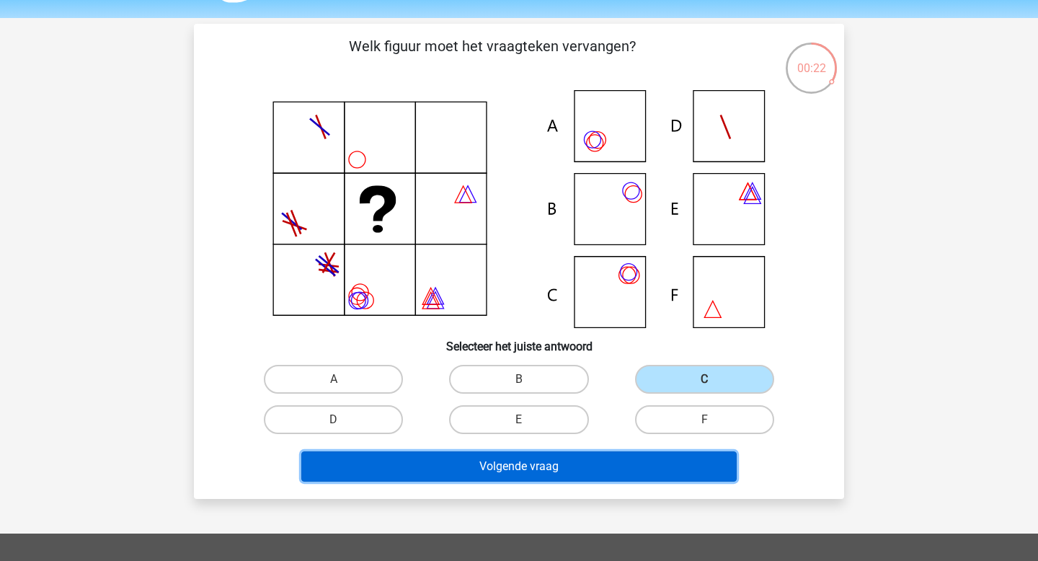
click at [568, 463] on button "Volgende vraag" at bounding box center [519, 466] width 436 height 30
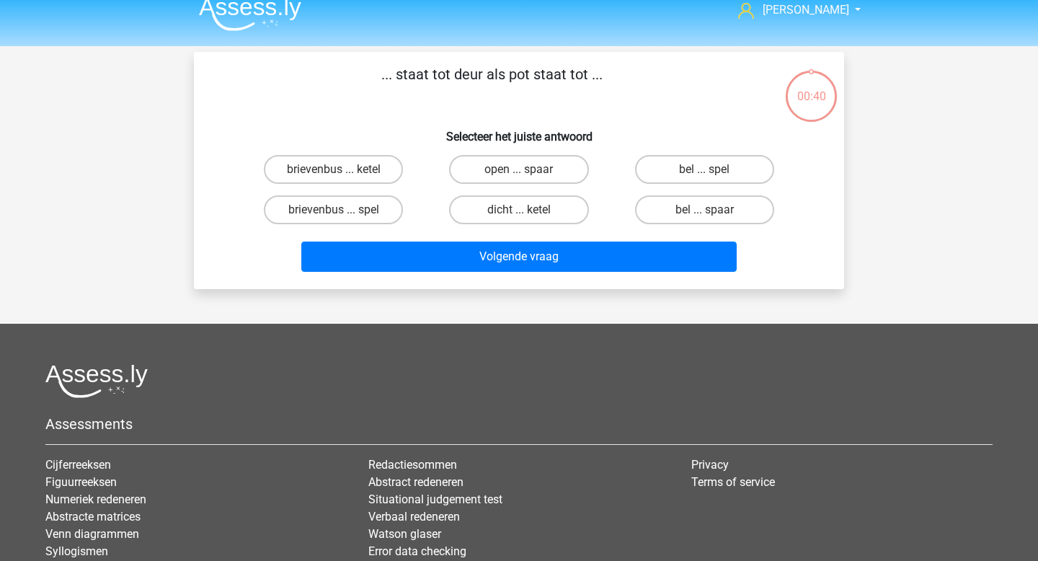
scroll to position [0, 0]
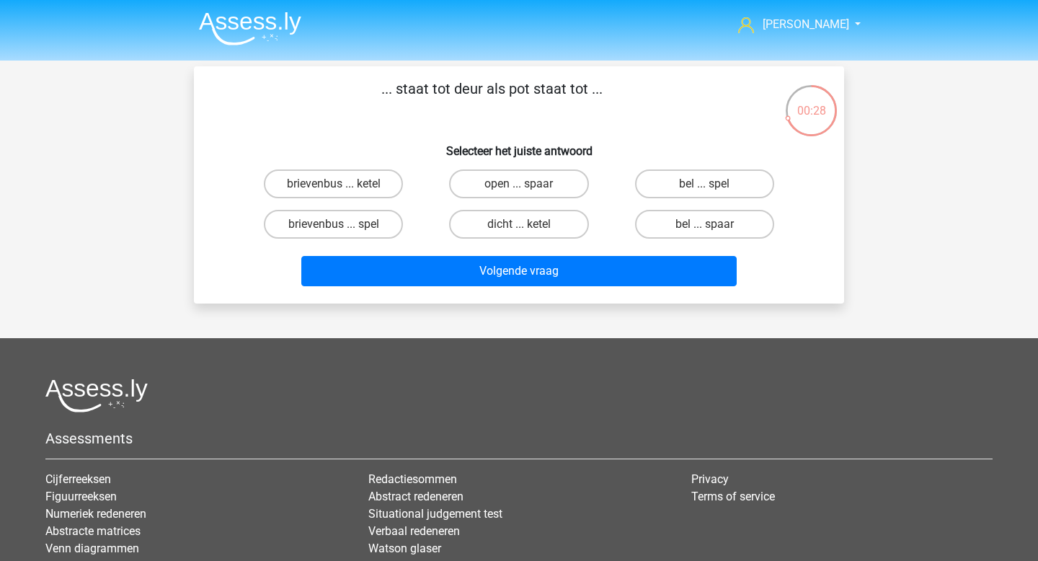
click at [711, 231] on input "bel ... spaar" at bounding box center [709, 228] width 9 height 9
radio input "true"
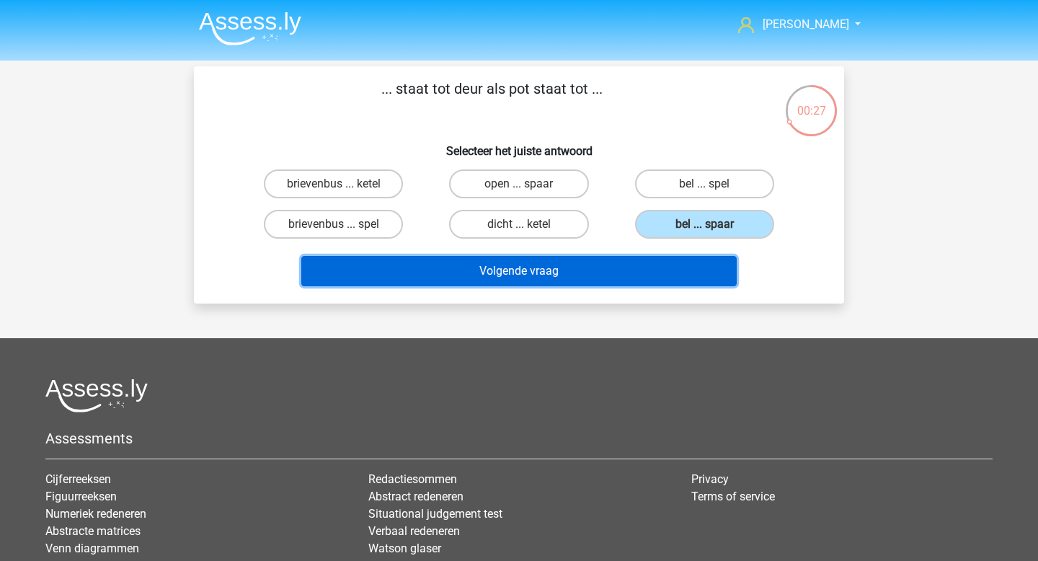
click at [615, 257] on button "Volgende vraag" at bounding box center [519, 271] width 436 height 30
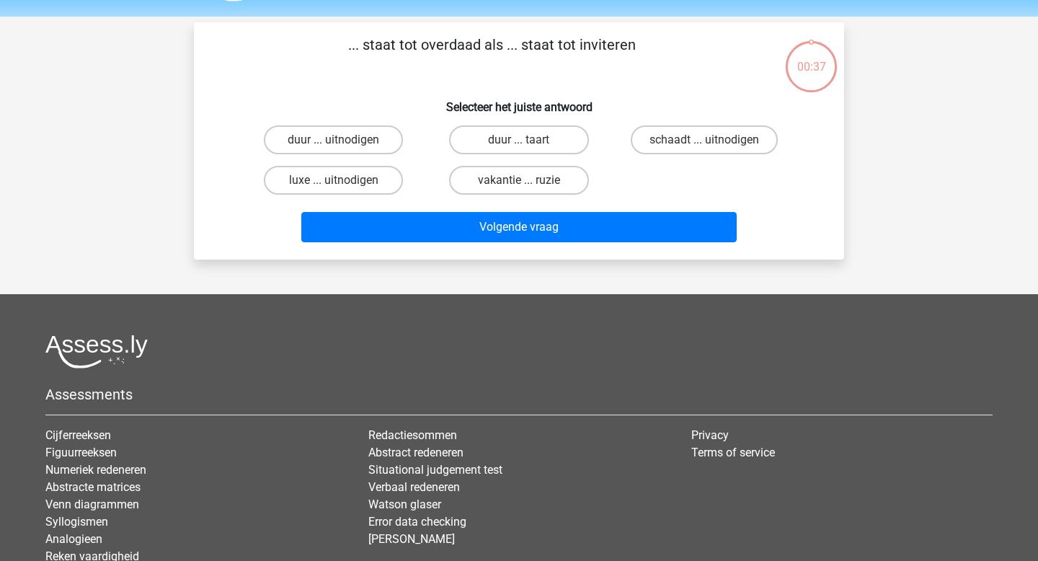
scroll to position [38, 0]
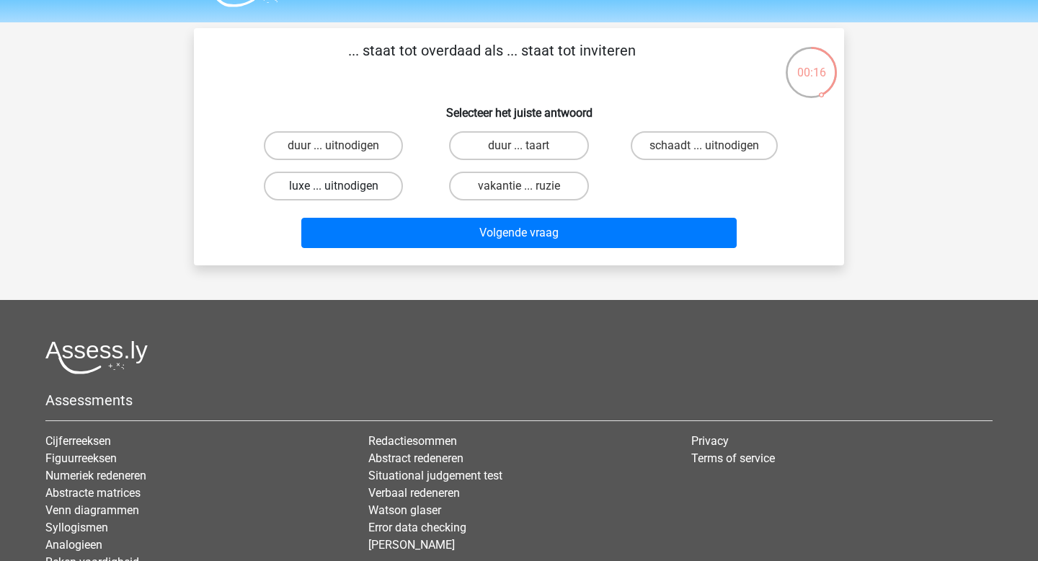
click at [345, 187] on label "luxe ... uitnodigen" at bounding box center [333, 186] width 139 height 29
click at [343, 187] on input "luxe ... uitnodigen" at bounding box center [338, 190] width 9 height 9
radio input "true"
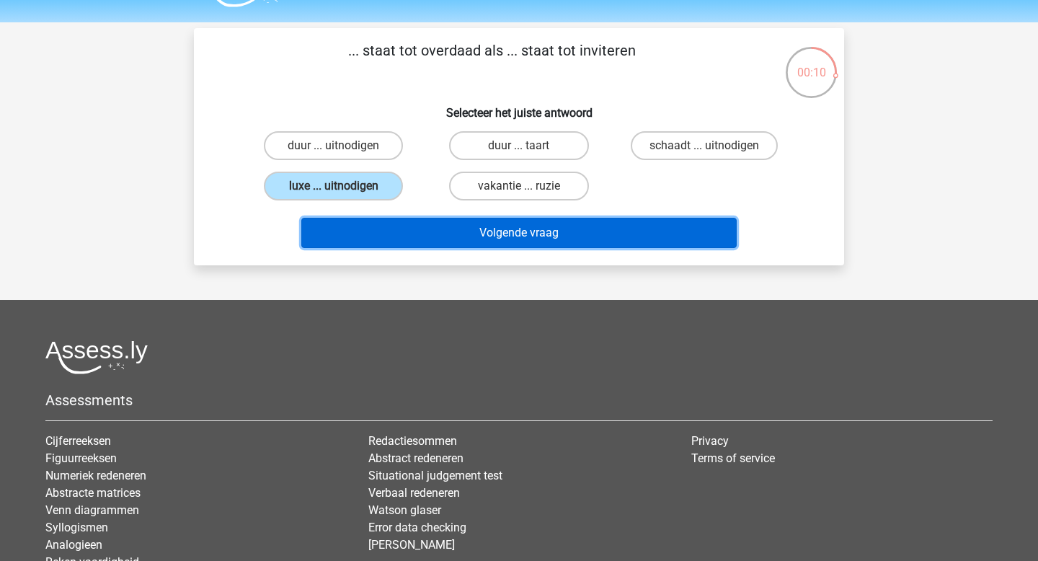
click at [451, 231] on button "Volgende vraag" at bounding box center [519, 233] width 436 height 30
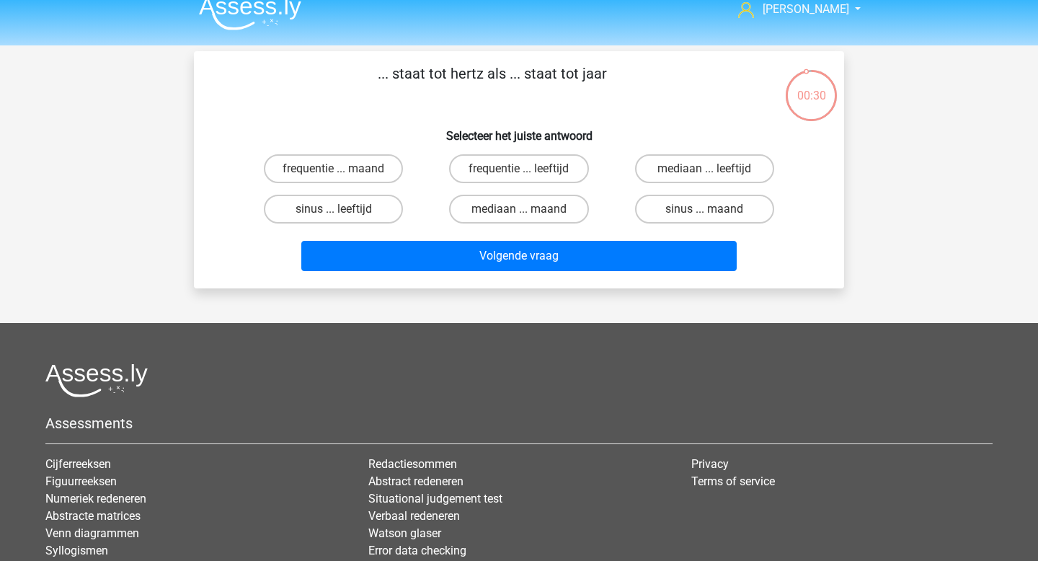
scroll to position [14, 0]
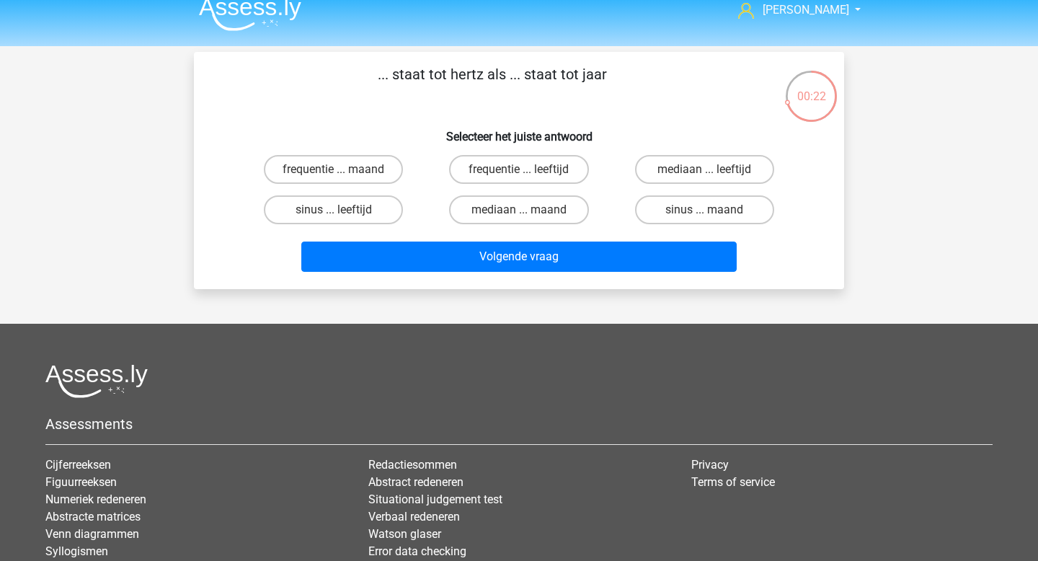
click at [519, 186] on div "frequentie ... leeftijd" at bounding box center [518, 169] width 185 height 40
click at [521, 176] on input "frequentie ... leeftijd" at bounding box center [523, 173] width 9 height 9
radio input "true"
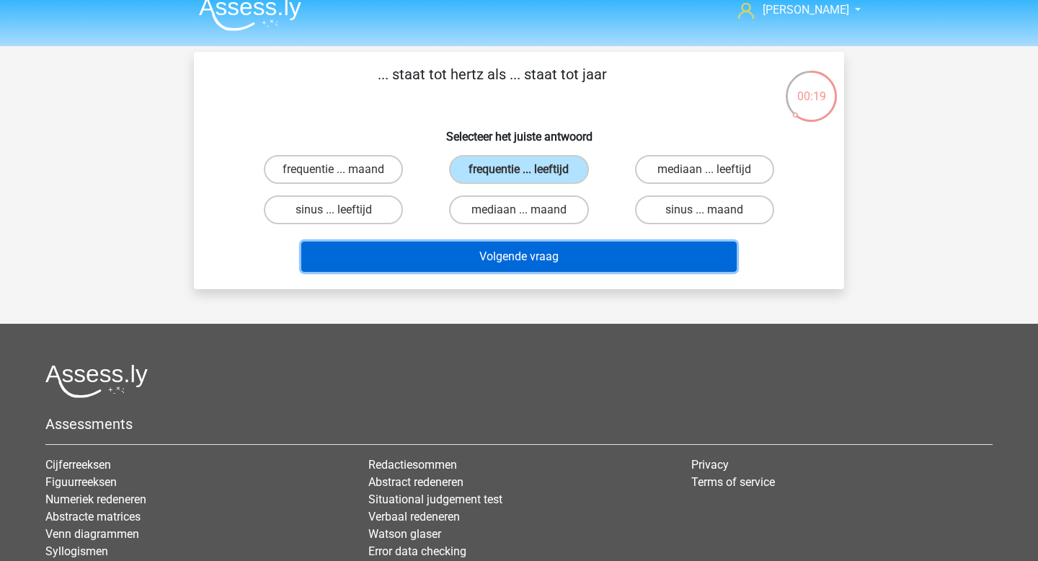
click at [556, 255] on button "Volgende vraag" at bounding box center [519, 257] width 436 height 30
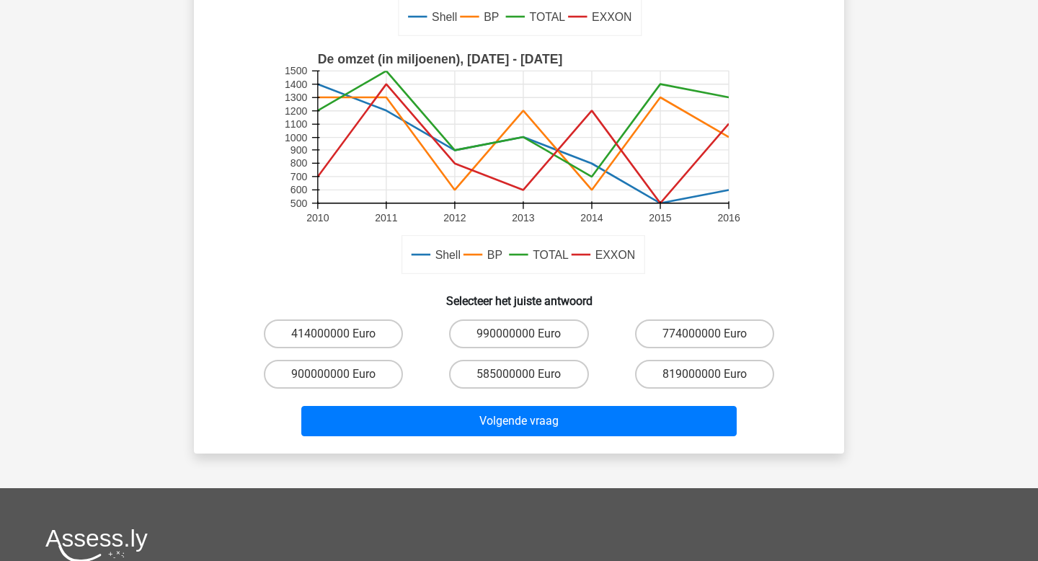
scroll to position [327, 0]
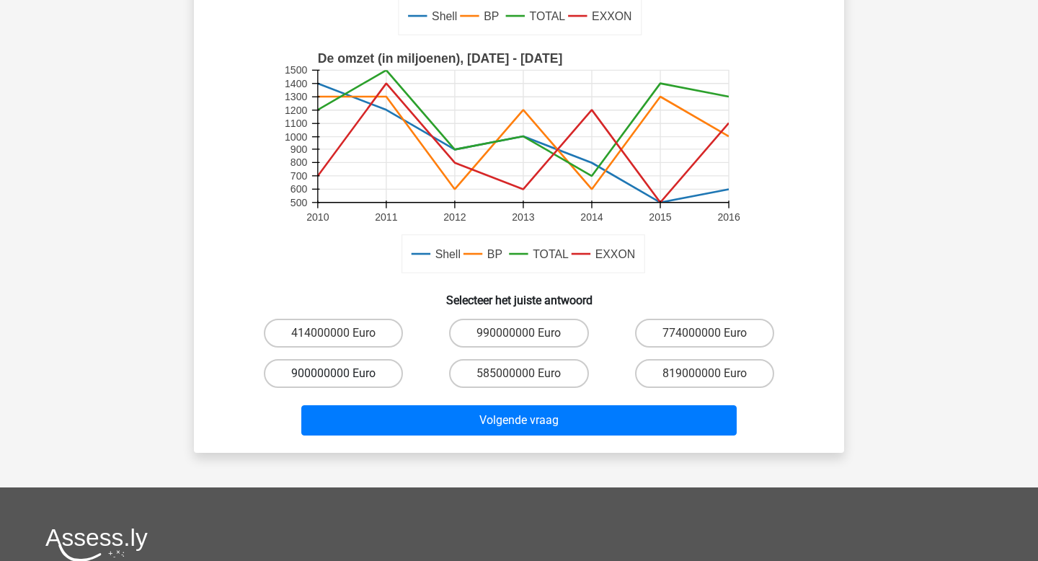
click at [353, 369] on label "900000000 Euro" at bounding box center [333, 373] width 139 height 29
click at [343, 374] on input "900000000 Euro" at bounding box center [338, 378] width 9 height 9
radio input "true"
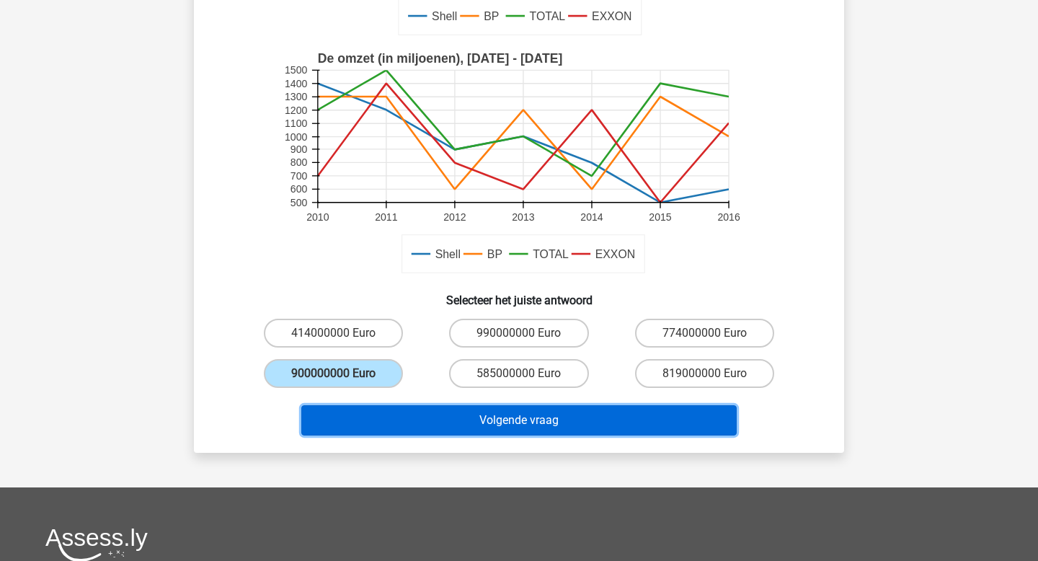
click at [472, 422] on button "Volgende vraag" at bounding box center [519, 420] width 436 height 30
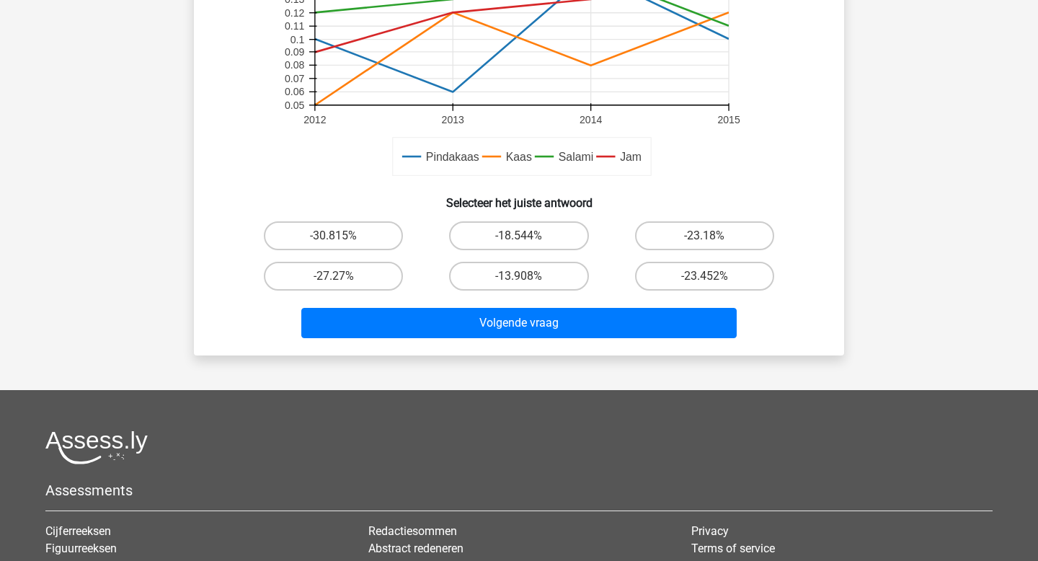
scroll to position [344, 0]
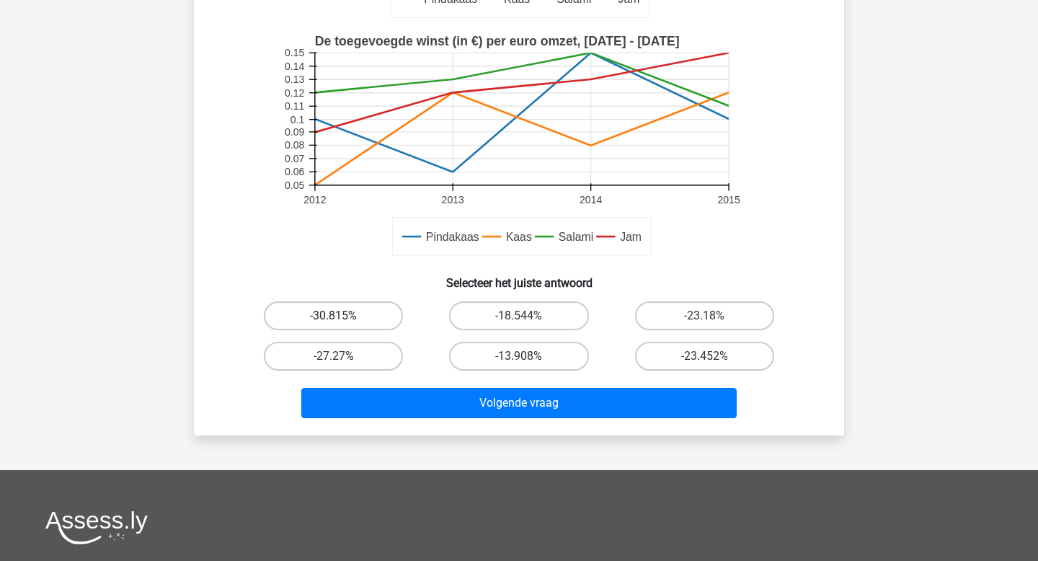
click at [351, 322] on label "-30.815%" at bounding box center [333, 315] width 139 height 29
click at [343, 322] on input "-30.815%" at bounding box center [338, 320] width 9 height 9
radio input "true"
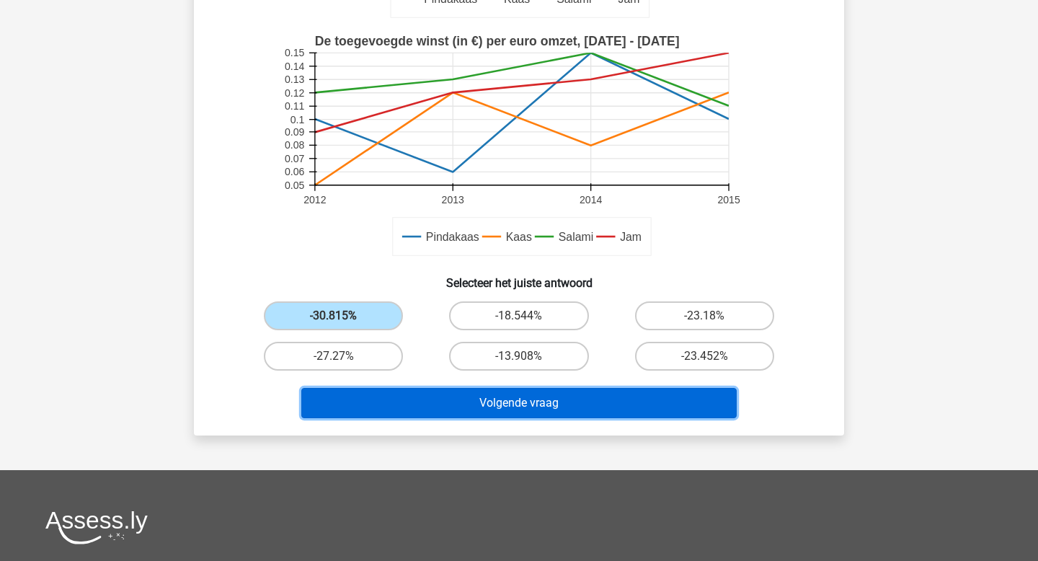
click at [374, 394] on button "Volgende vraag" at bounding box center [519, 403] width 436 height 30
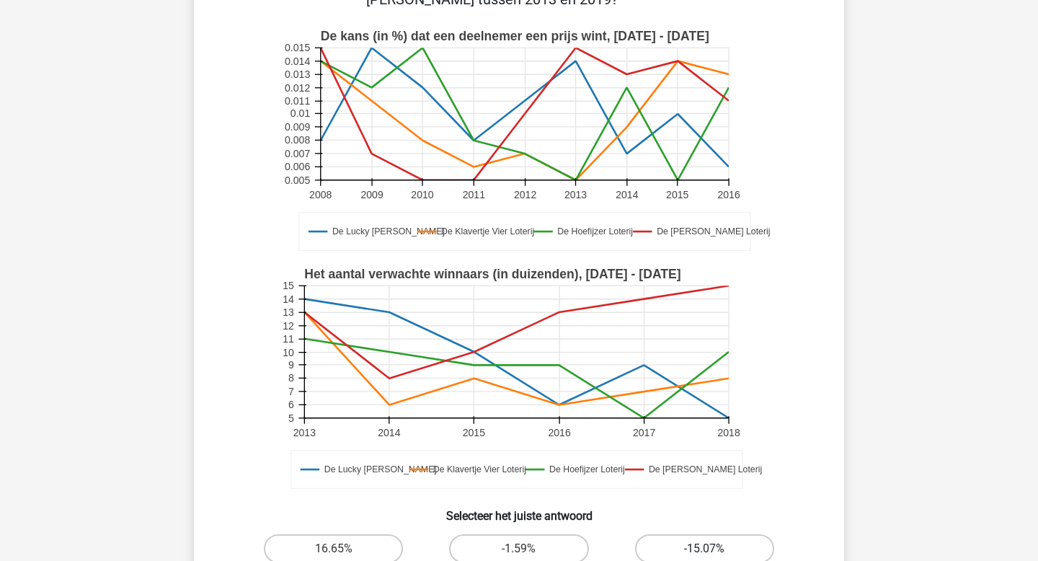
scroll to position [294, 0]
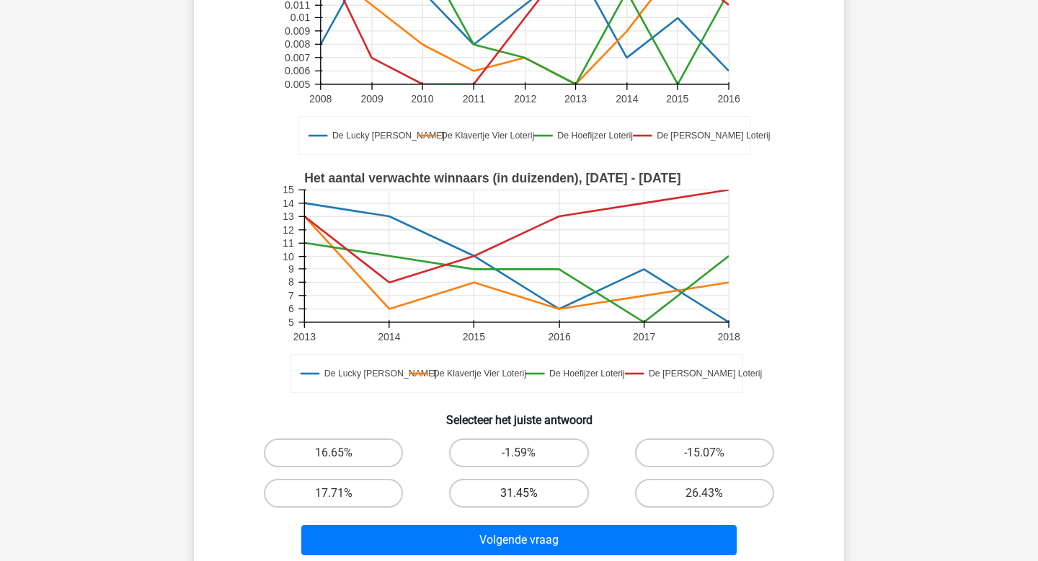
click at [565, 479] on label "31.45%" at bounding box center [518, 493] width 139 height 29
click at [529, 493] on input "31.45%" at bounding box center [523, 497] width 9 height 9
radio input "true"
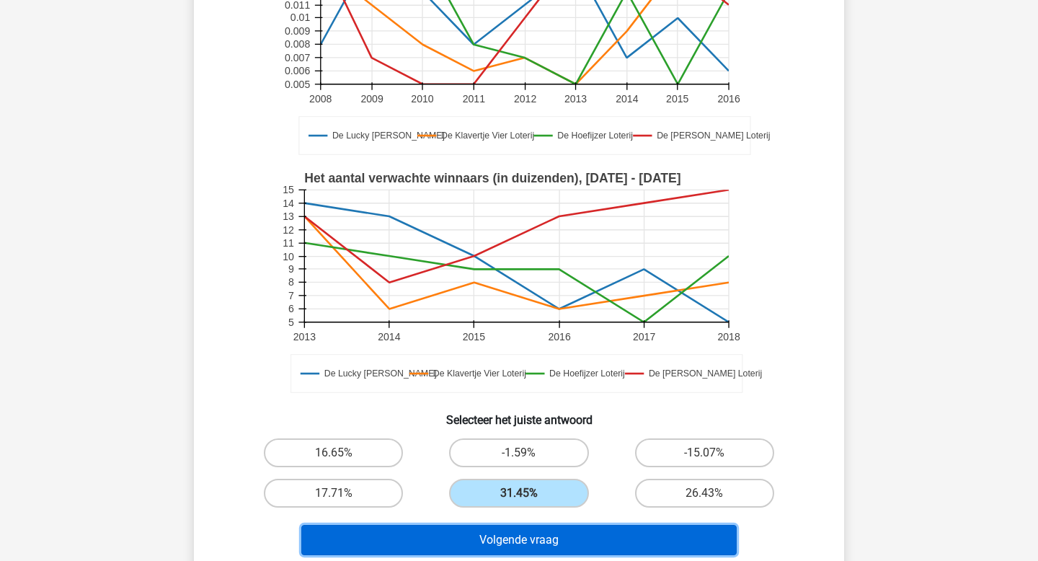
click at [544, 525] on button "Volgende vraag" at bounding box center [519, 540] width 436 height 30
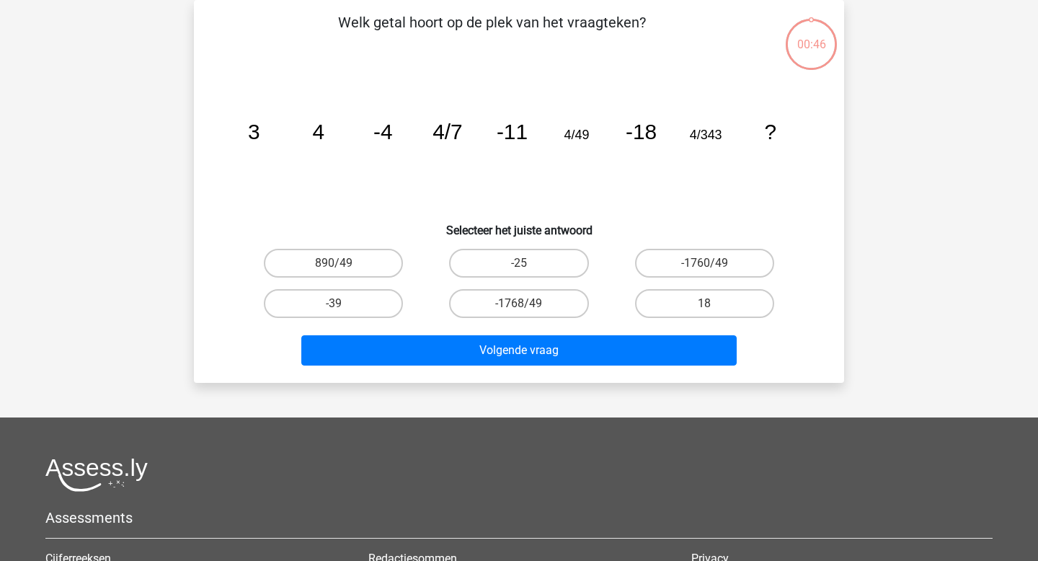
scroll to position [0, 0]
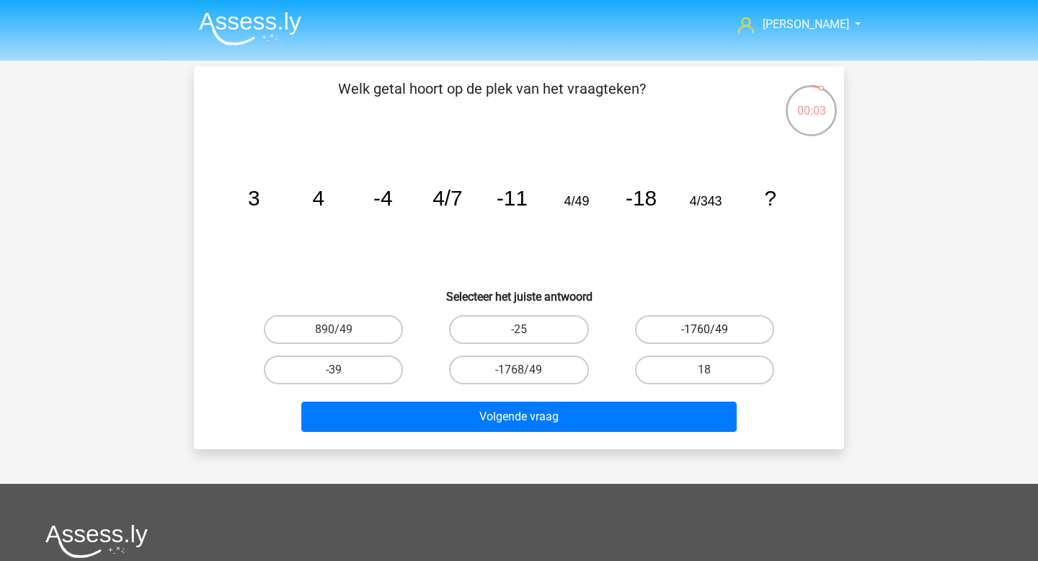
click at [675, 335] on label "-1760/49" at bounding box center [704, 329] width 139 height 29
click at [705, 335] on input "-1760/49" at bounding box center [709, 334] width 9 height 9
radio input "true"
click at [524, 330] on input "-25" at bounding box center [523, 334] width 9 height 9
radio input "true"
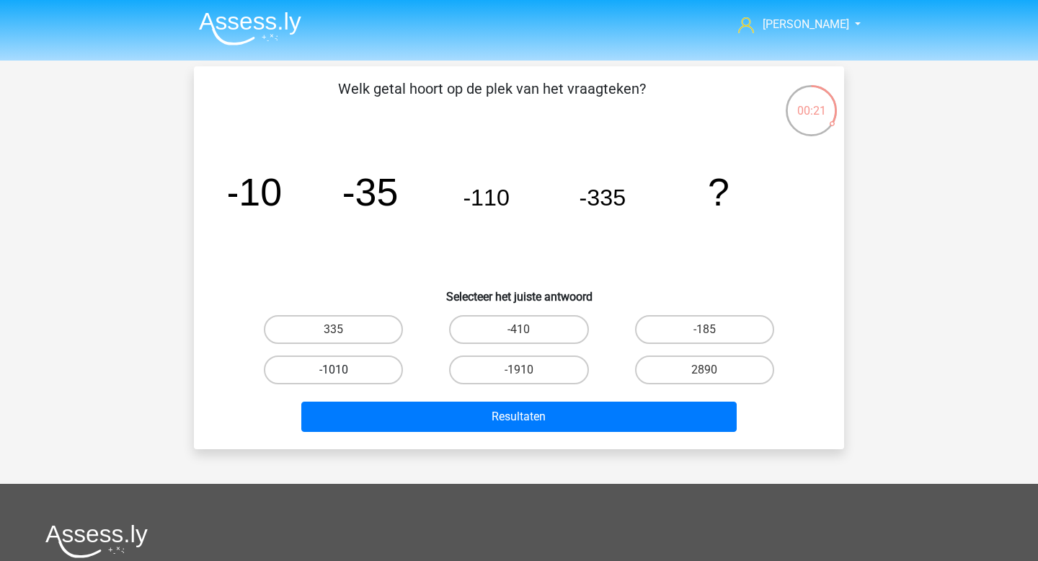
click at [303, 366] on label "-1010" at bounding box center [333, 370] width 139 height 29
click at [334, 370] on input "-1010" at bounding box center [338, 374] width 9 height 9
radio input "true"
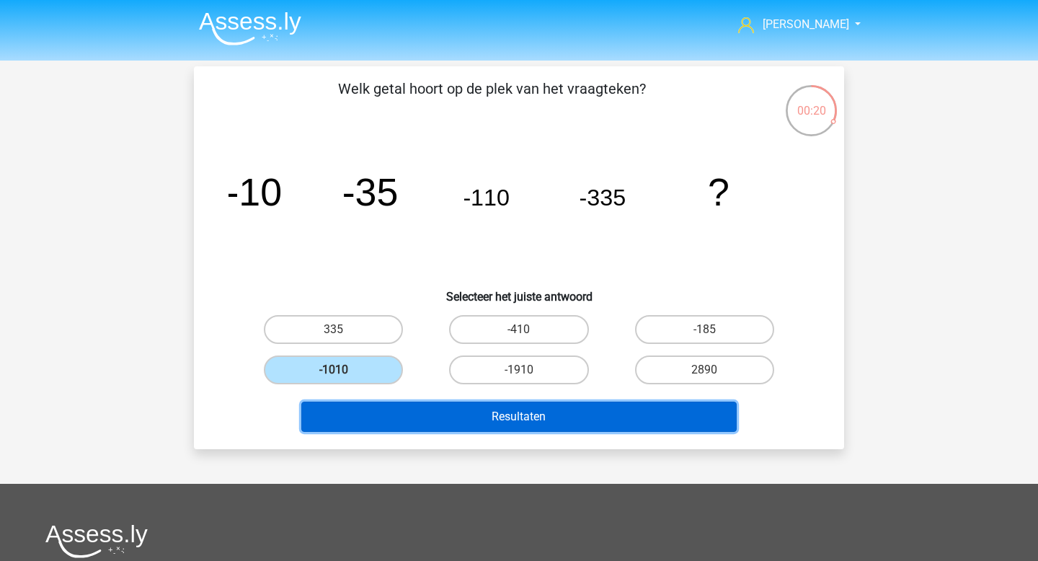
click at [425, 421] on button "Resultaten" at bounding box center [519, 417] width 436 height 30
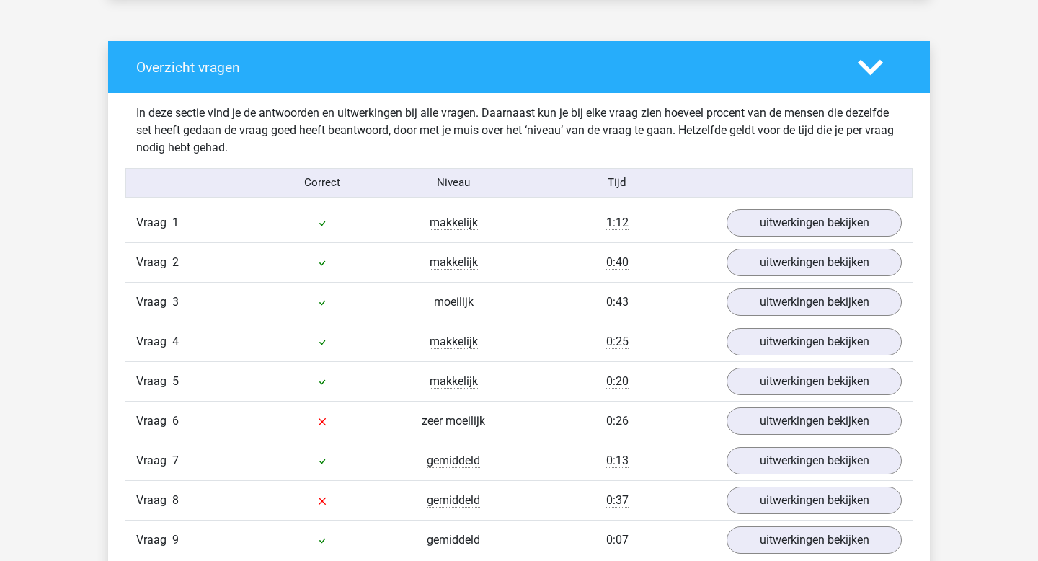
scroll to position [1097, 0]
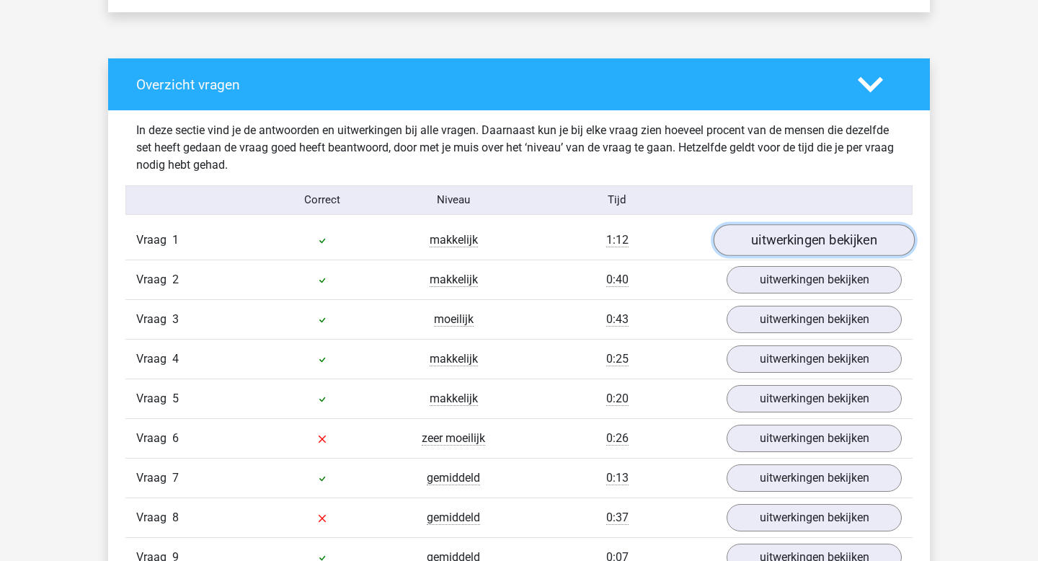
click at [827, 237] on link "uitwerkingen bekijken" at bounding box center [814, 240] width 201 height 32
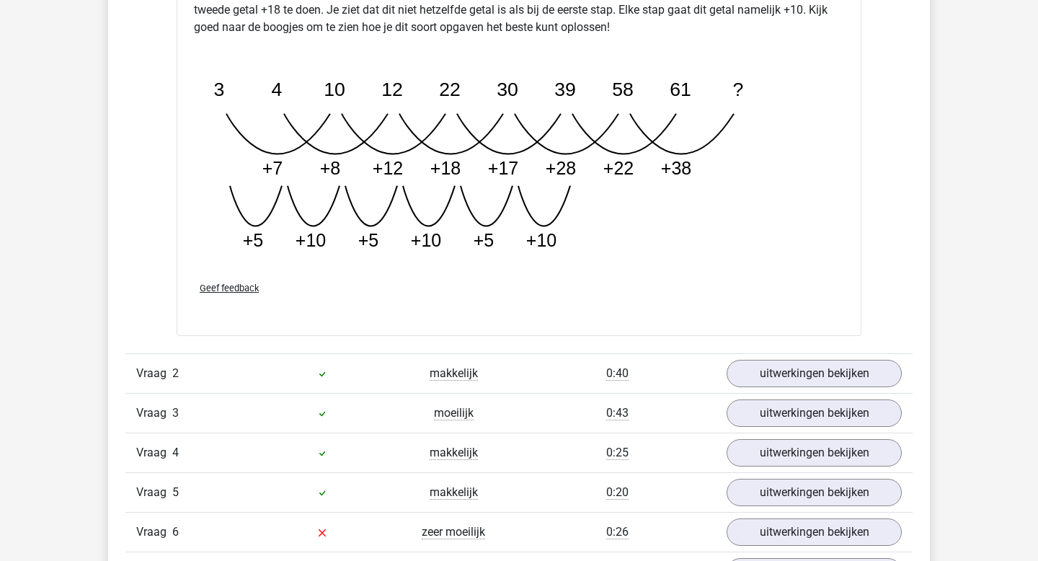
scroll to position [1845, 0]
click at [829, 374] on link "uitwerkingen bekijken" at bounding box center [814, 373] width 201 height 32
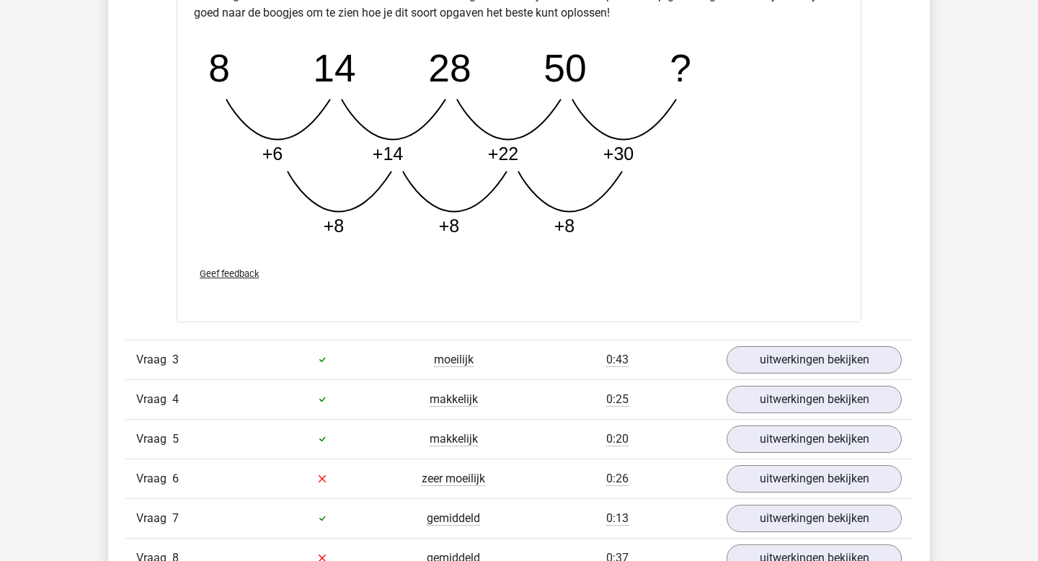
scroll to position [2642, 0]
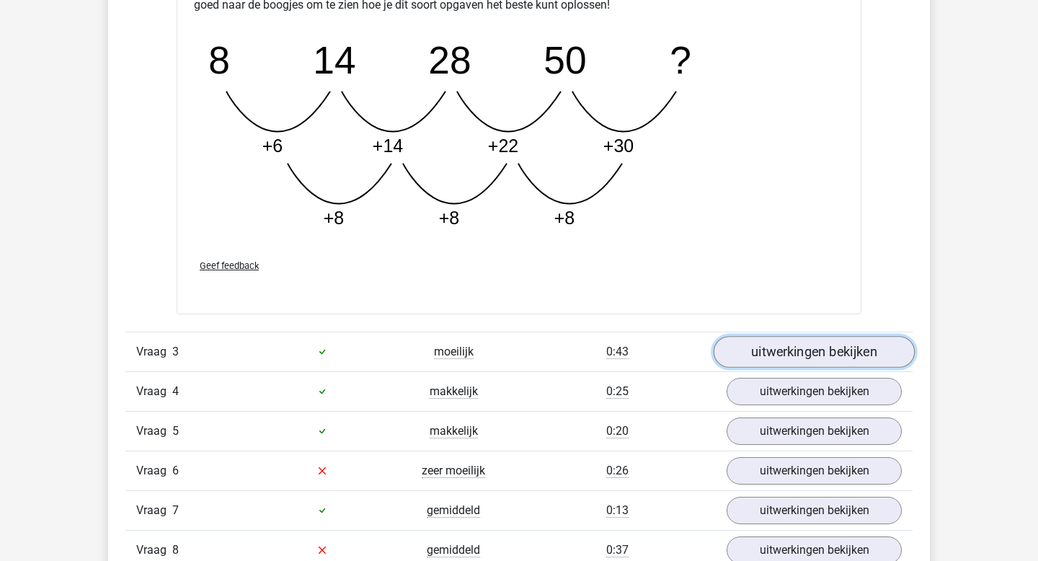
click at [794, 359] on link "uitwerkingen bekijken" at bounding box center [814, 352] width 201 height 32
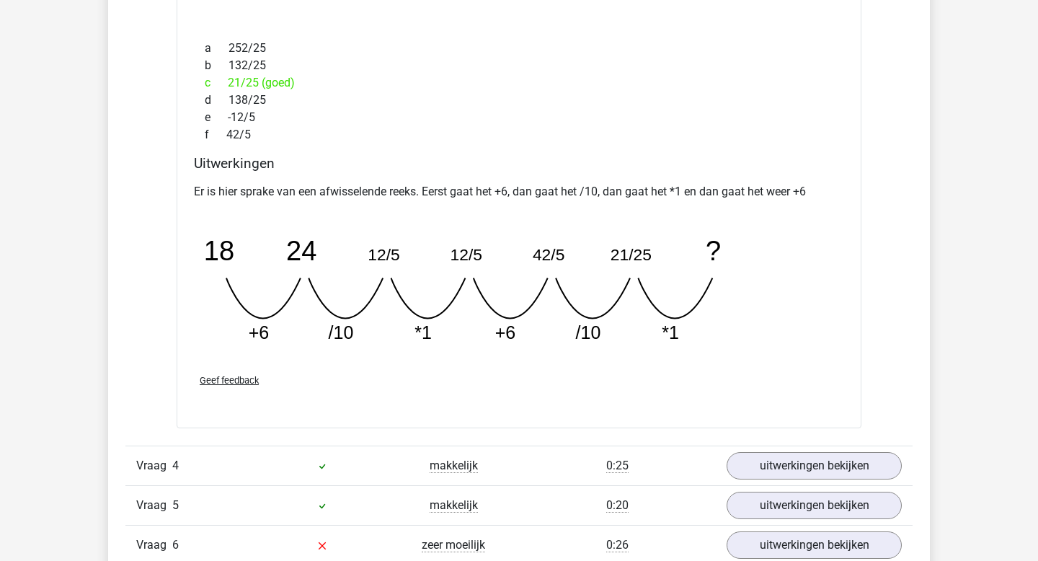
scroll to position [3410, 0]
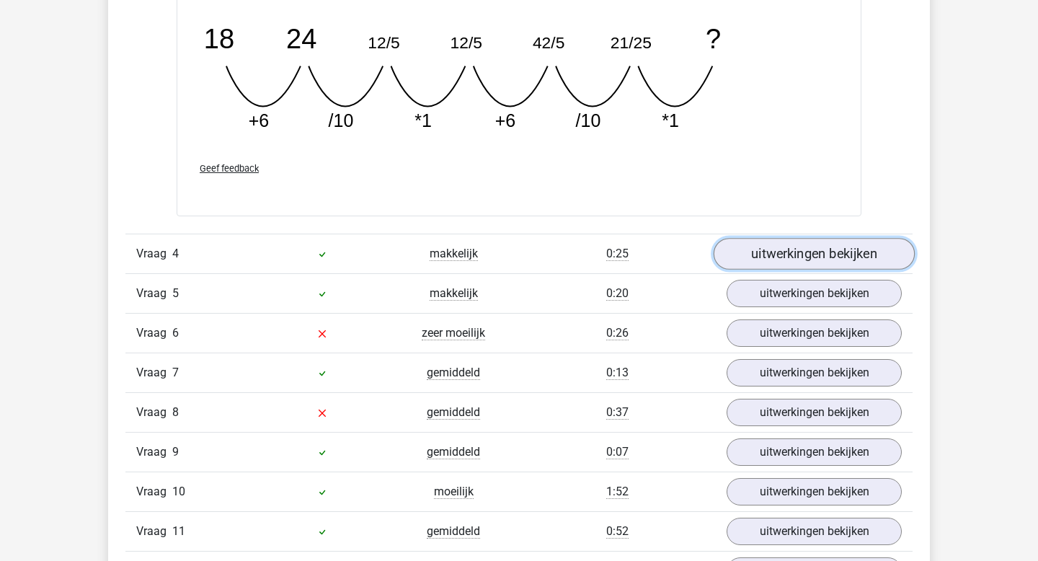
click at [816, 250] on link "uitwerkingen bekijken" at bounding box center [814, 254] width 201 height 32
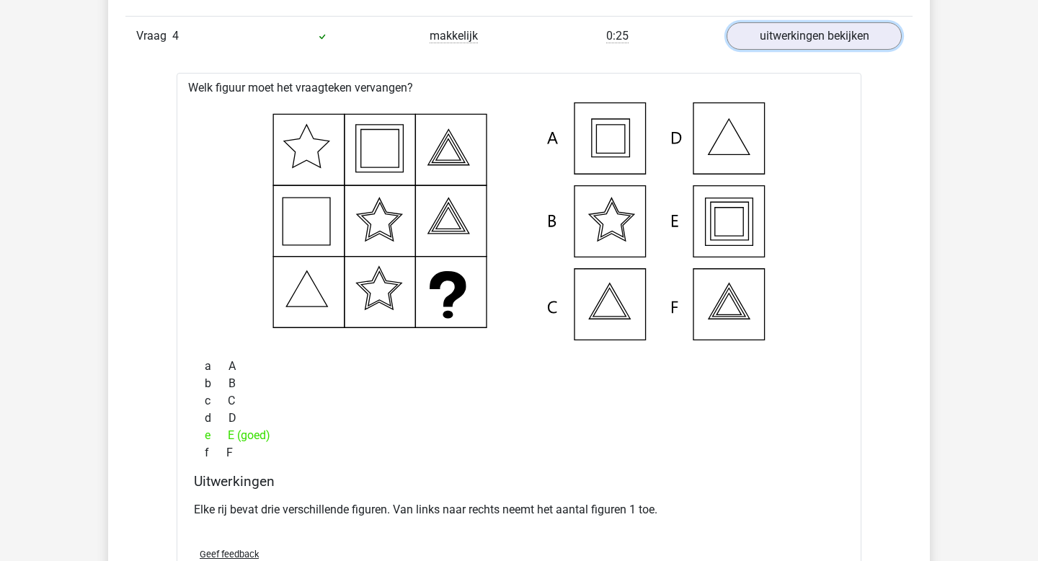
scroll to position [3635, 0]
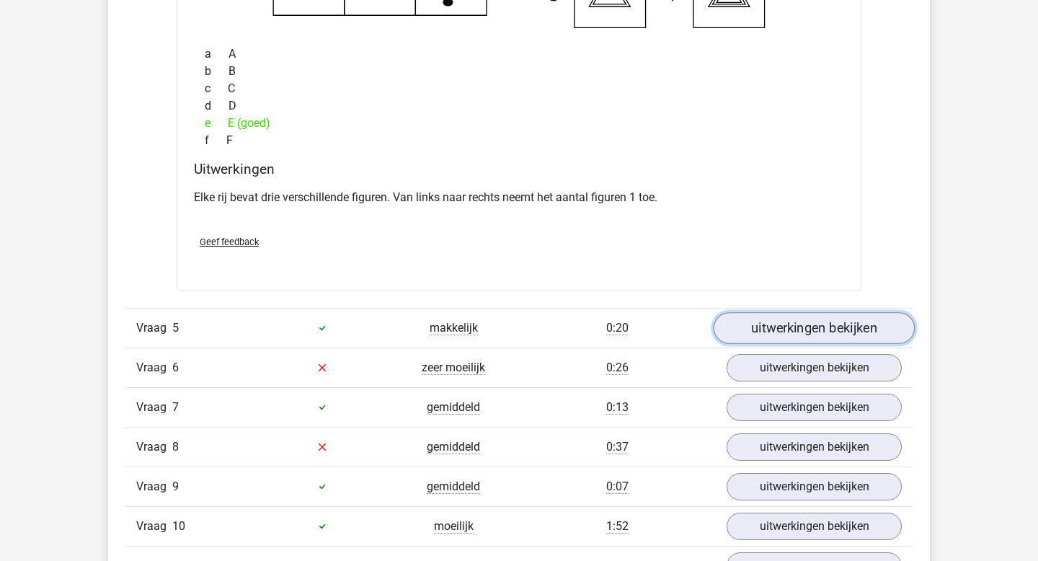
click at [755, 335] on link "uitwerkingen bekijken" at bounding box center [814, 328] width 201 height 32
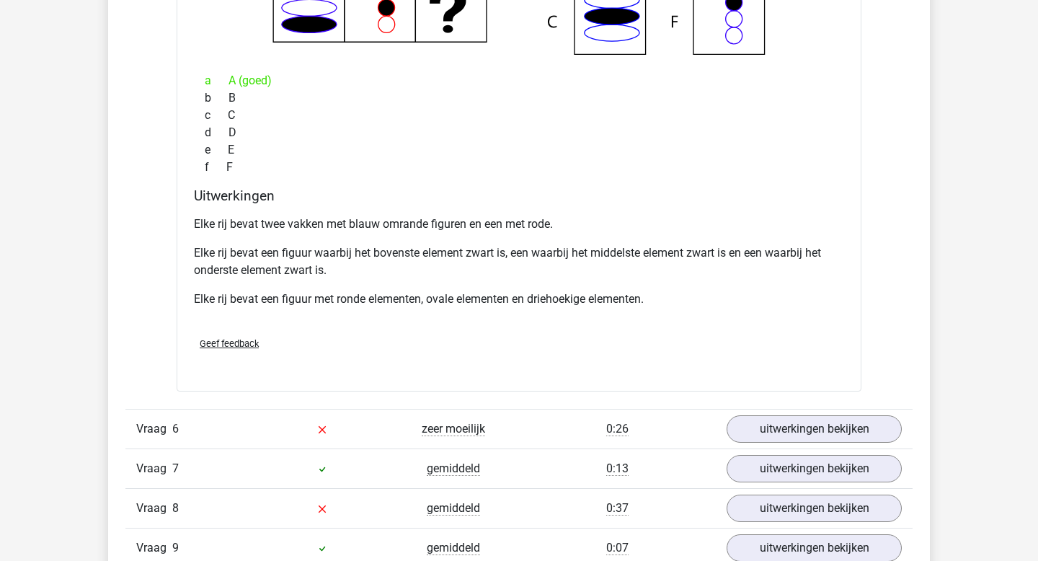
scroll to position [4597, 0]
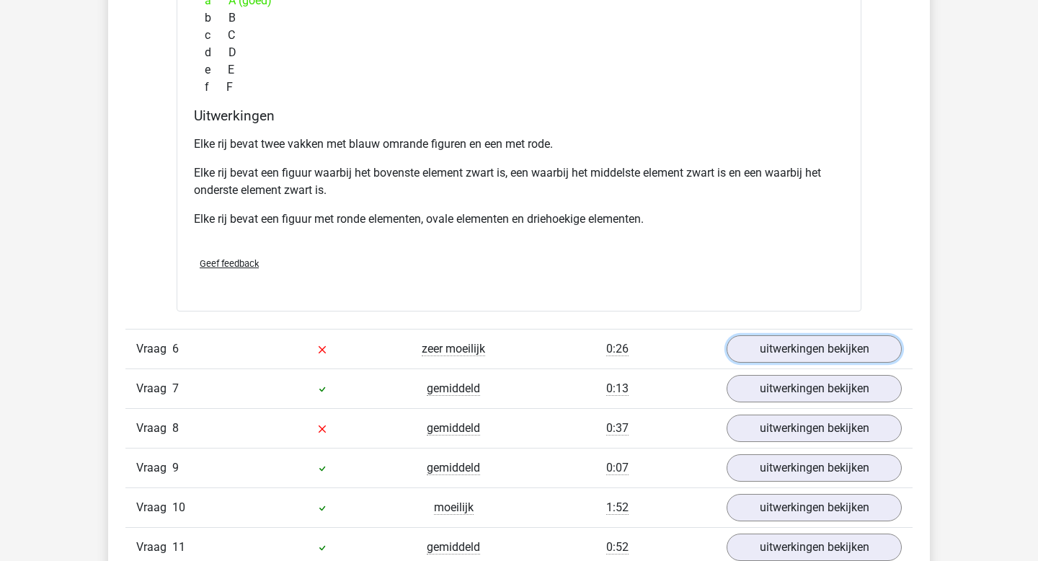
click at [755, 335] on link "uitwerkingen bekijken" at bounding box center [814, 348] width 175 height 27
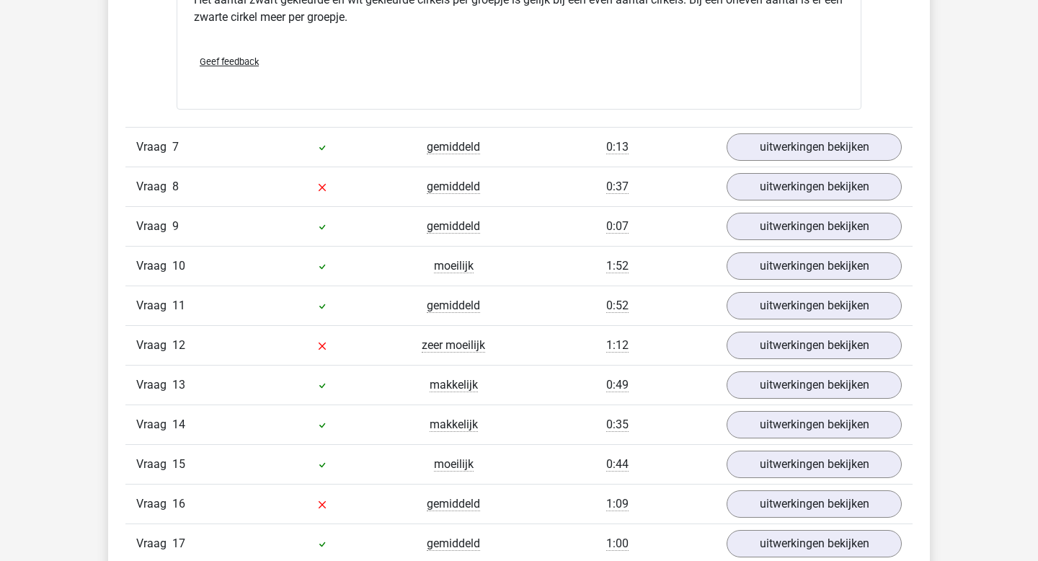
scroll to position [5521, 0]
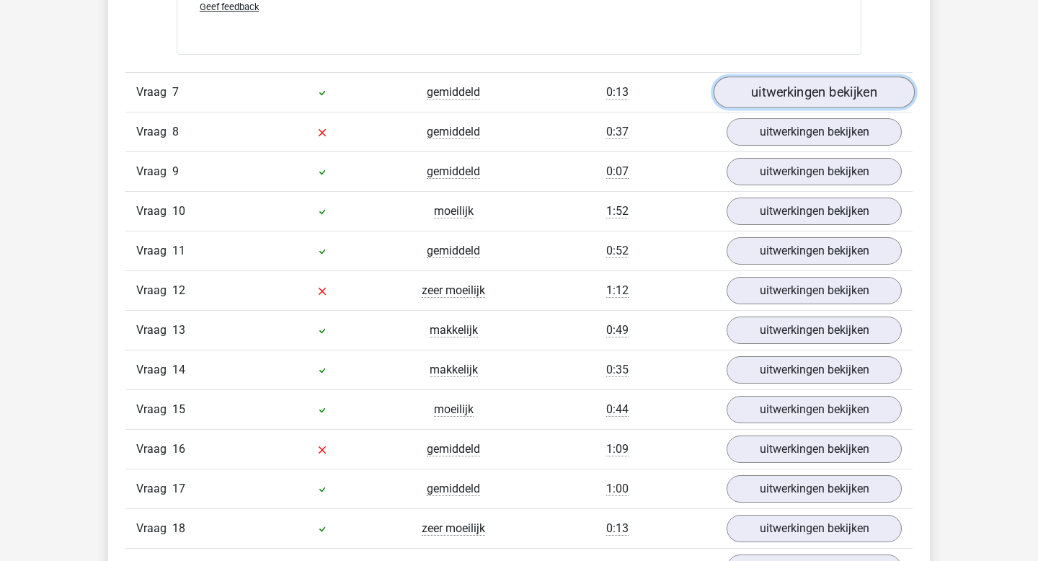
click at [794, 94] on link "uitwerkingen bekijken" at bounding box center [814, 92] width 201 height 32
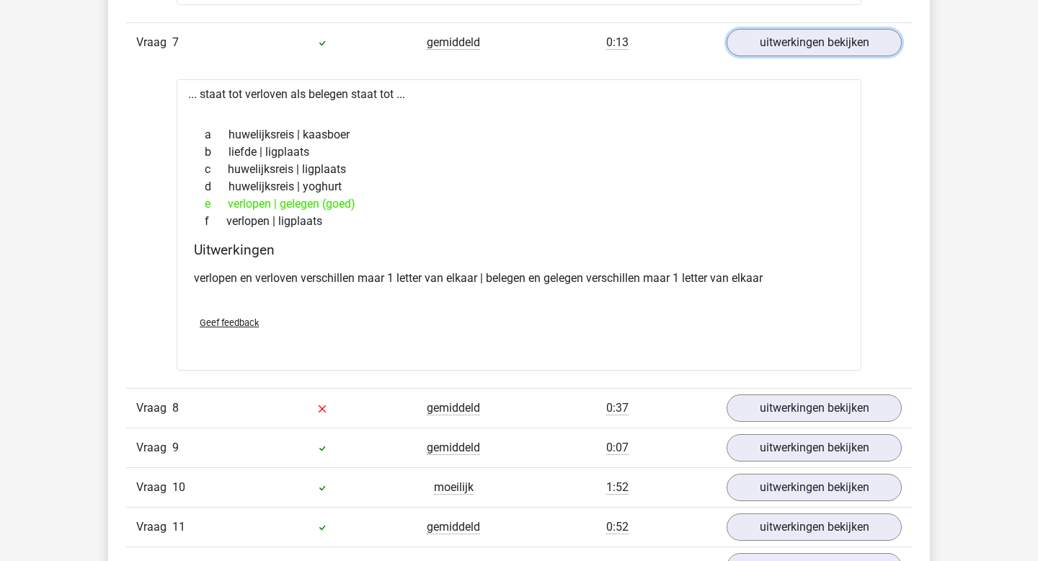
scroll to position [5577, 0]
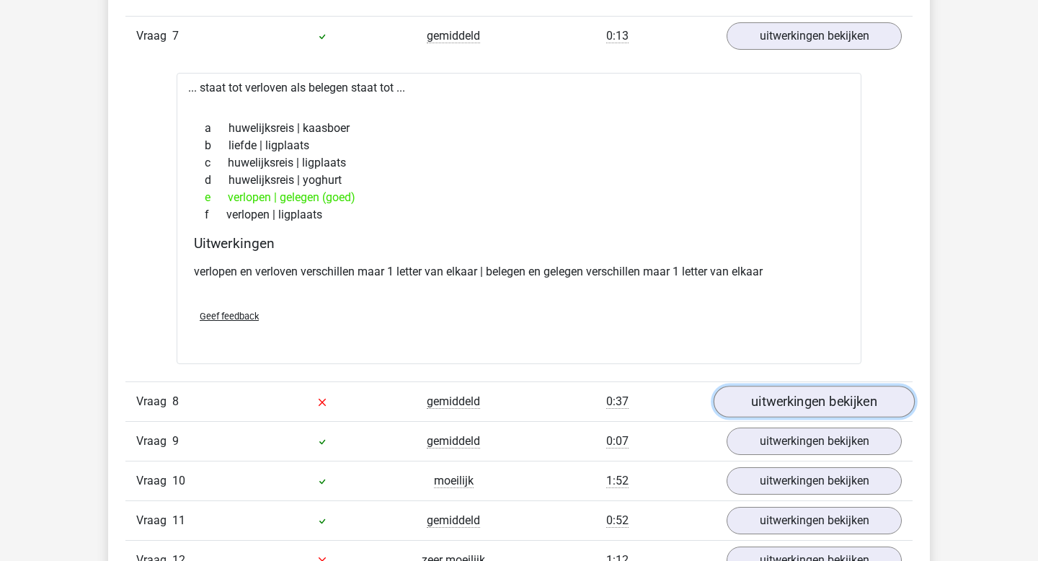
click at [829, 395] on link "uitwerkingen bekijken" at bounding box center [814, 402] width 201 height 32
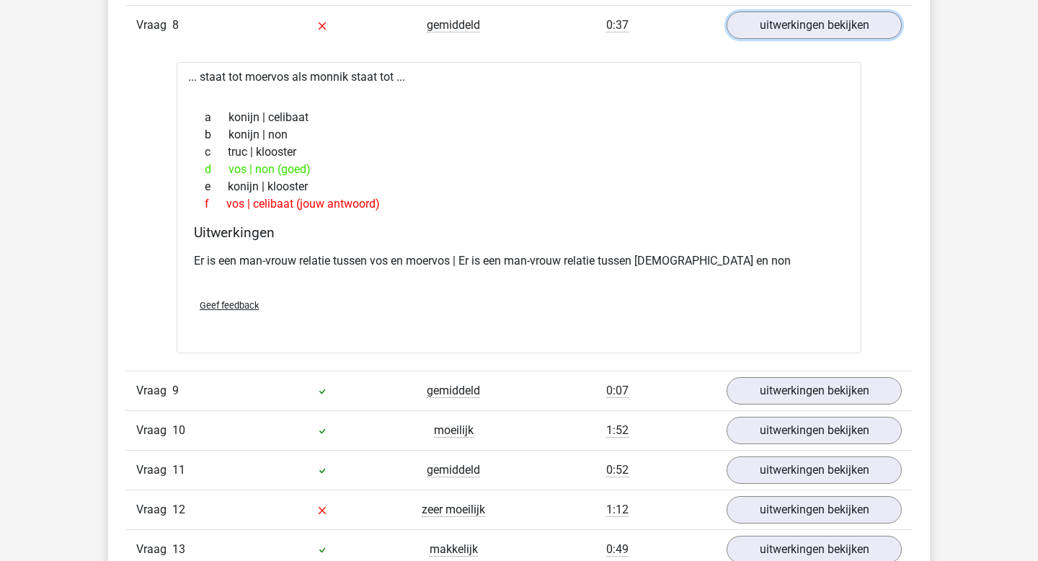
scroll to position [5957, 0]
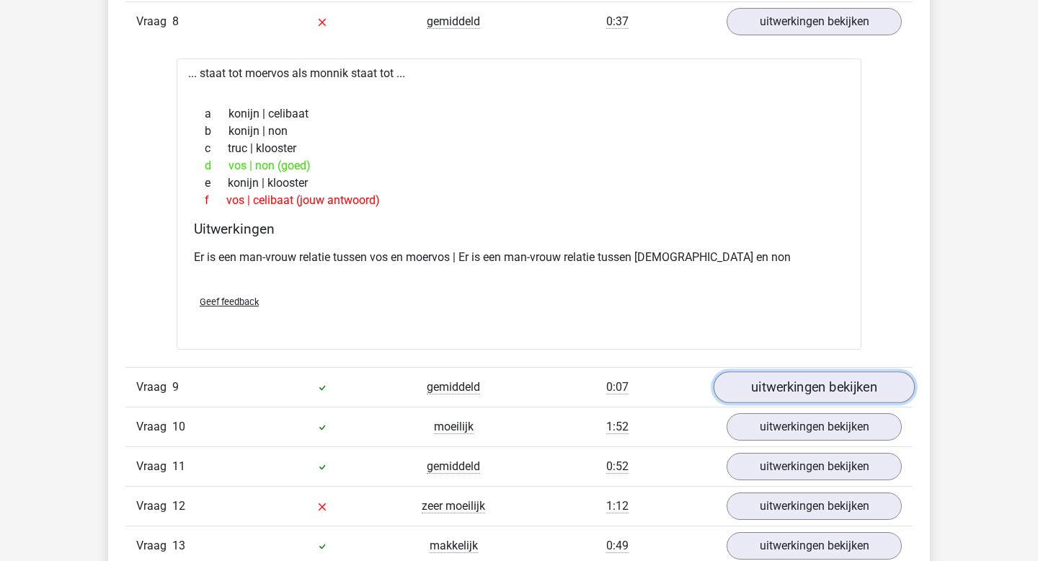
click at [790, 385] on link "uitwerkingen bekijken" at bounding box center [814, 388] width 201 height 32
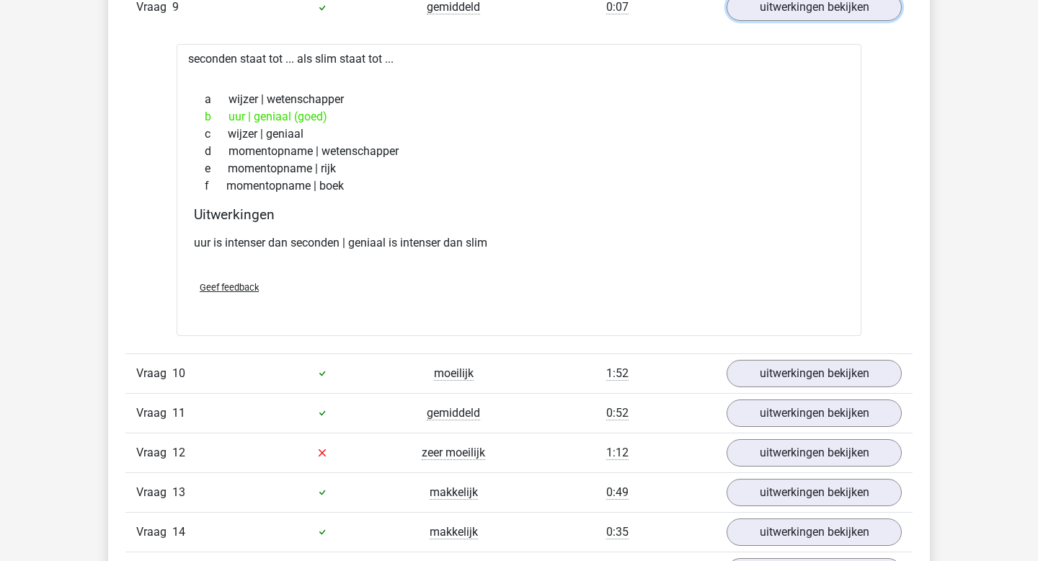
scroll to position [6302, 0]
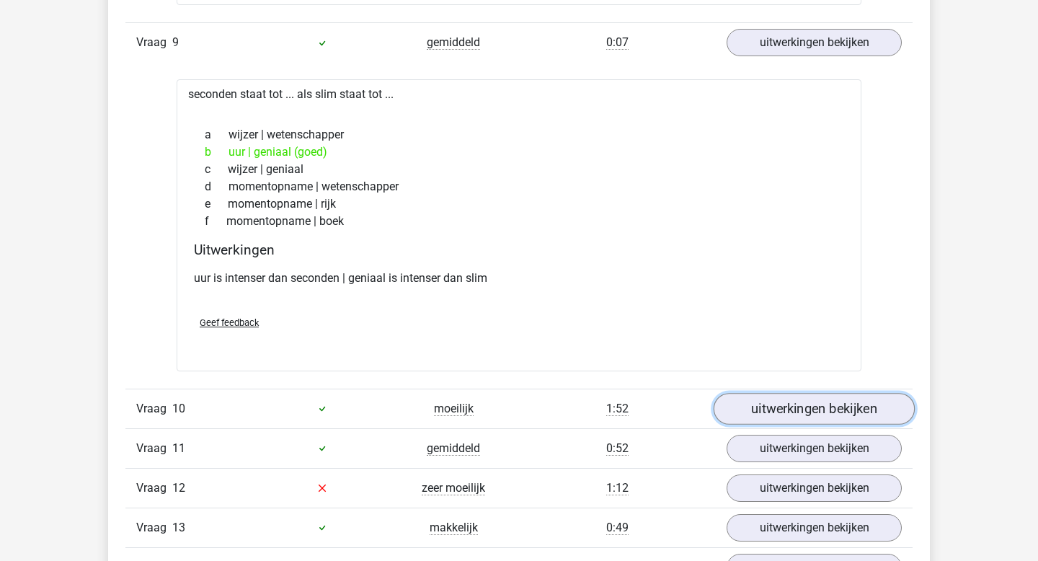
click at [862, 423] on link "uitwerkingen bekijken" at bounding box center [814, 409] width 201 height 32
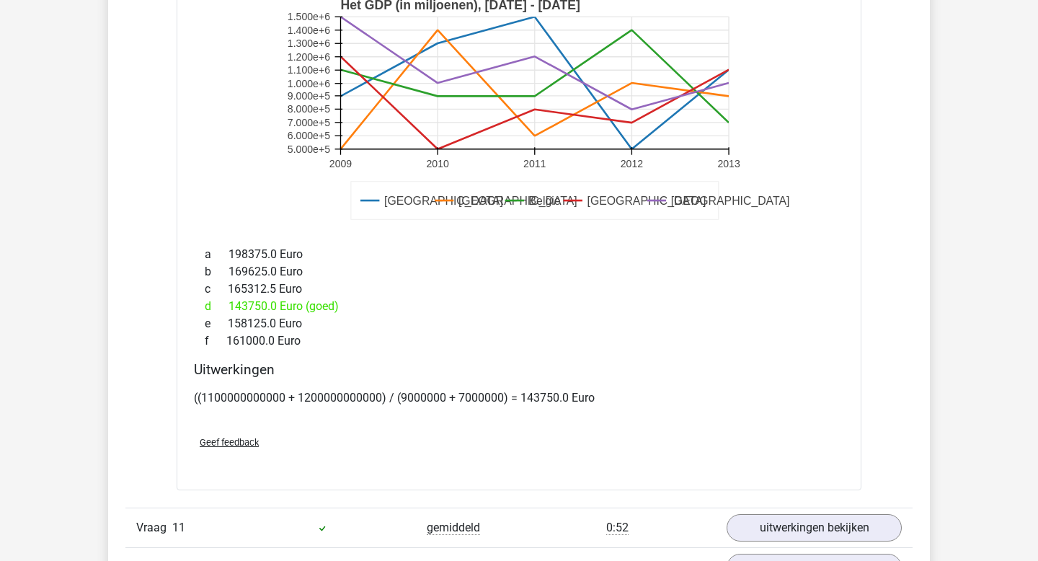
scroll to position [7060, 0]
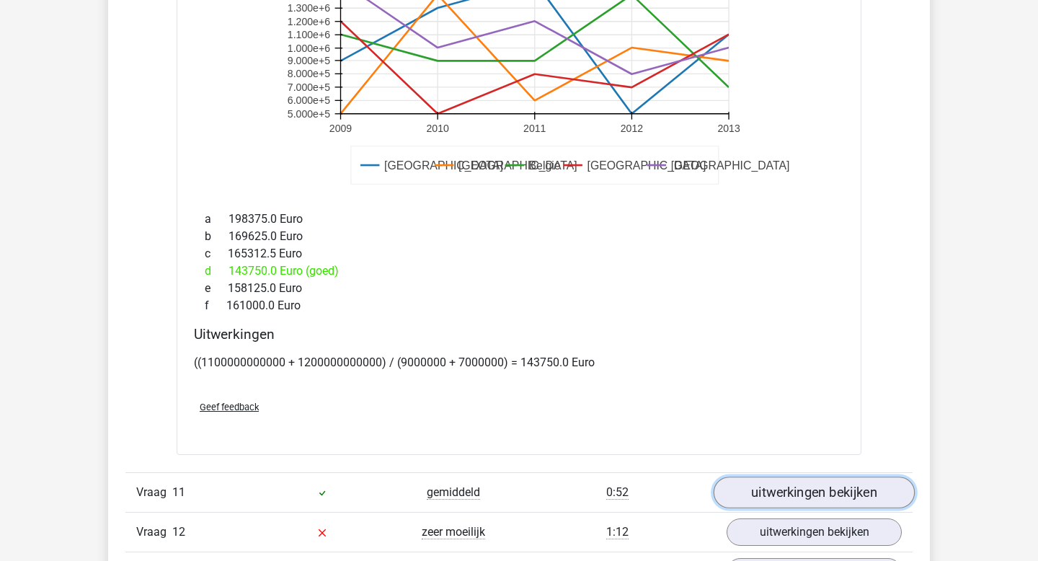
click at [776, 495] on link "uitwerkingen bekijken" at bounding box center [814, 493] width 201 height 32
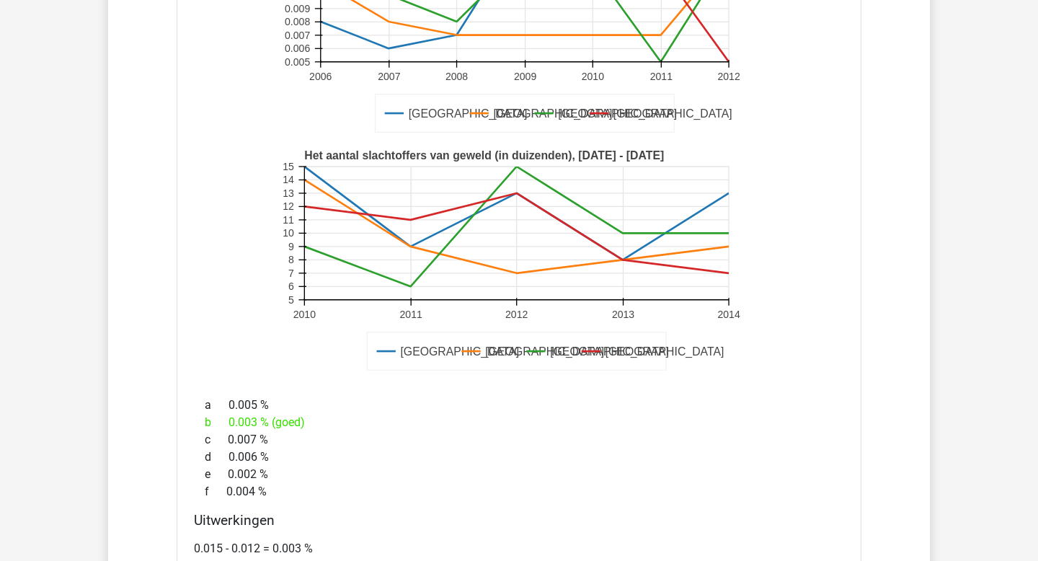
scroll to position [7959, 0]
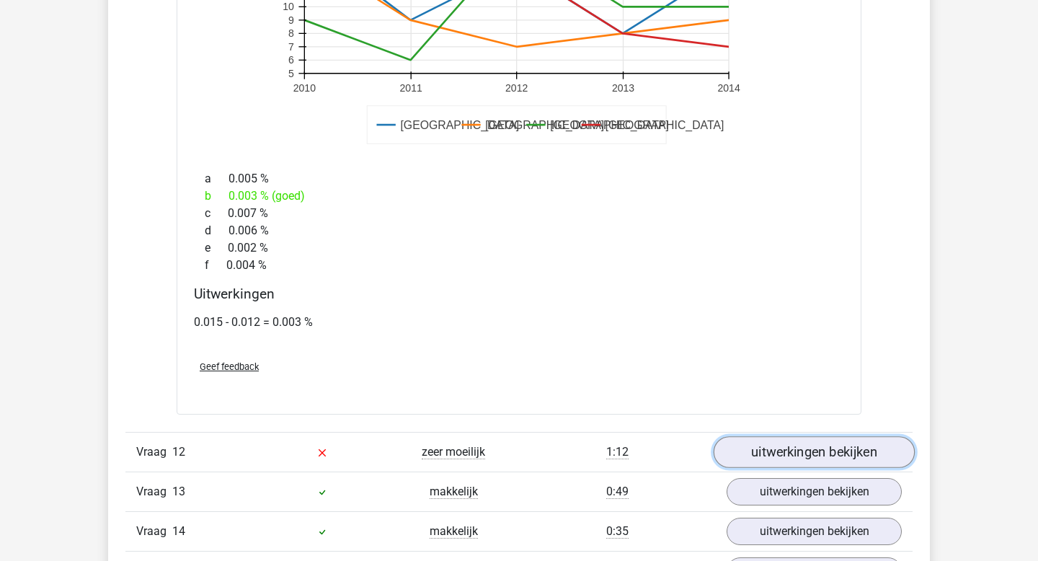
click at [780, 458] on link "uitwerkingen bekijken" at bounding box center [814, 452] width 201 height 32
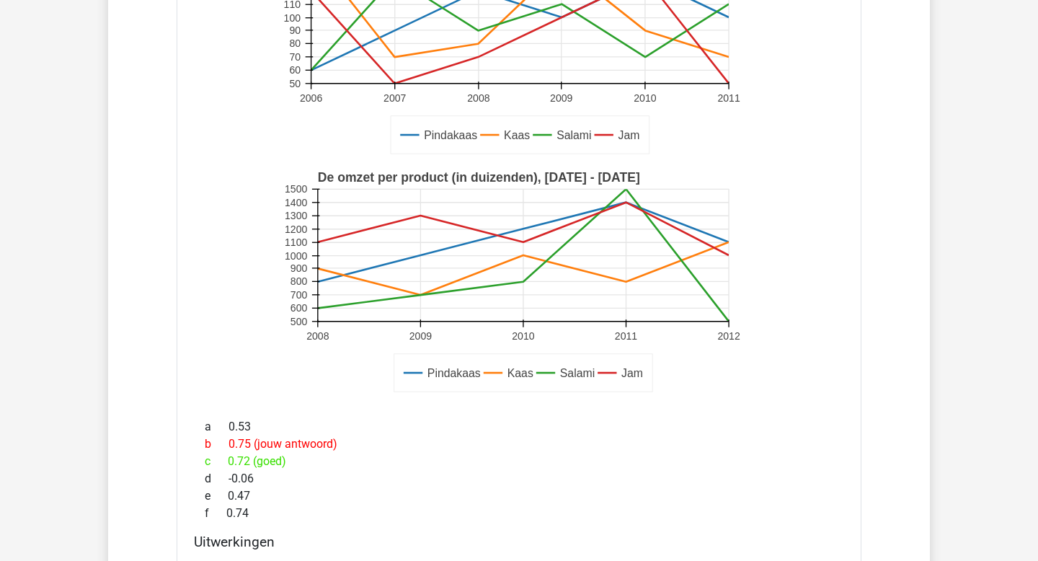
scroll to position [8673, 0]
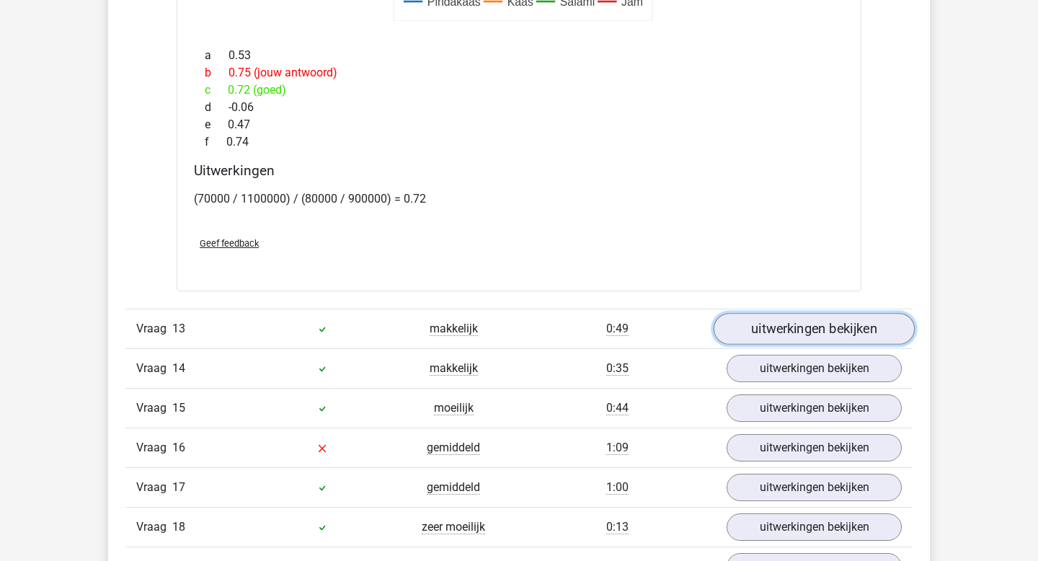
click at [802, 320] on link "uitwerkingen bekijken" at bounding box center [814, 329] width 201 height 32
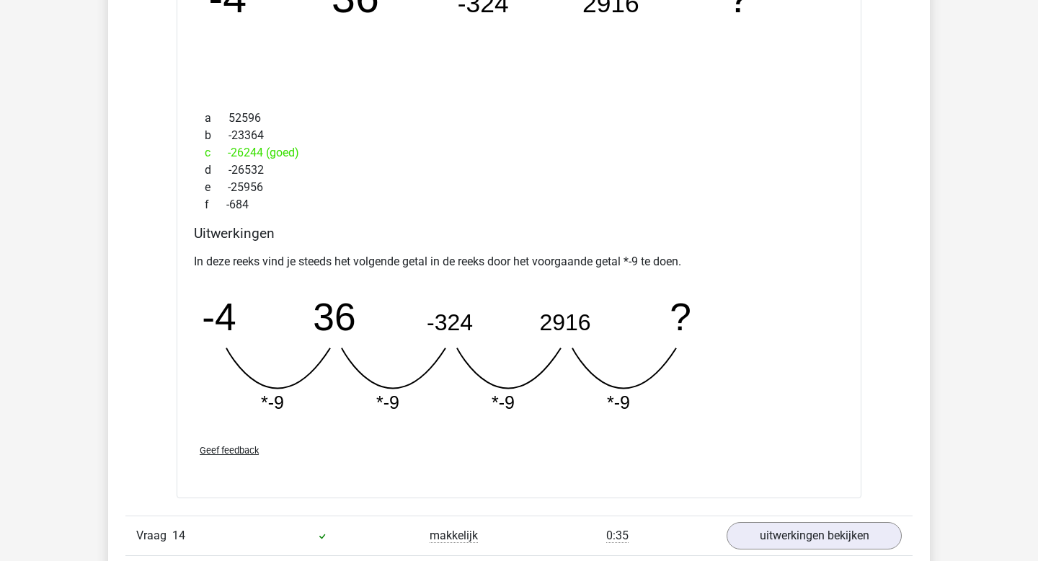
scroll to position [9450, 0]
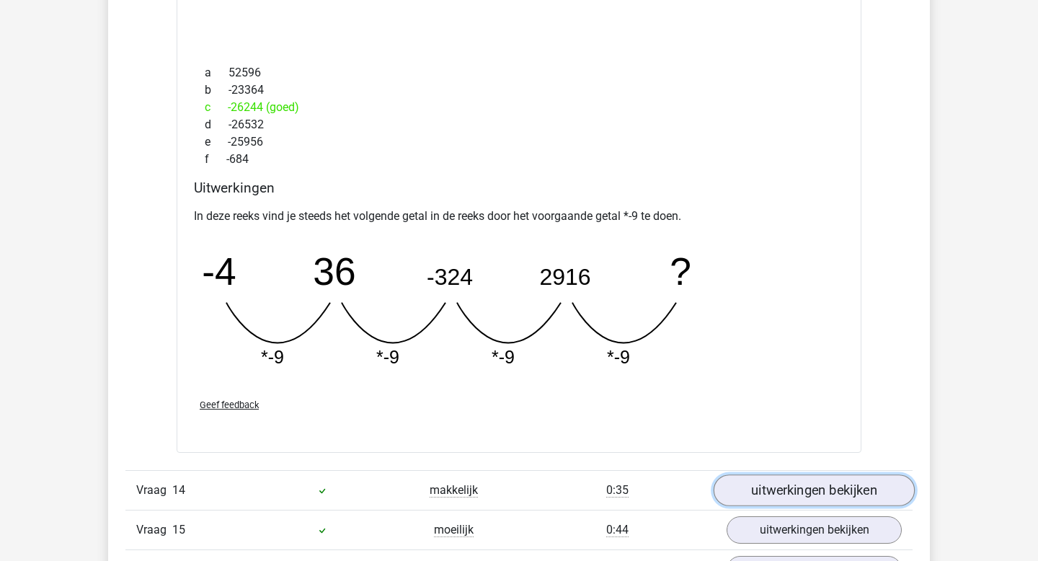
click at [789, 499] on link "uitwerkingen bekijken" at bounding box center [814, 491] width 201 height 32
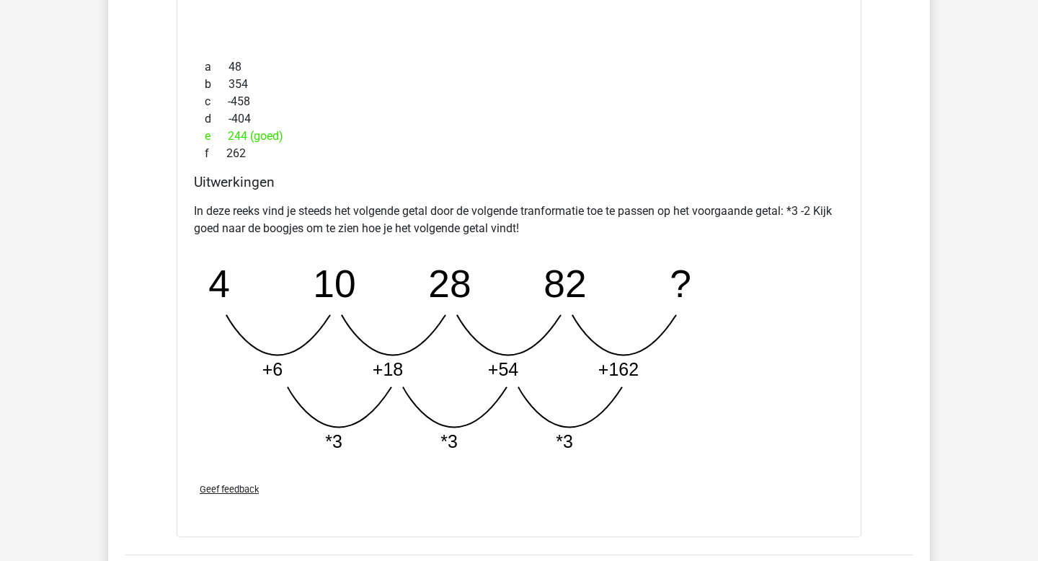
scroll to position [10271, 0]
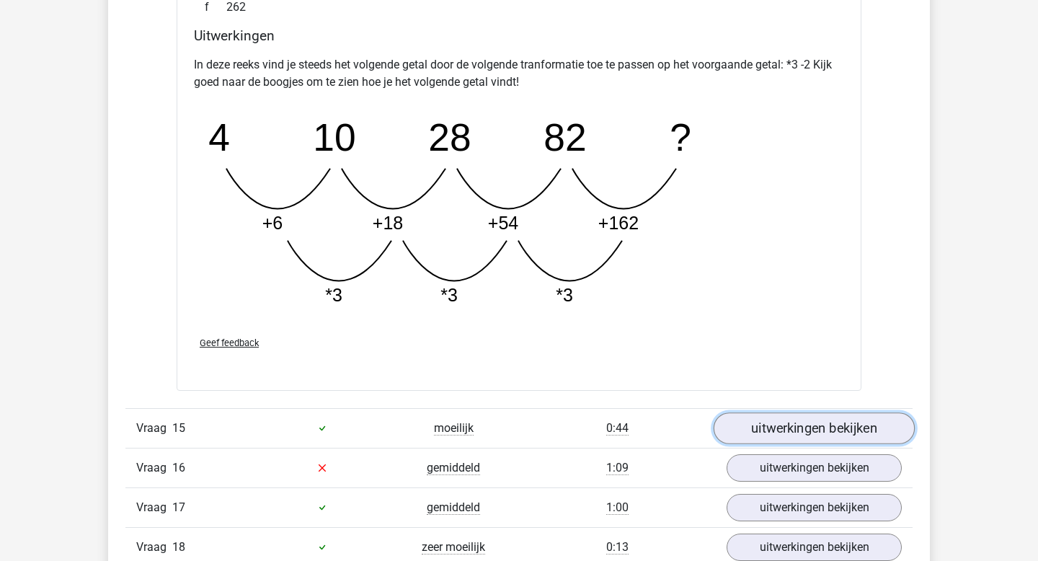
click at [795, 434] on link "uitwerkingen bekijken" at bounding box center [814, 428] width 201 height 32
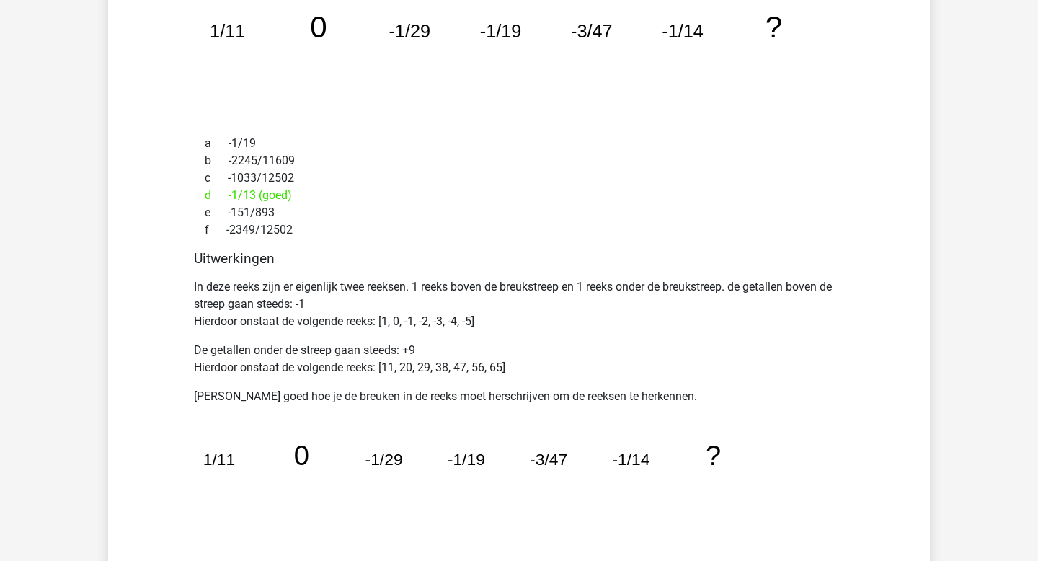
scroll to position [11039, 0]
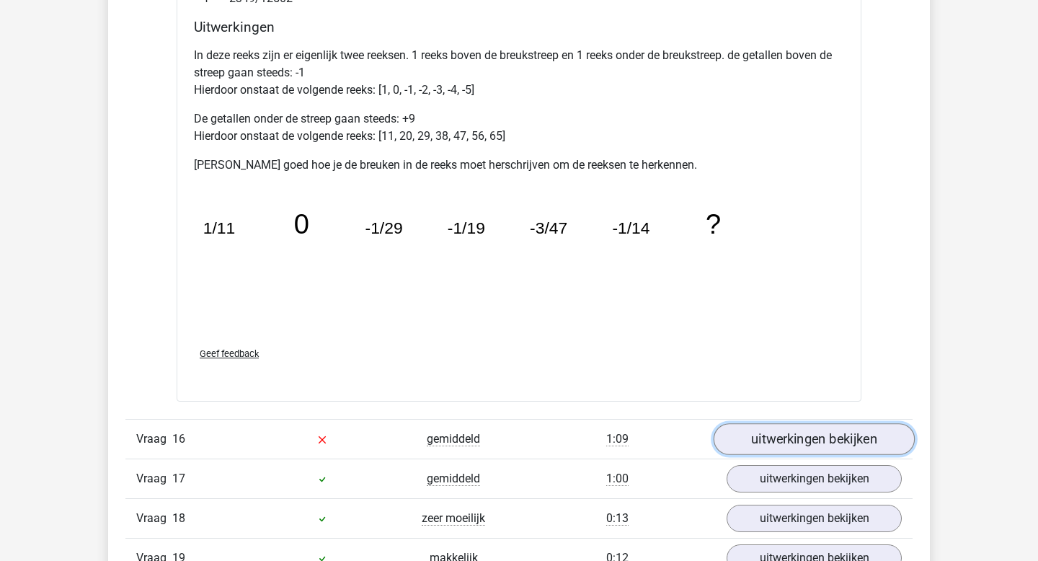
click at [806, 445] on link "uitwerkingen bekijken" at bounding box center [814, 440] width 201 height 32
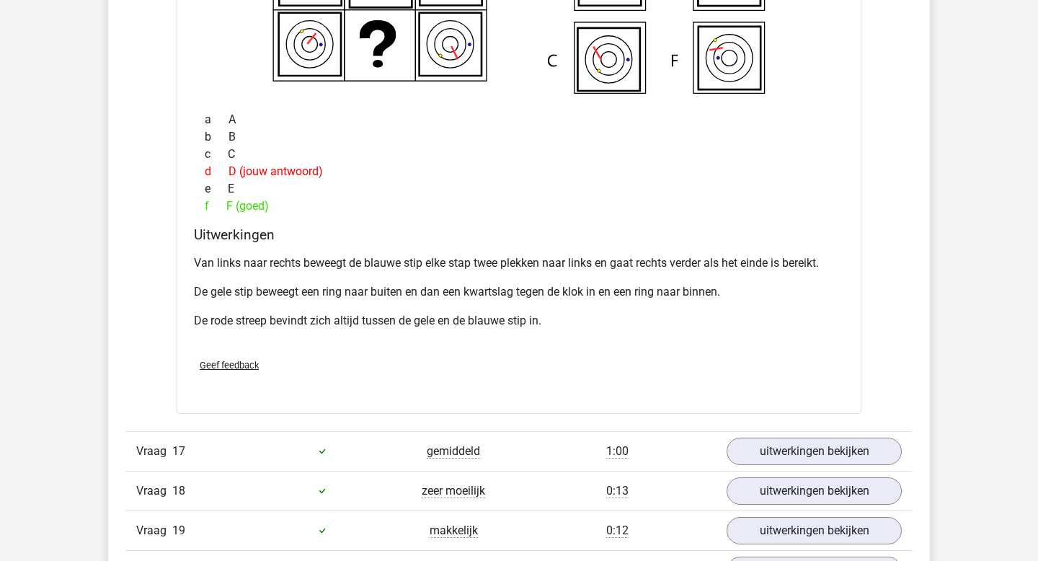
scroll to position [11797, 0]
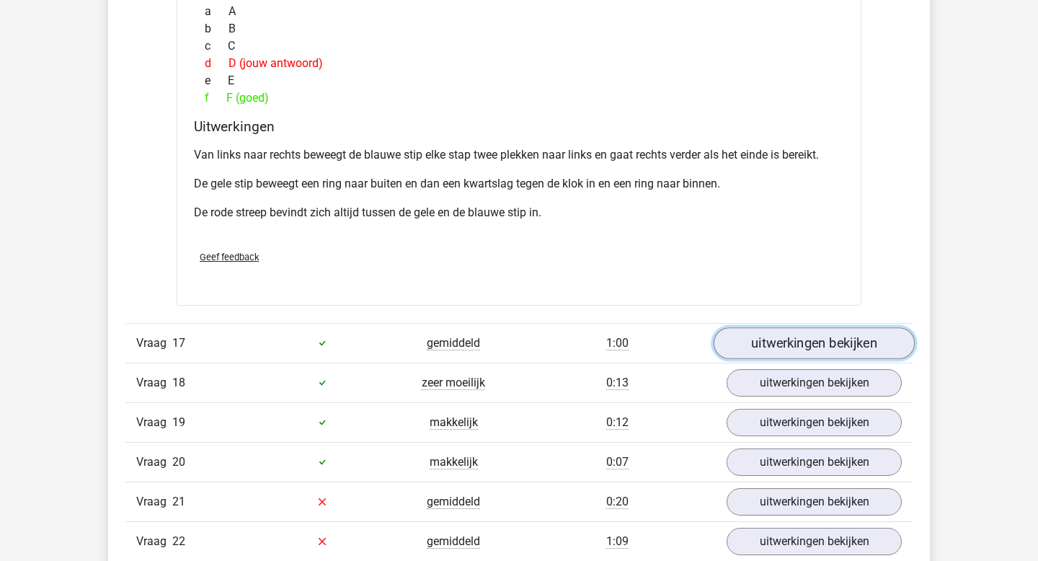
click at [829, 351] on link "uitwerkingen bekijken" at bounding box center [814, 343] width 201 height 32
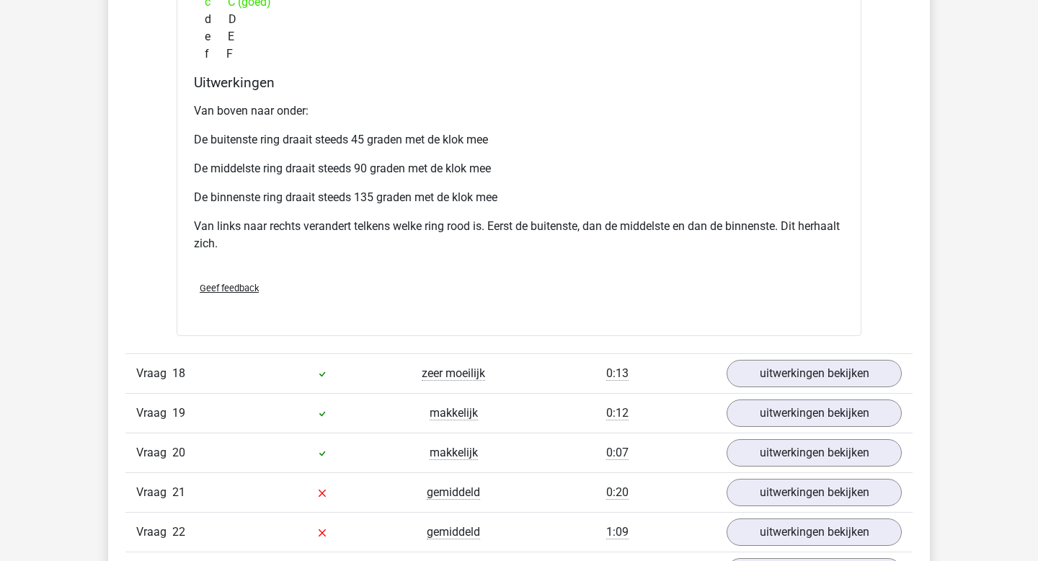
scroll to position [12510, 0]
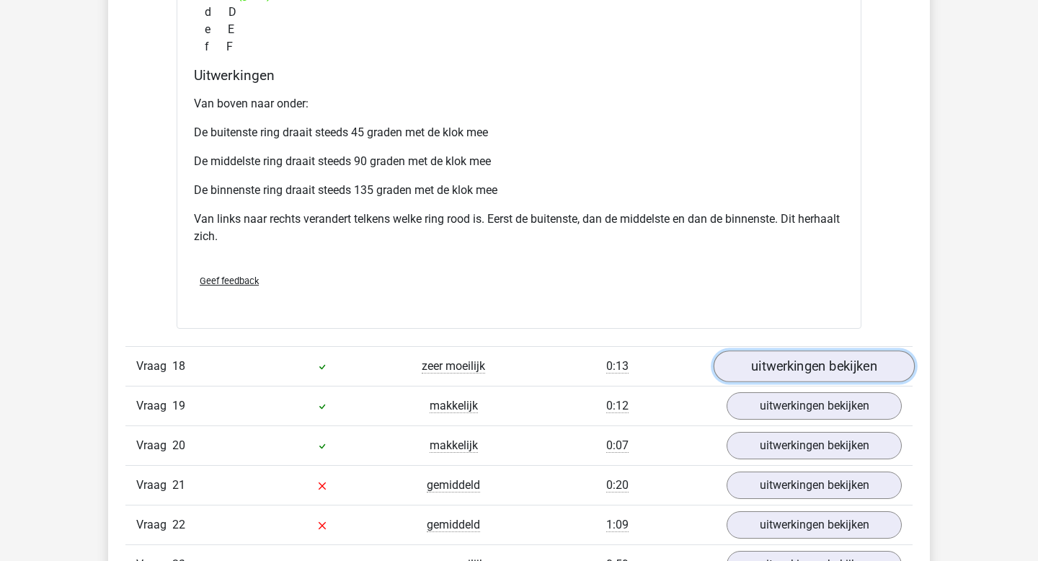
click at [769, 353] on link "uitwerkingen bekijken" at bounding box center [814, 366] width 201 height 32
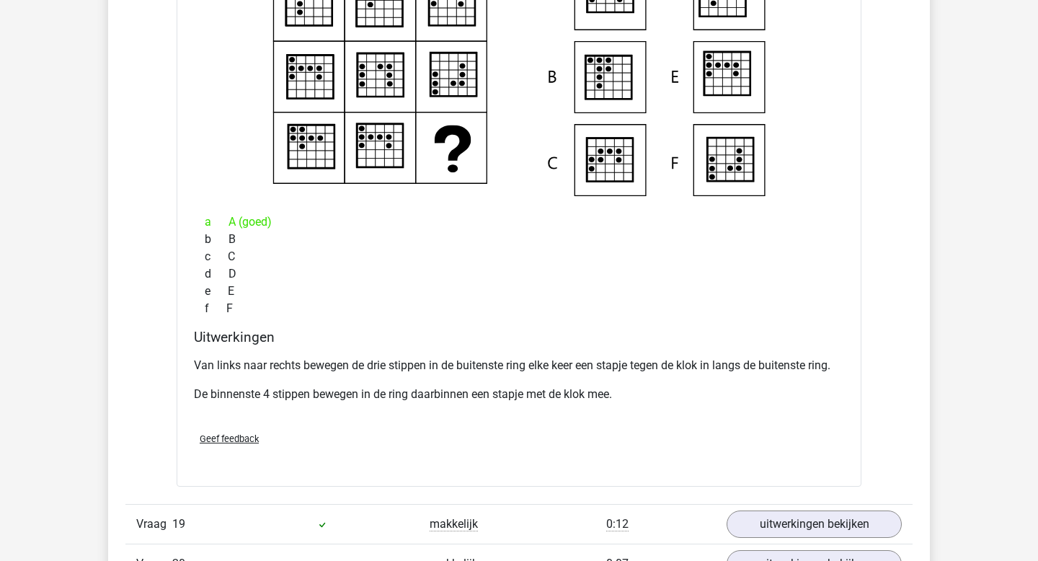
scroll to position [13069, 0]
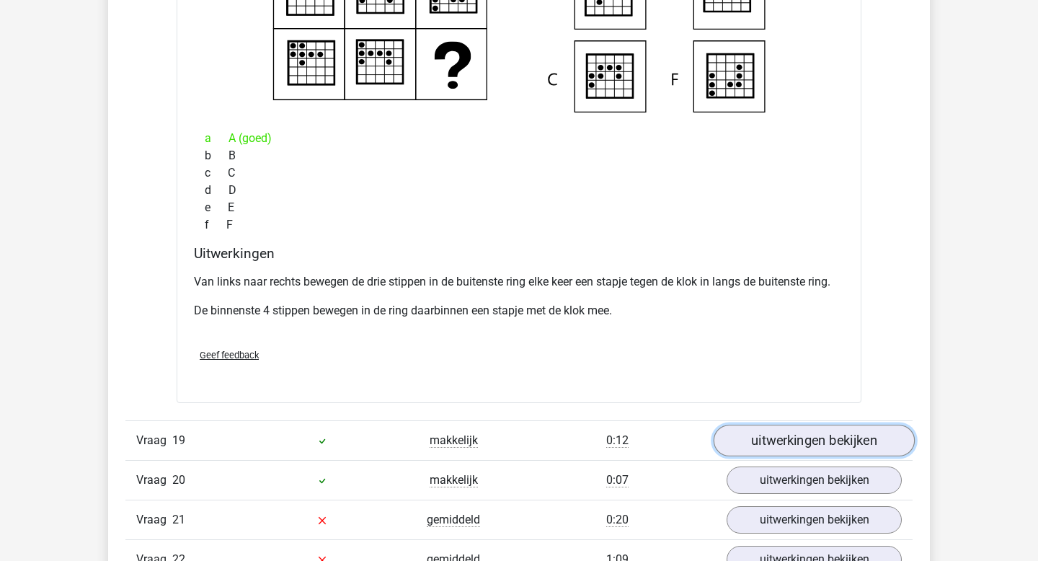
click at [783, 436] on link "uitwerkingen bekijken" at bounding box center [814, 441] width 201 height 32
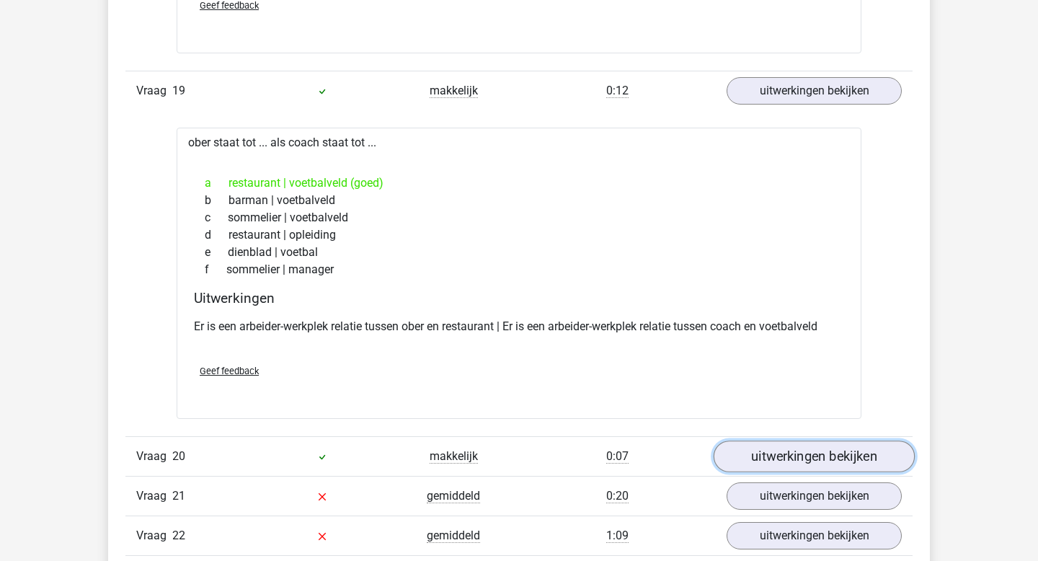
click at [792, 456] on link "uitwerkingen bekijken" at bounding box center [814, 457] width 201 height 32
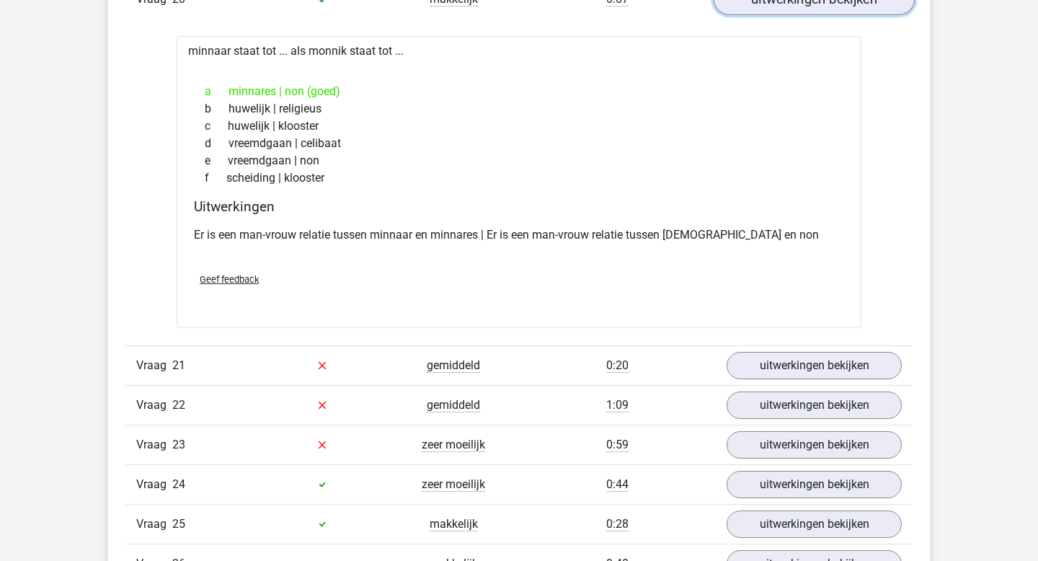
scroll to position [13876, 0]
click at [796, 378] on div "Vraag 21 gemiddeld 0:20 uitwerkingen bekijken" at bounding box center [518, 365] width 787 height 40
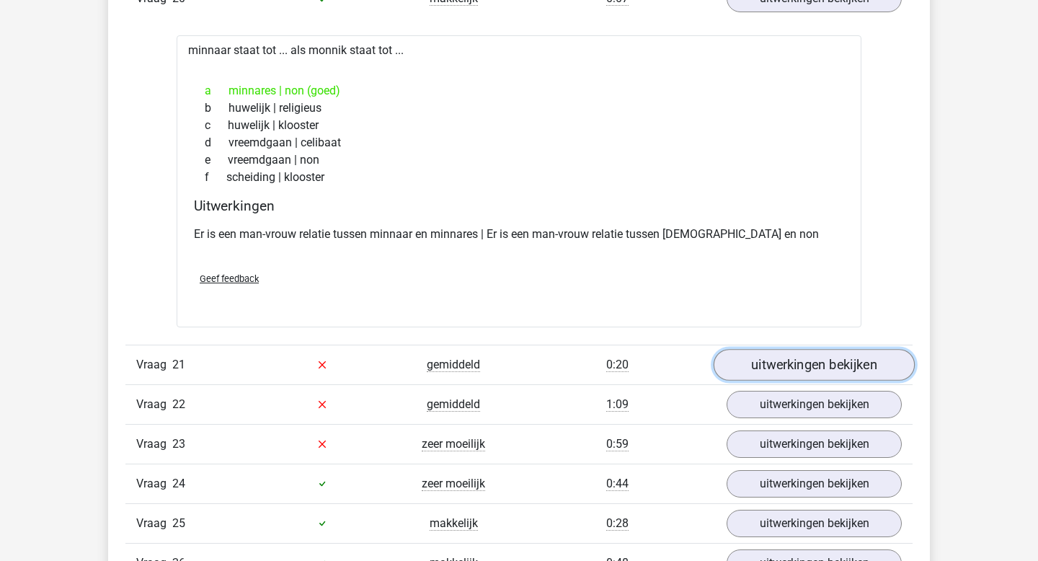
click at [793, 359] on link "uitwerkingen bekijken" at bounding box center [814, 365] width 201 height 32
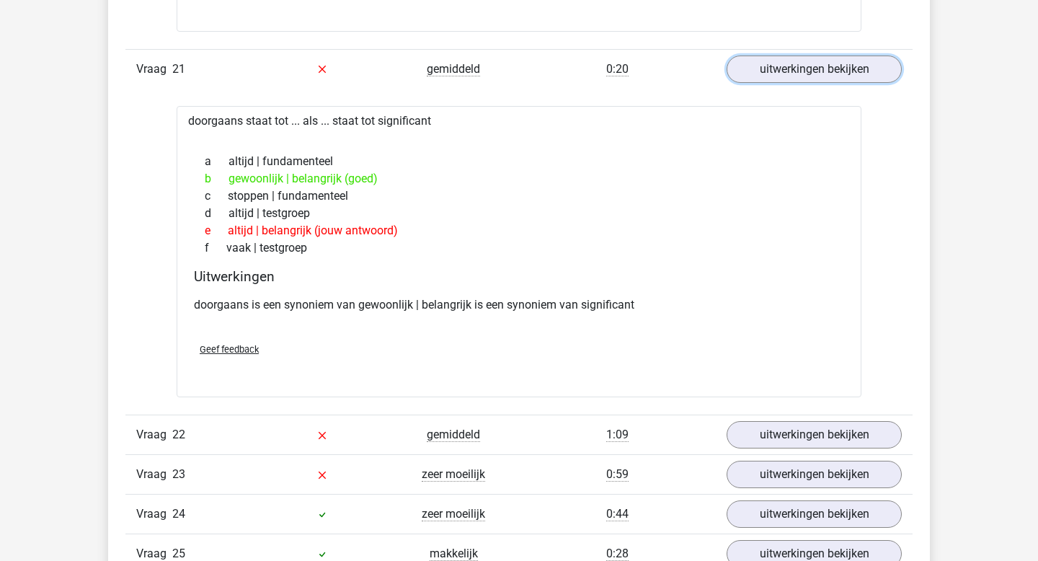
scroll to position [14230, 0]
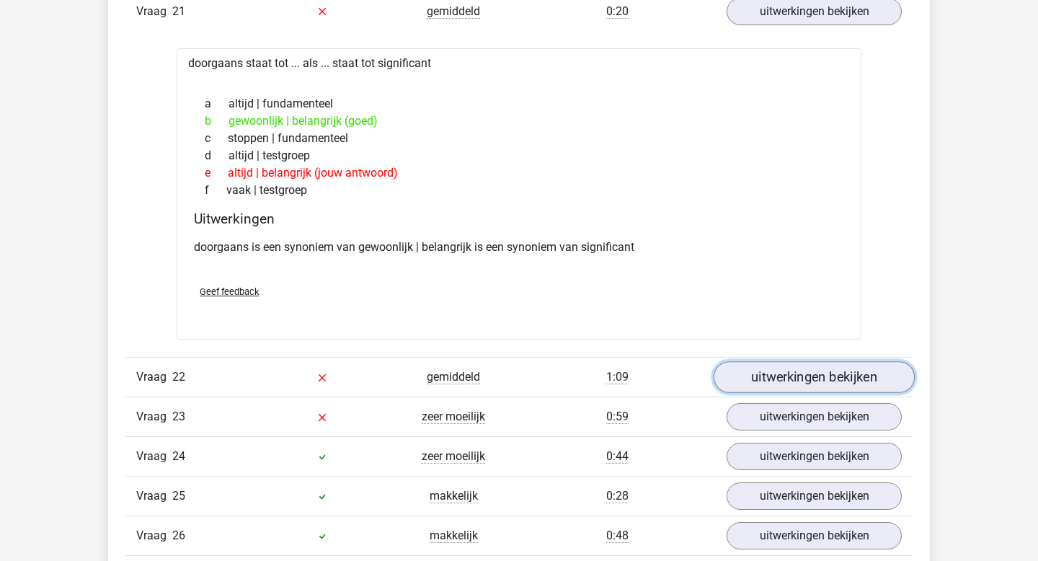
click at [778, 367] on link "uitwerkingen bekijken" at bounding box center [814, 377] width 201 height 32
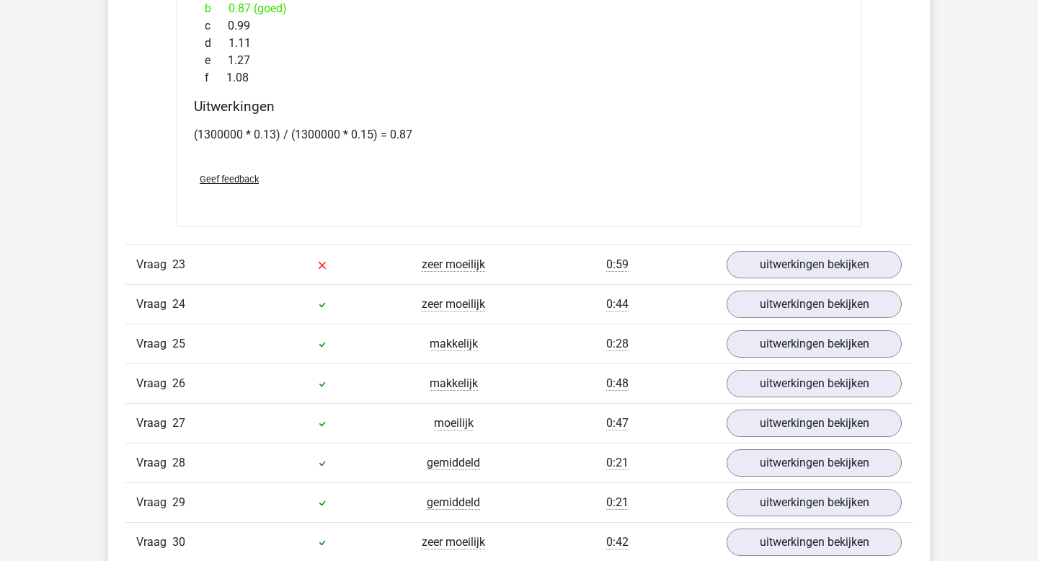
scroll to position [15223, 0]
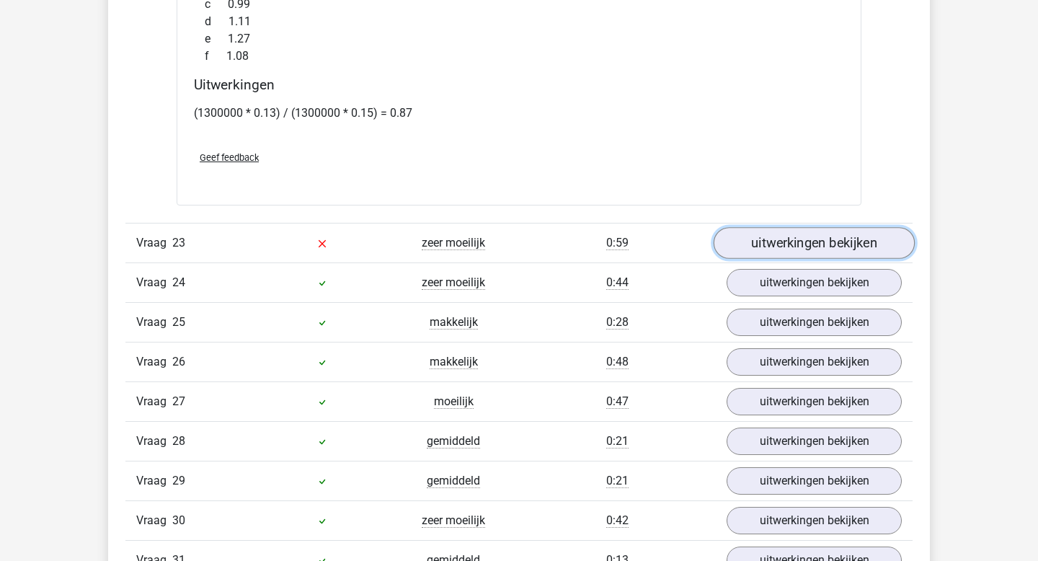
click at [785, 238] on link "uitwerkingen bekijken" at bounding box center [814, 243] width 201 height 32
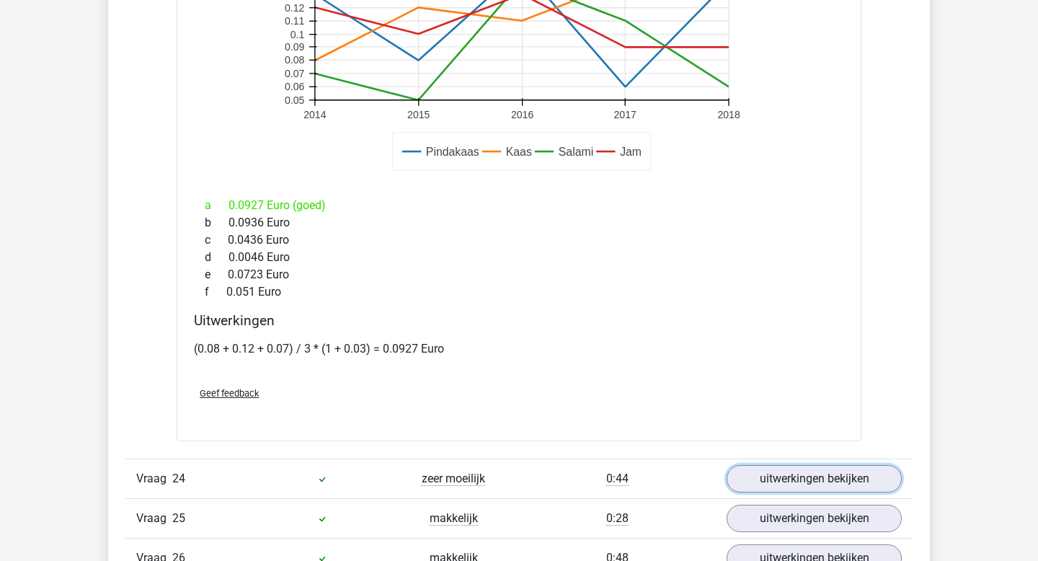
scroll to position [15895, 0]
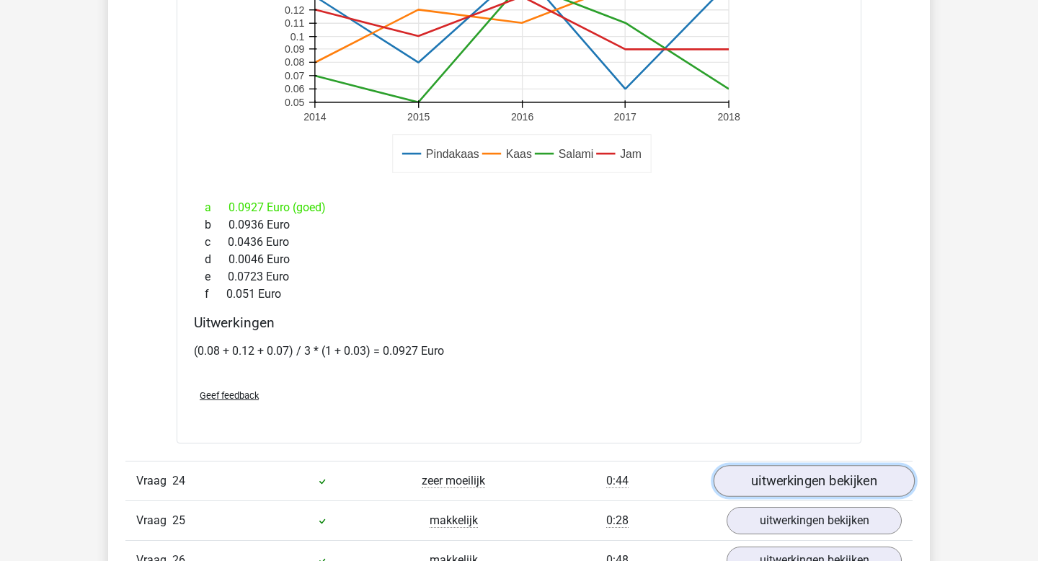
click at [811, 474] on link "uitwerkingen bekijken" at bounding box center [814, 481] width 201 height 32
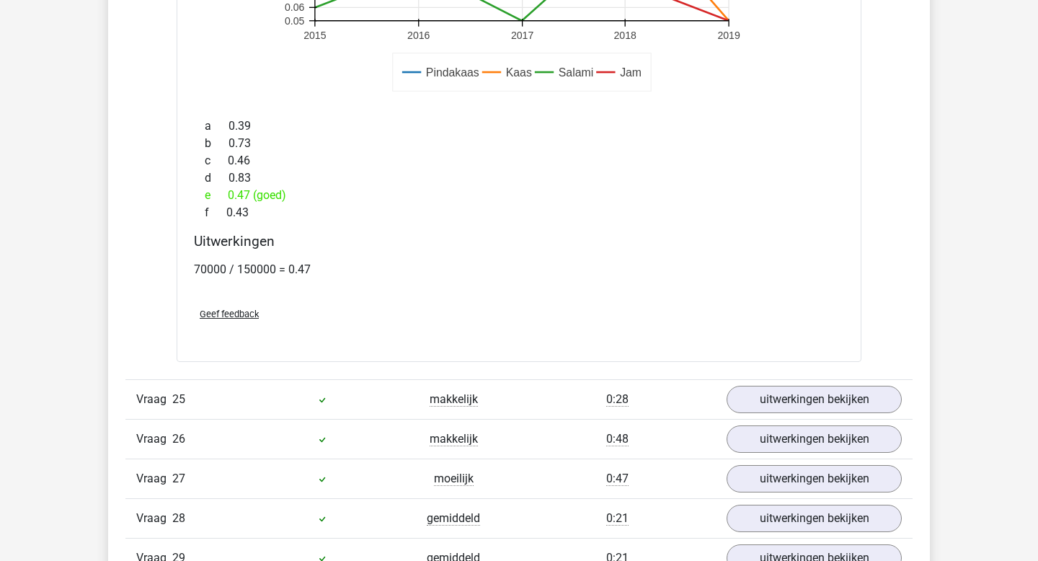
scroll to position [17101, 0]
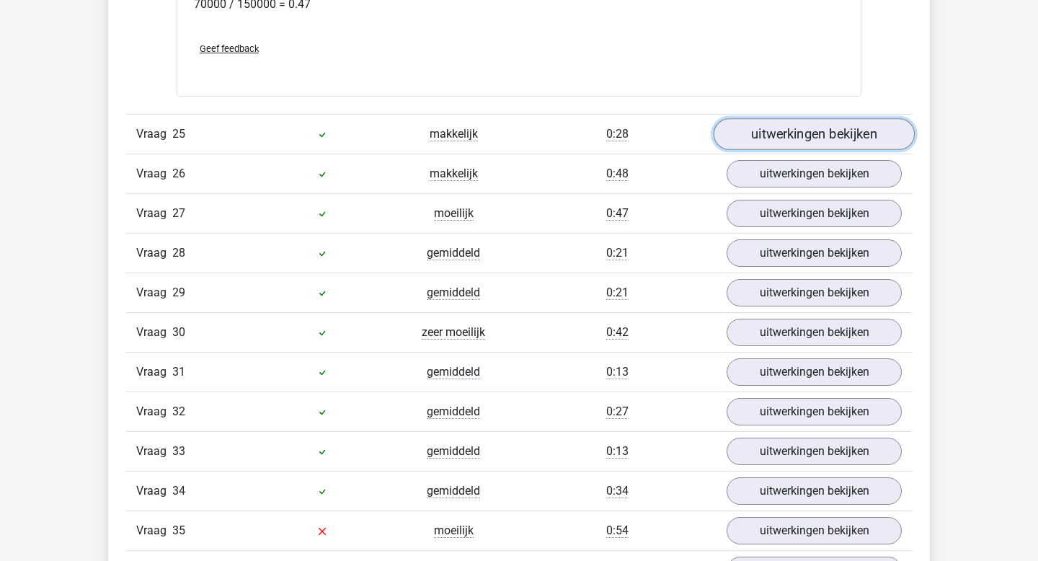
click at [781, 136] on link "uitwerkingen bekijken" at bounding box center [814, 135] width 201 height 32
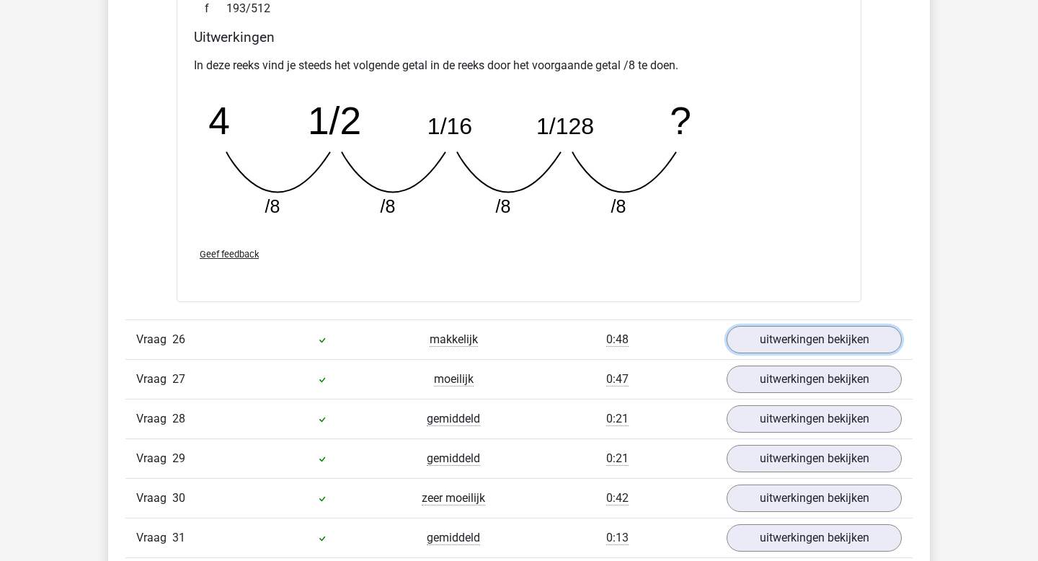
click at [802, 328] on link "uitwerkingen bekijken" at bounding box center [814, 339] width 175 height 27
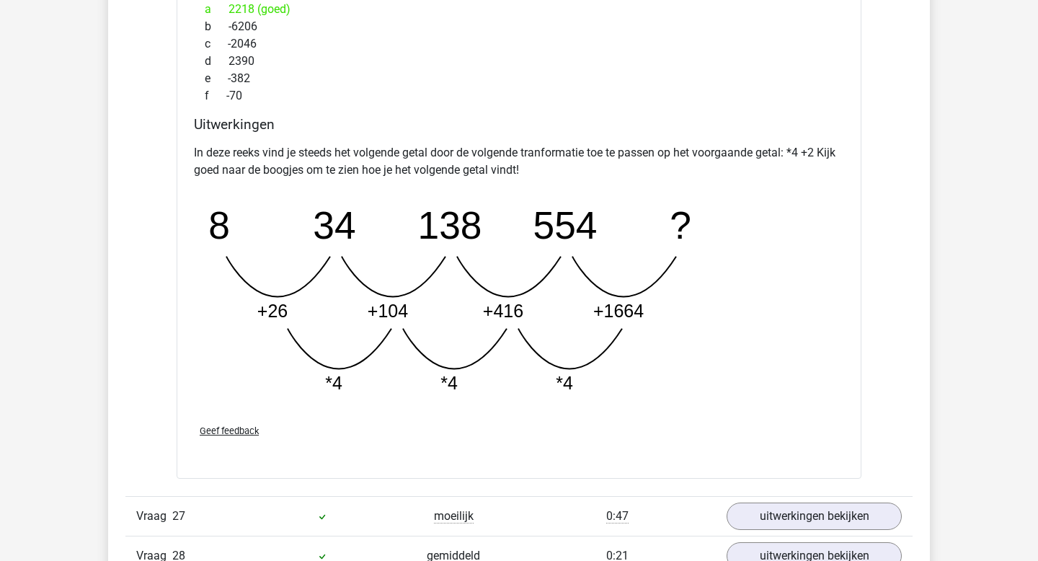
scroll to position [18317, 0]
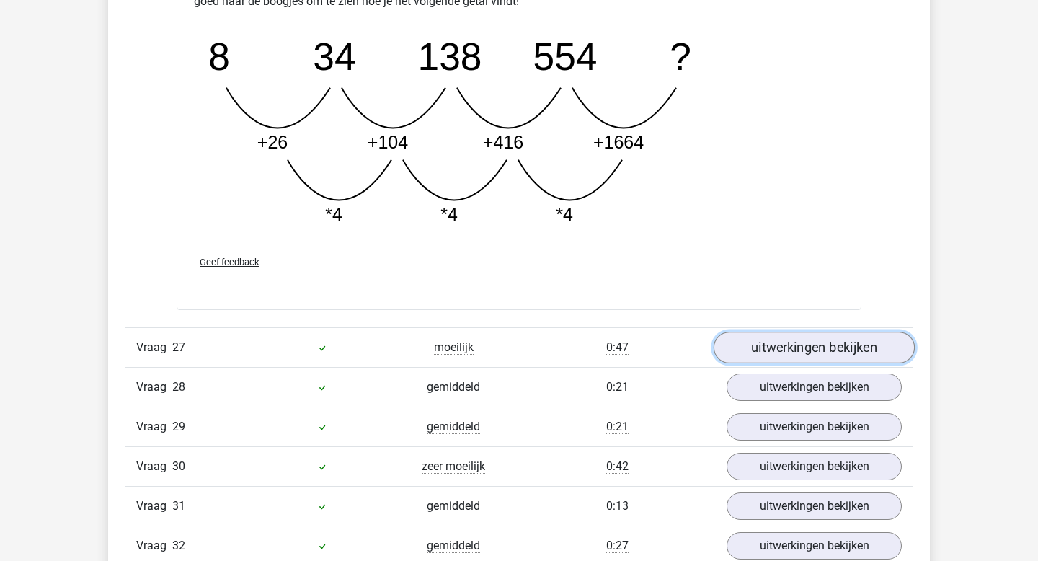
click at [796, 361] on link "uitwerkingen bekijken" at bounding box center [814, 348] width 201 height 32
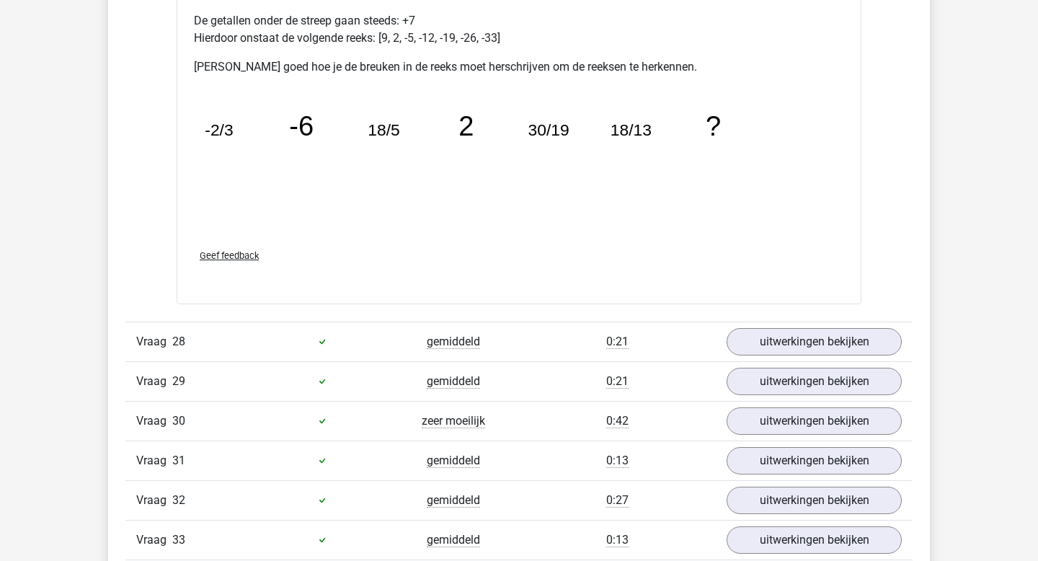
scroll to position [19106, 0]
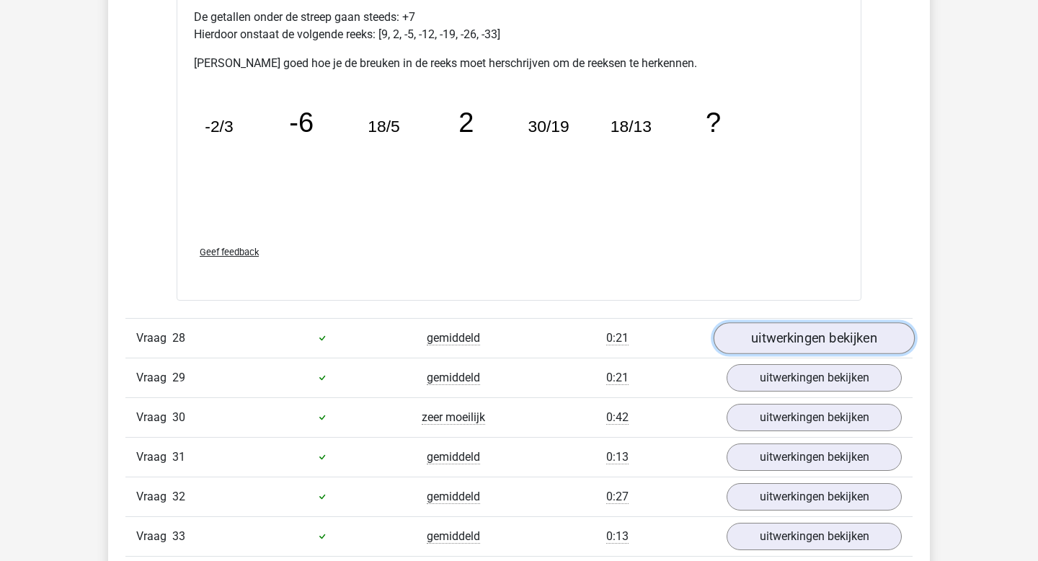
click at [784, 335] on link "uitwerkingen bekijken" at bounding box center [814, 338] width 201 height 32
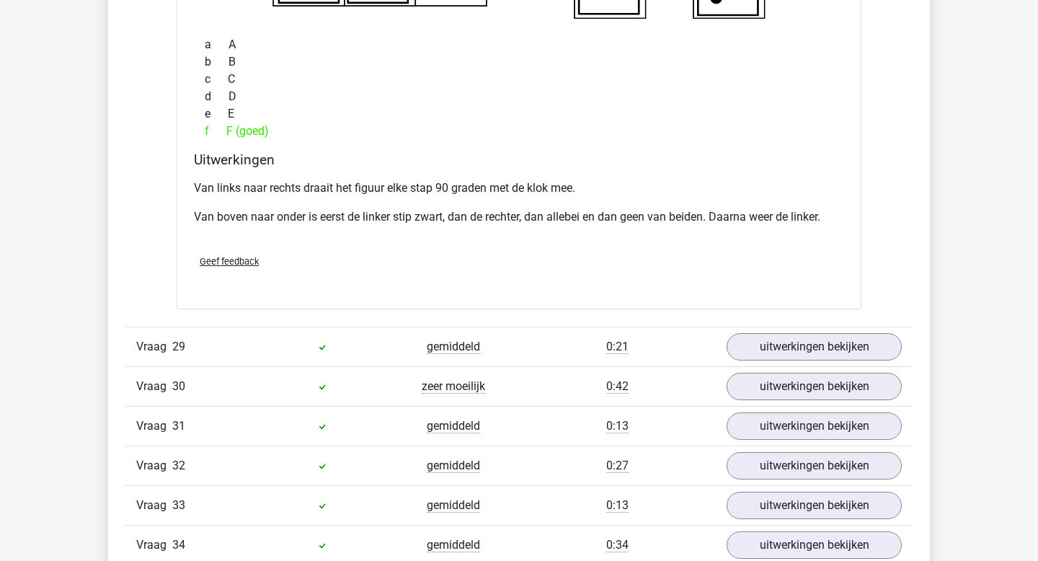
scroll to position [19928, 0]
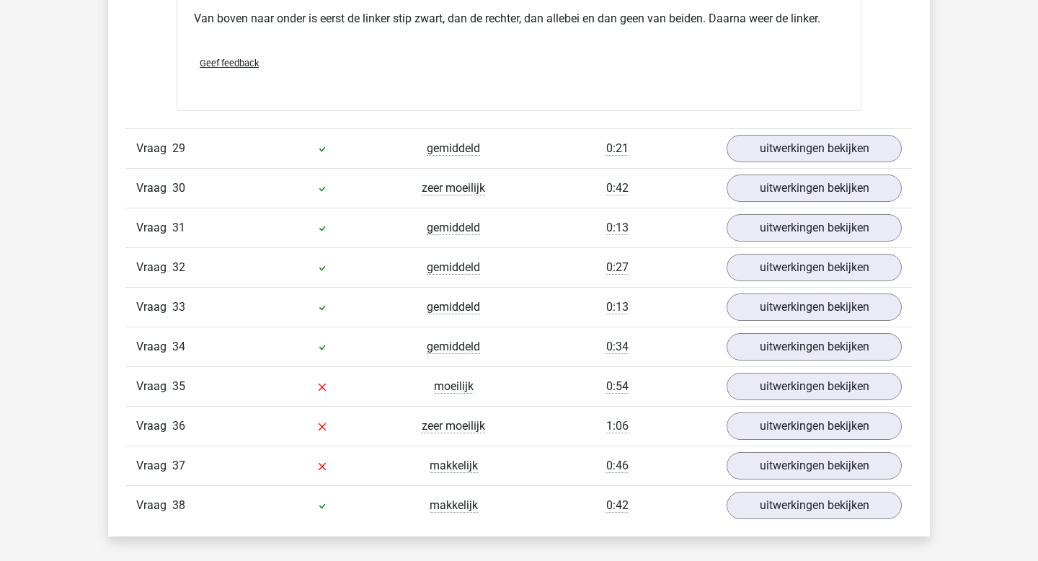
click at [795, 163] on div "Vraag 29 gemiddeld 0:21 uitwerkingen bekijken" at bounding box center [518, 148] width 787 height 40
click at [795, 150] on link "uitwerkingen bekijken" at bounding box center [814, 149] width 201 height 32
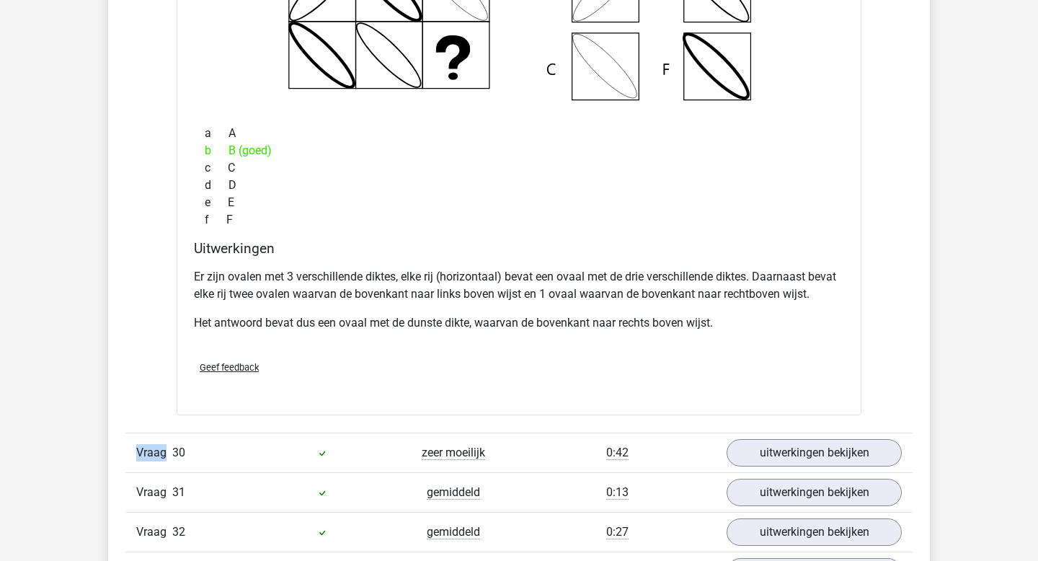
scroll to position [20482, 0]
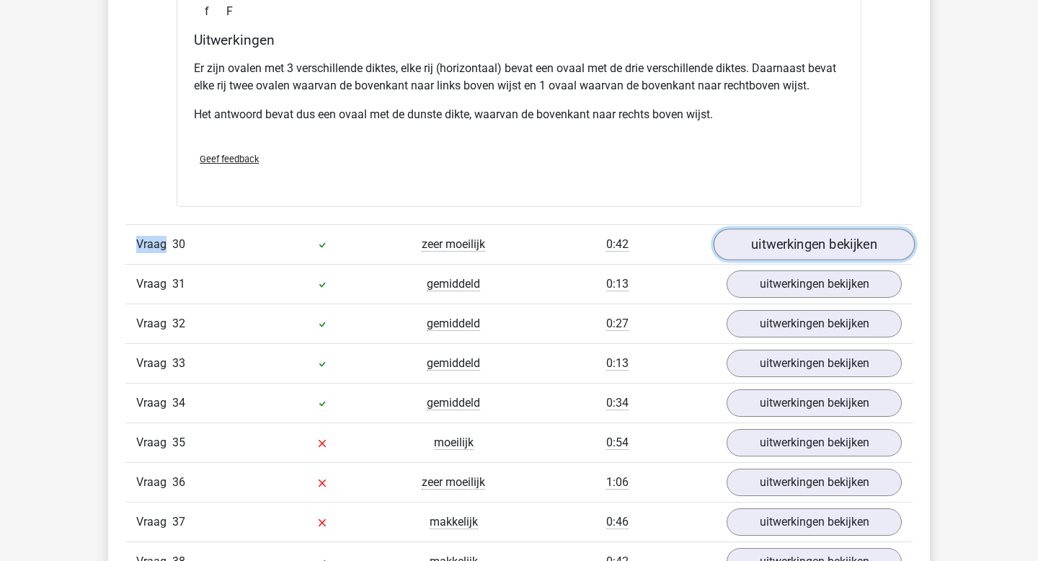
click at [798, 242] on link "uitwerkingen bekijken" at bounding box center [814, 245] width 201 height 32
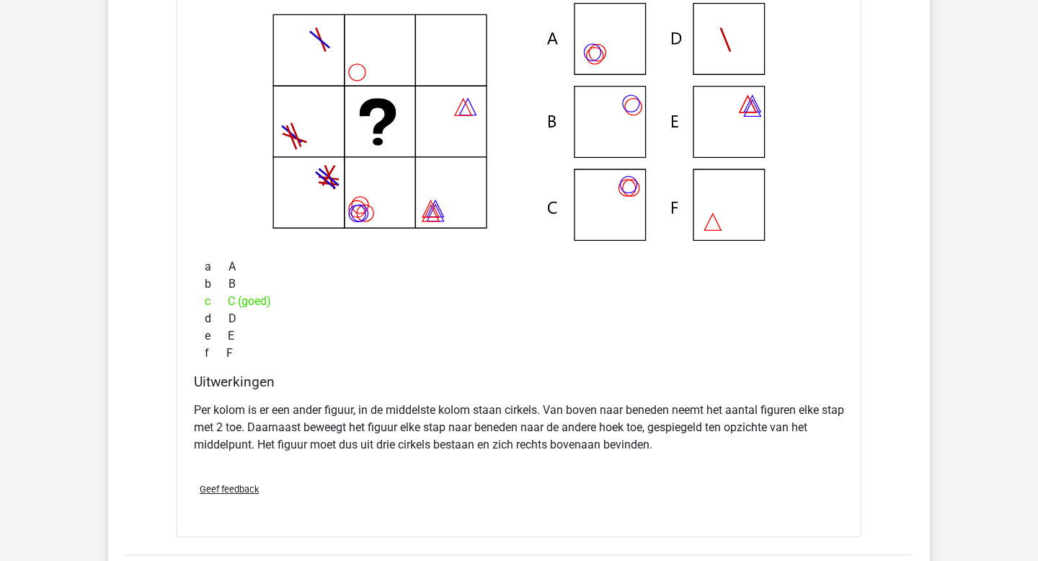
scroll to position [20792, 0]
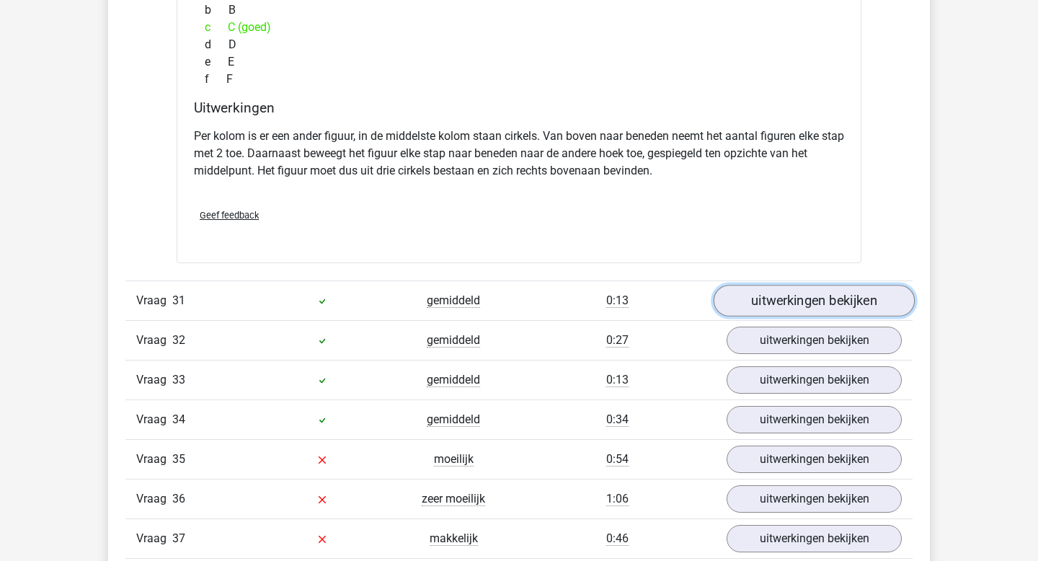
click at [783, 303] on link "uitwerkingen bekijken" at bounding box center [814, 301] width 201 height 32
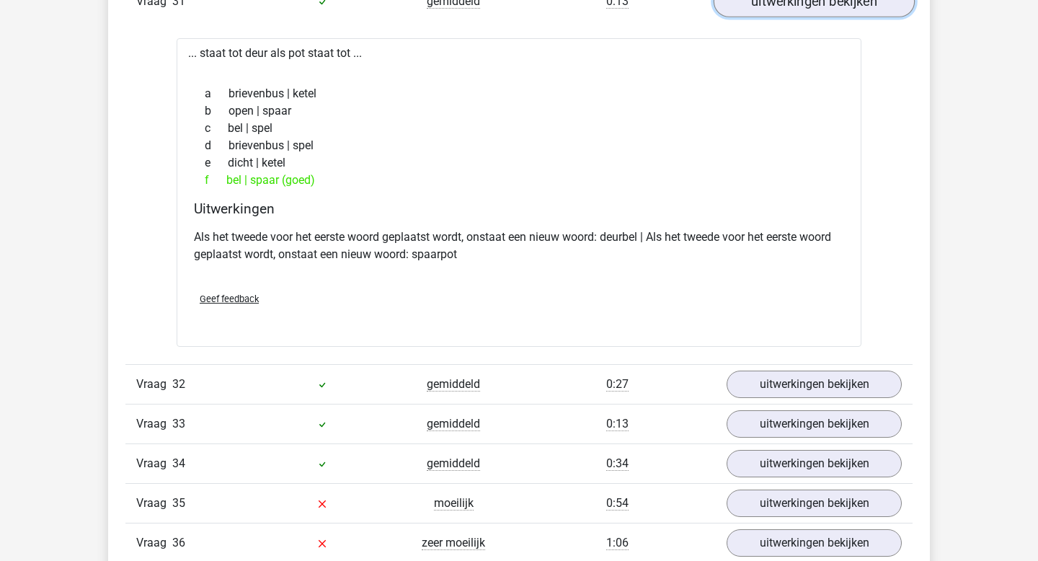
scroll to position [21377, 0]
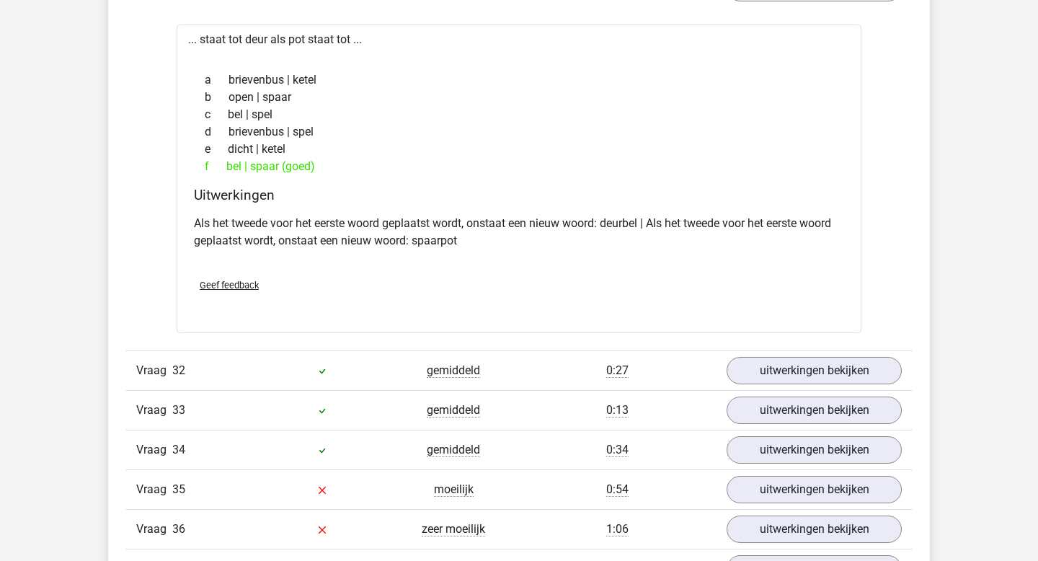
click at [773, 362] on link "uitwerkingen bekijken" at bounding box center [814, 372] width 201 height 32
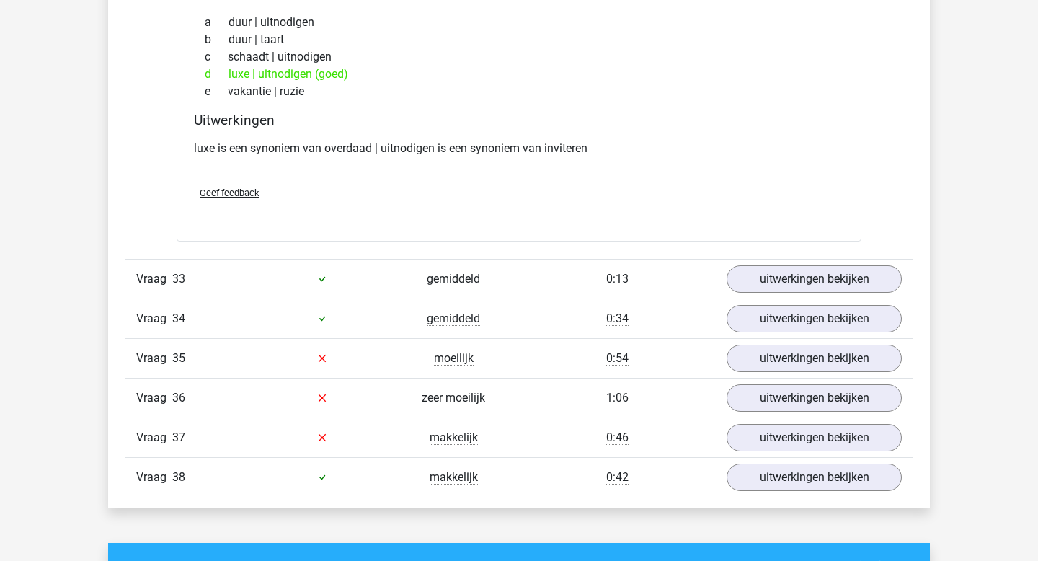
scroll to position [21823, 0]
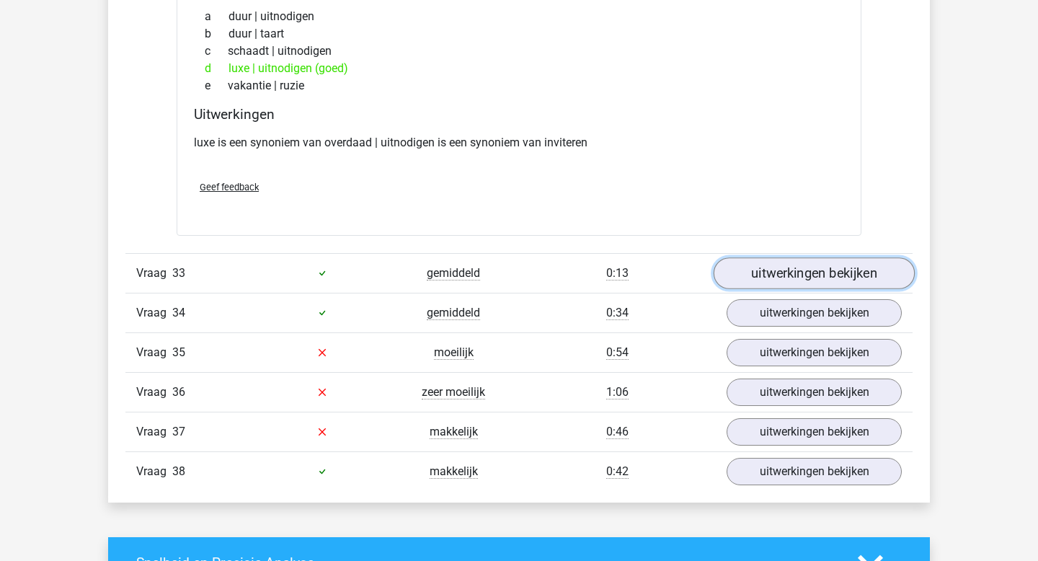
click at [803, 278] on link "uitwerkingen bekijken" at bounding box center [814, 273] width 201 height 32
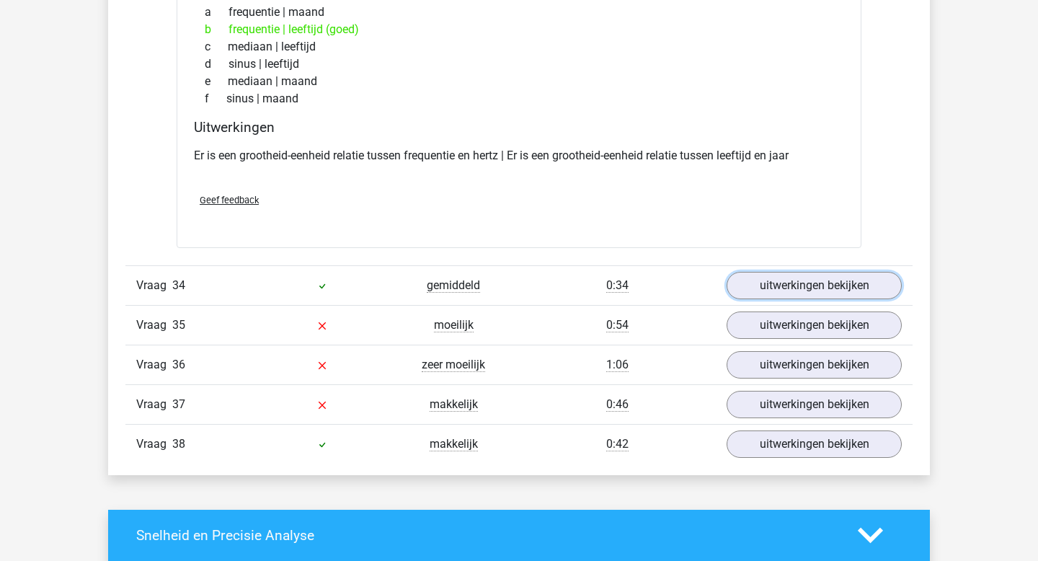
click at [803, 278] on link "uitwerkingen bekijken" at bounding box center [814, 285] width 175 height 27
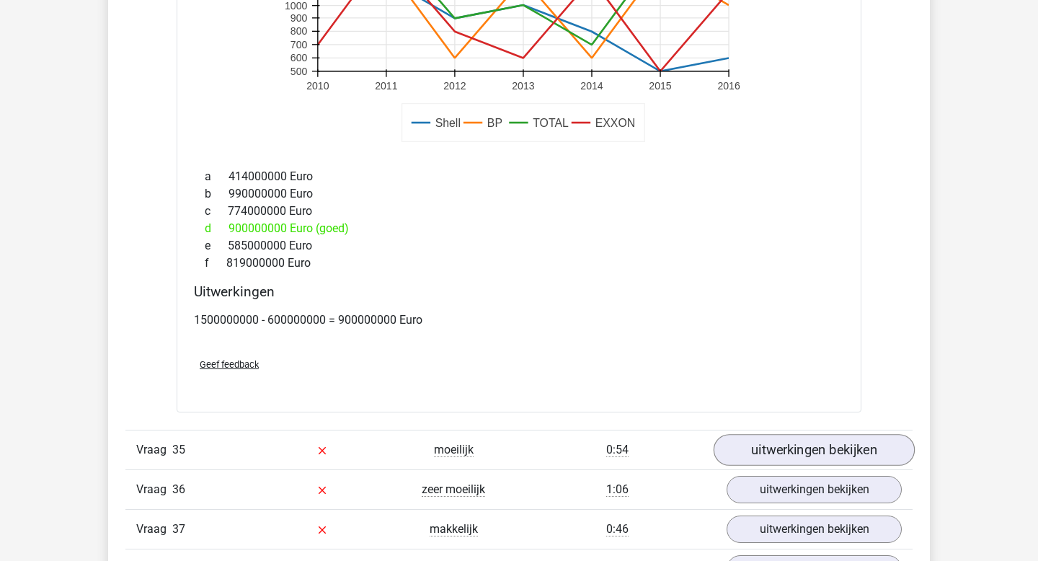
scroll to position [22958, 0]
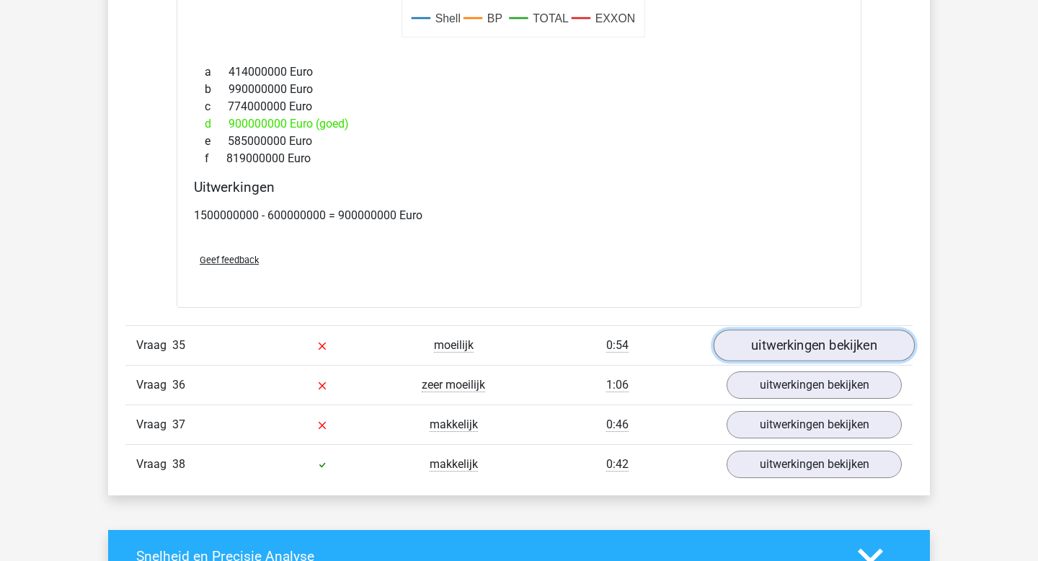
click at [798, 352] on link "uitwerkingen bekijken" at bounding box center [814, 346] width 201 height 32
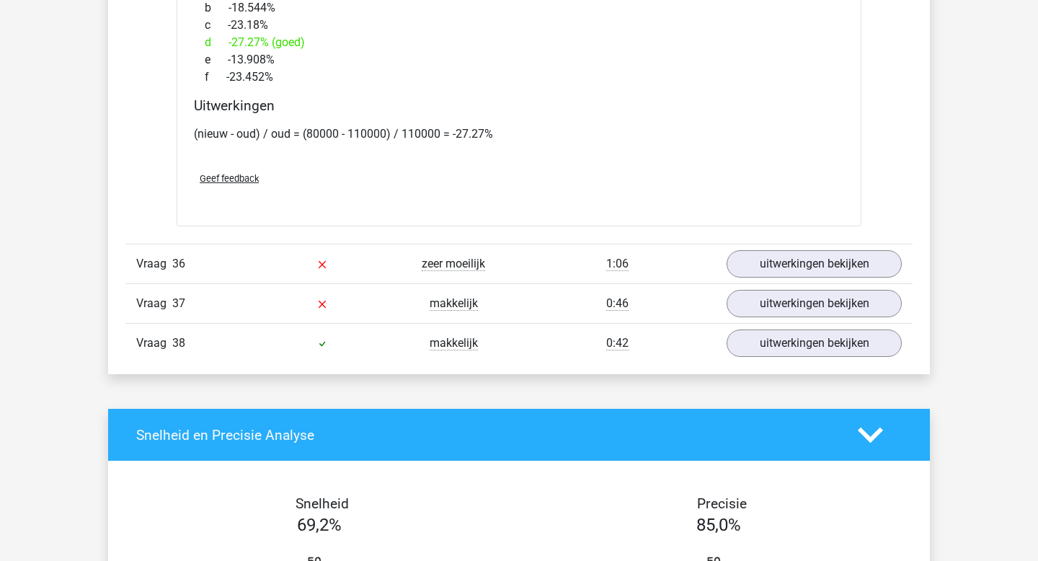
scroll to position [23904, 0]
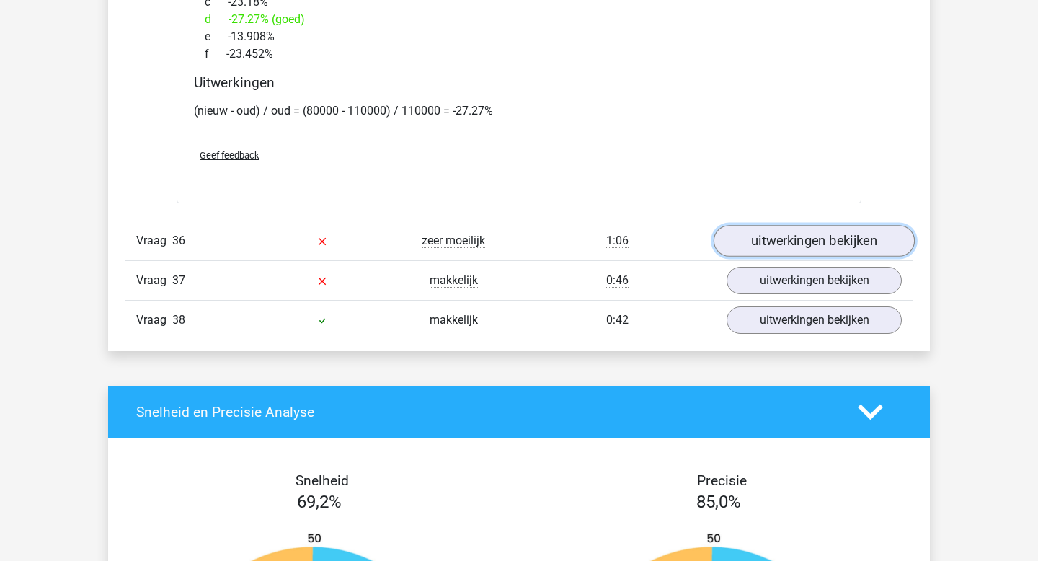
click at [766, 239] on link "uitwerkingen bekijken" at bounding box center [814, 241] width 201 height 32
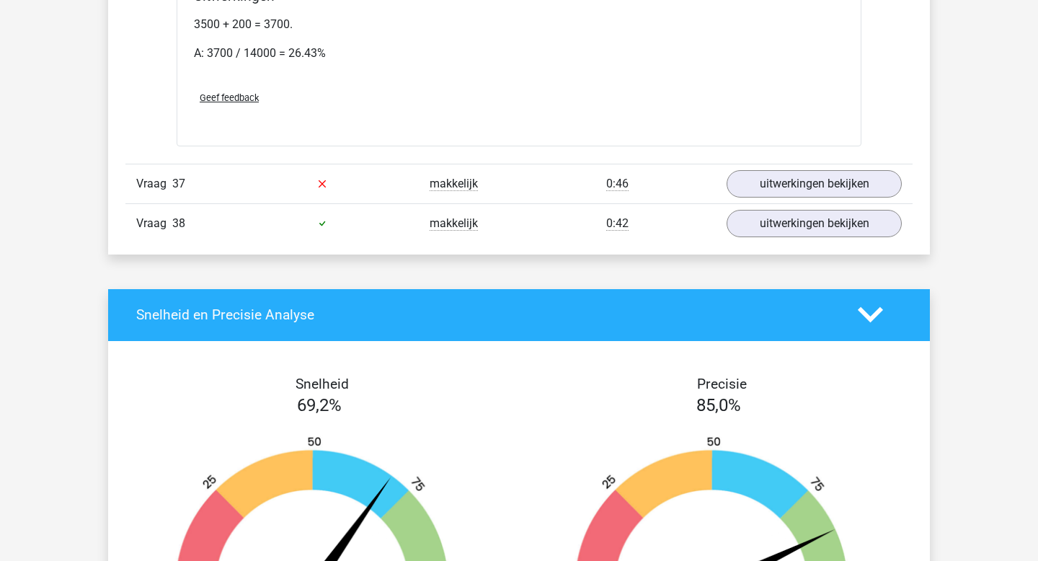
scroll to position [24854, 0]
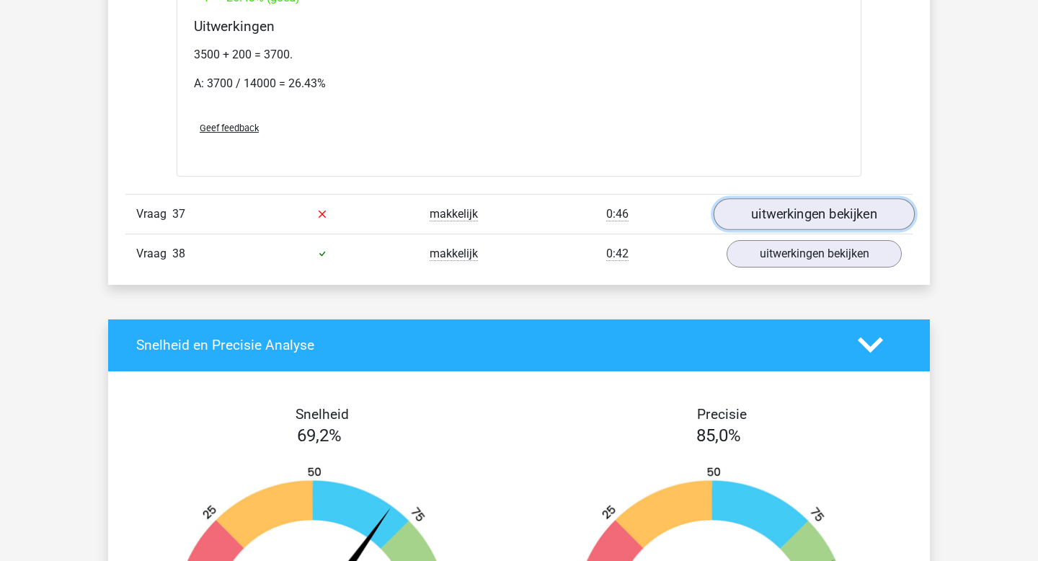
click at [849, 211] on link "uitwerkingen bekijken" at bounding box center [814, 214] width 201 height 32
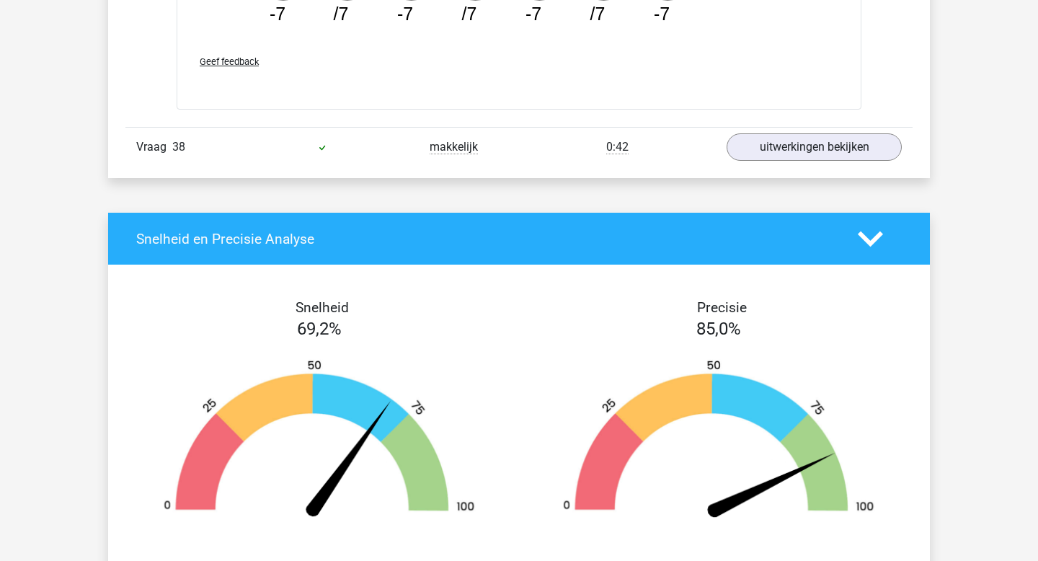
scroll to position [25688, 0]
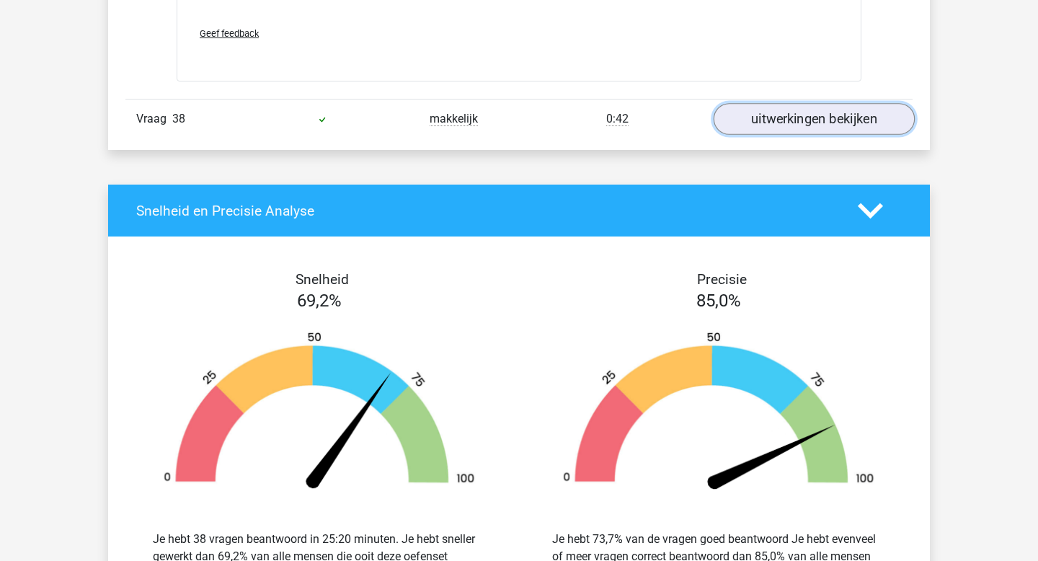
click at [793, 125] on link "uitwerkingen bekijken" at bounding box center [814, 119] width 201 height 32
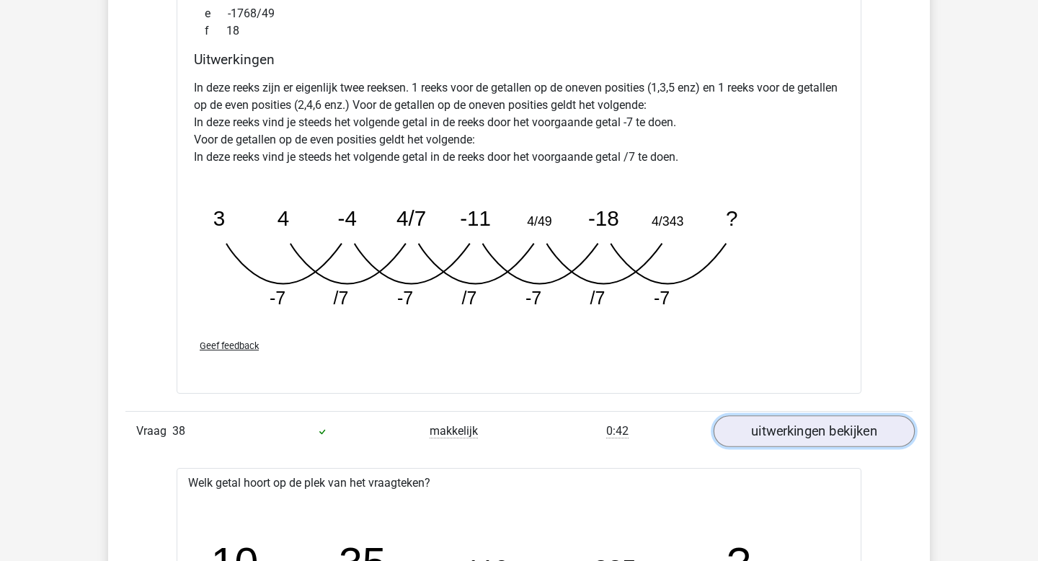
scroll to position [25374, 0]
